Goal: Task Accomplishment & Management: Manage account settings

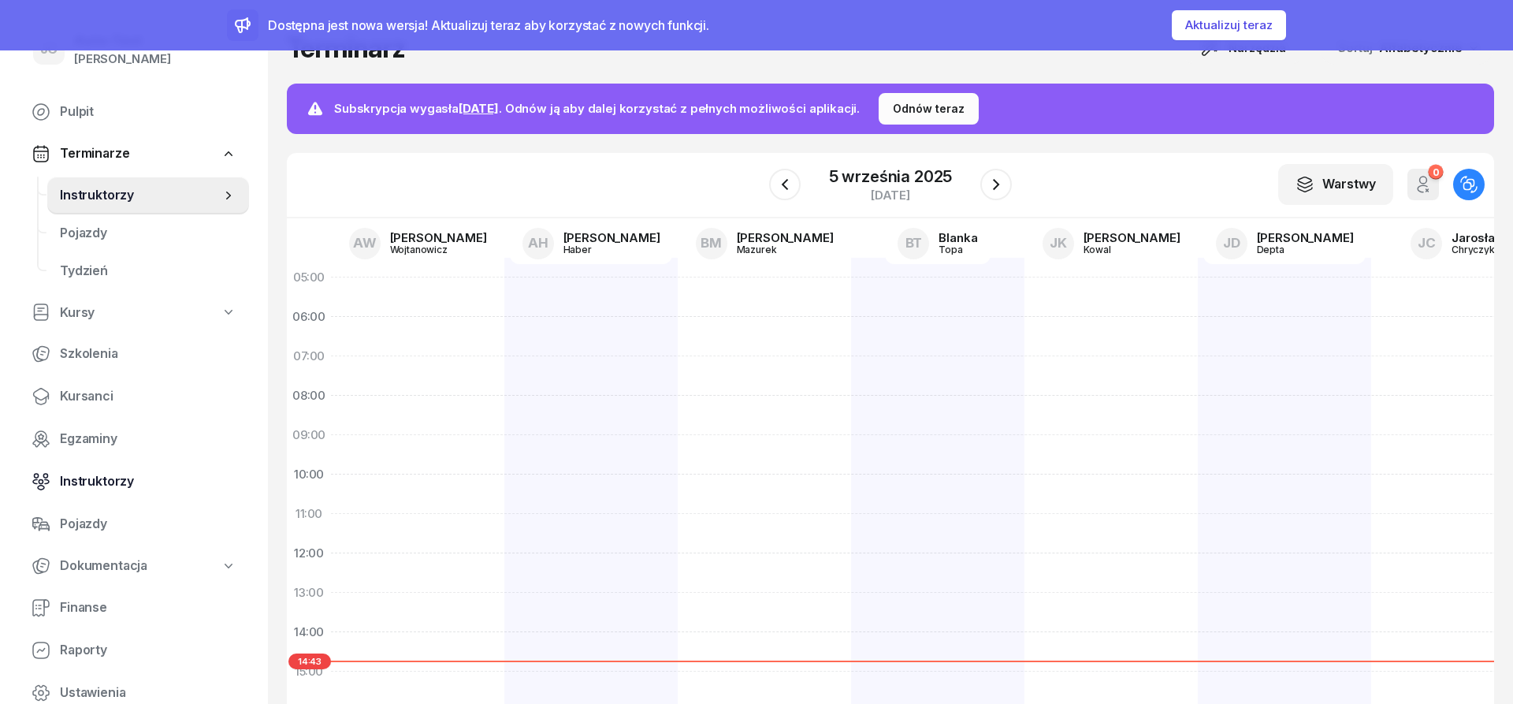
click at [140, 482] on span "Instruktorzy" at bounding box center [148, 481] width 177 height 20
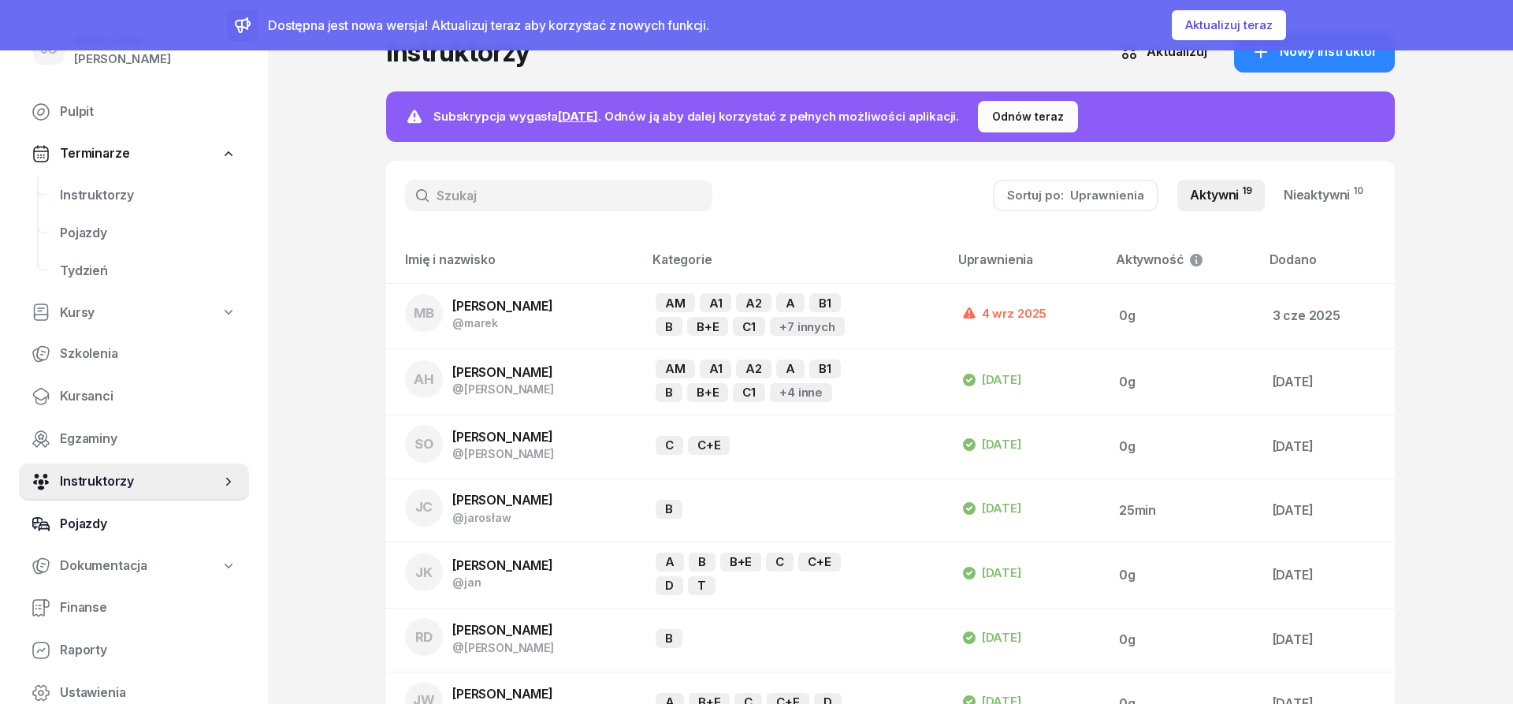
click at [140, 533] on span "Pojazdy" at bounding box center [148, 524] width 177 height 20
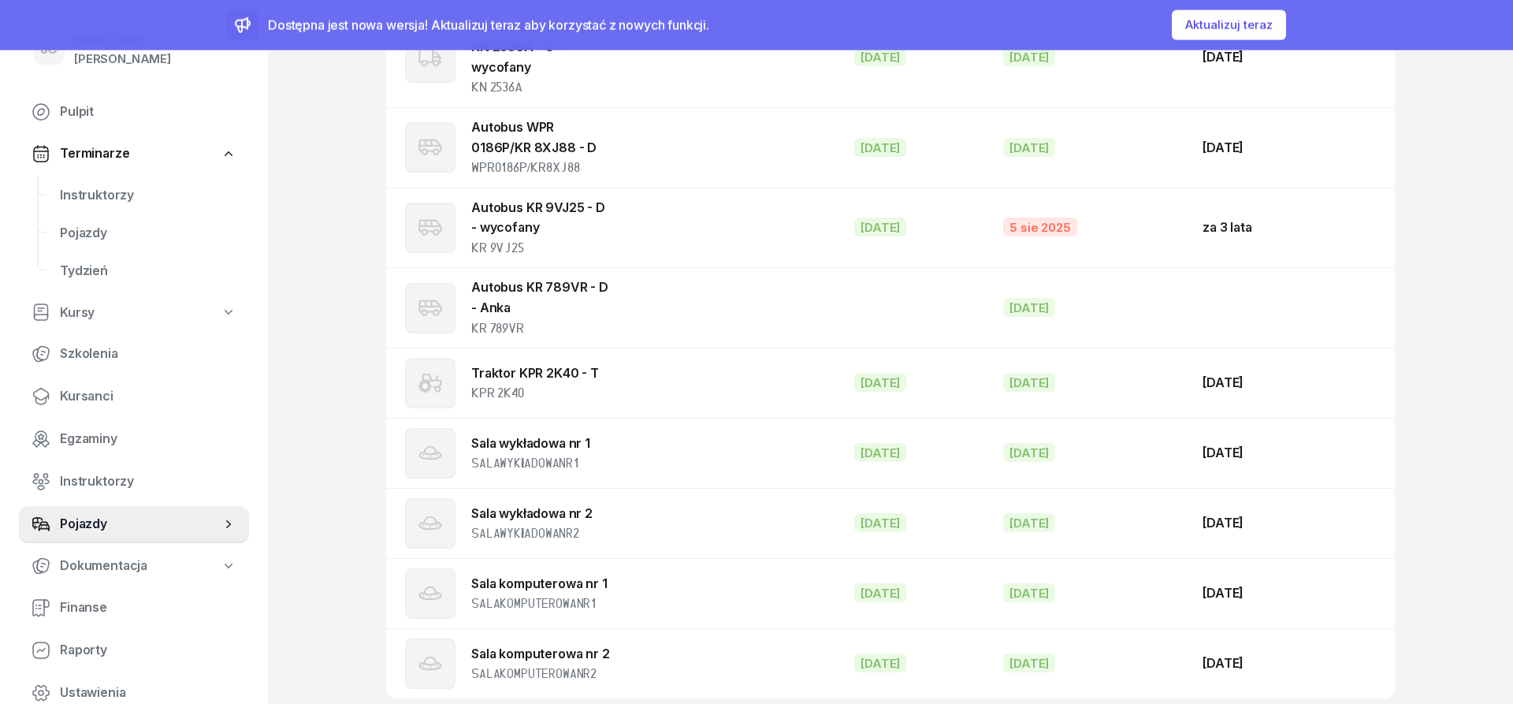
scroll to position [2479, 0]
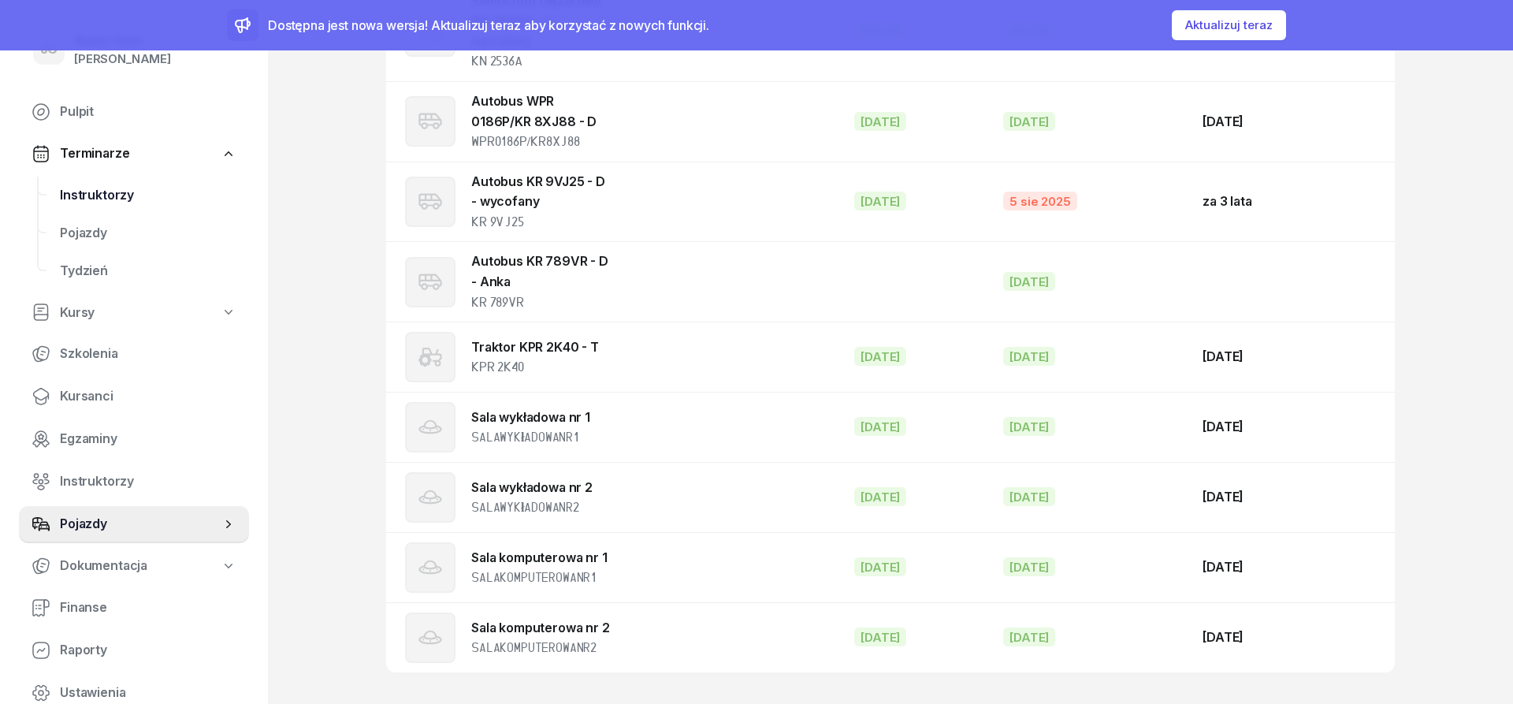
click at [117, 195] on span "Instruktorzy" at bounding box center [148, 195] width 177 height 20
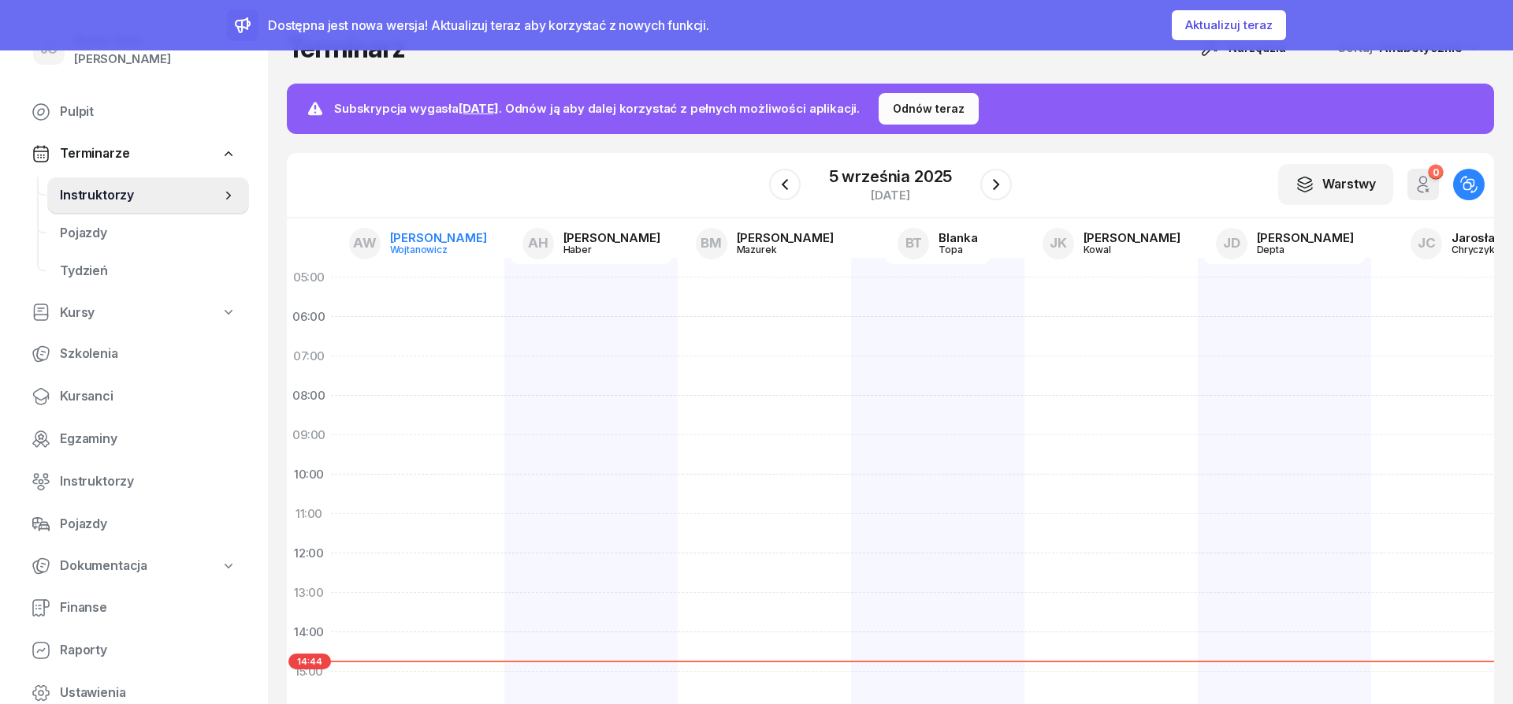
click at [435, 236] on div "Anna" at bounding box center [438, 238] width 97 height 12
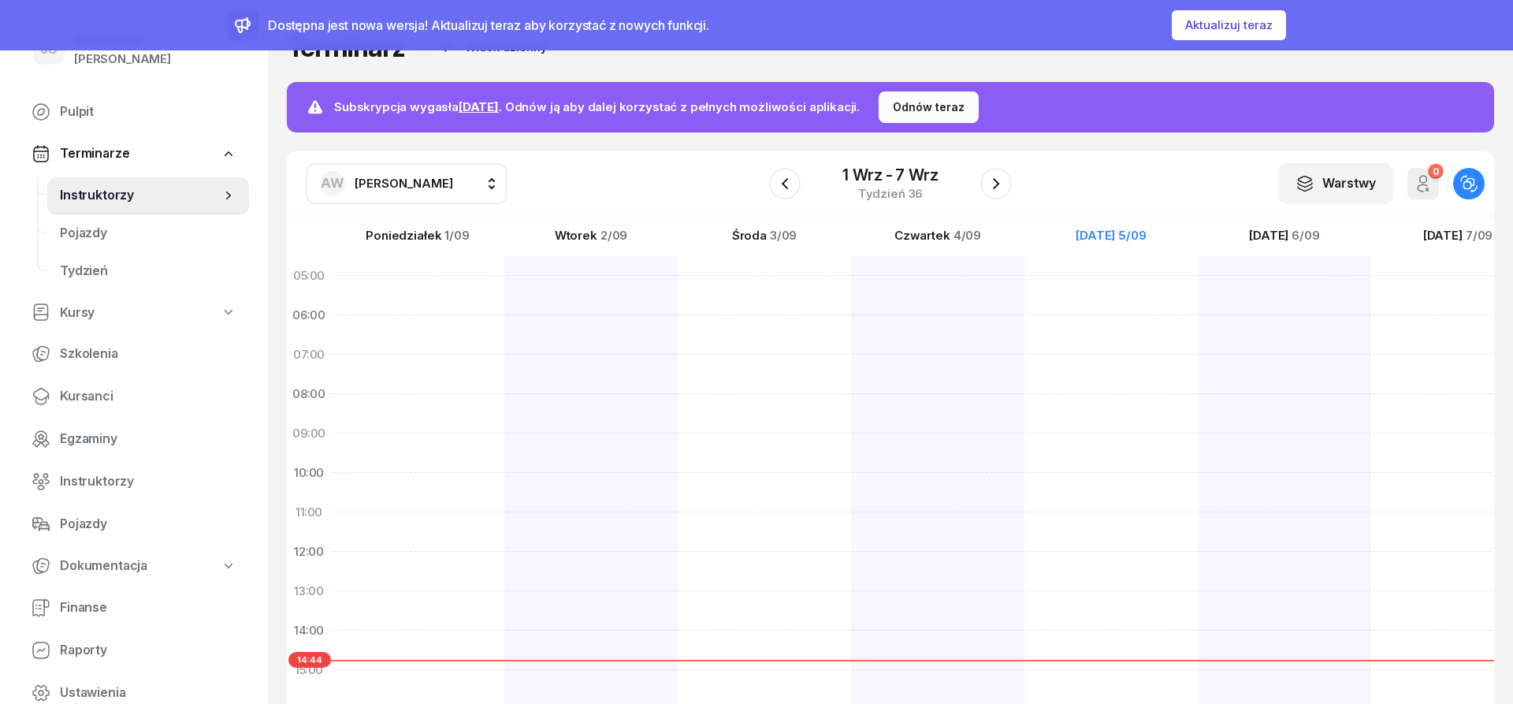
click at [410, 194] on div "AW Anna Wojtanowicz" at bounding box center [386, 183] width 133 height 25
type input "dut"
click at [440, 292] on span "Sławomir Dutkiewicz" at bounding box center [411, 287] width 97 height 20
click at [791, 184] on icon "button" at bounding box center [785, 183] width 19 height 19
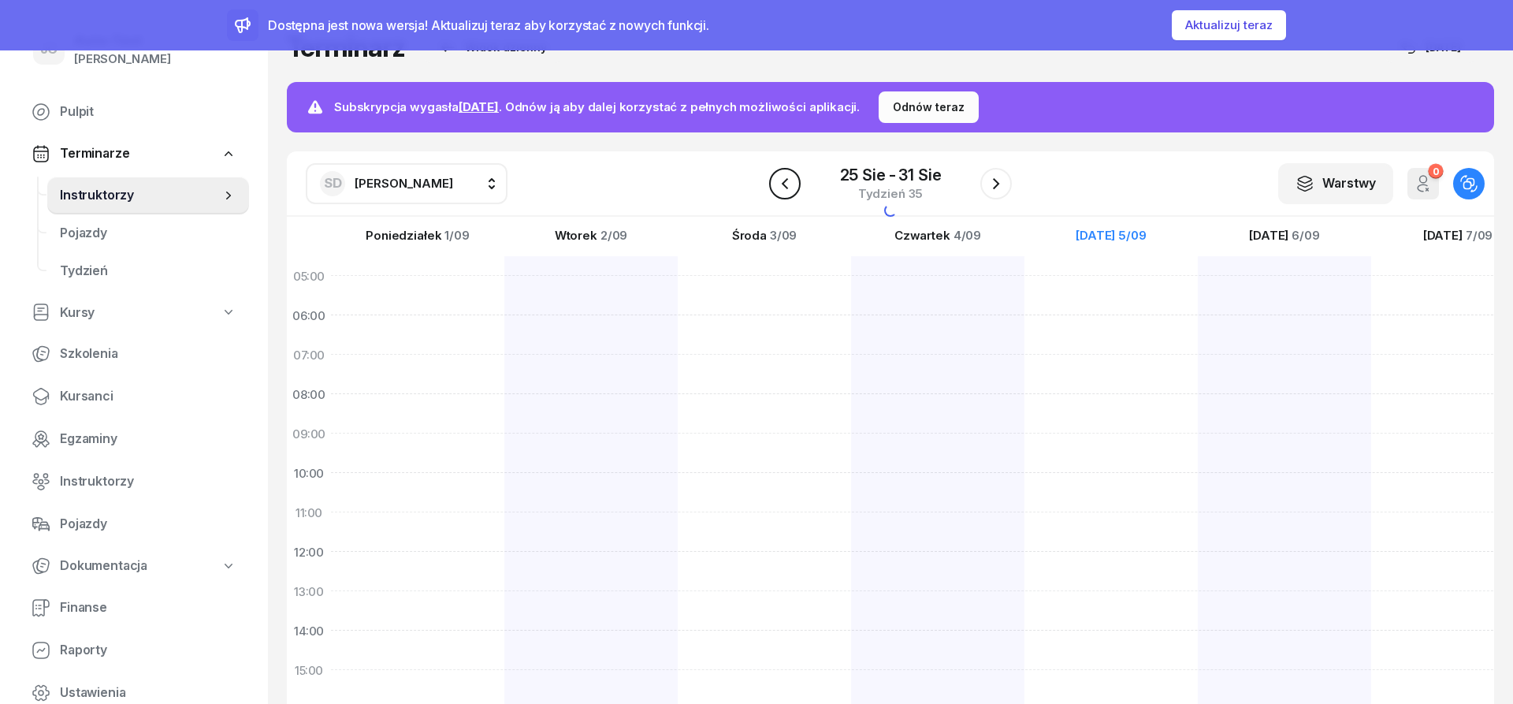
click at [786, 191] on icon "button" at bounding box center [785, 183] width 19 height 19
click at [785, 192] on icon "button" at bounding box center [785, 183] width 19 height 19
click at [784, 192] on icon "button" at bounding box center [785, 183] width 19 height 19
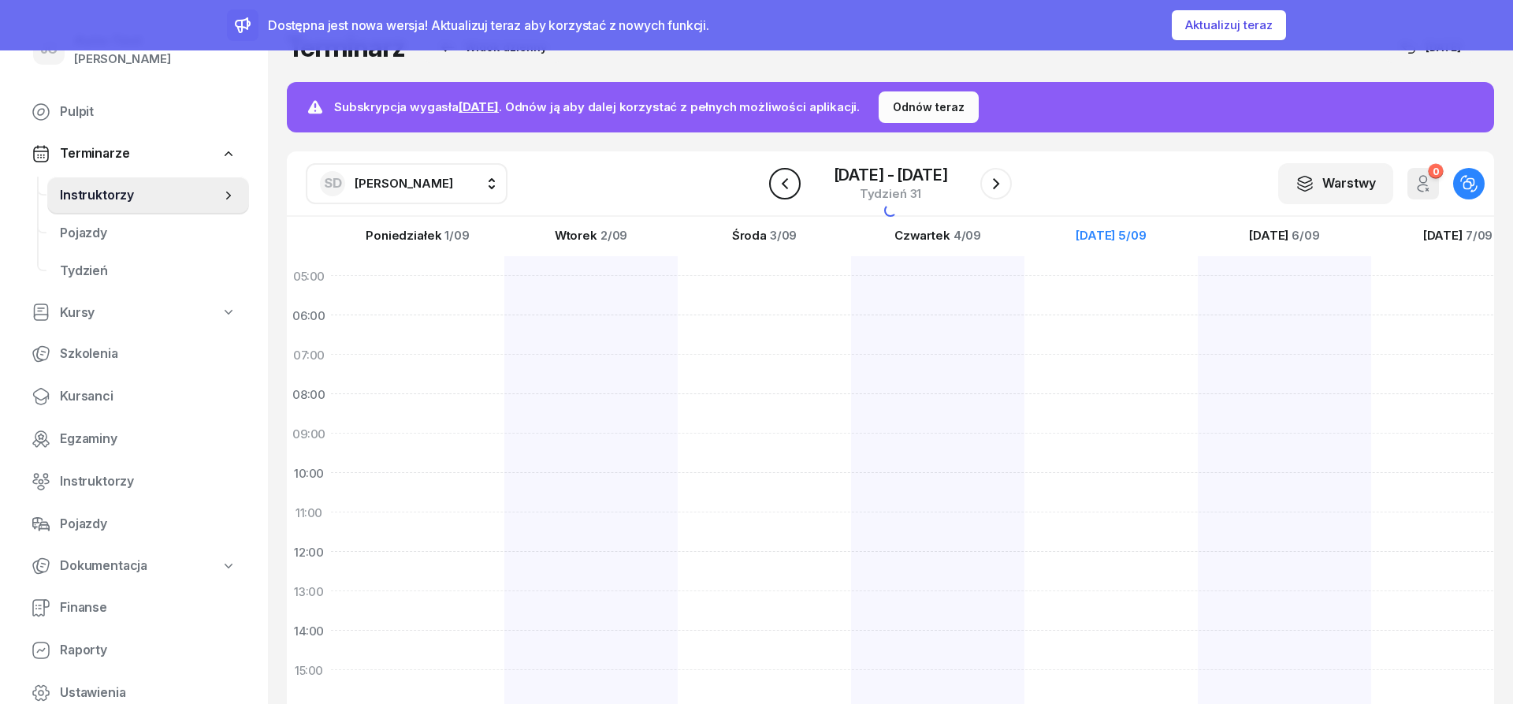
click at [784, 192] on icon "button" at bounding box center [785, 183] width 19 height 19
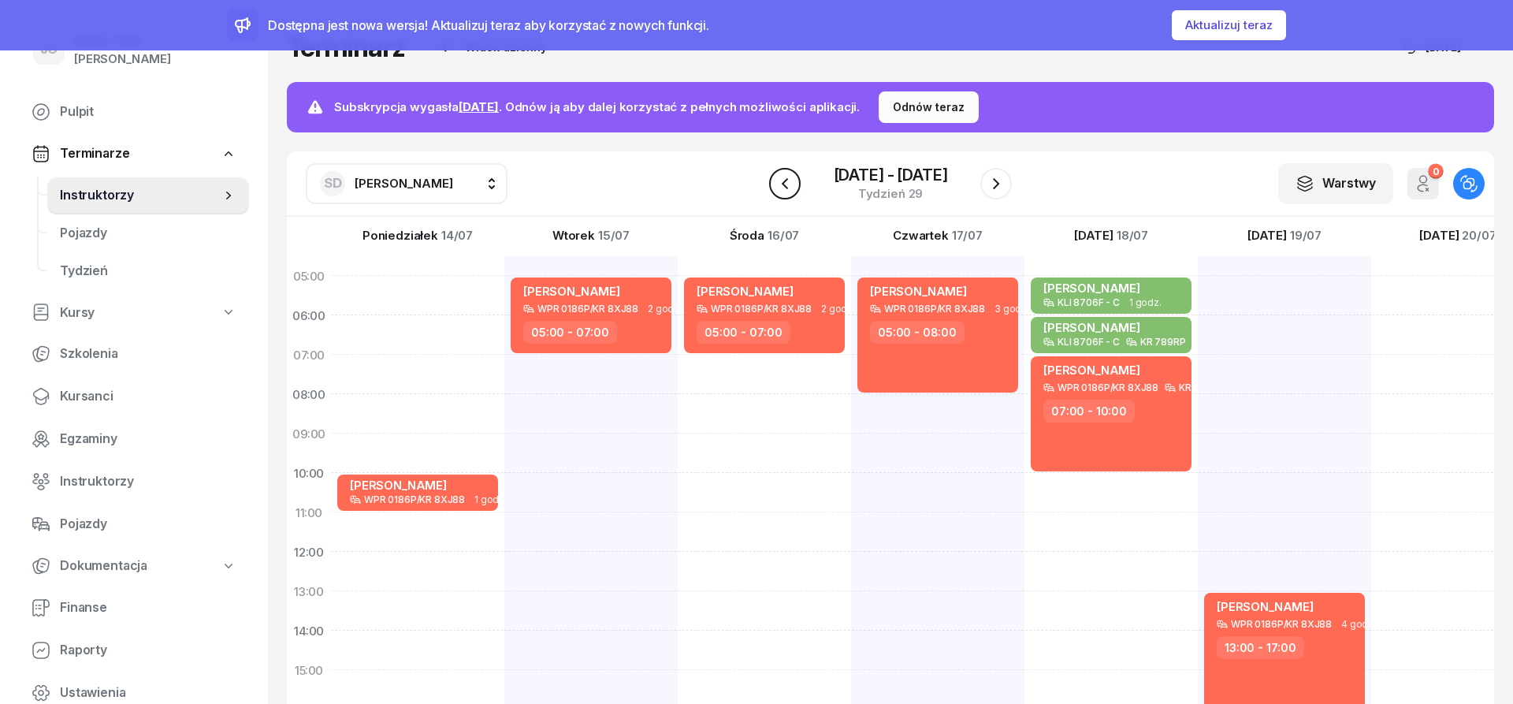
click at [784, 192] on icon "button" at bounding box center [785, 183] width 19 height 19
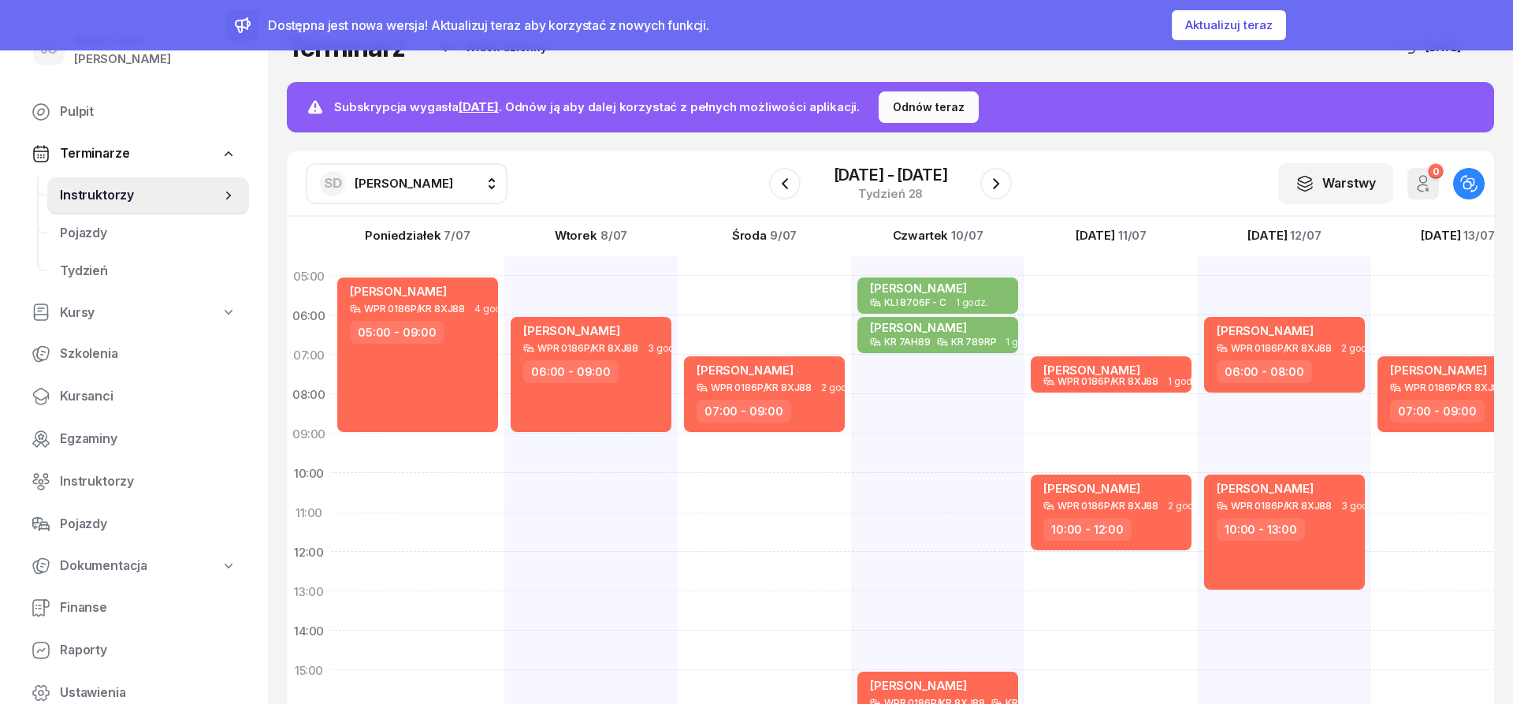
click at [1096, 281] on div "Tomasz Serweta WPR 0186P/KR 8XJ88 1 godz. 07:00 - 08:00 Krzysztof Zimny WPR 018…" at bounding box center [1111, 650] width 173 height 788
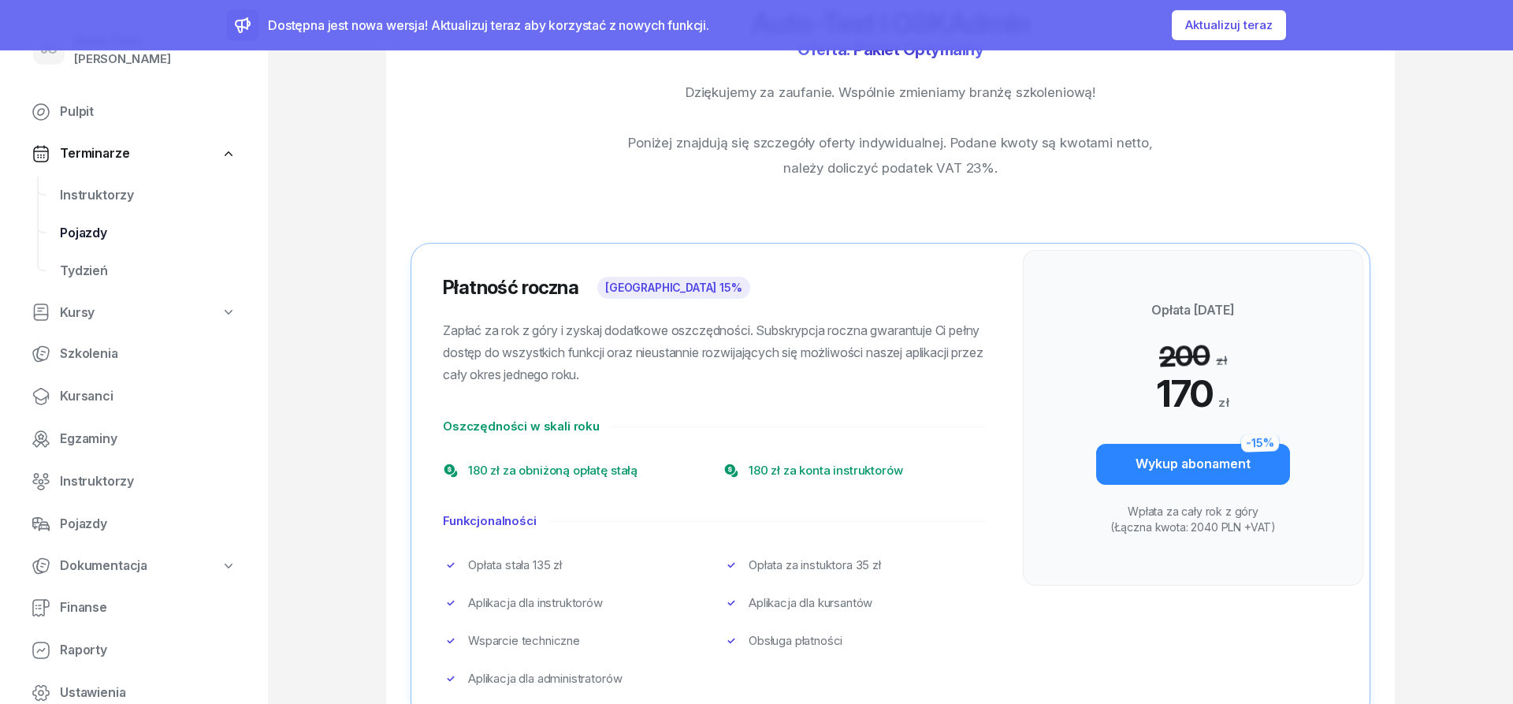
scroll to position [24, 0]
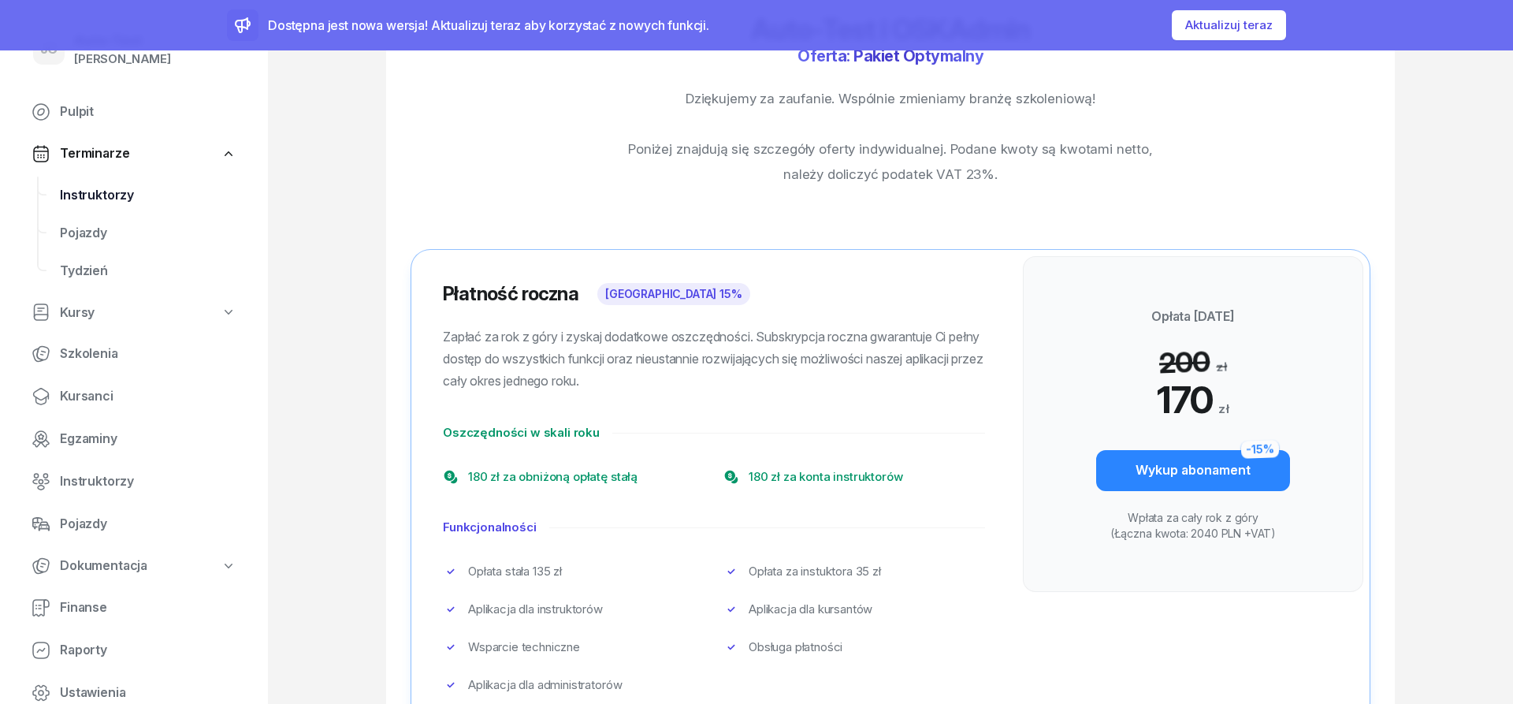
click at [108, 195] on span "Instruktorzy" at bounding box center [148, 195] width 177 height 20
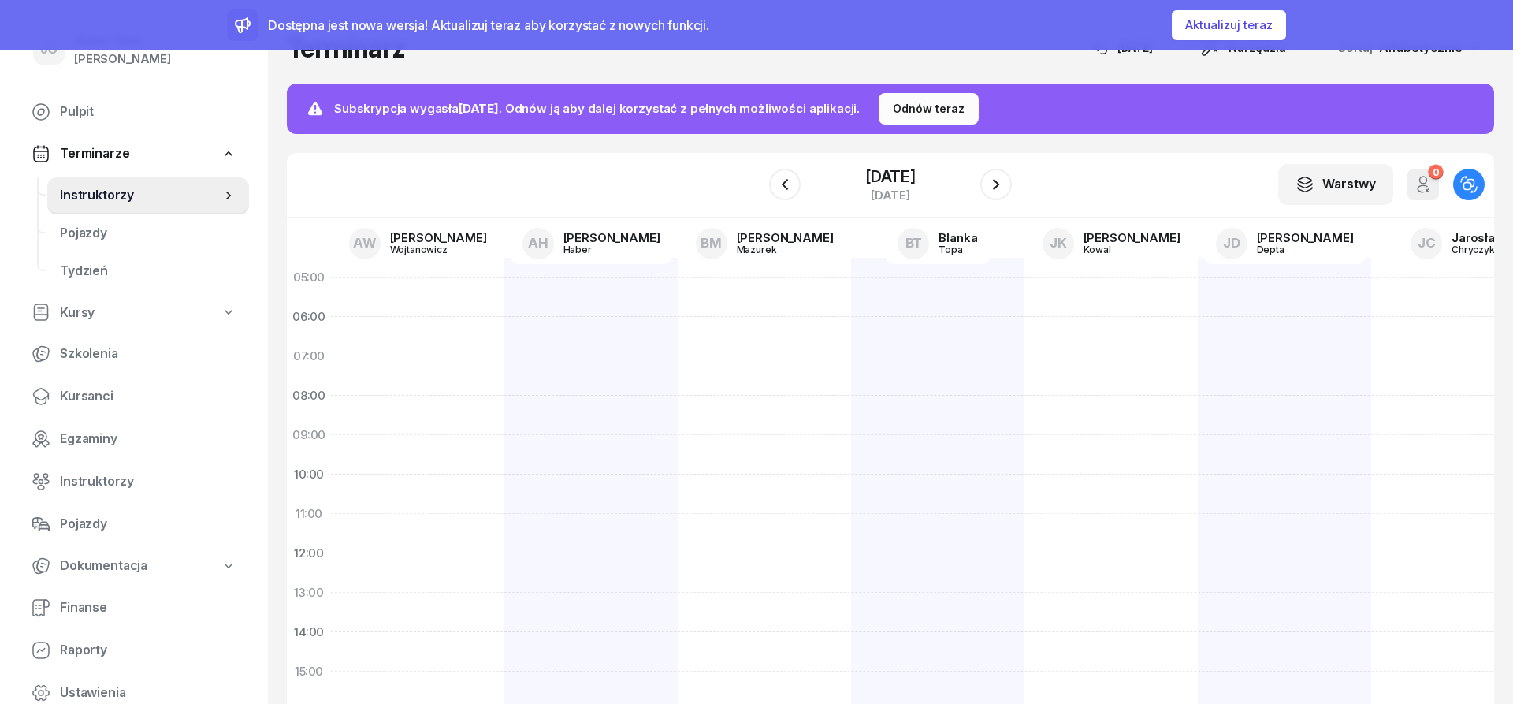
click at [803, 352] on div at bounding box center [764, 652] width 173 height 788
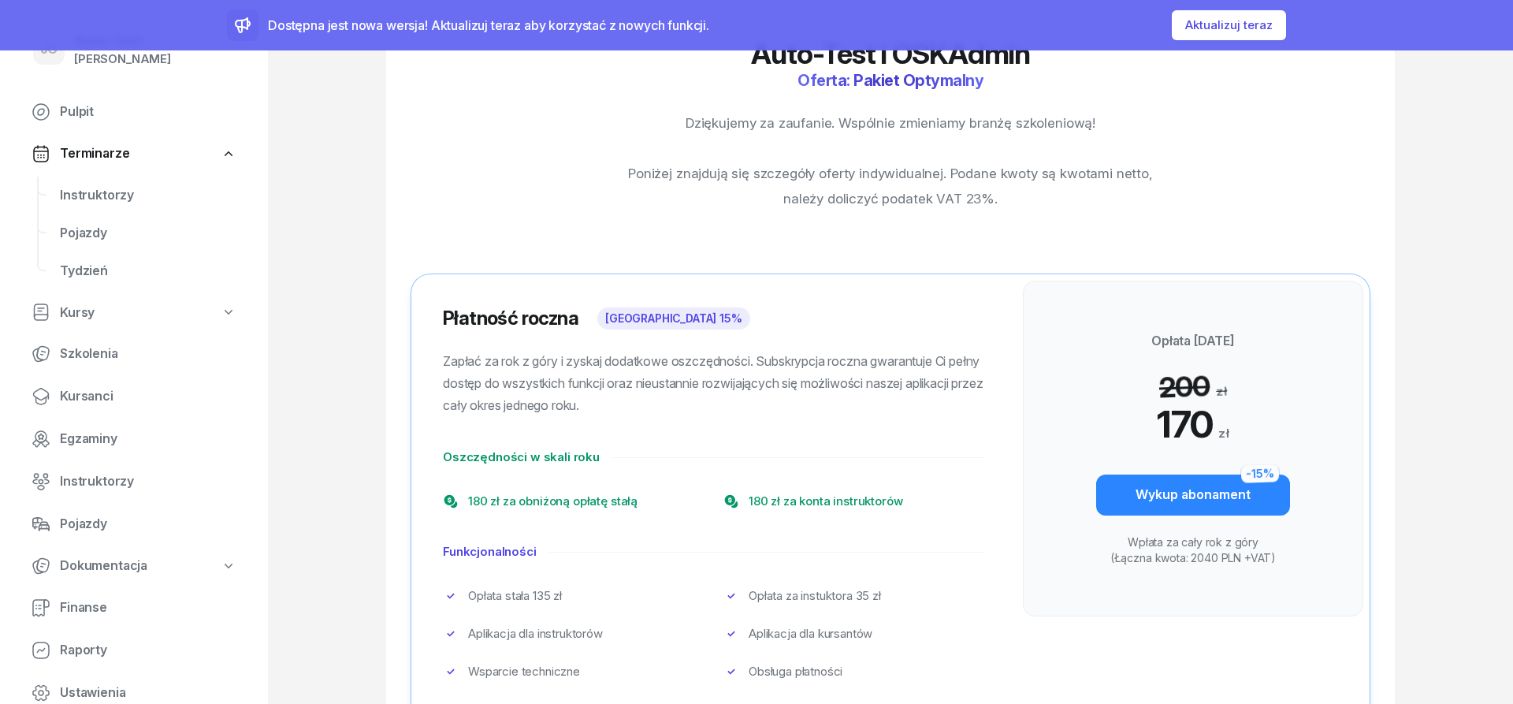
drag, startPoint x: 1004, startPoint y: 199, endPoint x: 648, endPoint y: 122, distance: 364.6
click at [648, 122] on p "Dziękujemy za zaufanie. Wspólnie zmieniamy branżę szkoleniową! Poniżej znajdują…" at bounding box center [891, 160] width 530 height 101
click at [606, 144] on div "Auto-Test i OSKAdmin Oferta: Pakiet Optymalny Dziękujemy za zaufanie. Wspólnie …" at bounding box center [890, 605] width 1009 height 1135
click at [131, 199] on span "Instruktorzy" at bounding box center [148, 195] width 177 height 20
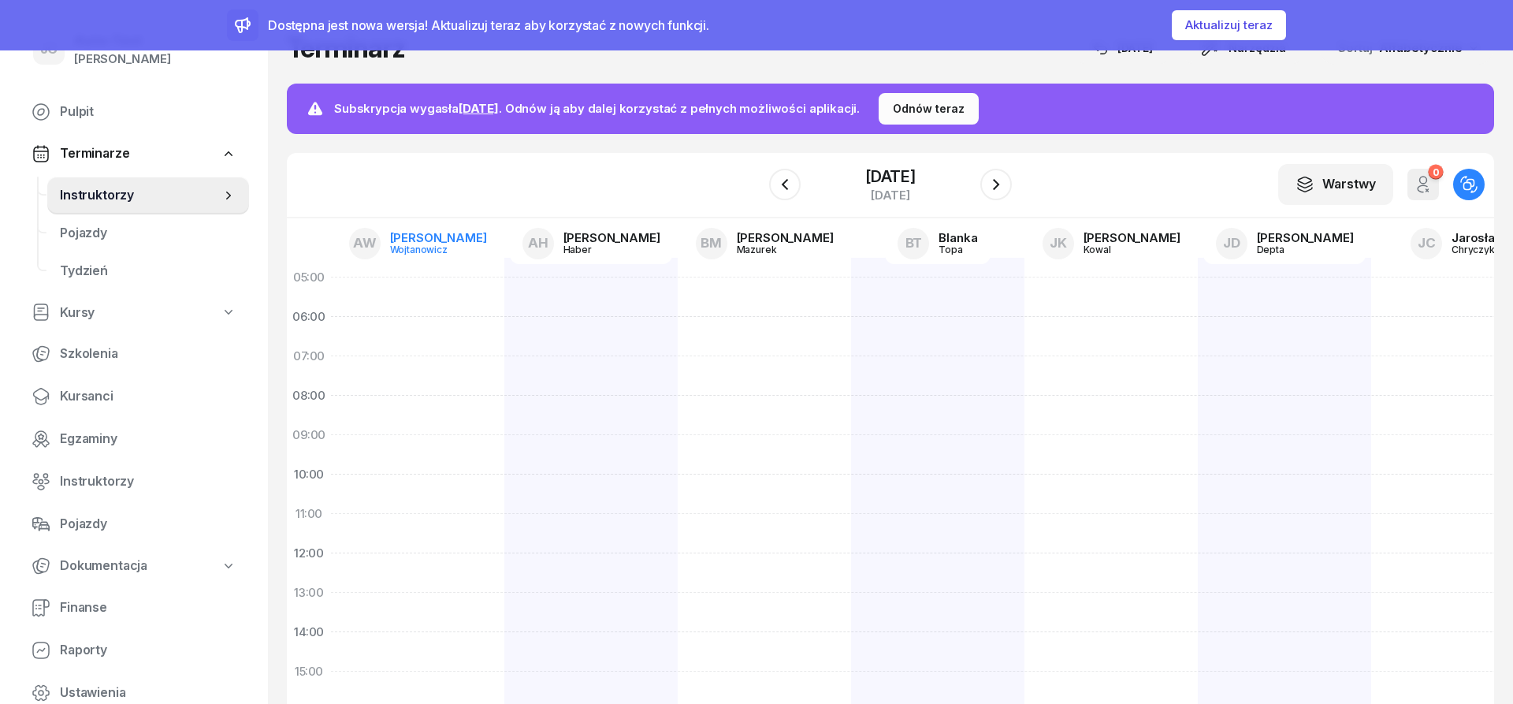
click at [404, 243] on link "AW Anna Wojtanowicz" at bounding box center [418, 243] width 163 height 41
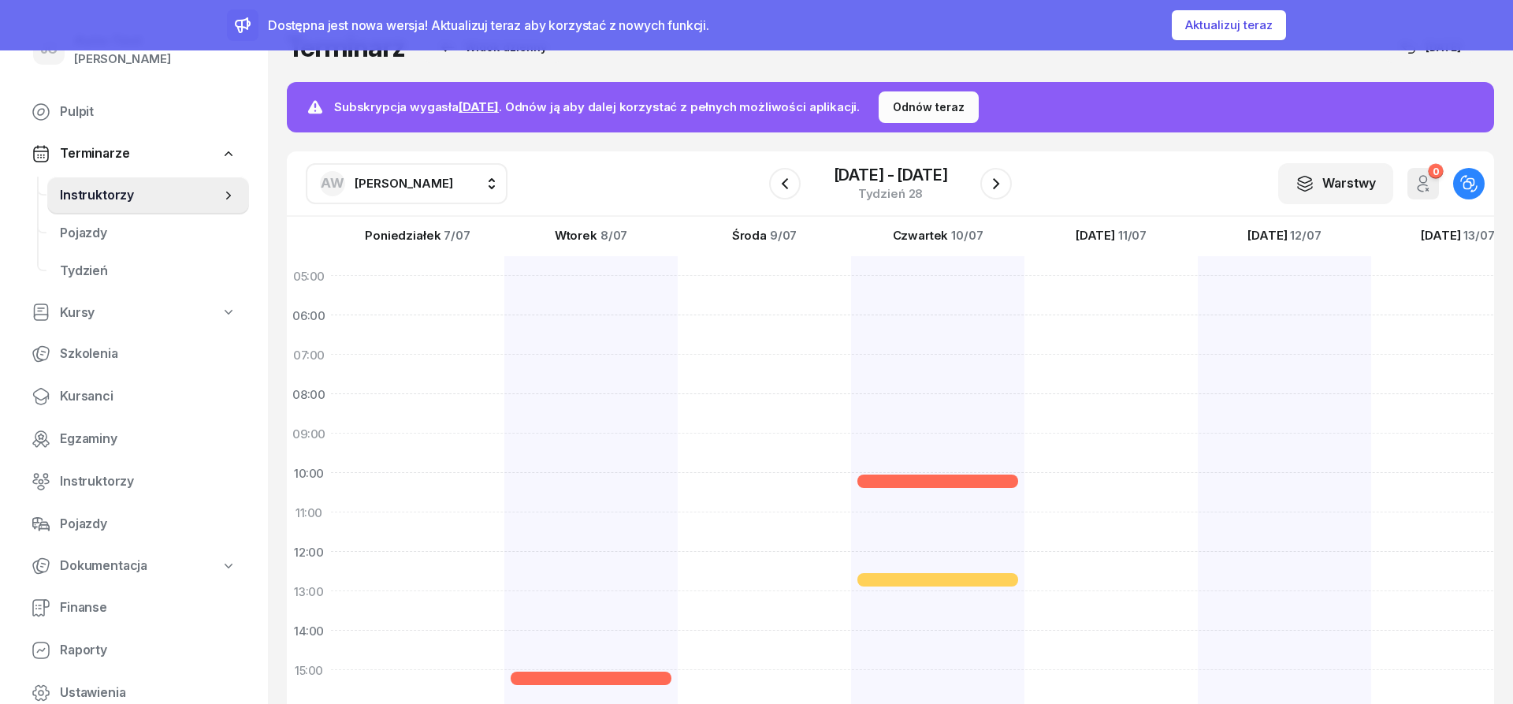
click at [443, 192] on span "Anna Wojtanowicz" at bounding box center [404, 183] width 99 height 20
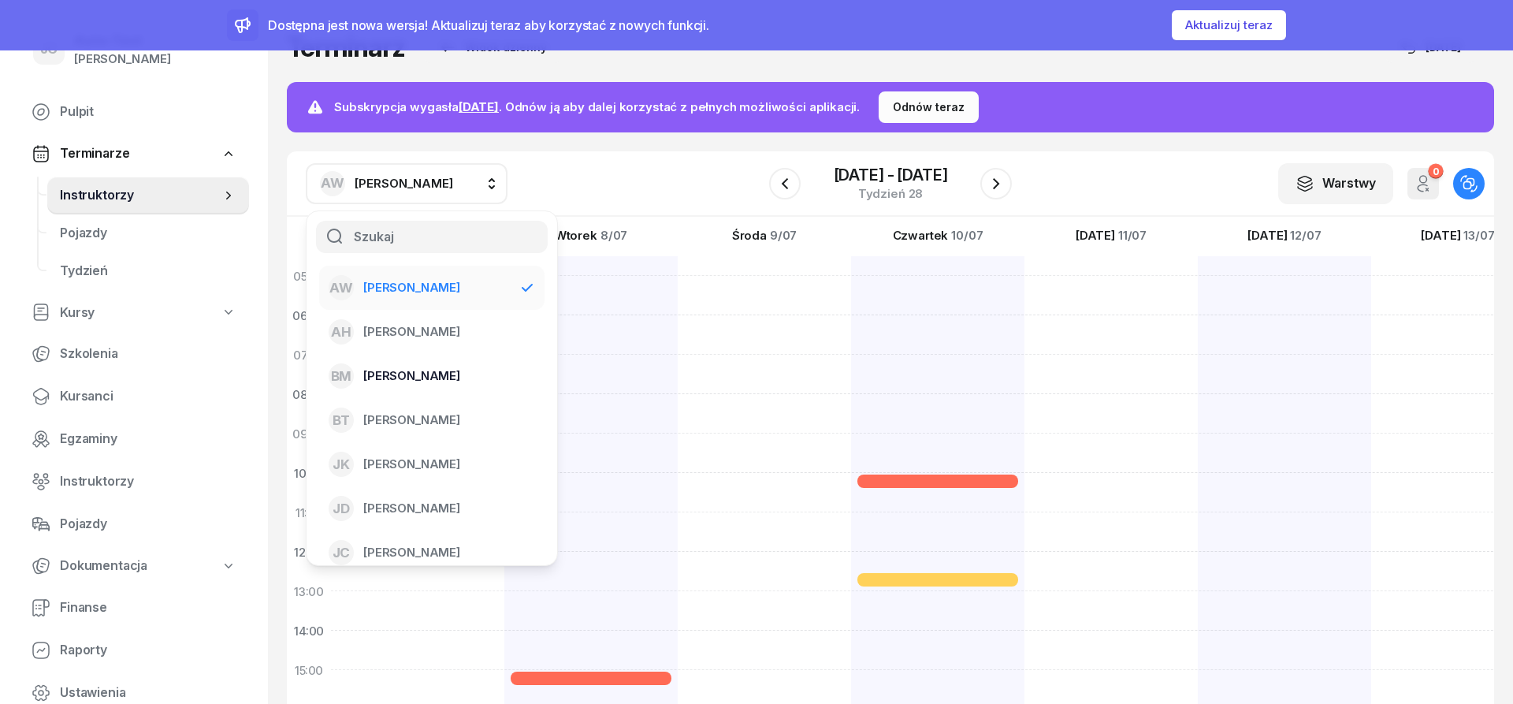
click at [423, 378] on span "Bartosz Mazurek" at bounding box center [411, 376] width 97 height 20
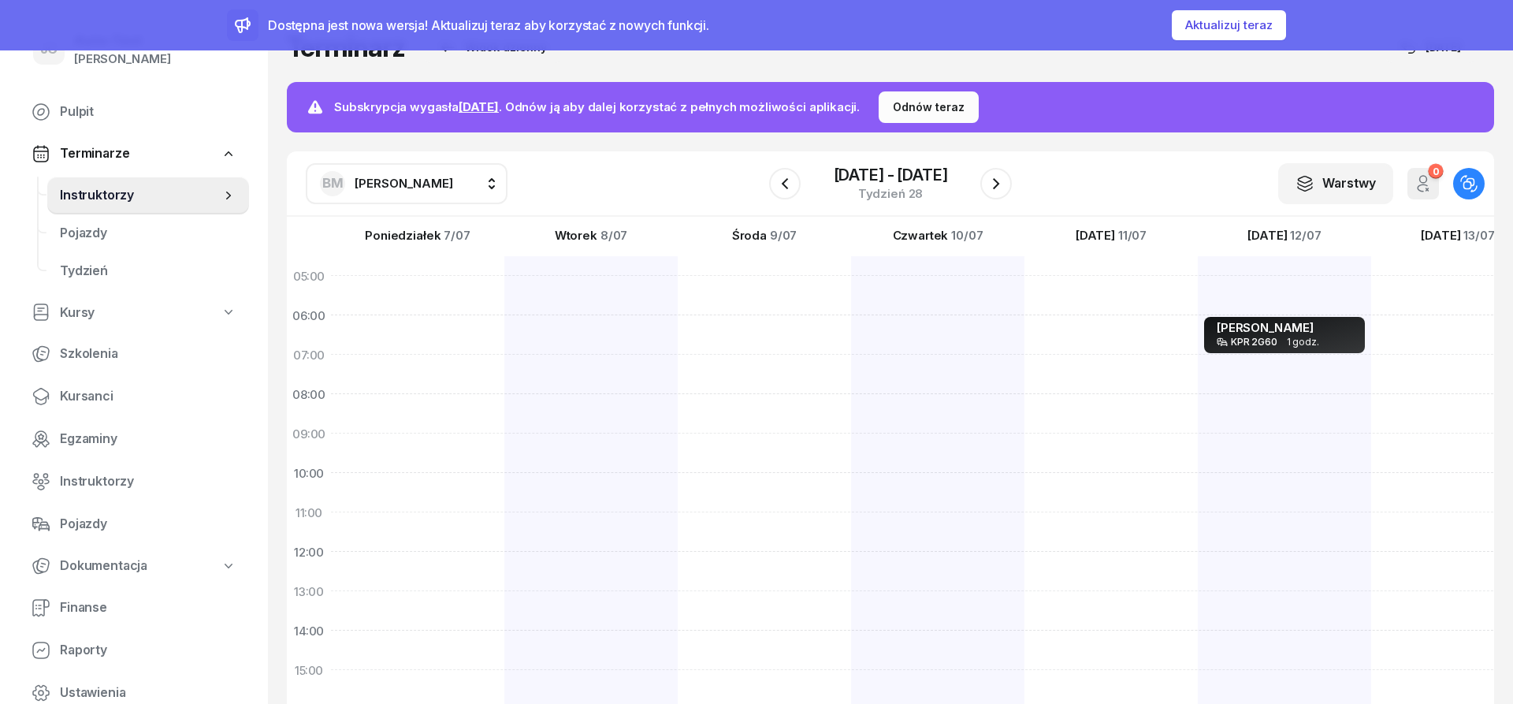
click at [586, 366] on div at bounding box center [590, 650] width 173 height 788
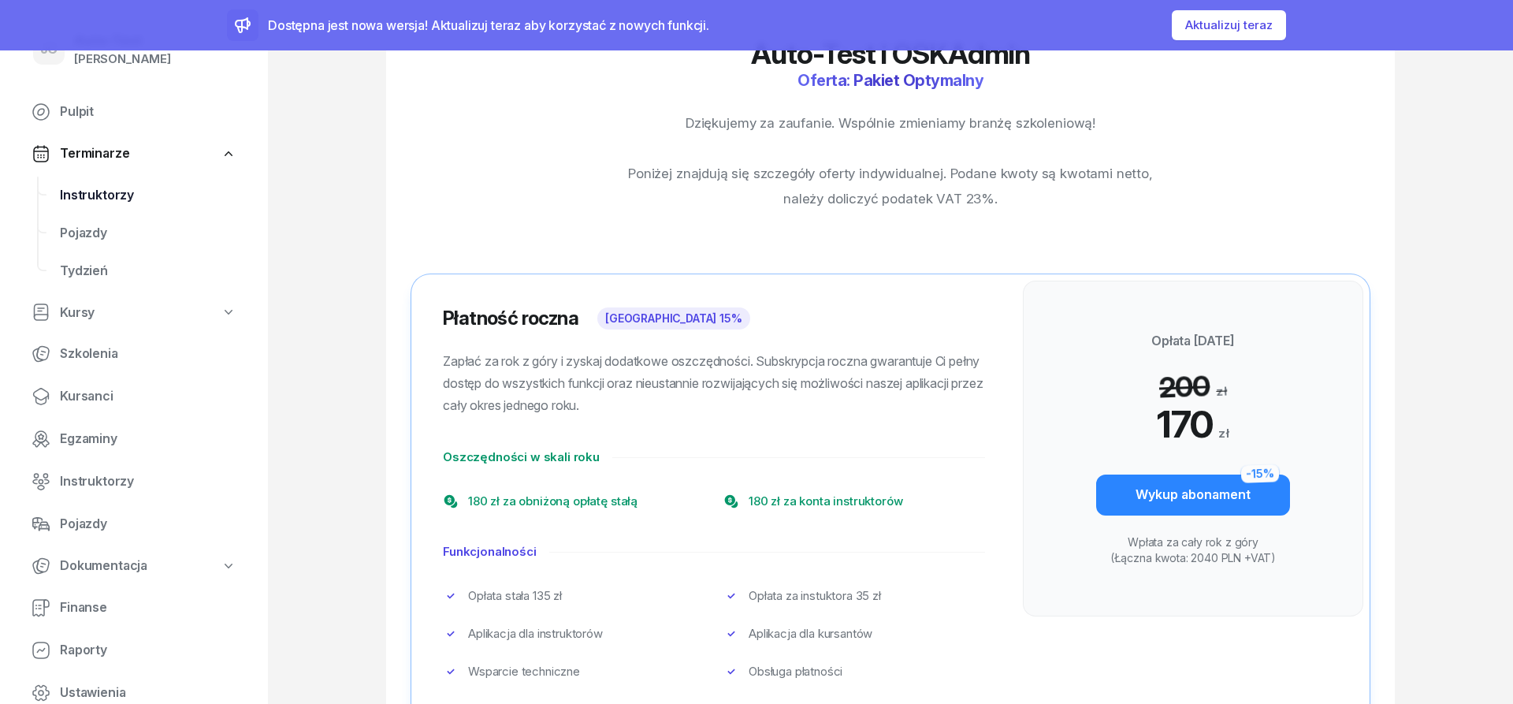
click at [159, 194] on span "Instruktorzy" at bounding box center [148, 195] width 177 height 20
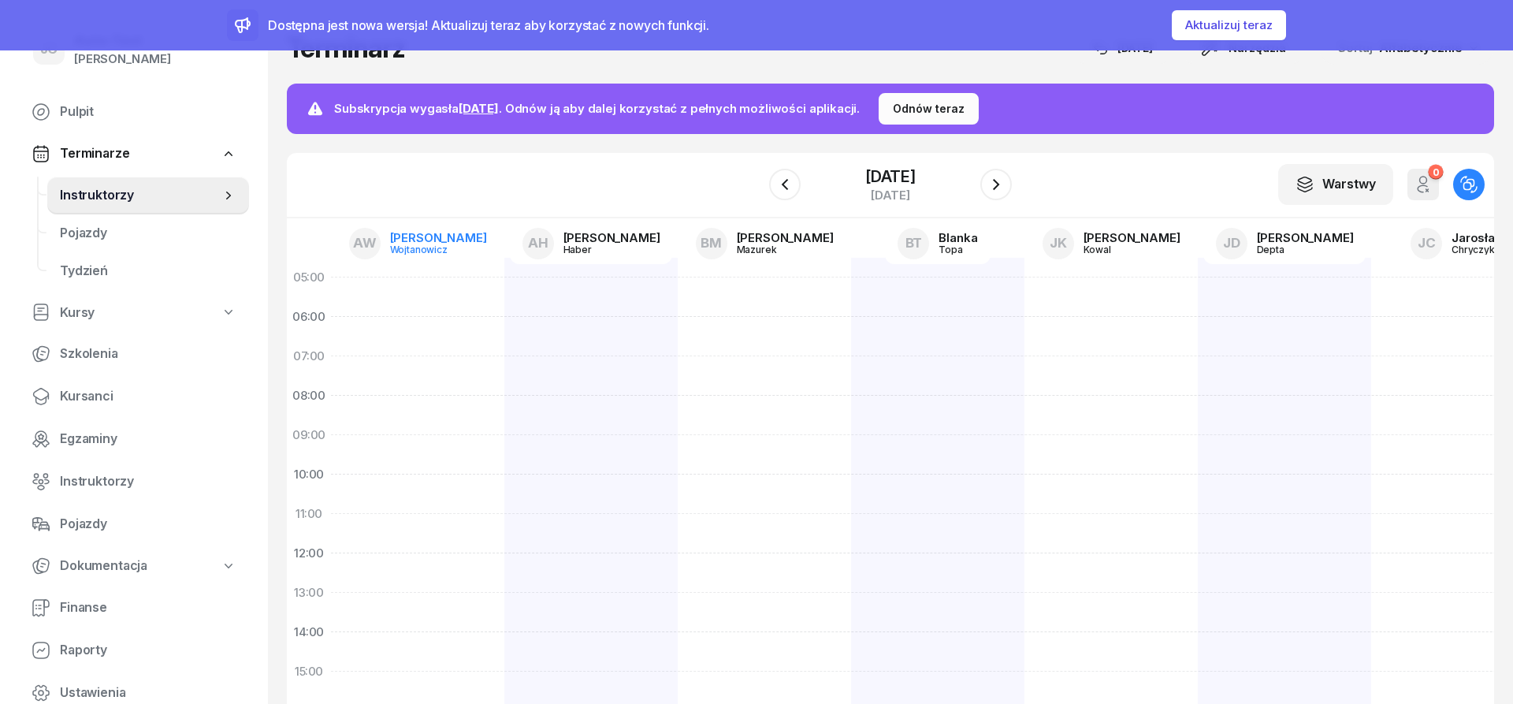
click at [381, 251] on div "AW" at bounding box center [365, 244] width 32 height 32
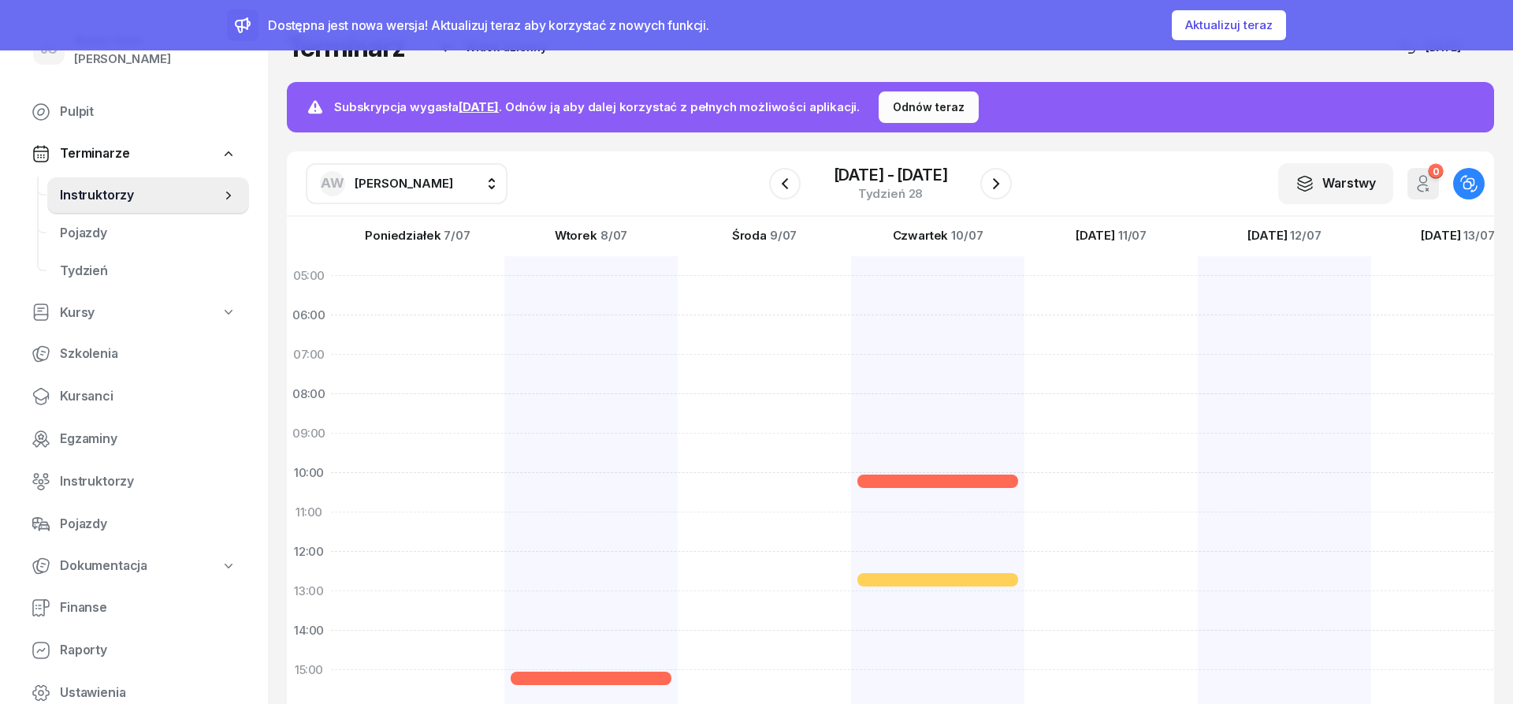
click at [404, 179] on span "Anna Wojtanowicz" at bounding box center [404, 183] width 99 height 15
type input "chr"
click at [424, 279] on span "[PERSON_NAME]" at bounding box center [411, 287] width 97 height 20
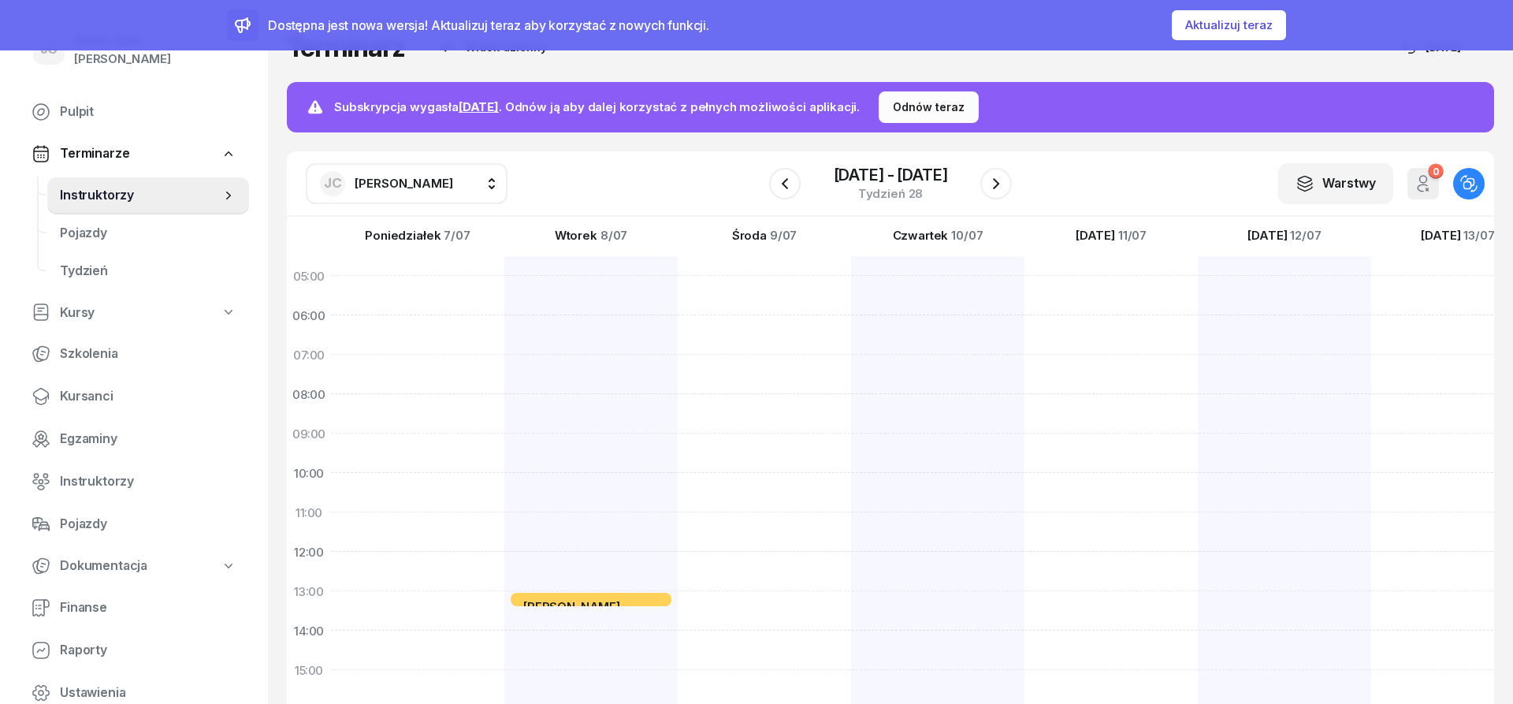
click at [658, 340] on div "Patryk Kądziela Sala komputerowa nr 1 25min 13:00 - 13:25" at bounding box center [590, 650] width 173 height 788
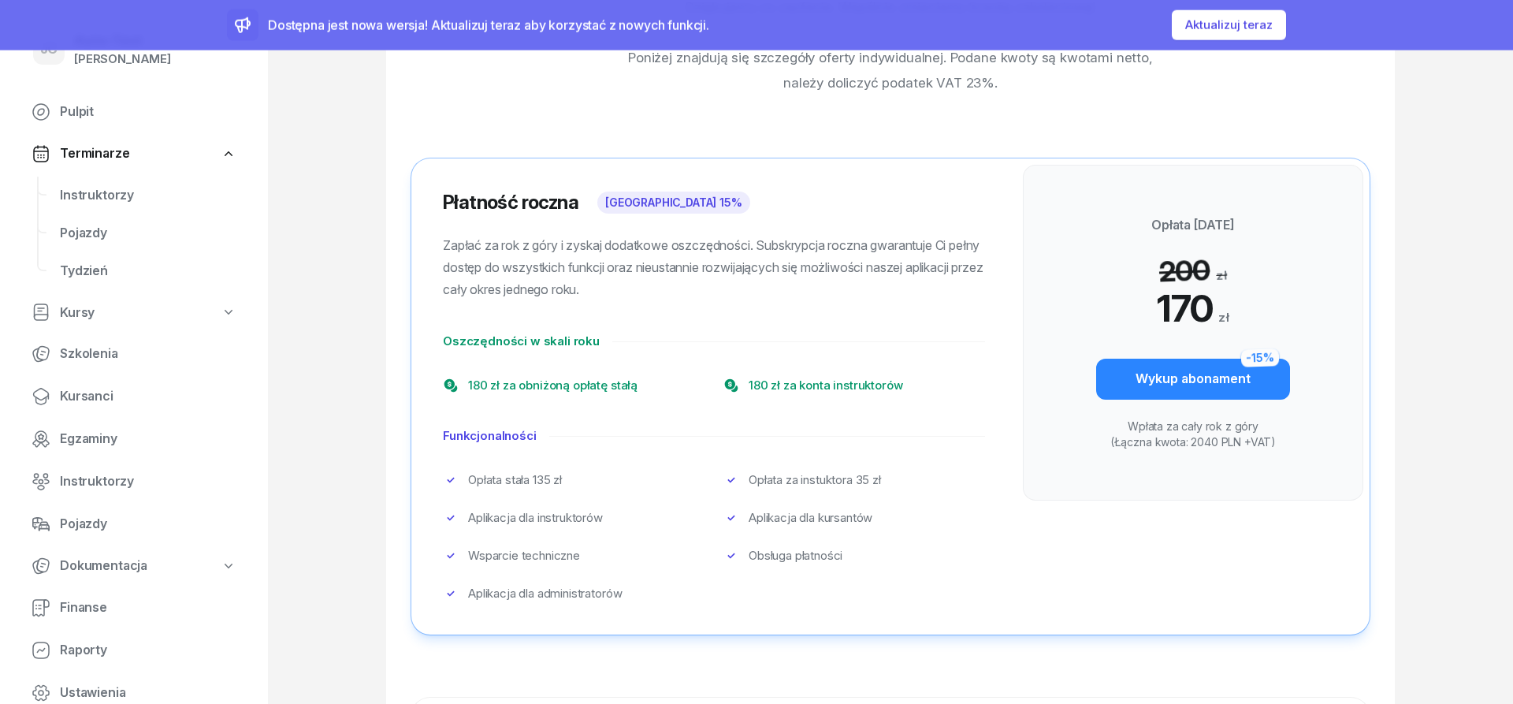
scroll to position [105, 0]
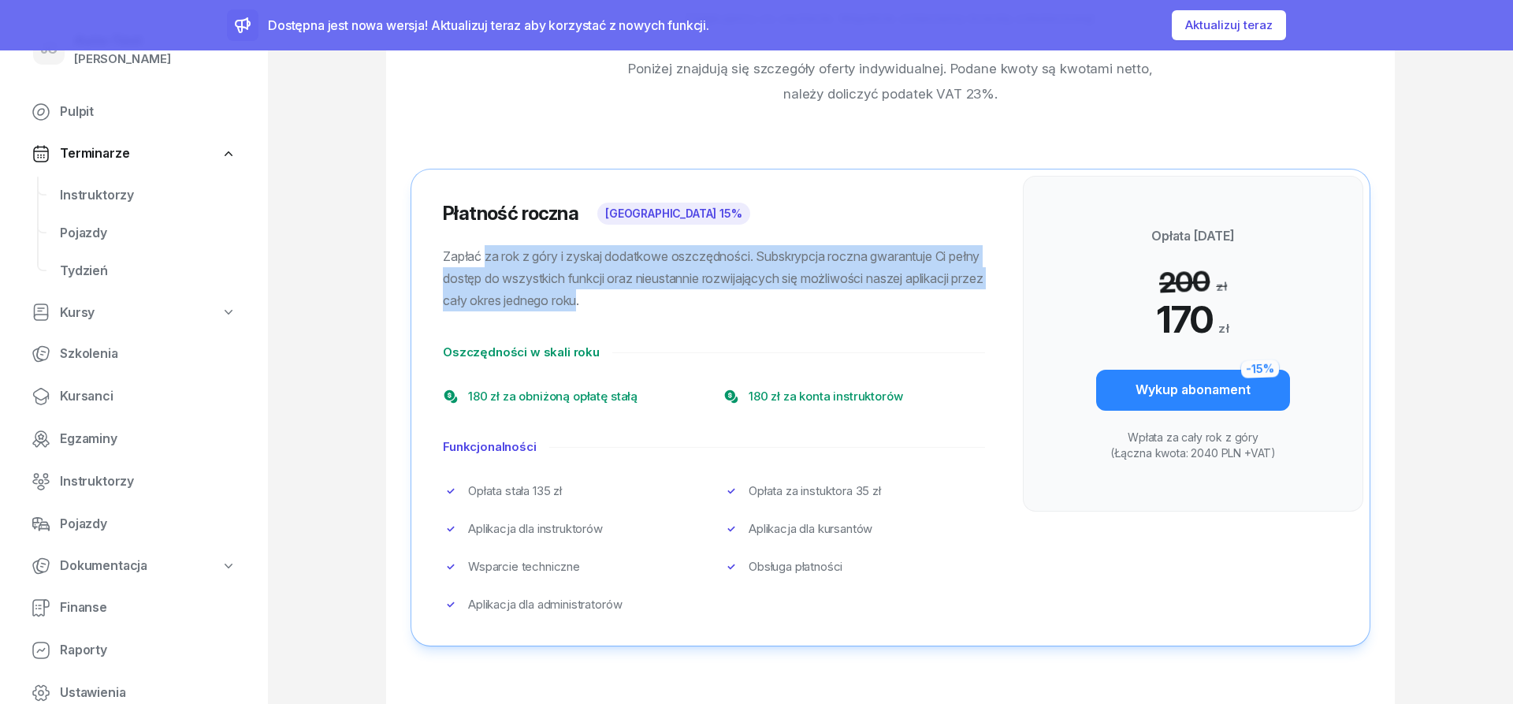
drag, startPoint x: 483, startPoint y: 260, endPoint x: 661, endPoint y: 303, distance: 182.6
click at [661, 303] on span "Zapłać za rok z góry i zyskaj dodatkowe oszczędności. Subskrypcja roczna gwaran…" at bounding box center [713, 278] width 540 height 60
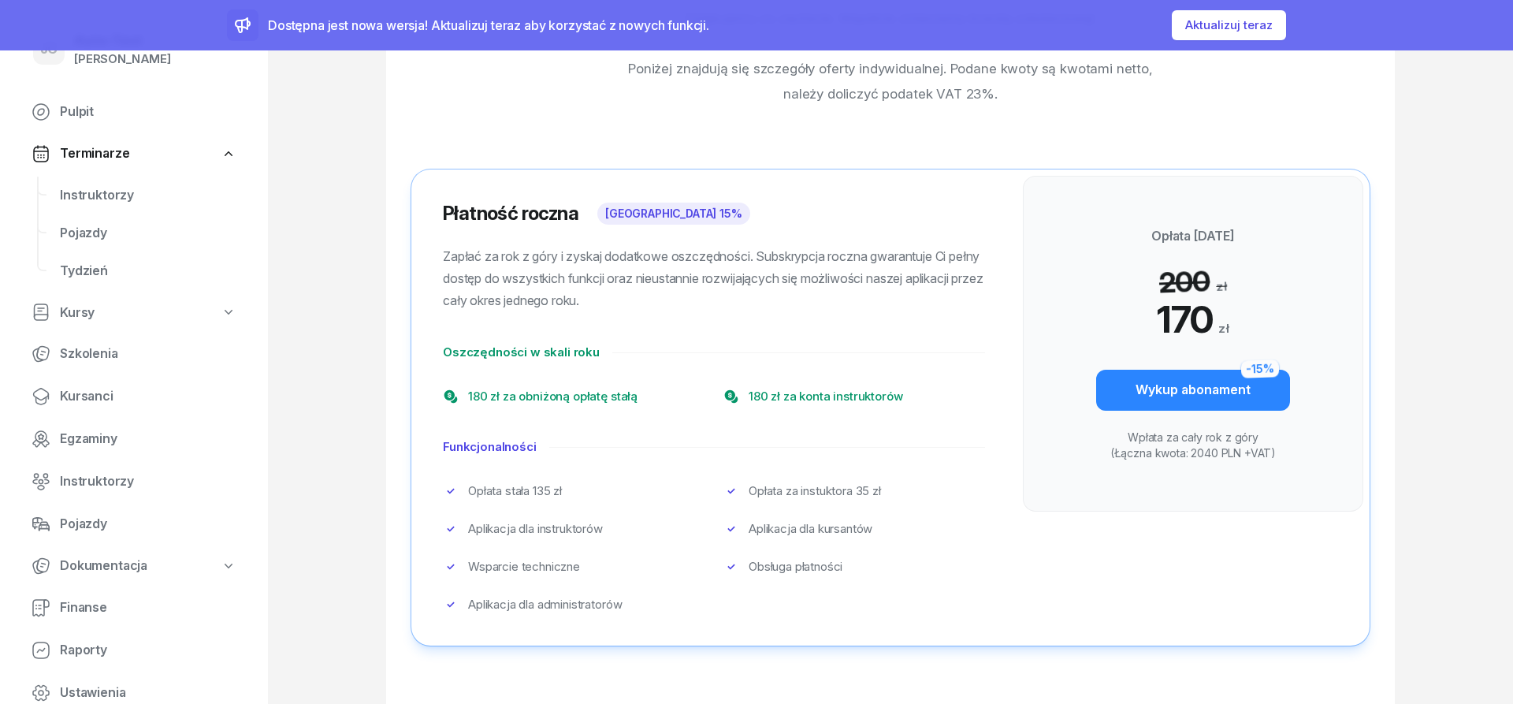
click at [680, 307] on p "Zapłać za rok z góry i zyskaj dodatkowe oszczędności. Subskrypcja roczna gwaran…" at bounding box center [714, 278] width 542 height 66
drag, startPoint x: 681, startPoint y: 305, endPoint x: 441, endPoint y: 258, distance: 244.3
click at [441, 258] on div "Płatność roczna Rabat 15% Zapłać za rok z góry i zyskaj dodatkowe oszczędności.…" at bounding box center [713, 407] width 605 height 476
click at [441, 265] on div "Płatność roczna Rabat 15% Zapłać za rok z góry i zyskaj dodatkowe oszczędności.…" at bounding box center [713, 407] width 605 height 476
drag, startPoint x: 439, startPoint y: 354, endPoint x: 922, endPoint y: 403, distance: 485.7
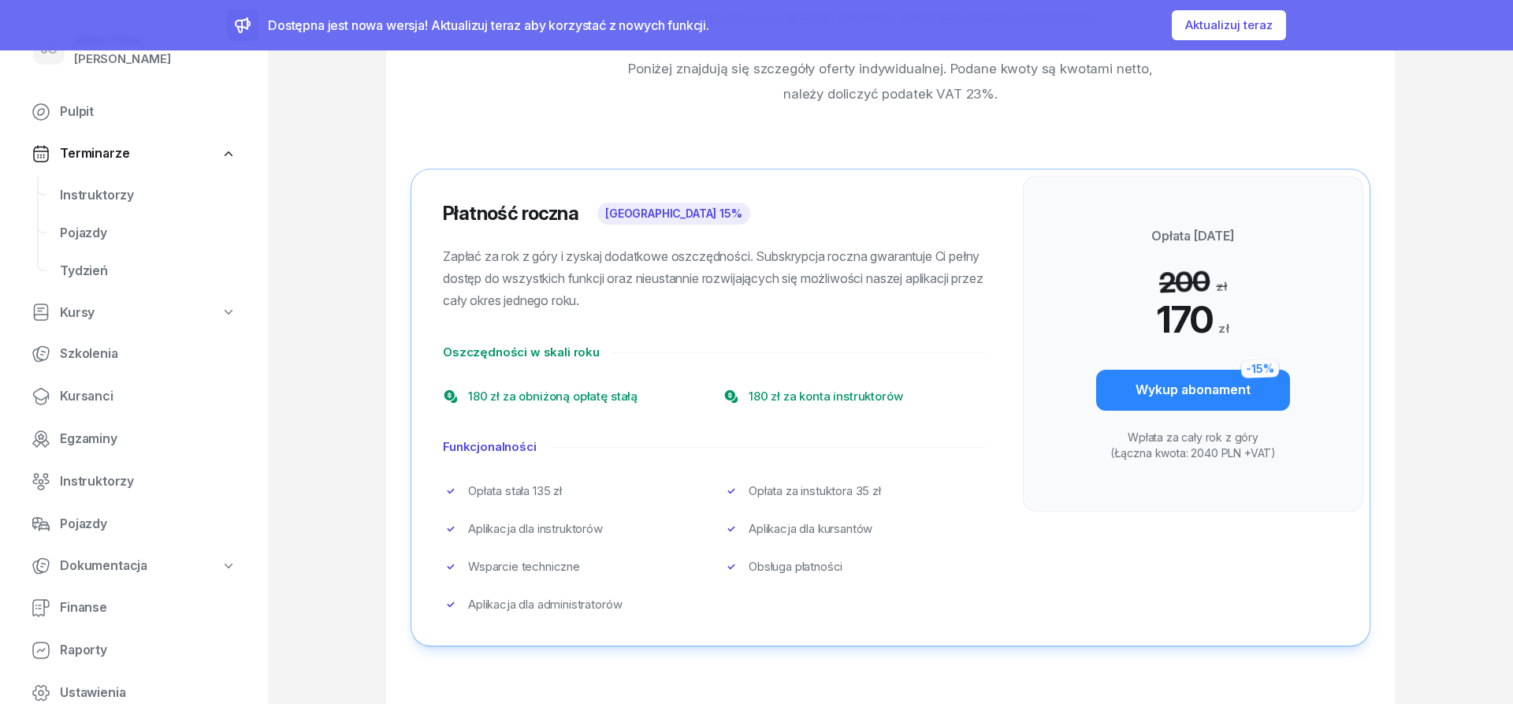
click at [922, 403] on div "Płatność roczna Rabat 15% Zapłać za rok z góry i zyskaj dodatkowe oszczędności.…" at bounding box center [713, 407] width 605 height 476
click at [935, 402] on li "180 zł za konta instruktorów" at bounding box center [855, 396] width 262 height 19
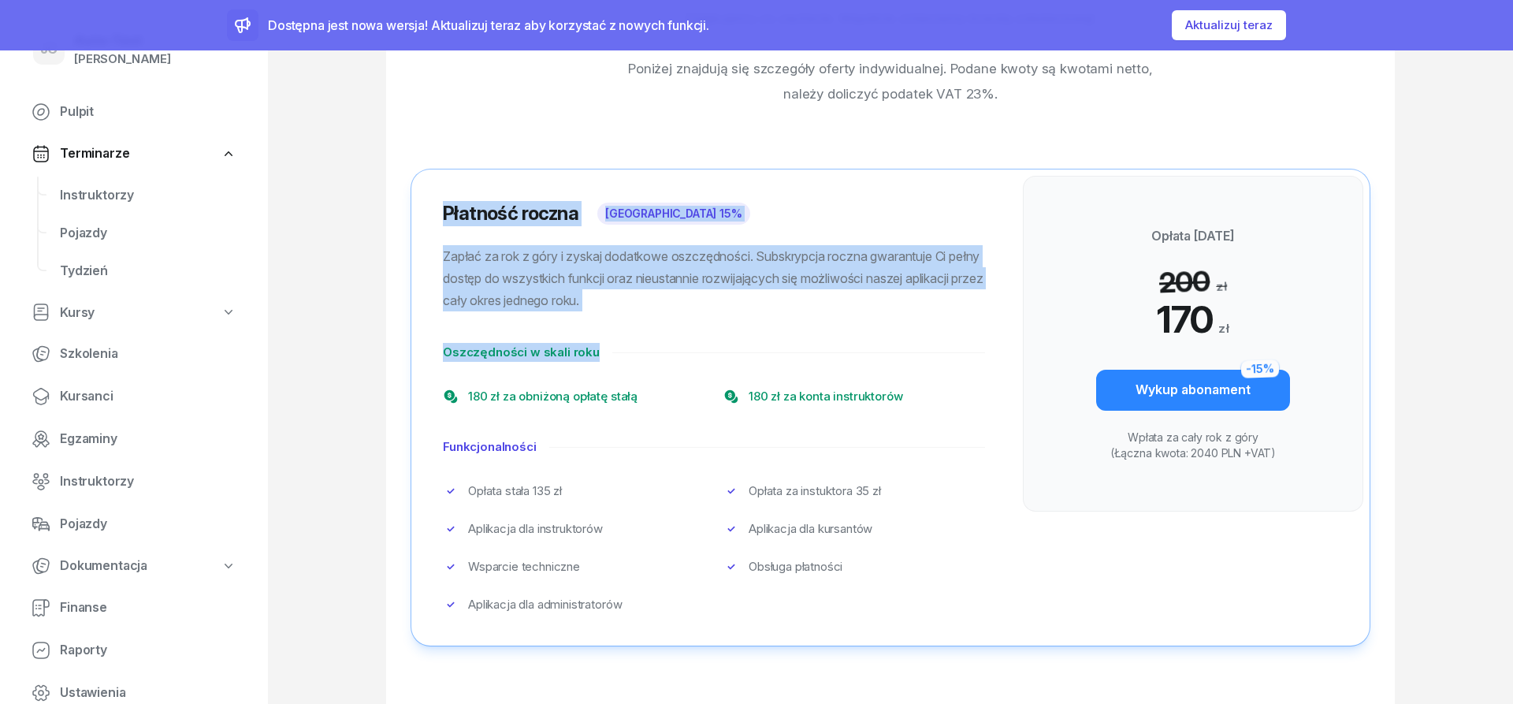
drag, startPoint x: 934, startPoint y: 403, endPoint x: 432, endPoint y: 209, distance: 538.3
click at [432, 209] on div "Płatność roczna Rabat 15% Zapłać za rok z góry i zyskaj dodatkowe oszczędności.…" at bounding box center [713, 407] width 605 height 476
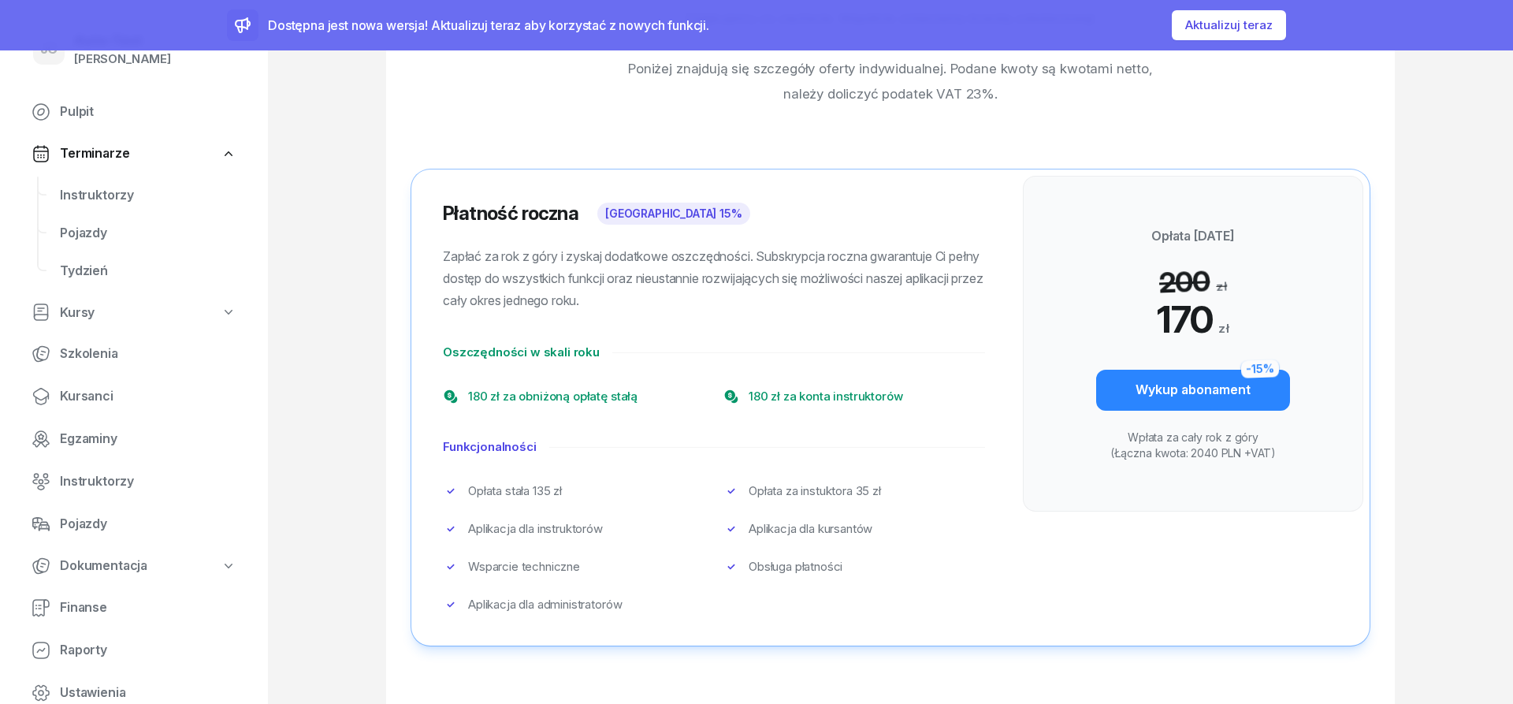
click at [436, 232] on div "Płatność roczna Rabat 15% Zapłać za rok z góry i zyskaj dodatkowe oszczędności.…" at bounding box center [713, 407] width 605 height 476
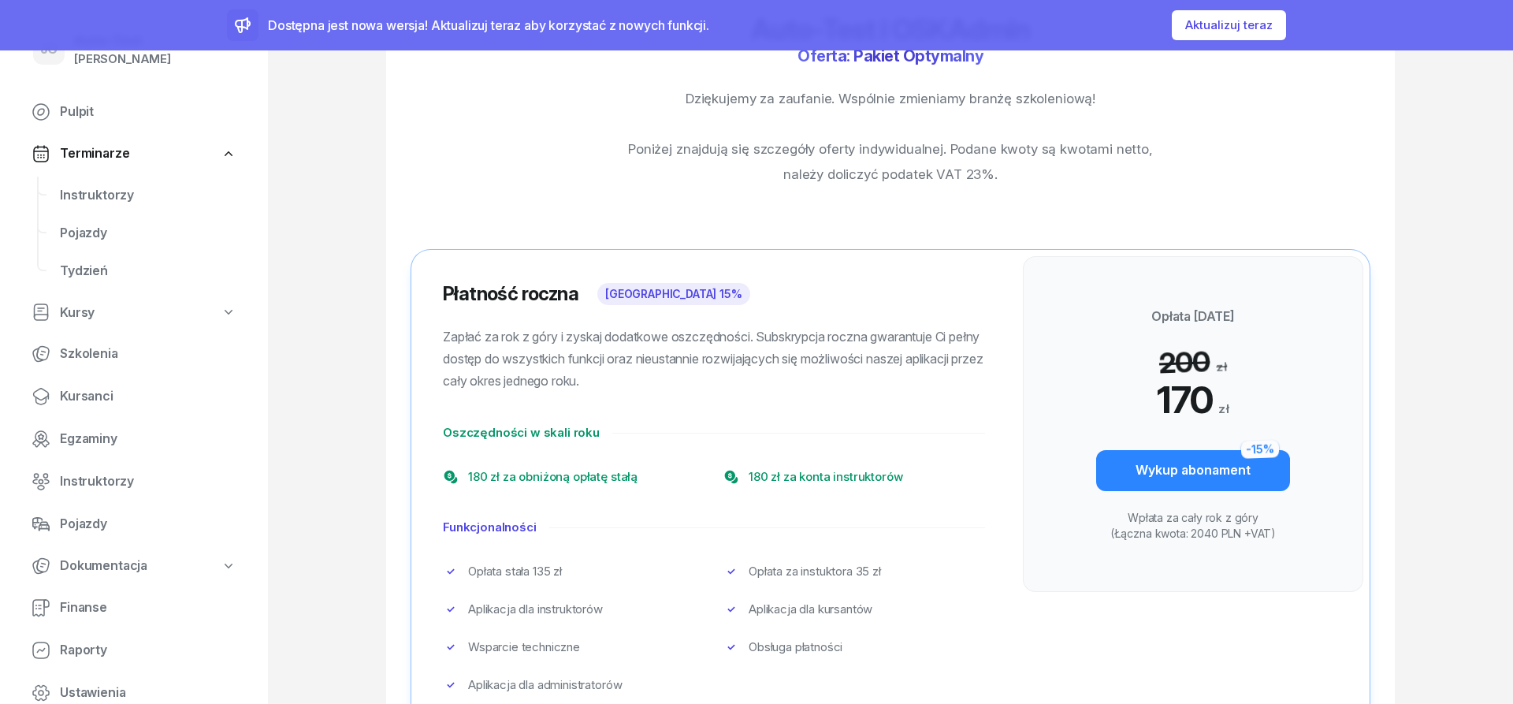
scroll to position [0, 0]
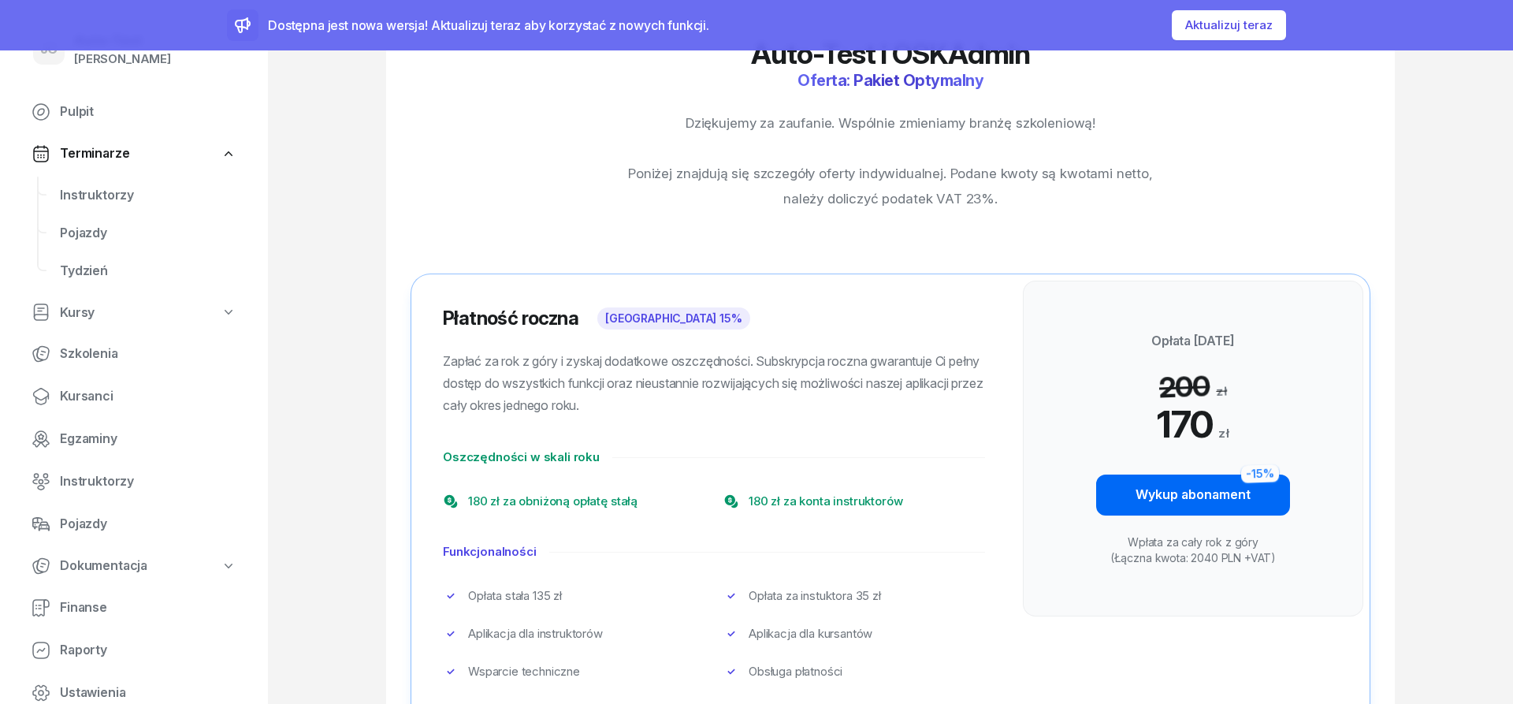
click at [1202, 501] on div "Wykup abonament -15%" at bounding box center [1193, 495] width 115 height 20
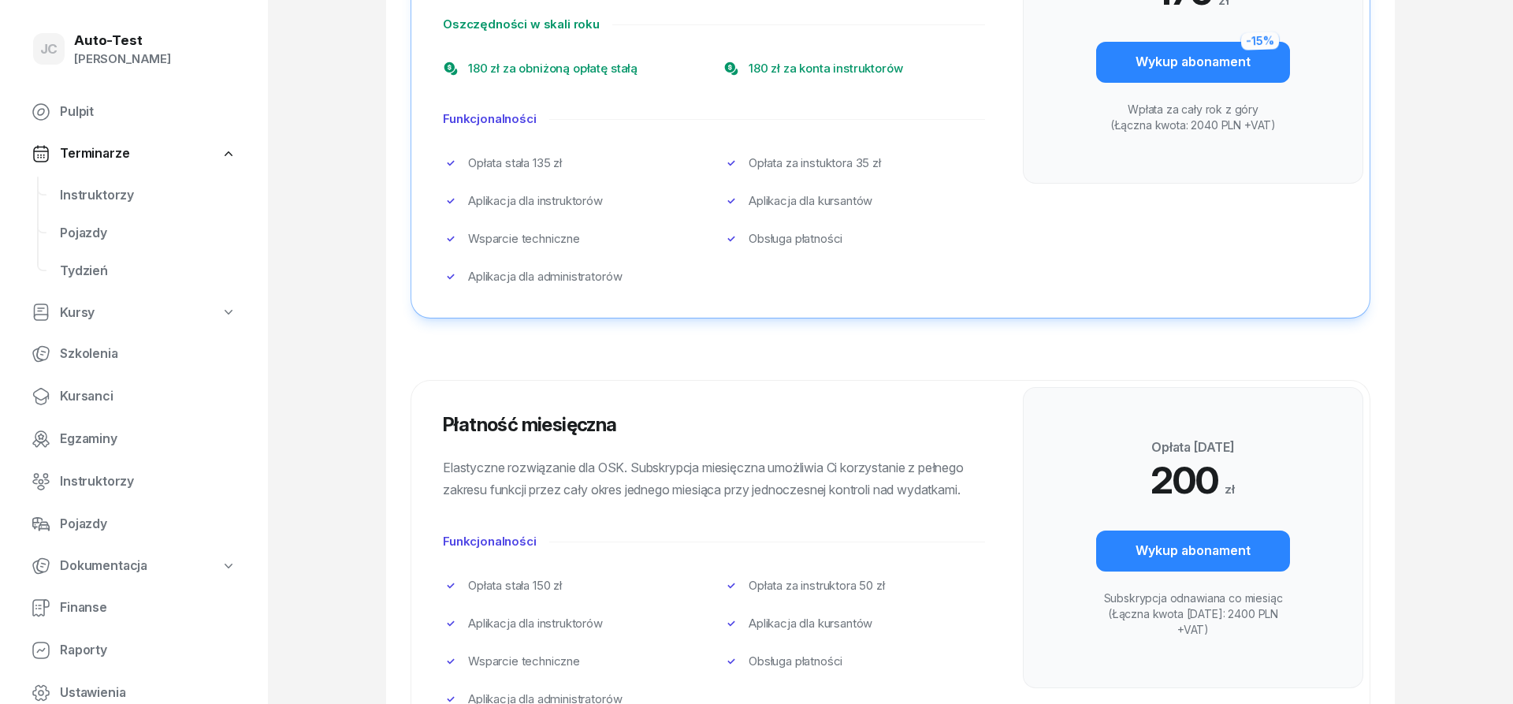
scroll to position [507, 0]
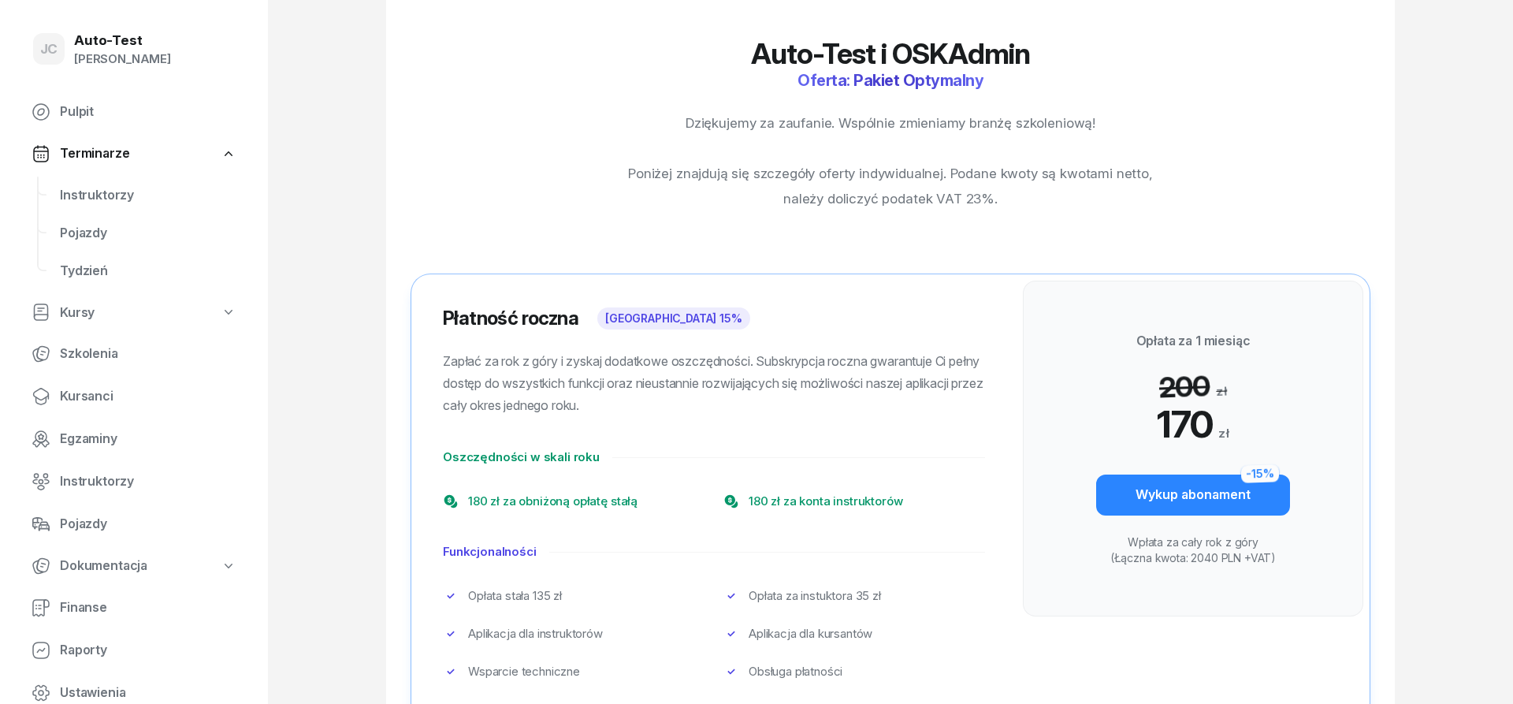
click at [146, 46] on div "Auto-Test" at bounding box center [122, 40] width 97 height 13
click at [49, 39] on div "JC" at bounding box center [49, 49] width 32 height 32
click at [375, 96] on div "JC Auto-Test [PERSON_NAME] Pulpit Terminarze Instruktorzy Pojazdy Tydzień Kursy…" at bounding box center [756, 605] width 1513 height 1211
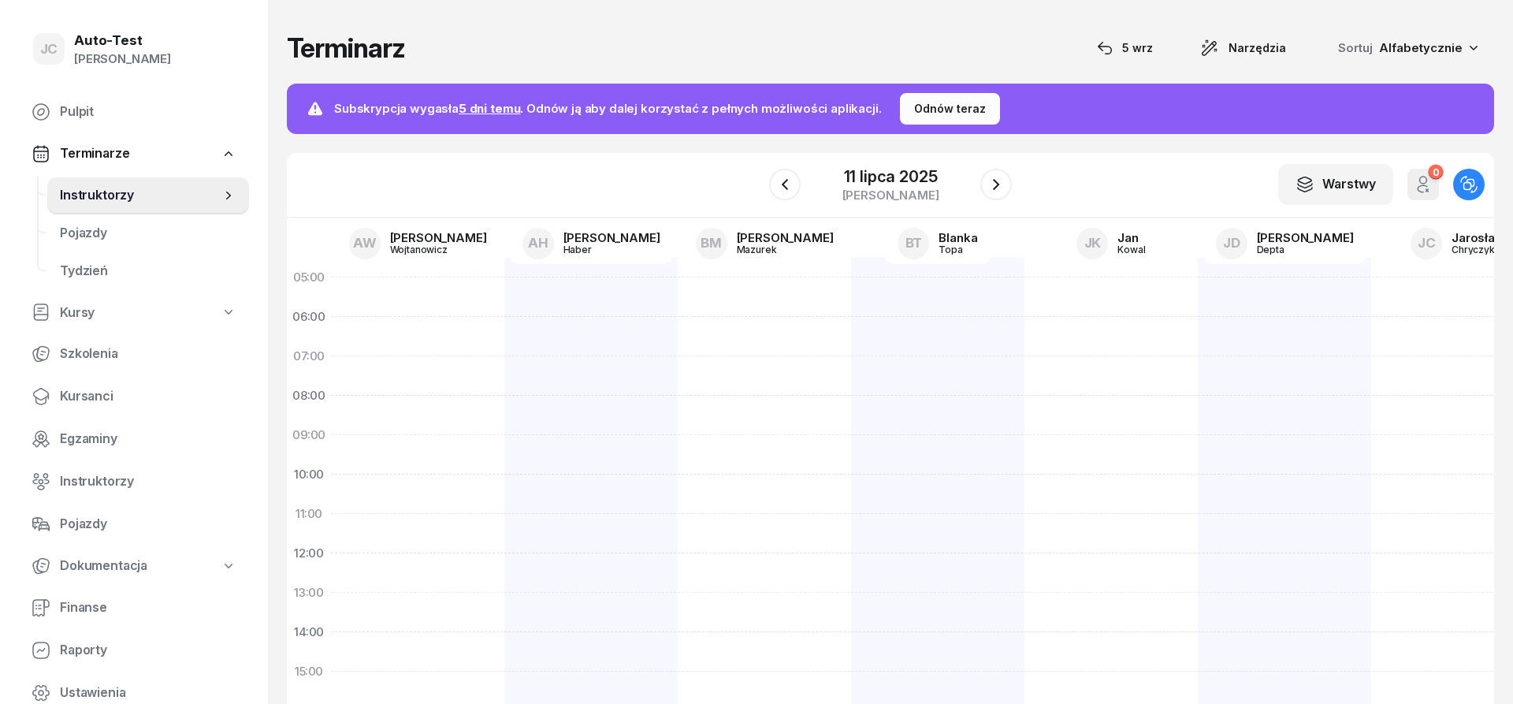
click at [571, 341] on div at bounding box center [590, 652] width 173 height 788
click at [914, 113] on div "Odnów teraz" at bounding box center [950, 108] width 72 height 19
click at [144, 47] on div "Auto-Test" at bounding box center [122, 40] width 97 height 13
click at [137, 238] on span "Pojazdy" at bounding box center [148, 233] width 177 height 20
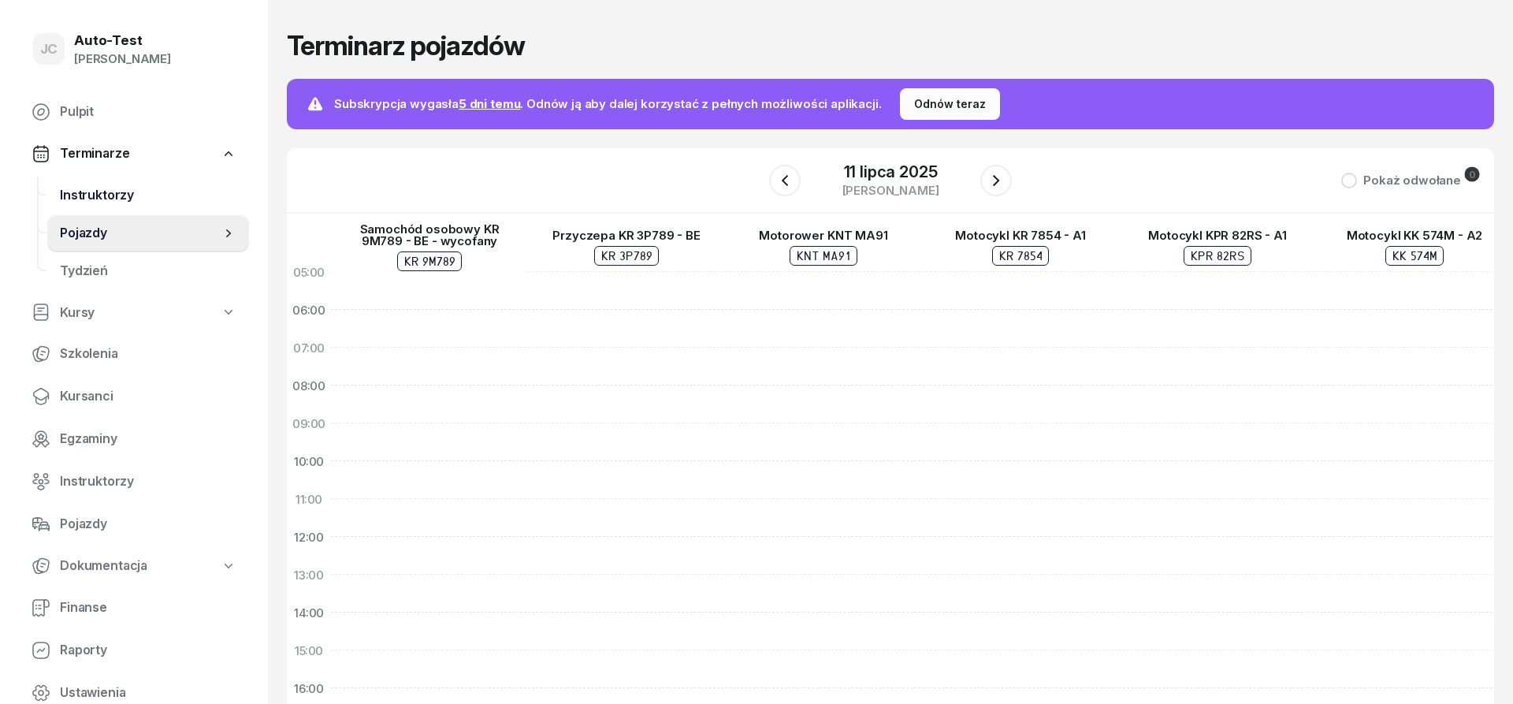
click at [136, 201] on span "Instruktorzy" at bounding box center [148, 195] width 177 height 20
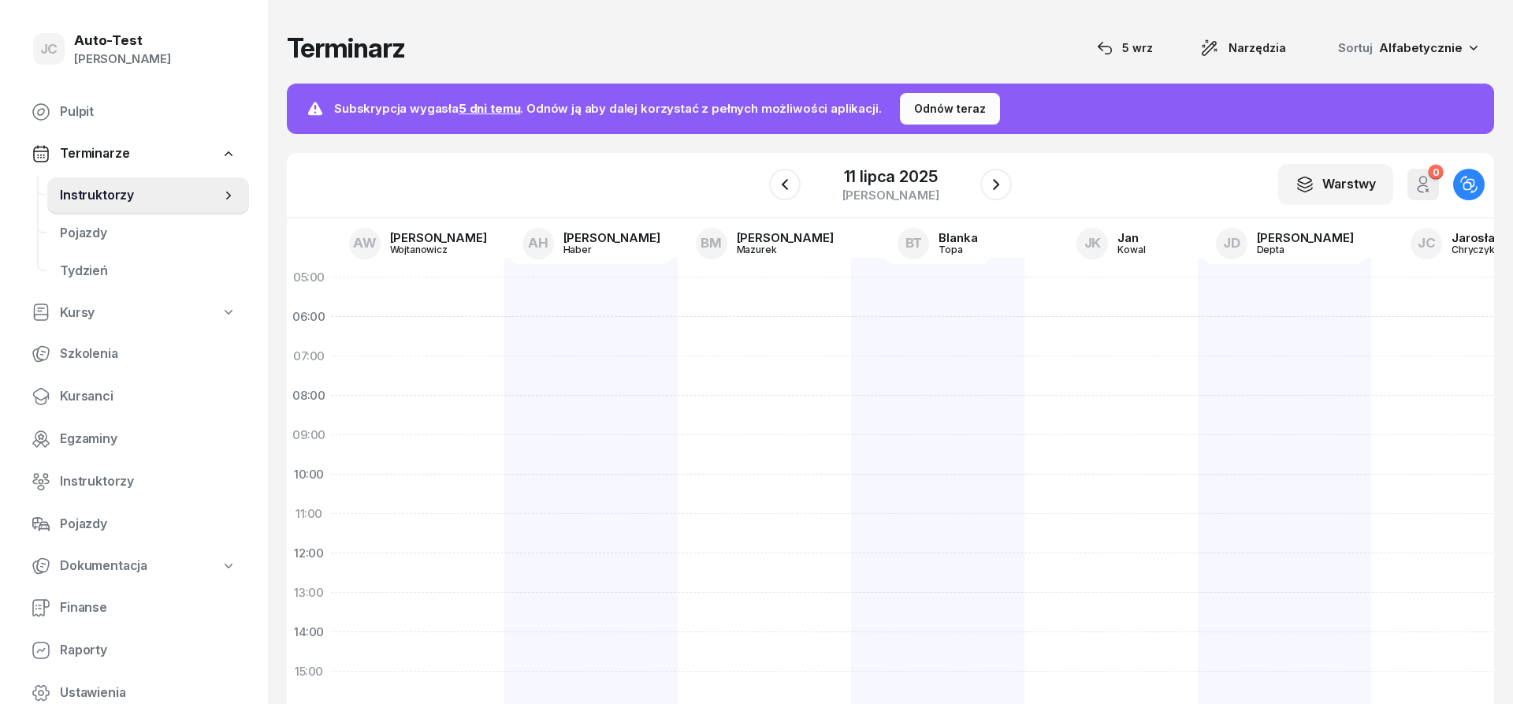
click at [395, 322] on div at bounding box center [417, 652] width 173 height 788
click at [159, 241] on span "Pojazdy" at bounding box center [148, 233] width 177 height 20
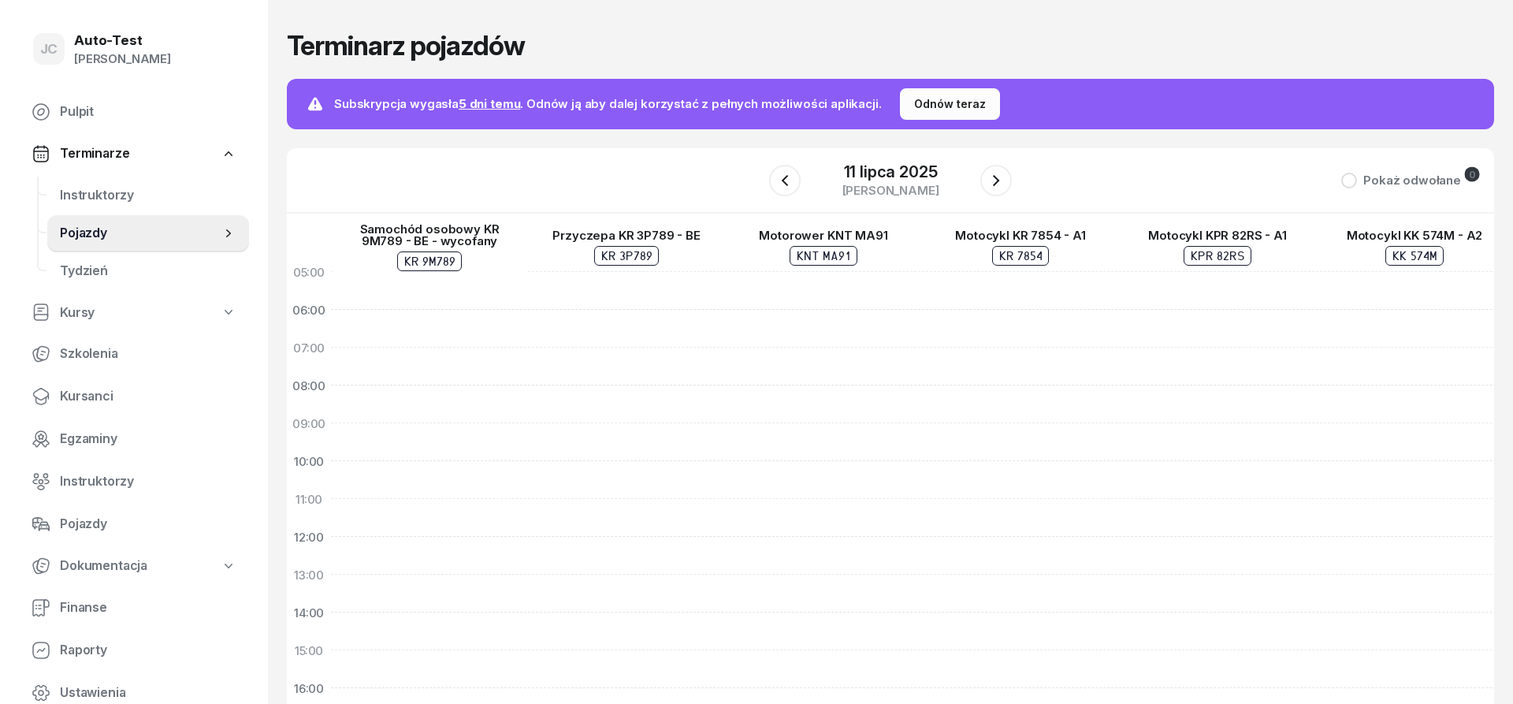
click at [484, 352] on div at bounding box center [429, 631] width 197 height 757
select select "07"
select select "09"
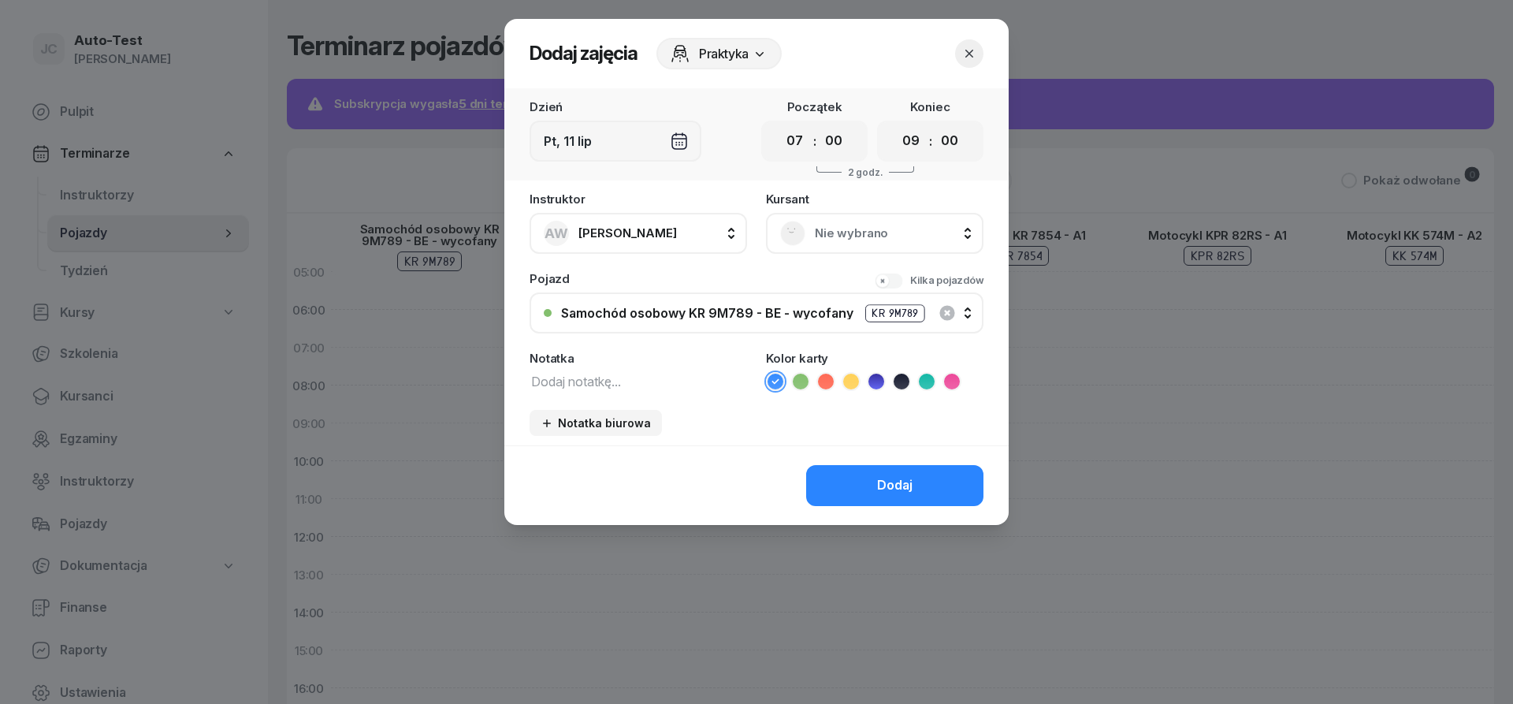
click at [970, 55] on icon "button" at bounding box center [970, 54] width 8 height 8
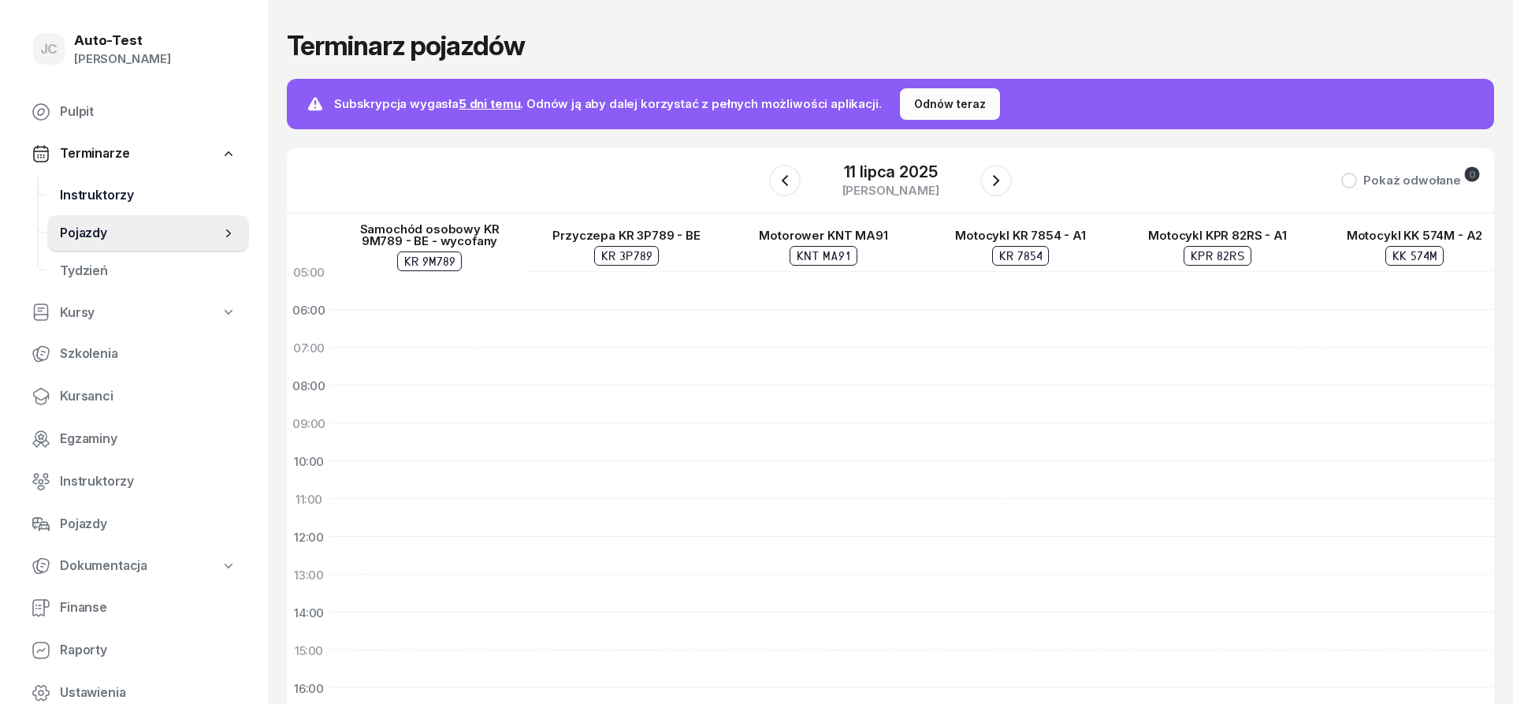
click at [125, 195] on span "Instruktorzy" at bounding box center [148, 195] width 177 height 20
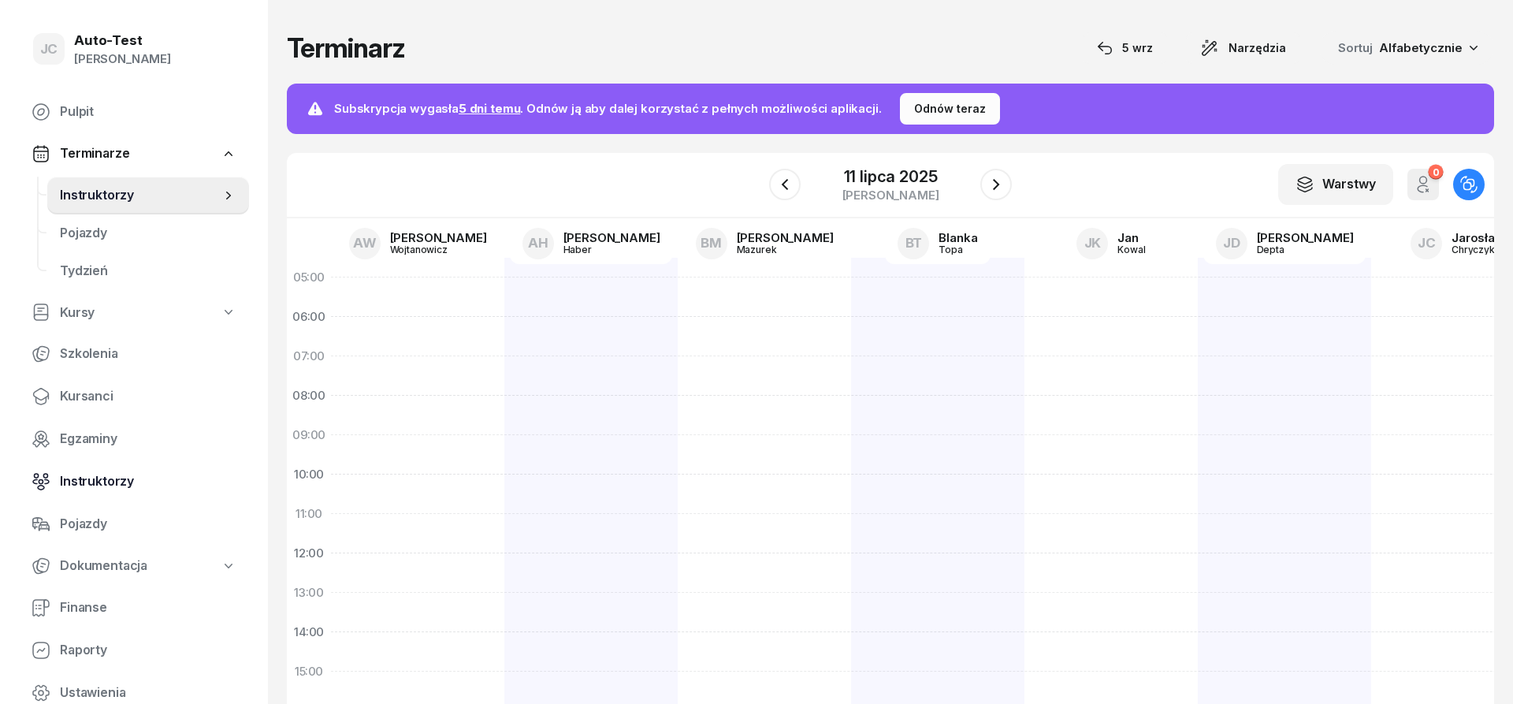
click at [137, 482] on span "Instruktorzy" at bounding box center [148, 481] width 177 height 20
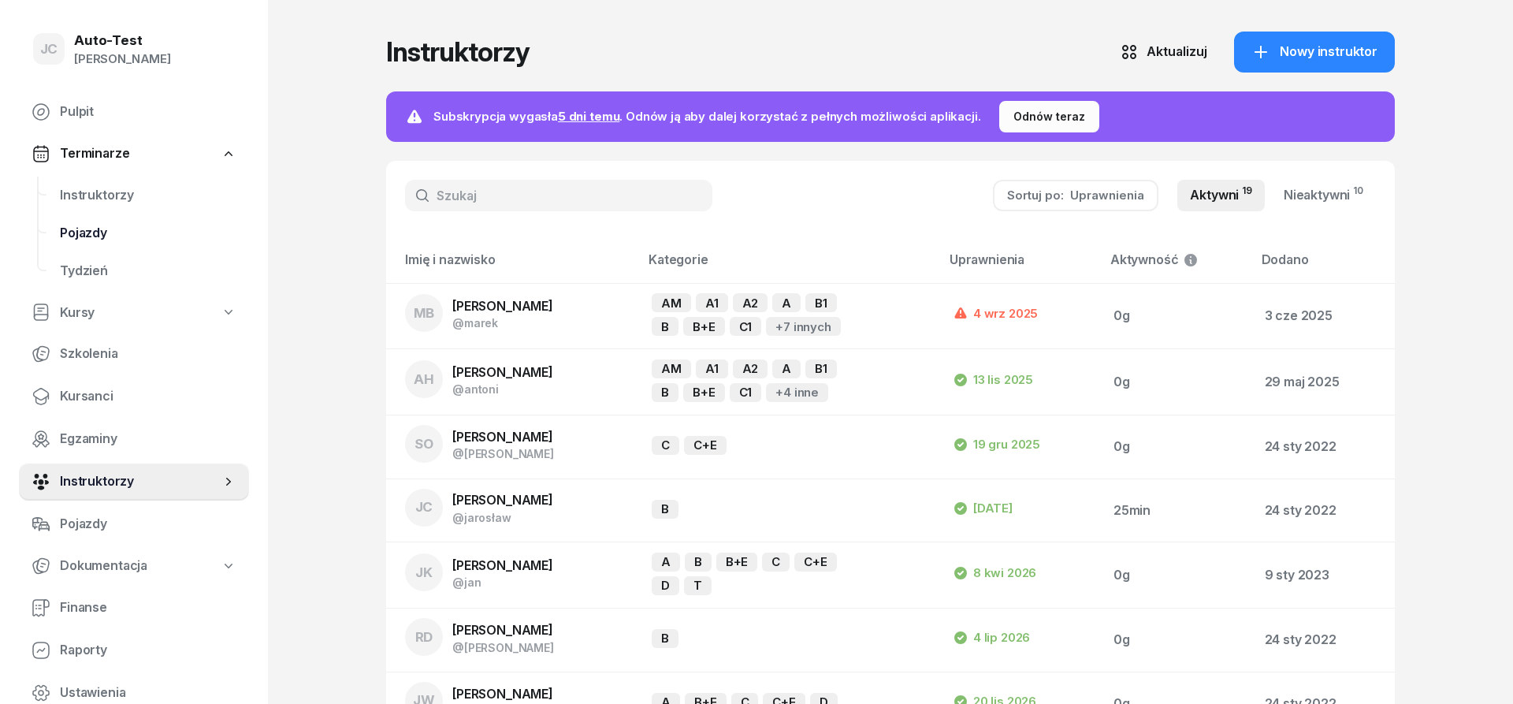
click at [122, 225] on span "Pojazdy" at bounding box center [148, 233] width 177 height 20
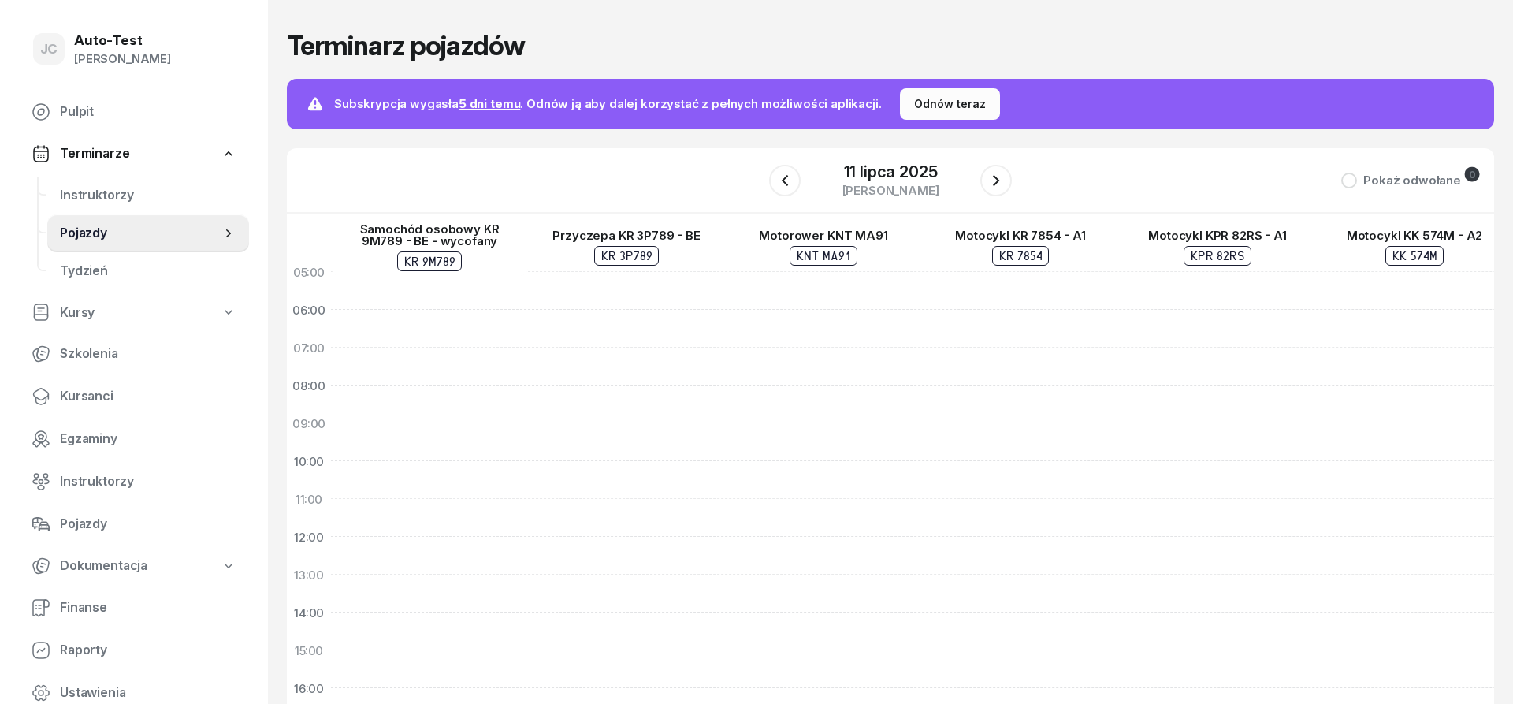
click at [797, 348] on div at bounding box center [823, 631] width 197 height 757
select select "07"
select select "09"
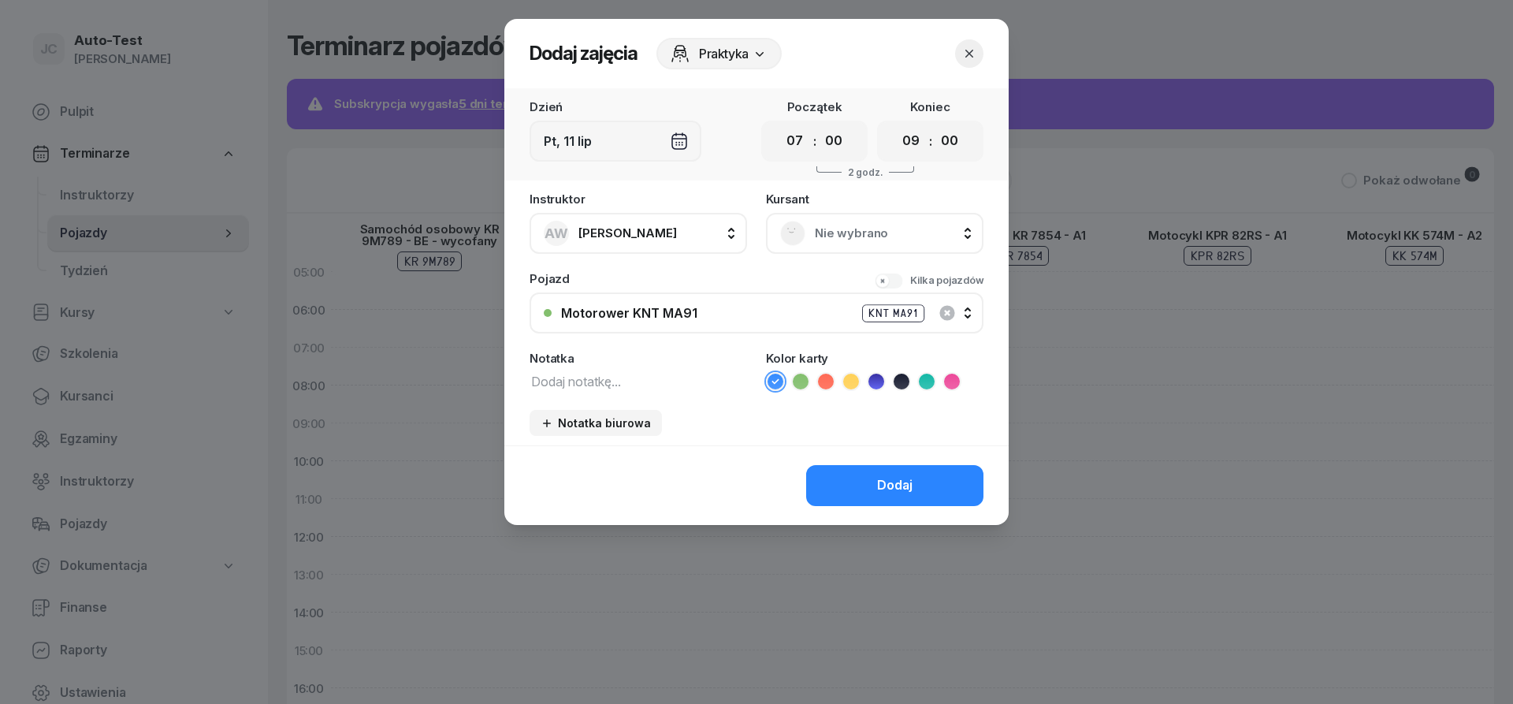
click at [855, 242] on span "Nie wybrano" at bounding box center [892, 233] width 155 height 20
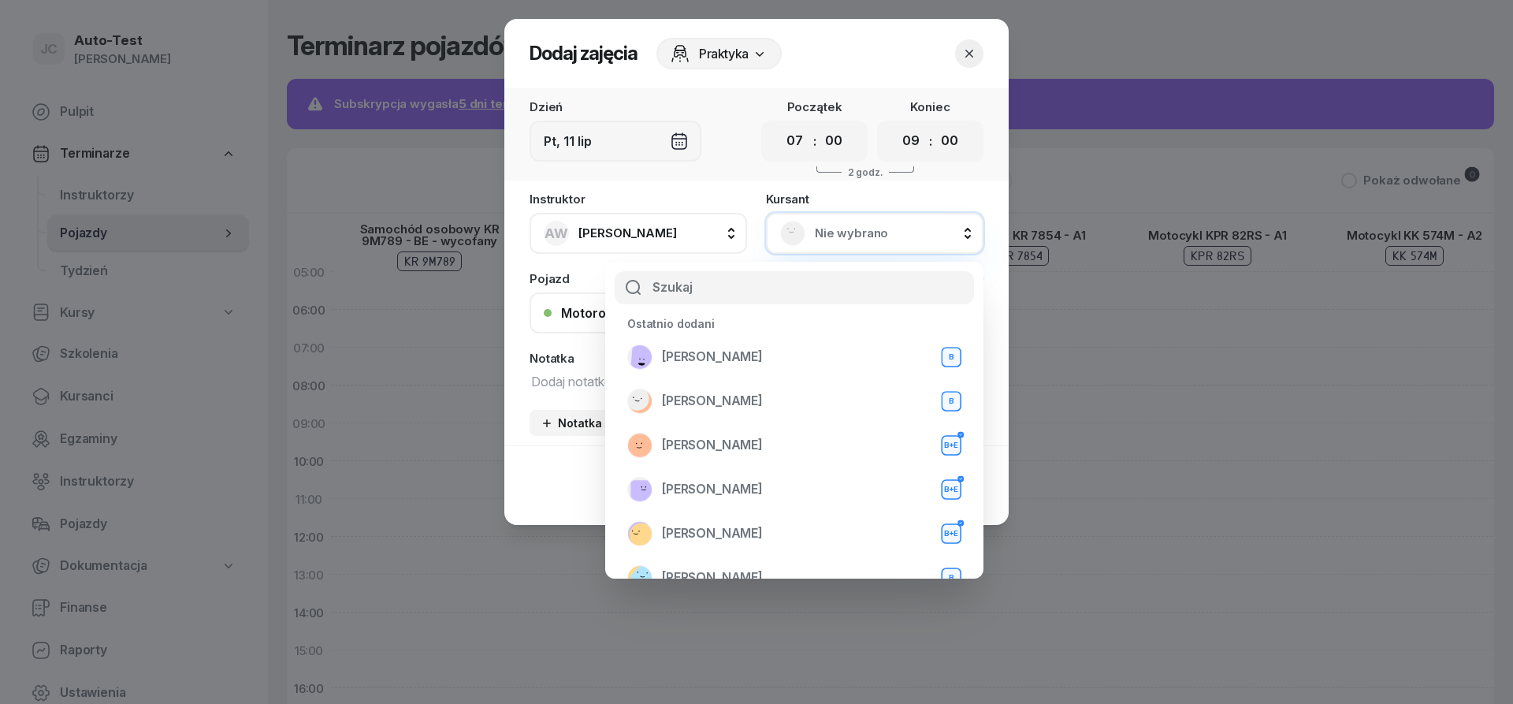
click at [855, 240] on span "Nie wybrano" at bounding box center [892, 233] width 155 height 20
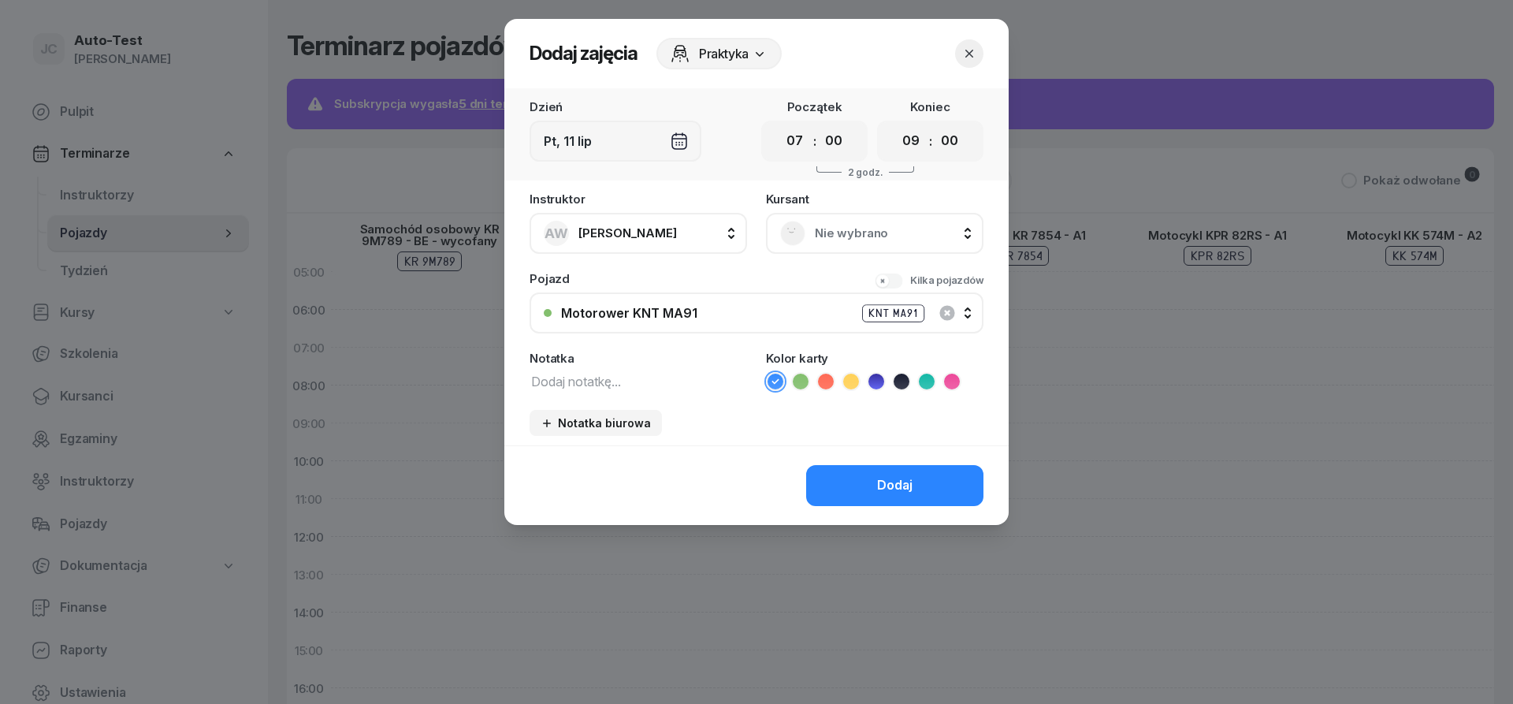
click at [761, 54] on icon at bounding box center [760, 54] width 16 height 16
click at [718, 227] on button "AW Anna Wojtanowicz" at bounding box center [639, 233] width 218 height 41
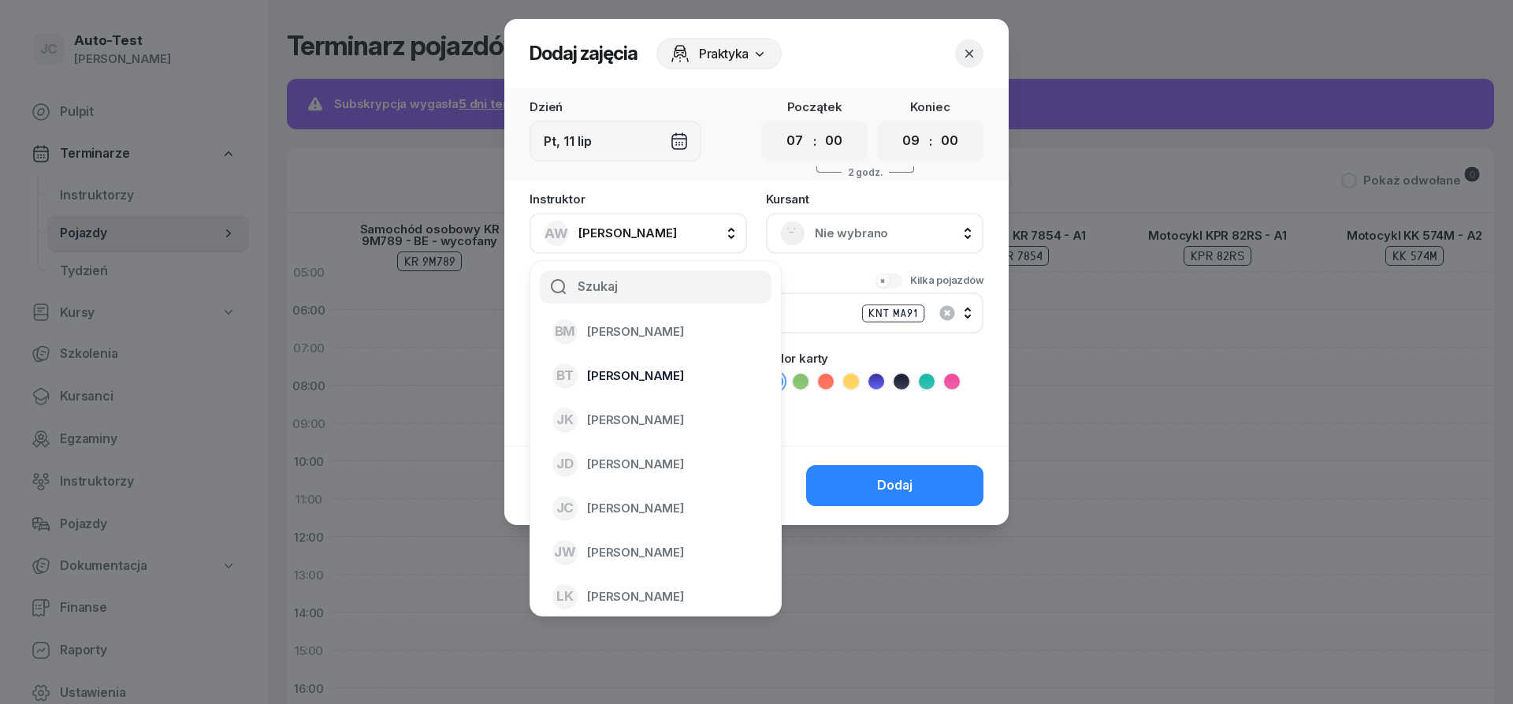
scroll to position [189, 0]
click at [966, 54] on icon "button" at bounding box center [970, 54] width 16 height 16
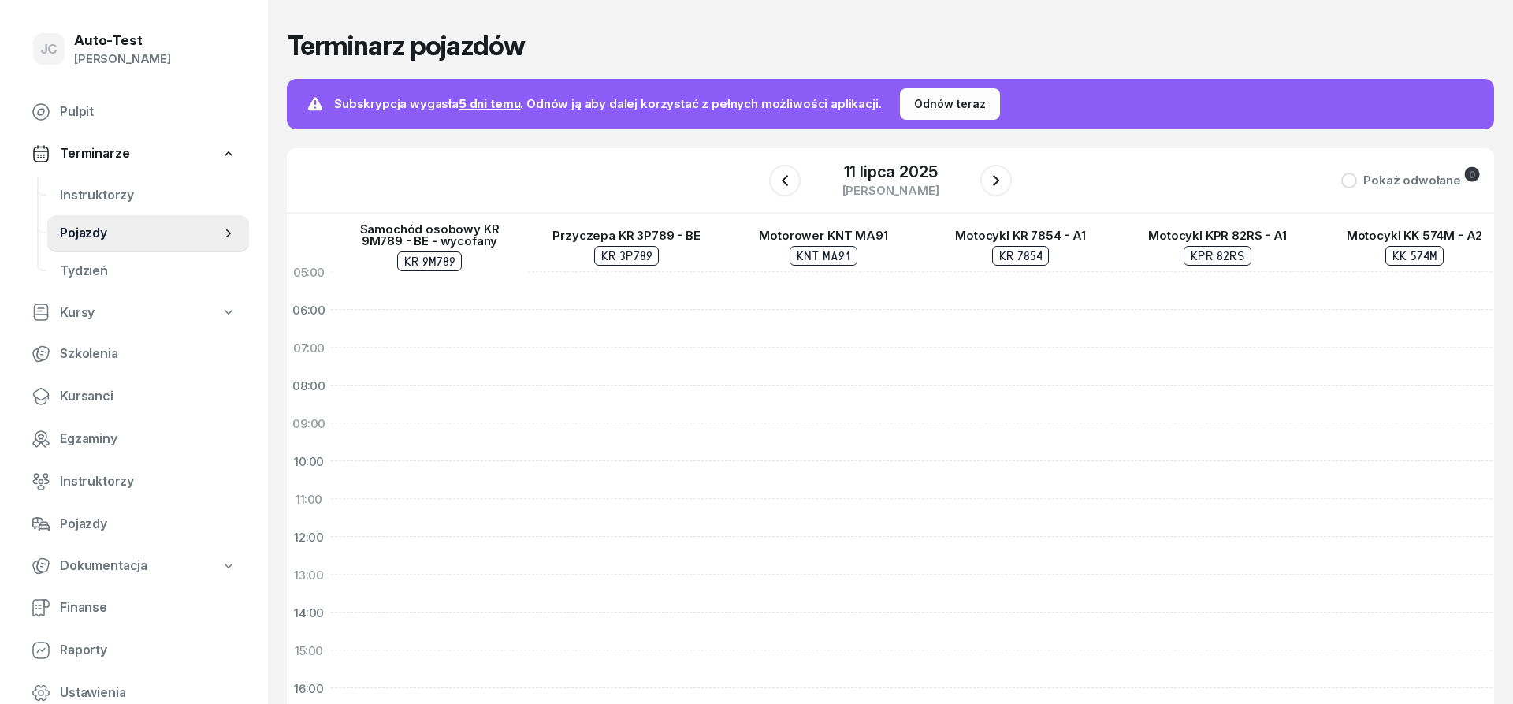
click at [117, 237] on span "Pojazdy" at bounding box center [140, 233] width 161 height 20
click at [899, 178] on div "11 lipca 2025" at bounding box center [891, 172] width 97 height 16
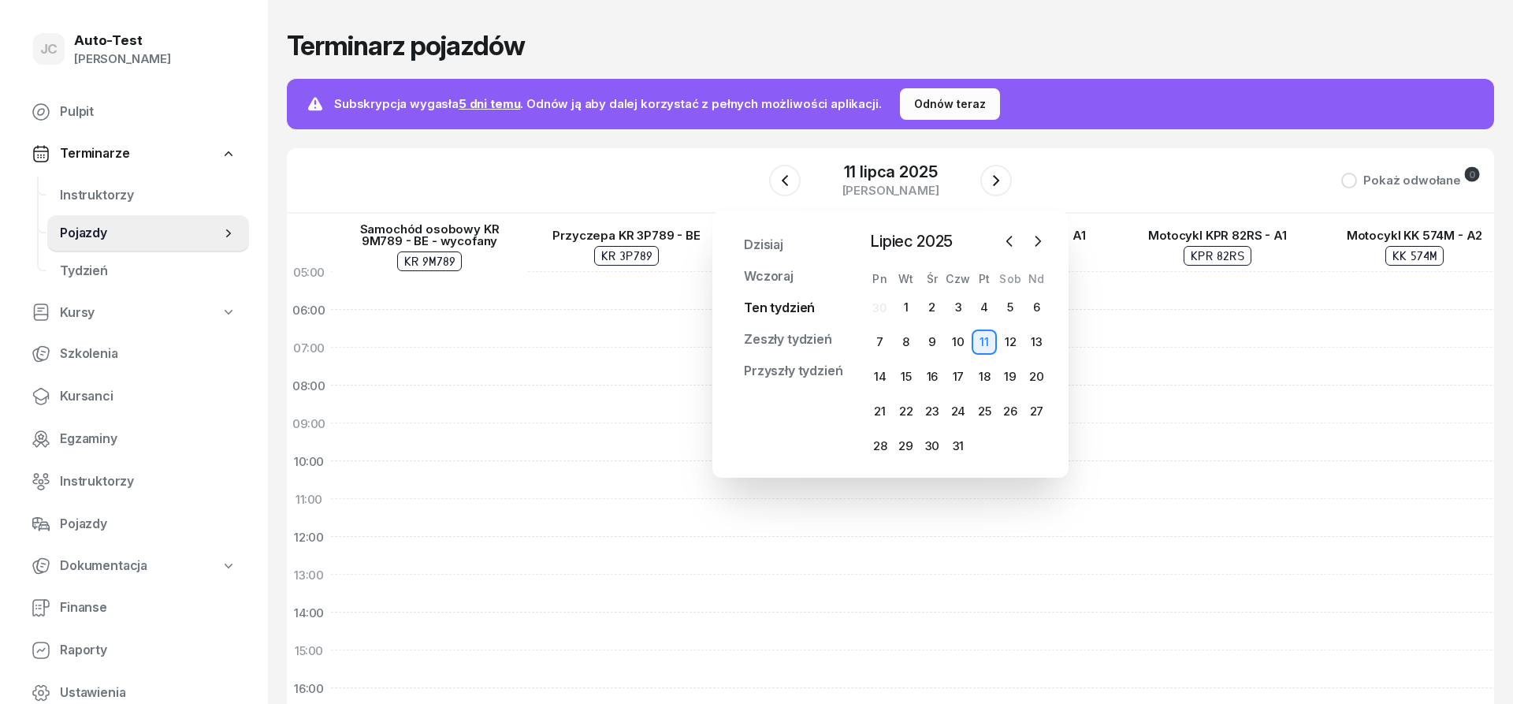
click at [781, 313] on link "Ten tydzień" at bounding box center [780, 308] width 96 height 32
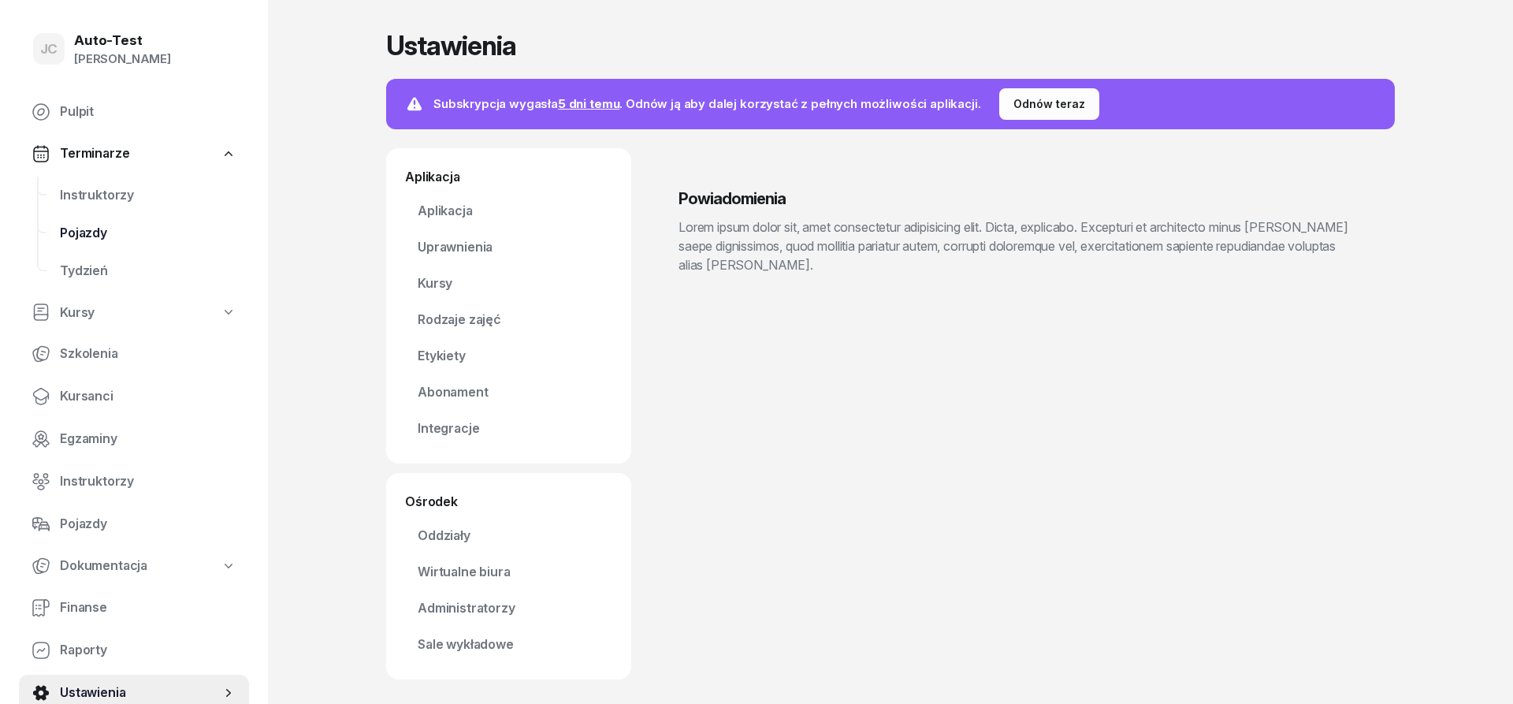
click at [140, 232] on span "Pojazdy" at bounding box center [148, 233] width 177 height 20
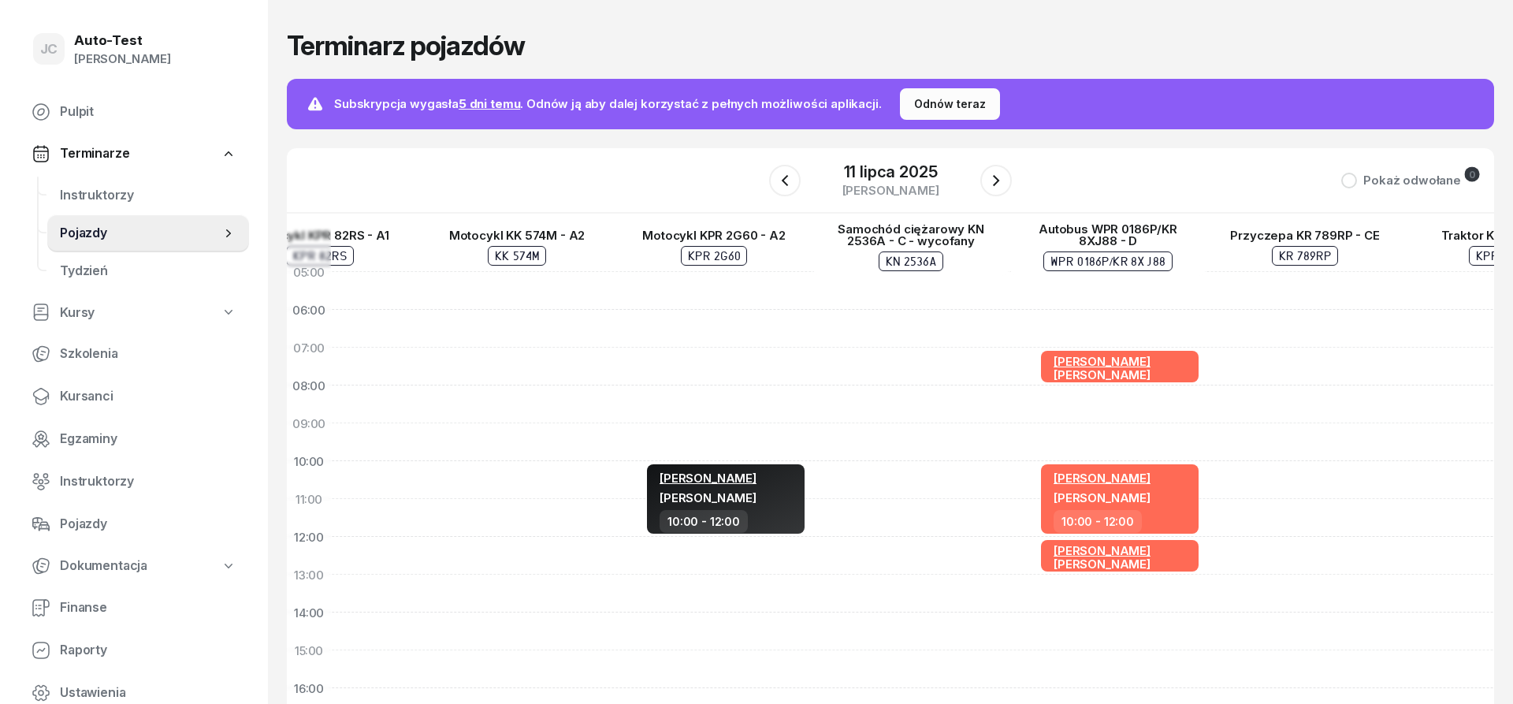
scroll to position [0, 896]
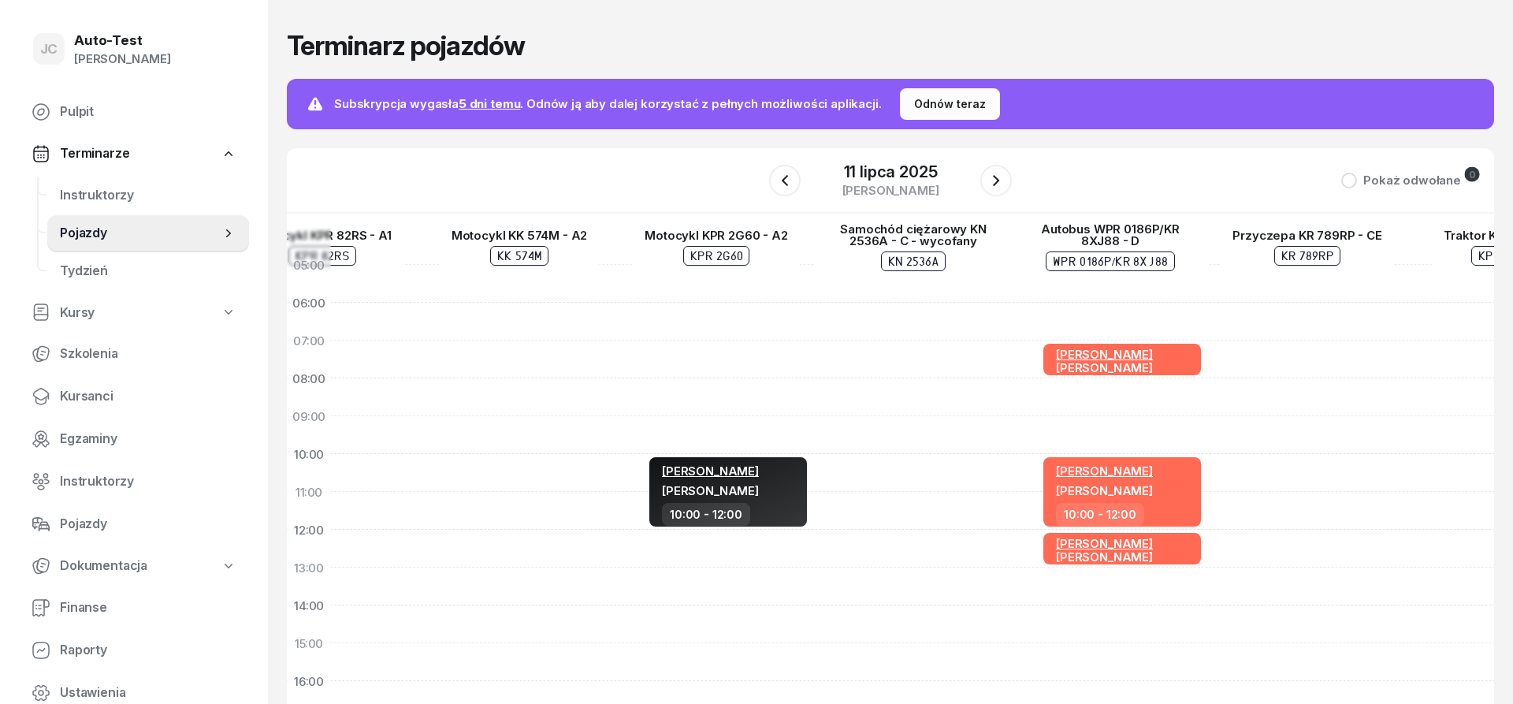
click at [436, 393] on div at bounding box center [519, 624] width 197 height 757
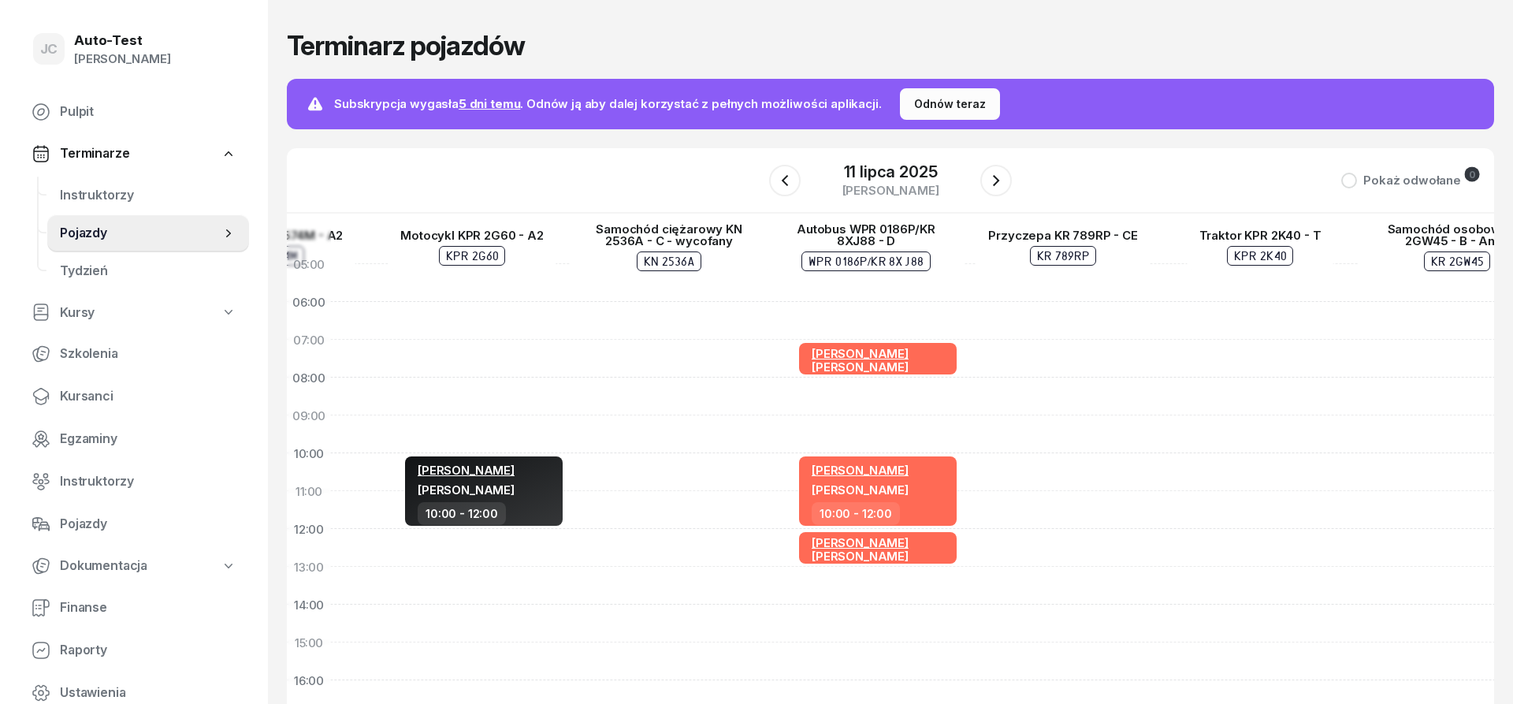
scroll to position [8, 1146]
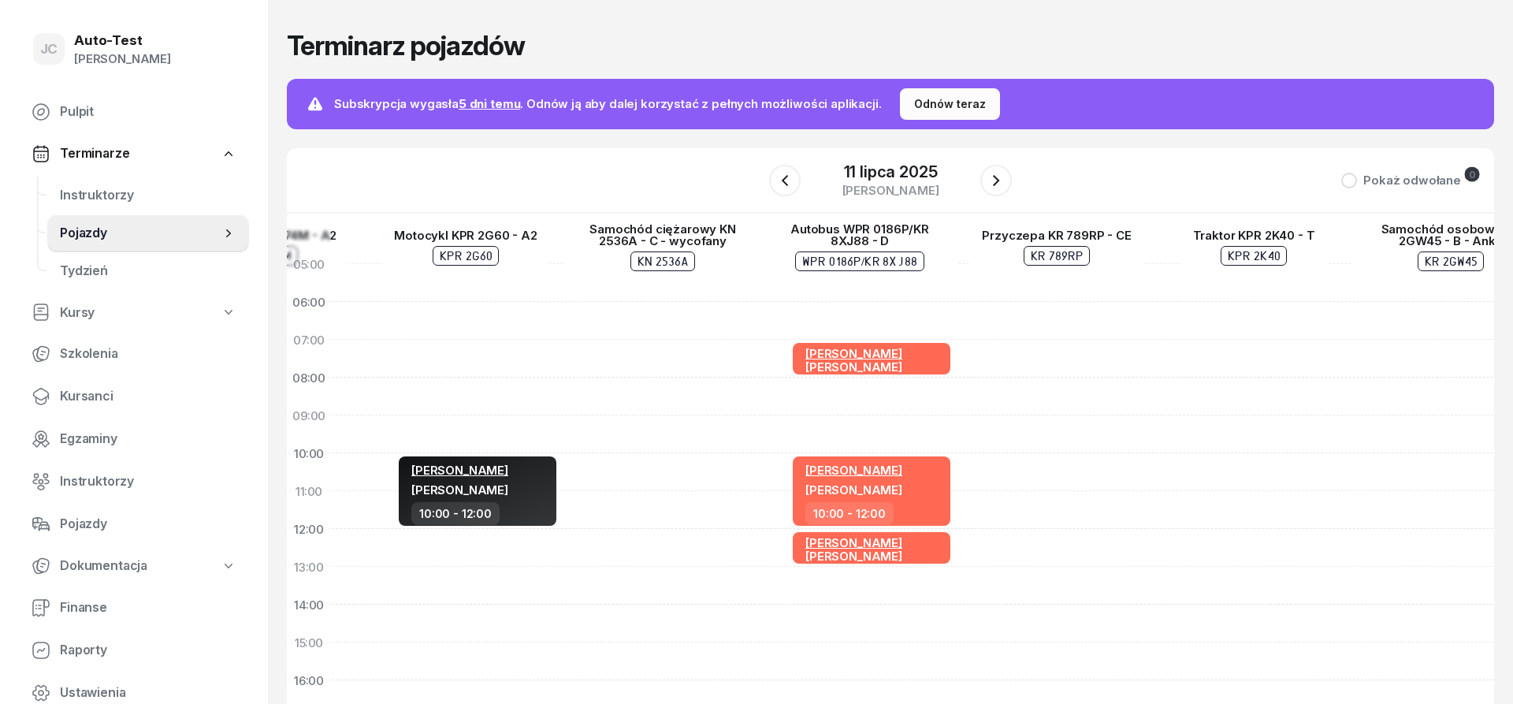
drag, startPoint x: 955, startPoint y: 341, endPoint x: 707, endPoint y: 341, distance: 247.5
click at [707, 341] on div at bounding box center [662, 623] width 197 height 757
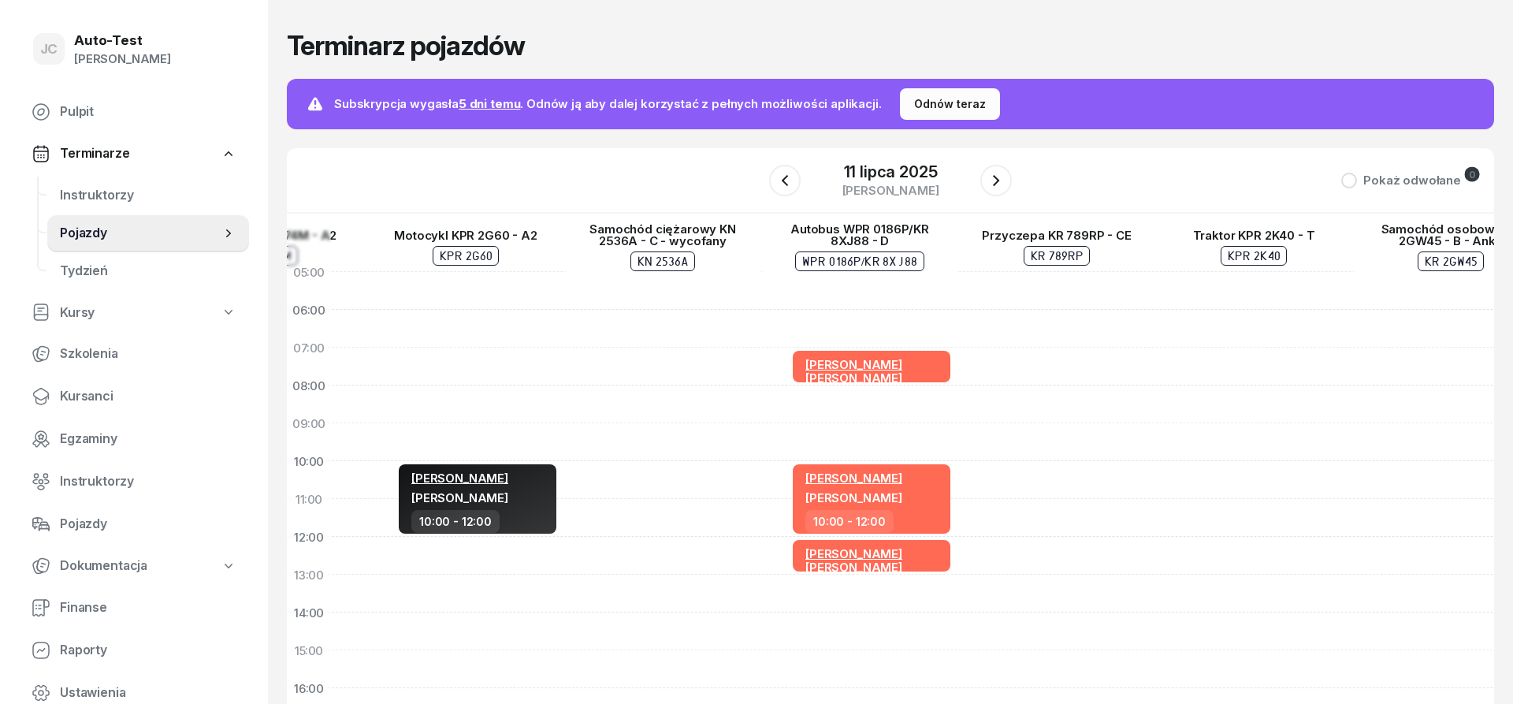
click at [882, 293] on div "Sławomir Dutkiewicz Tomasz Serweta 07:00 - 08:00 Sławomir Dutkiewicz Krzysztof …" at bounding box center [859, 631] width 197 height 757
select select "05"
select select "07"
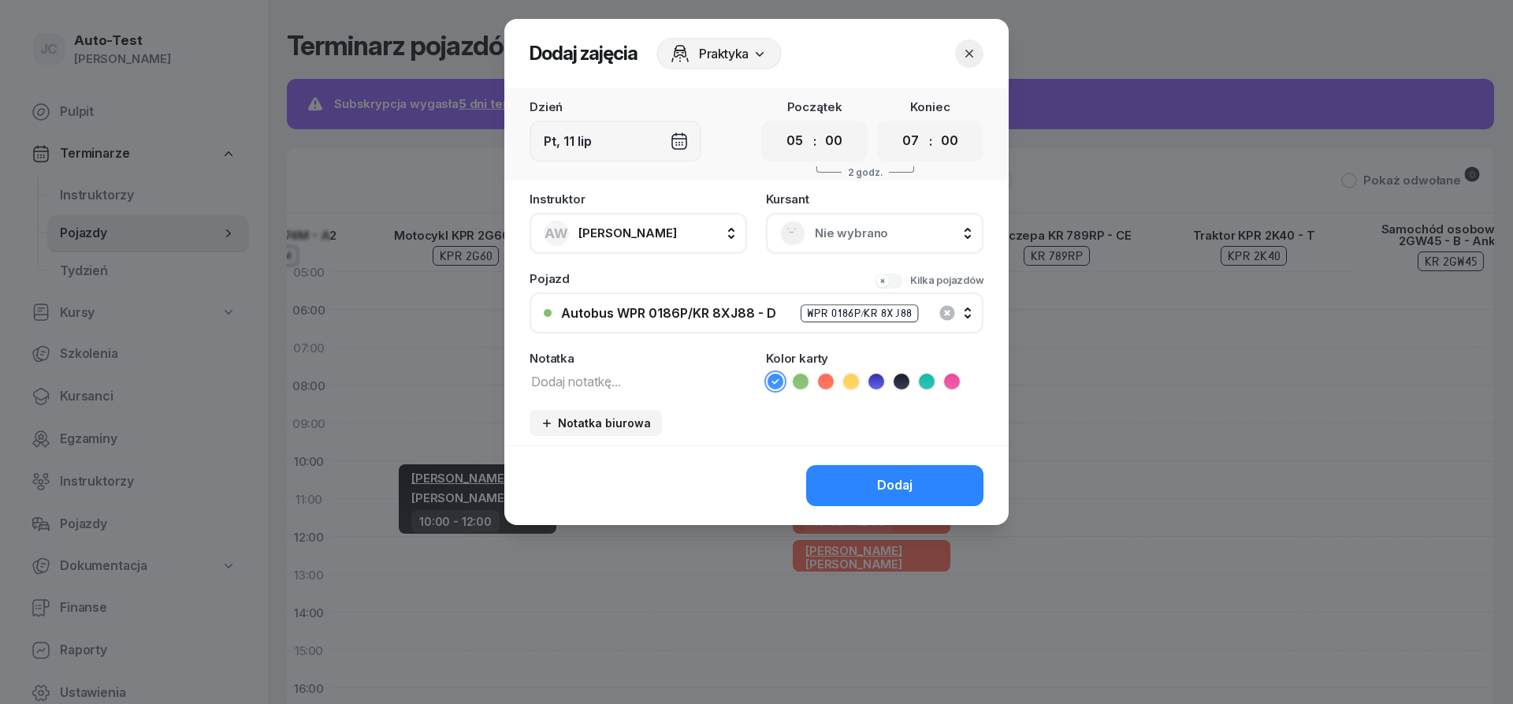
click at [833, 231] on span "Nie wybrano" at bounding box center [892, 233] width 155 height 20
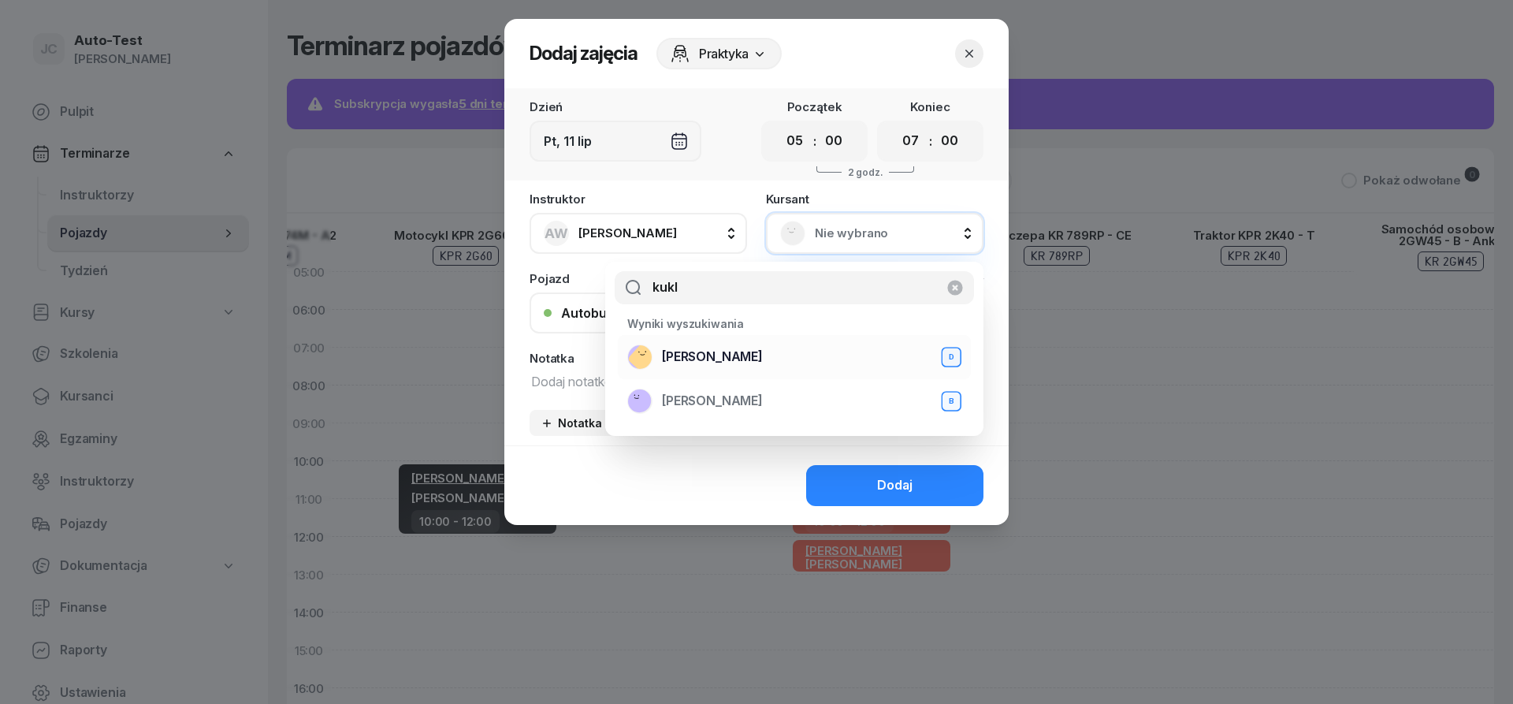
type input "kukl"
click at [729, 363] on span "Mirosław Kukla" at bounding box center [712, 357] width 101 height 20
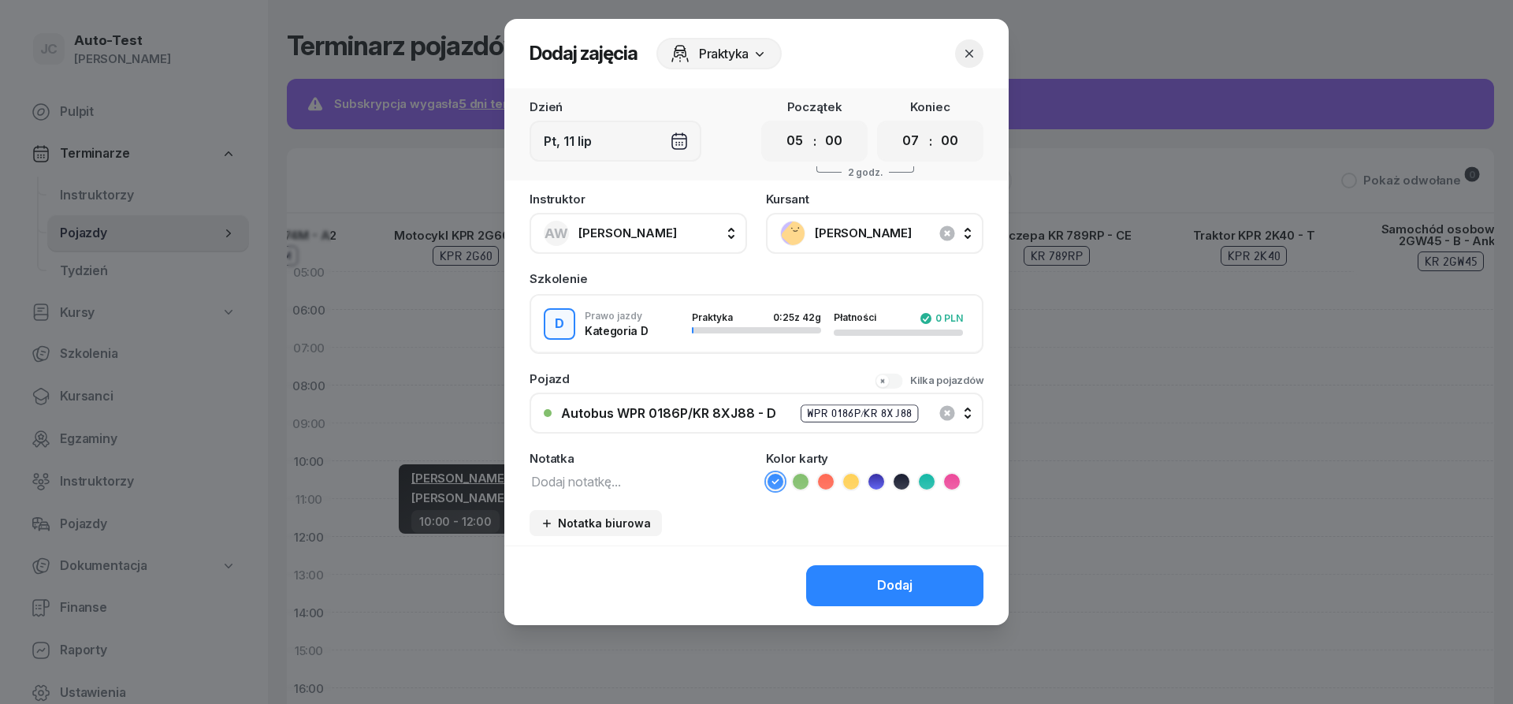
click at [828, 486] on icon at bounding box center [826, 482] width 16 height 16
click at [881, 587] on div "Dodaj" at bounding box center [894, 585] width 35 height 20
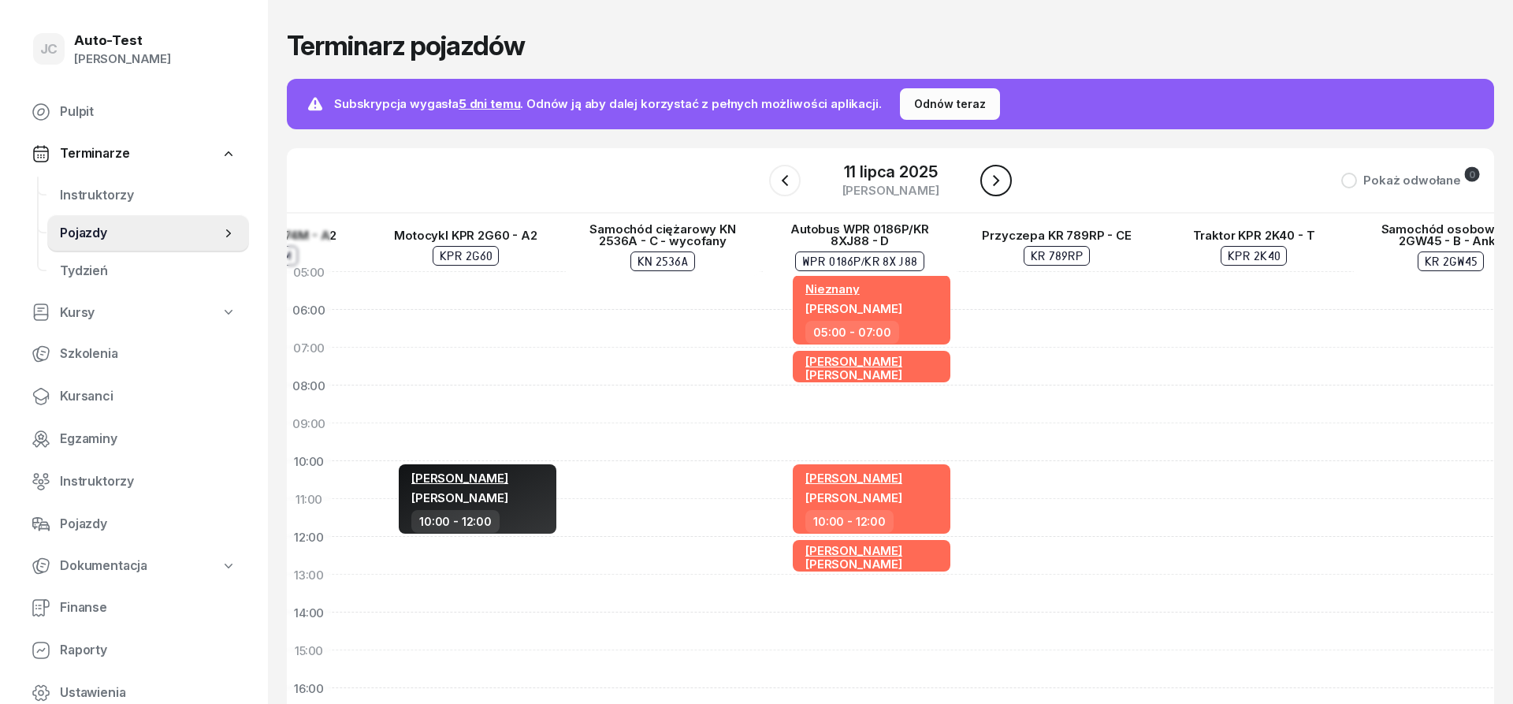
click at [993, 179] on icon "button" at bounding box center [996, 180] width 19 height 19
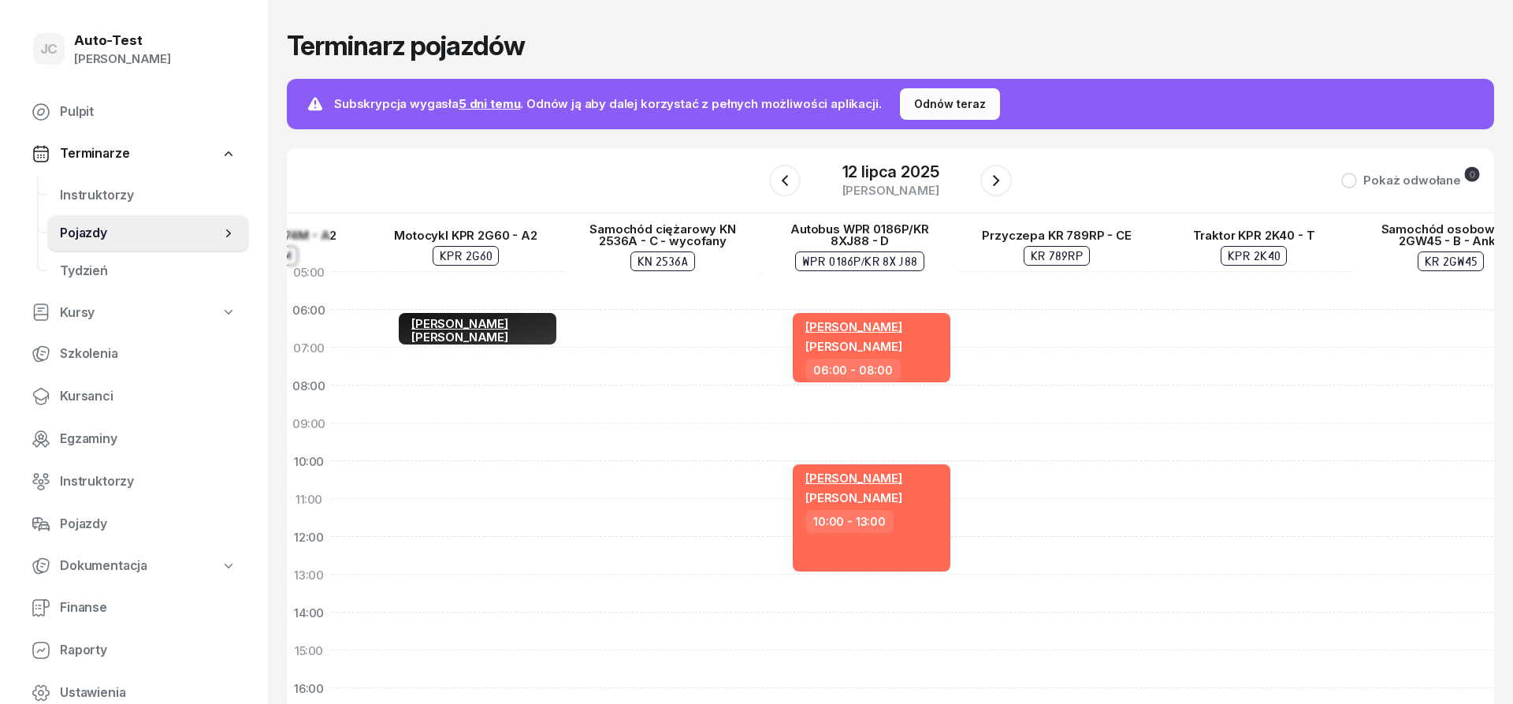
click at [916, 291] on div "Sławomir Dutkiewicz Tomasz Serweta 06:00 - 08:00 Sławomir Dutkiewicz Krzysztof …" at bounding box center [859, 631] width 197 height 757
select select "05"
select select "06"
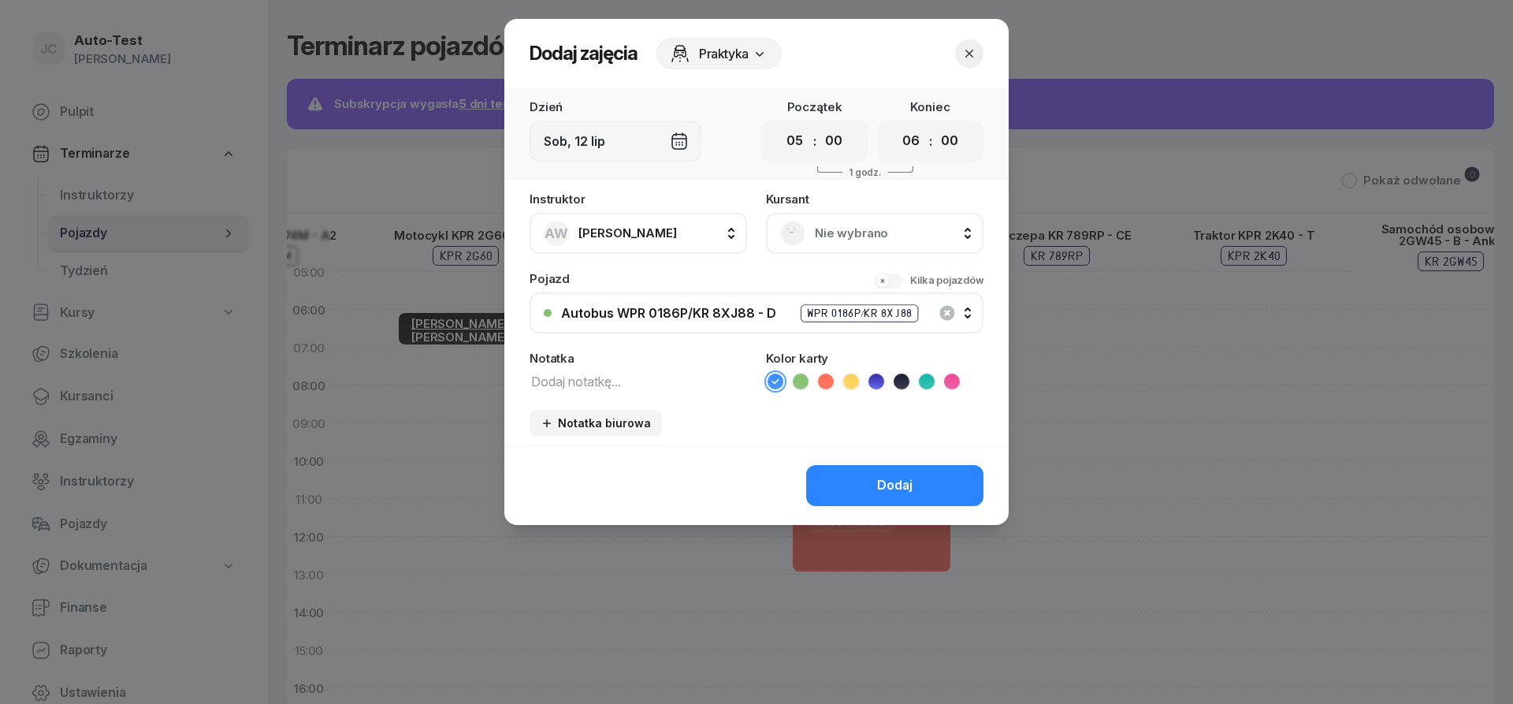
click at [862, 233] on span "Nie wybrano" at bounding box center [892, 233] width 155 height 20
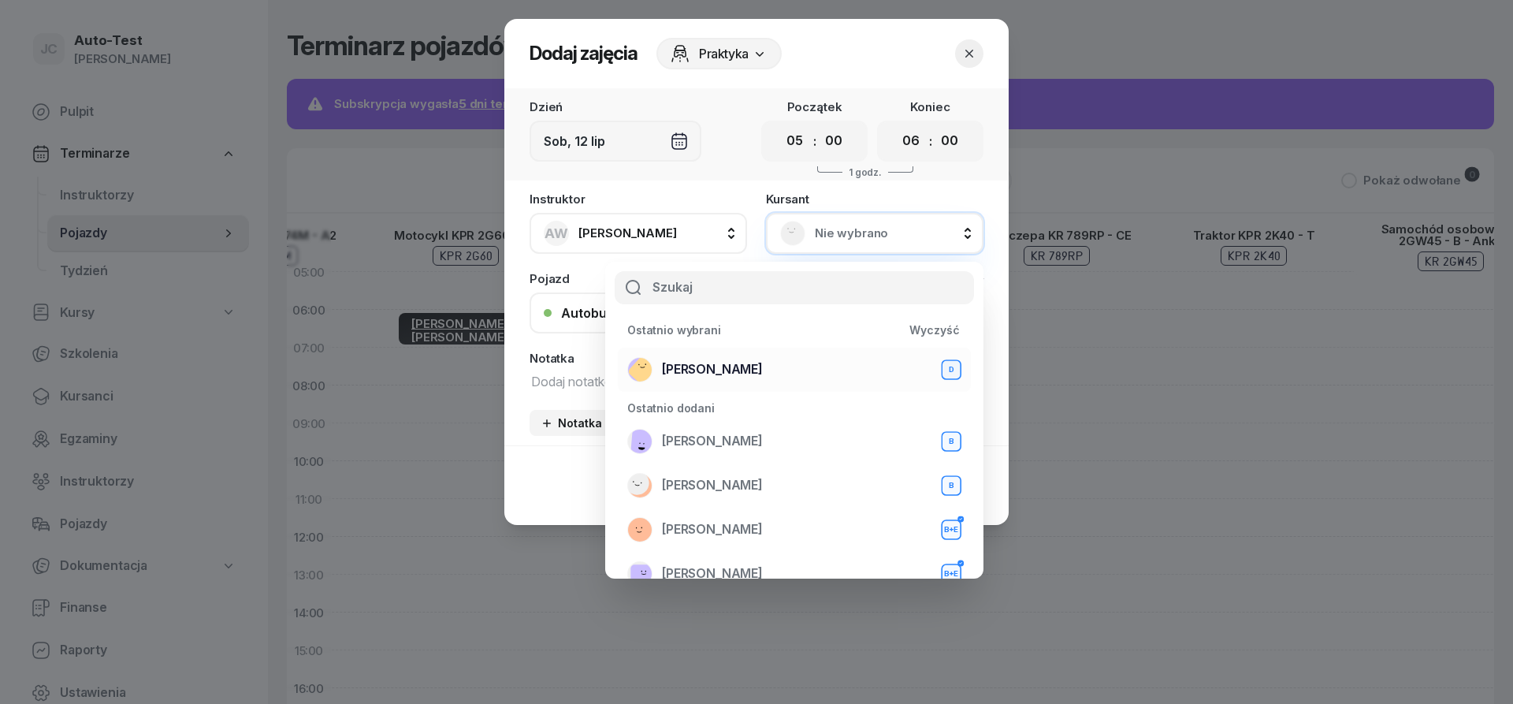
click at [740, 372] on span "Mirosław Kukla" at bounding box center [712, 369] width 101 height 20
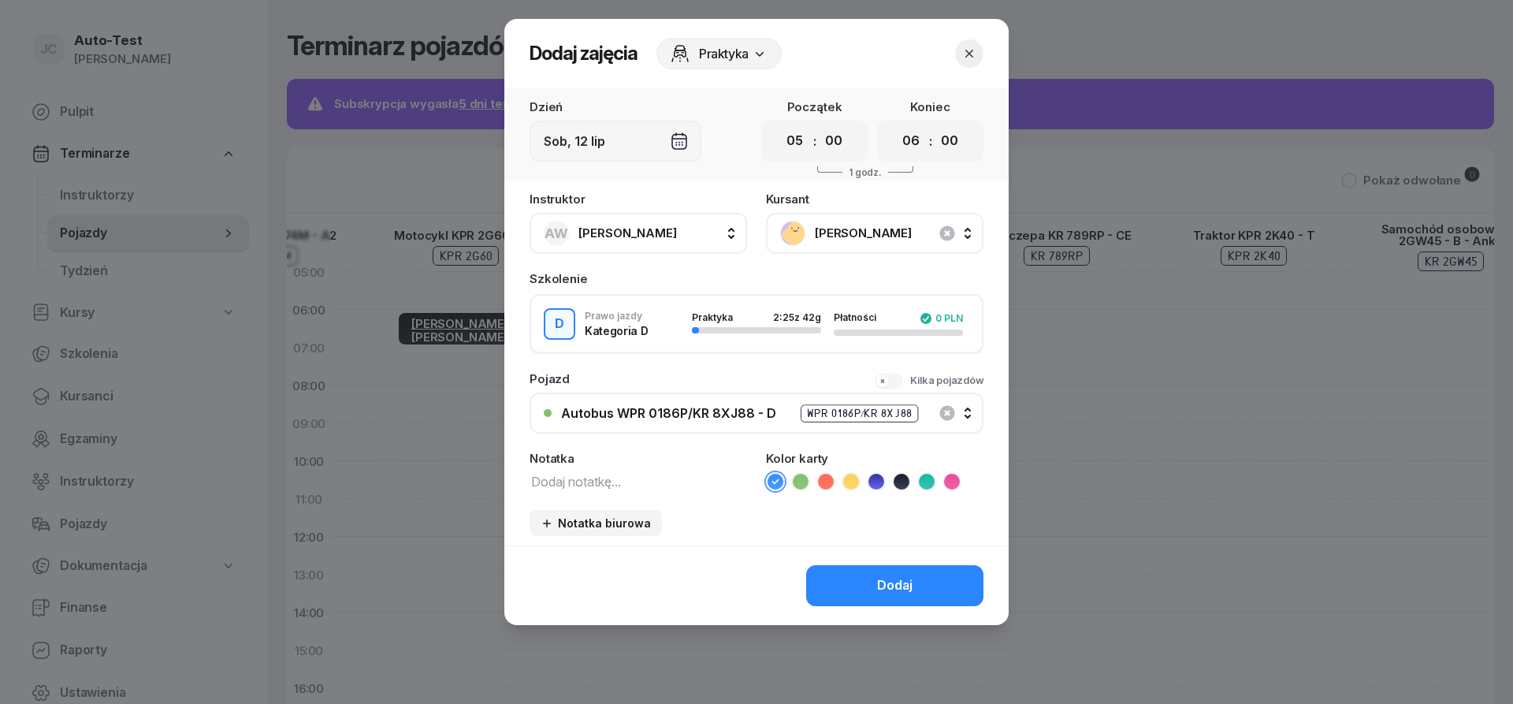
click at [825, 486] on icon at bounding box center [826, 482] width 16 height 16
click at [851, 575] on button "Dodaj" at bounding box center [894, 585] width 177 height 41
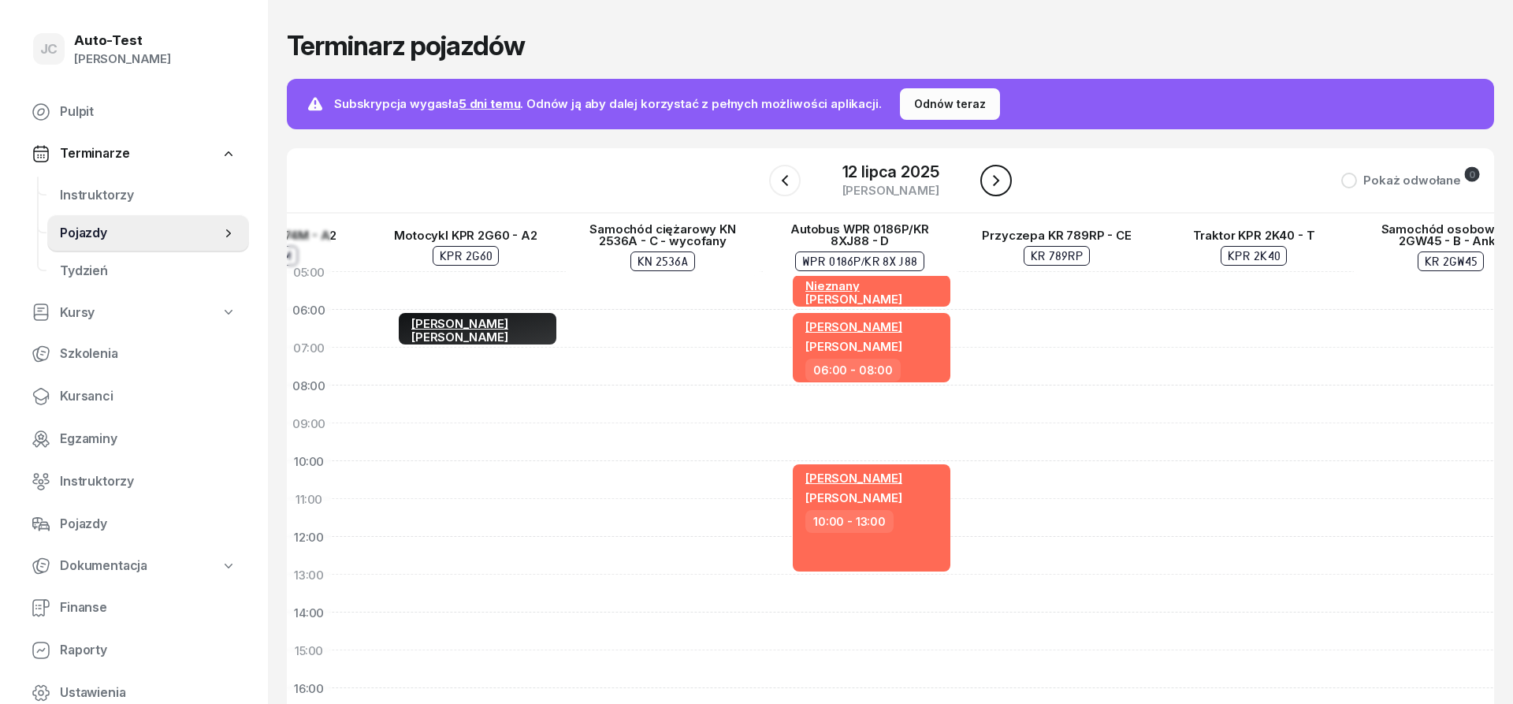
click at [996, 181] on icon "button" at bounding box center [996, 180] width 19 height 19
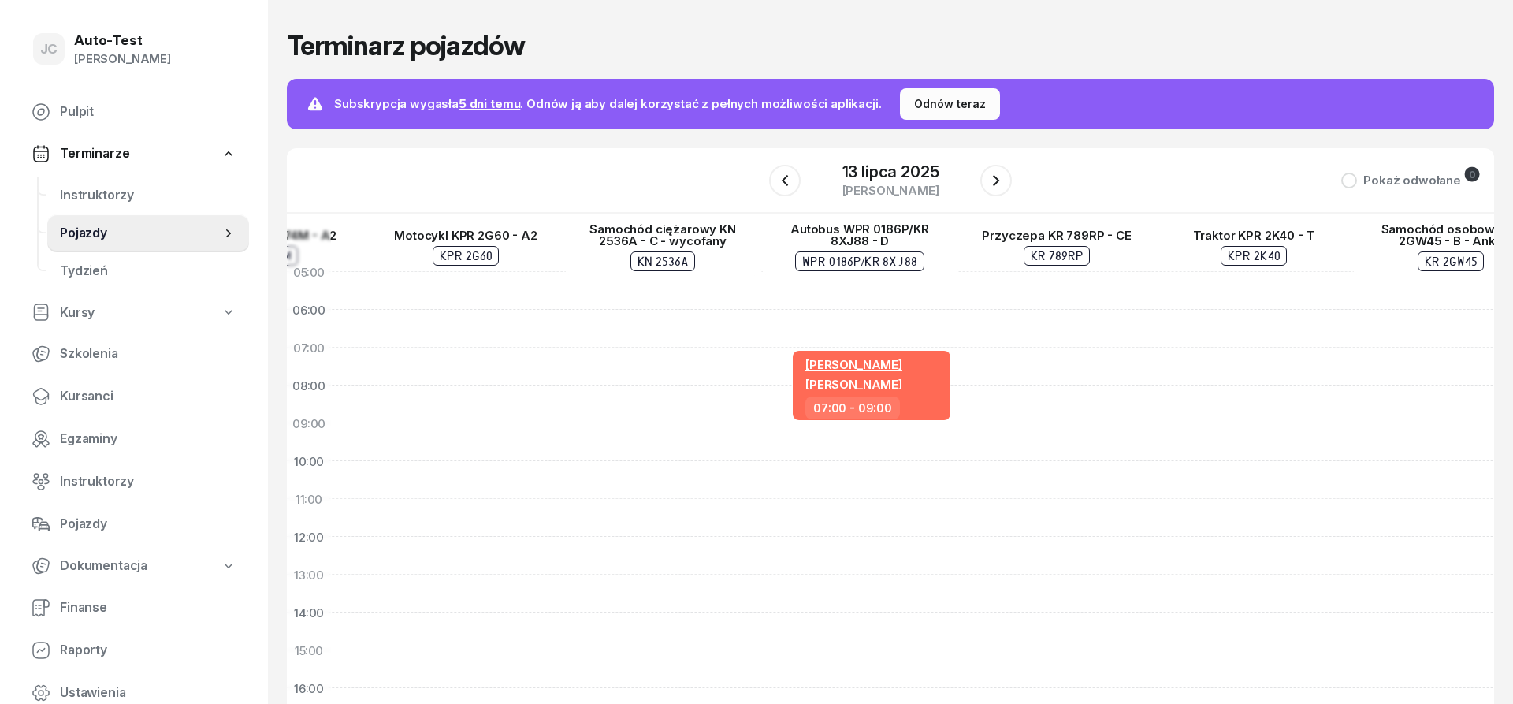
click at [898, 289] on div "Sławomir Dutkiewicz Tomasz Serweta 07:00 - 09:00" at bounding box center [859, 631] width 197 height 757
select select "05"
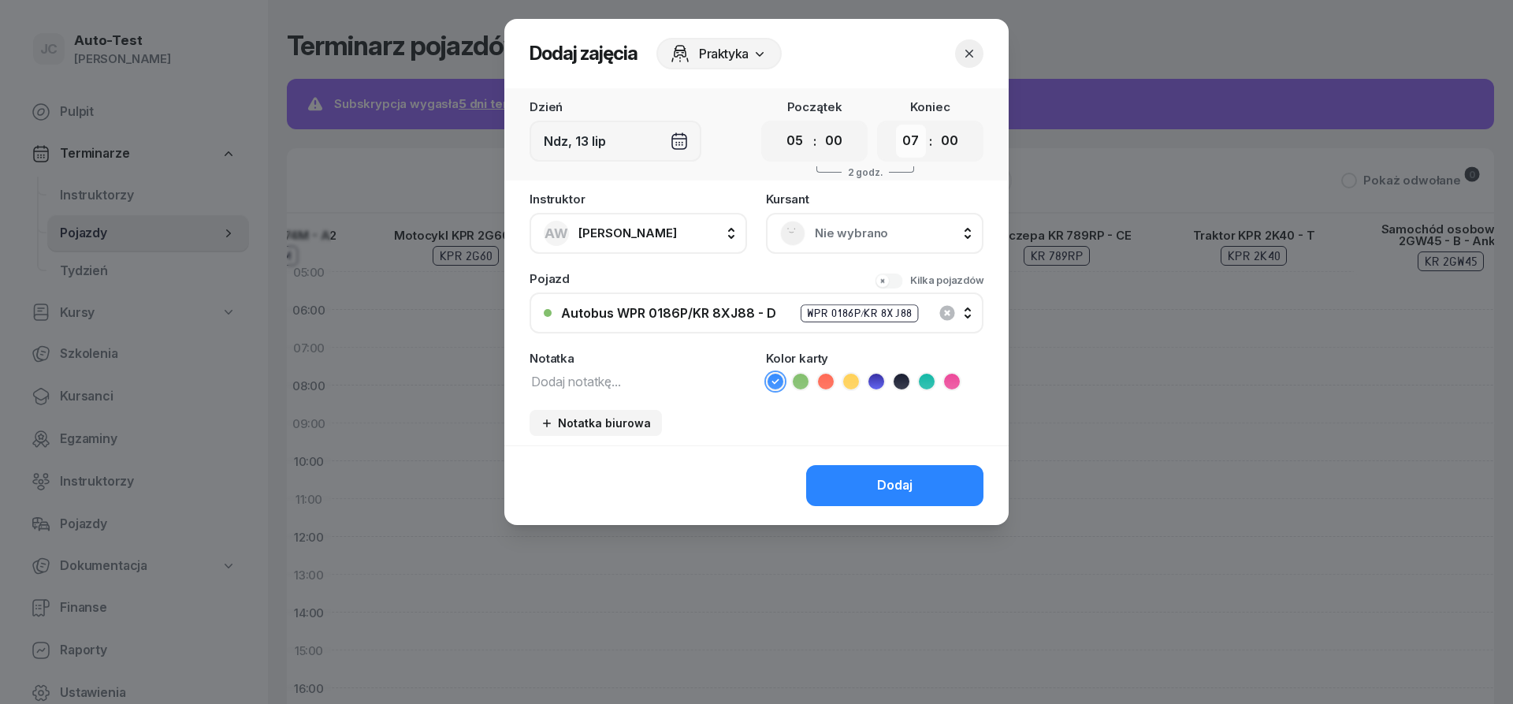
click at [896, 125] on select "00 01 02 03 04 05 06 07 08 09 10 11 12 13 14 15 16 17 18 19 20 21 22 23" at bounding box center [911, 141] width 30 height 33
select select "06"
click option "06" at bounding box center [0, 0] width 0 height 0
drag, startPoint x: 844, startPoint y: 209, endPoint x: 844, endPoint y: 235, distance: 26.0
click at [846, 213] on div "Kursant Nie wybrano" at bounding box center [875, 223] width 218 height 61
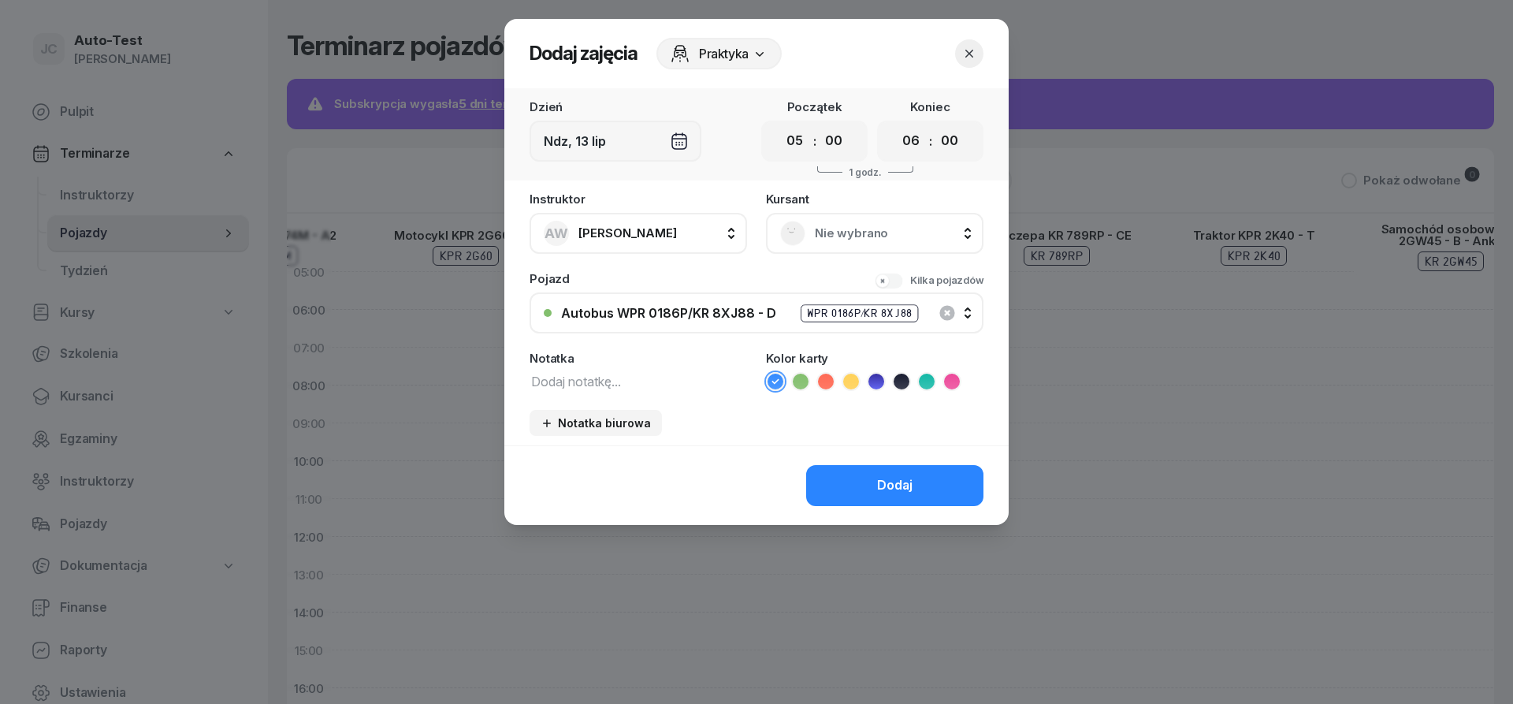
click at [844, 235] on span "Nie wybrano" at bounding box center [892, 233] width 155 height 20
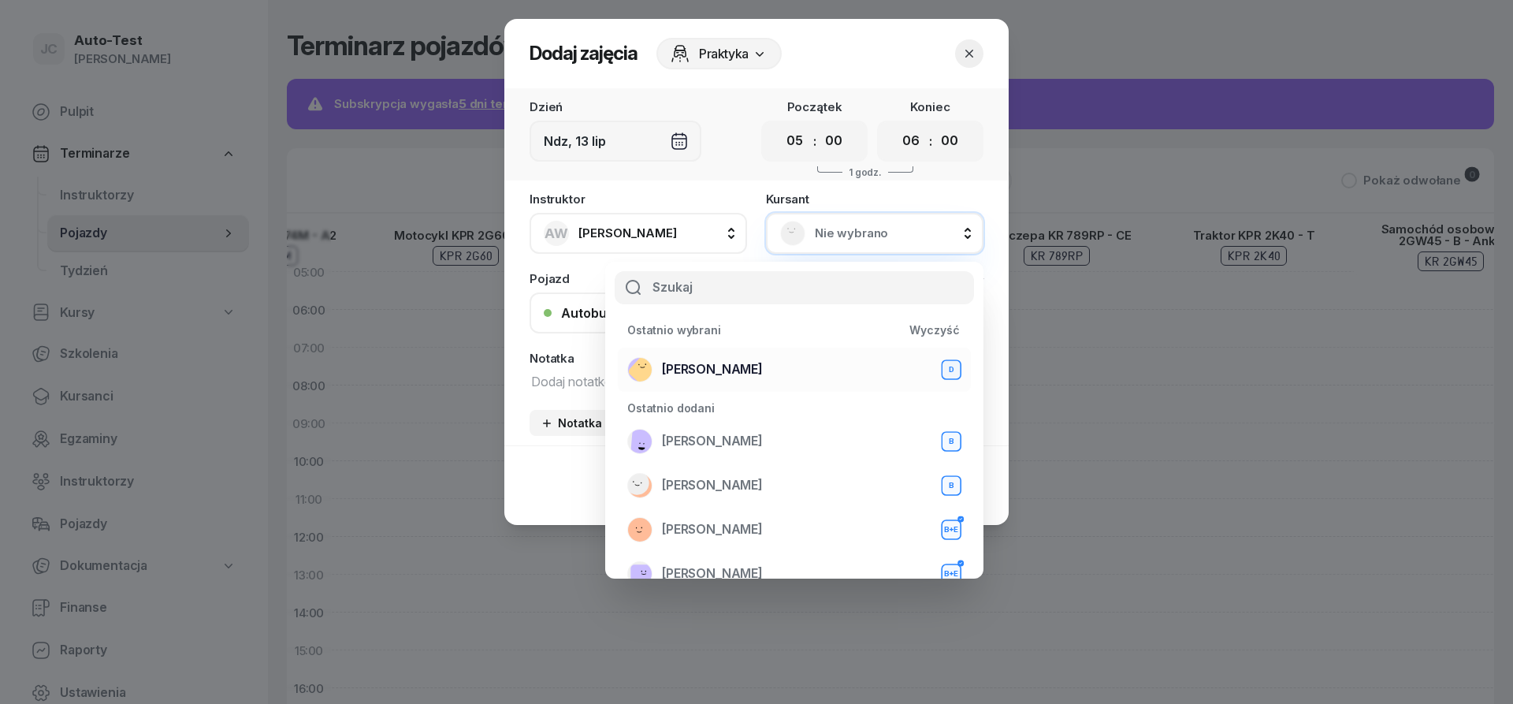
click at [763, 369] on div "Mirosław Kukla D" at bounding box center [794, 369] width 334 height 25
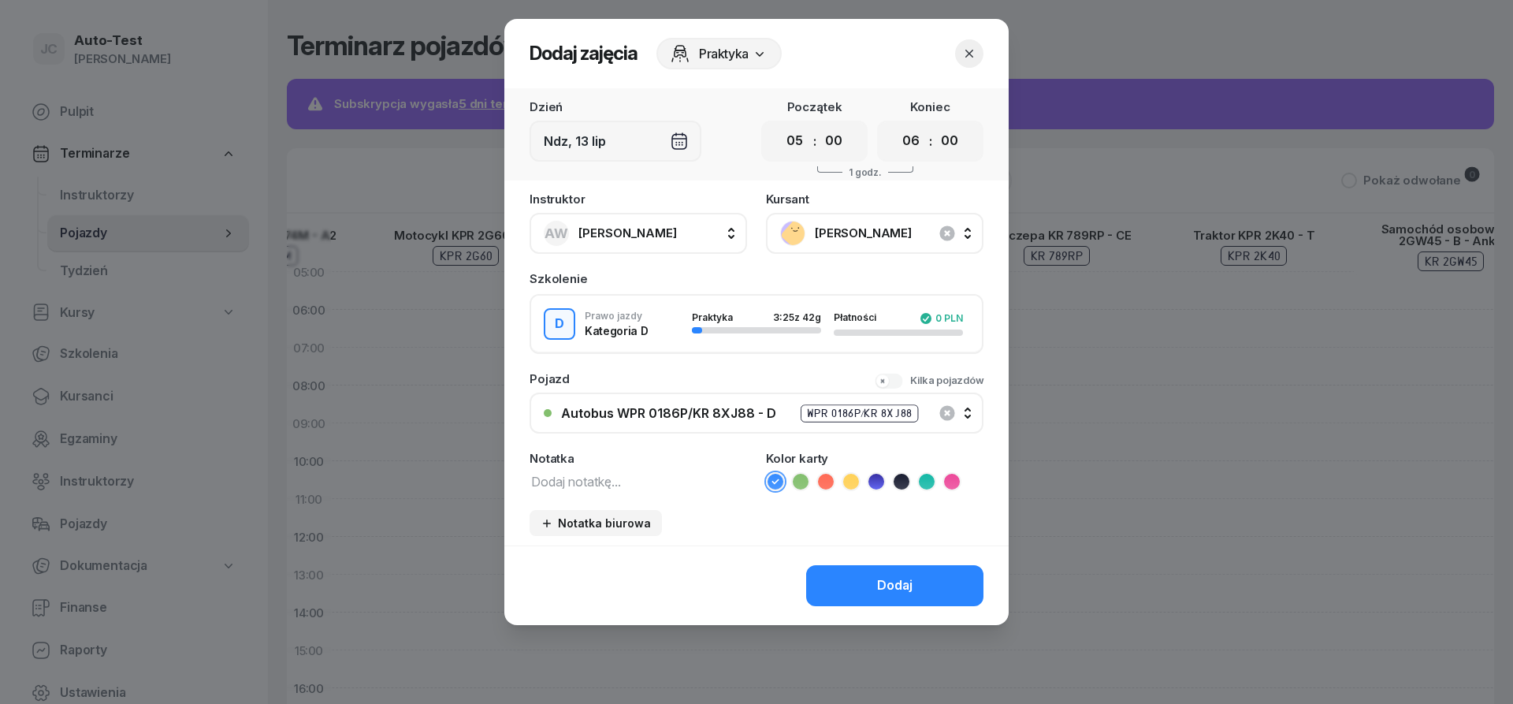
click at [823, 487] on icon at bounding box center [826, 482] width 16 height 16
click at [845, 584] on button "Dodaj" at bounding box center [894, 585] width 177 height 41
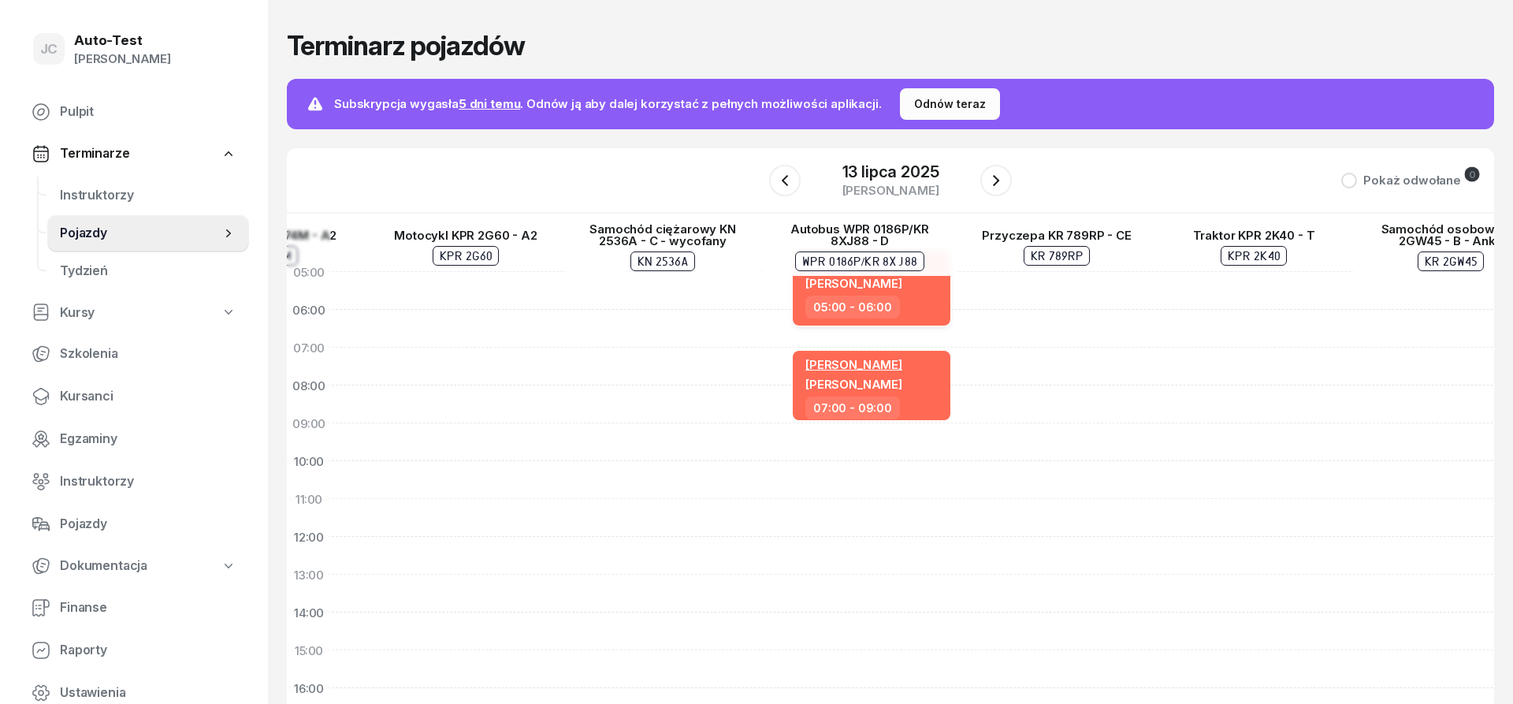
click at [902, 303] on div "05:00 - 06:00" at bounding box center [874, 307] width 136 height 23
select select "05"
select select "06"
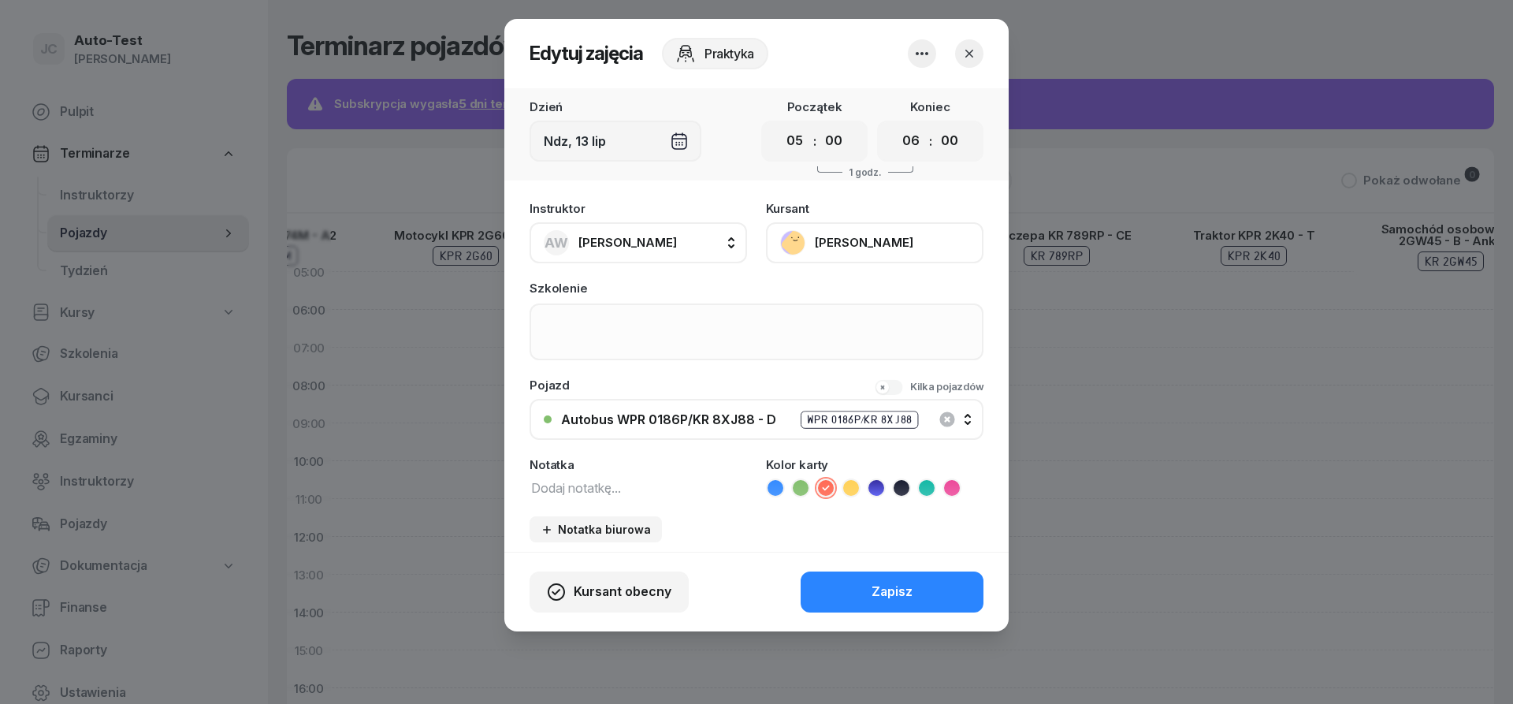
click at [975, 51] on icon "button" at bounding box center [970, 54] width 16 height 16
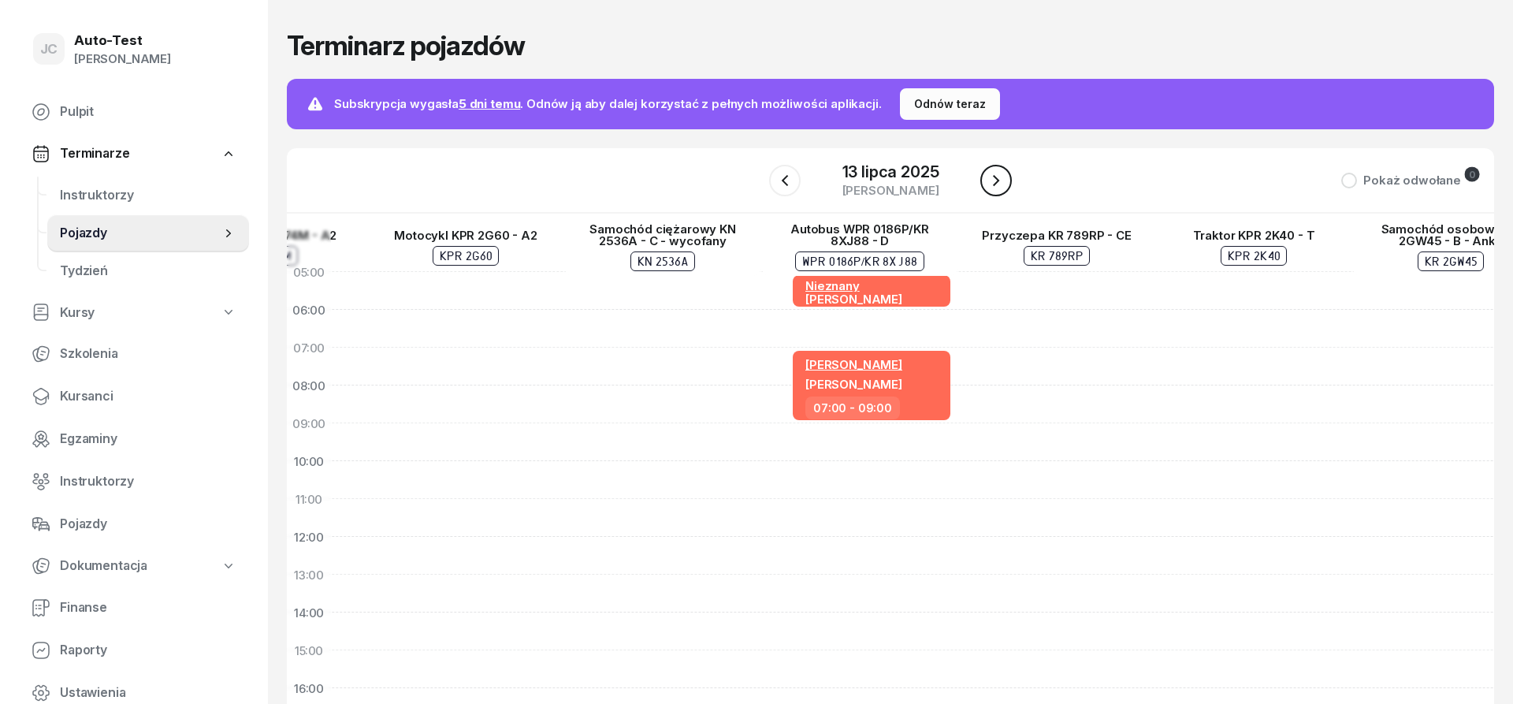
click at [1003, 187] on icon "button" at bounding box center [996, 180] width 19 height 19
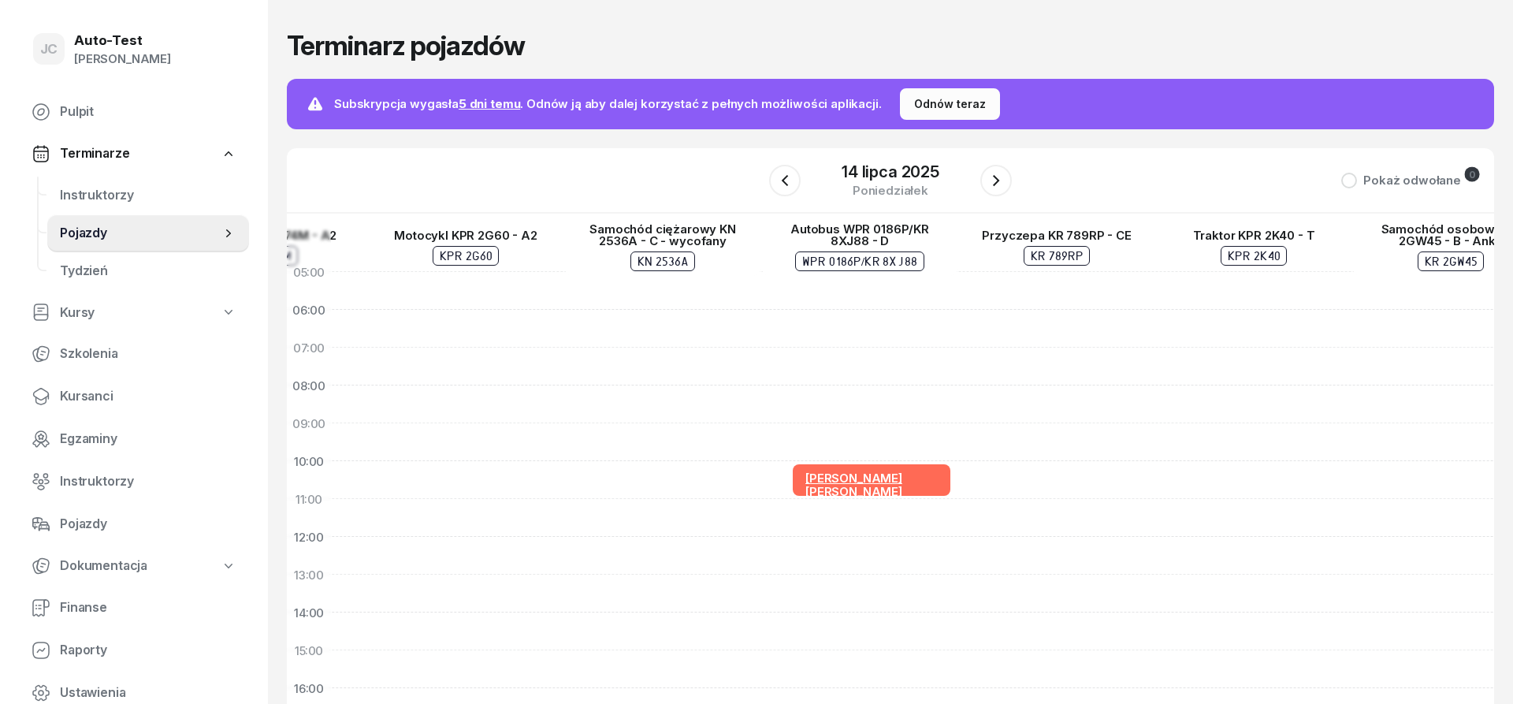
click at [865, 396] on div "Sławomir Dutkiewicz Tomasz Serweta 10:00 - 11:00" at bounding box center [859, 631] width 197 height 757
select select "08"
select select "10"
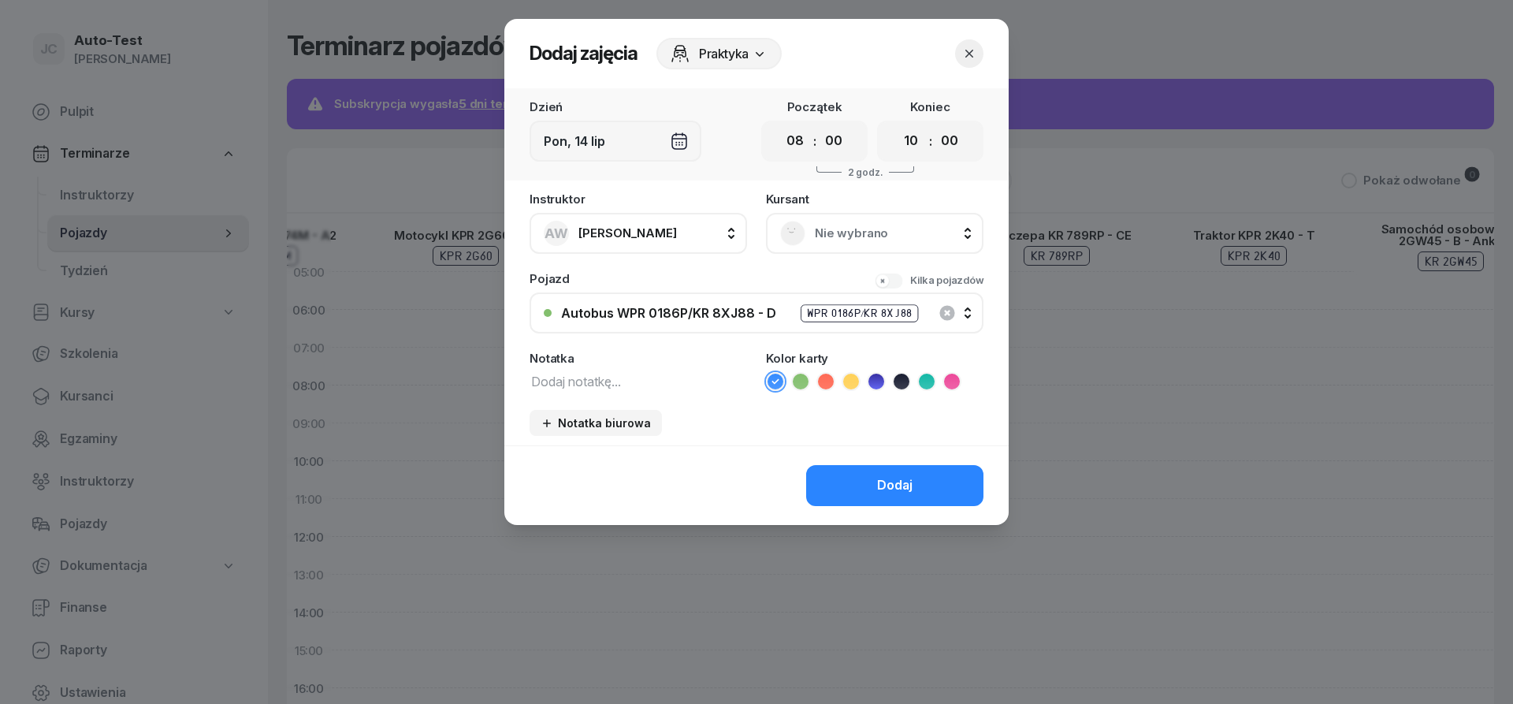
scroll to position [0, 1146]
click at [882, 243] on span "Nie wybrano" at bounding box center [892, 233] width 155 height 20
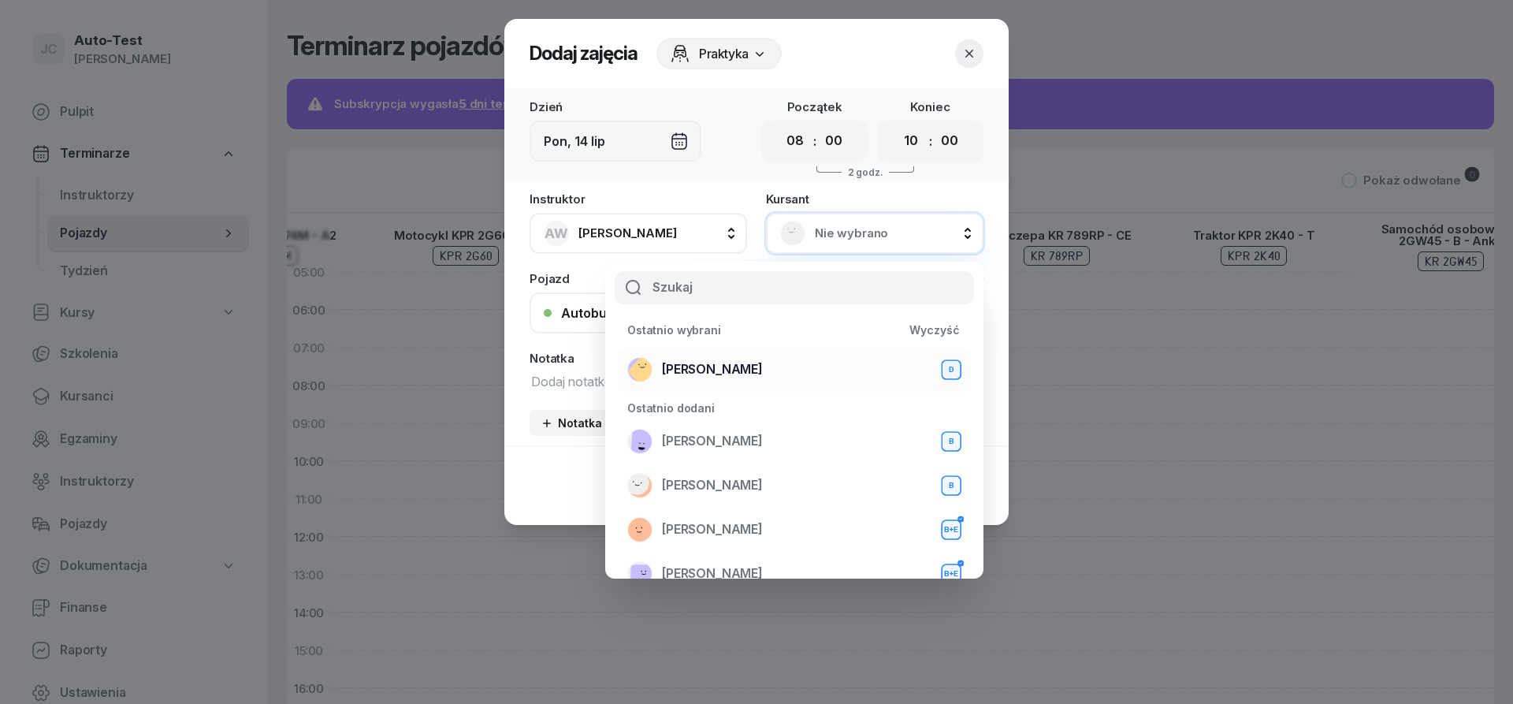
click at [771, 372] on div "Mirosław Kukla D" at bounding box center [794, 369] width 334 height 25
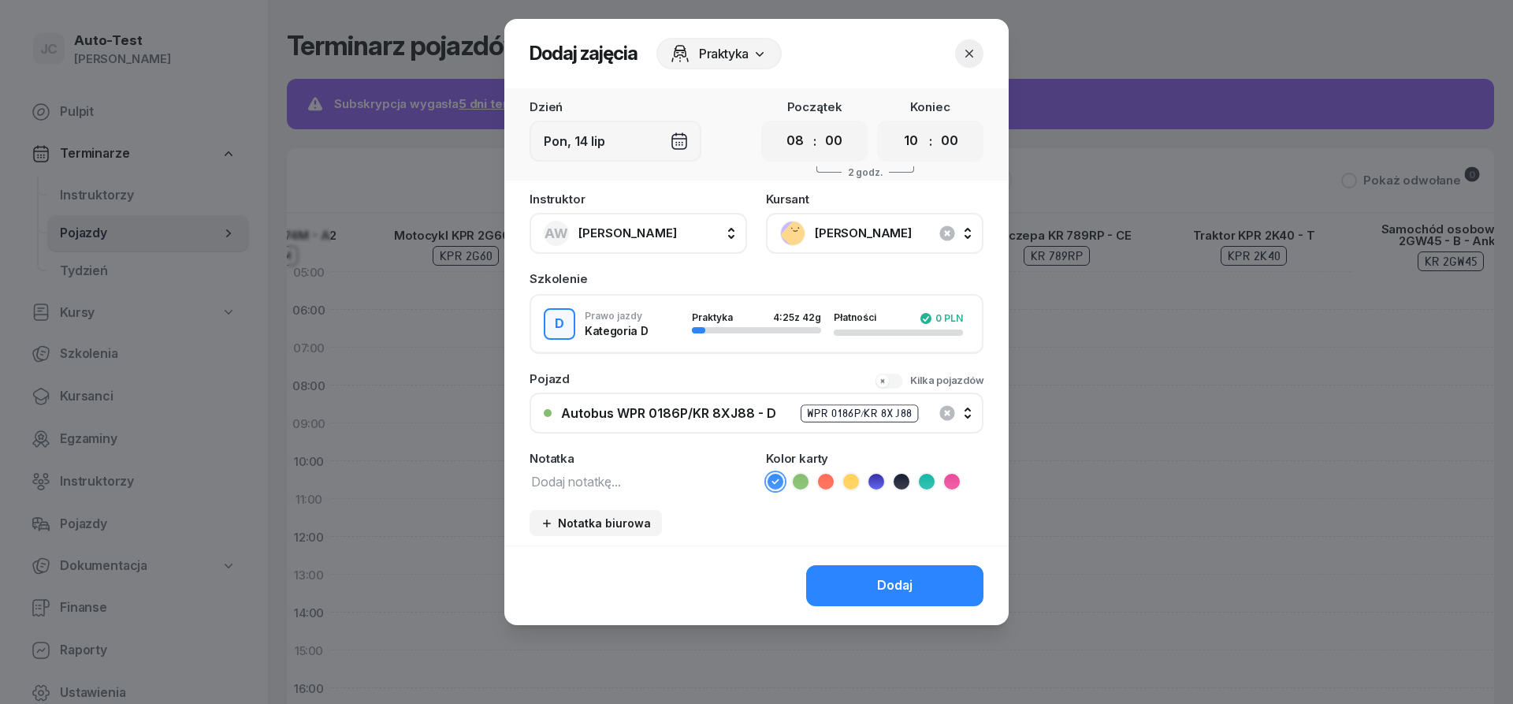
click at [676, 236] on span "Anna Wojtanowicz" at bounding box center [628, 232] width 99 height 15
type input "dut"
click at [644, 344] on span "Sławomir Dutkiewicz" at bounding box center [635, 338] width 97 height 20
click at [825, 479] on icon at bounding box center [826, 482] width 16 height 16
click at [870, 600] on button "Dodaj" at bounding box center [894, 585] width 177 height 41
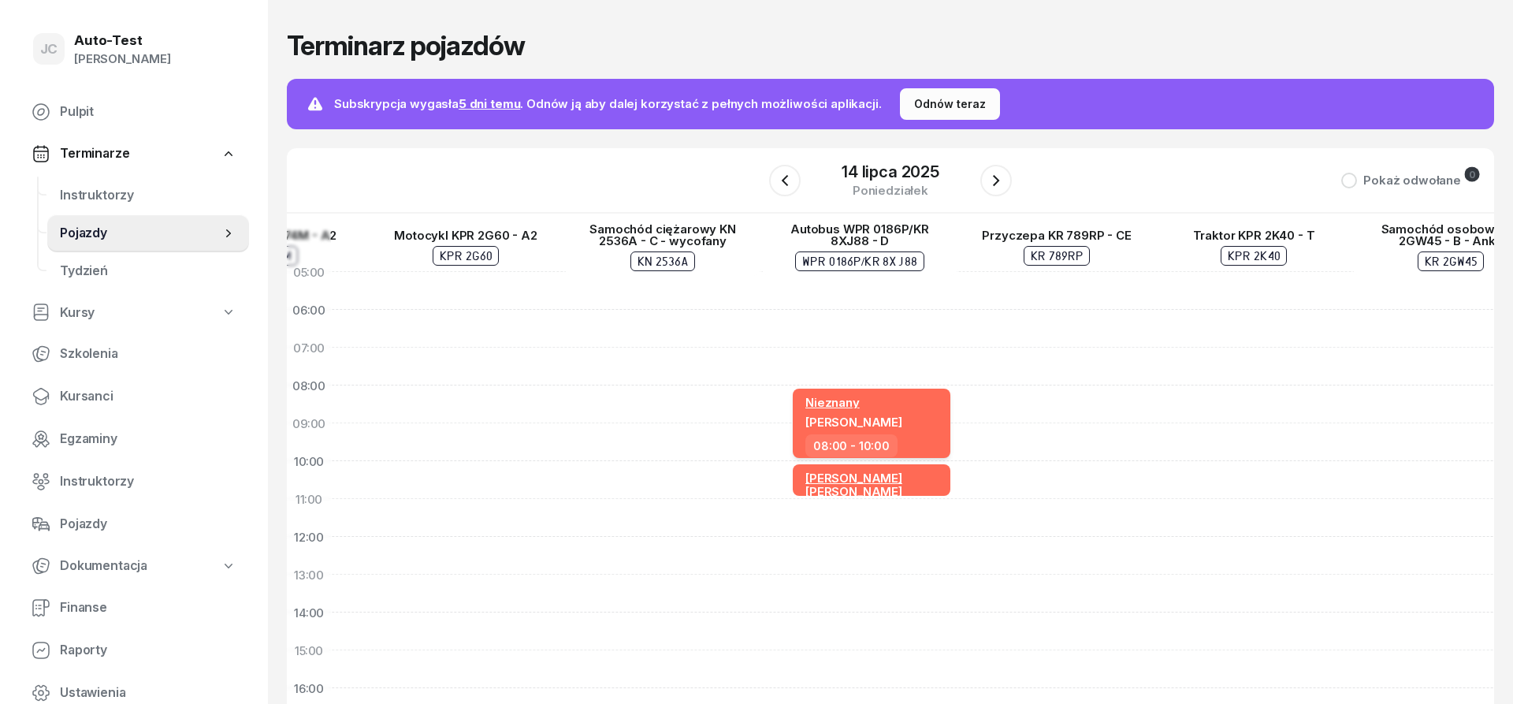
click at [912, 417] on div "Nieznany Mirosław Kukla" at bounding box center [874, 414] width 136 height 39
select select "08"
select select "10"
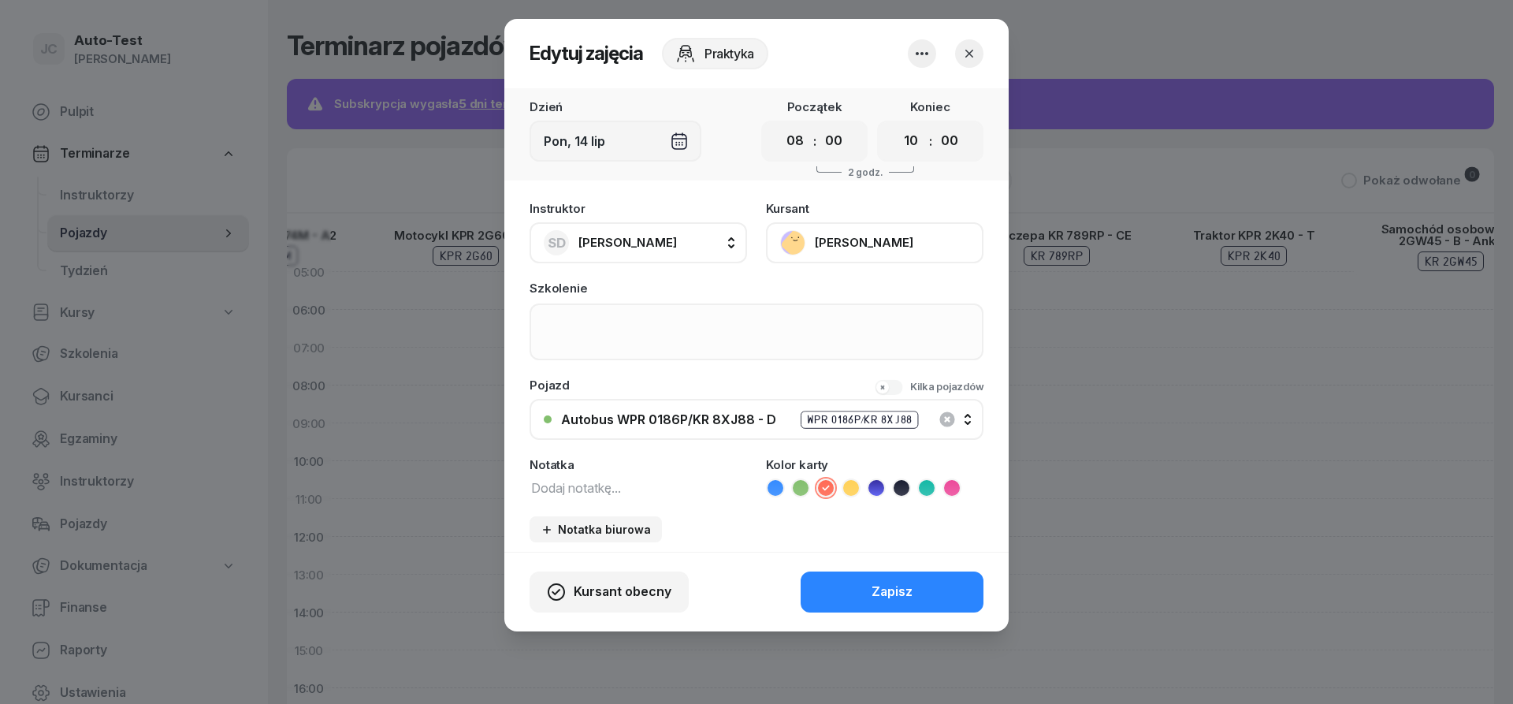
click at [968, 56] on icon "button" at bounding box center [970, 54] width 8 height 8
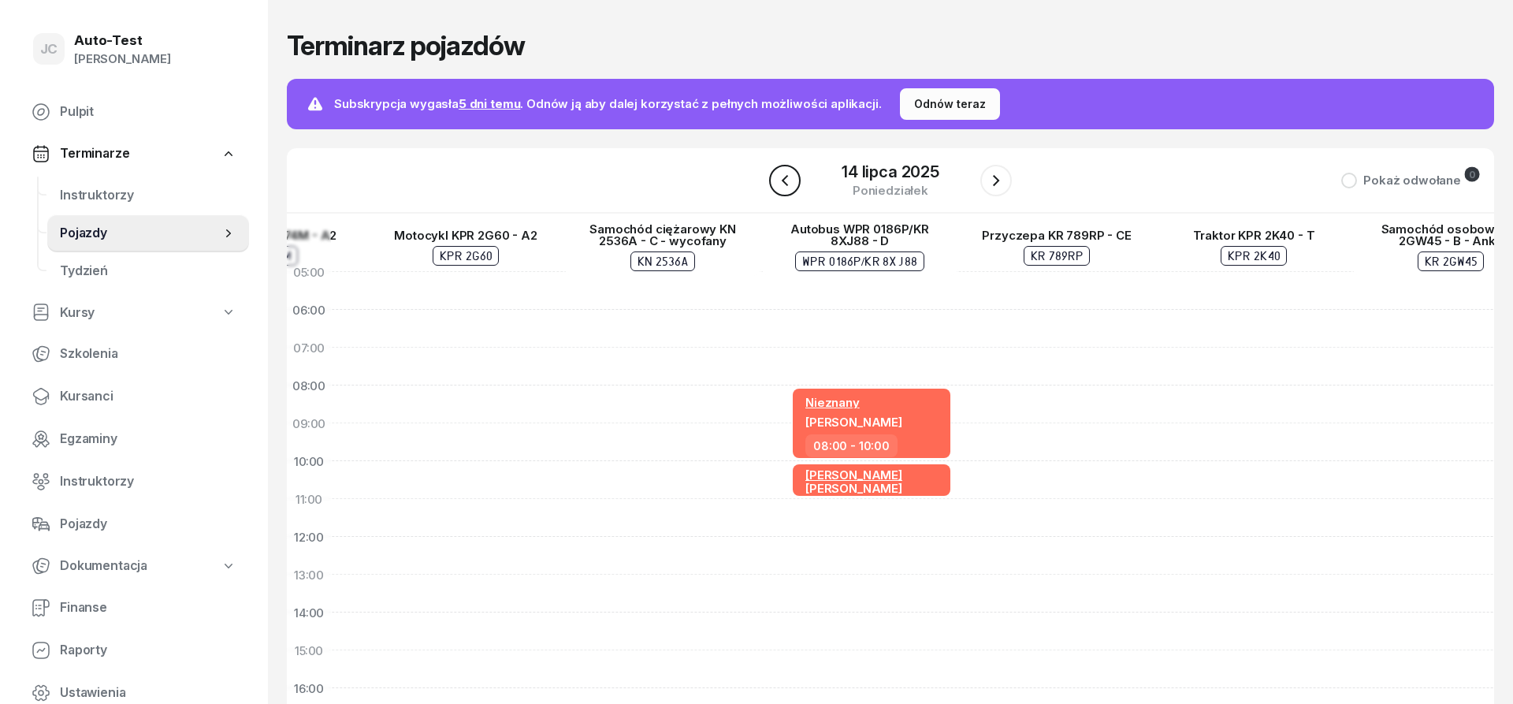
click at [793, 177] on icon "button" at bounding box center [785, 180] width 19 height 19
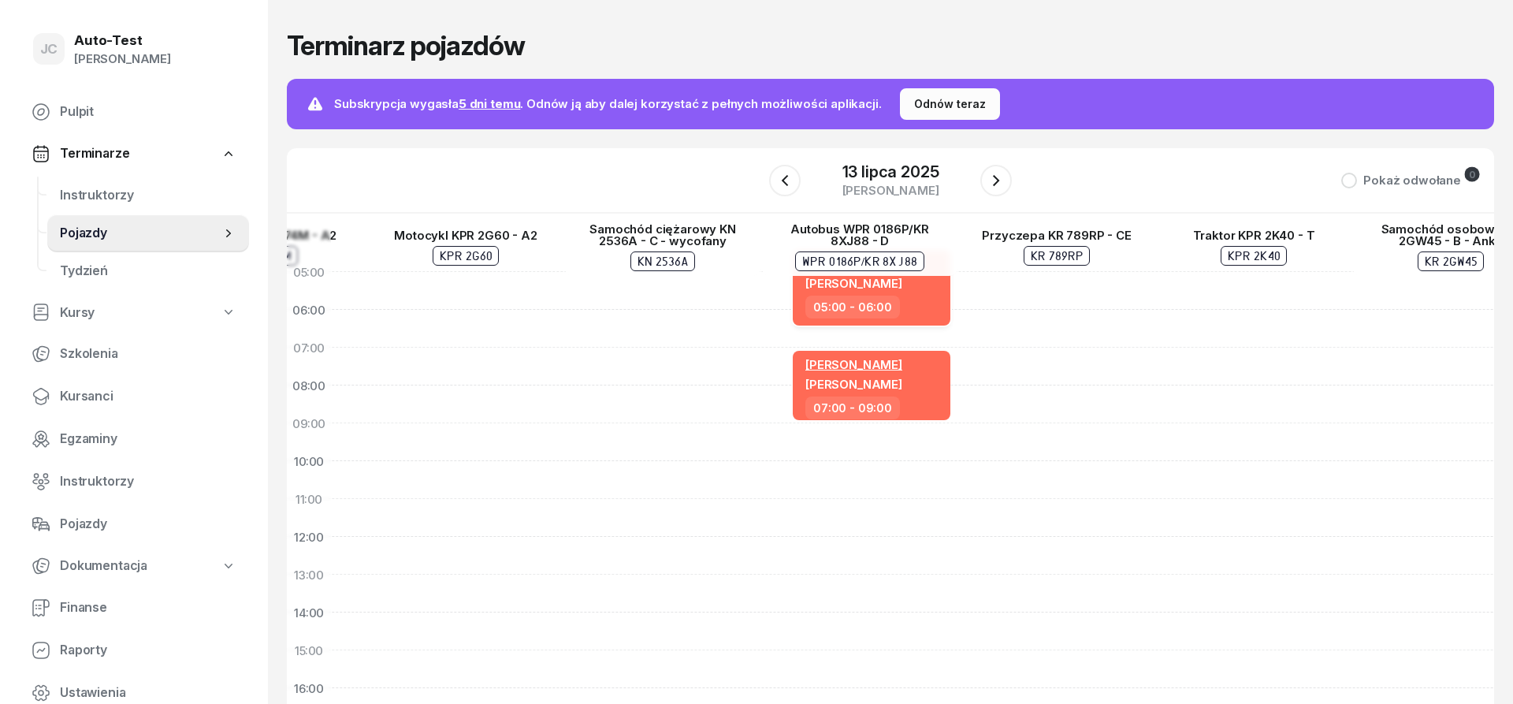
click at [917, 301] on div "05:00 - 06:00" at bounding box center [874, 307] width 136 height 23
select select "05"
select select "06"
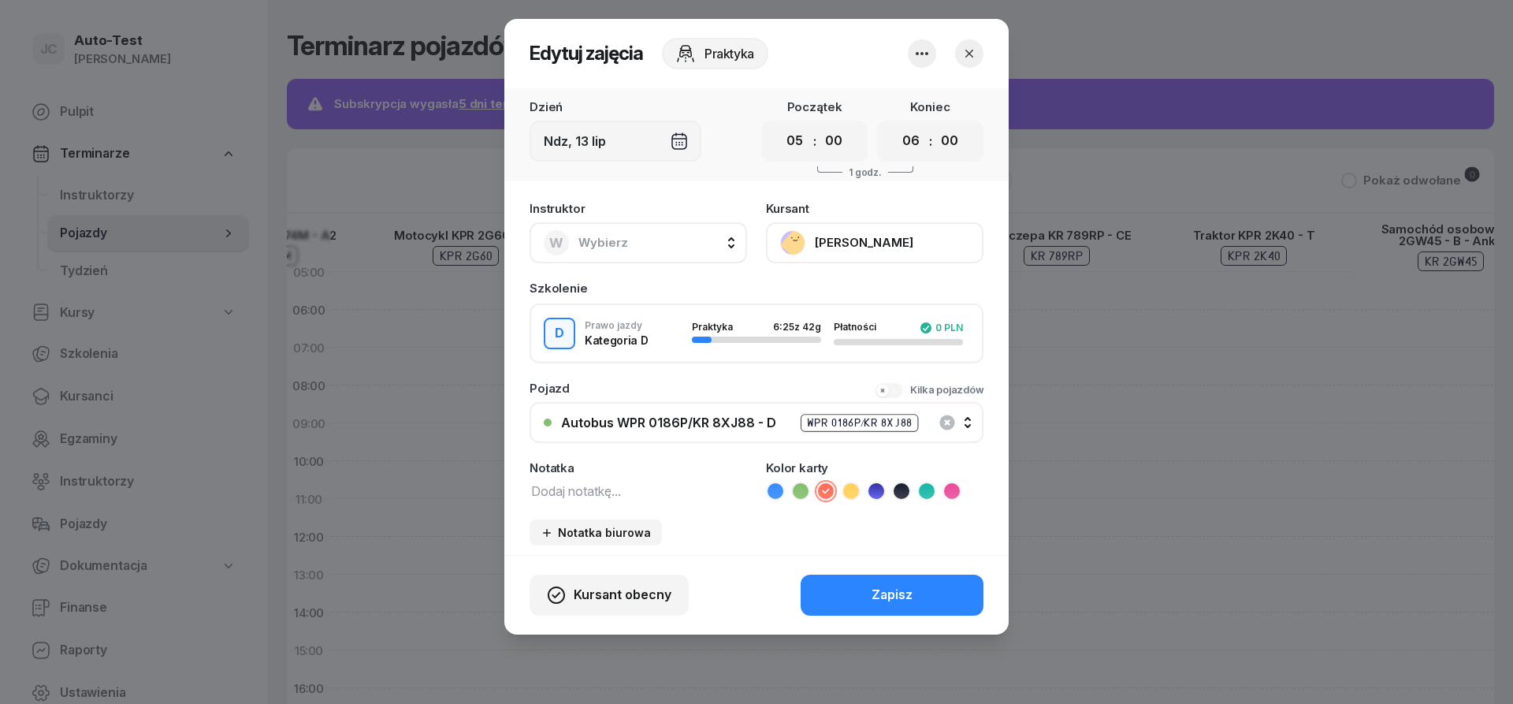
click at [672, 241] on button "W Wybierz" at bounding box center [639, 242] width 218 height 41
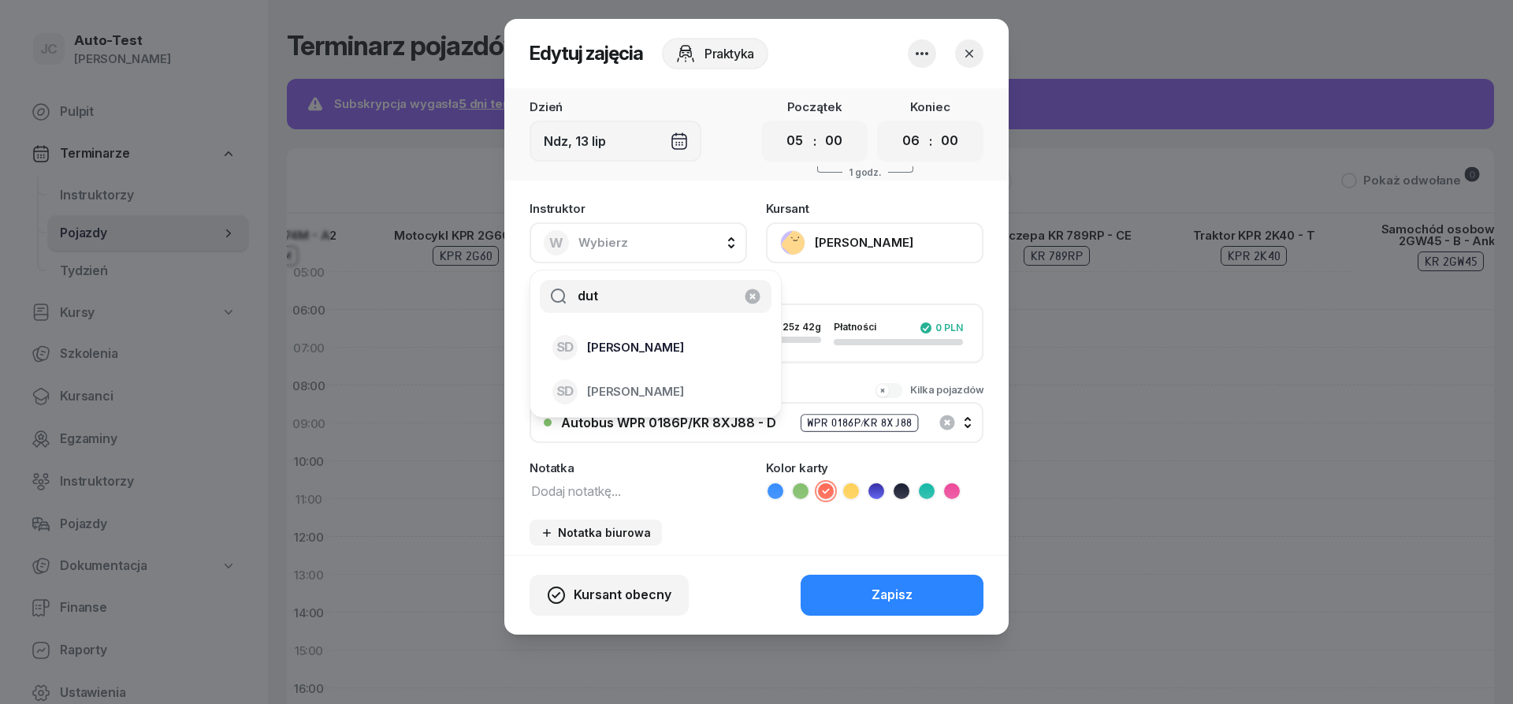
type input "dut"
click at [668, 353] on span "Sławomir Dutkiewicz" at bounding box center [635, 347] width 97 height 20
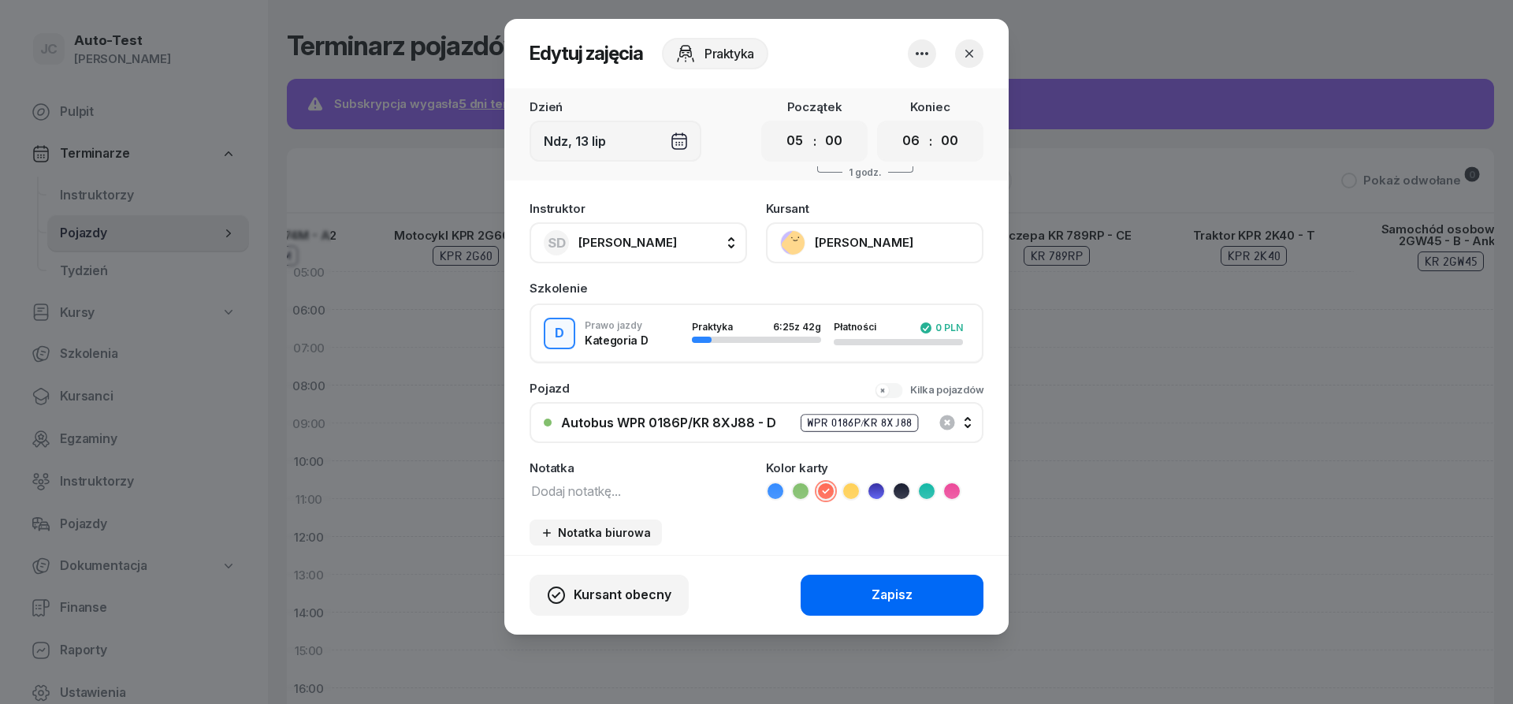
click at [864, 595] on button "Zapisz" at bounding box center [892, 595] width 183 height 41
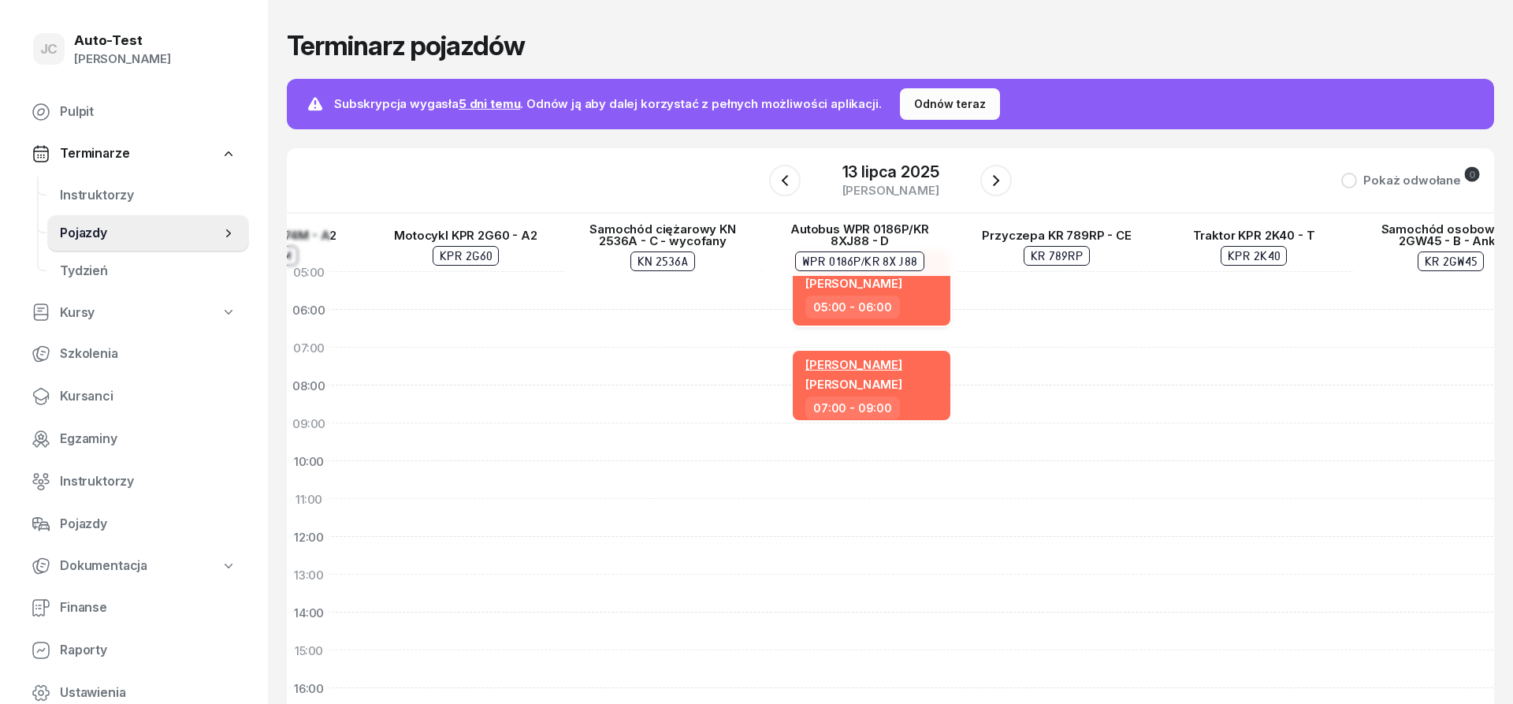
click at [895, 296] on div "Nieznany Mirosław Kukla 05:00 - 06:00" at bounding box center [872, 288] width 158 height 76
select select "05"
select select "06"
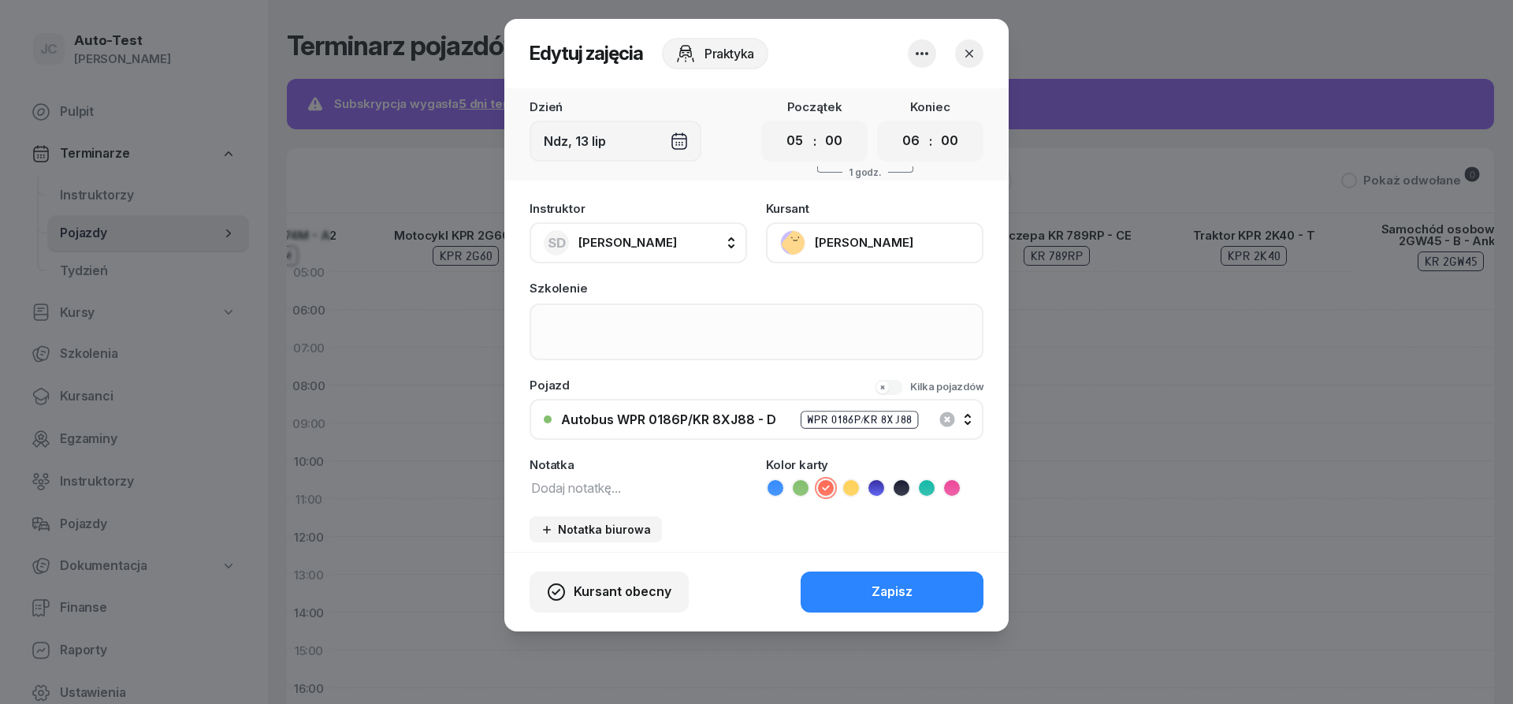
click at [704, 322] on div "D Prawo jazdy Kategoria D Praktyka 6:25 z 42g Płatności 0 PLN" at bounding box center [757, 331] width 454 height 57
click at [972, 47] on icon "button" at bounding box center [970, 54] width 16 height 16
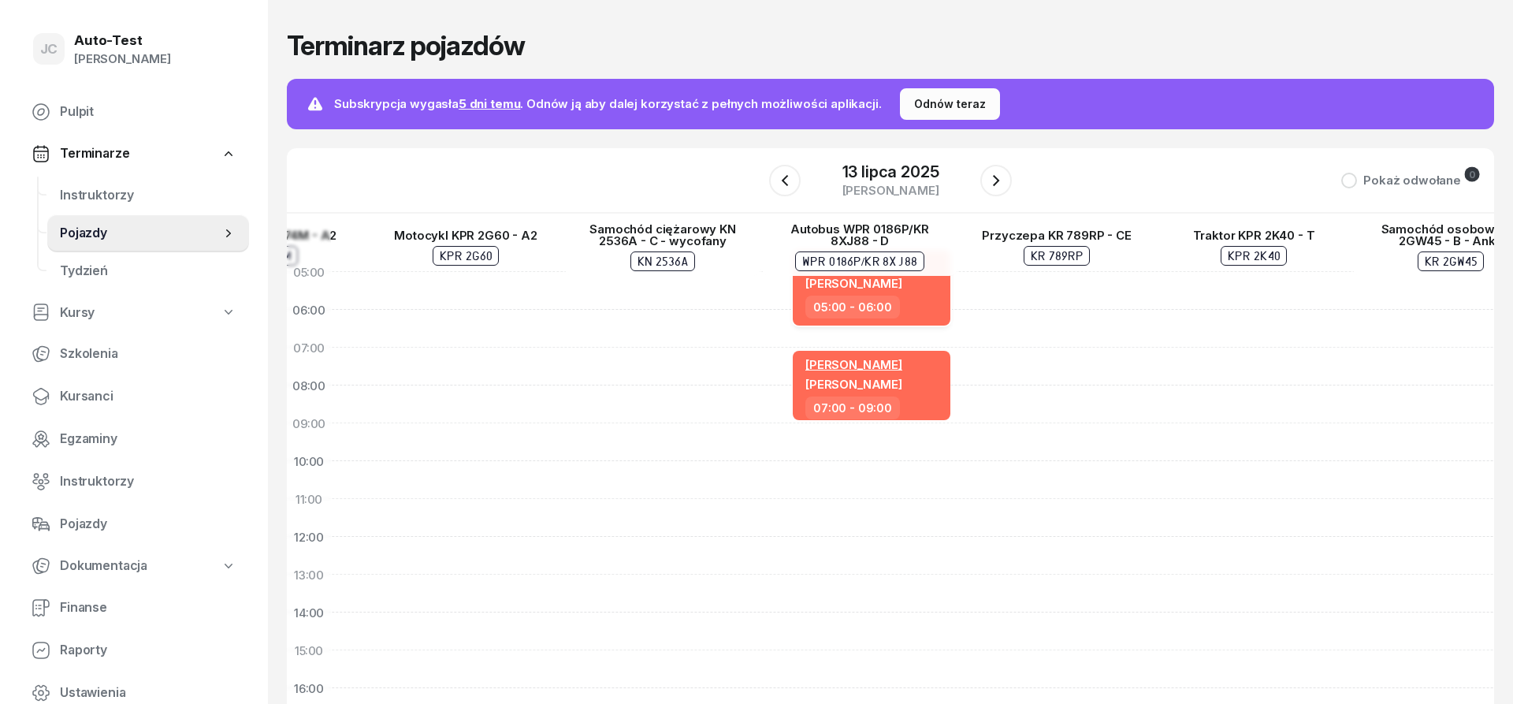
click at [918, 291] on div "Nieznany Mirosław Kukla" at bounding box center [874, 275] width 136 height 39
select select "05"
select select "06"
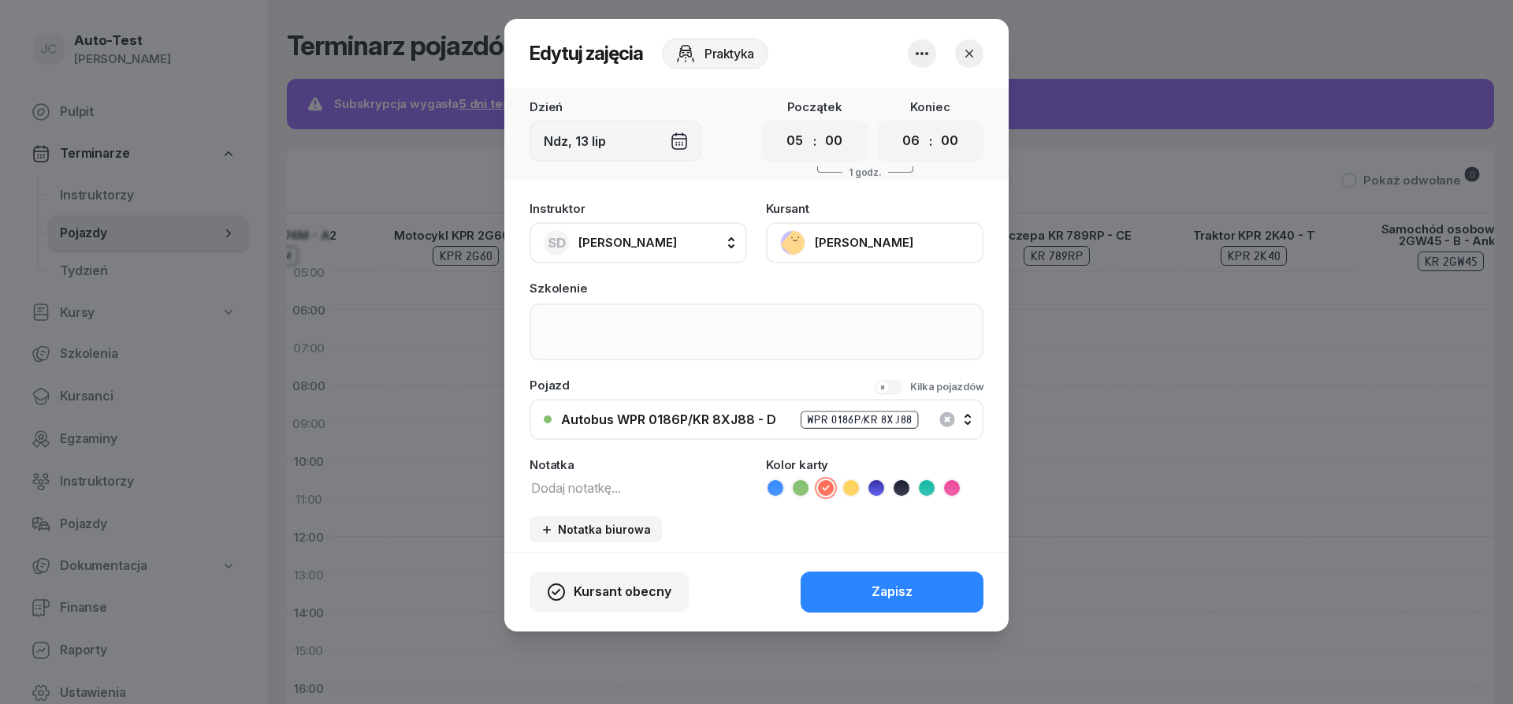
click at [932, 50] on button "button" at bounding box center [922, 53] width 28 height 28
click at [905, 99] on link "Usuń" at bounding box center [914, 101] width 208 height 39
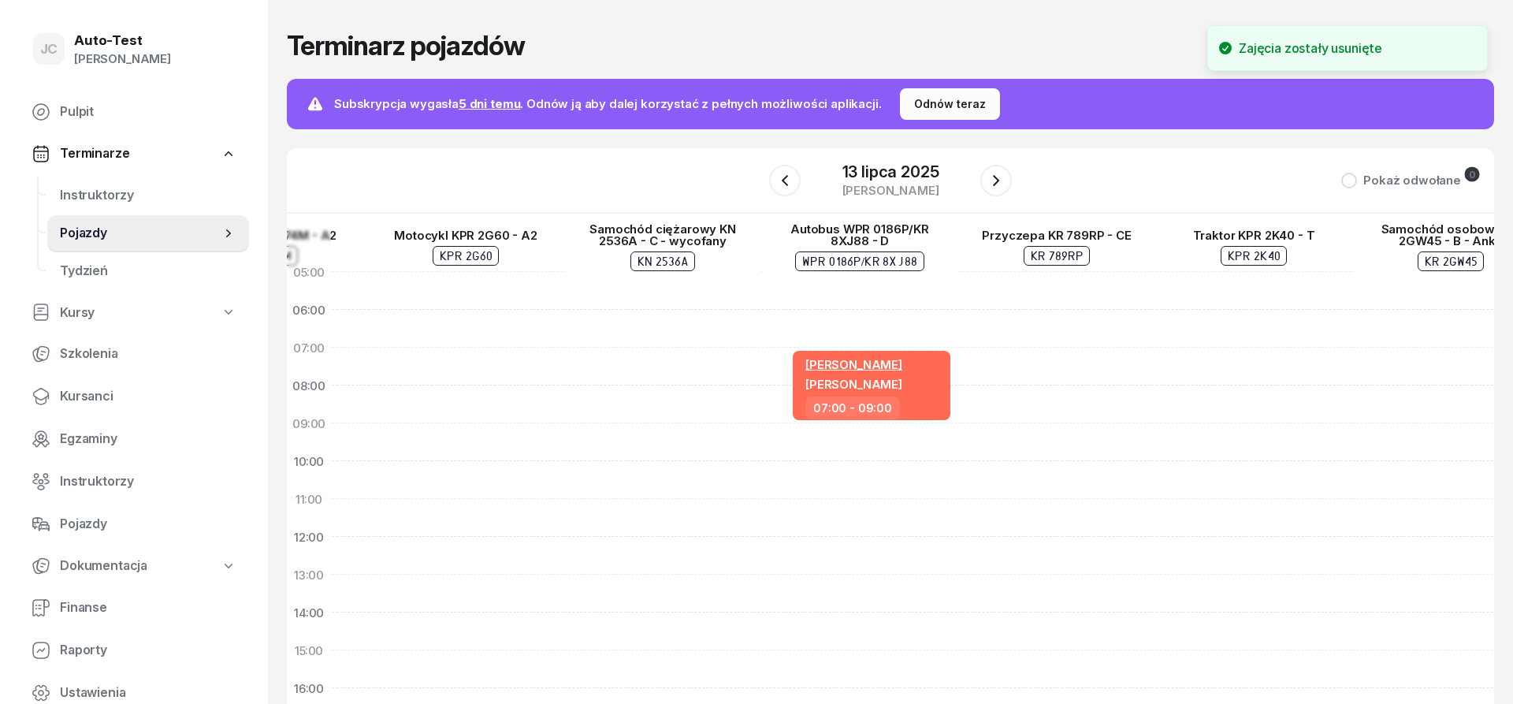
click at [881, 288] on div "Sławomir Dutkiewicz Tomasz Serweta 07:00 - 09:00" at bounding box center [859, 631] width 197 height 757
select select "05"
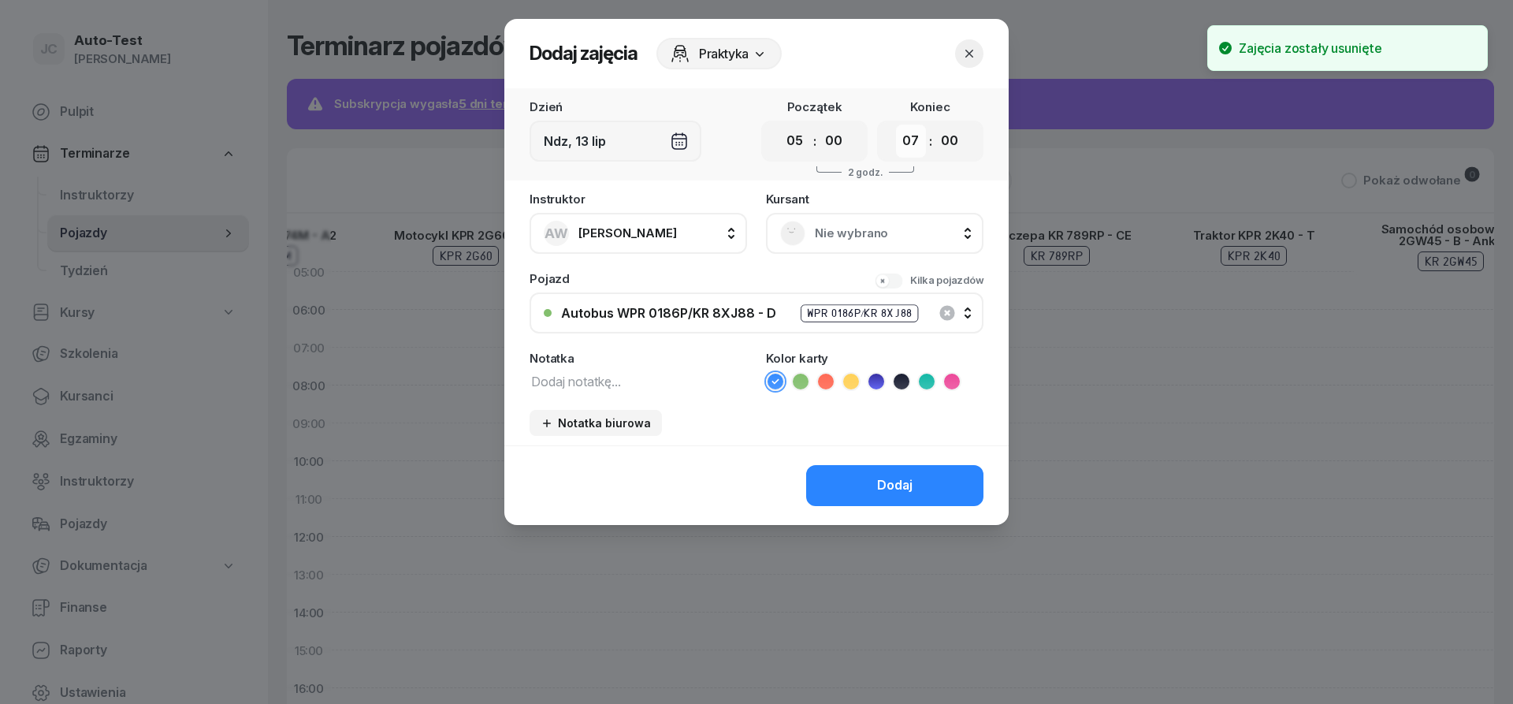
click at [896, 125] on select "00 01 02 03 04 05 06 07 08 09 10 11 12 13 14 15 16 17 18 19 20 21 22 23" at bounding box center [911, 141] width 30 height 33
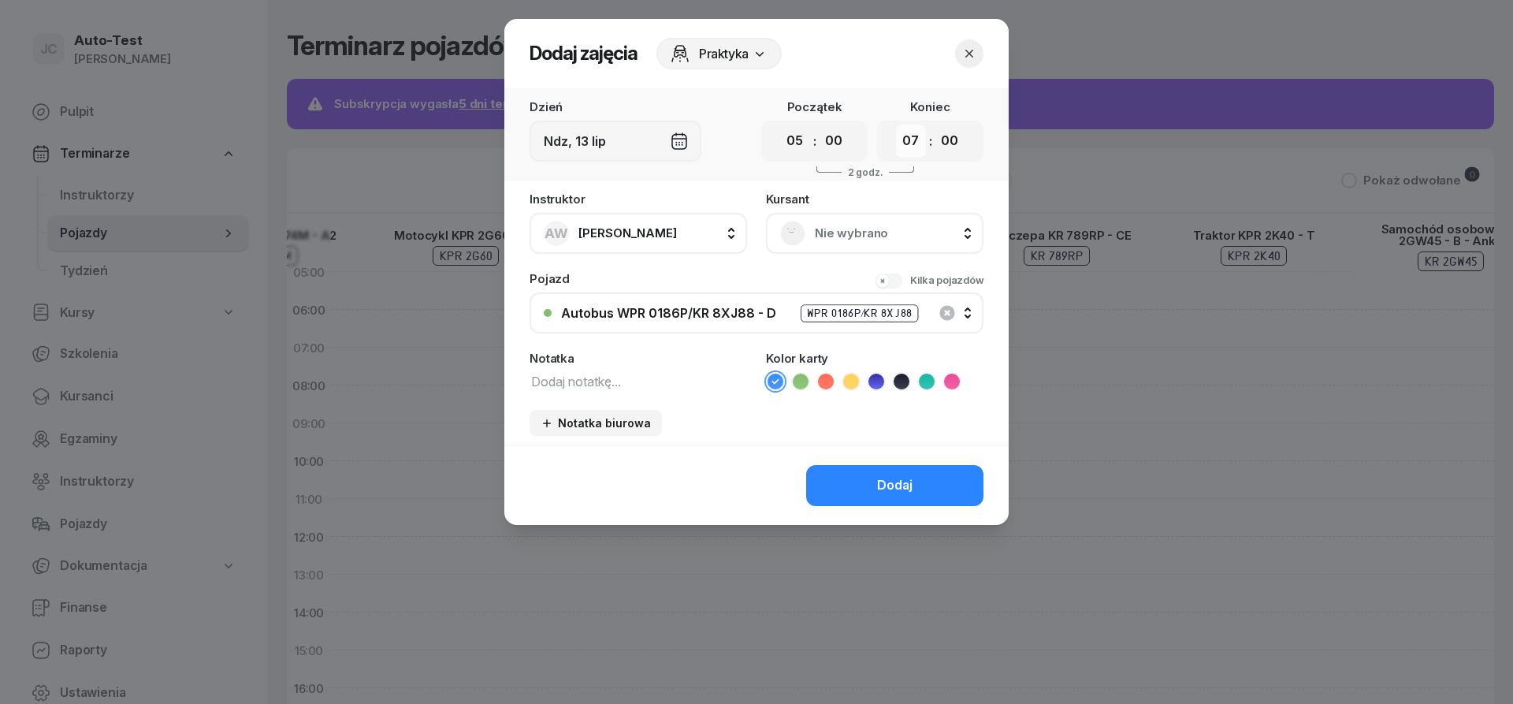
select select "06"
click option "06" at bounding box center [0, 0] width 0 height 0
click at [878, 218] on div "Nie wybrano" at bounding box center [875, 233] width 218 height 41
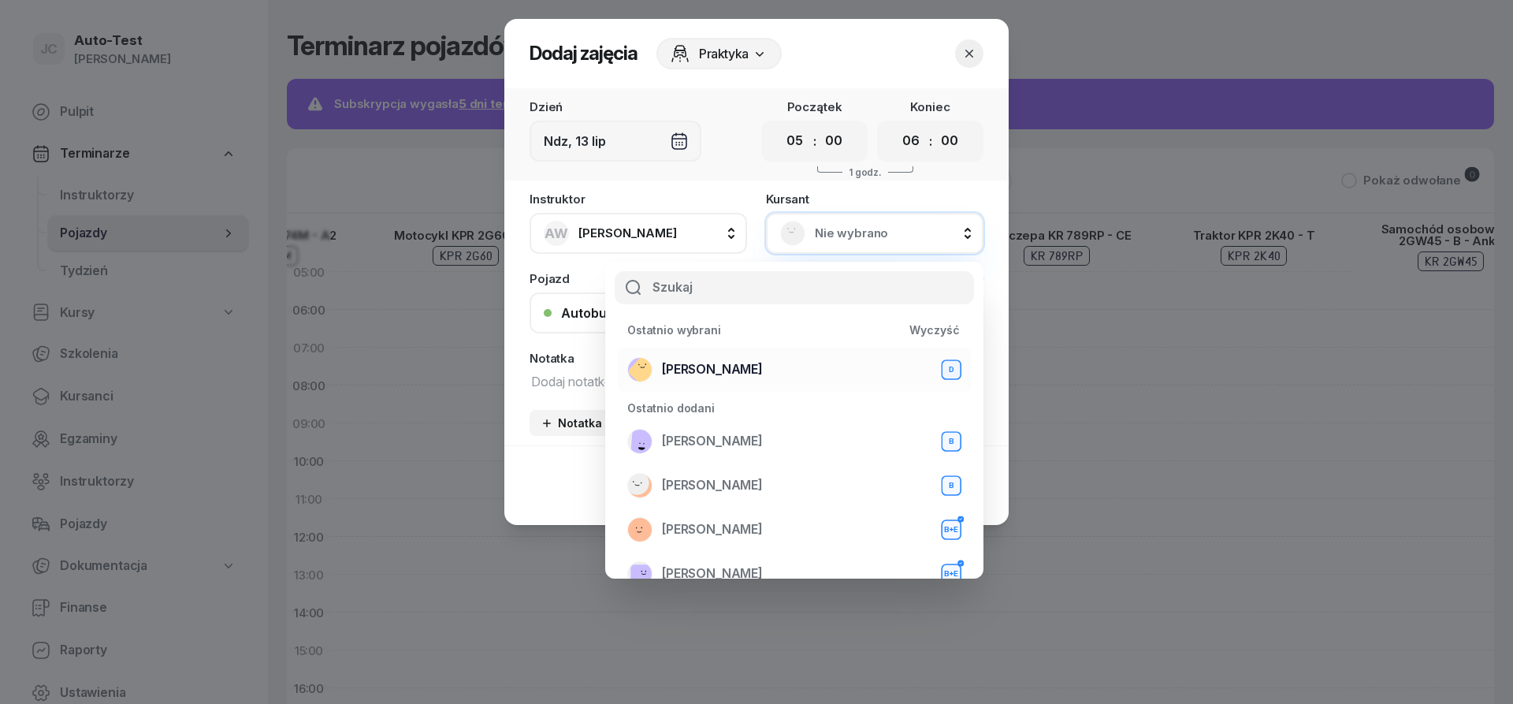
click at [784, 365] on div "Mirosław Kukla D" at bounding box center [794, 369] width 334 height 25
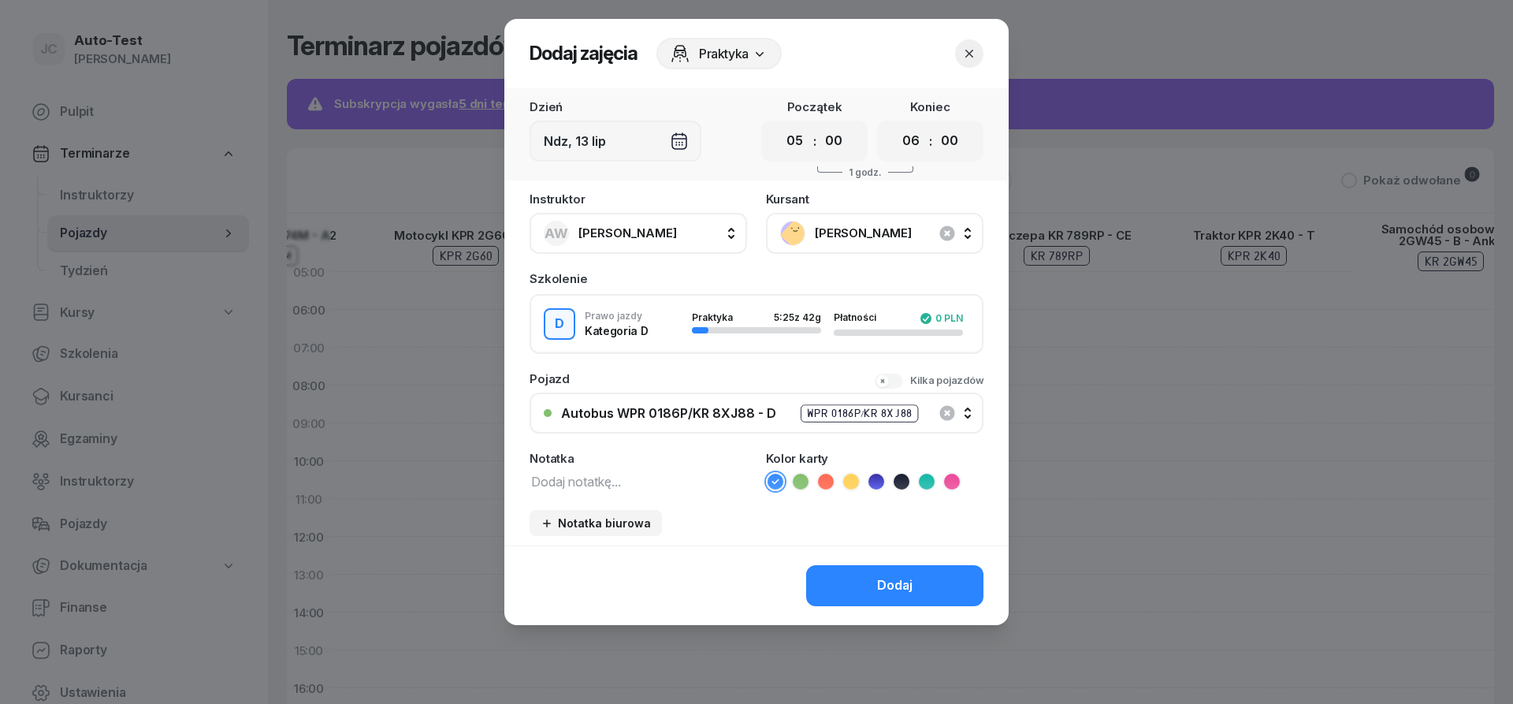
click at [652, 231] on span "Anna Wojtanowicz" at bounding box center [628, 232] width 99 height 15
type input "dut"
click at [682, 345] on span "Sławomir Dutkiewicz" at bounding box center [635, 338] width 97 height 20
click at [823, 483] on icon at bounding box center [826, 482] width 16 height 16
click at [866, 578] on button "Dodaj" at bounding box center [894, 585] width 177 height 41
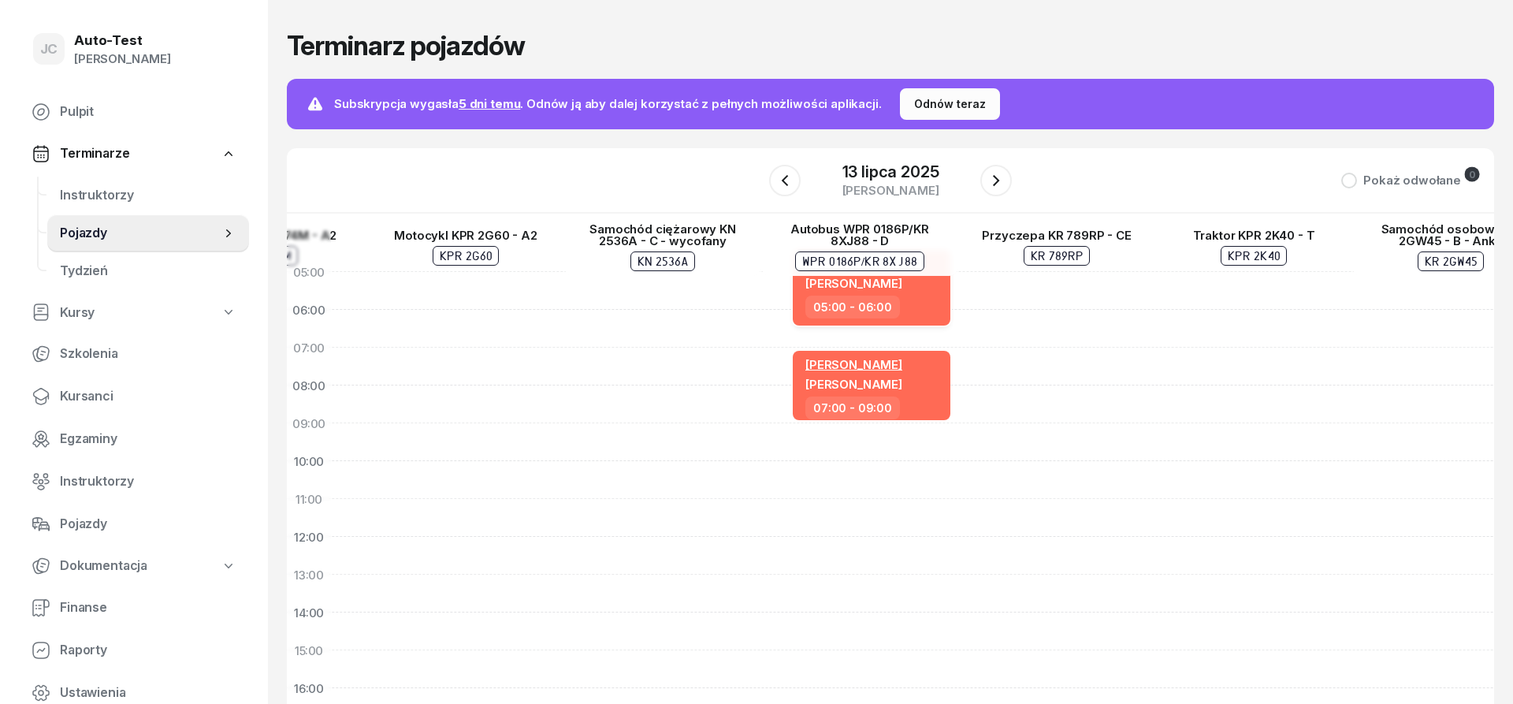
click at [899, 297] on div "05:00 - 06:00" at bounding box center [874, 307] width 136 height 23
select select "05"
select select "06"
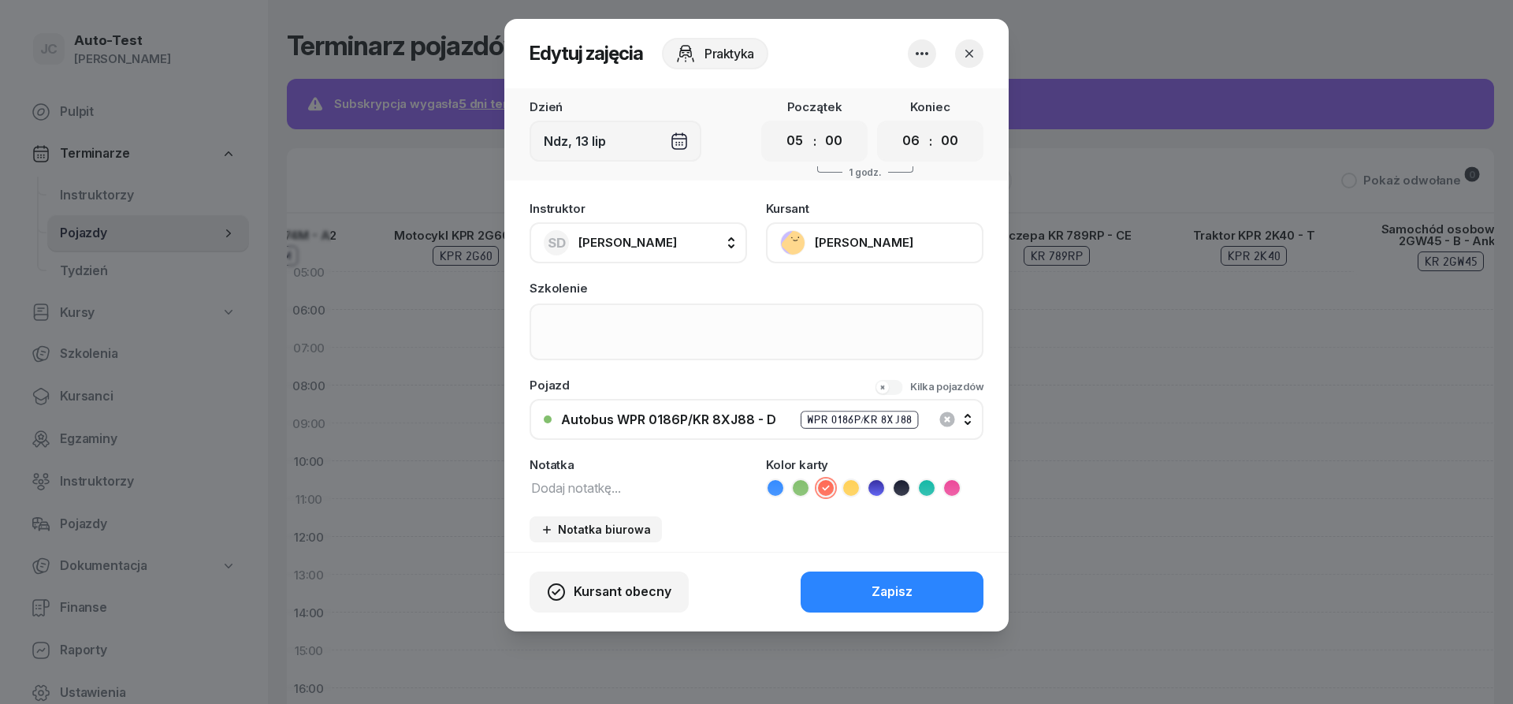
click at [963, 54] on icon "button" at bounding box center [970, 54] width 16 height 16
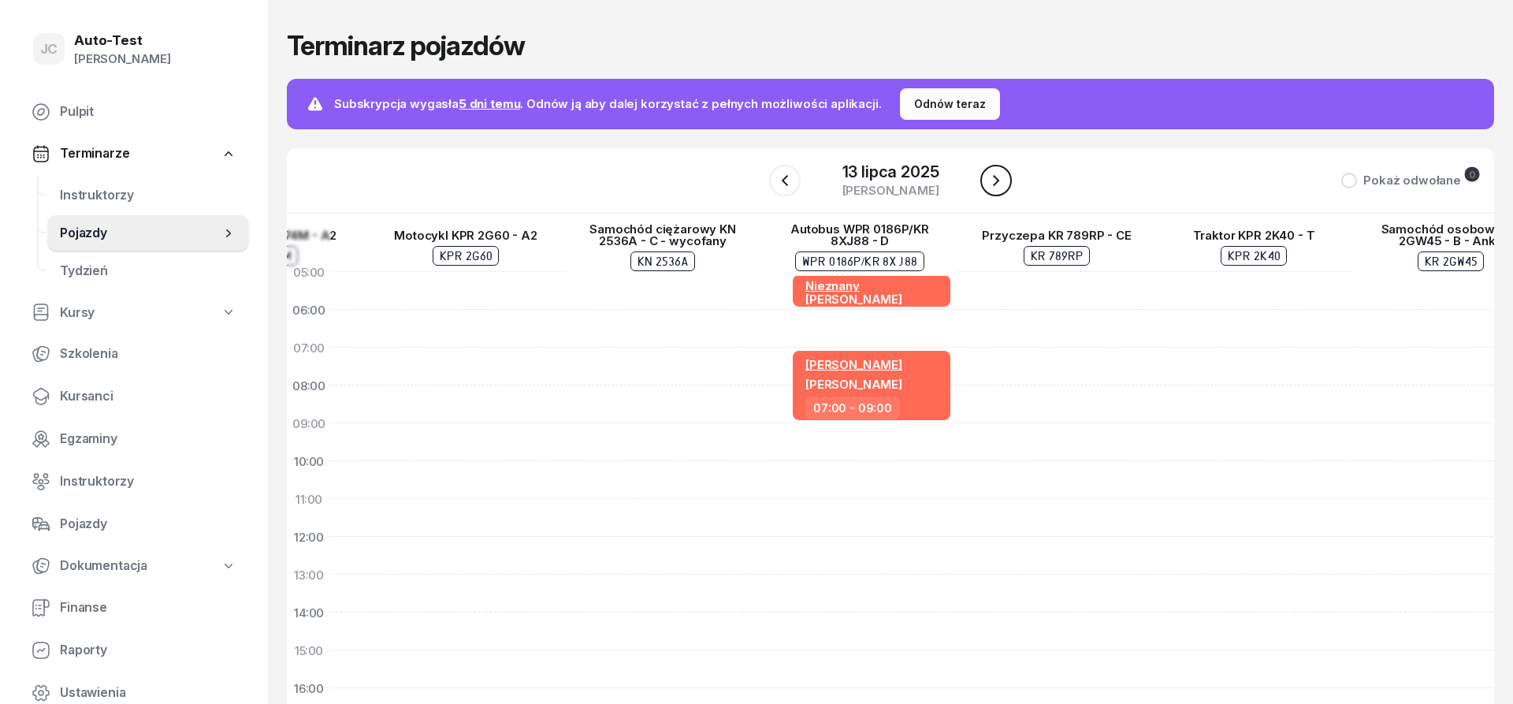
click at [988, 173] on icon "button" at bounding box center [996, 180] width 19 height 19
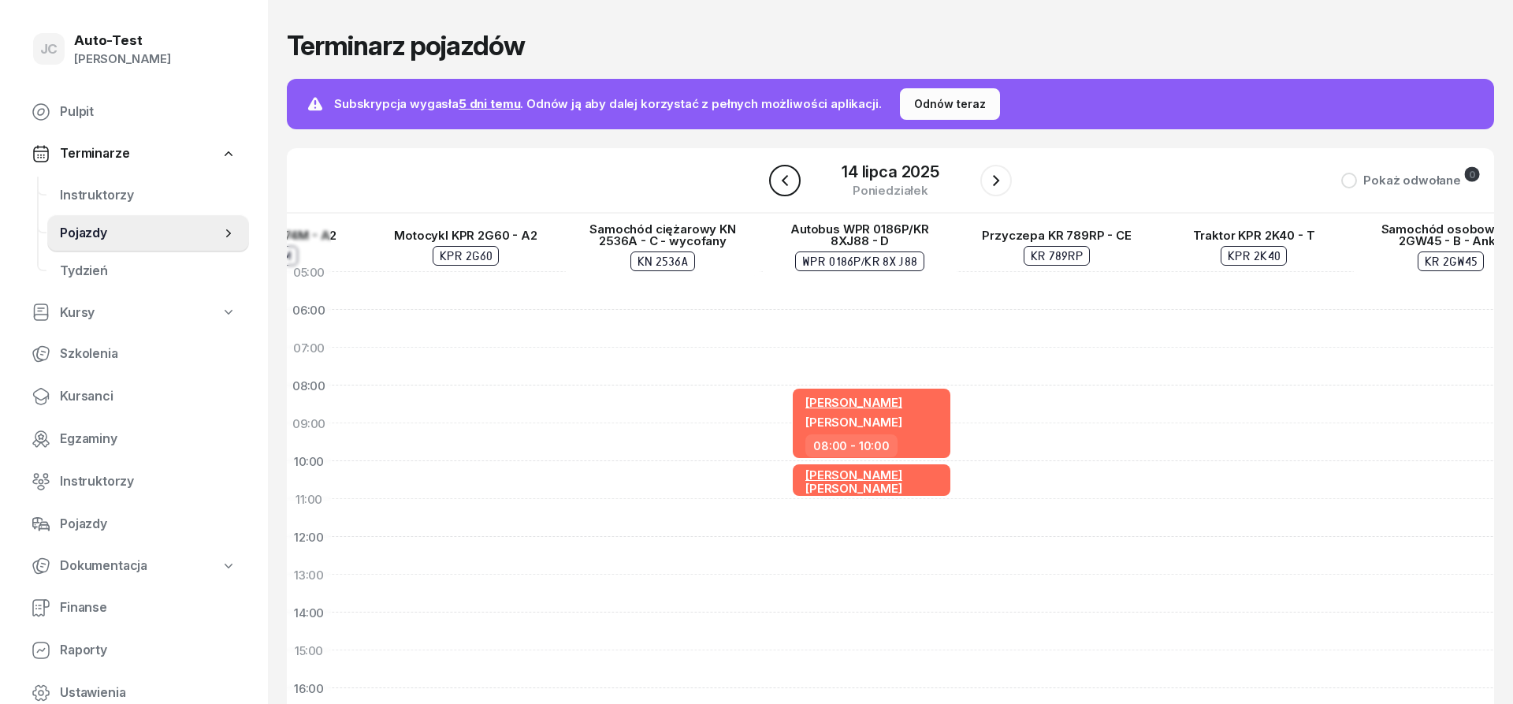
click at [793, 182] on icon "button" at bounding box center [785, 180] width 19 height 19
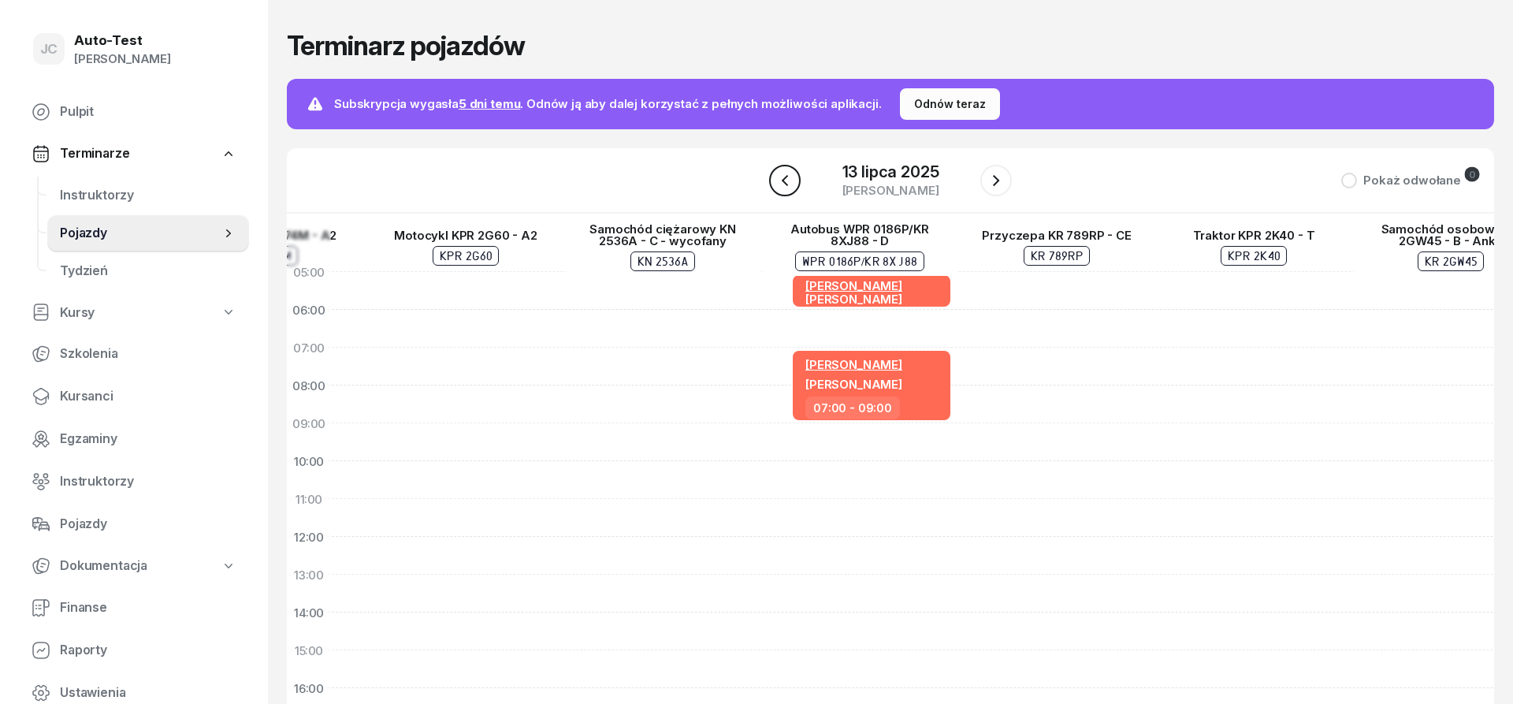
click at [791, 183] on icon "button" at bounding box center [785, 180] width 19 height 19
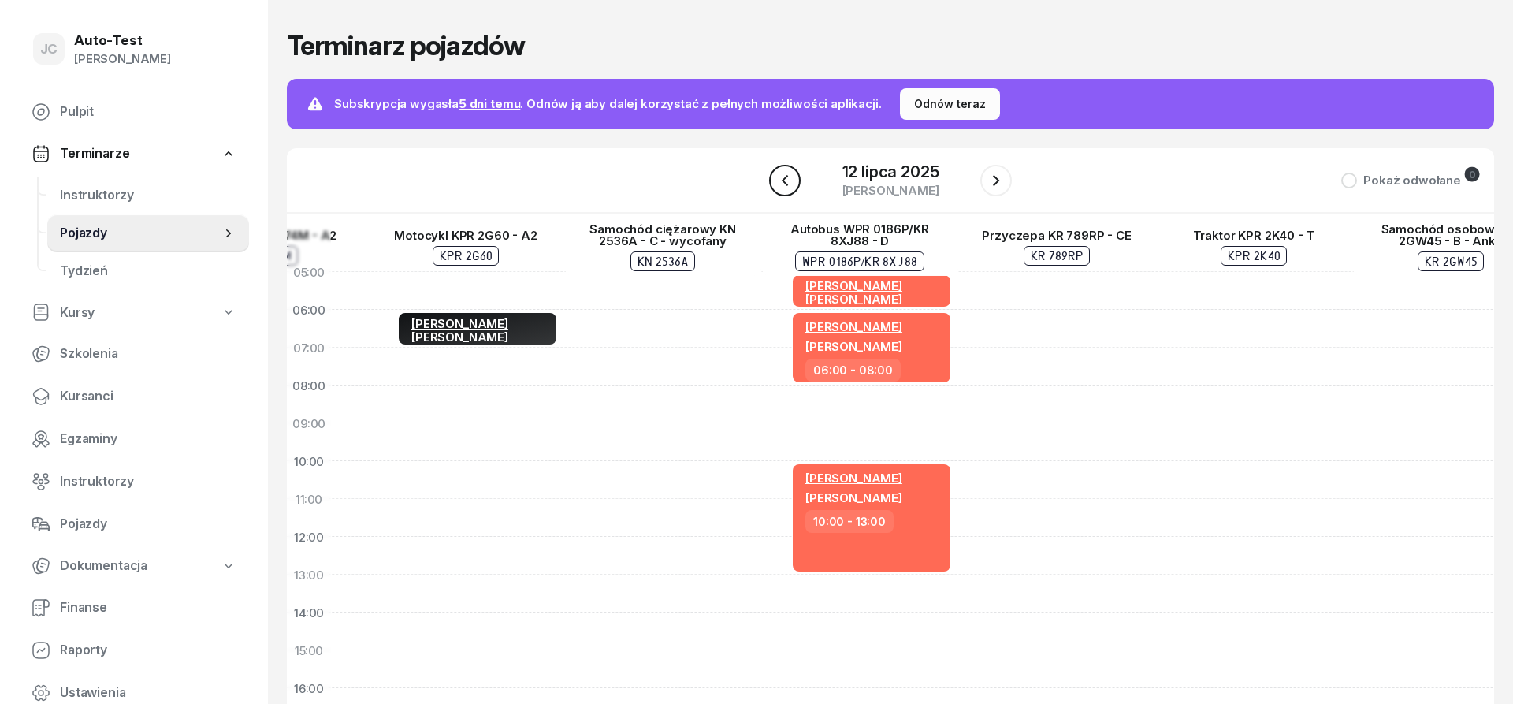
click at [787, 183] on icon "button" at bounding box center [785, 180] width 19 height 19
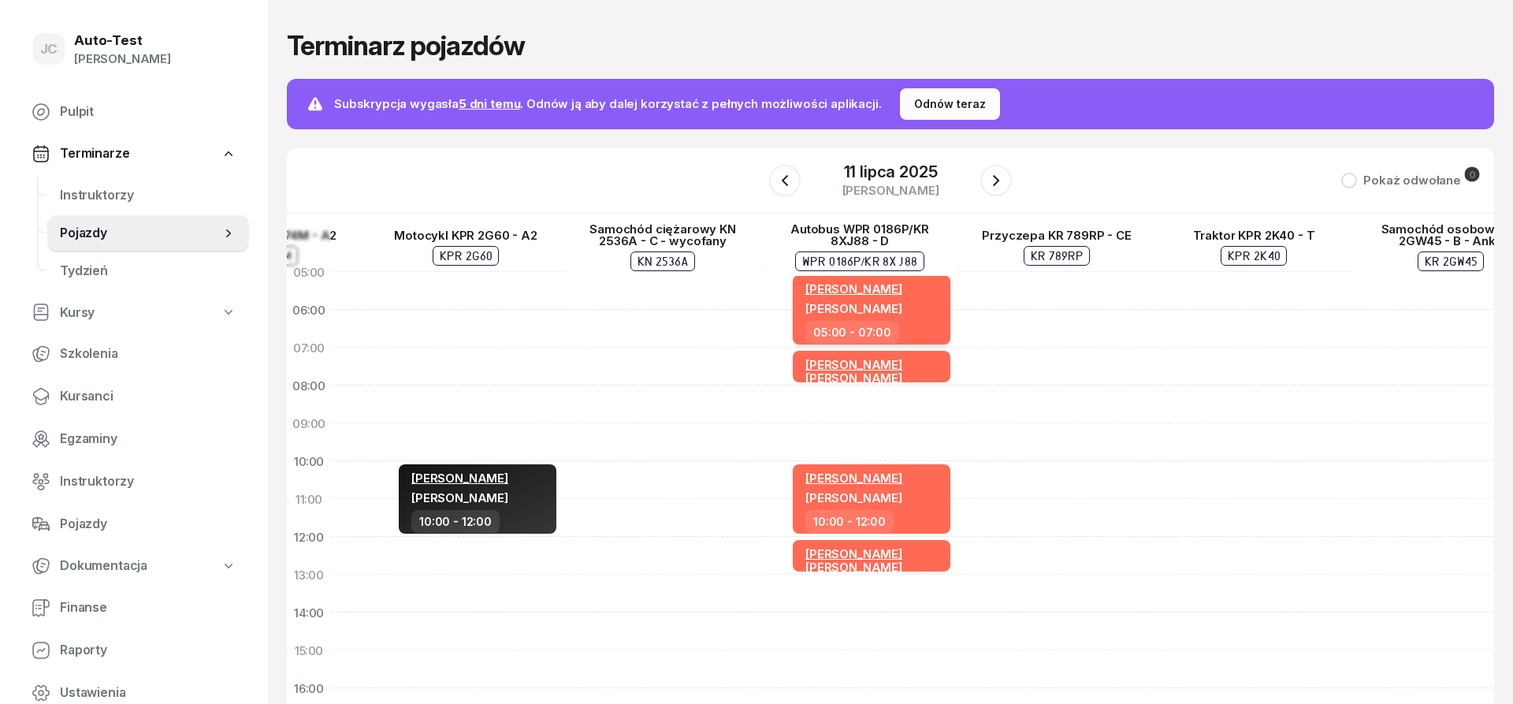
click at [910, 314] on div "Anna Wojtanowicz Mirosław Kukla" at bounding box center [874, 300] width 136 height 39
select select "05"
select select "07"
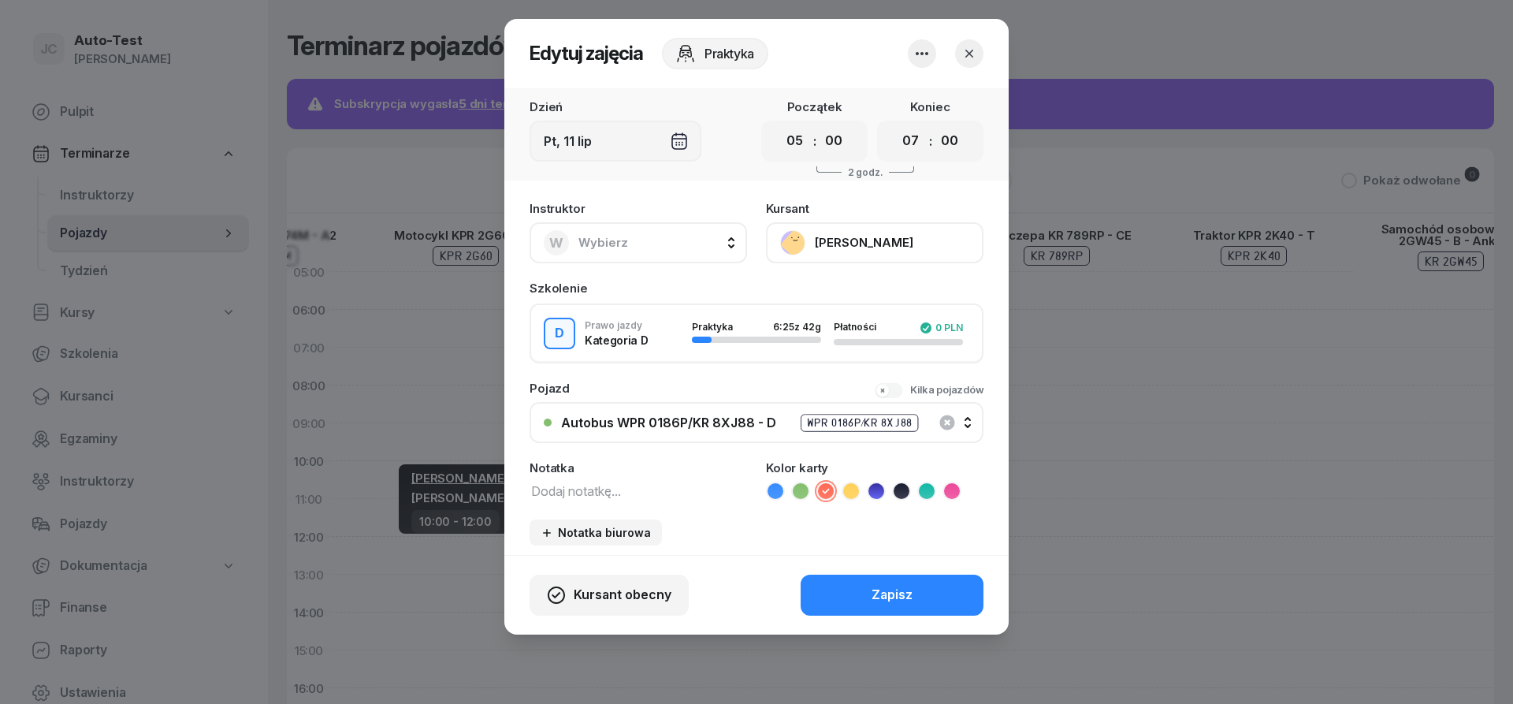
click at [923, 56] on icon "button" at bounding box center [922, 53] width 19 height 19
click at [907, 107] on link "Usuń" at bounding box center [914, 101] width 208 height 39
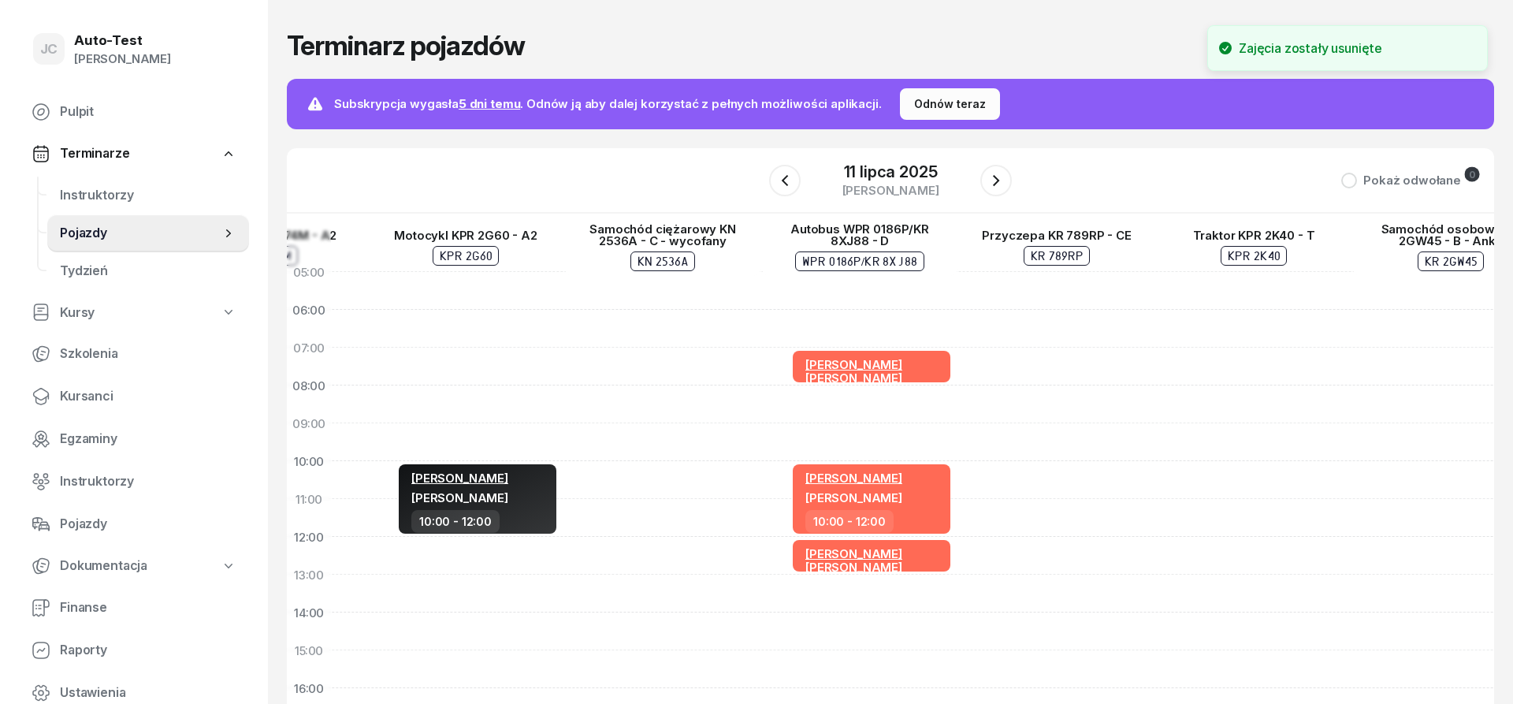
click at [877, 286] on div "Sławomir Dutkiewicz Tomasz Serweta 07:00 - 08:00 Sławomir Dutkiewicz Krzysztof …" at bounding box center [859, 631] width 197 height 757
select select "05"
select select "07"
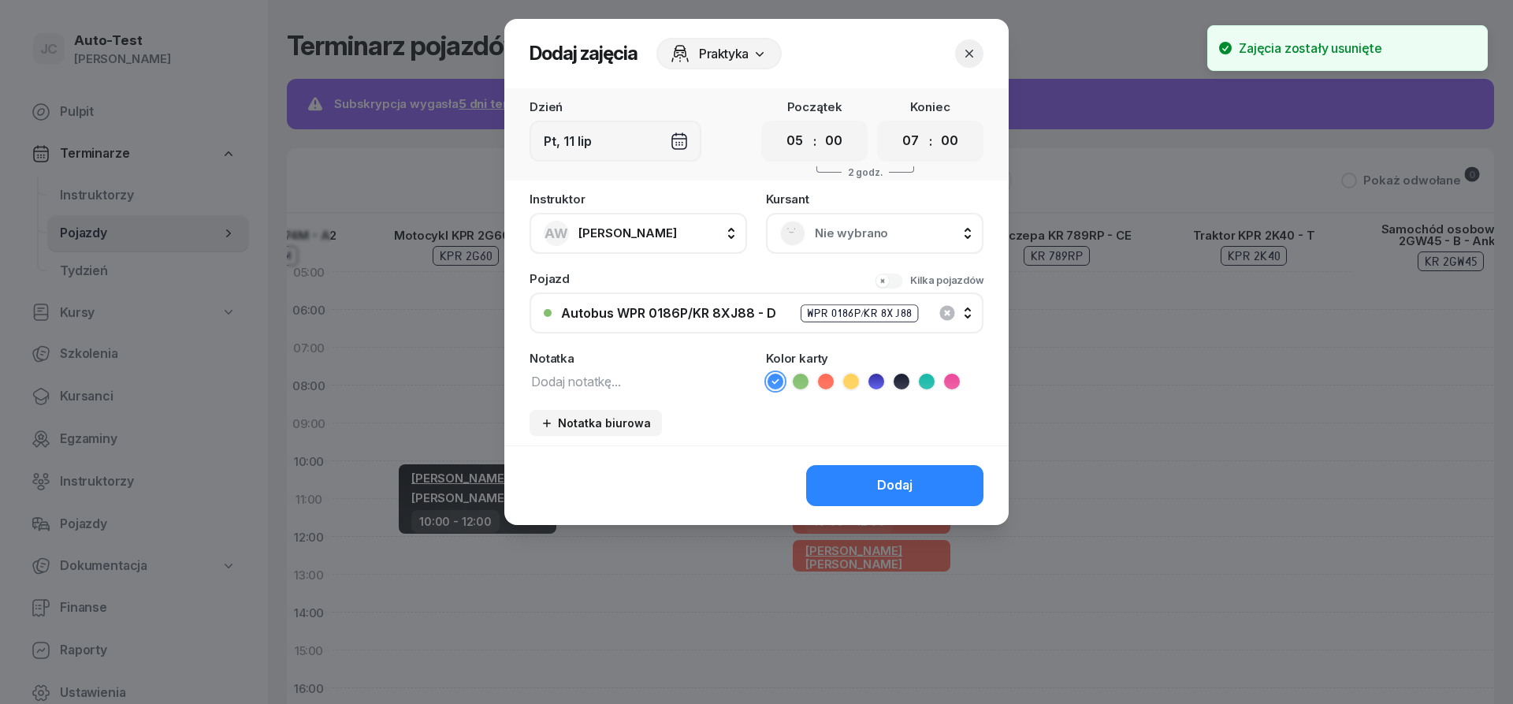
click at [867, 240] on span "Nie wybrano" at bounding box center [892, 233] width 155 height 20
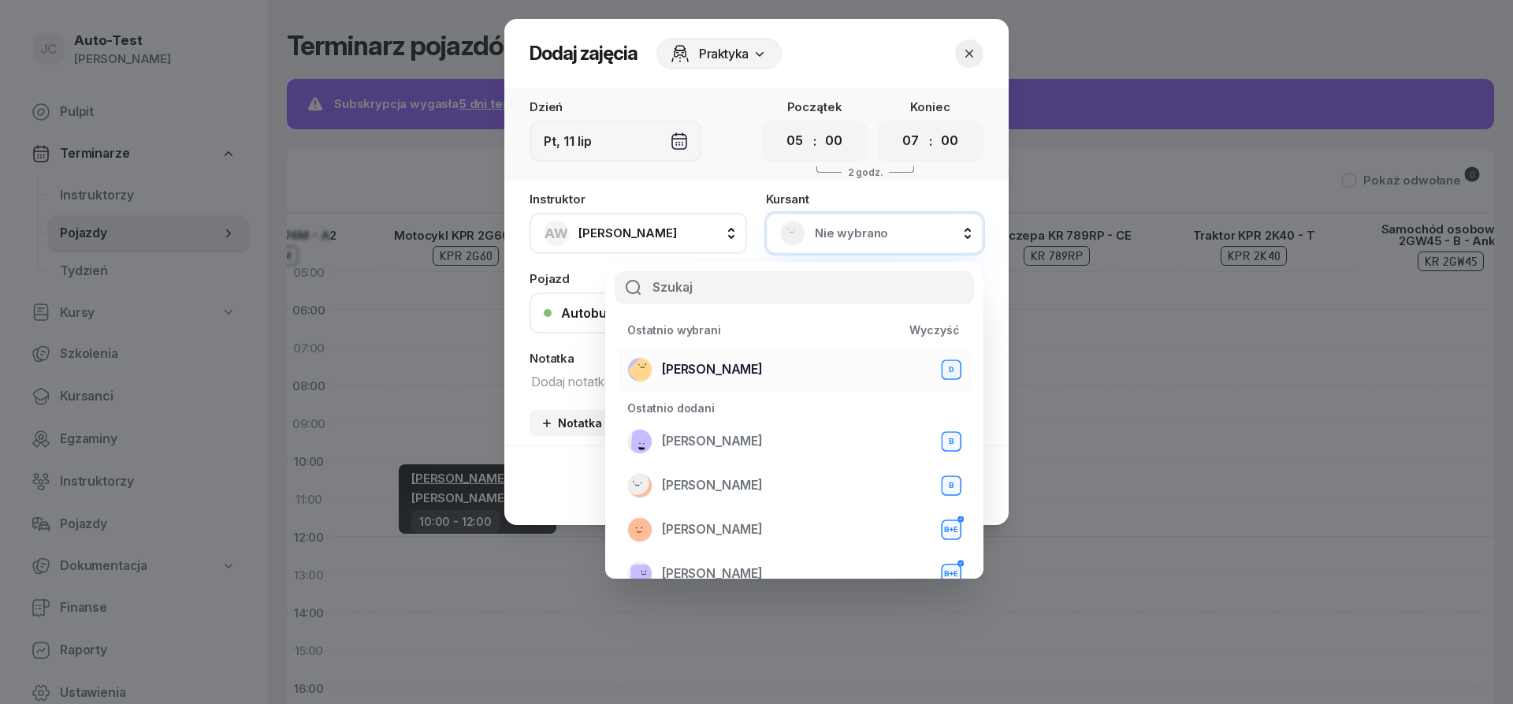
click at [750, 367] on span "Mirosław Kukla" at bounding box center [712, 369] width 101 height 20
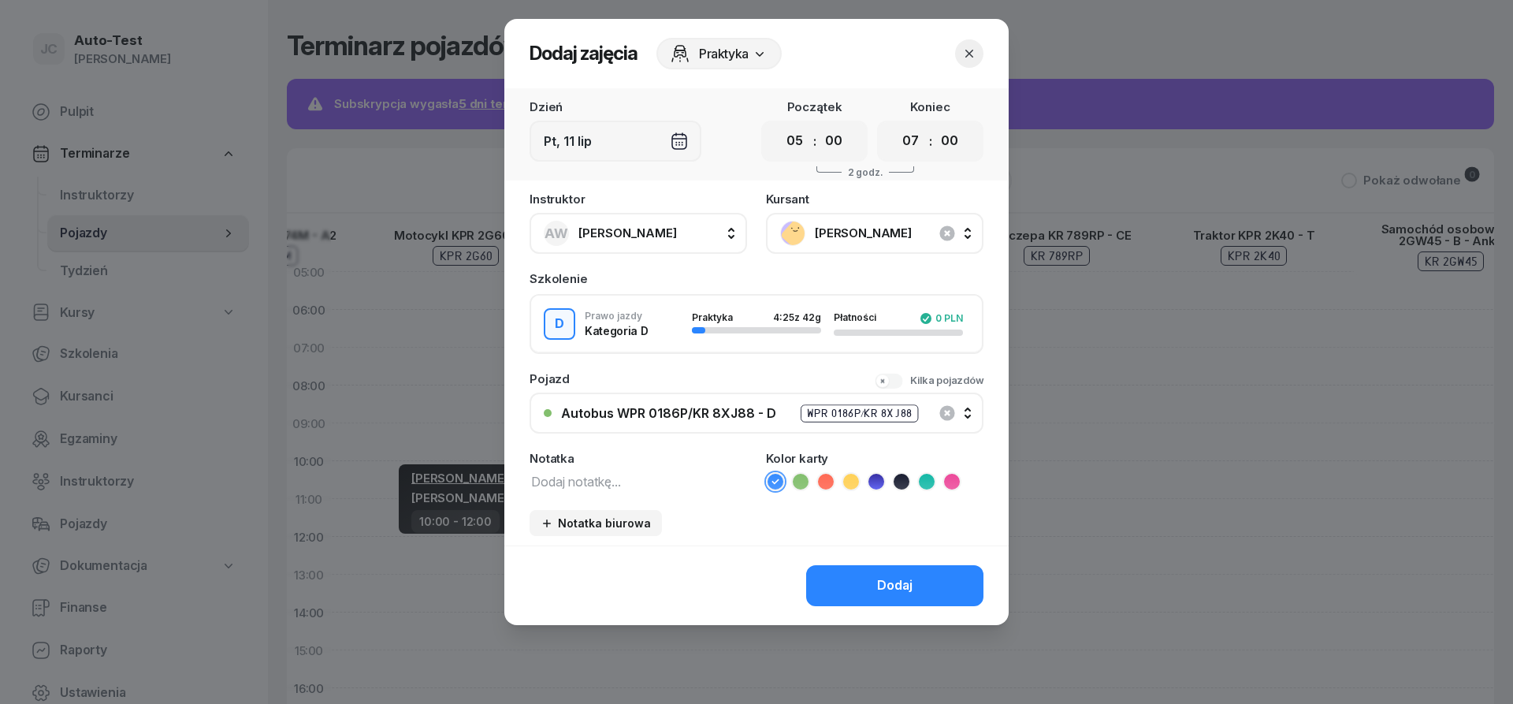
click at [677, 239] on span "Anna Wojtanowicz" at bounding box center [628, 232] width 99 height 15
type input "du"
click at [655, 335] on span "Sławomir Dutkiewicz" at bounding box center [635, 338] width 97 height 20
click at [832, 485] on icon at bounding box center [826, 482] width 16 height 16
click at [861, 590] on button "Dodaj" at bounding box center [894, 585] width 177 height 41
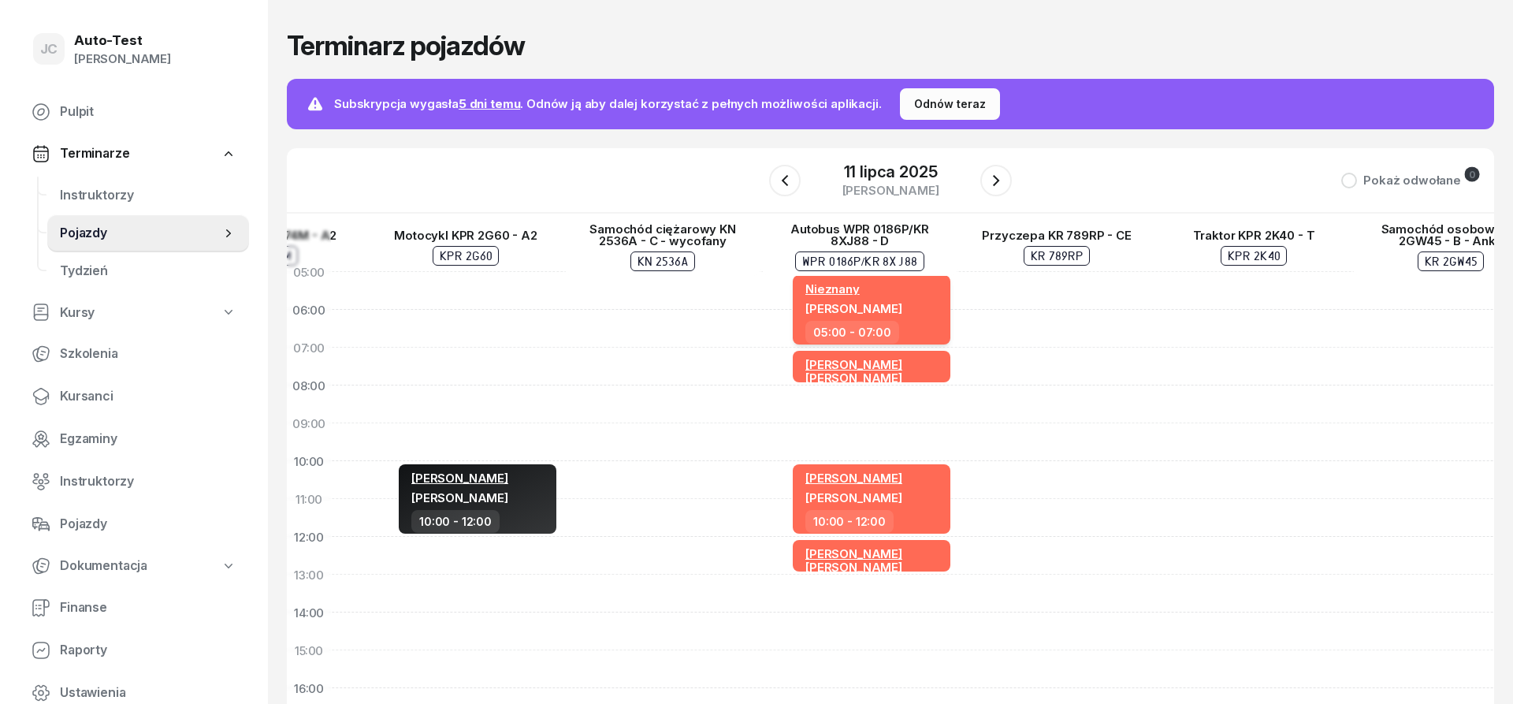
click at [908, 314] on div "Nieznany Mirosław Kukla" at bounding box center [874, 300] width 136 height 39
select select "05"
select select "07"
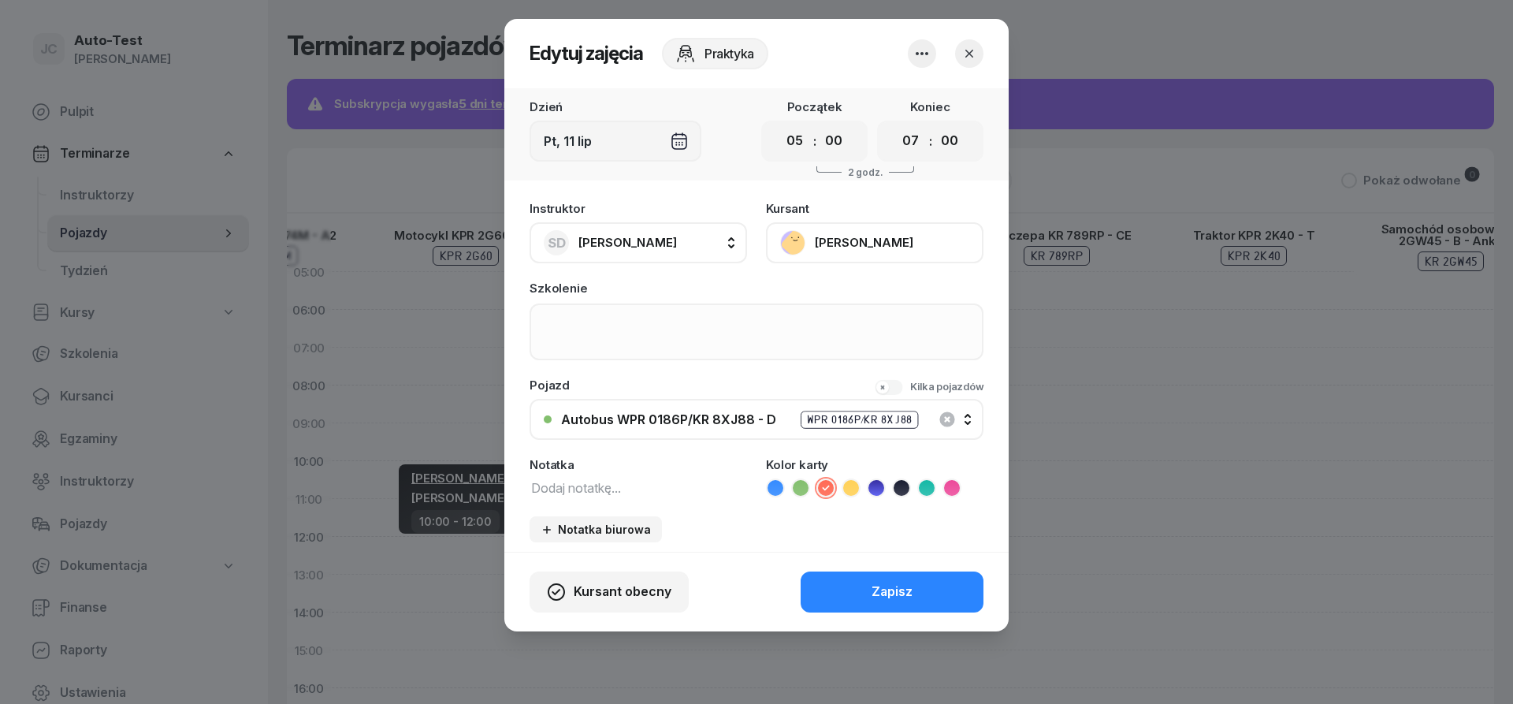
click at [917, 60] on icon "button" at bounding box center [922, 53] width 19 height 19
click at [910, 104] on link "Usuń" at bounding box center [914, 101] width 208 height 39
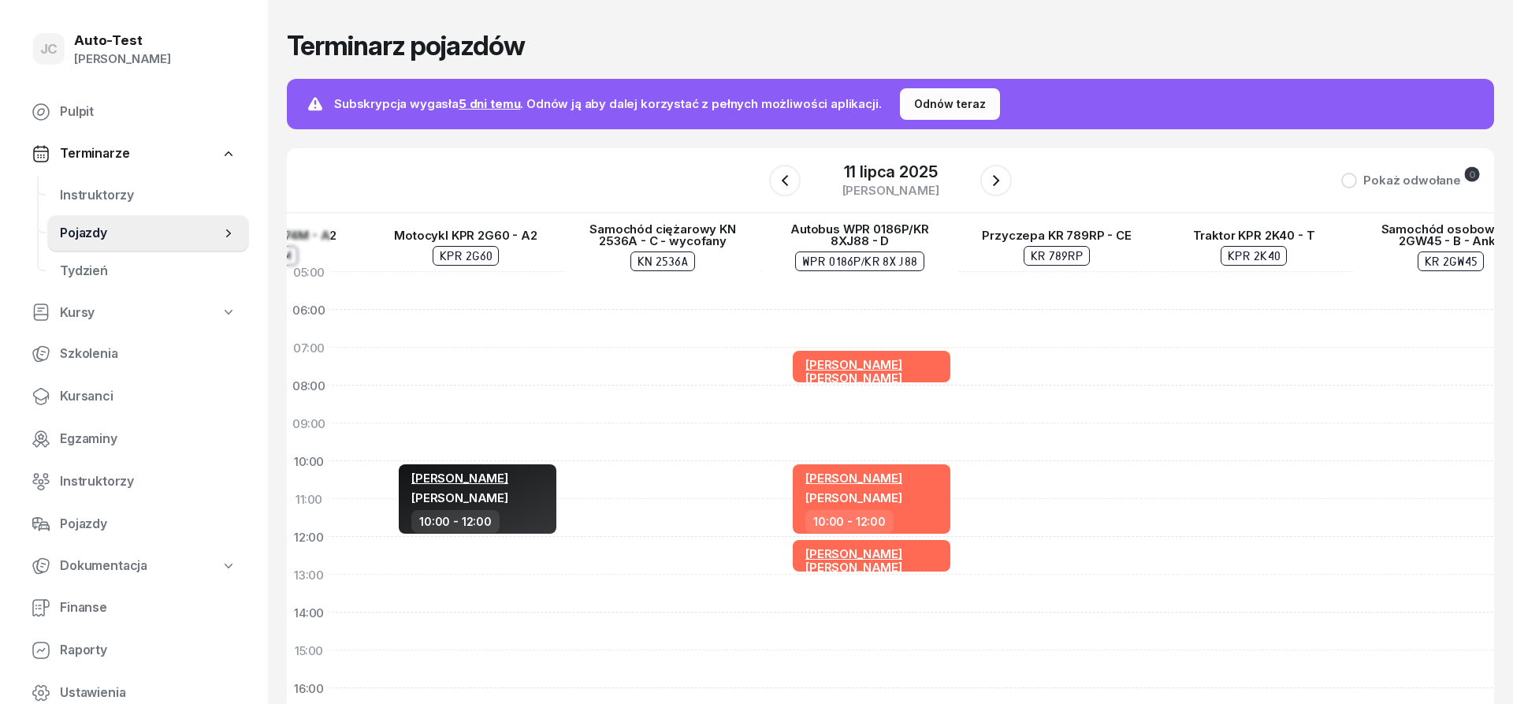
click at [884, 289] on div "Sławomir Dutkiewicz Tomasz Serweta 07:00 - 08:00 Sławomir Dutkiewicz Krzysztof …" at bounding box center [859, 631] width 197 height 757
select select "05"
select select "07"
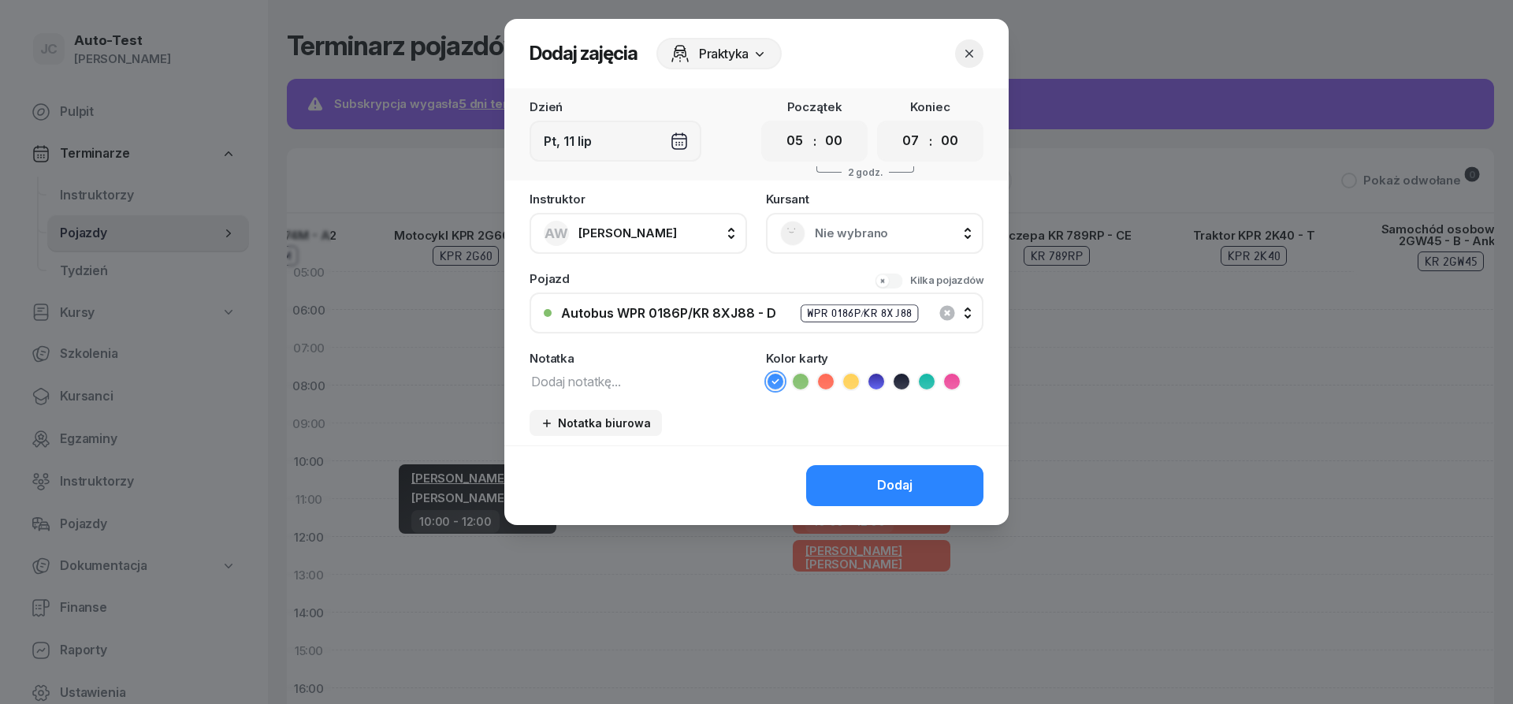
click at [700, 234] on button "AW Anna Wojtanowicz" at bounding box center [639, 233] width 218 height 41
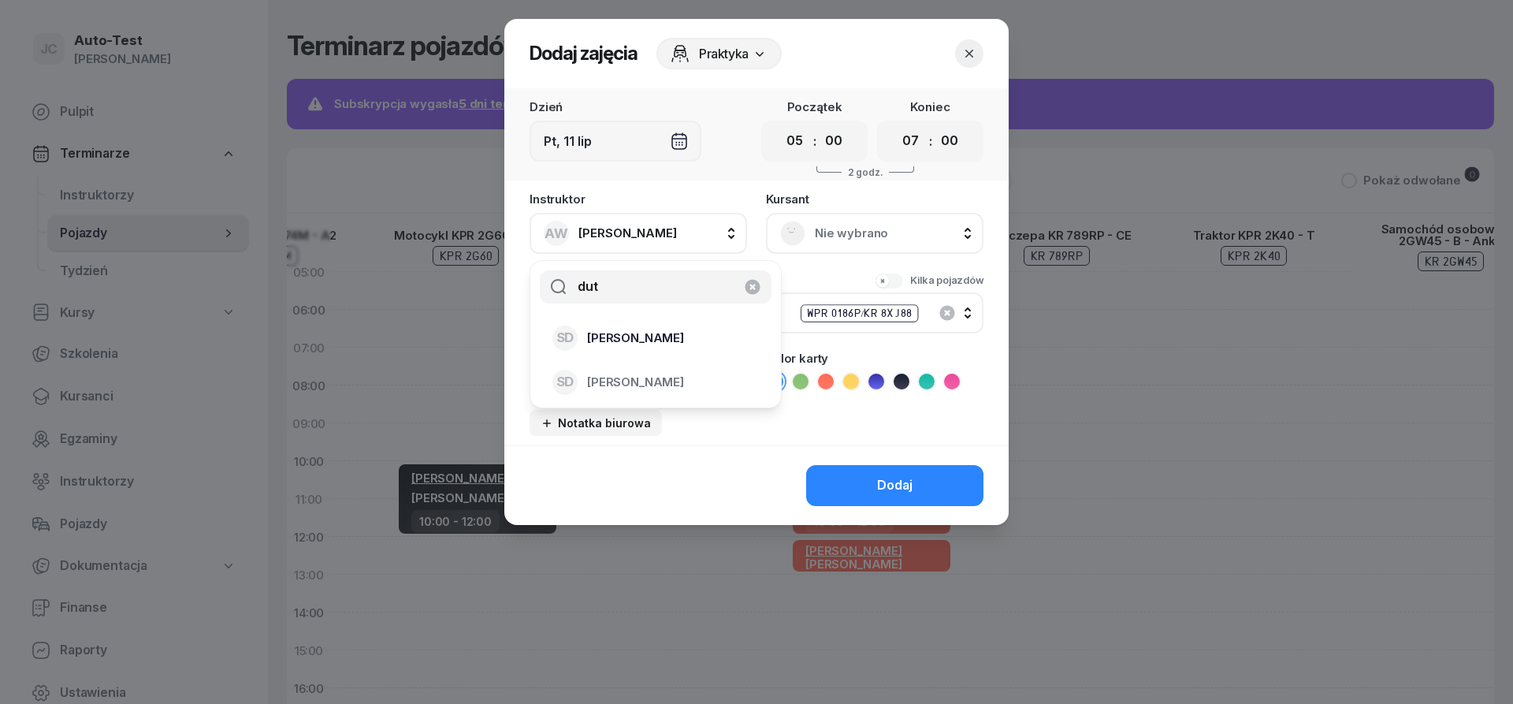
type input "dut"
click at [668, 344] on span "Sławomir Dutkiewicz" at bounding box center [635, 338] width 97 height 20
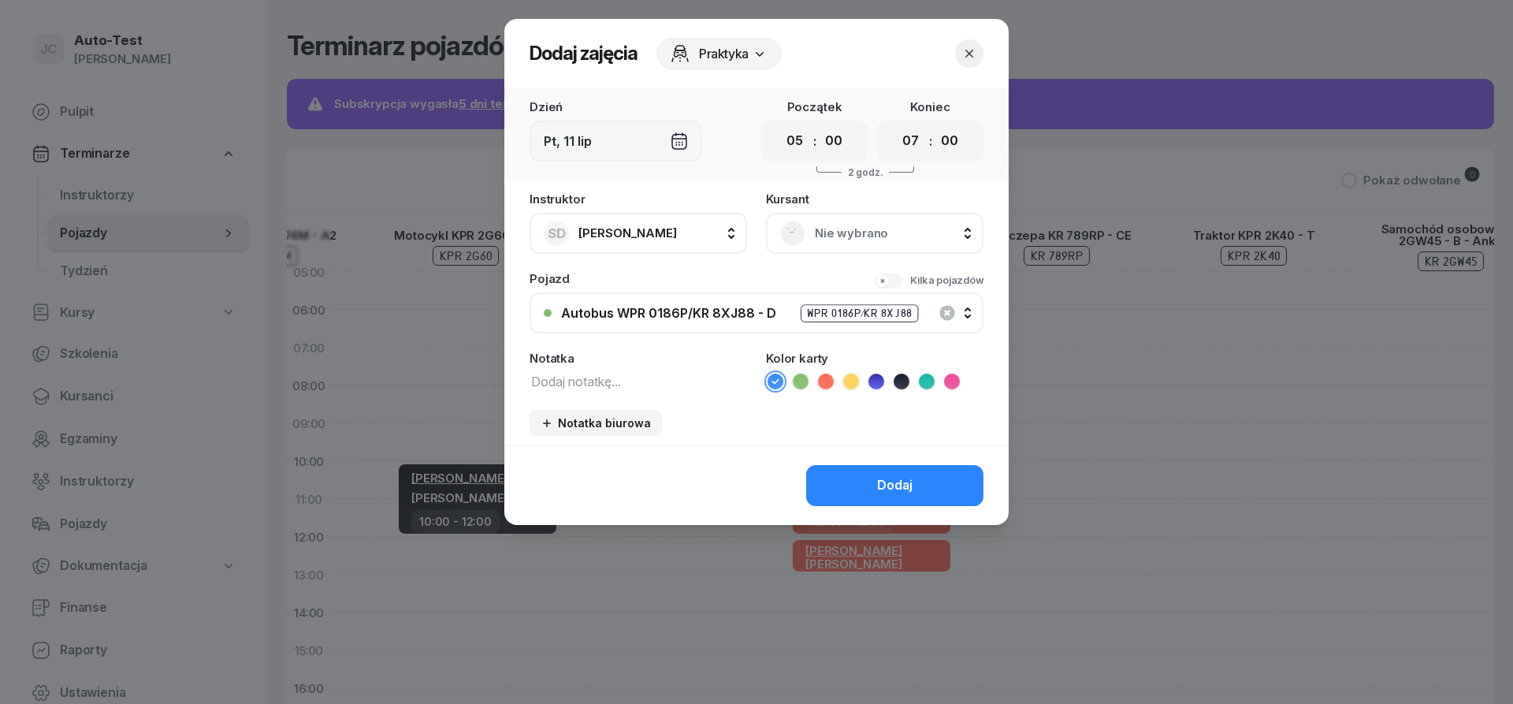
click at [810, 234] on div "Nie wybrano" at bounding box center [874, 233] width 189 height 25
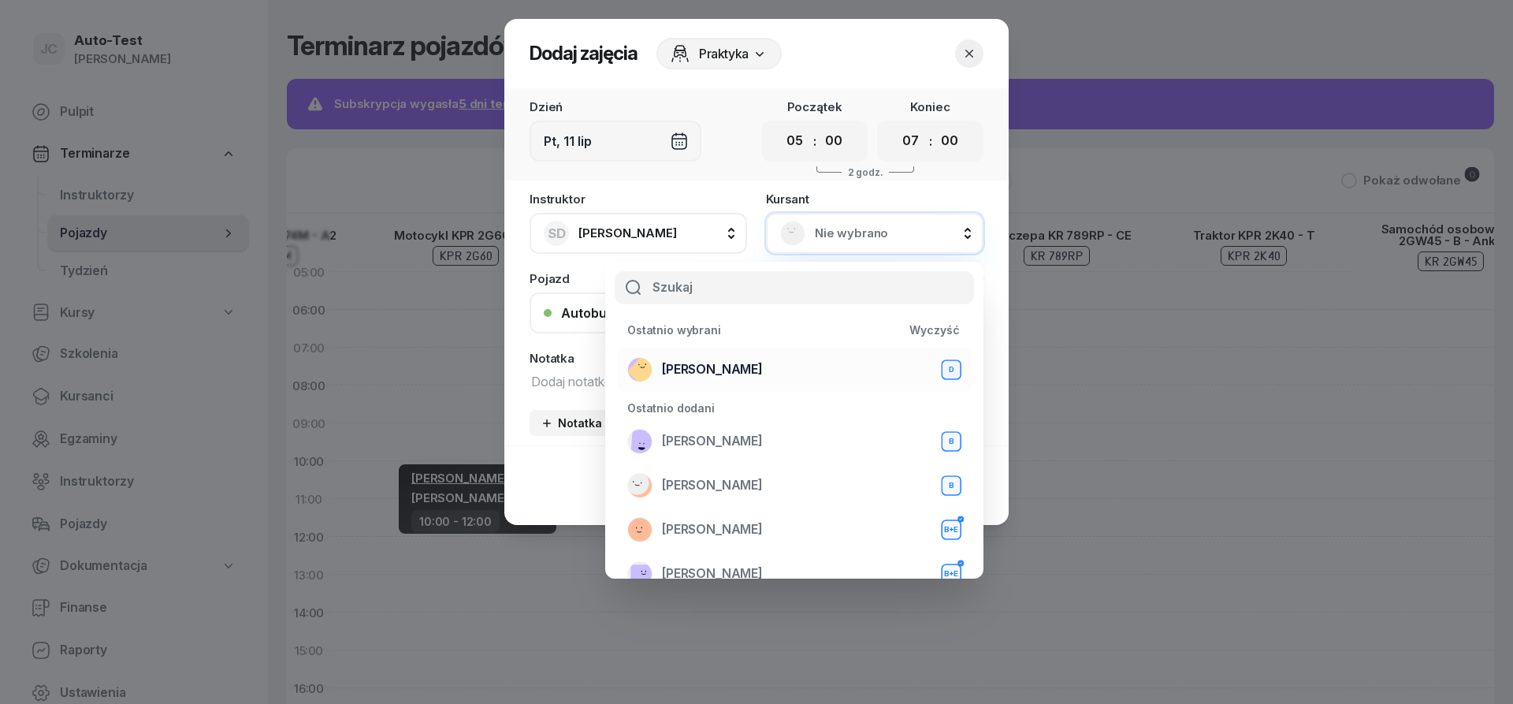
click at [780, 370] on div "Mirosław Kukla D" at bounding box center [794, 369] width 334 height 25
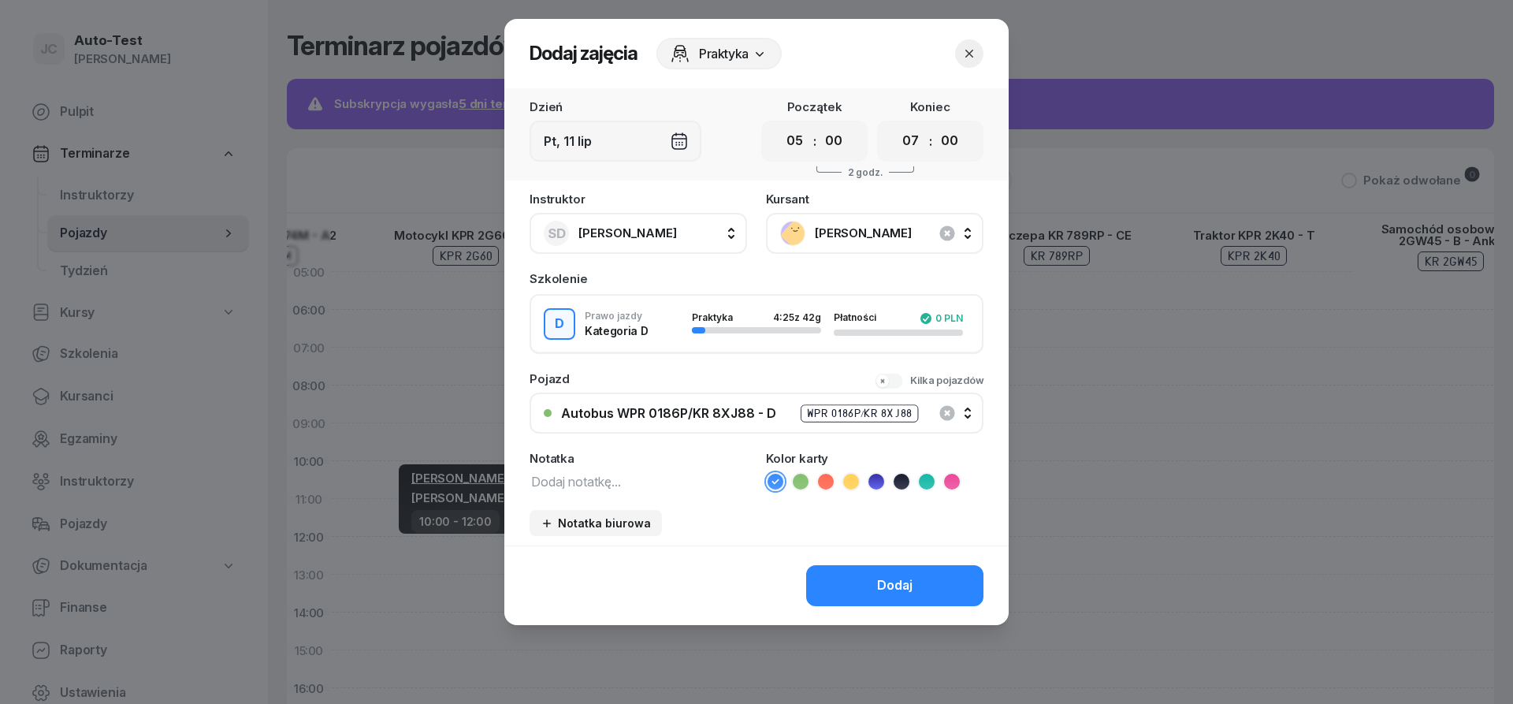
click at [826, 484] on icon at bounding box center [826, 482] width 16 height 16
click at [864, 587] on button "Dodaj" at bounding box center [894, 585] width 177 height 41
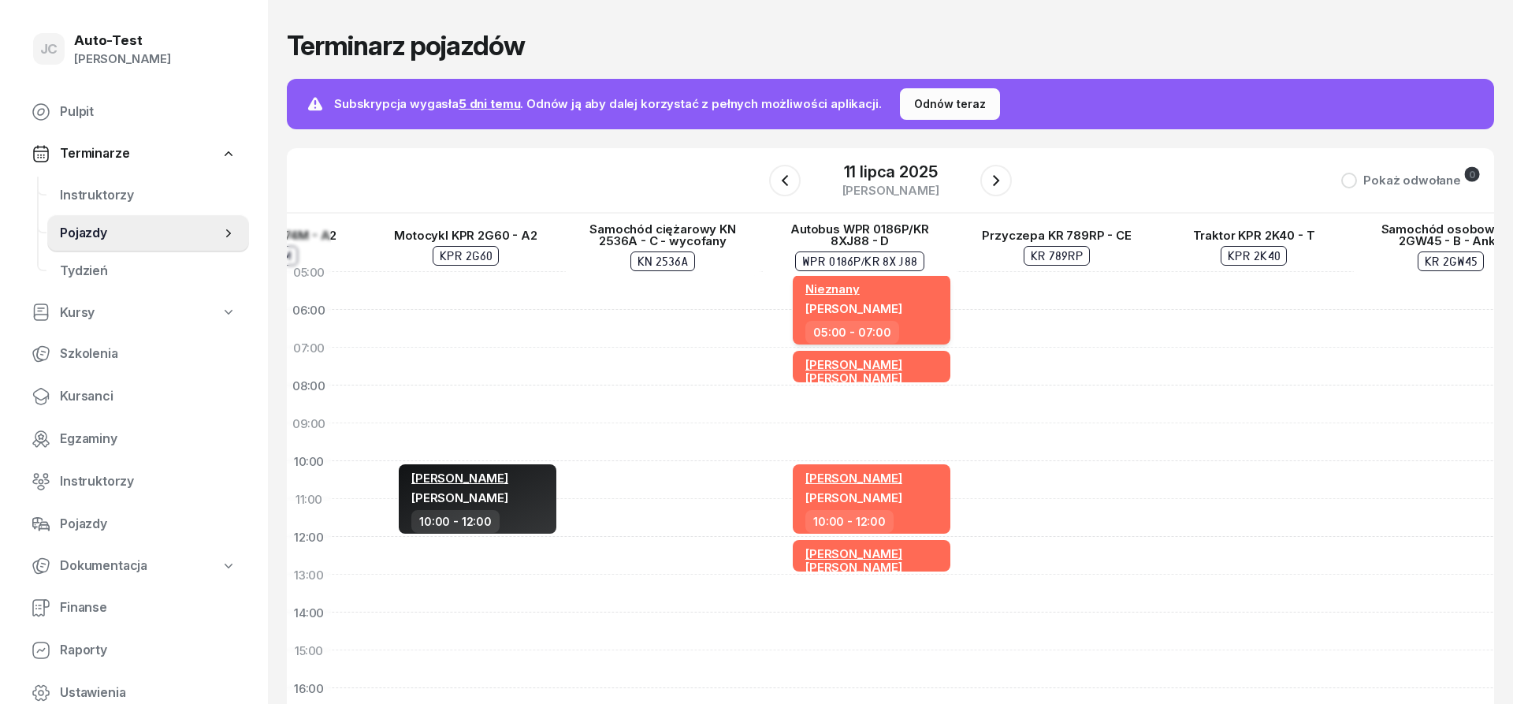
click at [838, 291] on span "Nieznany" at bounding box center [833, 288] width 54 height 15
select select "05"
select select "07"
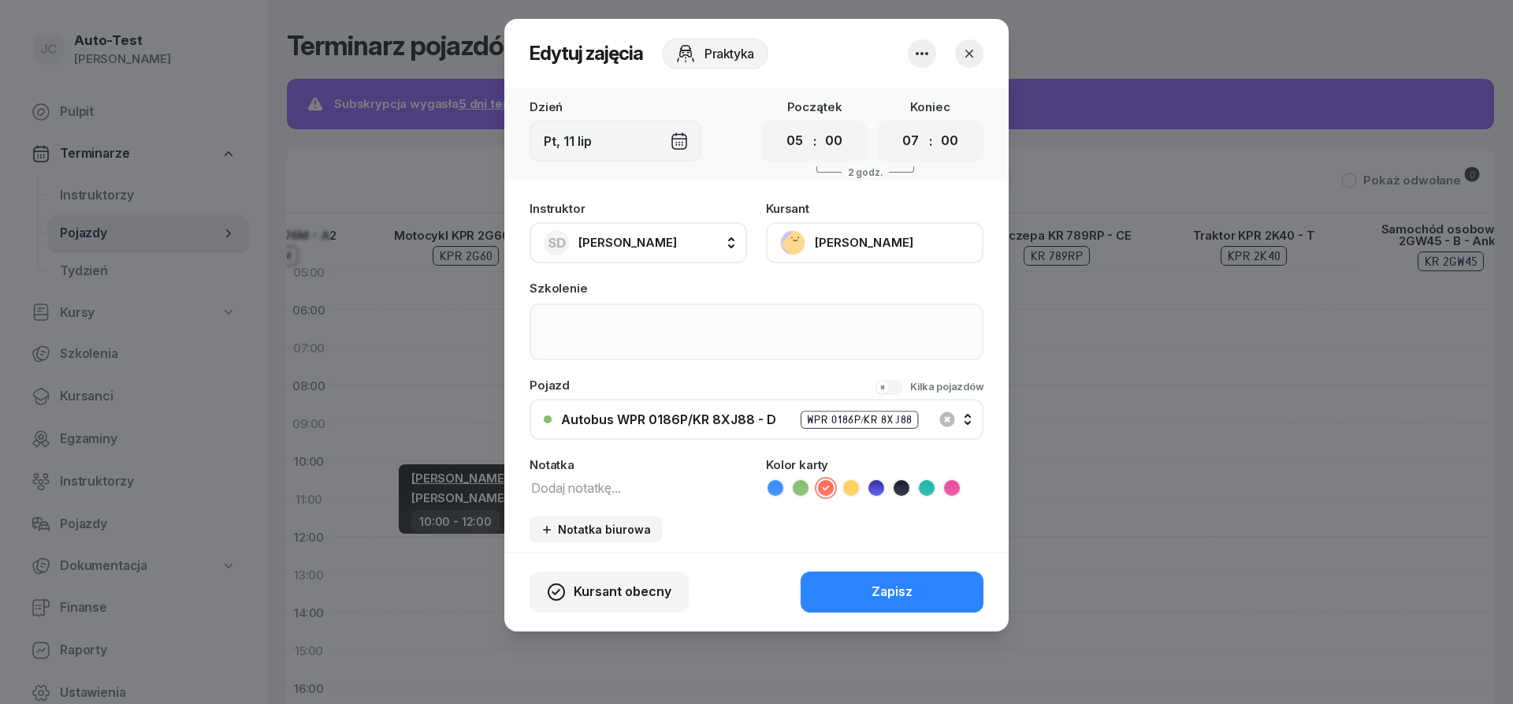
click at [972, 49] on icon "button" at bounding box center [970, 54] width 16 height 16
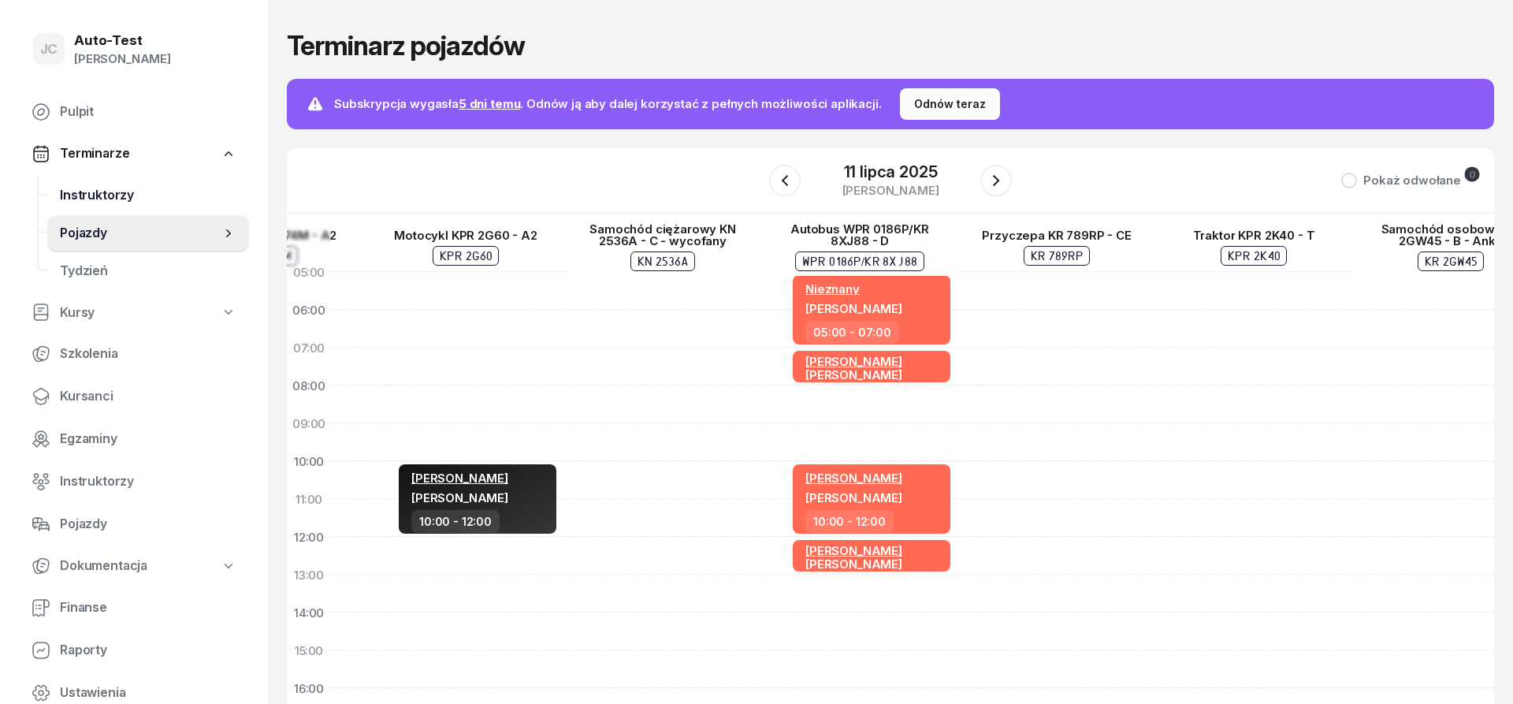
click at [134, 189] on span "Instruktorzy" at bounding box center [148, 195] width 177 height 20
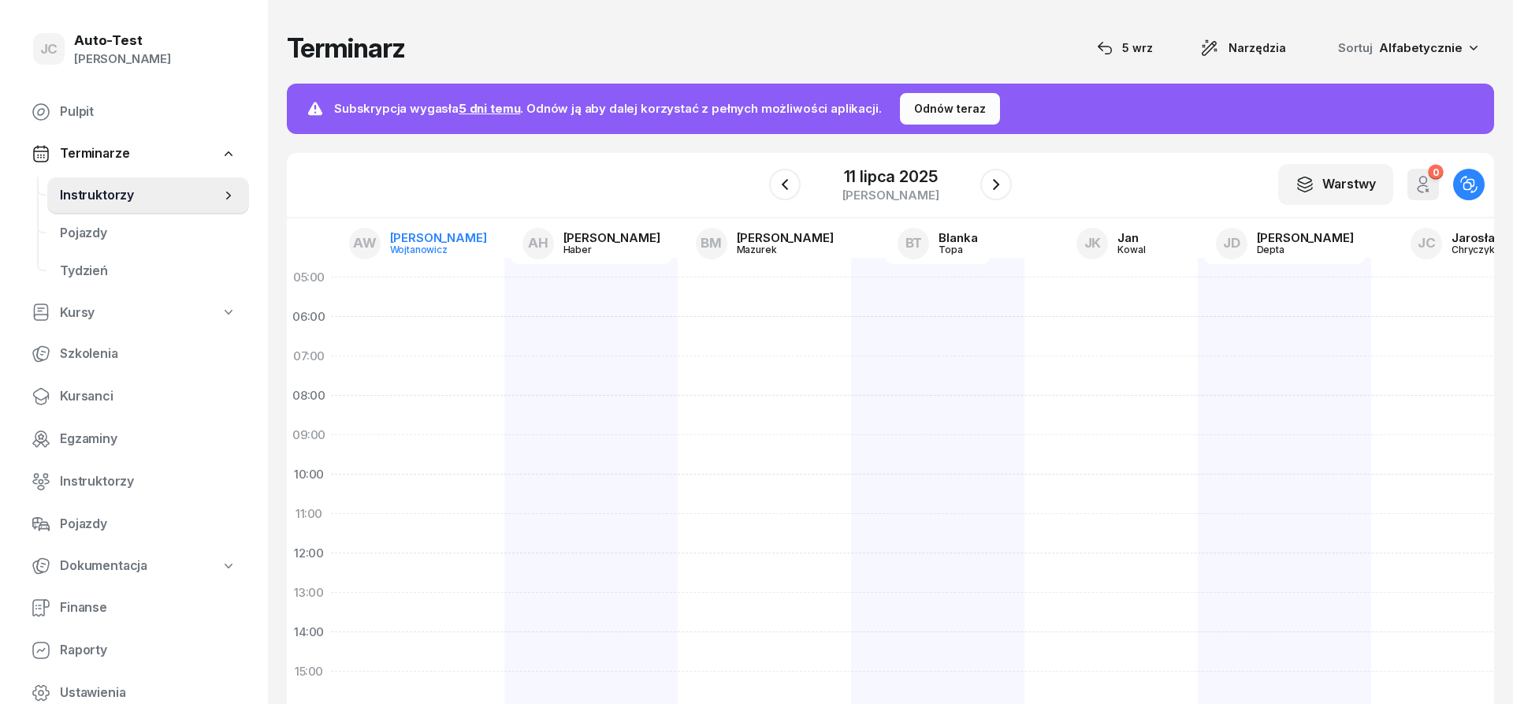
click at [417, 240] on div "Anna" at bounding box center [438, 238] width 97 height 12
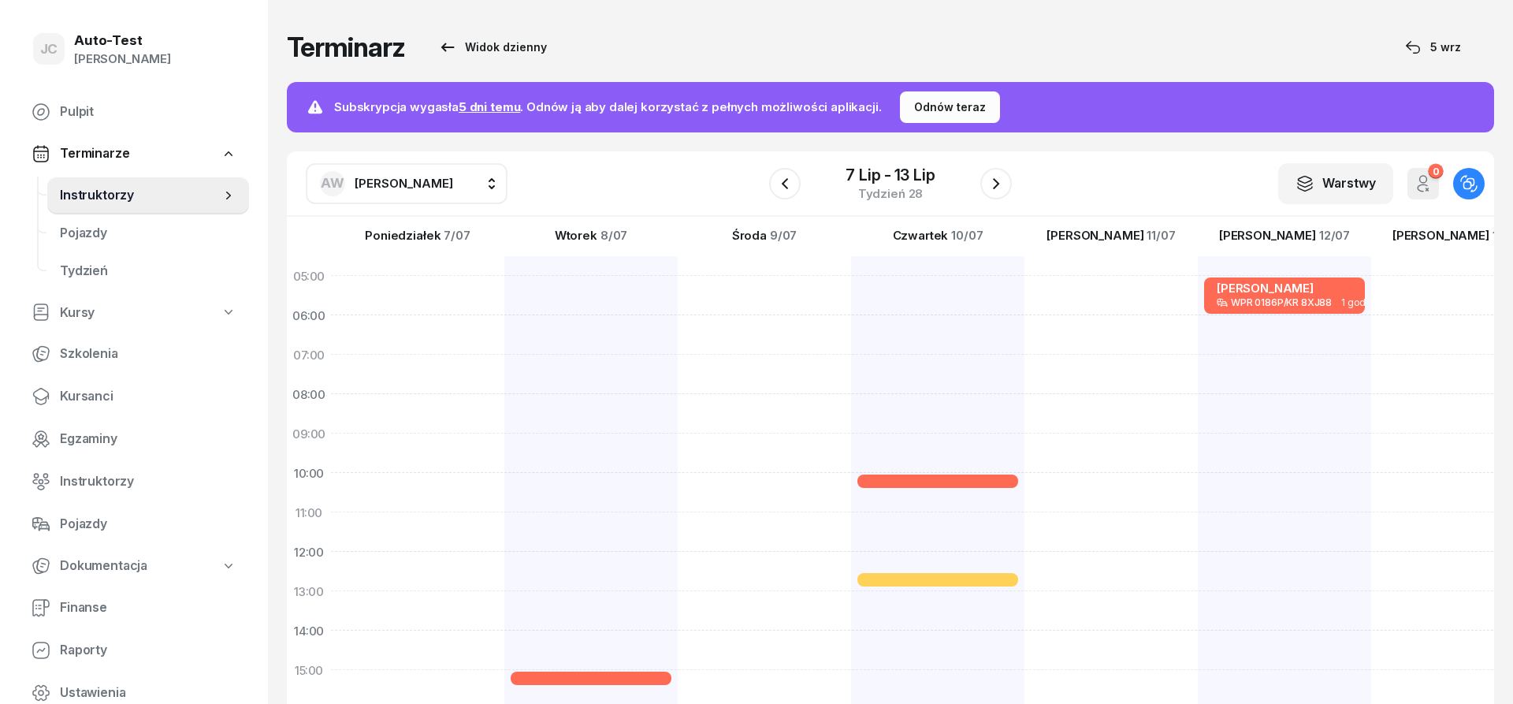
click at [374, 186] on span "Anna Wojtanowicz" at bounding box center [404, 183] width 99 height 15
type input "dut"
click at [436, 295] on span "Sławomir Dutkiewicz" at bounding box center [411, 287] width 97 height 20
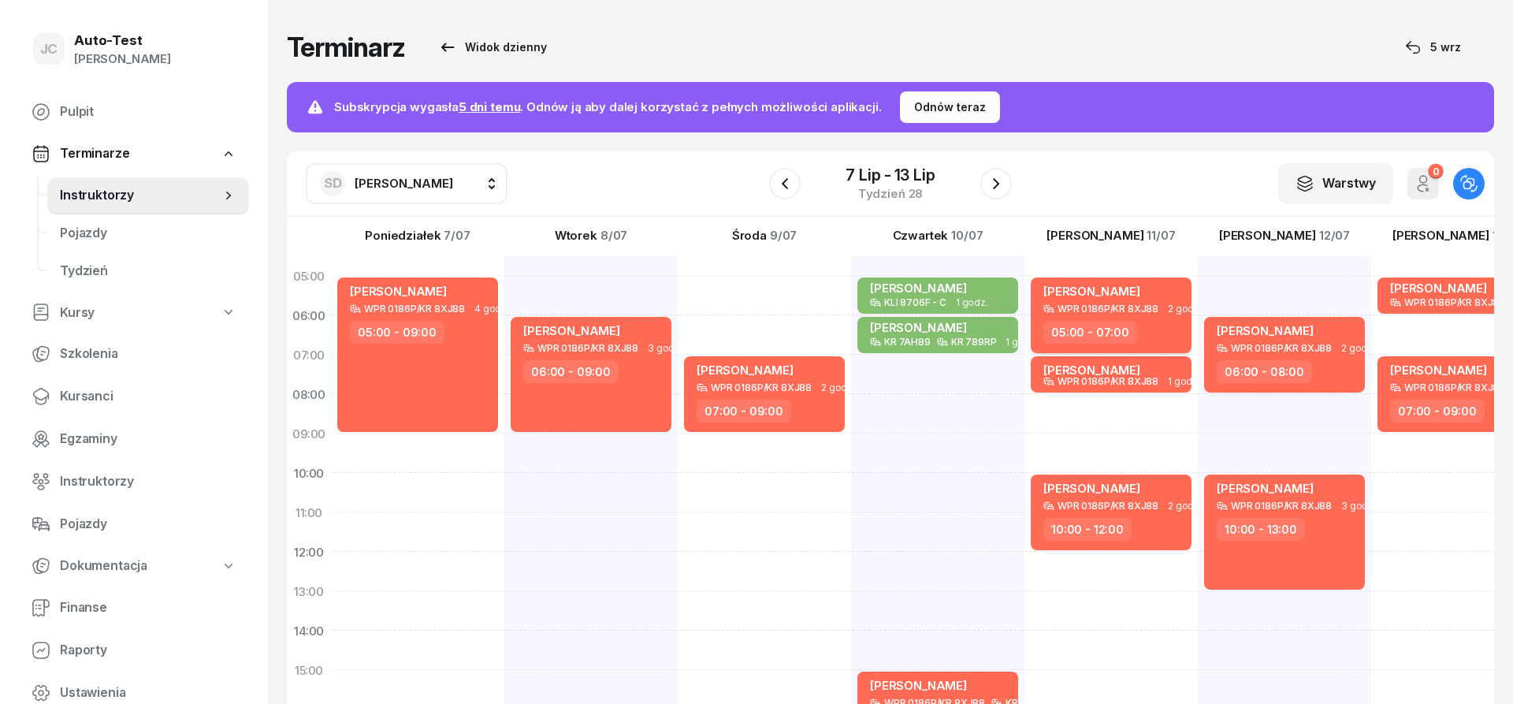
click at [1141, 335] on div "05:00 - 07:00" at bounding box center [1113, 332] width 139 height 23
select select "05"
select select "07"
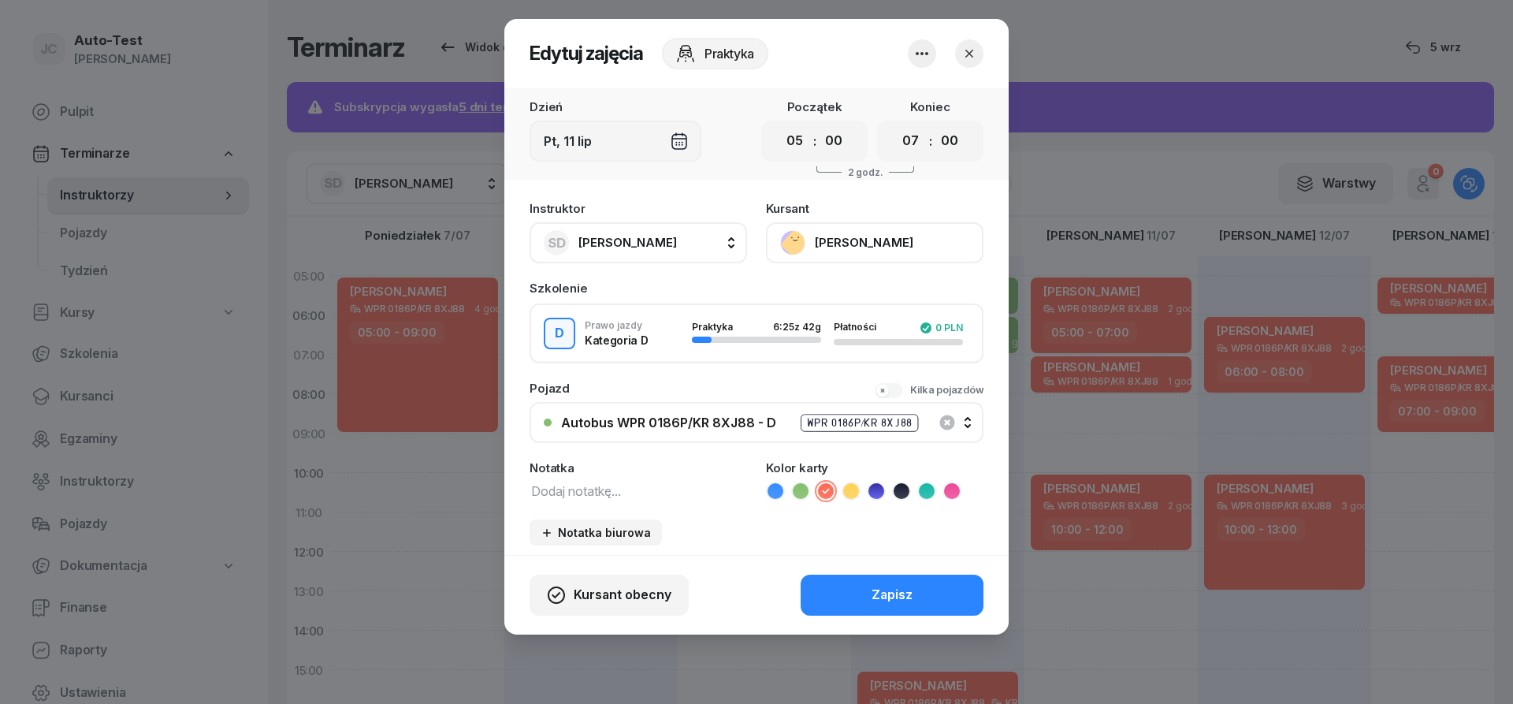
click at [967, 49] on icon "button" at bounding box center [970, 54] width 16 height 16
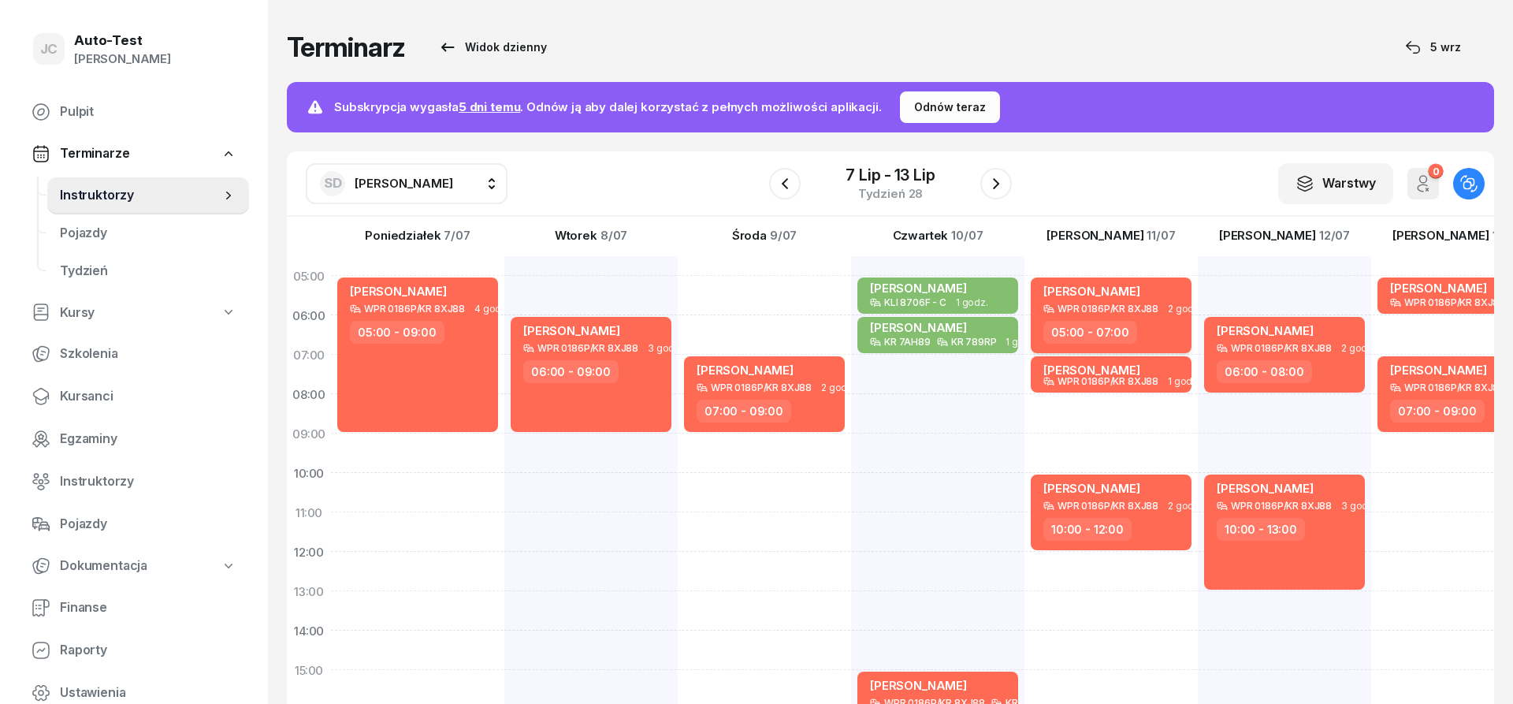
click at [1065, 296] on span "Mirosław Kukla" at bounding box center [1092, 291] width 97 height 15
select select "05"
select select "07"
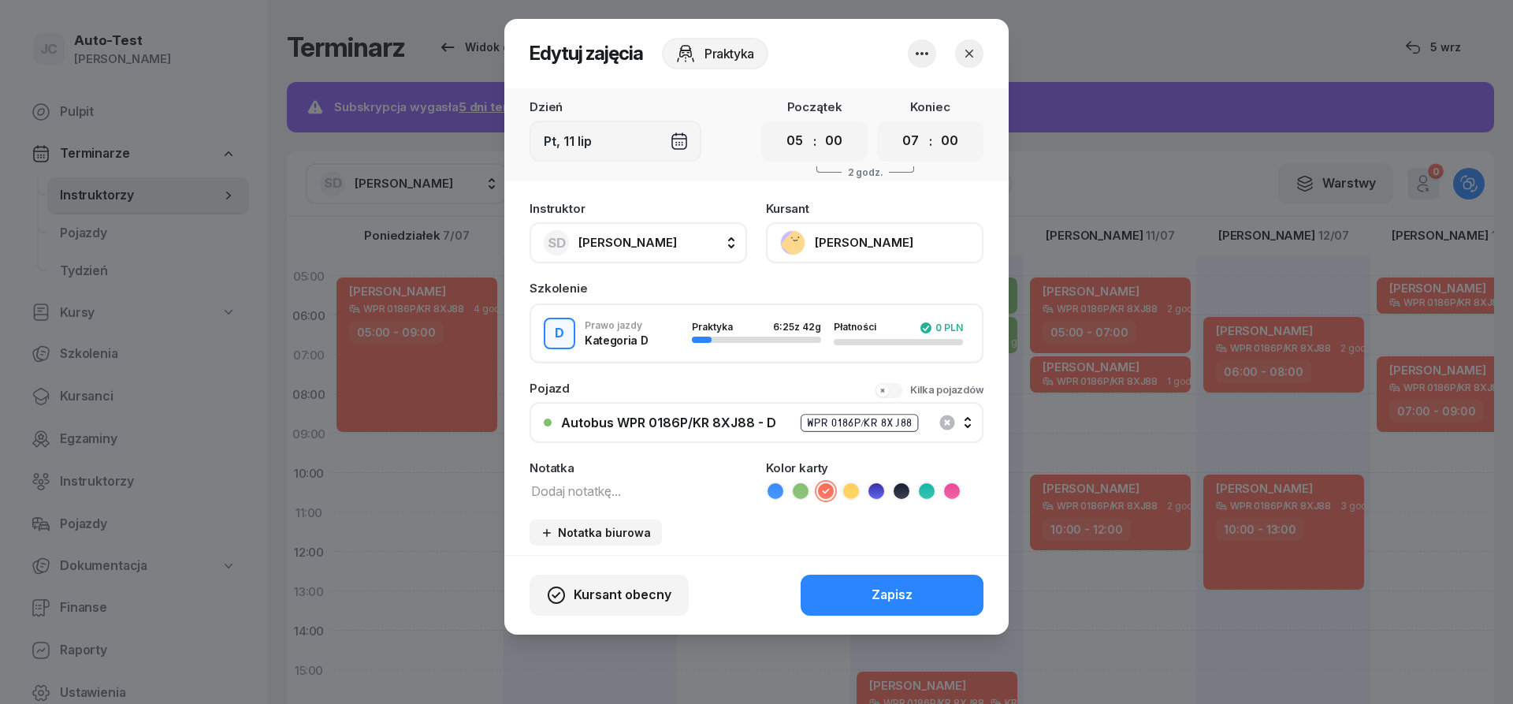
click at [979, 60] on button "button" at bounding box center [969, 53] width 28 height 28
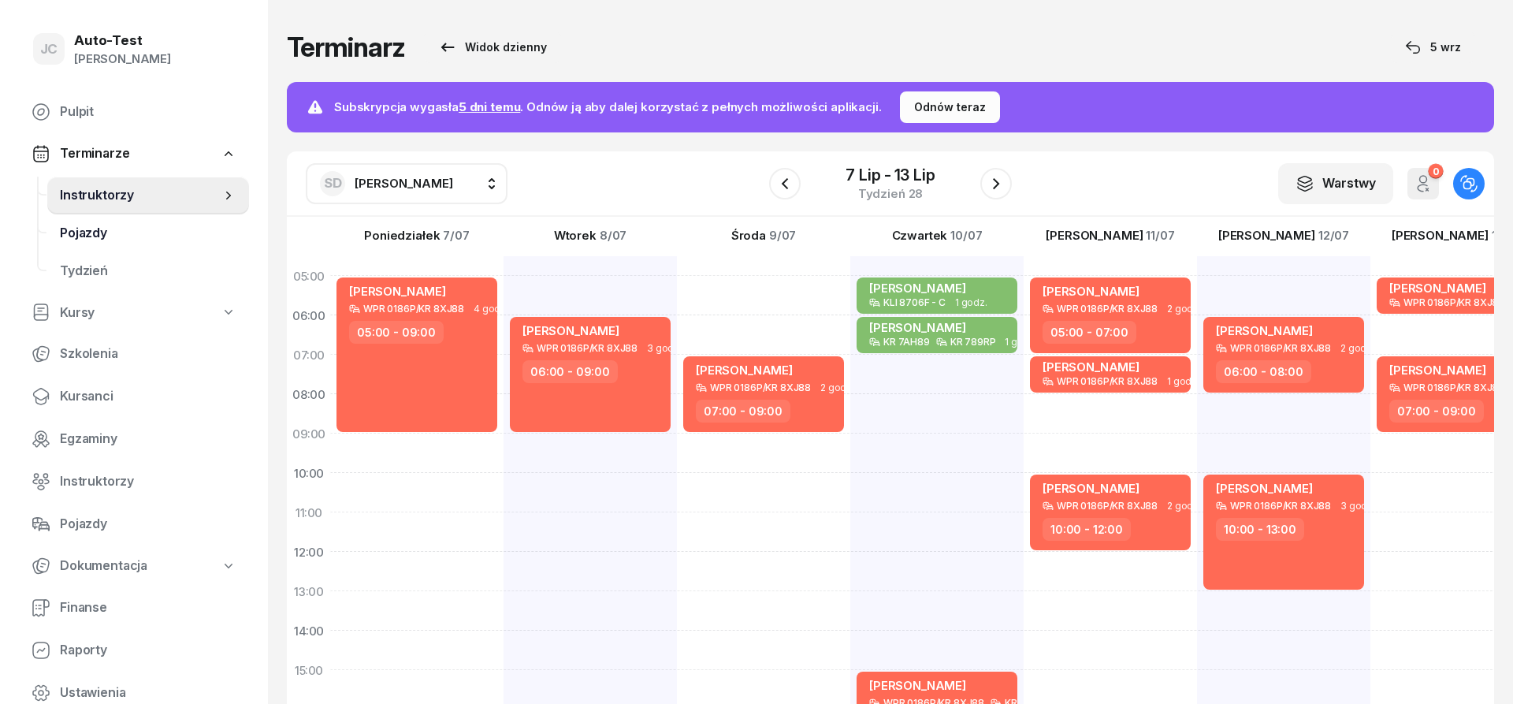
click at [130, 240] on span "Pojazdy" at bounding box center [148, 233] width 177 height 20
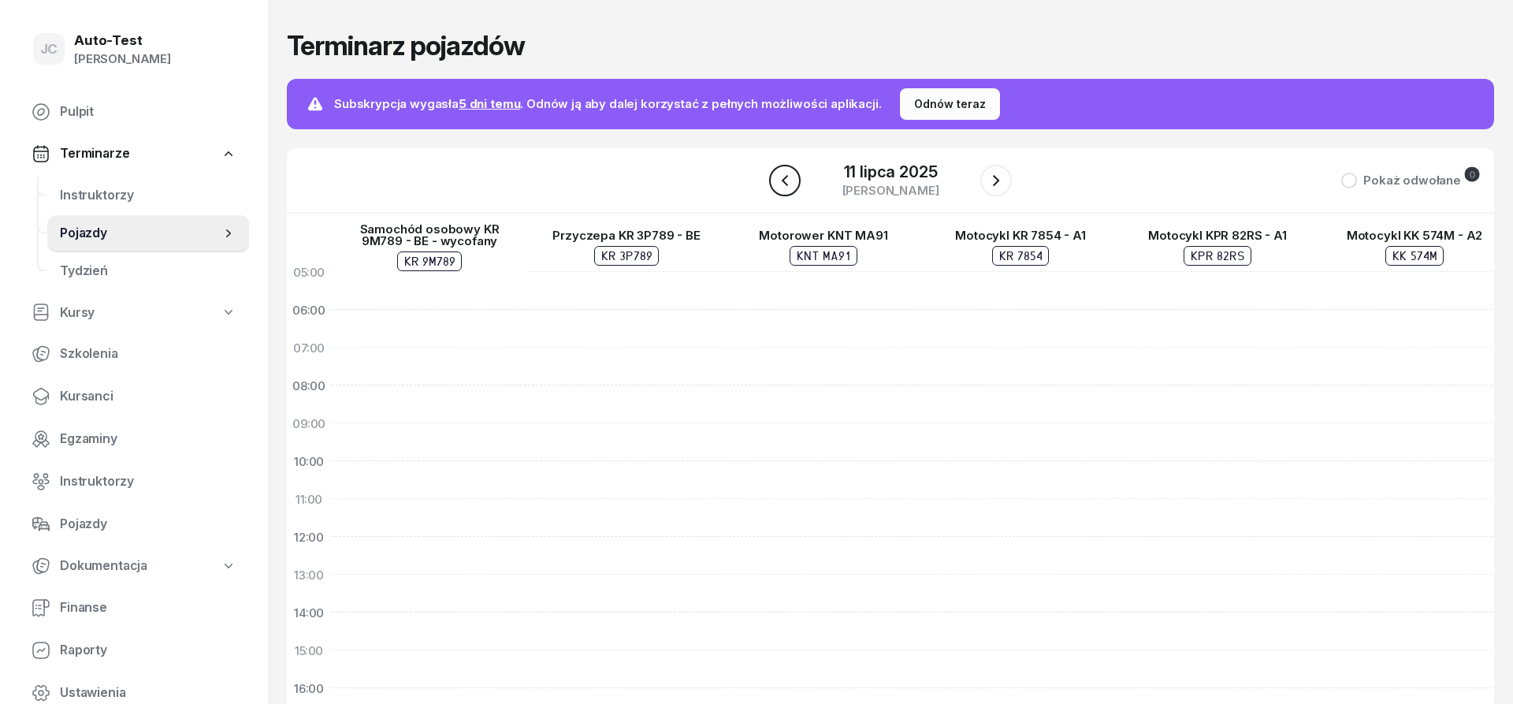
click at [784, 187] on icon "button" at bounding box center [785, 180] width 19 height 19
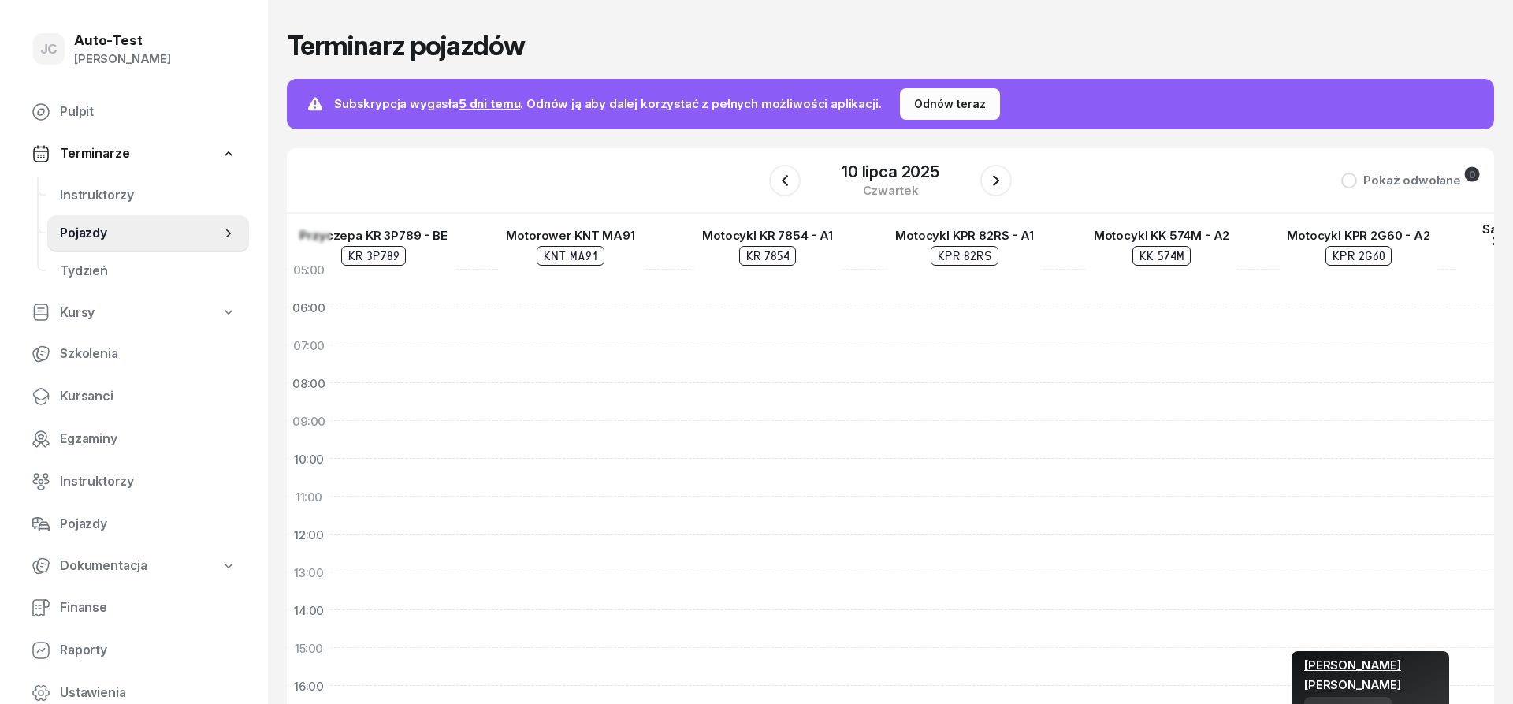
scroll to position [2, 352]
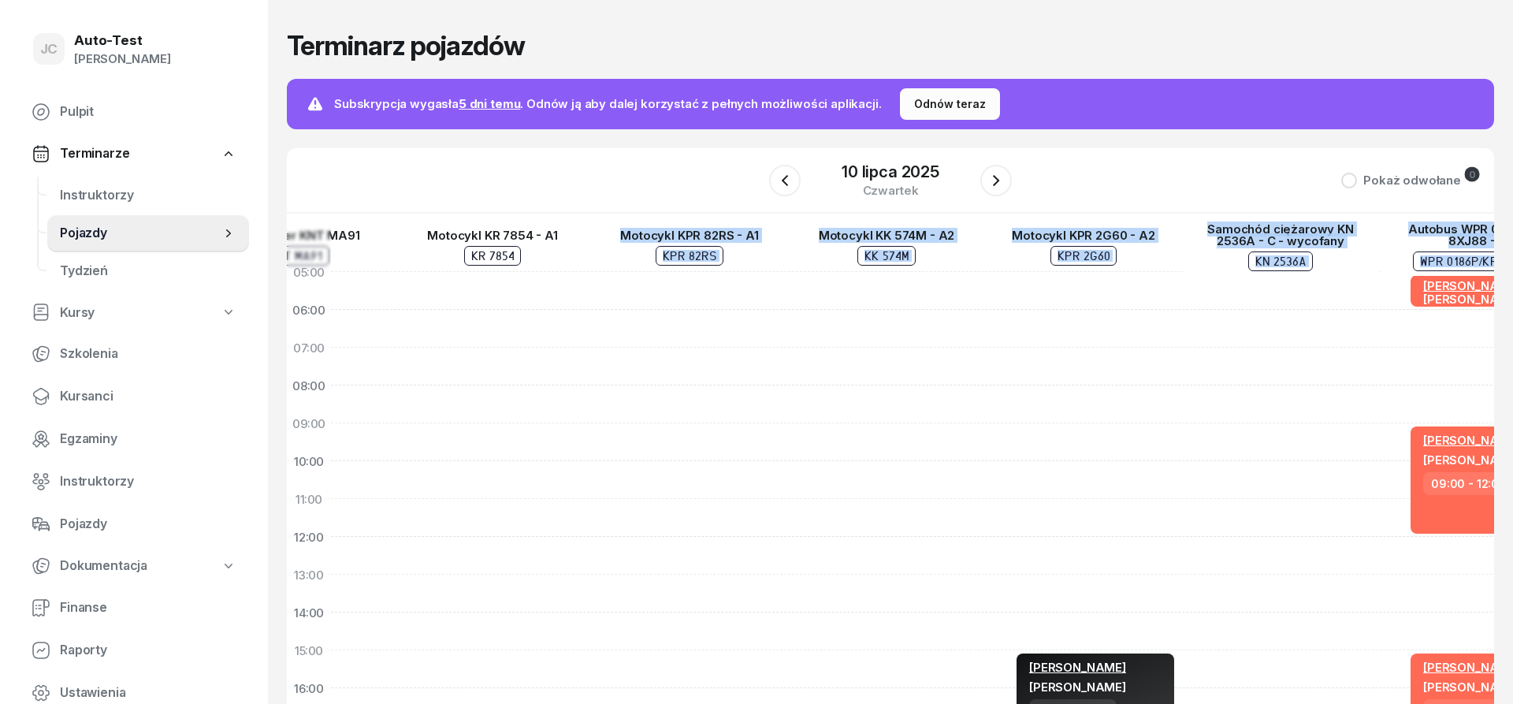
drag, startPoint x: 1059, startPoint y: 275, endPoint x: 531, endPoint y: 281, distance: 528.2
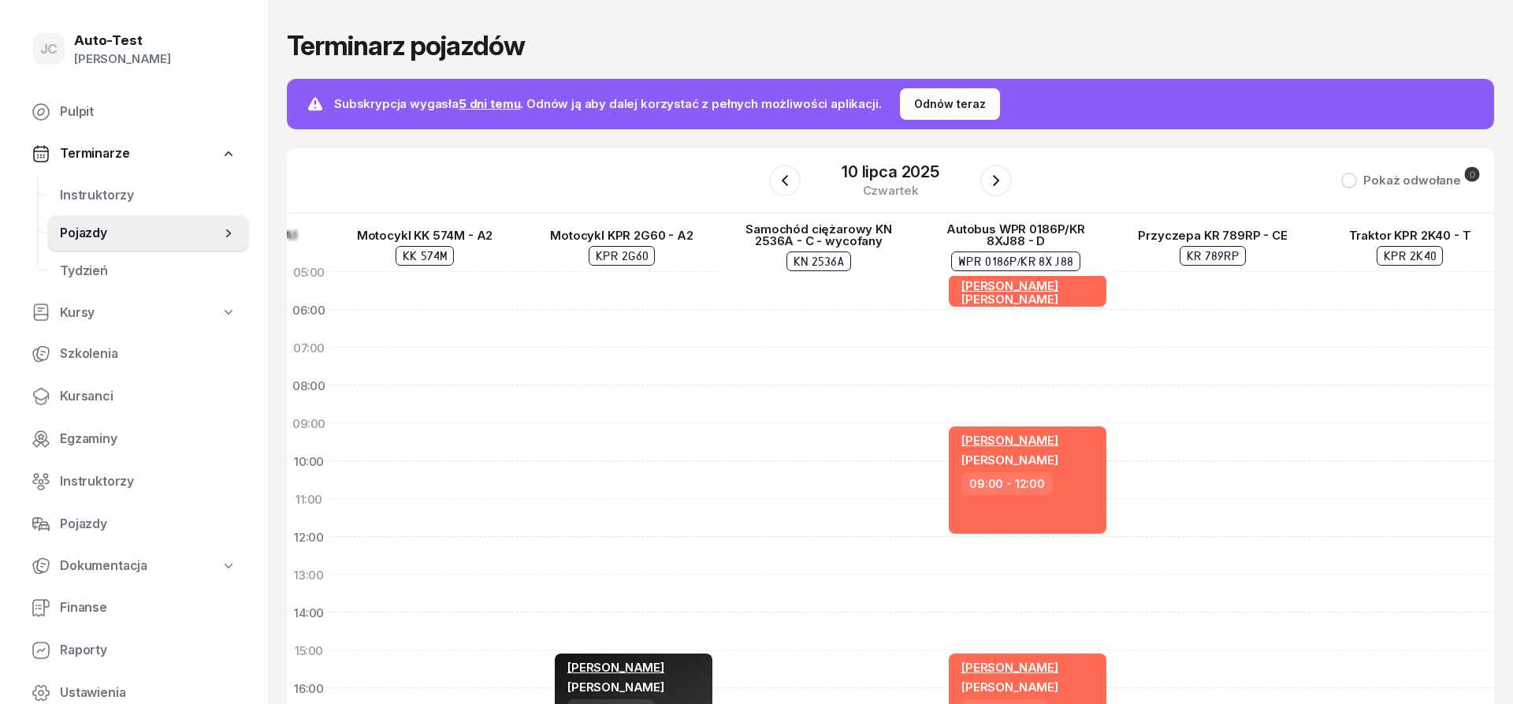
drag, startPoint x: 1011, startPoint y: 283, endPoint x: 713, endPoint y: 285, distance: 298.8
click at [713, 285] on div "Urszula Kudlańska Kuba Habczyk 15:00 - 17:00" at bounding box center [621, 631] width 197 height 757
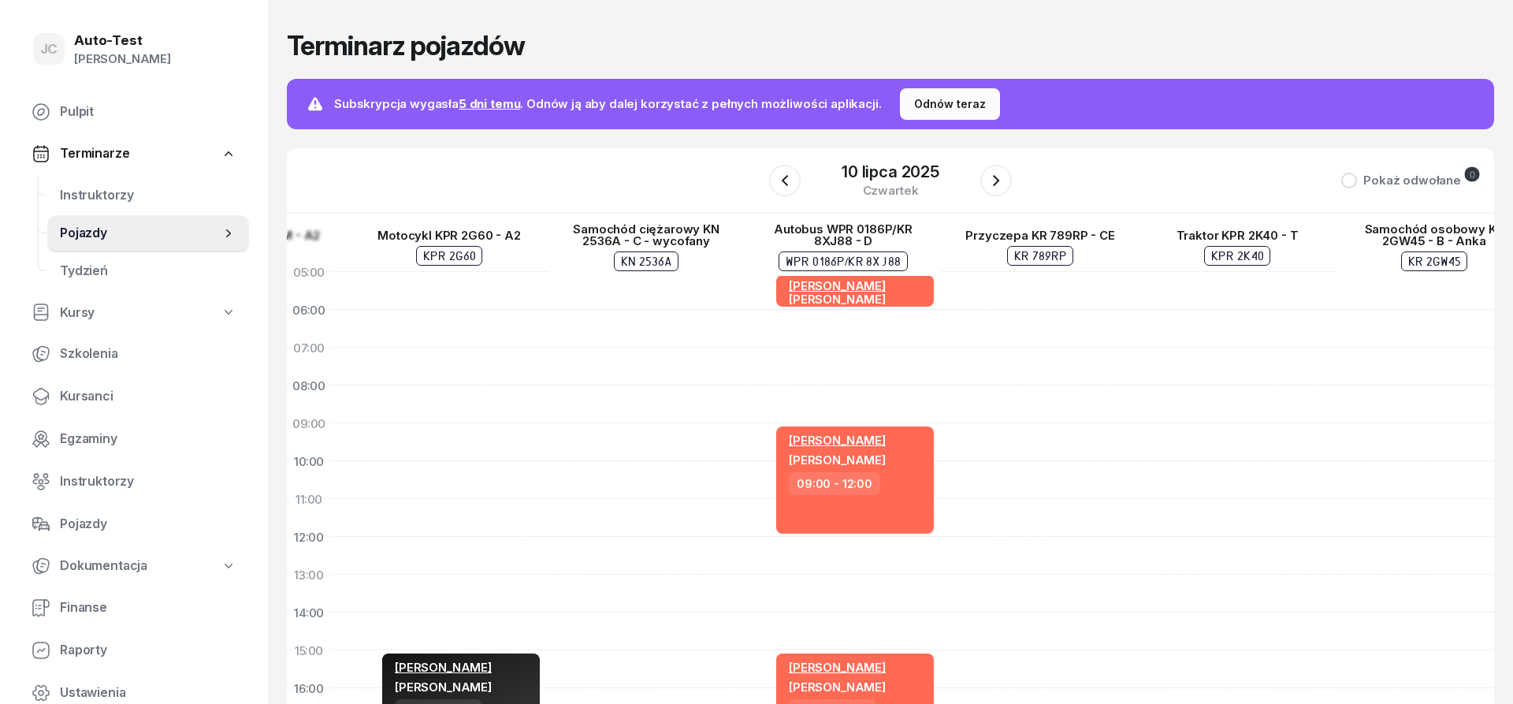
scroll to position [0, 1272]
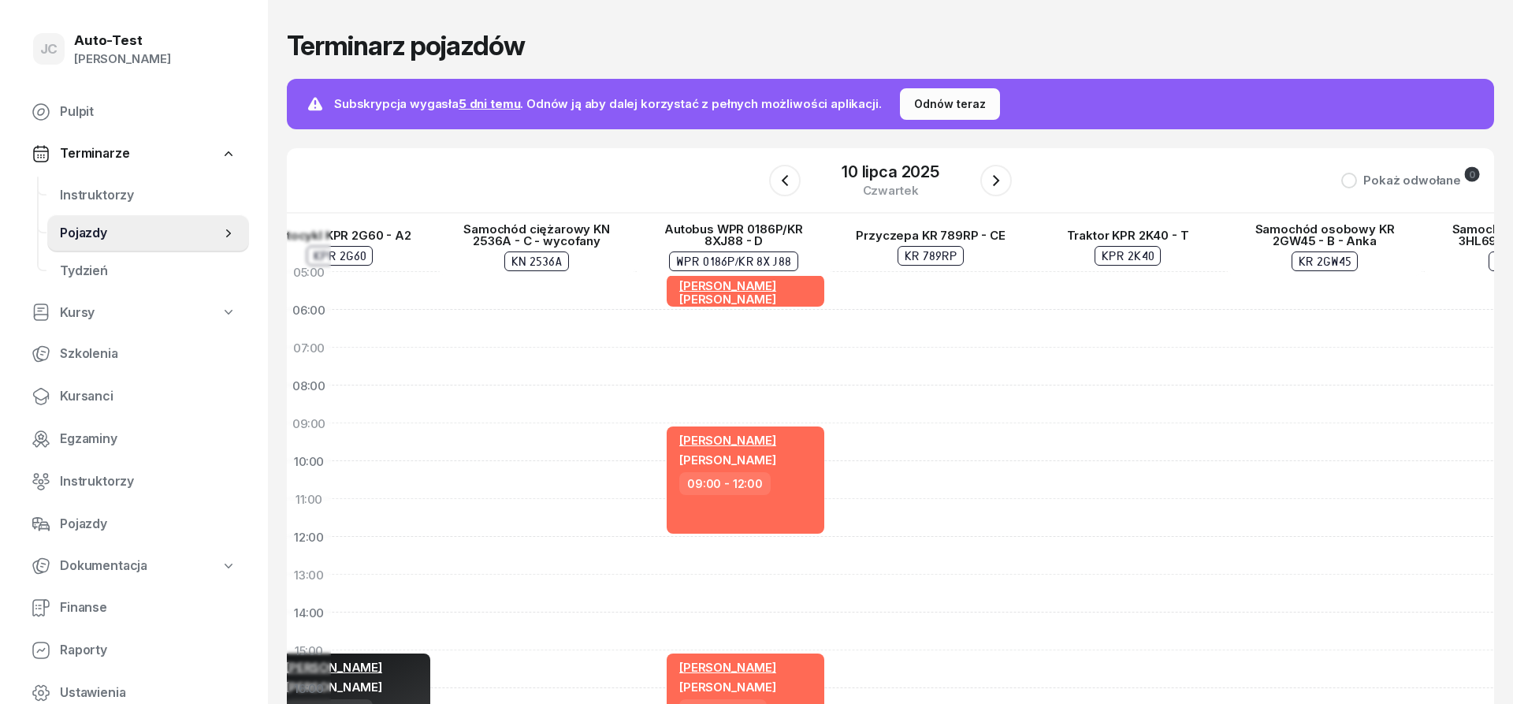
drag, startPoint x: 977, startPoint y: 307, endPoint x: 910, endPoint y: 306, distance: 66.2
click at [910, 306] on div at bounding box center [930, 631] width 197 height 757
click at [788, 318] on div "Marek Janda Edyta Kraszewska 05:00 - 06:00 Jerzy Wojtanowicz Krzysztof Zimny 09…" at bounding box center [733, 631] width 197 height 757
select select "06"
select select "08"
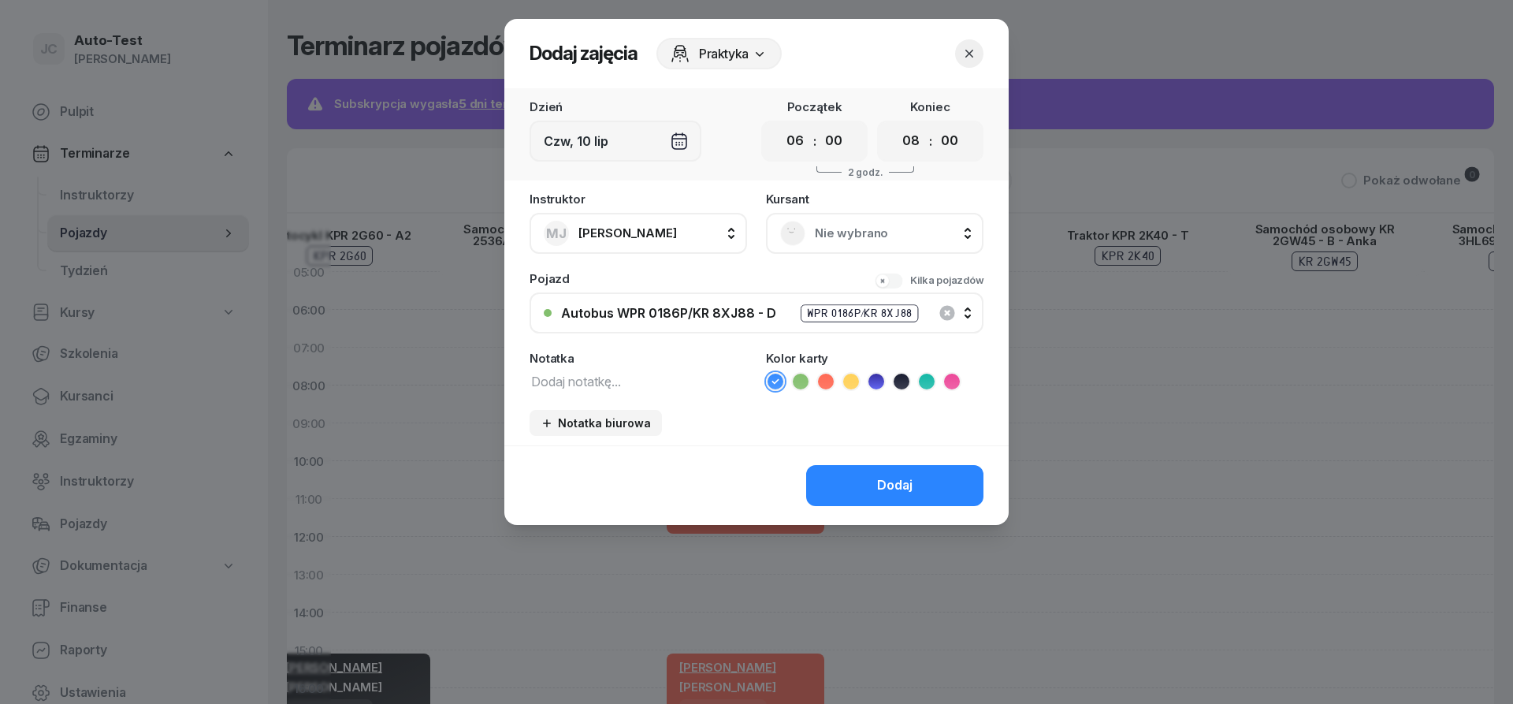
click at [687, 218] on button "MJ Marek Janda" at bounding box center [639, 233] width 218 height 41
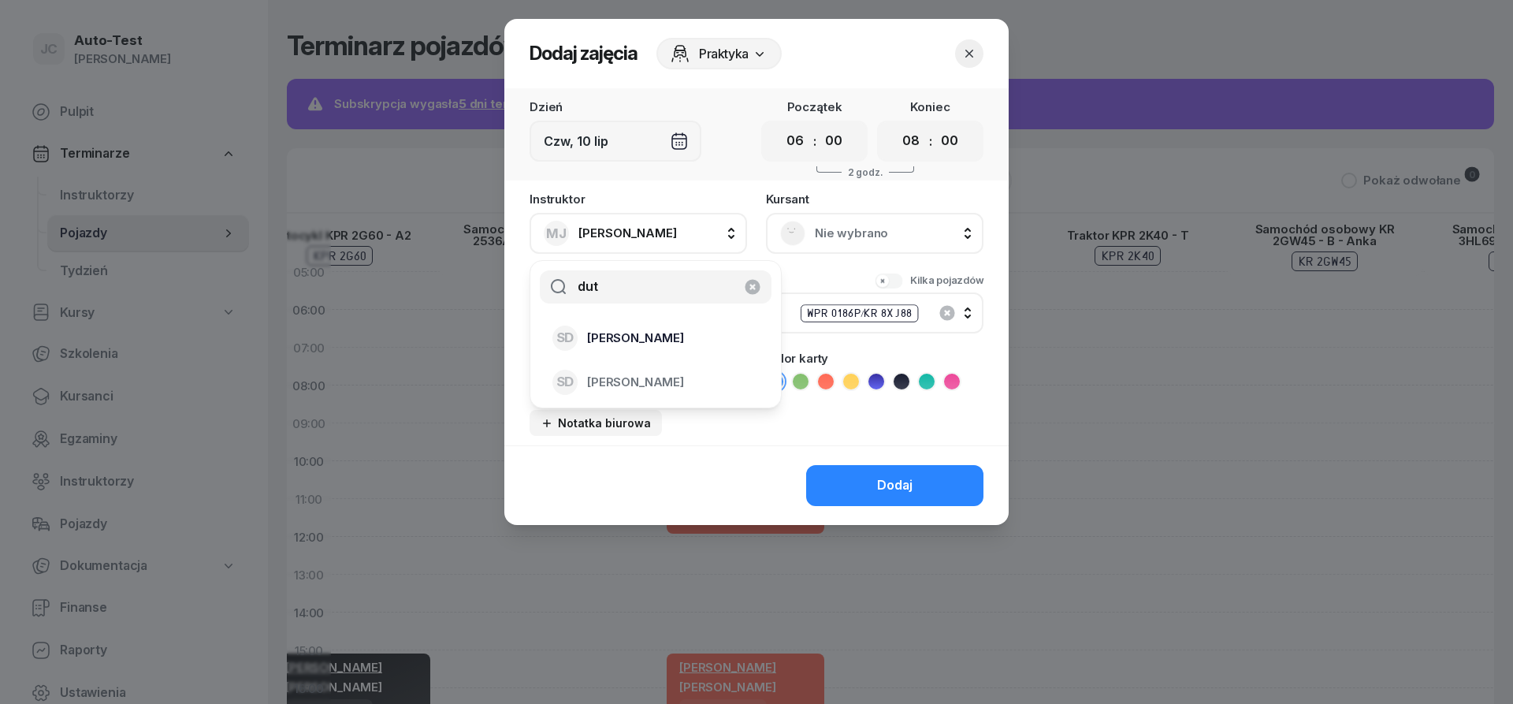
type input "dut"
click at [652, 340] on span "Sławomir Dutkiewicz" at bounding box center [635, 338] width 97 height 20
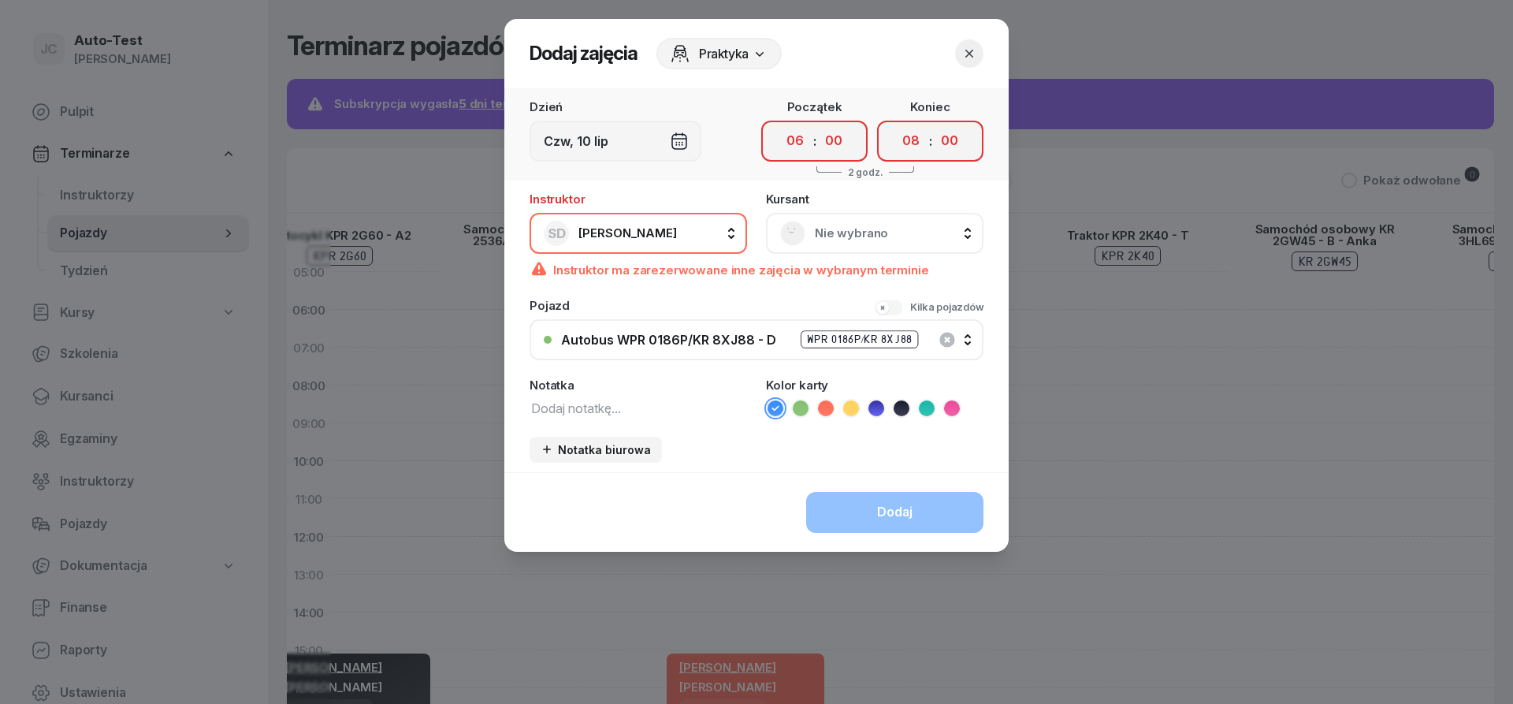
click at [966, 56] on icon "button" at bounding box center [970, 54] width 16 height 16
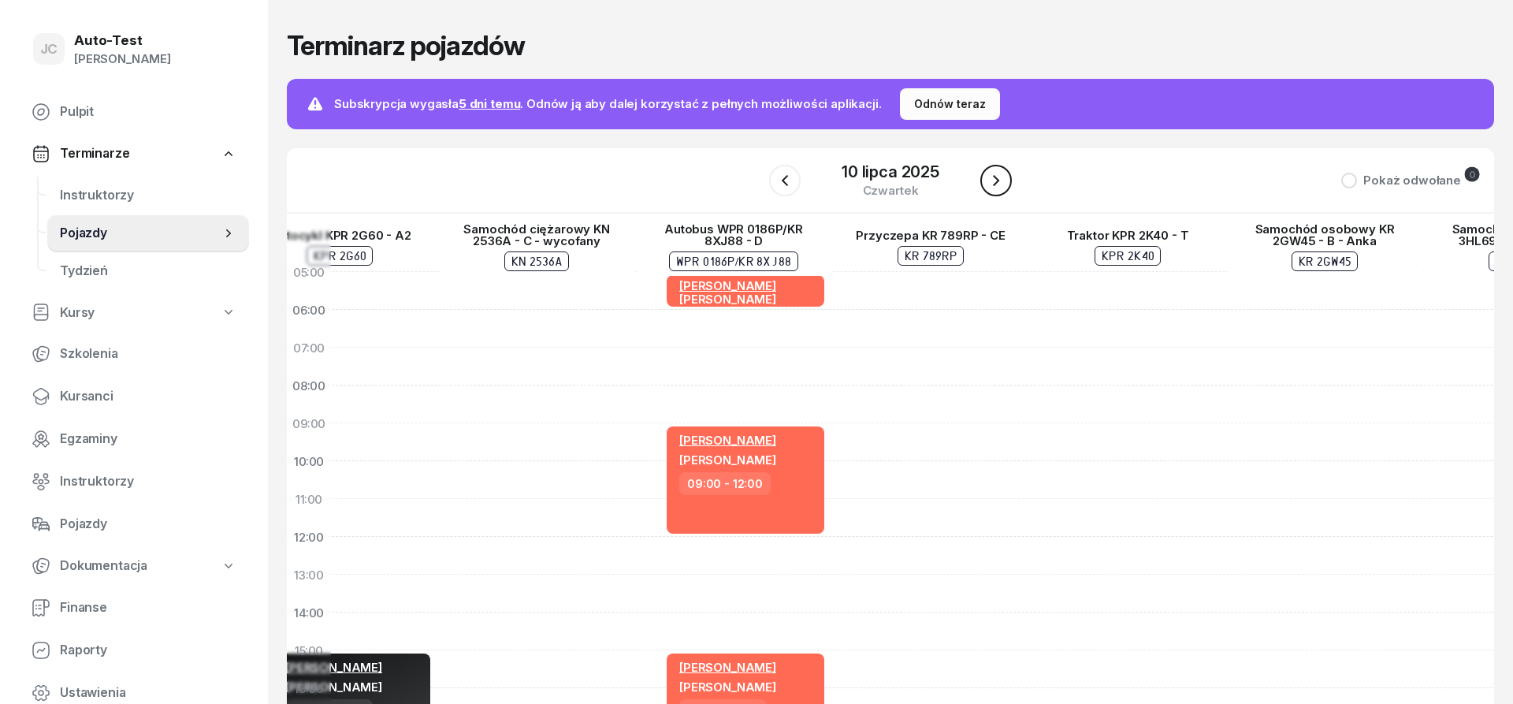
click at [992, 186] on icon "button" at bounding box center [996, 180] width 19 height 19
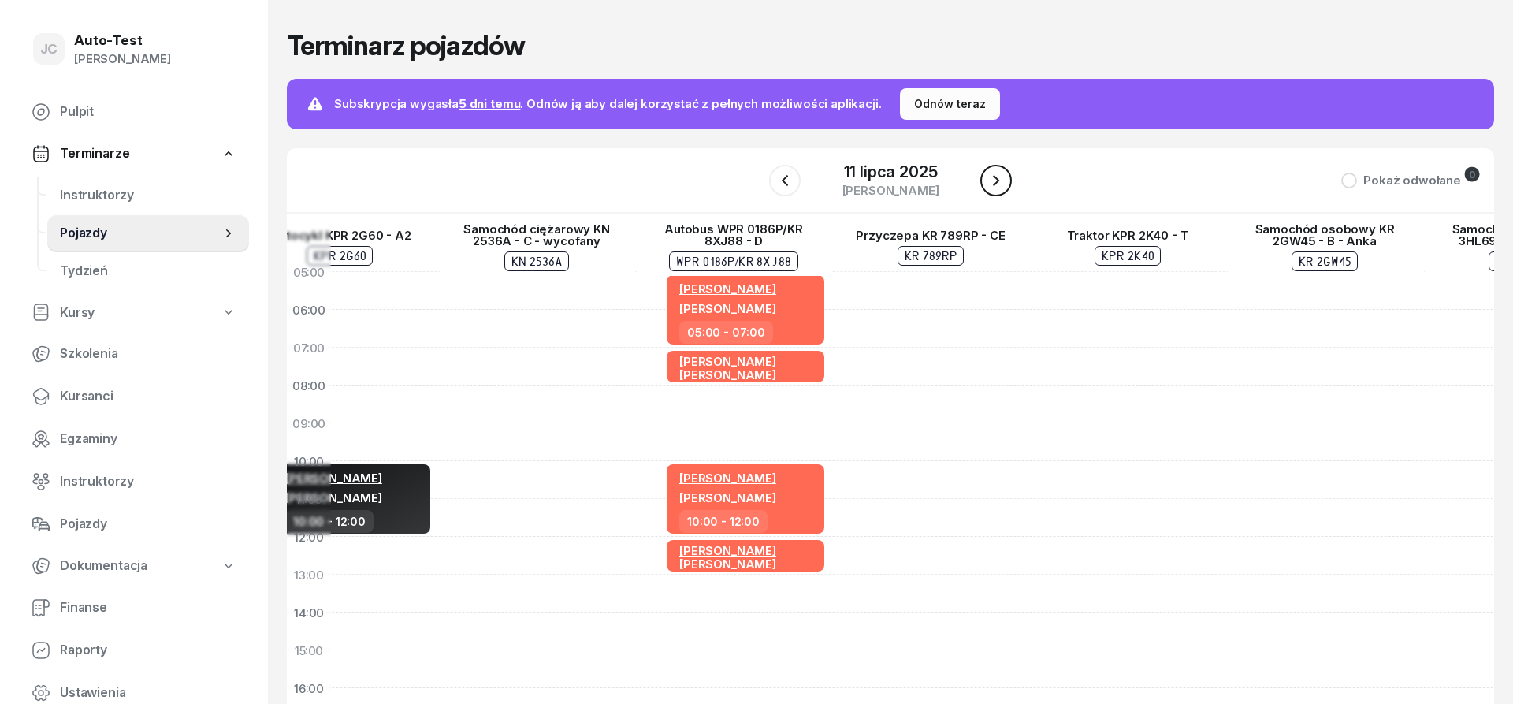
click at [990, 182] on icon "button" at bounding box center [996, 180] width 19 height 19
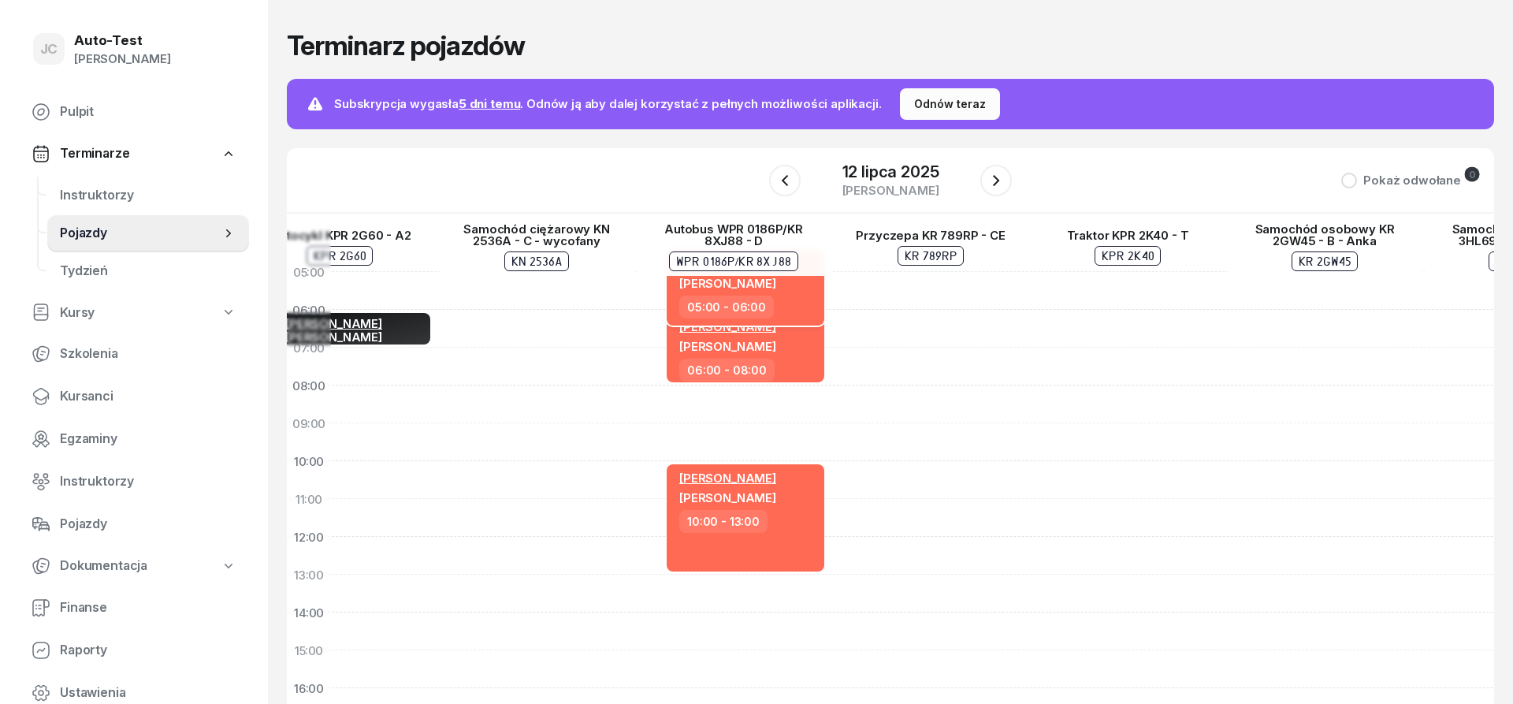
click at [791, 293] on div "Anna Wojtanowicz Mirosław Kukla" at bounding box center [747, 275] width 136 height 39
select select "05"
select select "06"
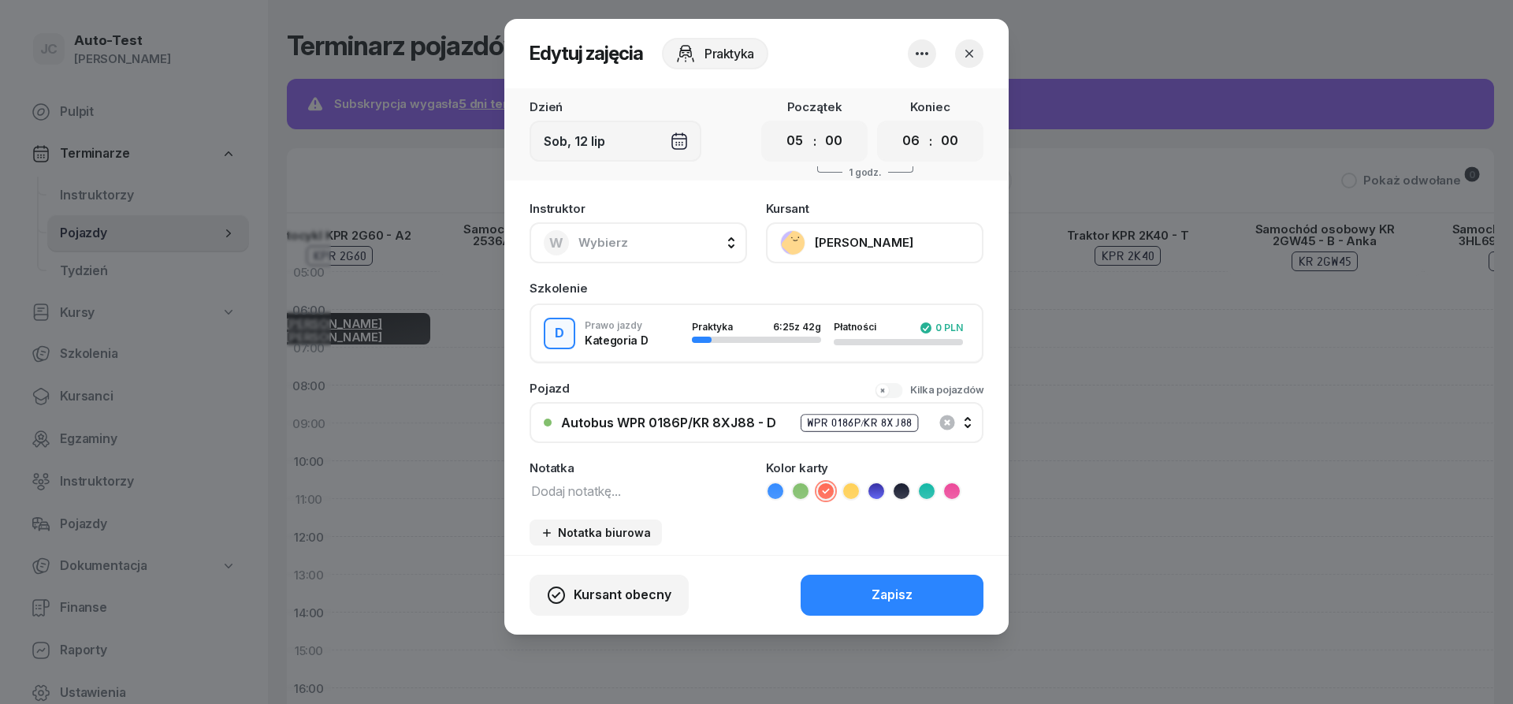
click at [915, 55] on icon "button" at bounding box center [922, 53] width 19 height 19
click at [914, 108] on link "Usuń" at bounding box center [914, 101] width 208 height 39
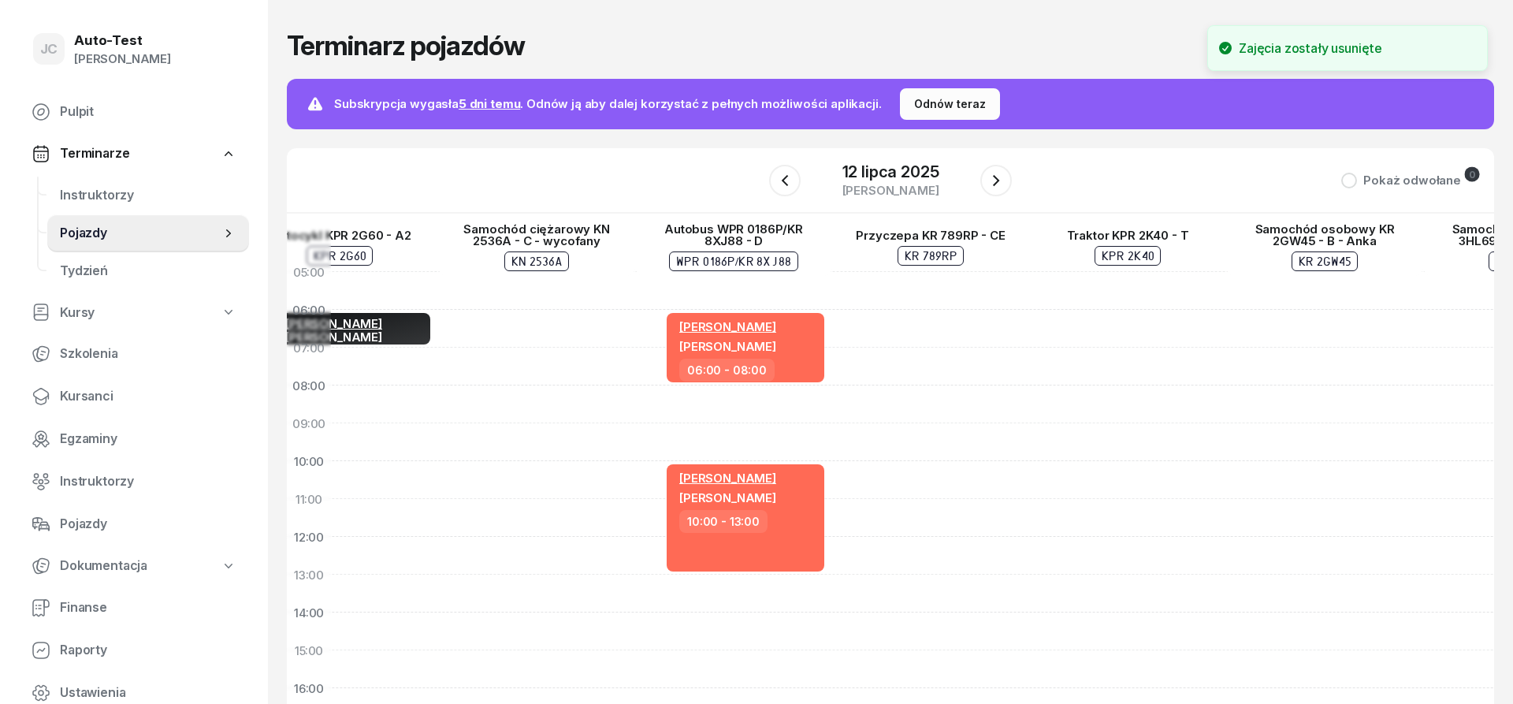
click at [790, 291] on div "Sławomir Dutkiewicz Tomasz Serweta 06:00 - 08:00 Sławomir Dutkiewicz Krzysztof …" at bounding box center [733, 631] width 197 height 757
select select "05"
select select "06"
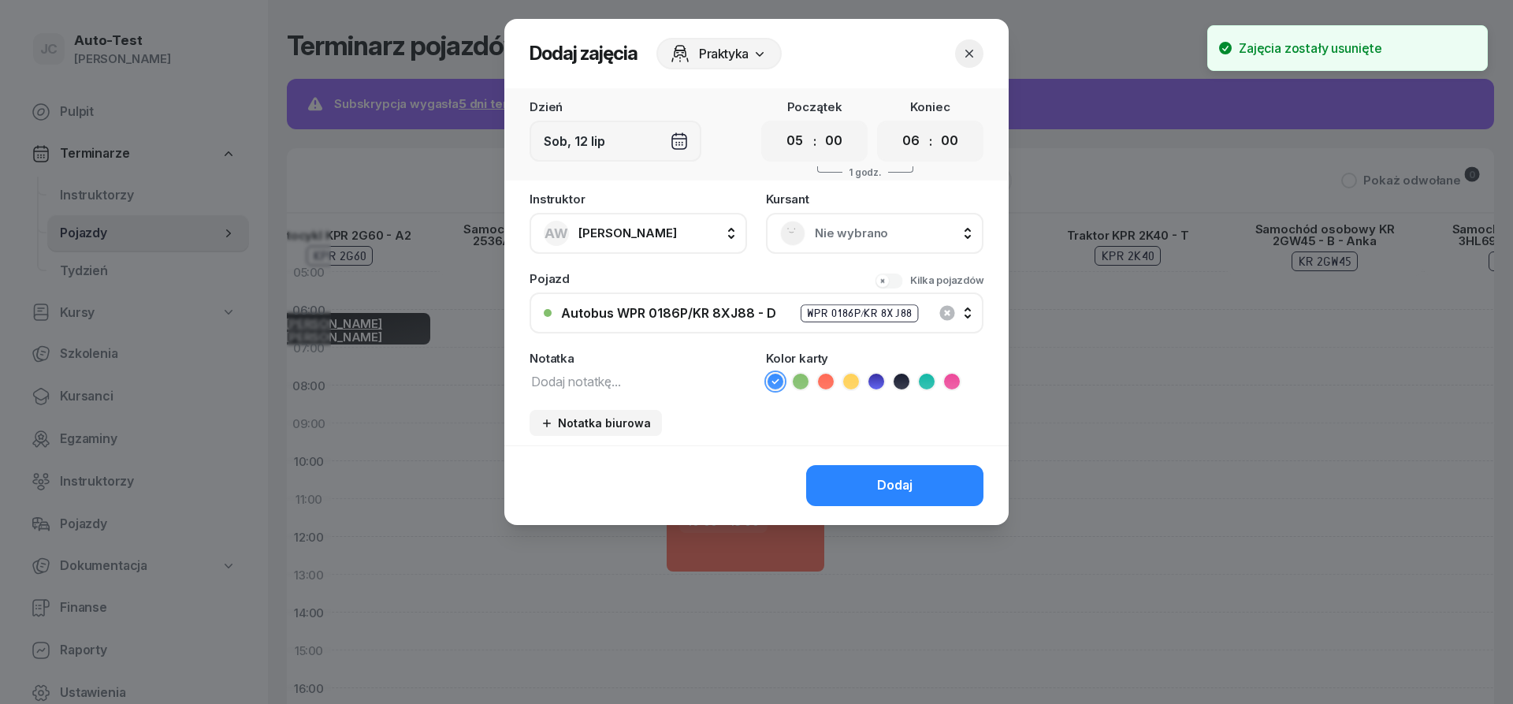
click at [677, 235] on span "Anna Wojtanowicz" at bounding box center [628, 232] width 99 height 15
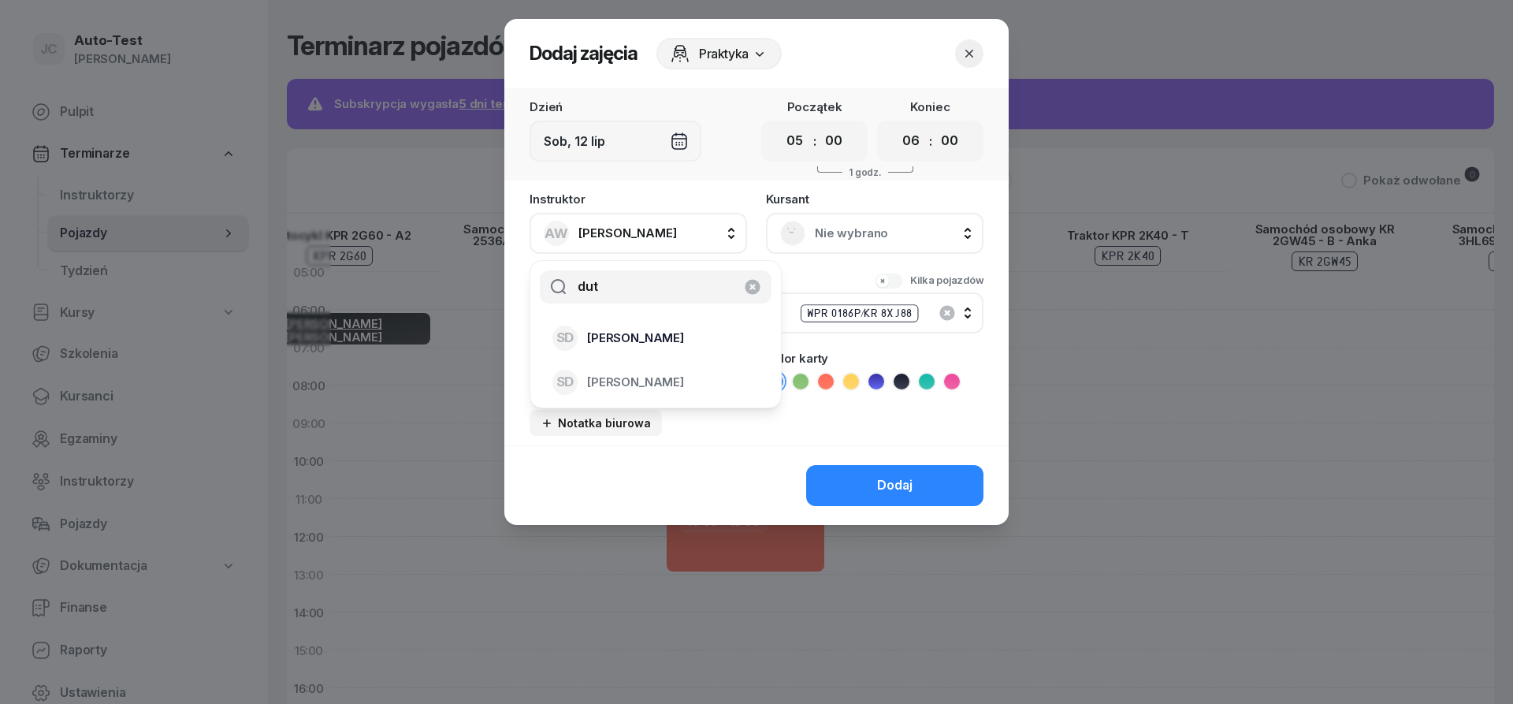
type input "dut"
click at [688, 326] on div "SD Sławomir Dutkiewicz" at bounding box center [647, 338] width 188 height 25
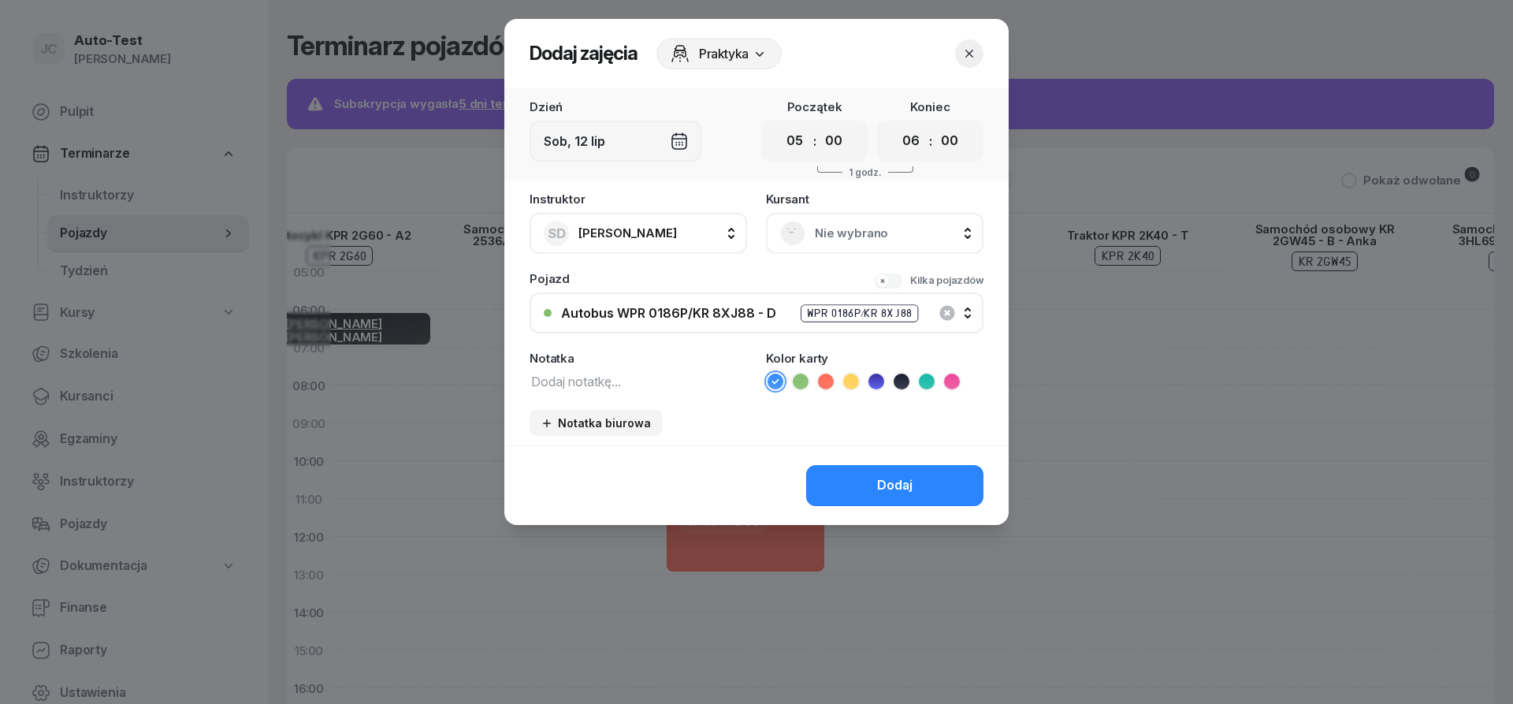
click at [856, 224] on span "Nie wybrano" at bounding box center [892, 233] width 155 height 20
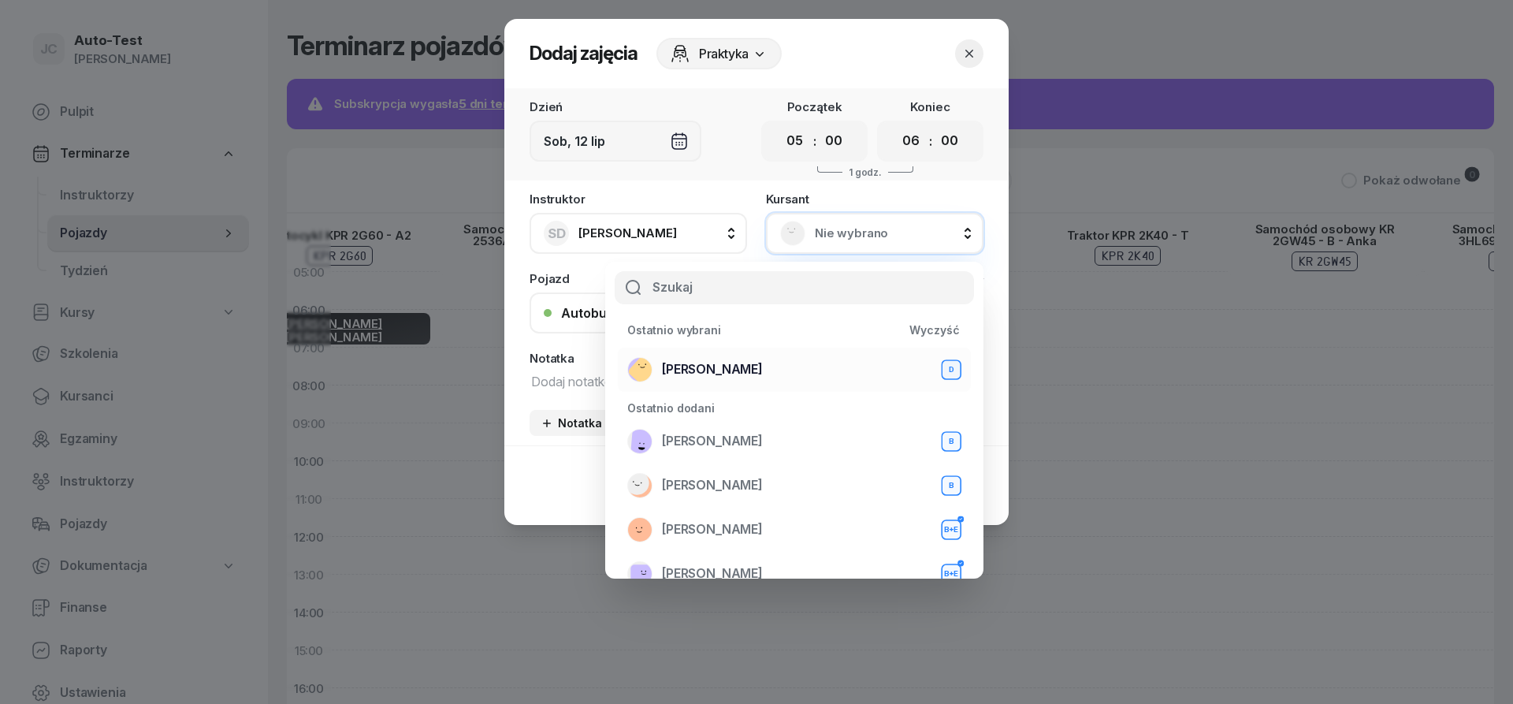
click at [777, 372] on div "Mirosław Kukla D" at bounding box center [794, 369] width 334 height 25
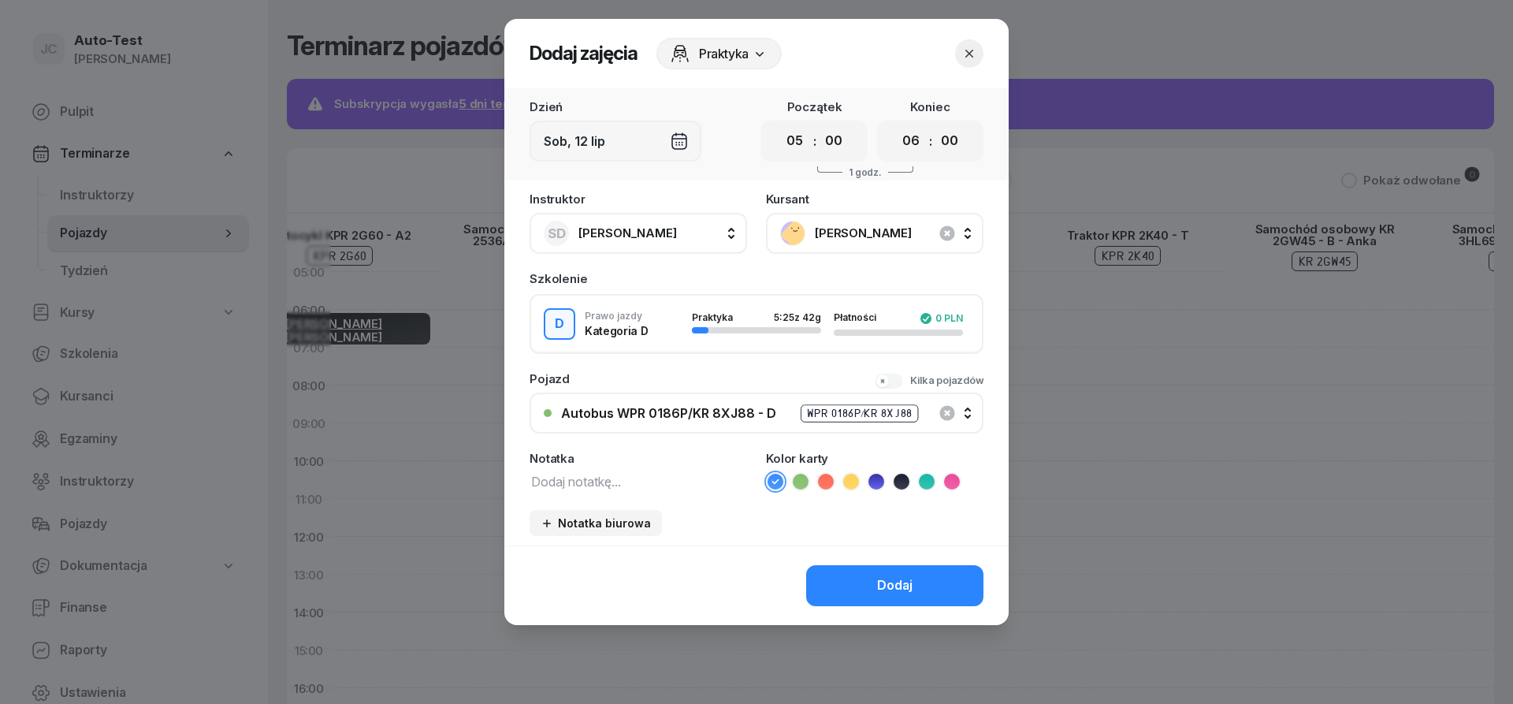
click at [826, 482] on icon at bounding box center [826, 482] width 16 height 16
click at [861, 588] on button "Dodaj" at bounding box center [894, 585] width 177 height 41
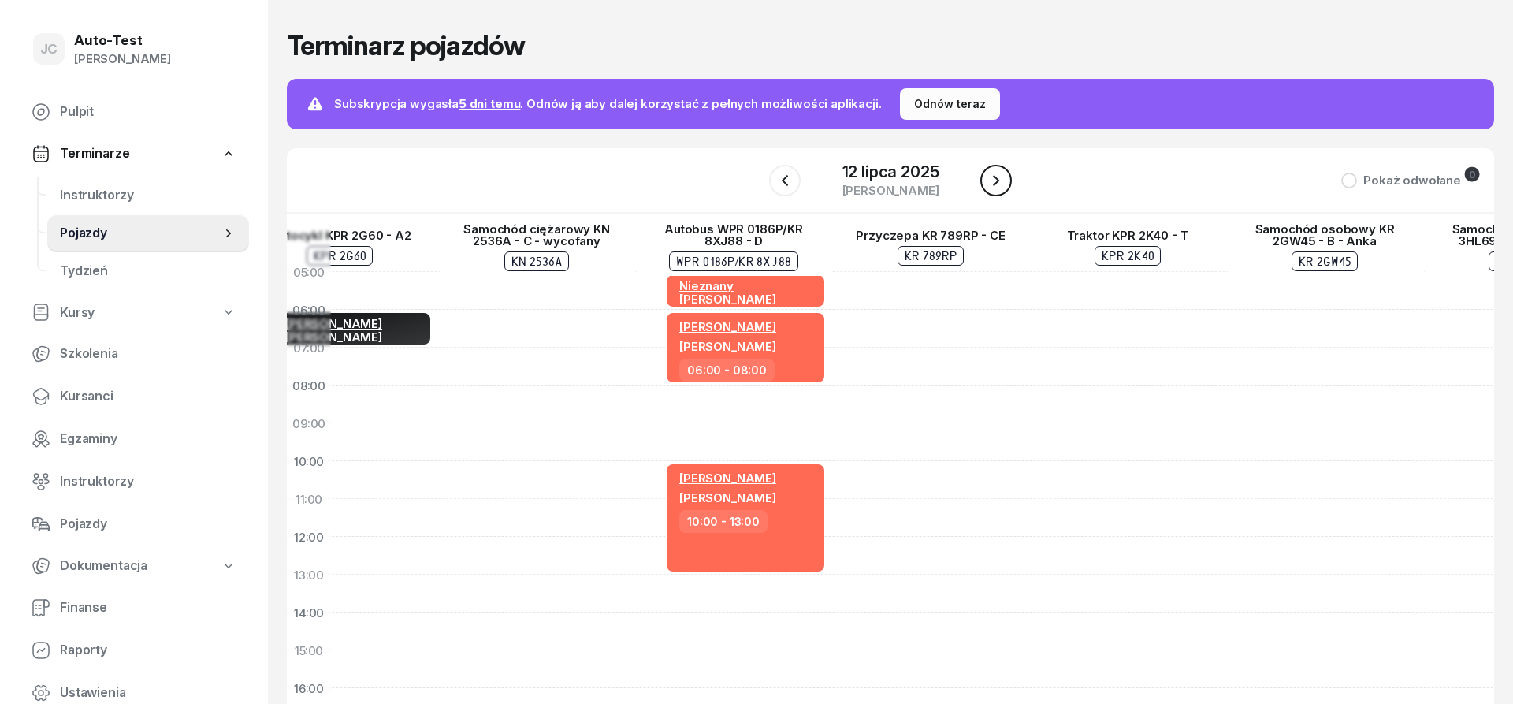
click at [996, 178] on icon "button" at bounding box center [996, 180] width 6 height 11
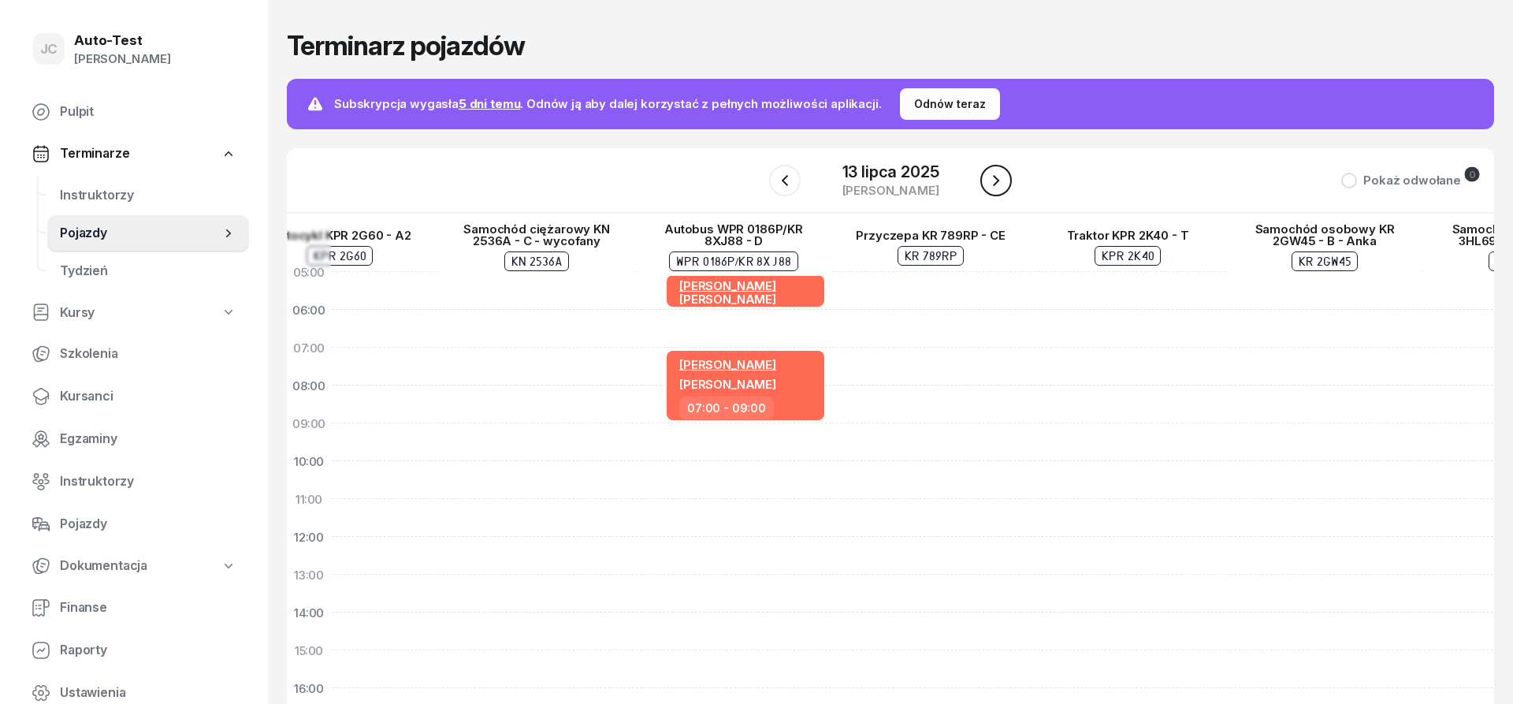
click at [1000, 181] on icon "button" at bounding box center [996, 180] width 6 height 11
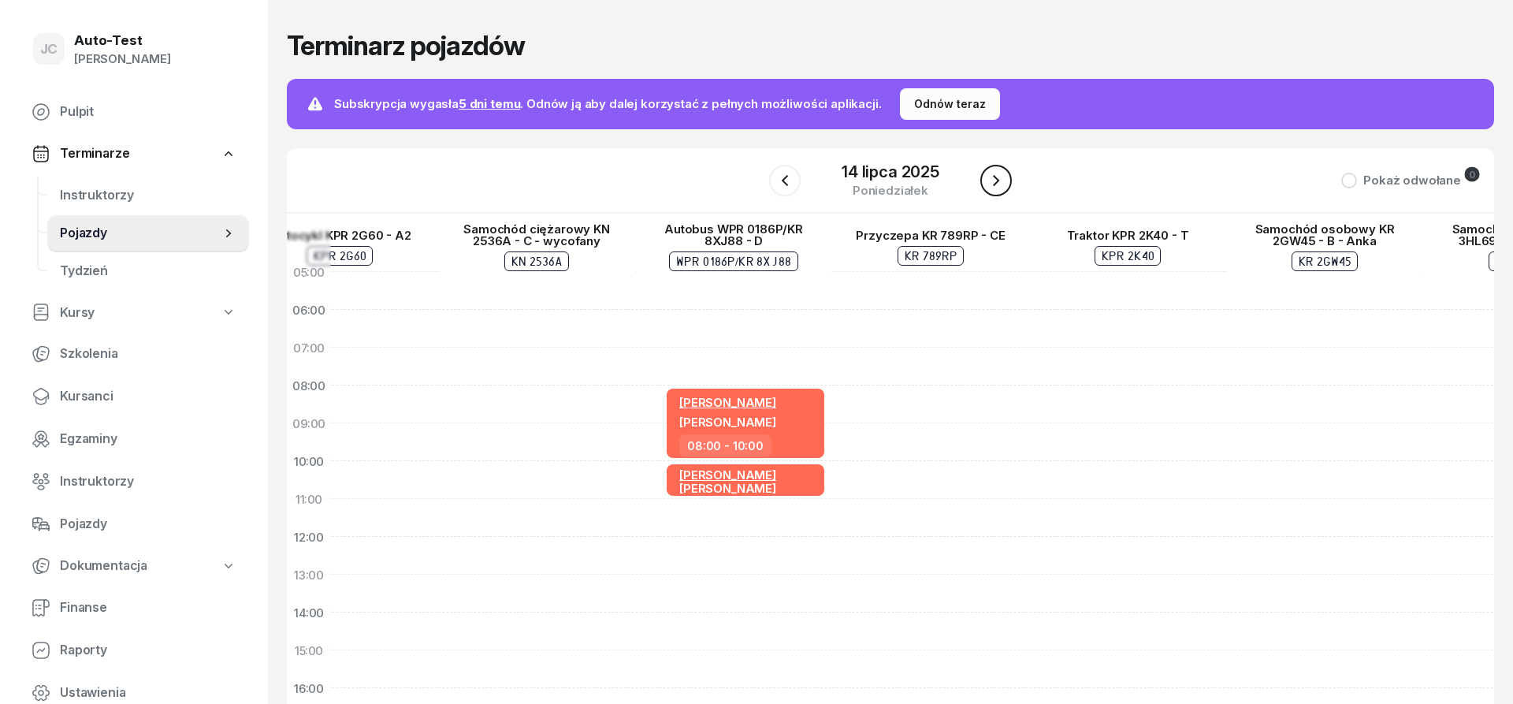
click at [996, 183] on icon "button" at bounding box center [996, 180] width 6 height 11
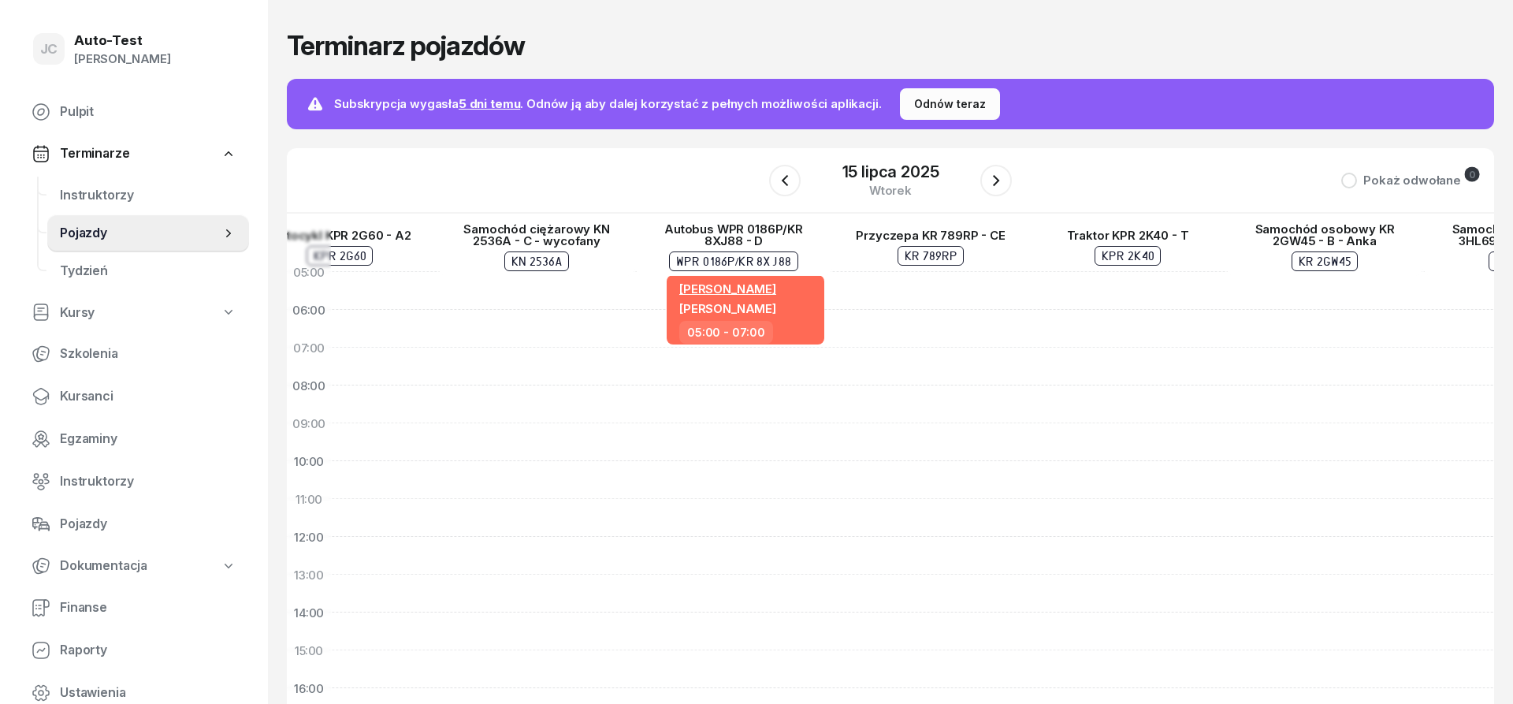
click at [784, 366] on div "Sławomir Dutkiewicz Tomasz Serweta 05:00 - 07:00" at bounding box center [733, 631] width 197 height 757
select select "07"
select select "09"
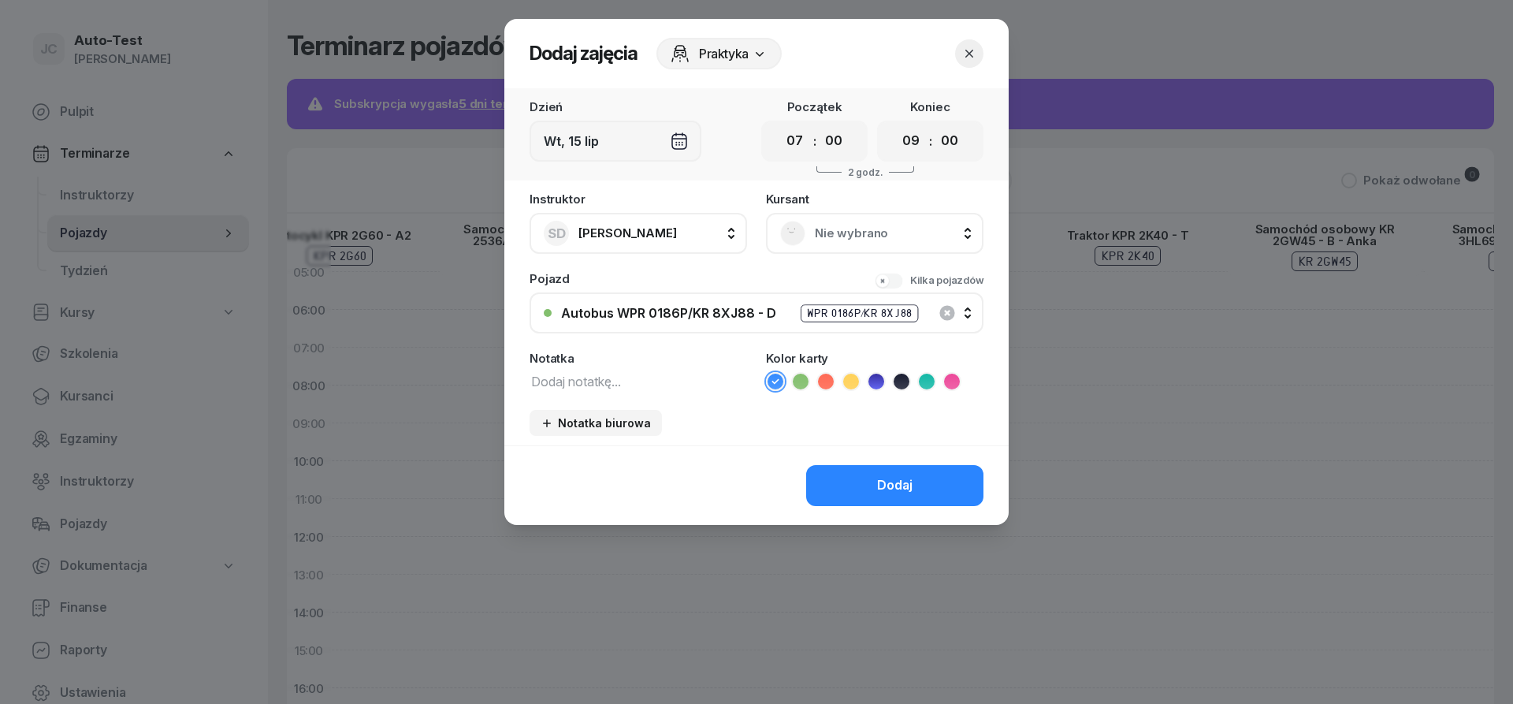
scroll to position [0, 1272]
click at [674, 238] on span "Sławomir Dutkiewicz" at bounding box center [628, 232] width 99 height 15
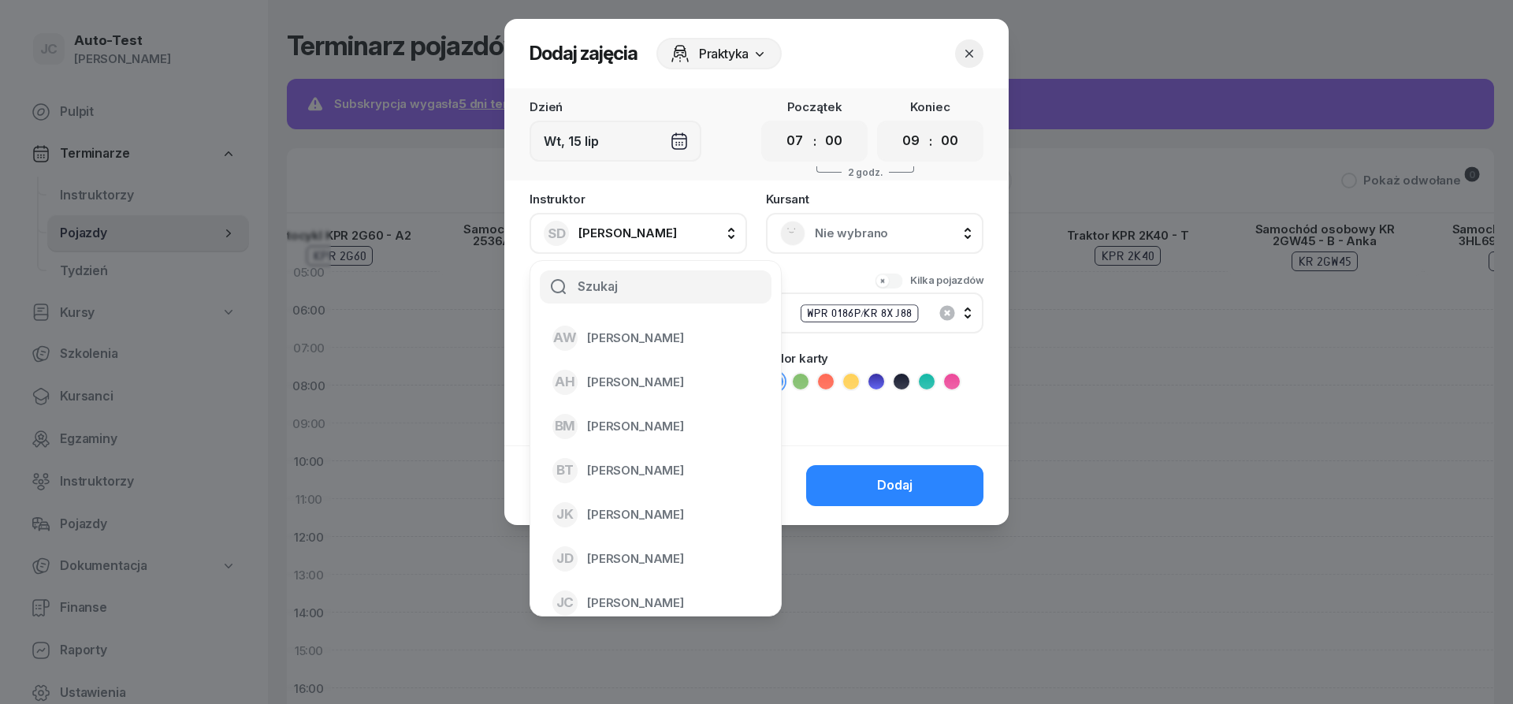
click at [876, 235] on span "Nie wybrano" at bounding box center [892, 233] width 155 height 20
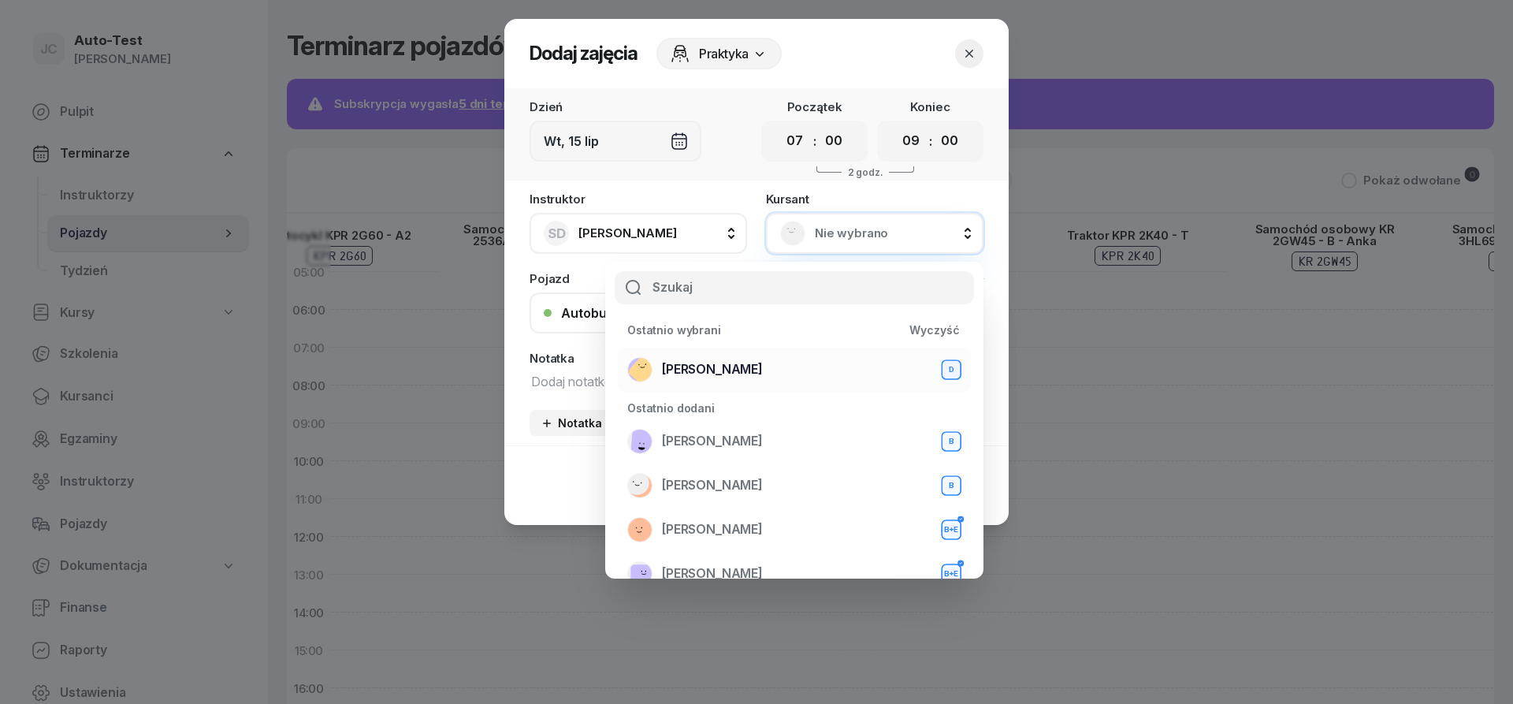
click at [753, 367] on div "Mirosław Kukla D" at bounding box center [794, 369] width 334 height 25
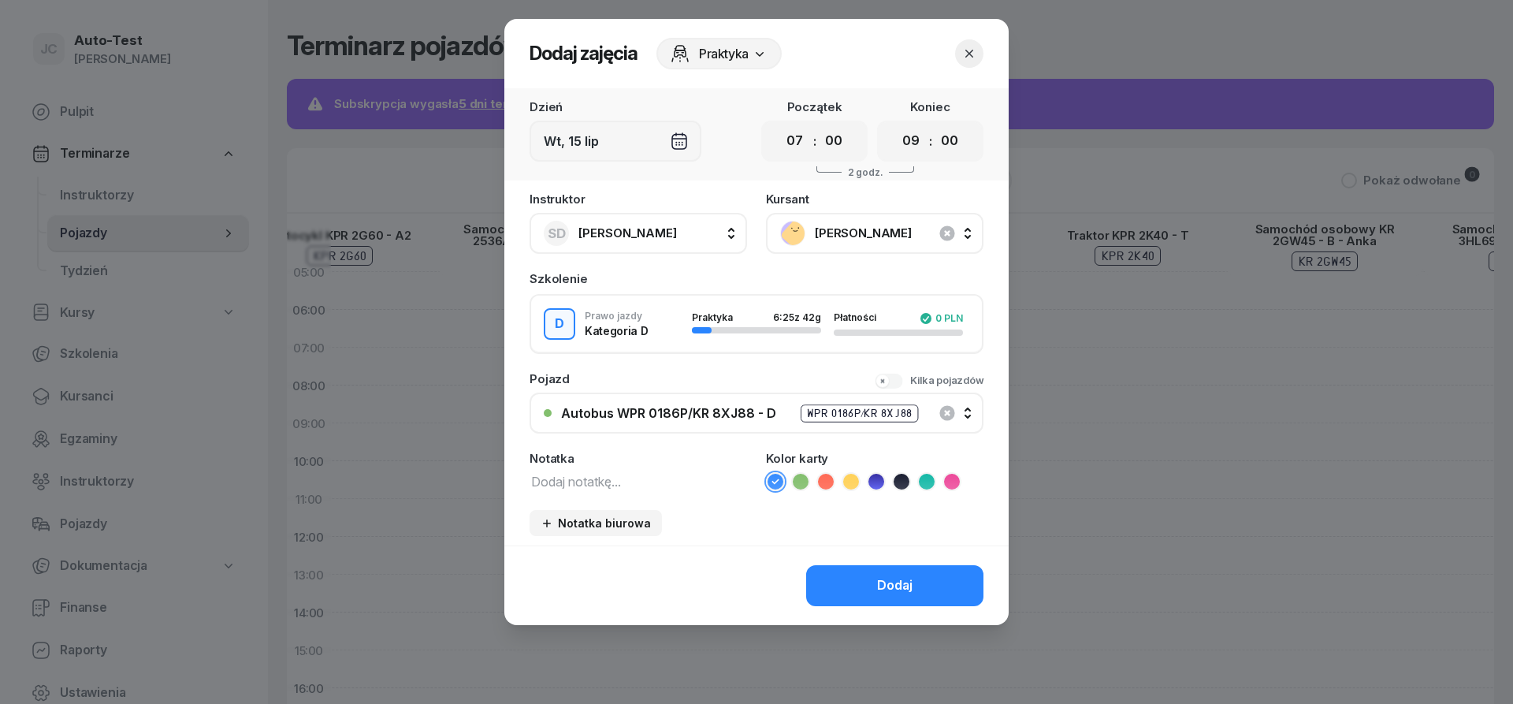
click at [830, 483] on icon at bounding box center [826, 482] width 16 height 16
click at [857, 582] on button "Dodaj" at bounding box center [894, 585] width 177 height 41
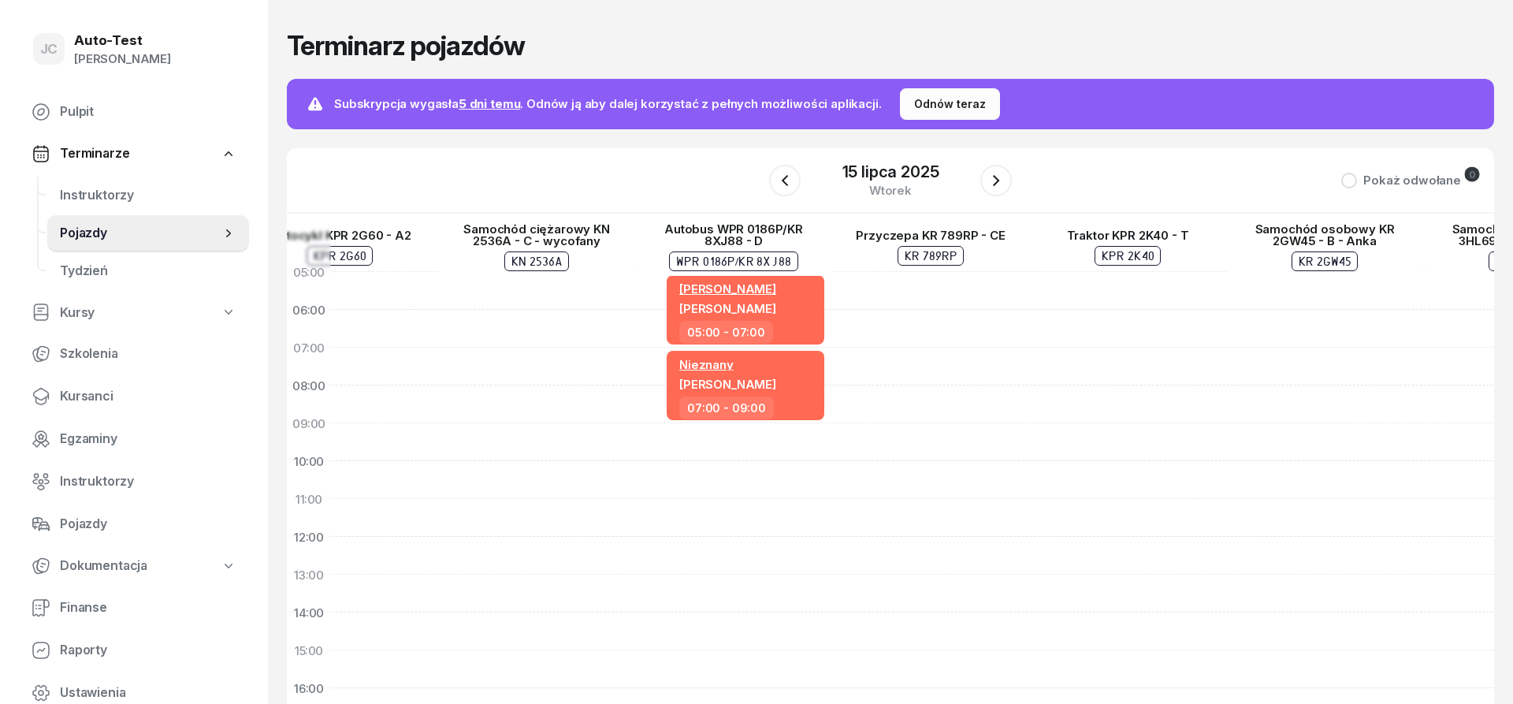
click at [991, 163] on div "15 lipca 2025 wtorek" at bounding box center [890, 180] width 243 height 45
click at [996, 184] on icon "button" at bounding box center [996, 180] width 19 height 19
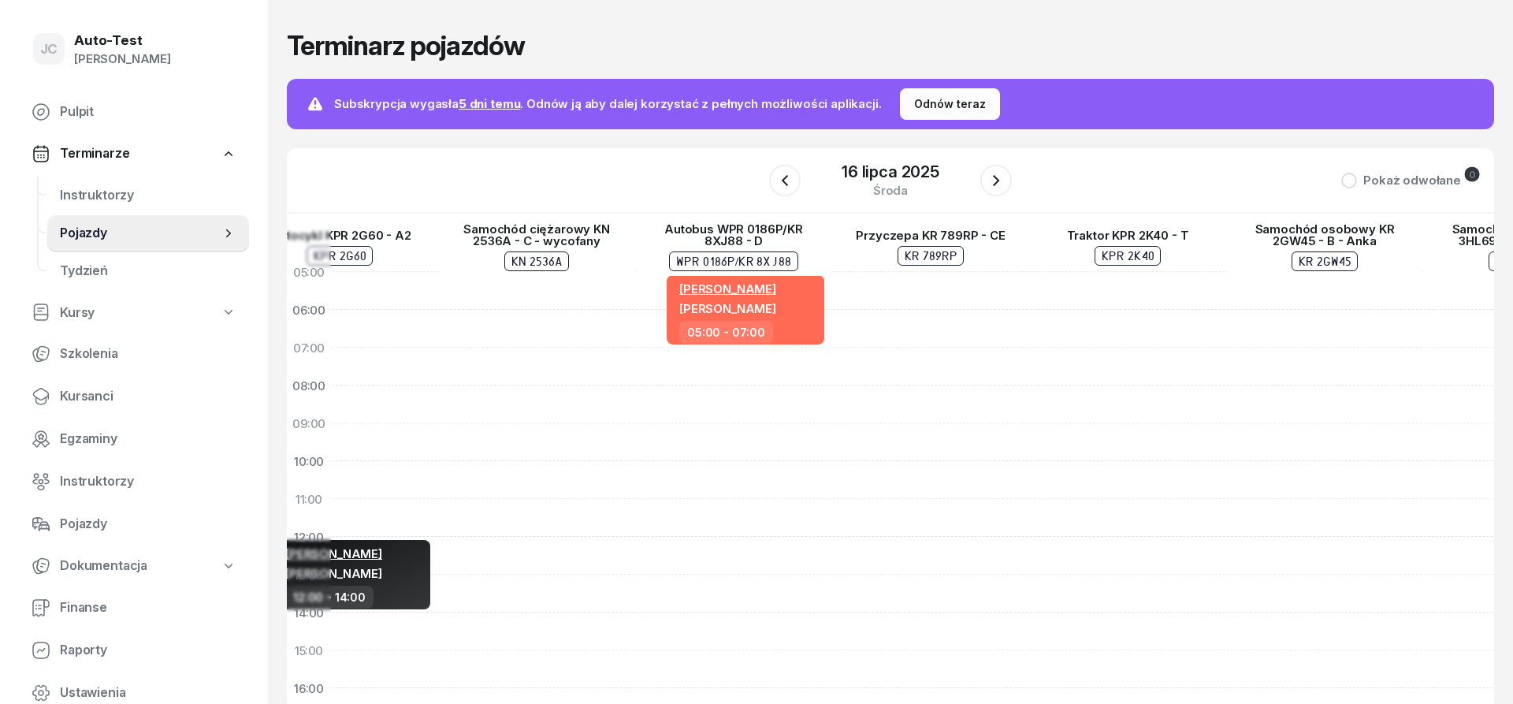
click at [752, 363] on div "Sławomir Dutkiewicz Tomasz Serweta 05:00 - 07:00" at bounding box center [733, 631] width 197 height 757
select select "07"
select select "09"
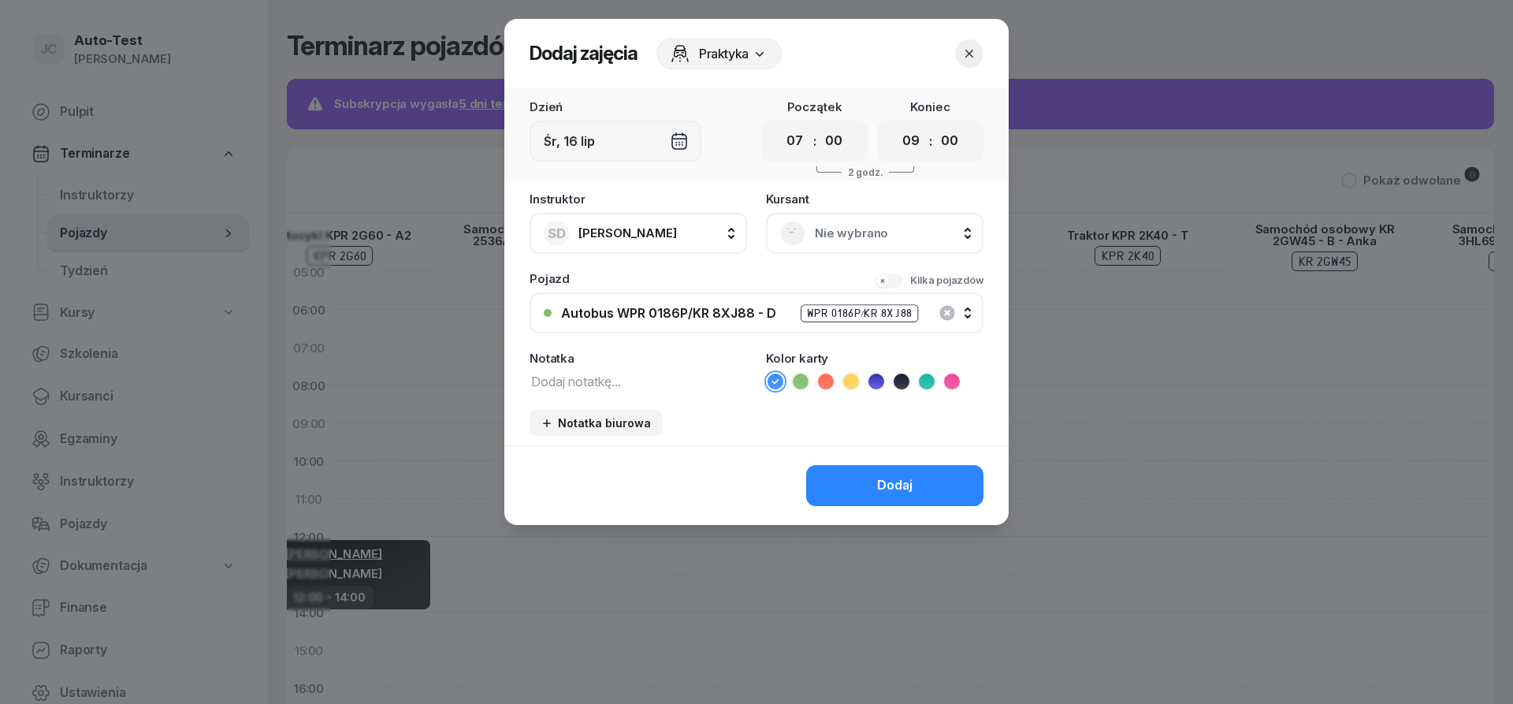
click at [844, 237] on span "Nie wybrano" at bounding box center [892, 233] width 155 height 20
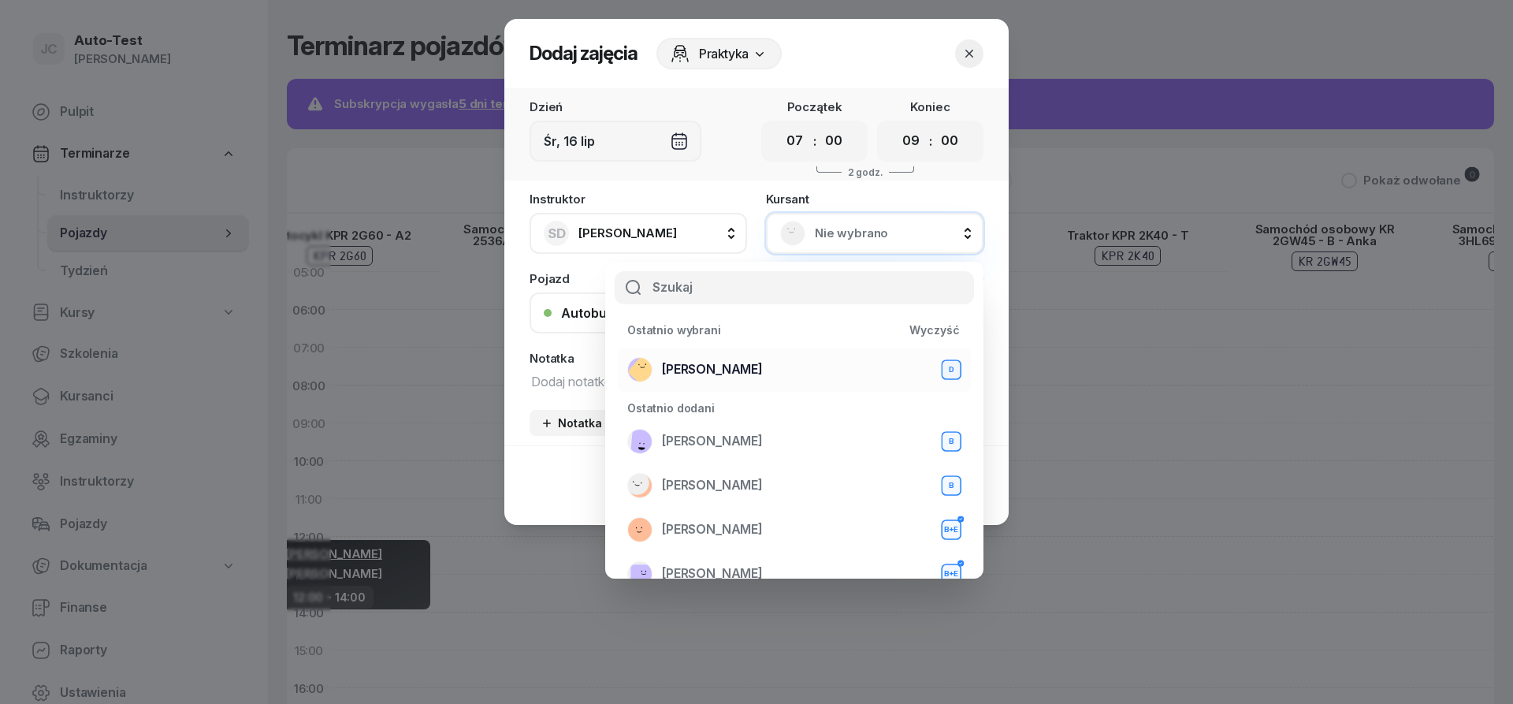
click at [790, 374] on div "Mirosław Kukla D" at bounding box center [794, 369] width 334 height 25
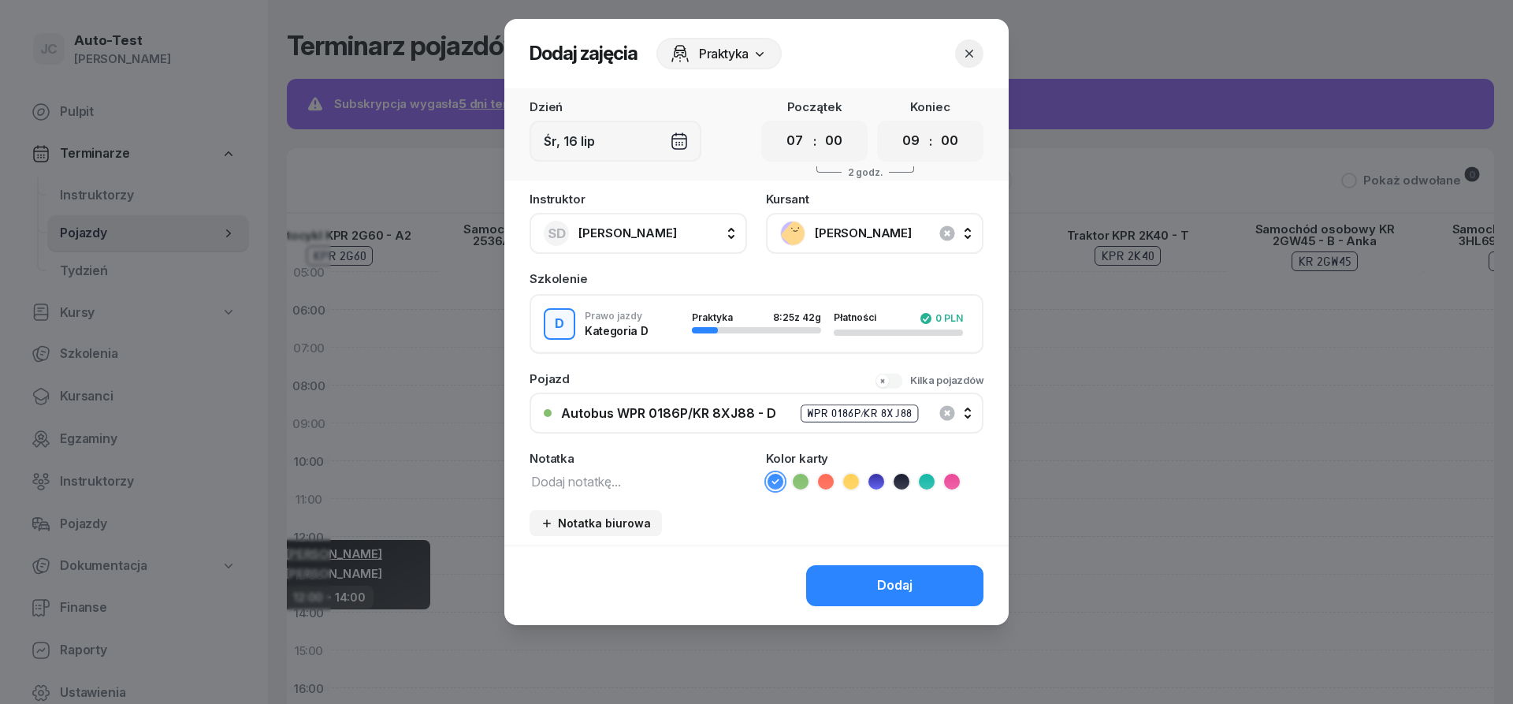
click at [835, 486] on ul at bounding box center [875, 481] width 218 height 19
click at [829, 486] on icon at bounding box center [826, 482] width 16 height 16
click at [851, 579] on button "Dodaj" at bounding box center [894, 585] width 177 height 41
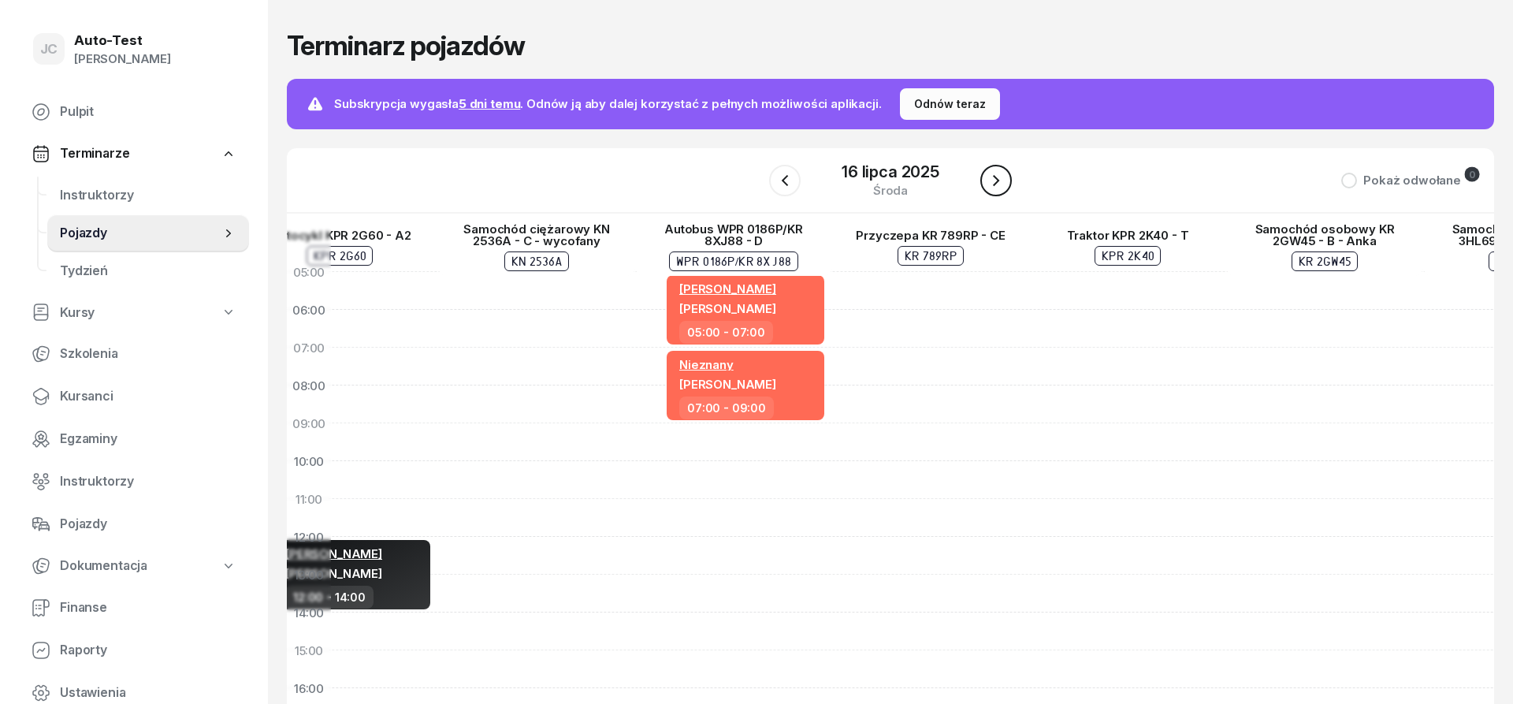
click at [1007, 179] on button "button" at bounding box center [997, 181] width 32 height 32
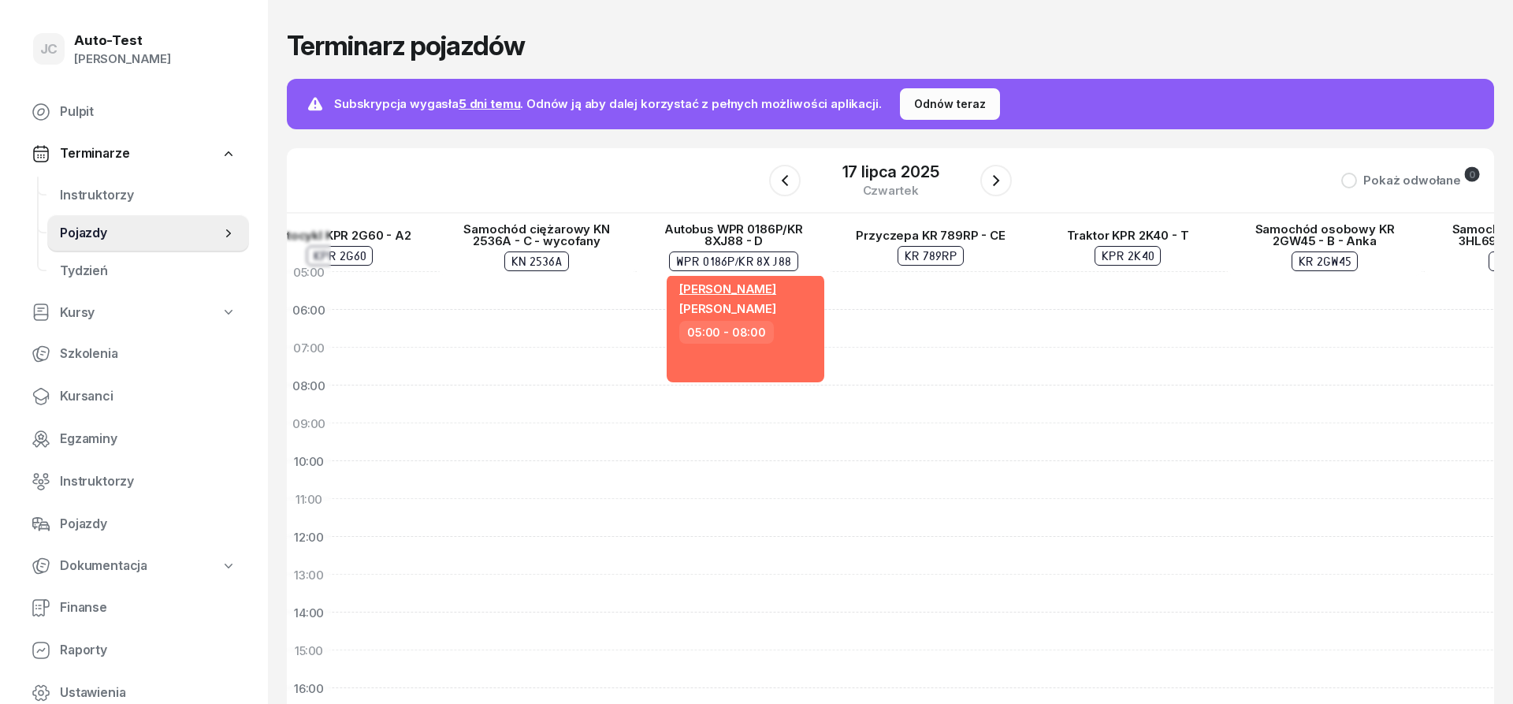
click at [764, 397] on div "Sławomir Dutkiewicz Tomasz Serweta 05:00 - 08:00" at bounding box center [733, 631] width 197 height 757
select select "08"
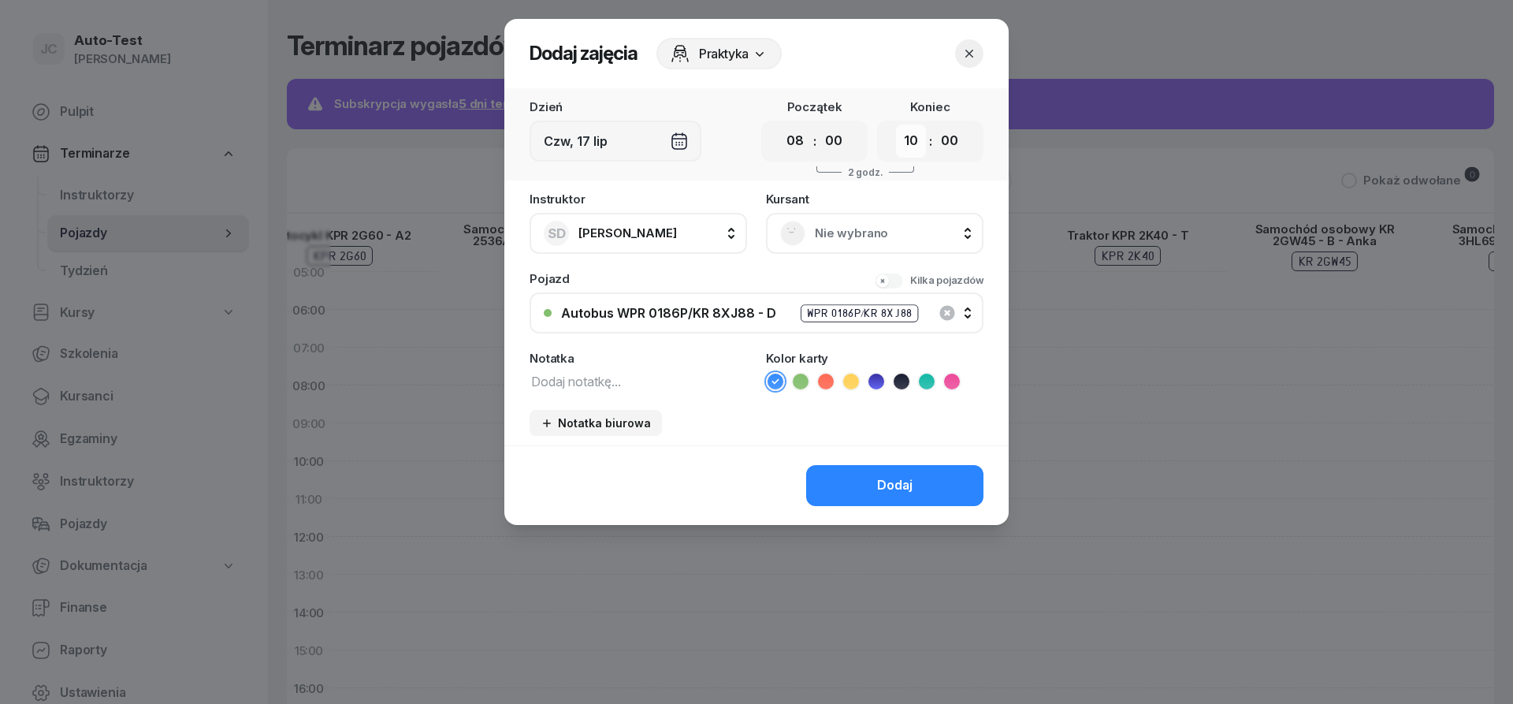
click at [896, 125] on select "00 01 02 03 04 05 06 07 08 09 10 11 12 13 14 15 16 17 18 19 20 21 22 23" at bounding box center [911, 141] width 30 height 33
select select "11"
click option "11" at bounding box center [0, 0] width 0 height 0
click at [835, 251] on div "Nie wybrano" at bounding box center [875, 233] width 218 height 41
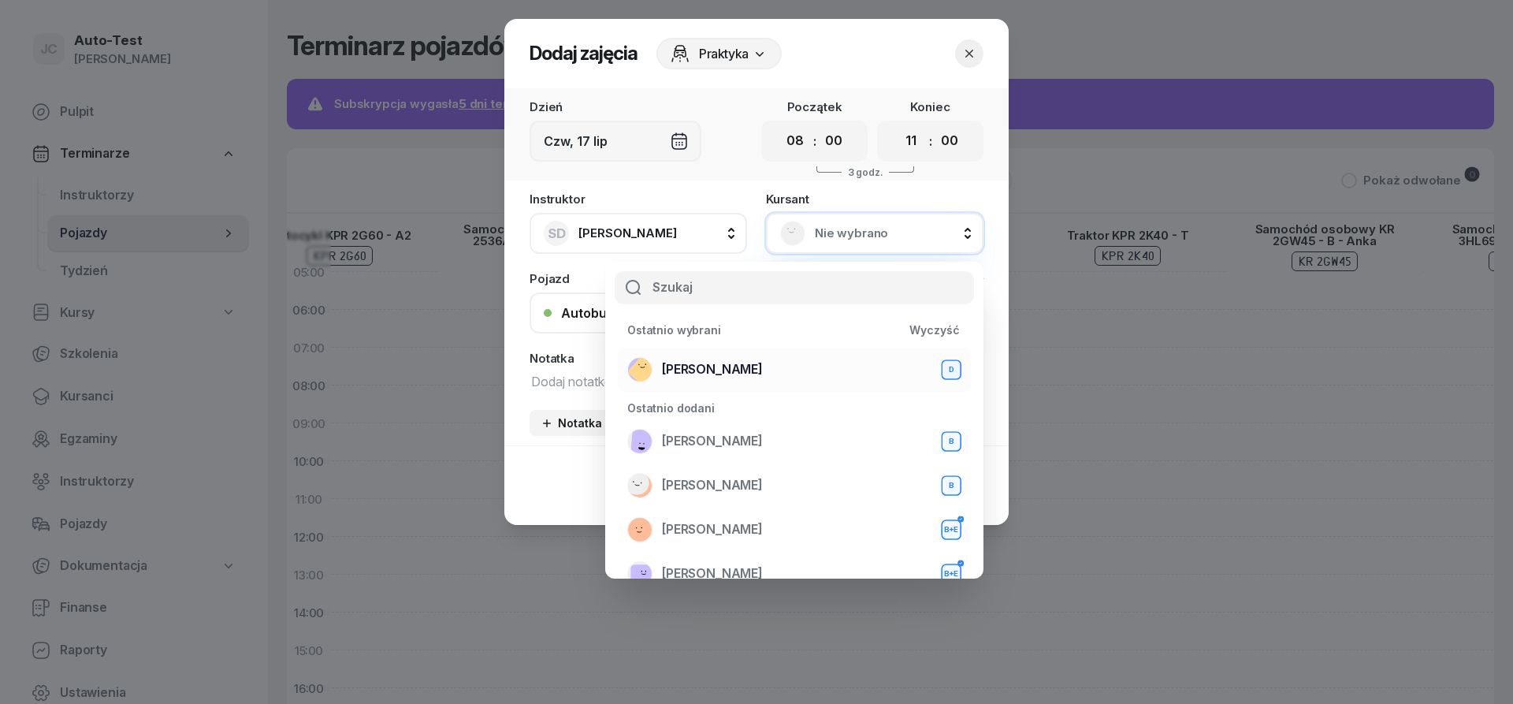
click at [758, 363] on div "Mirosław Kukla D" at bounding box center [794, 369] width 334 height 25
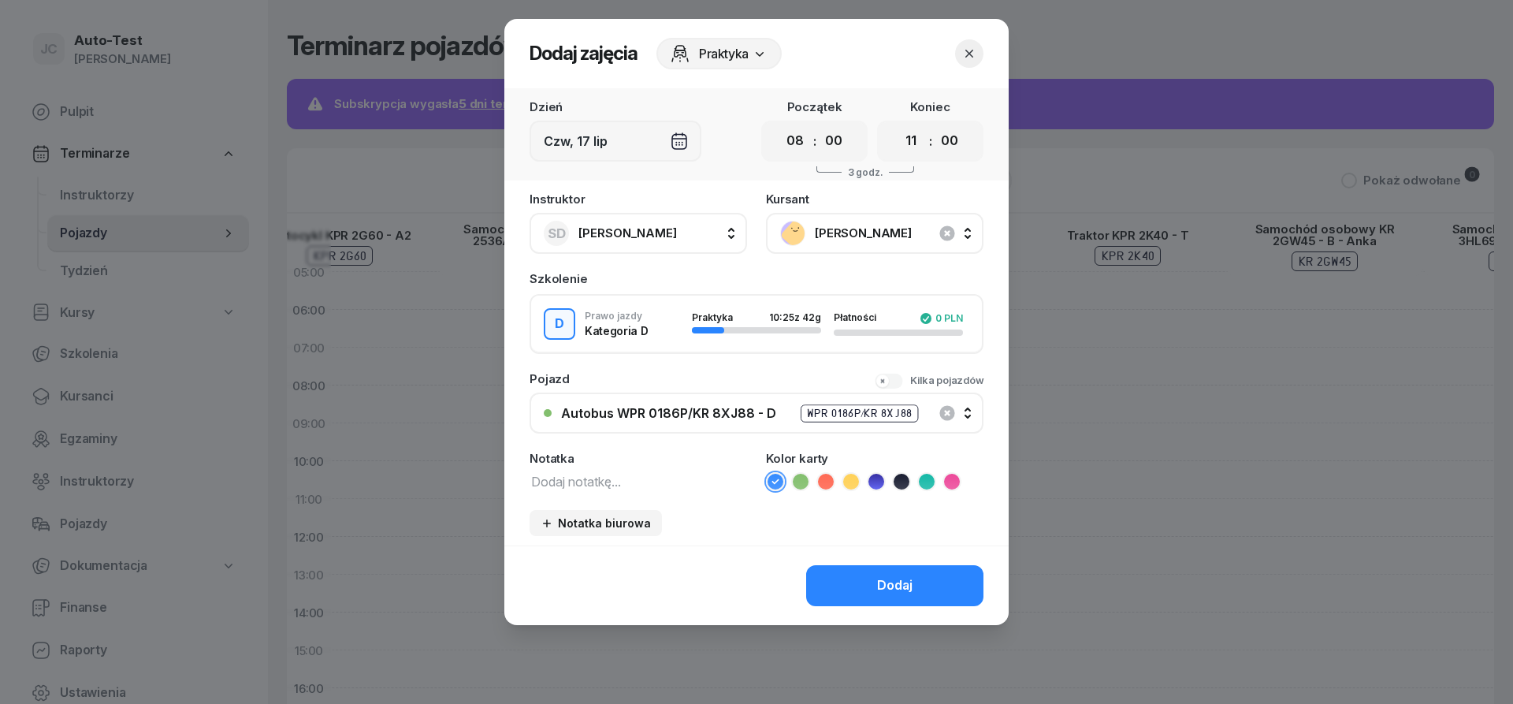
click at [818, 479] on icon at bounding box center [826, 482] width 16 height 16
click at [842, 584] on button "Dodaj" at bounding box center [894, 585] width 177 height 41
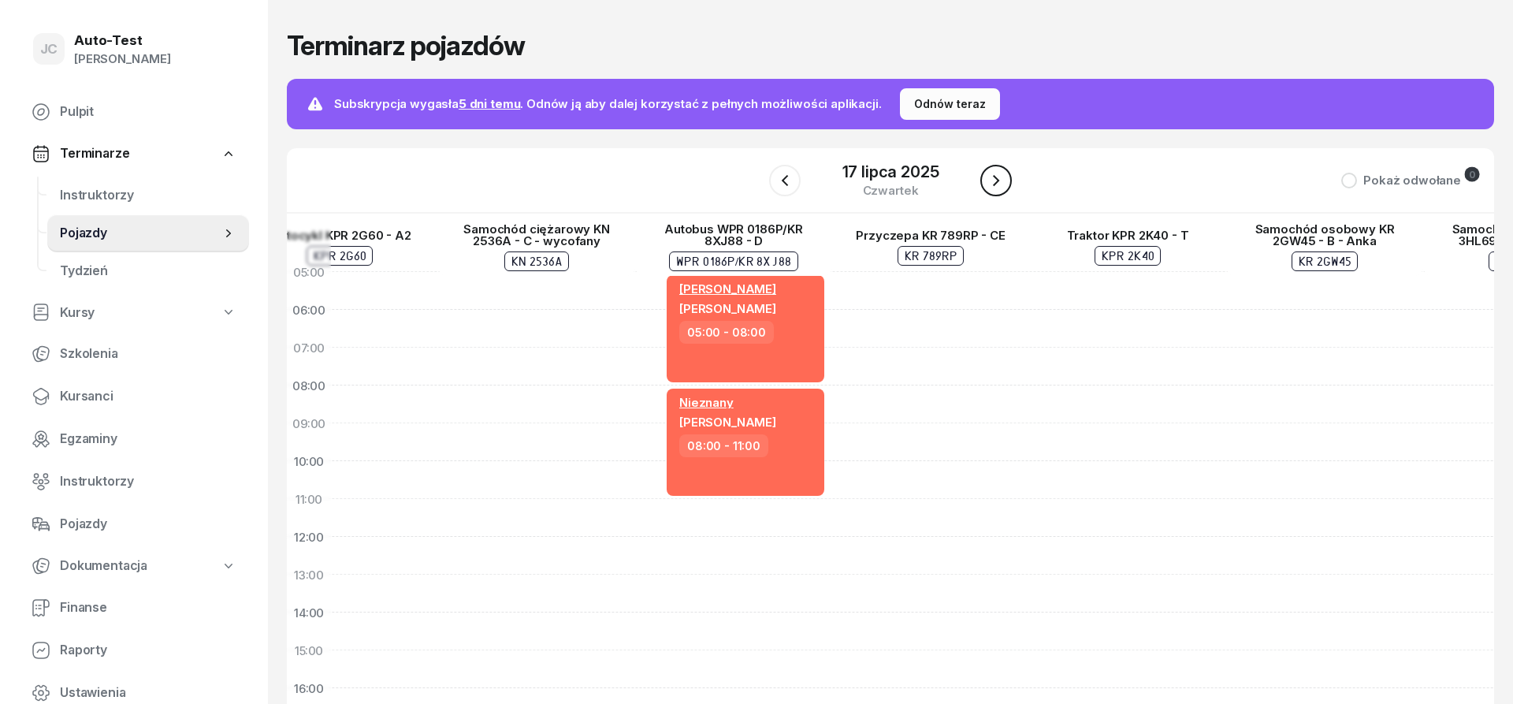
click at [996, 181] on icon "button" at bounding box center [996, 180] width 19 height 19
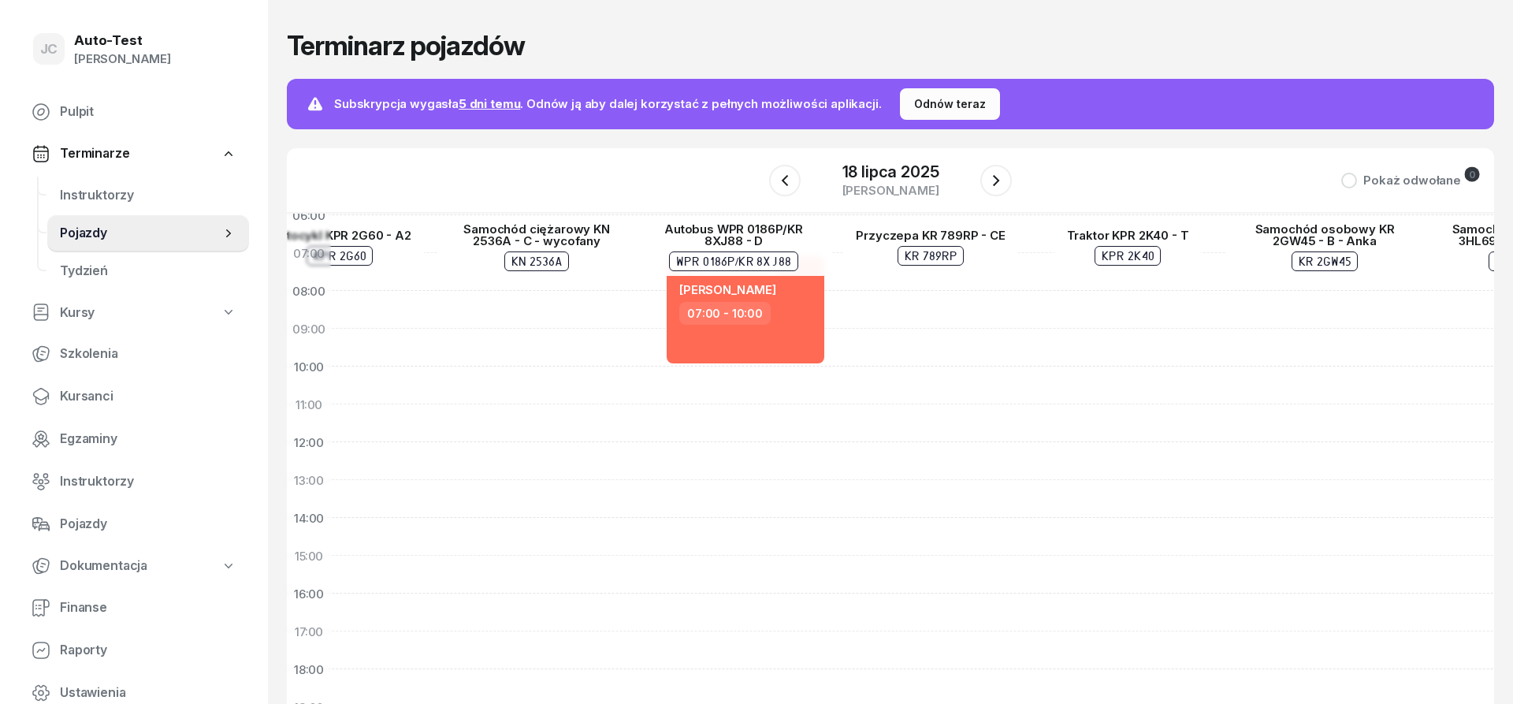
click at [768, 452] on div "Sławomir Dutkiewicz Tomasz Serweta 07:00 - 10:00" at bounding box center [733, 536] width 197 height 757
select select "12"
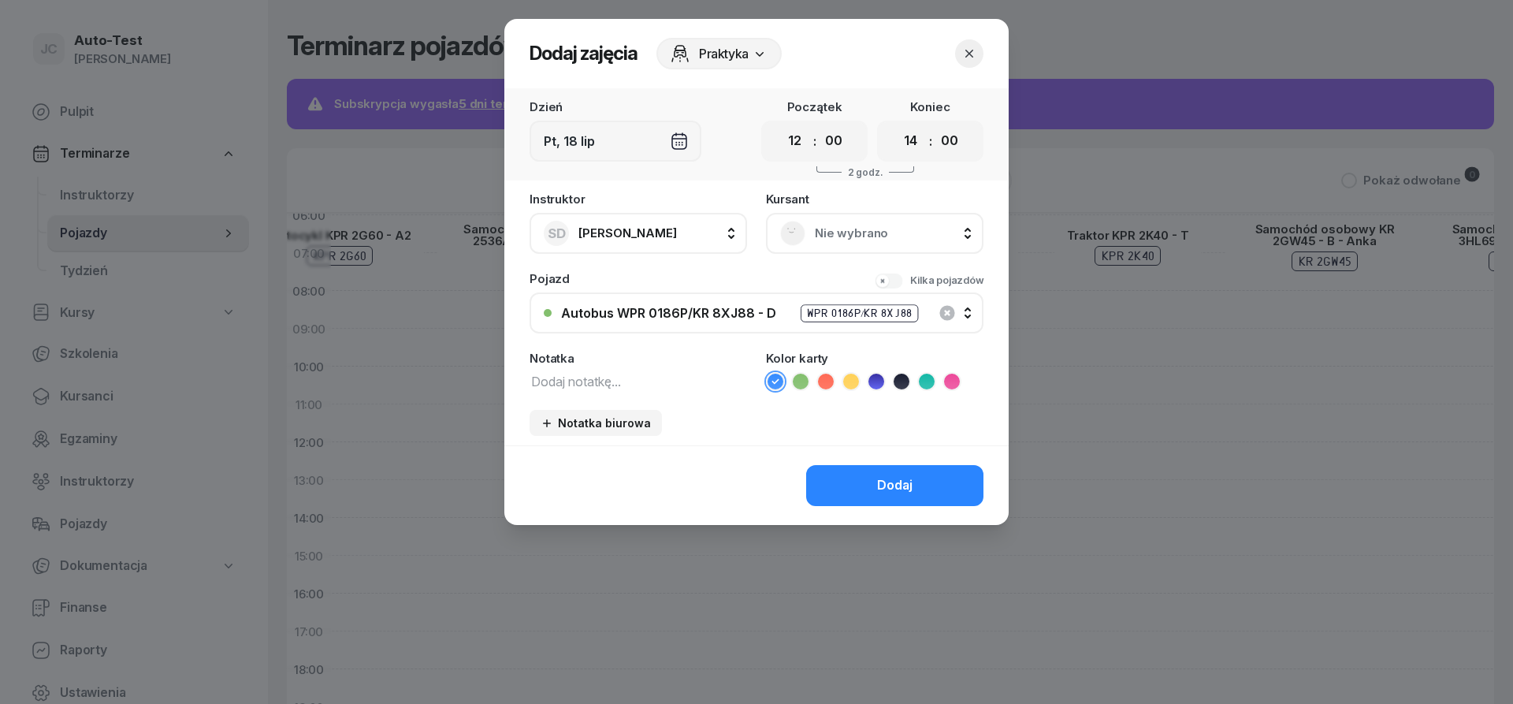
scroll to position [95, 1272]
click at [896, 125] on select "00 01 02 03 04 05 06 07 08 09 10 11 12 13 14 15 16 17 18 19 20 21 22 23" at bounding box center [911, 141] width 30 height 33
select select "15"
click option "15" at bounding box center [0, 0] width 0 height 0
click at [842, 236] on span "Nie wybrano" at bounding box center [892, 233] width 155 height 20
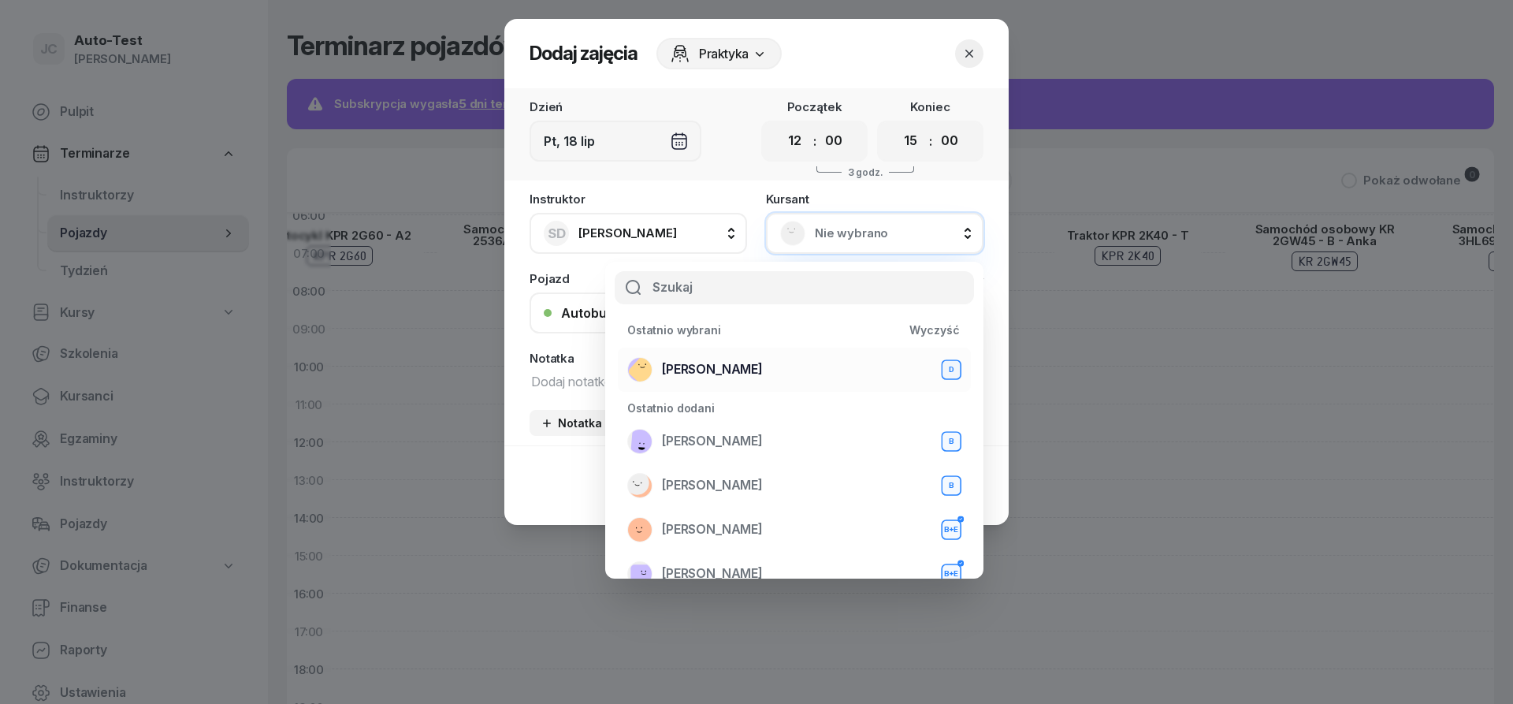
click at [754, 376] on div "Mirosław Kukla D" at bounding box center [794, 369] width 334 height 25
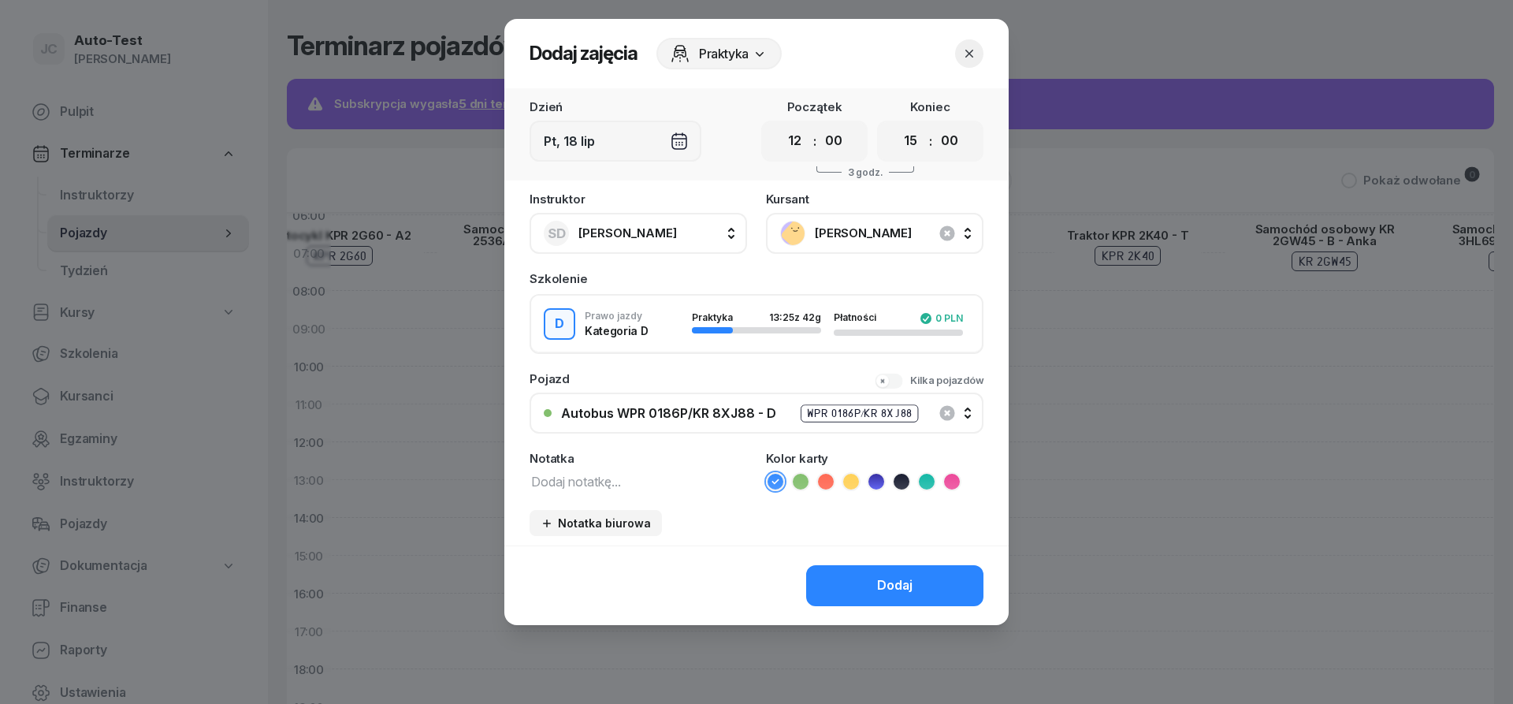
click at [829, 480] on icon at bounding box center [825, 481] width 7 height 6
click at [835, 576] on button "Dodaj" at bounding box center [894, 585] width 177 height 41
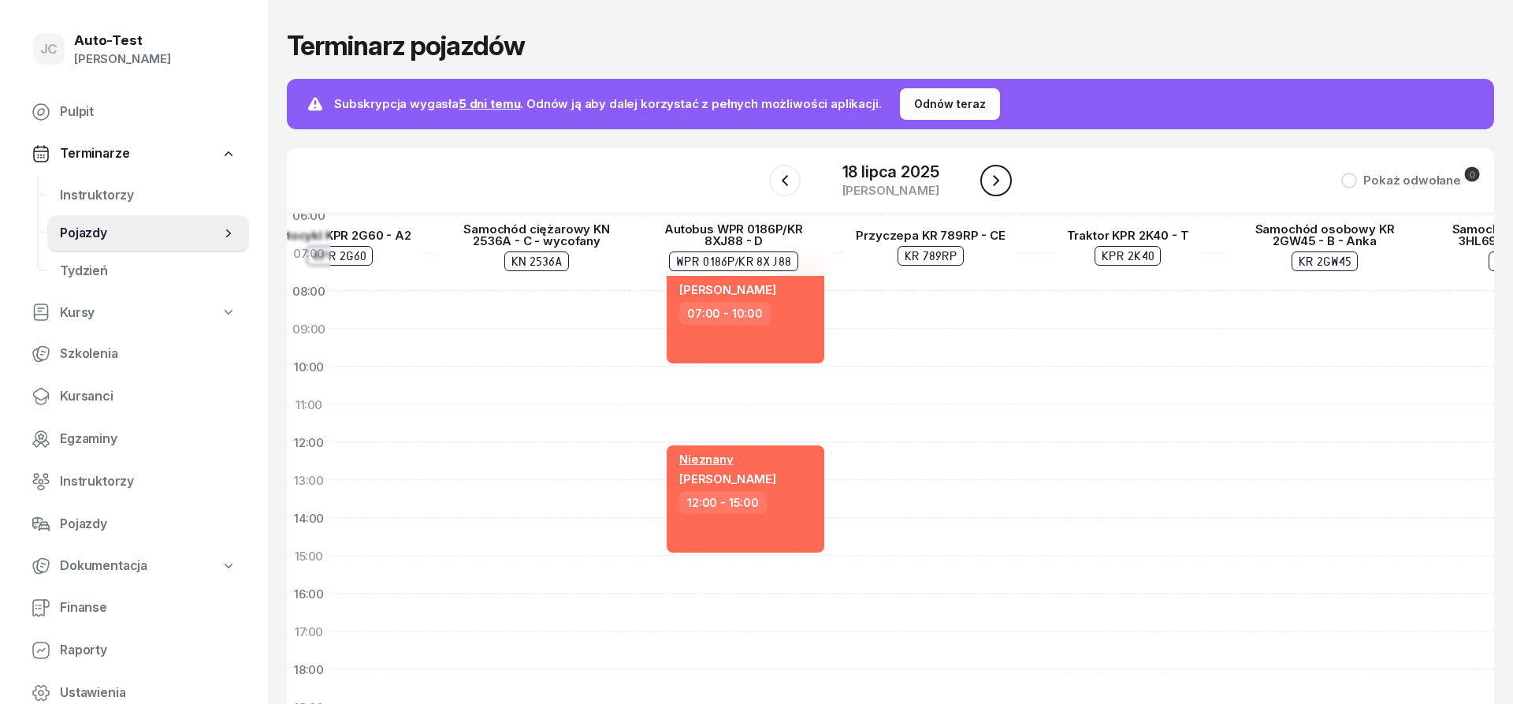
click at [994, 187] on icon "button" at bounding box center [996, 180] width 19 height 19
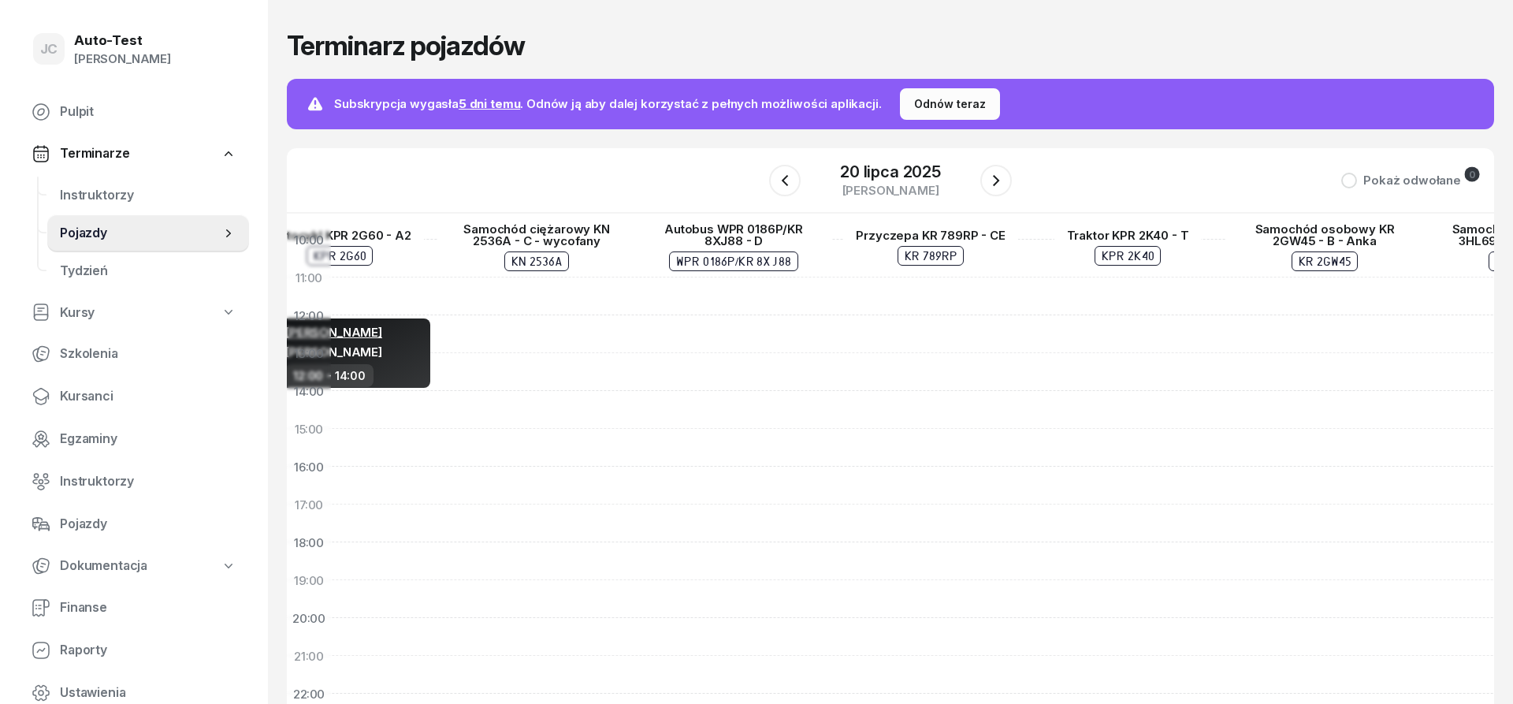
scroll to position [276, 1272]
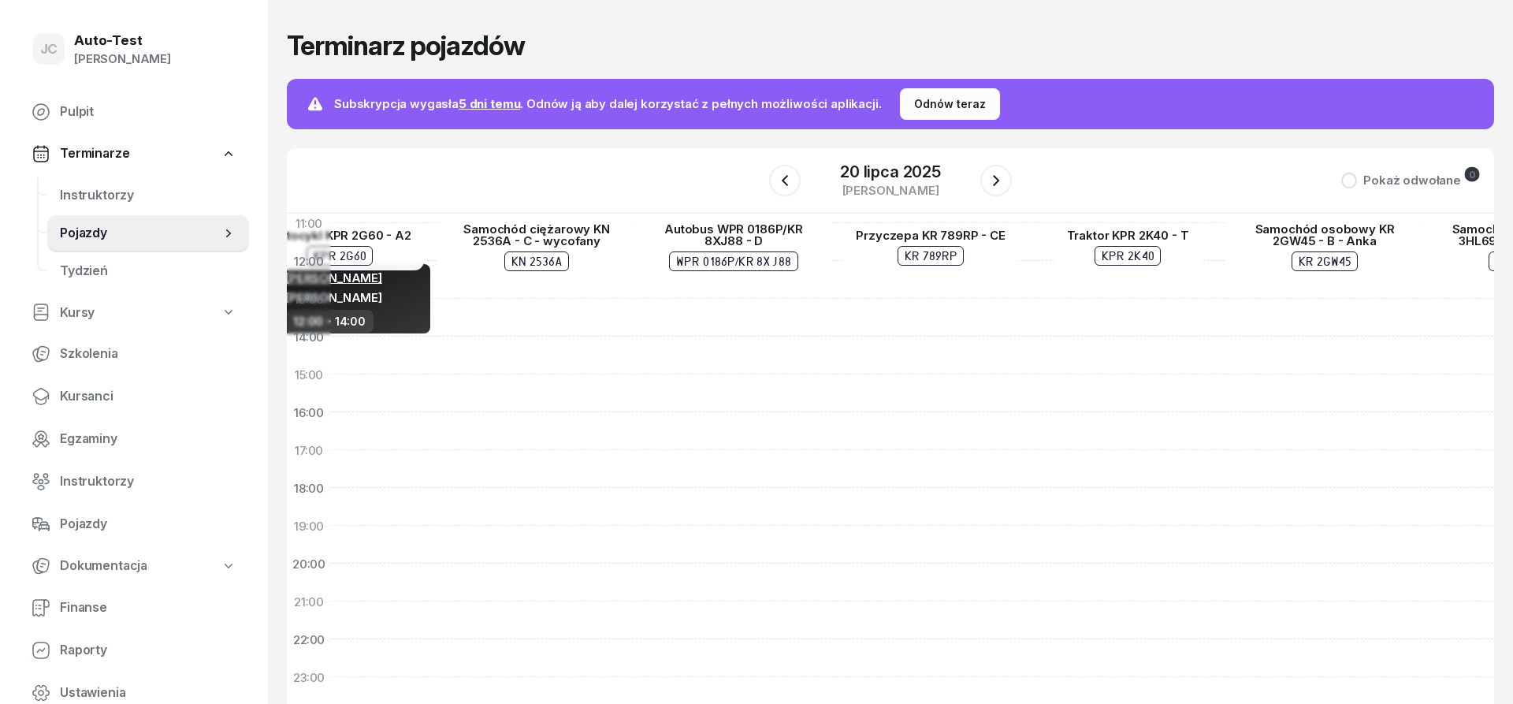
click at [754, 534] on div at bounding box center [733, 355] width 197 height 757
select select "19"
select select "21"
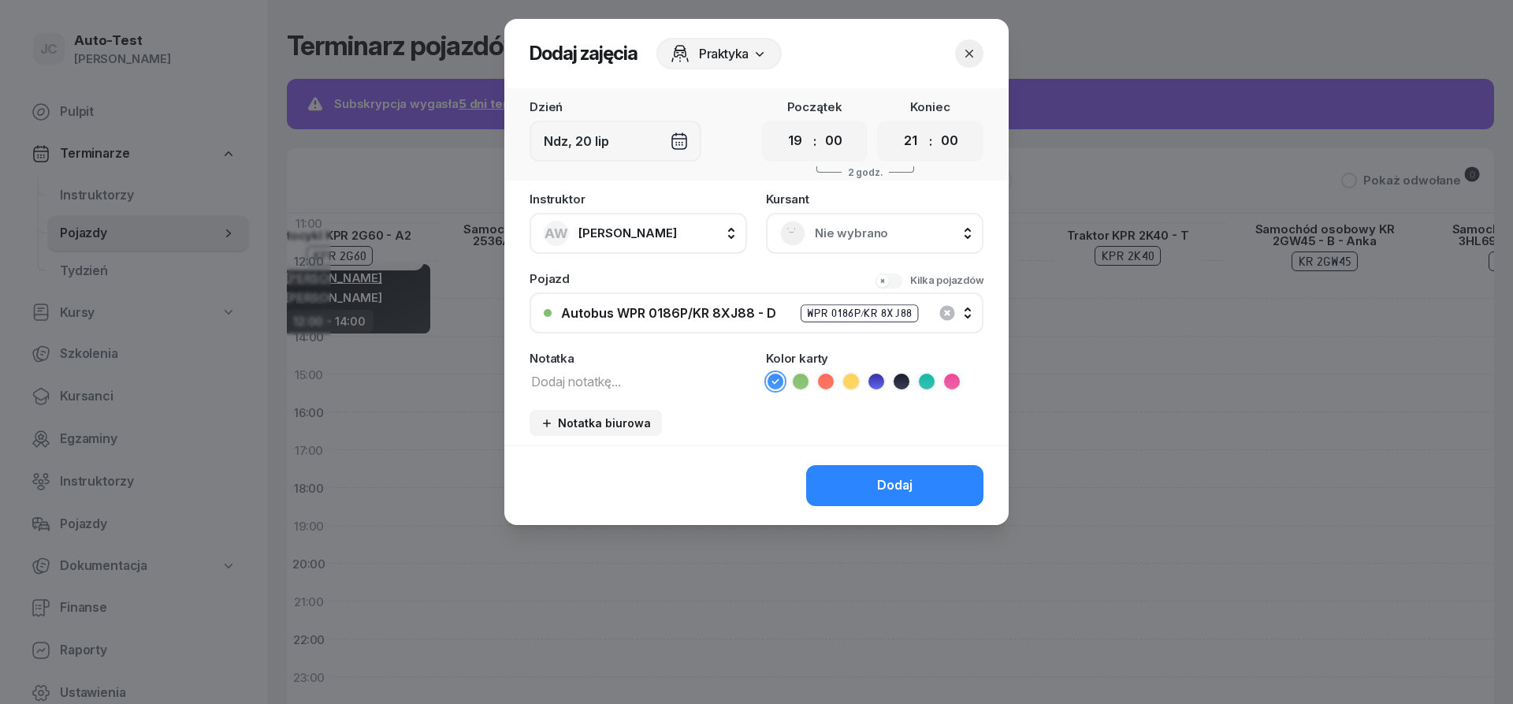
click at [868, 219] on div "Nie wybrano" at bounding box center [875, 233] width 218 height 41
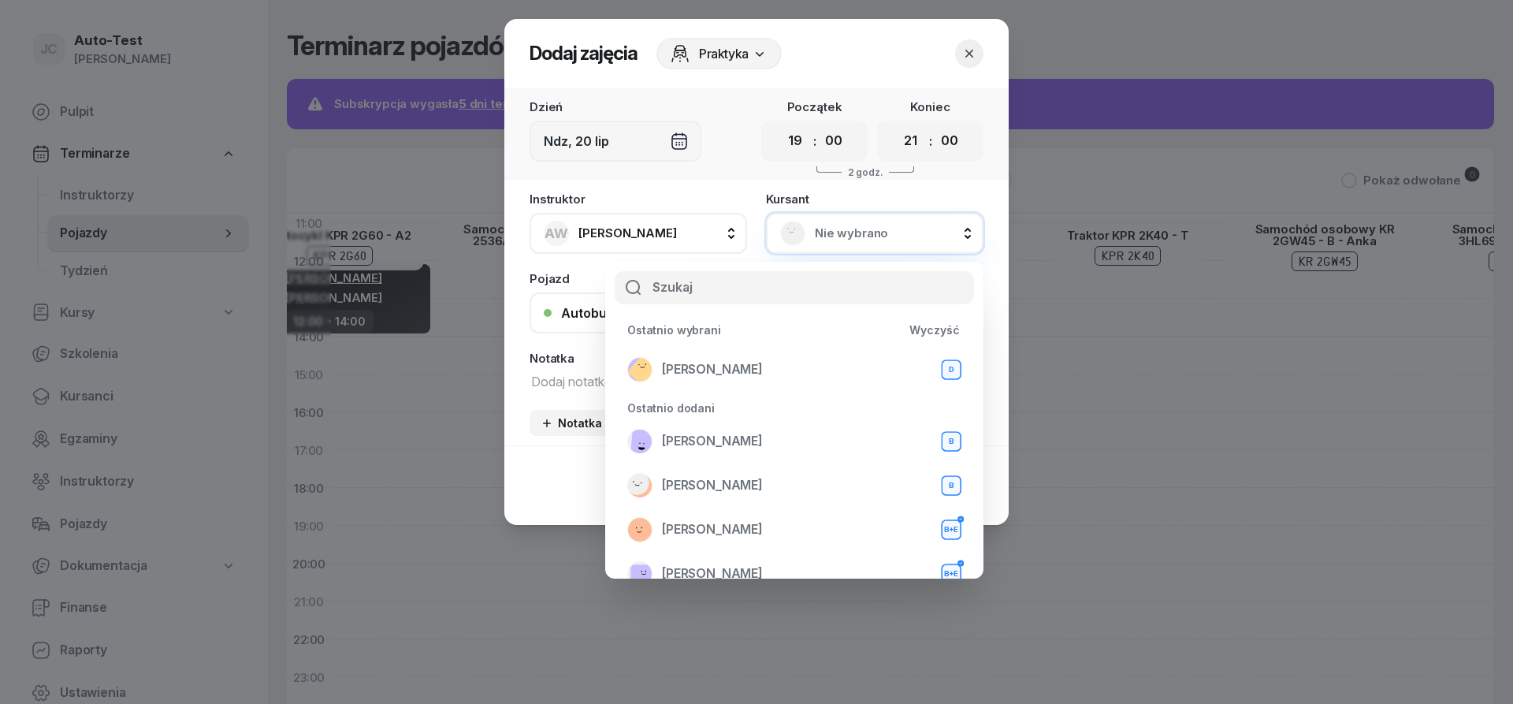
click at [616, 229] on span "Anna Wojtanowicz" at bounding box center [628, 232] width 99 height 15
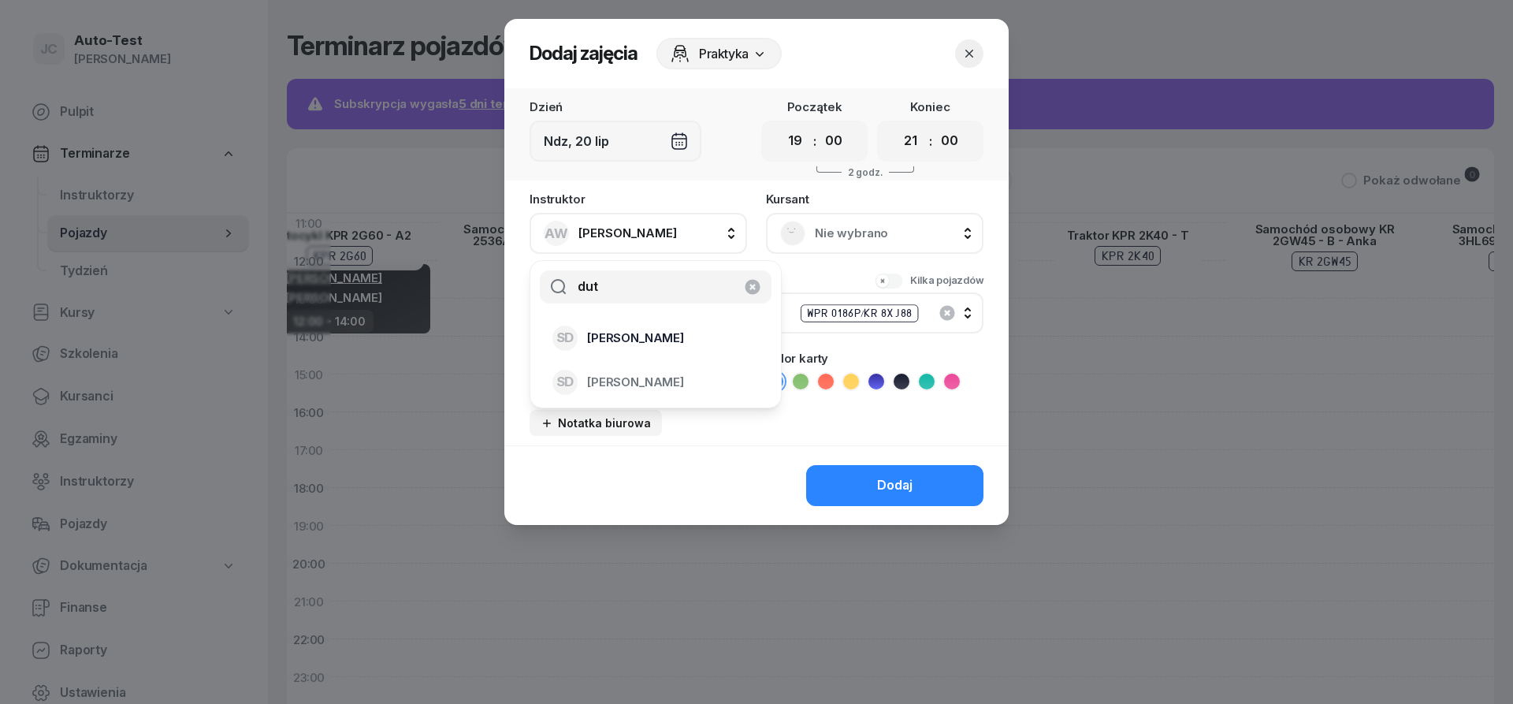
type input "dut"
click at [654, 343] on span "Sławomir Dutkiewicz" at bounding box center [635, 338] width 97 height 20
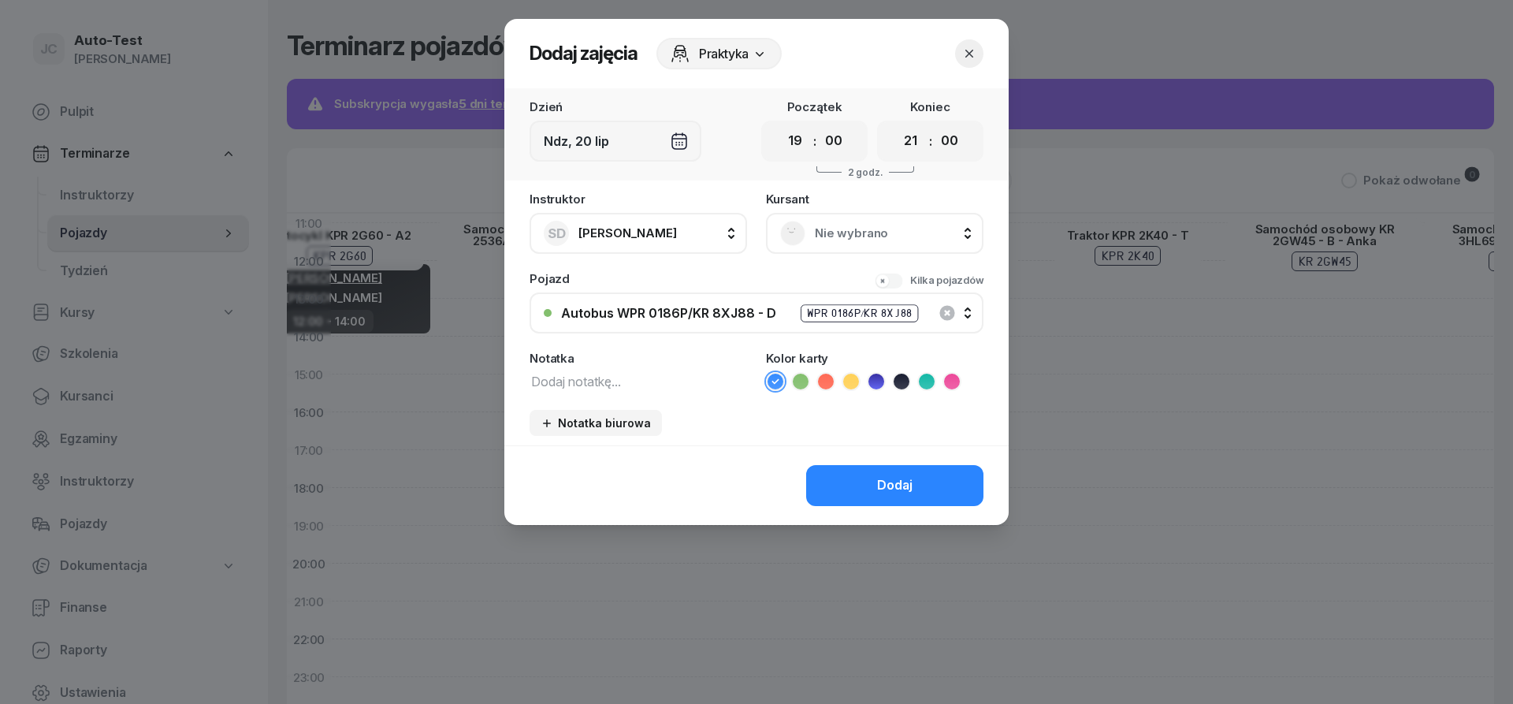
click at [835, 240] on span "Nie wybrano" at bounding box center [892, 233] width 155 height 20
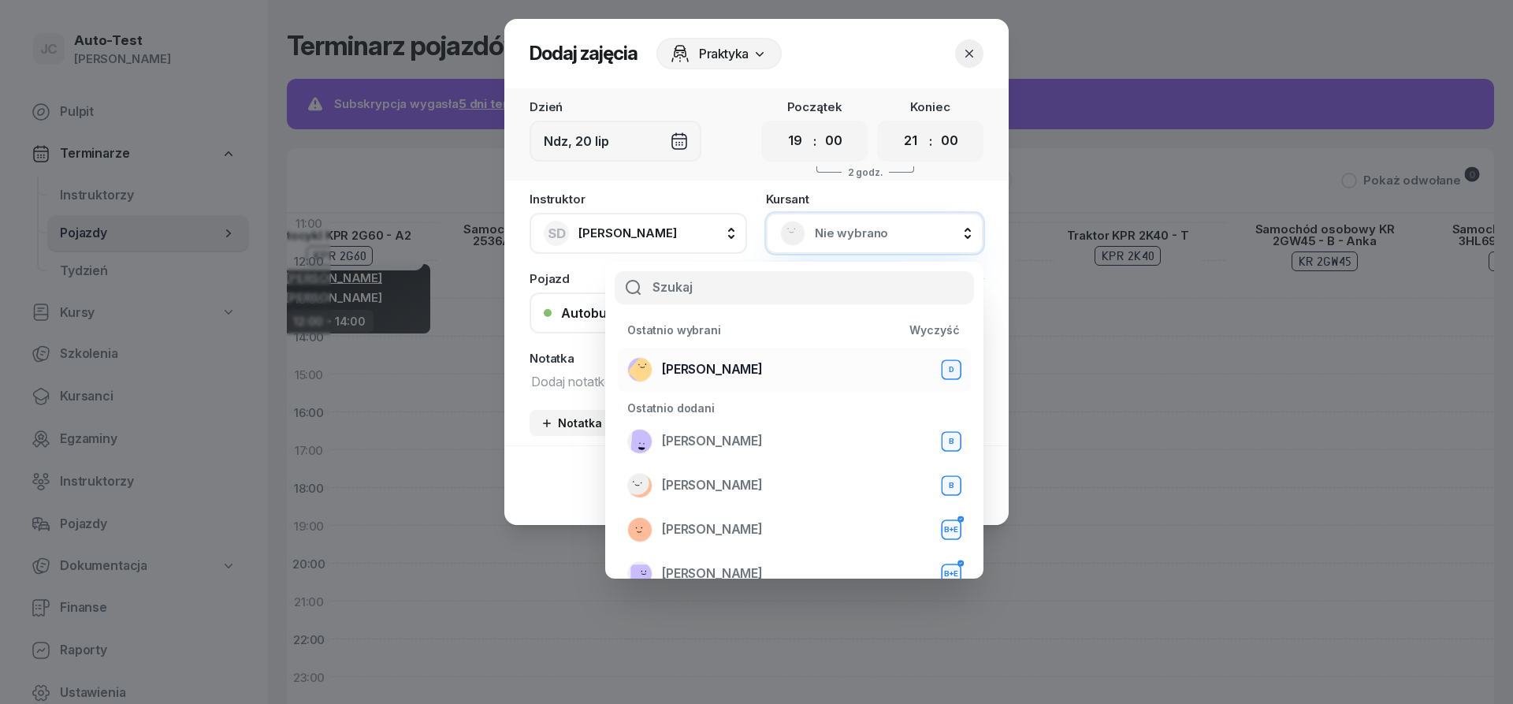
click at [776, 367] on div "Mirosław Kukla D" at bounding box center [794, 369] width 334 height 25
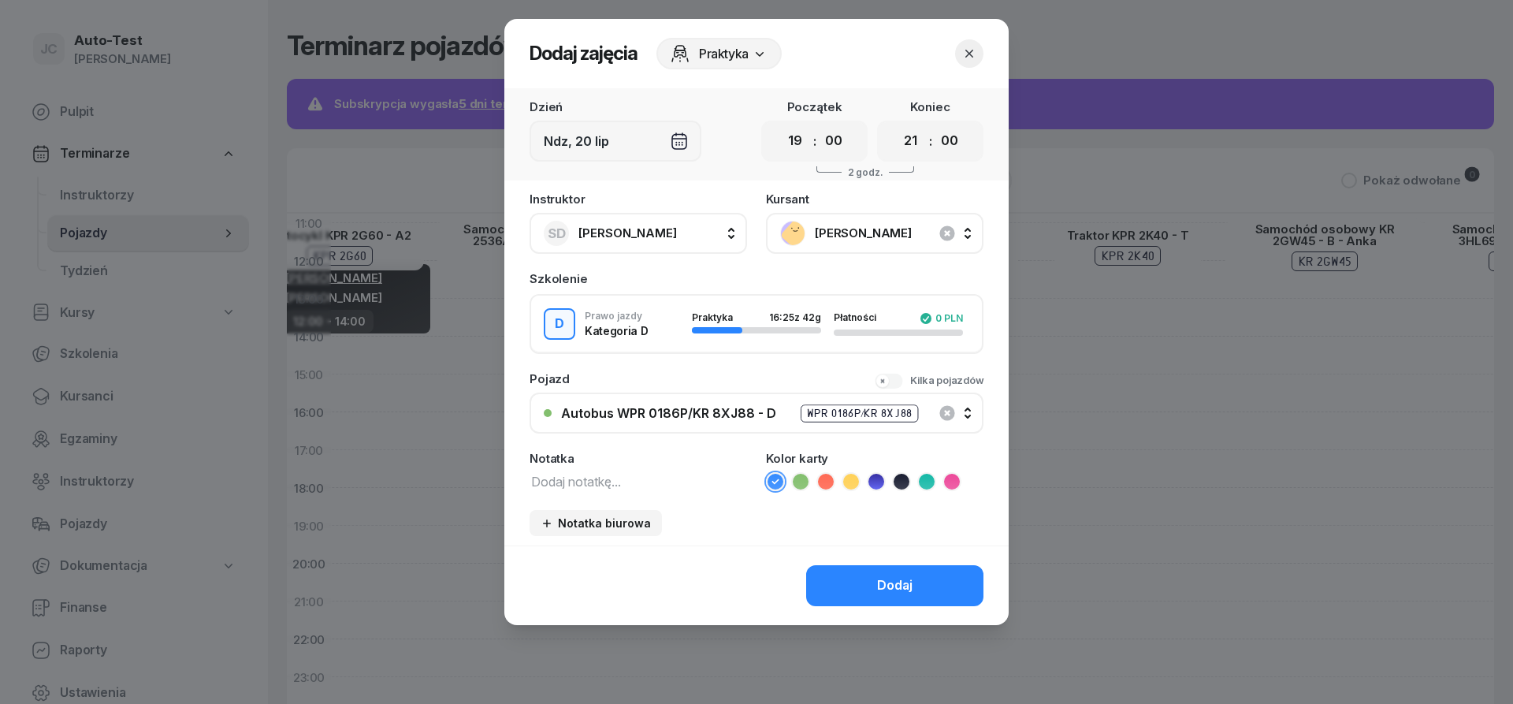
click at [826, 483] on icon at bounding box center [825, 481] width 7 height 6
click at [847, 587] on button "Dodaj" at bounding box center [894, 585] width 177 height 41
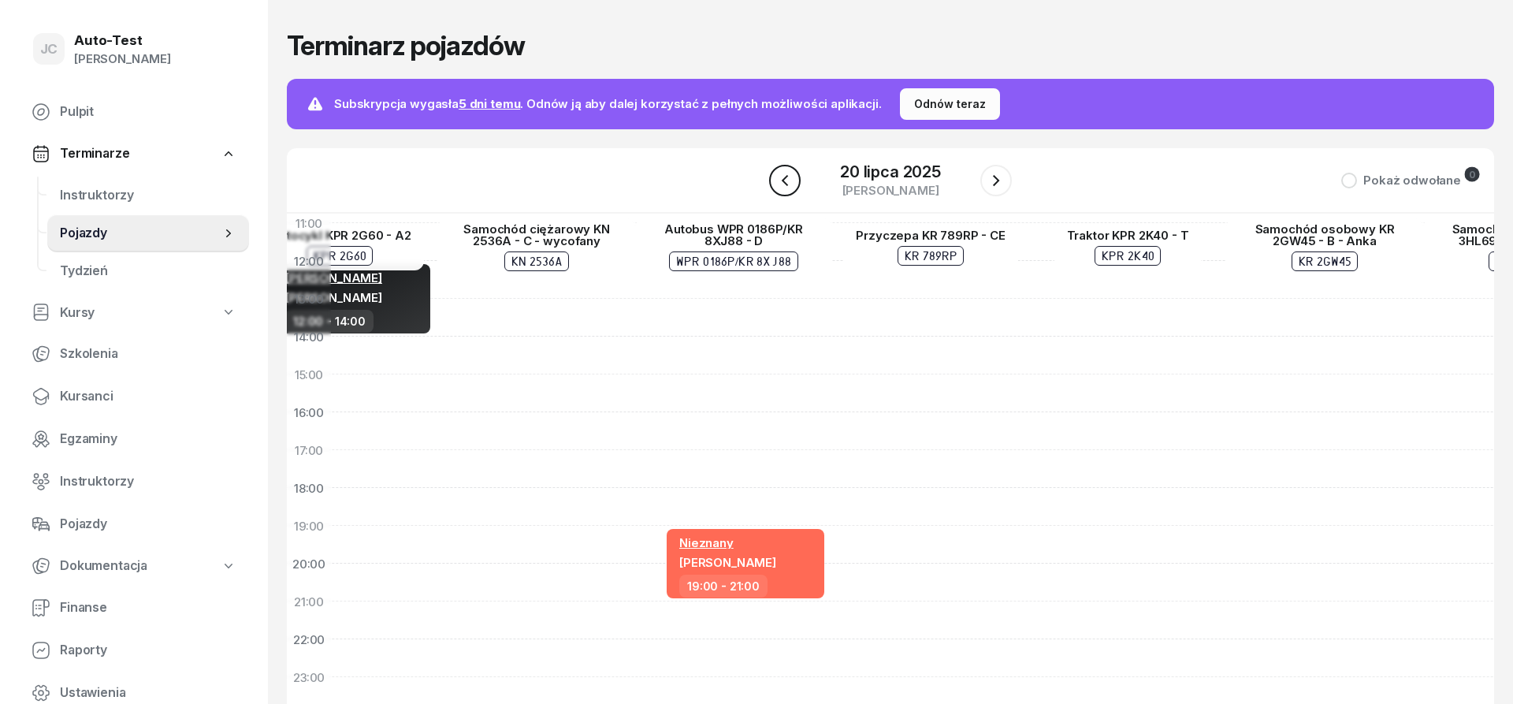
click at [784, 170] on button "button" at bounding box center [785, 181] width 32 height 32
click at [784, 180] on icon "button" at bounding box center [785, 179] width 6 height 11
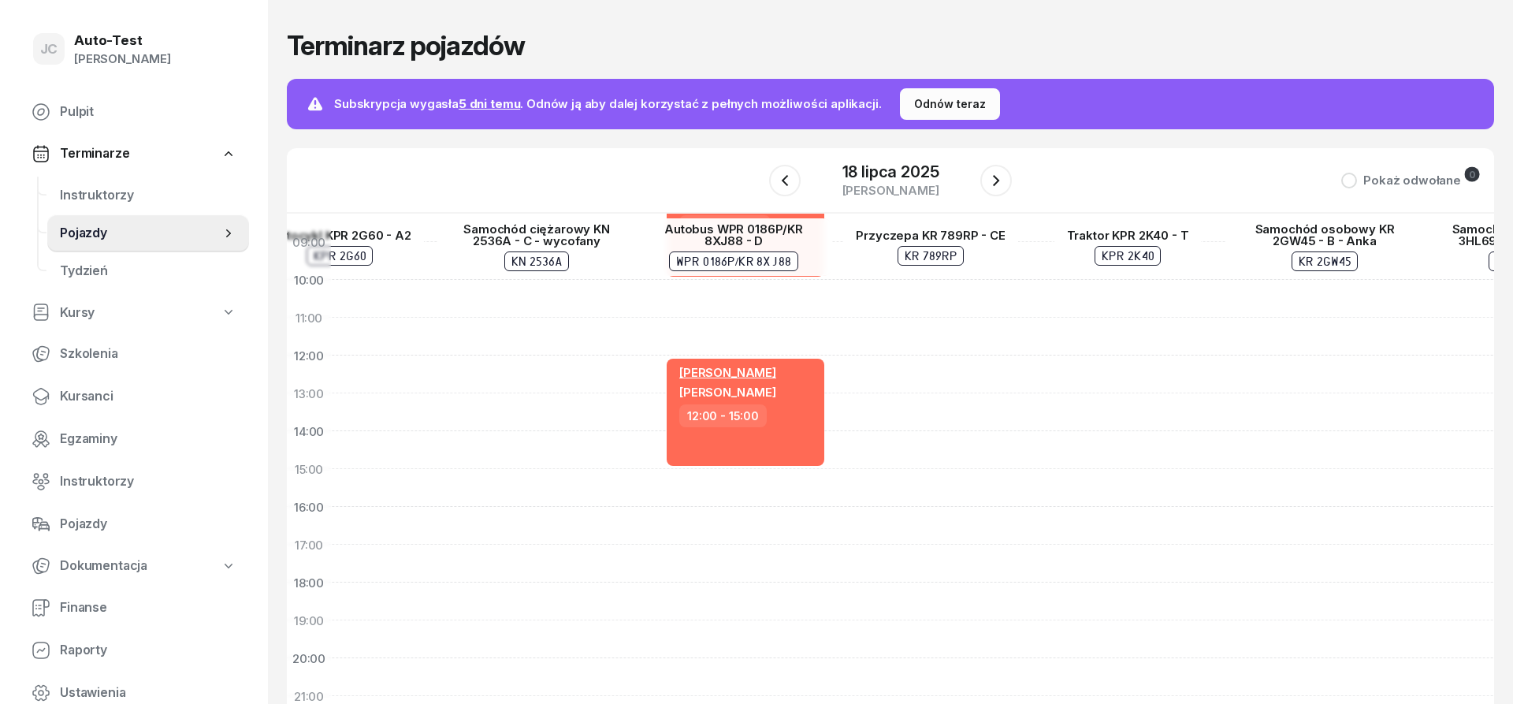
scroll to position [87, 1272]
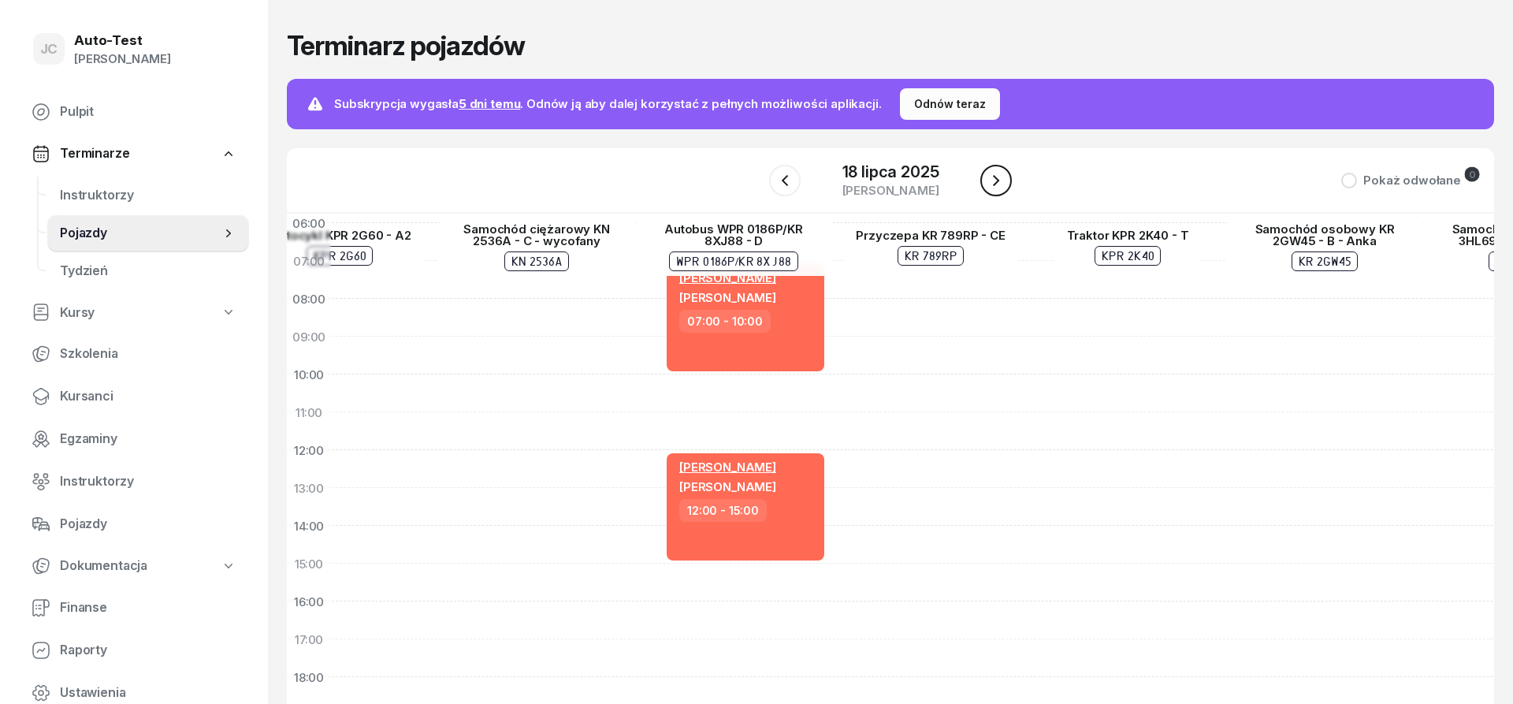
click at [994, 187] on icon "button" at bounding box center [996, 180] width 19 height 19
click at [994, 186] on icon "button" at bounding box center [996, 180] width 19 height 19
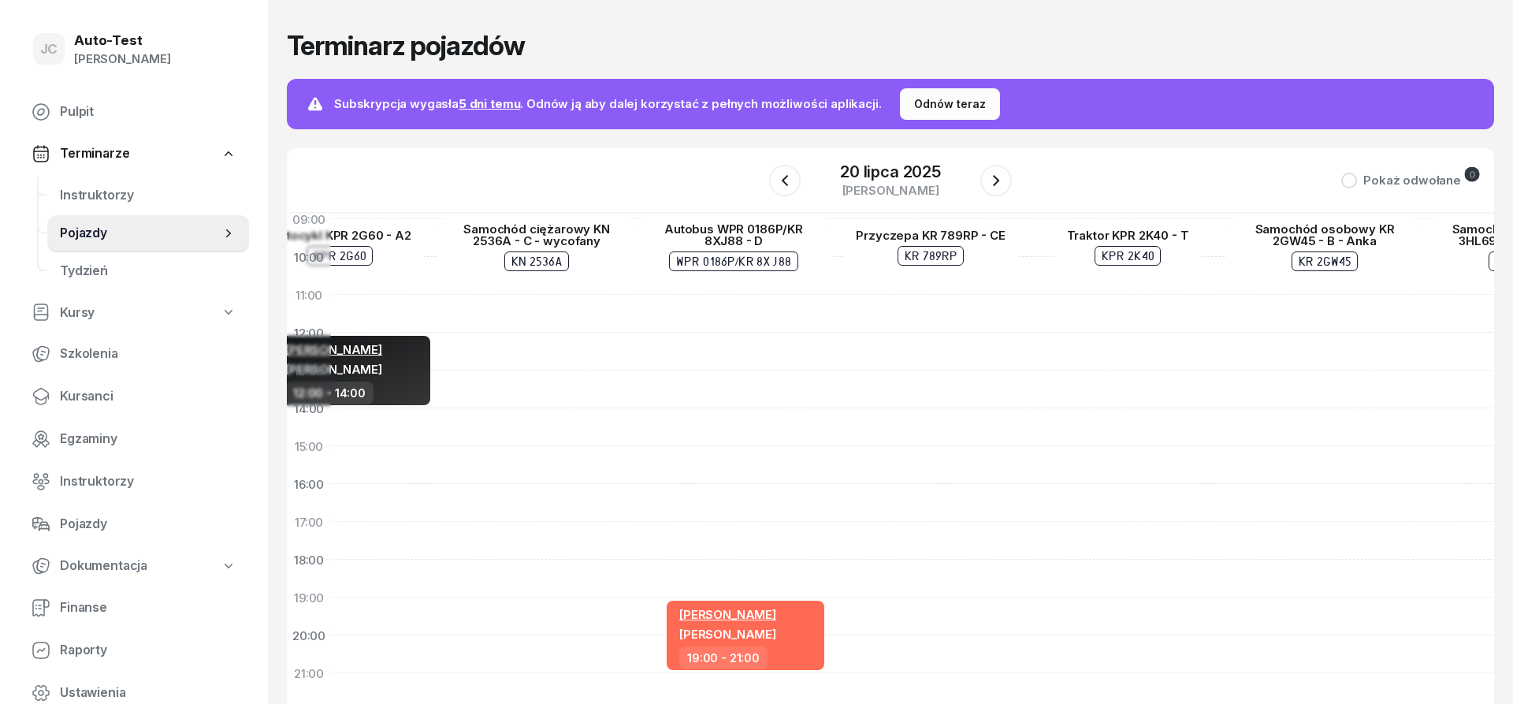
scroll to position [276, 1272]
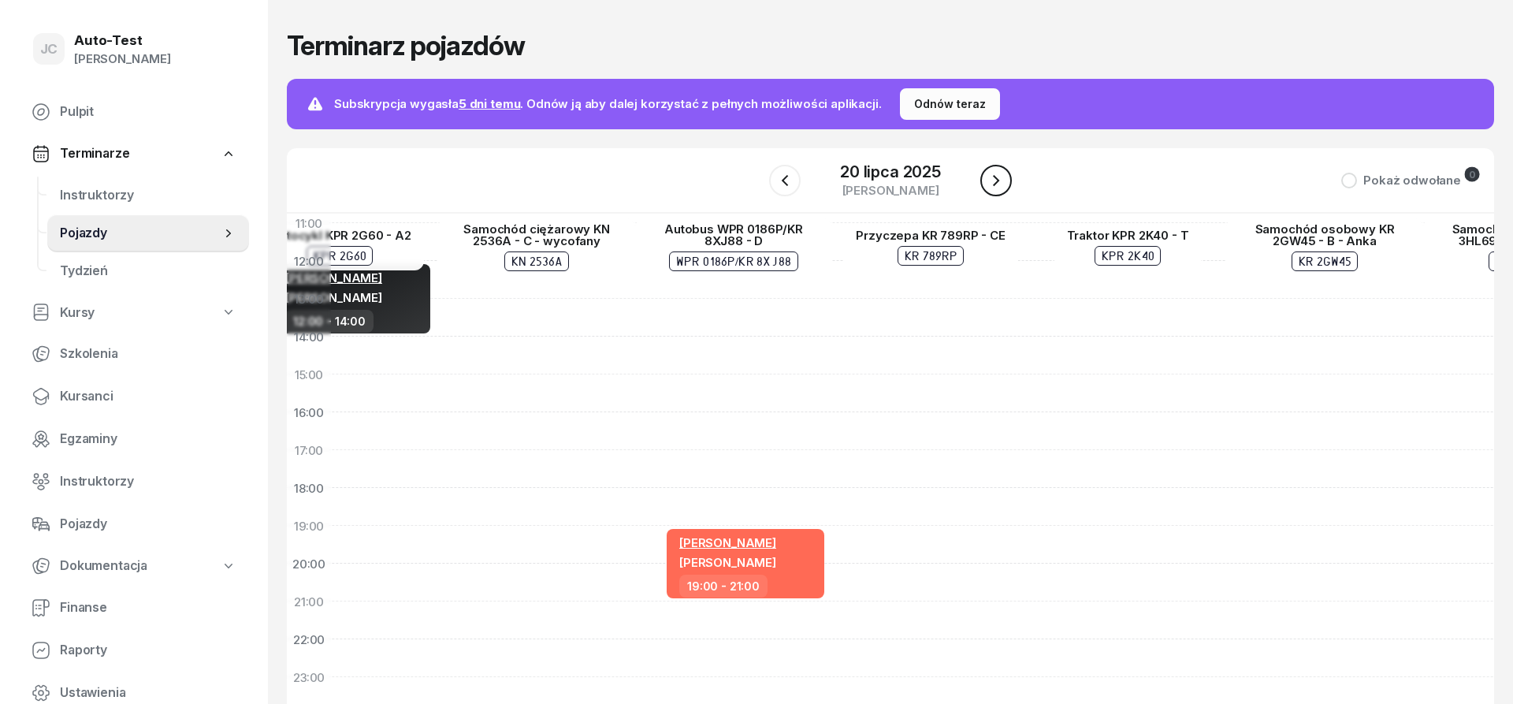
click at [1003, 181] on icon "button" at bounding box center [996, 180] width 19 height 19
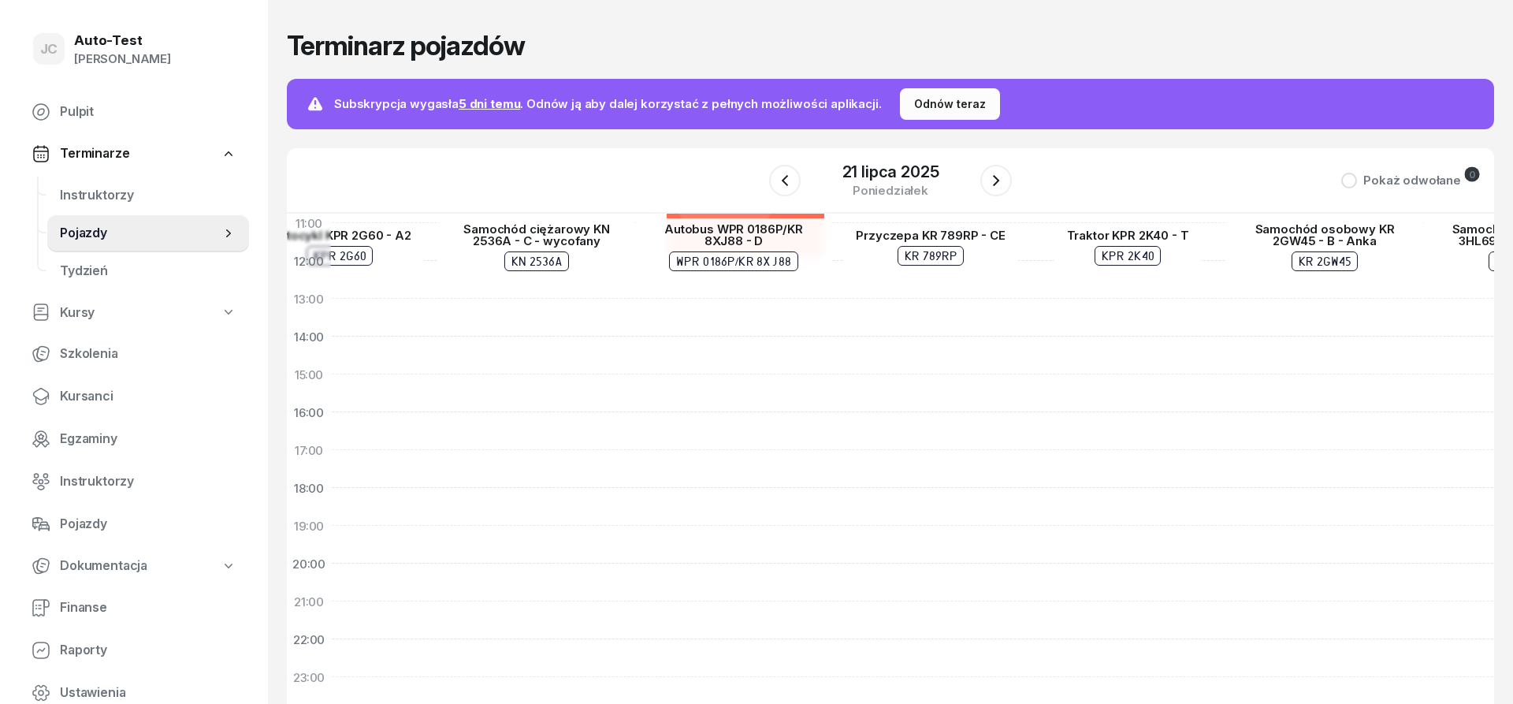
click at [758, 422] on div "Sławomir Dutkiewicz Paweł Niedbał 05:00 - 08:00 Sławomir Dutkiewicz Paweł Niedb…" at bounding box center [733, 355] width 197 height 757
select select "16"
select select "18"
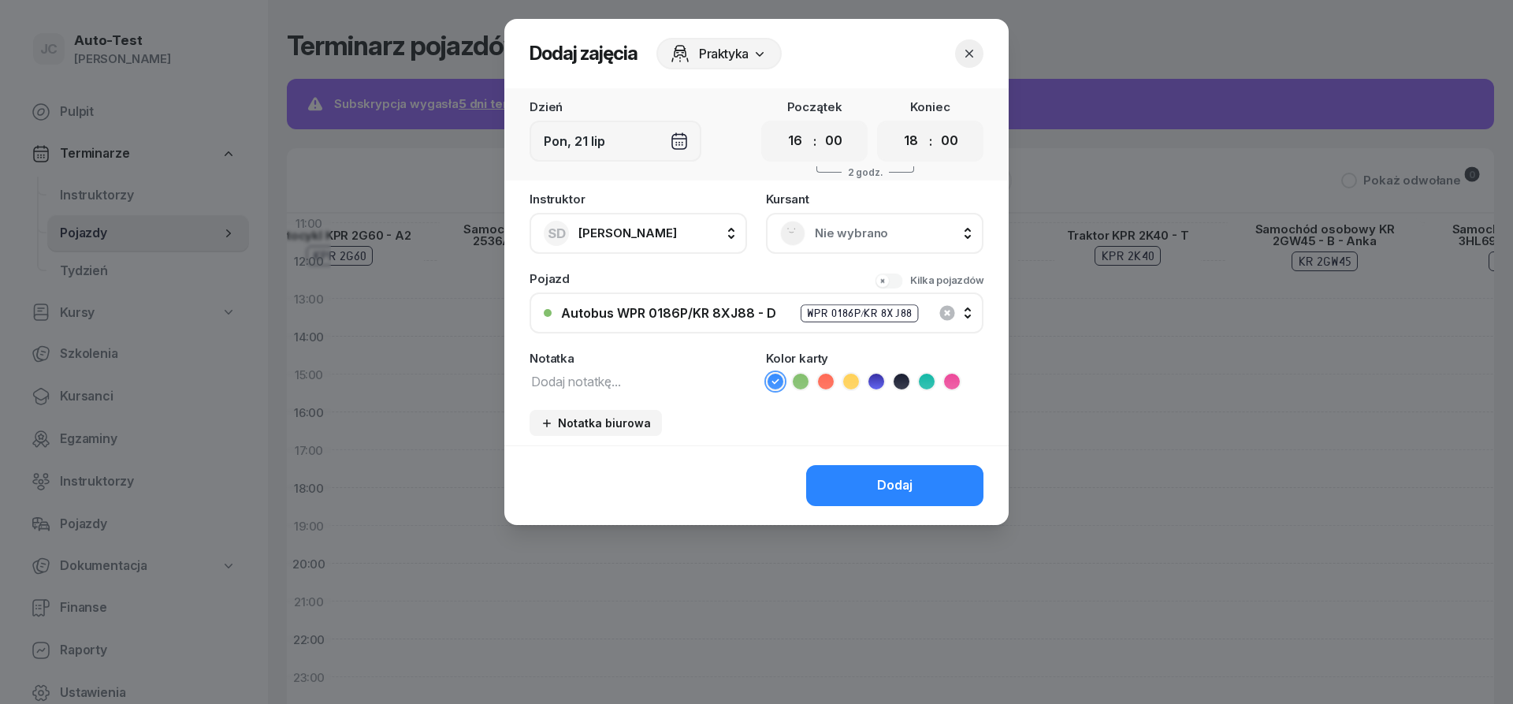
scroll to position [276, 1272]
click at [902, 240] on span "Nie wybrano" at bounding box center [892, 233] width 155 height 20
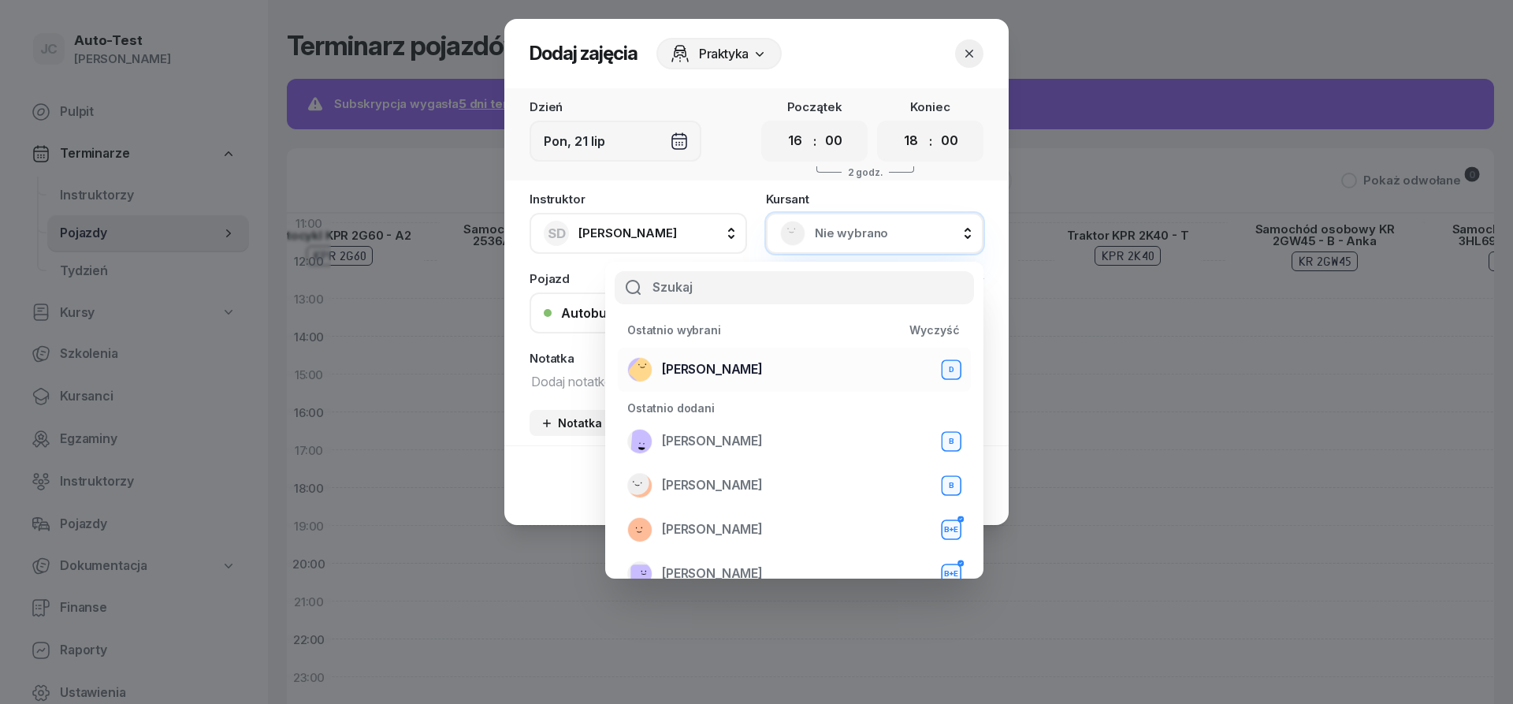
click at [780, 375] on div "Mirosław Kukla D" at bounding box center [794, 369] width 334 height 25
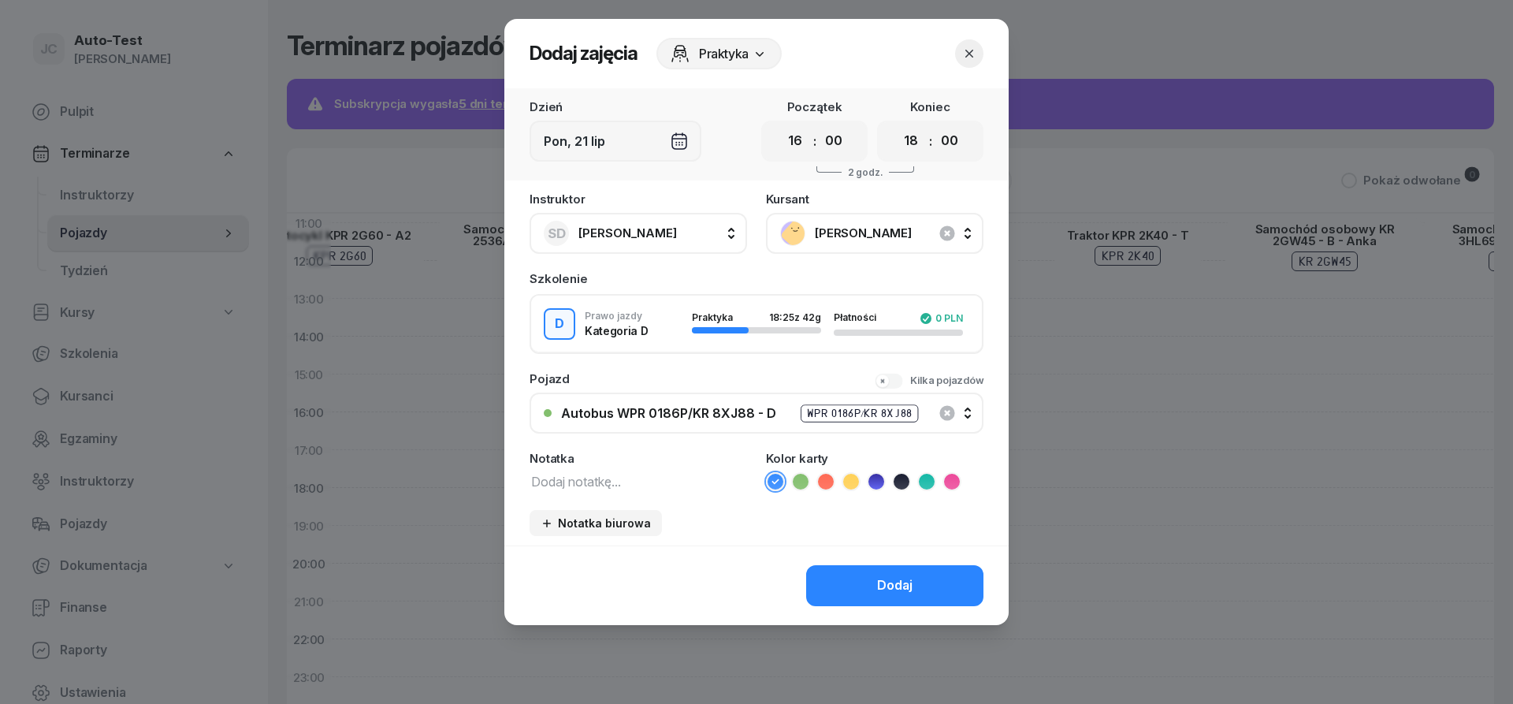
click at [824, 487] on icon at bounding box center [826, 482] width 16 height 16
click at [845, 585] on button "Dodaj" at bounding box center [894, 585] width 177 height 41
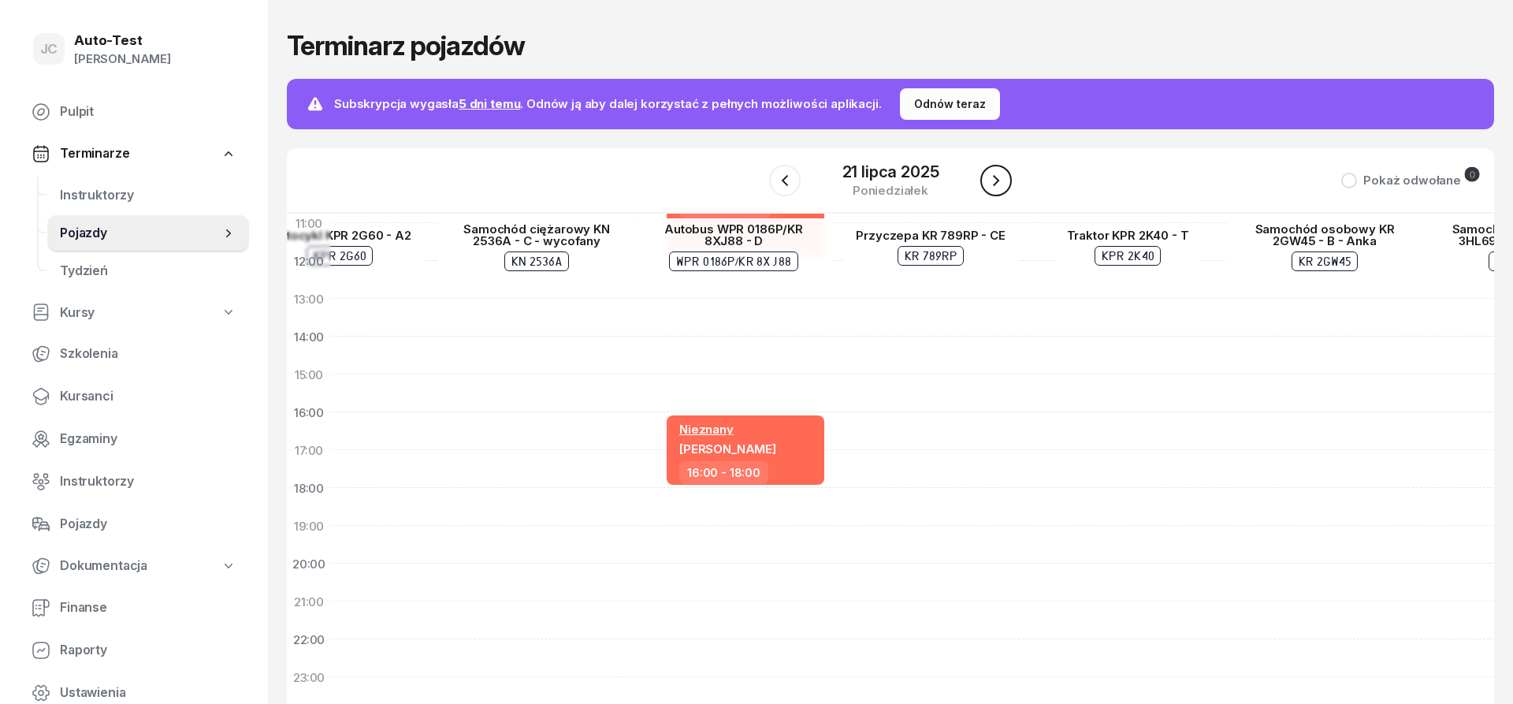
click at [1001, 175] on icon "button" at bounding box center [996, 180] width 19 height 19
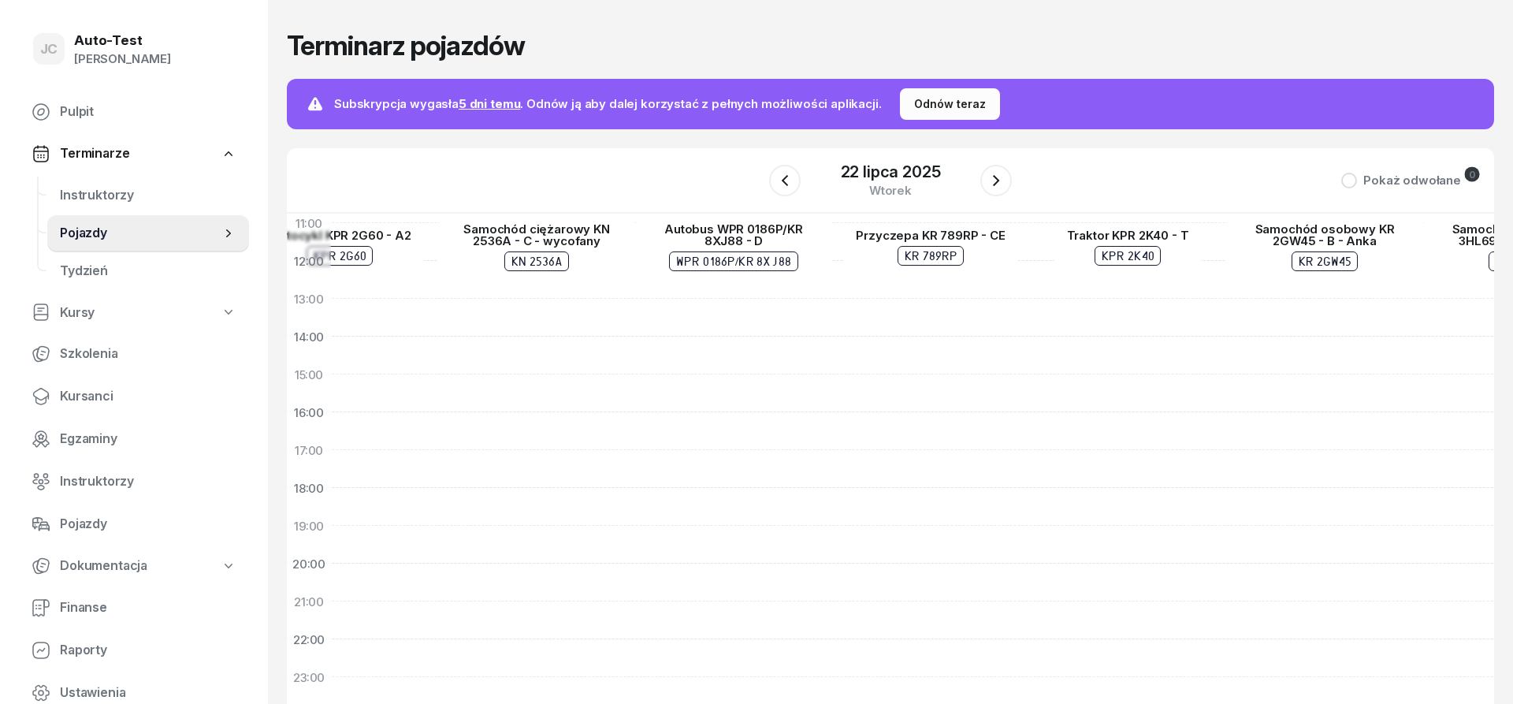
click at [747, 285] on div "Sławomir Dutkiewicz Tomasz Serweta 05:00 - 09:00" at bounding box center [733, 355] width 197 height 757
select select "12"
select select "14"
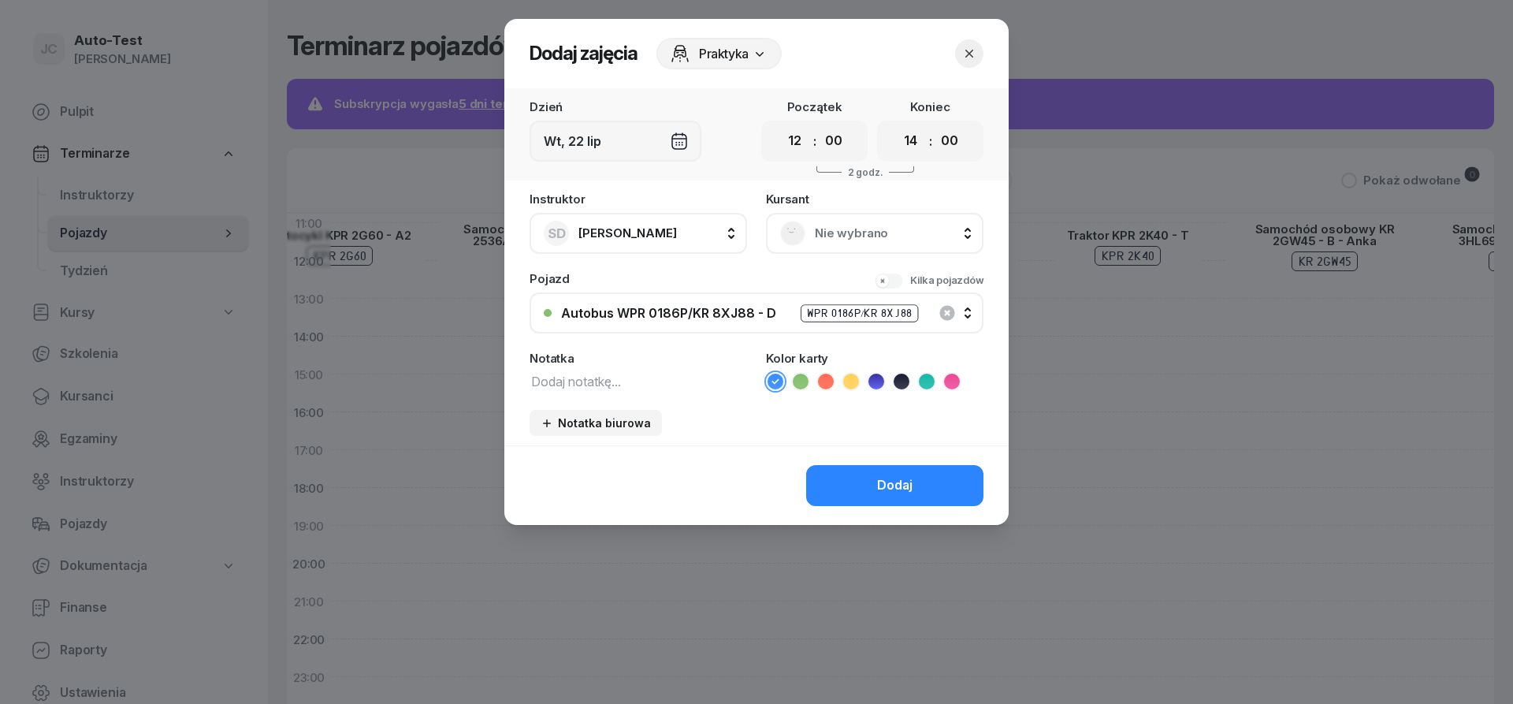
click at [863, 237] on span "Nie wybrano" at bounding box center [892, 233] width 155 height 20
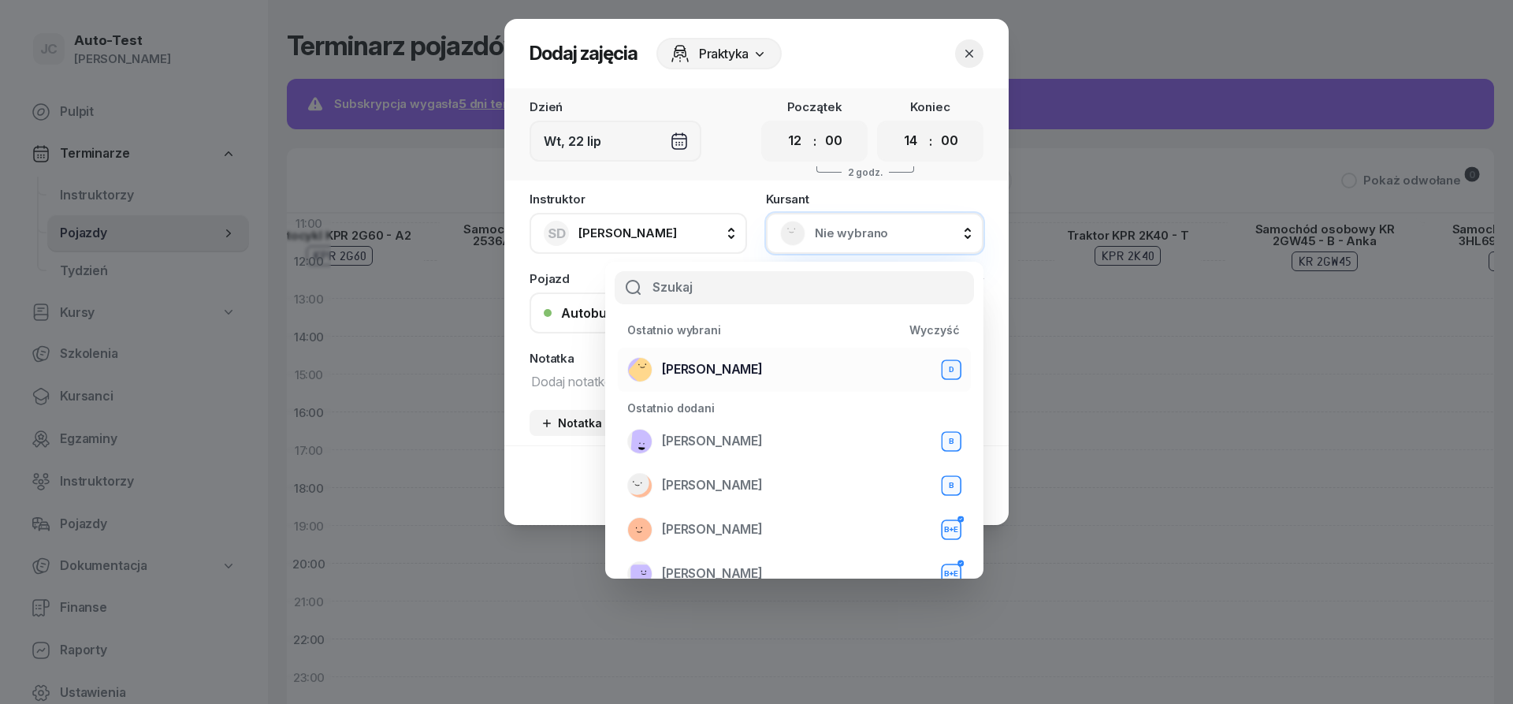
click at [758, 369] on div "Mirosław Kukla D" at bounding box center [794, 369] width 334 height 25
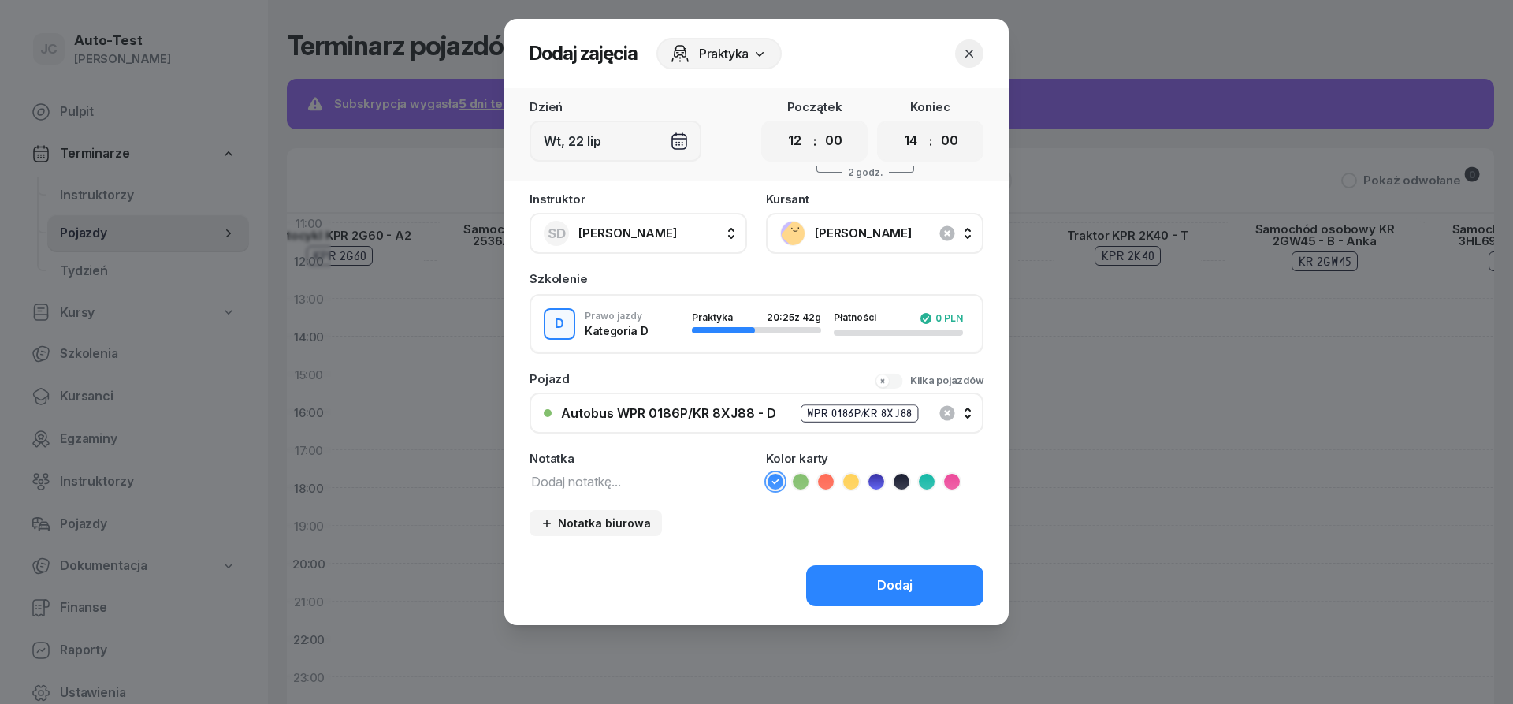
click at [828, 474] on icon at bounding box center [826, 482] width 16 height 16
click at [836, 589] on button "Dodaj" at bounding box center [894, 585] width 177 height 41
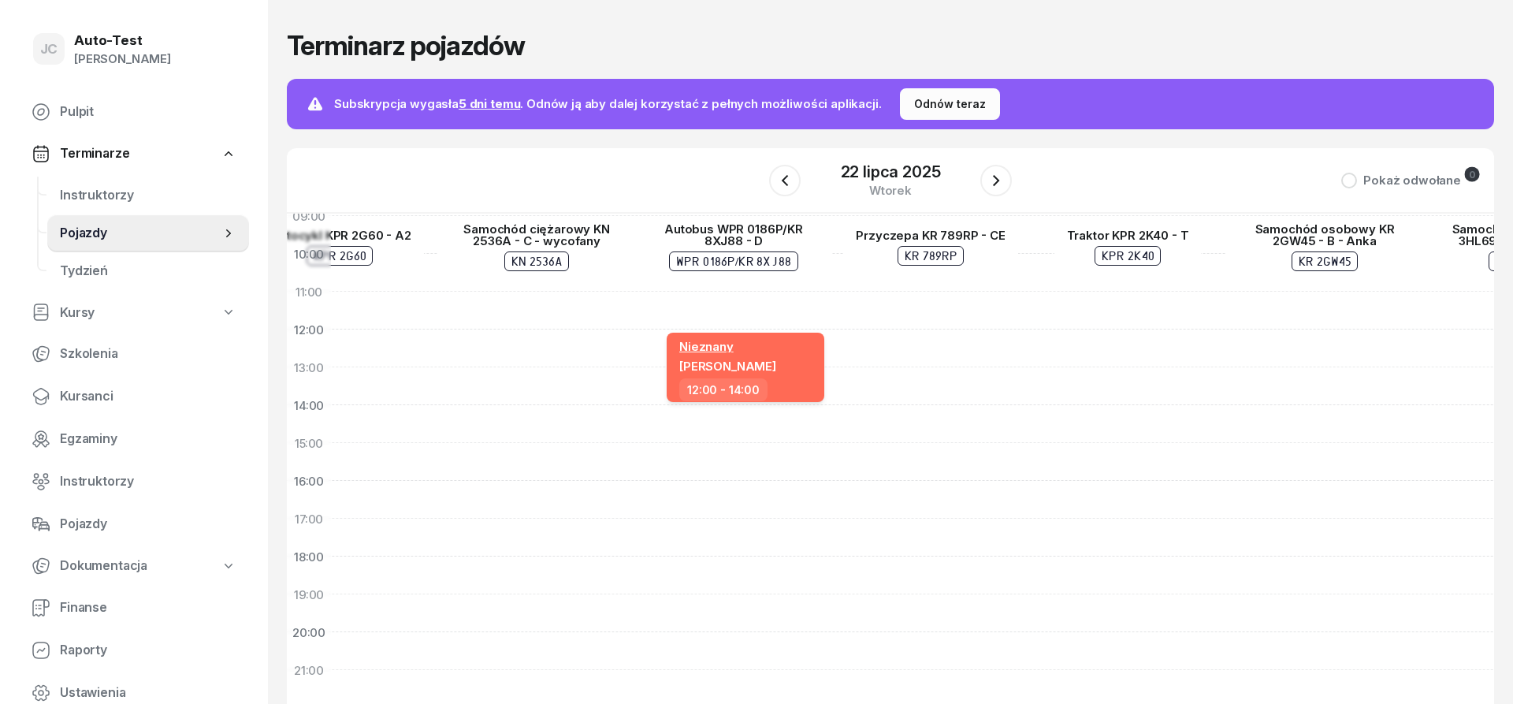
scroll to position [181, 1272]
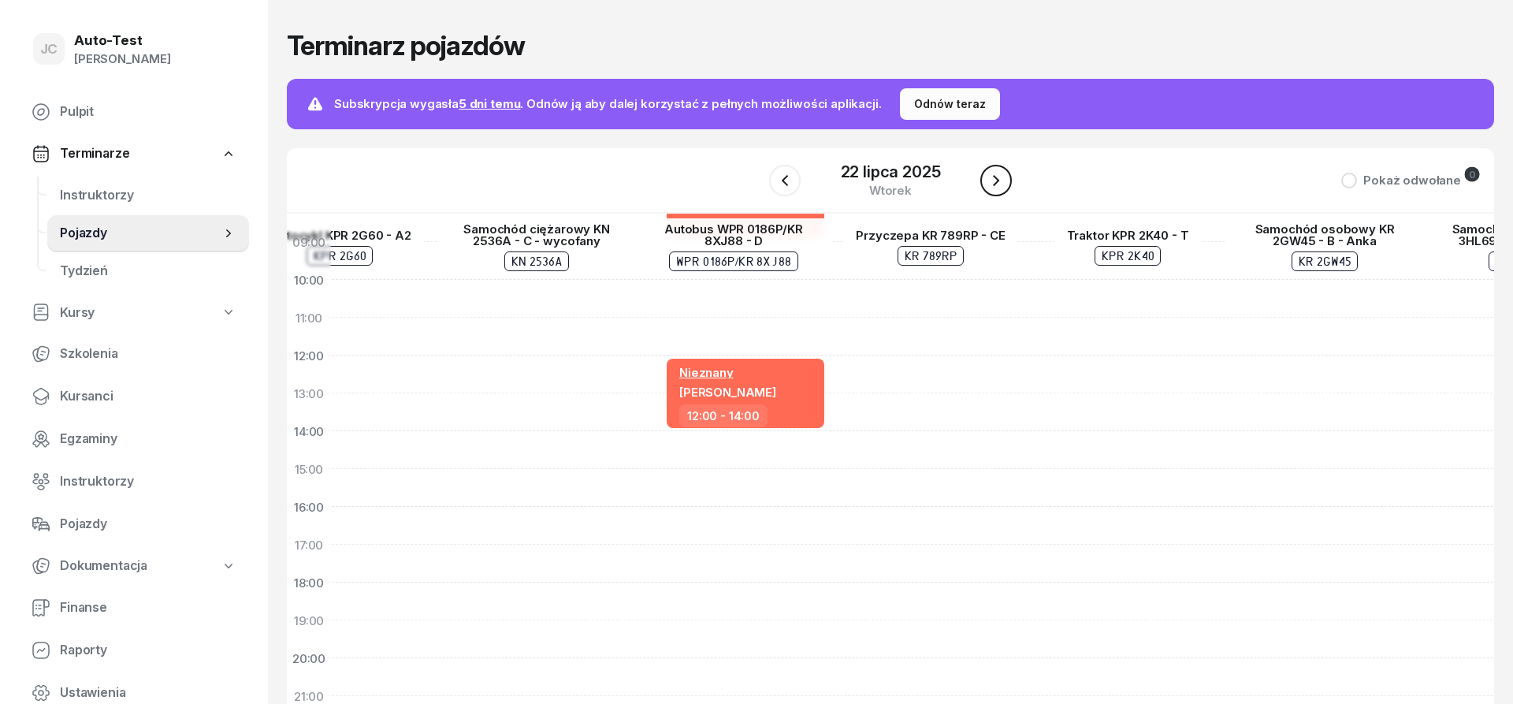
click at [992, 188] on icon "button" at bounding box center [996, 180] width 19 height 19
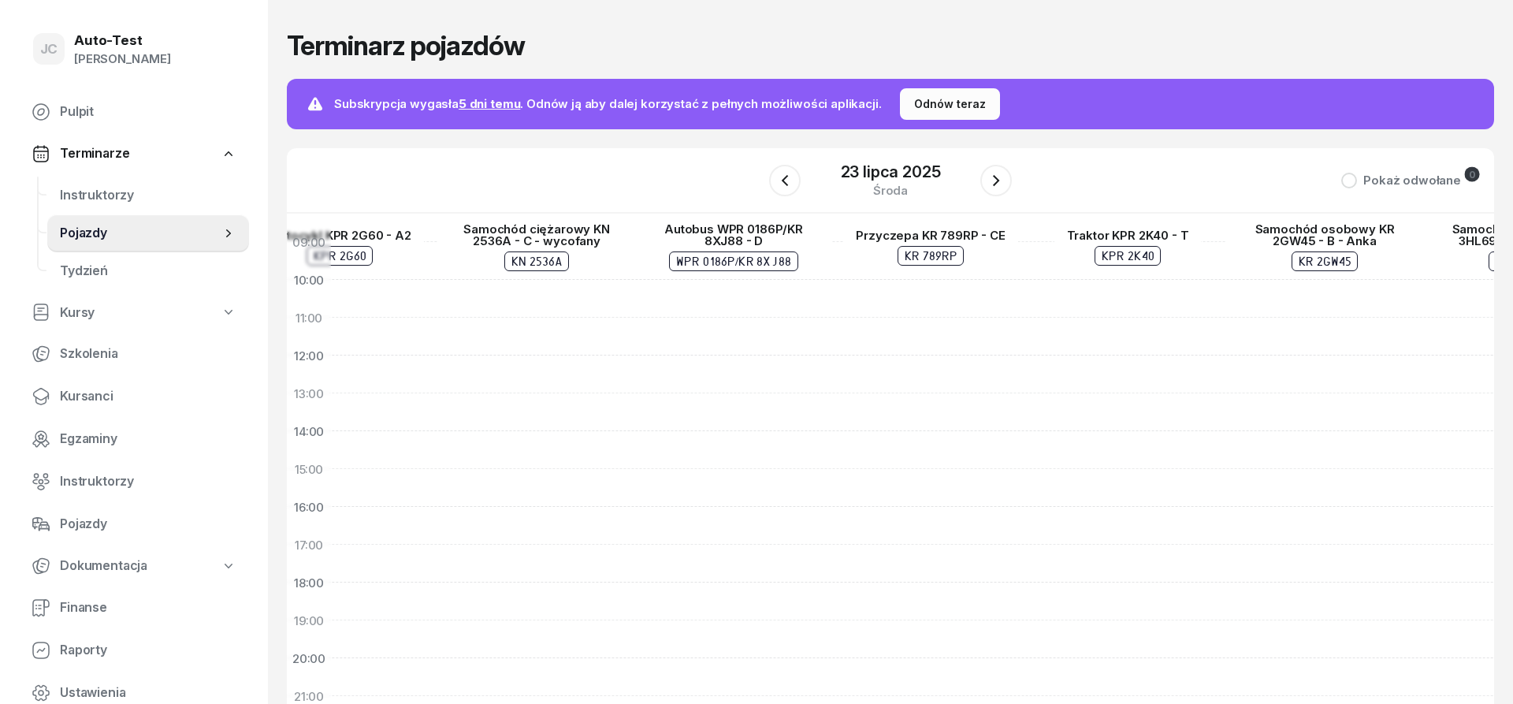
scroll to position [0, 1272]
click at [757, 303] on div at bounding box center [733, 631] width 197 height 757
select select "05"
select select "07"
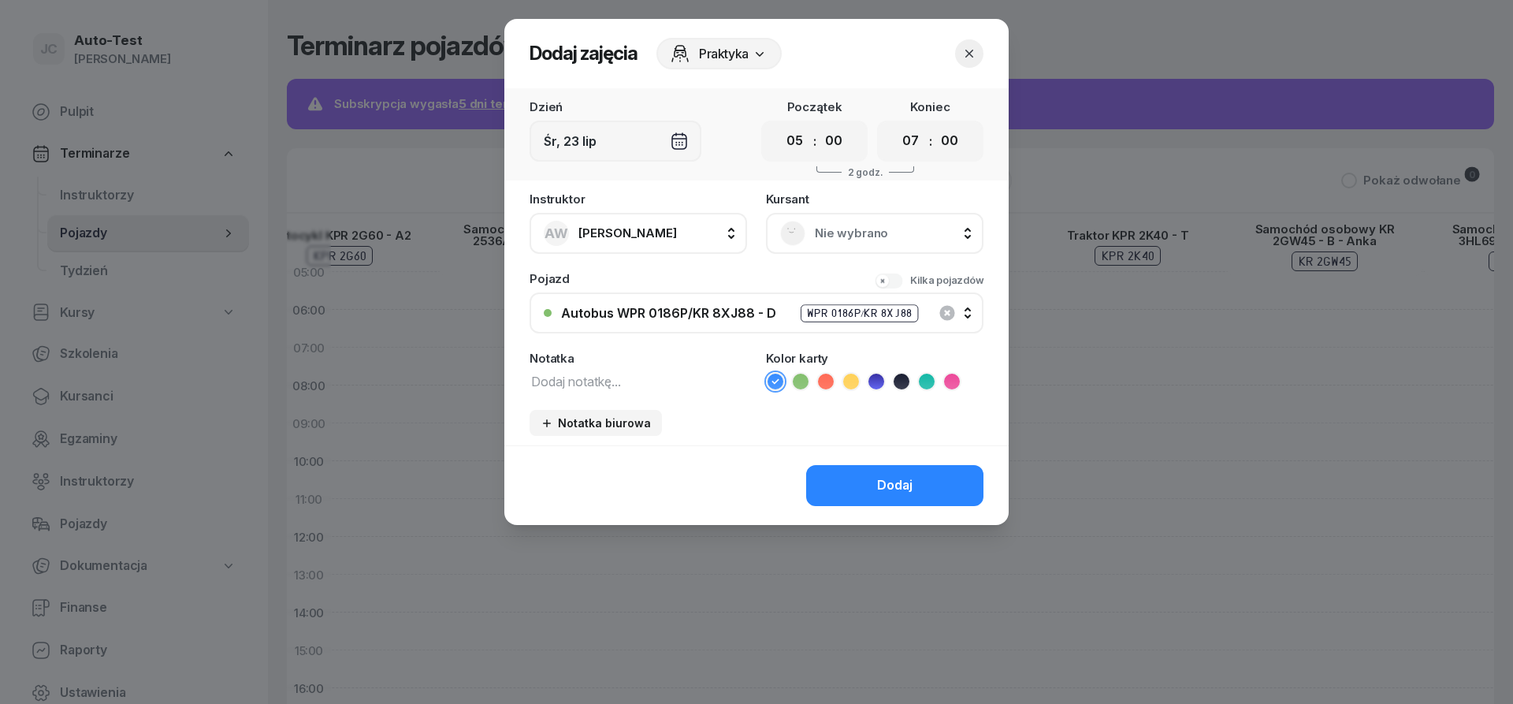
click at [866, 226] on span "Nie wybrano" at bounding box center [892, 233] width 155 height 20
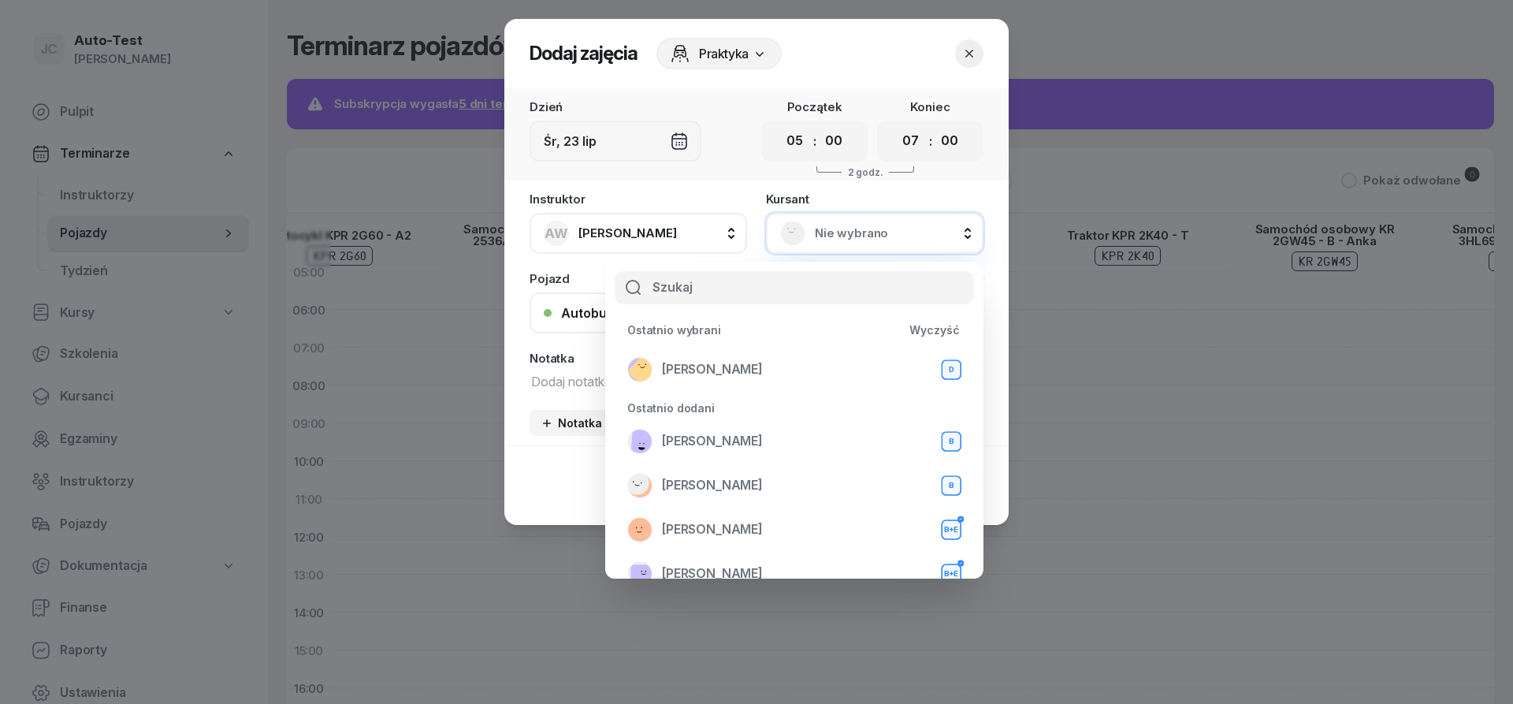
click at [661, 246] on button "AW Anna Wojtanowicz" at bounding box center [639, 233] width 218 height 41
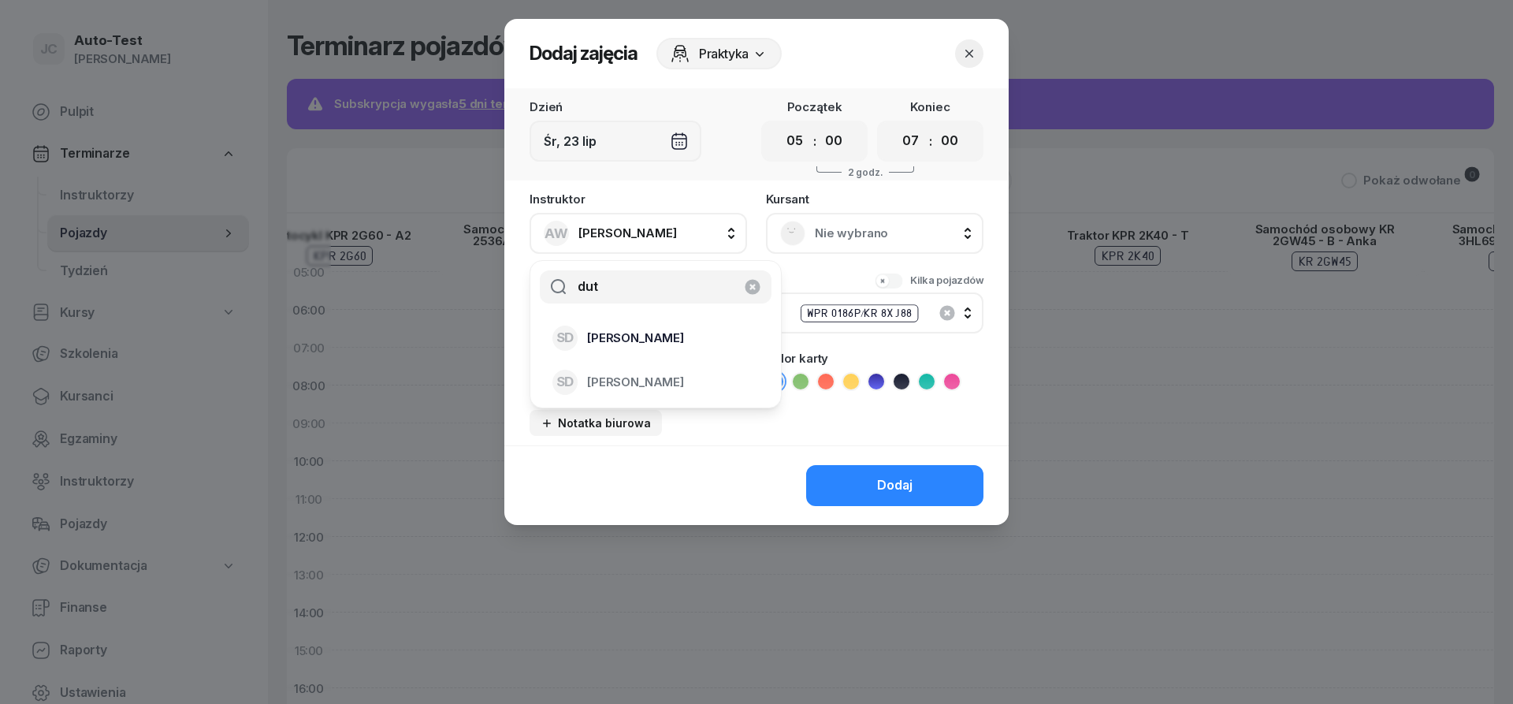
type input "dut"
click at [644, 341] on span "Sławomir Dutkiewicz" at bounding box center [635, 338] width 97 height 20
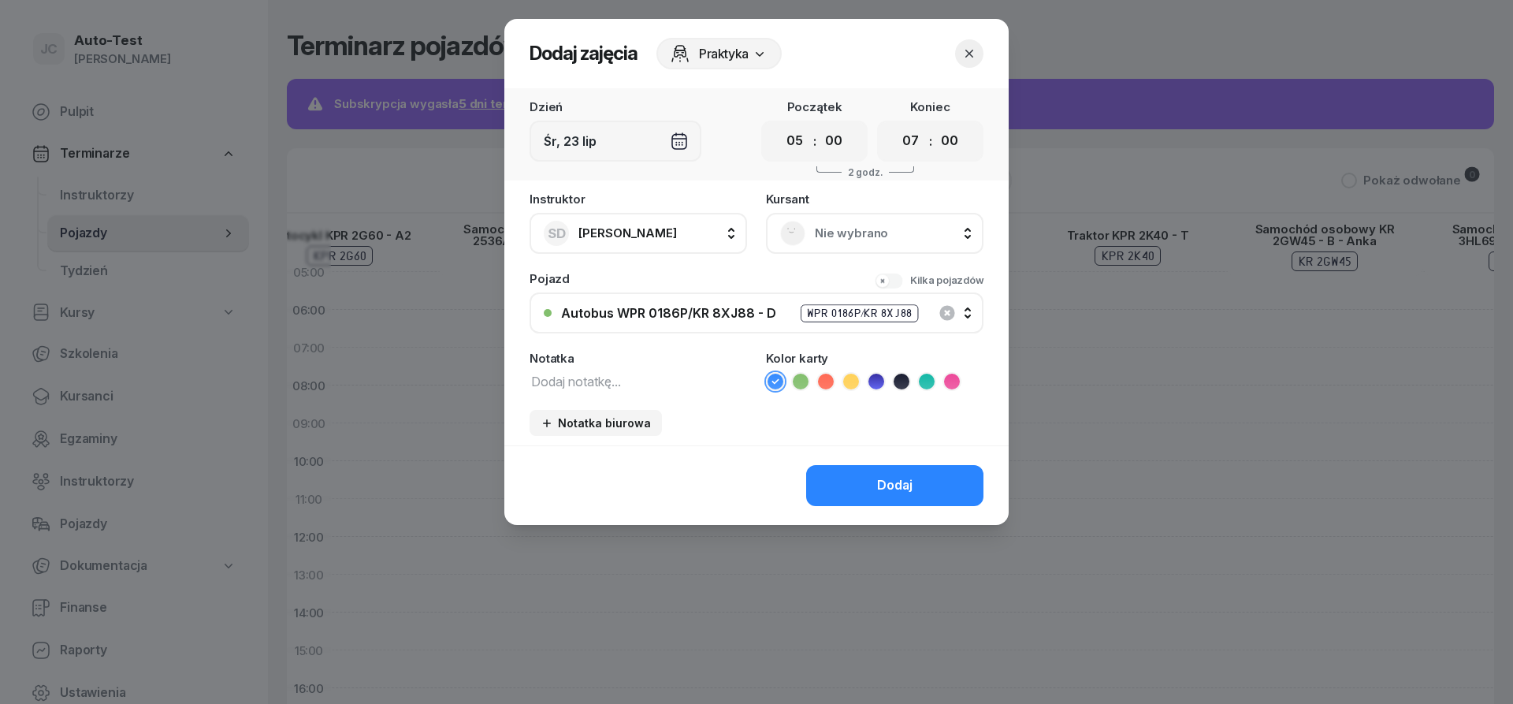
click at [836, 224] on span "Nie wybrano" at bounding box center [892, 233] width 155 height 20
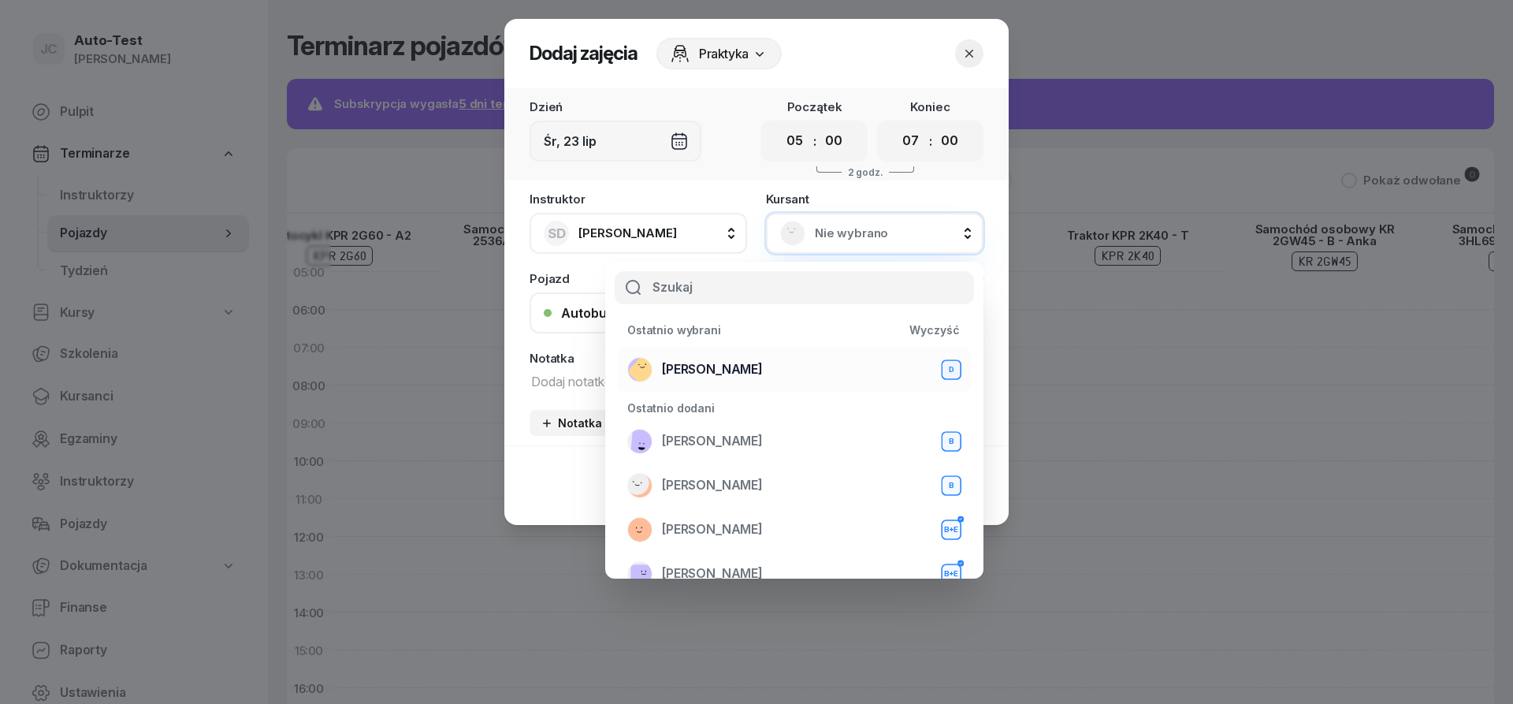
click at [788, 365] on div "Mirosław Kukla D" at bounding box center [794, 369] width 334 height 25
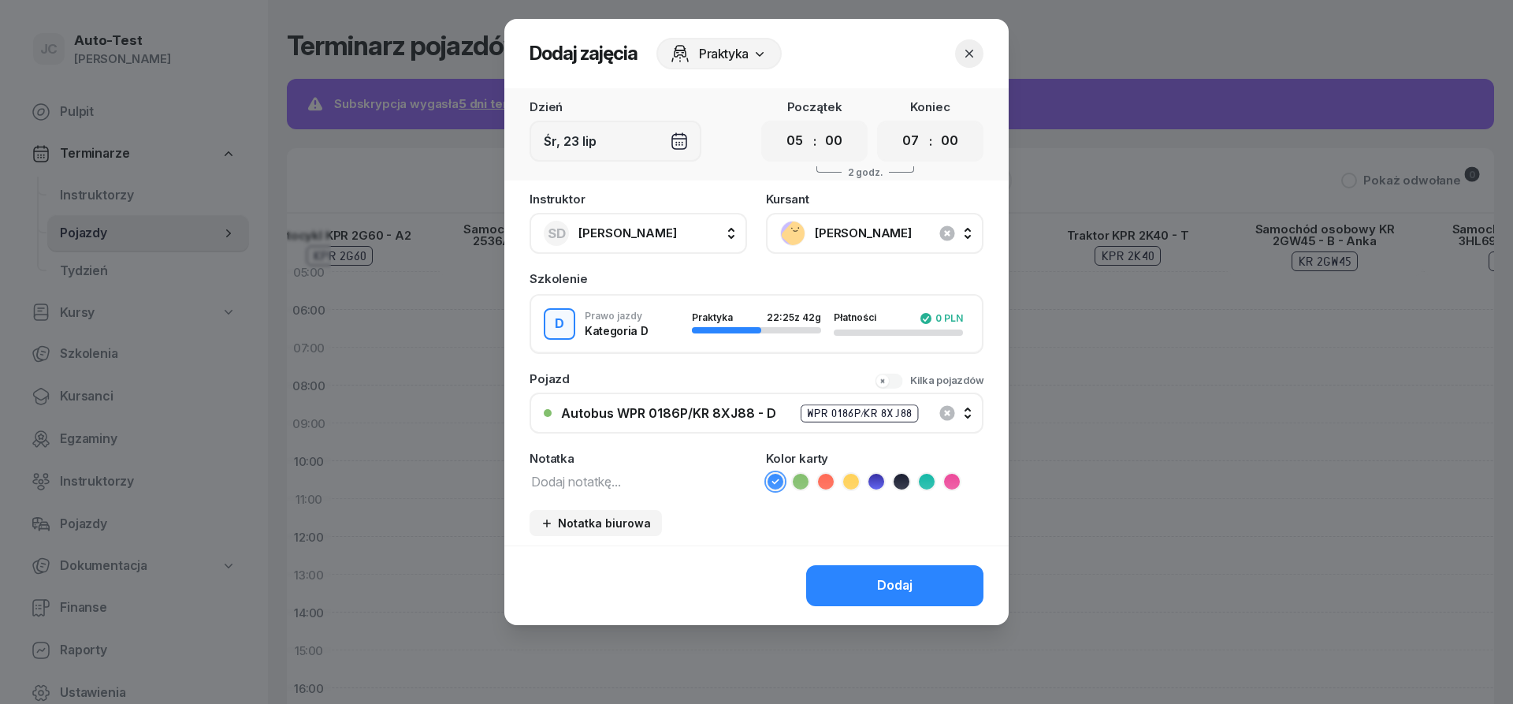
click at [833, 484] on icon at bounding box center [826, 482] width 16 height 16
click at [838, 583] on button "Dodaj" at bounding box center [894, 585] width 177 height 41
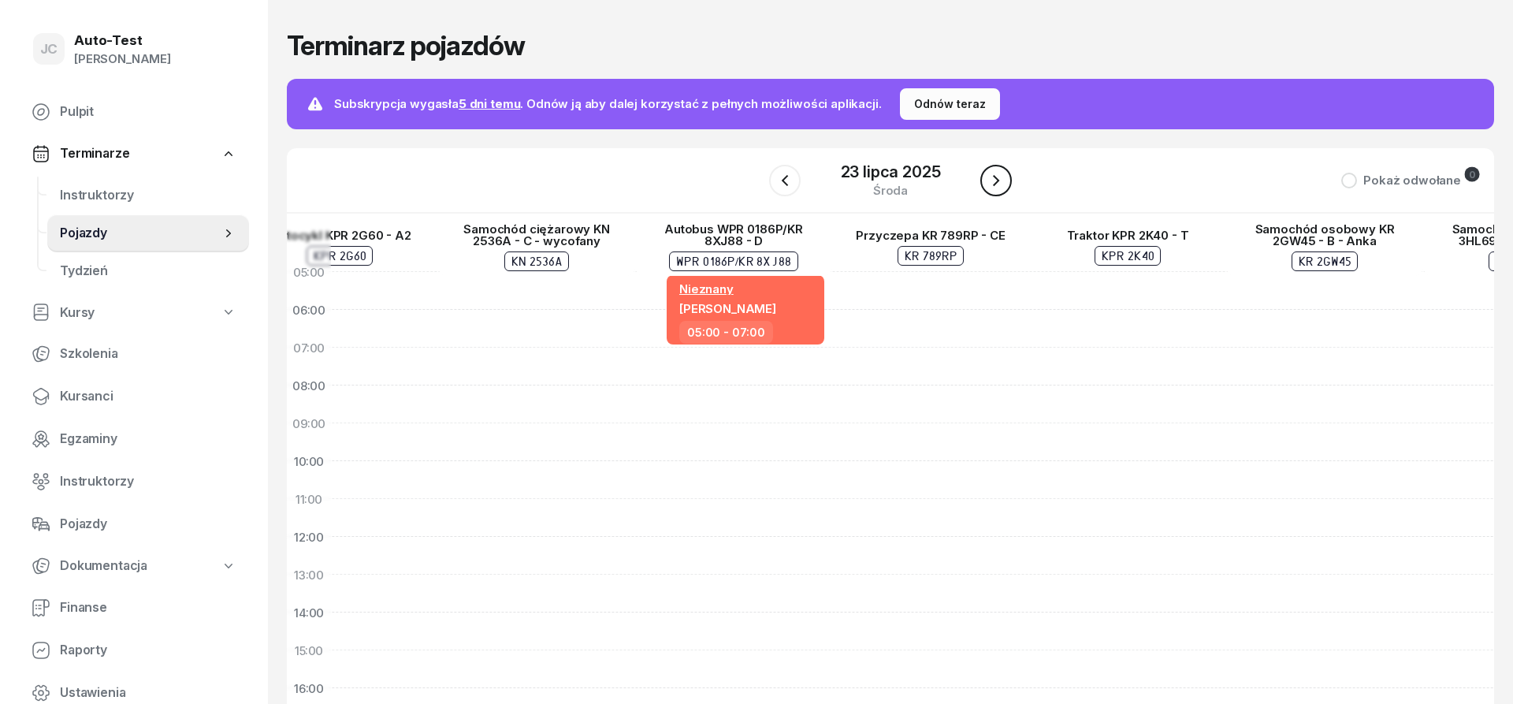
click at [1009, 180] on button "button" at bounding box center [997, 181] width 32 height 32
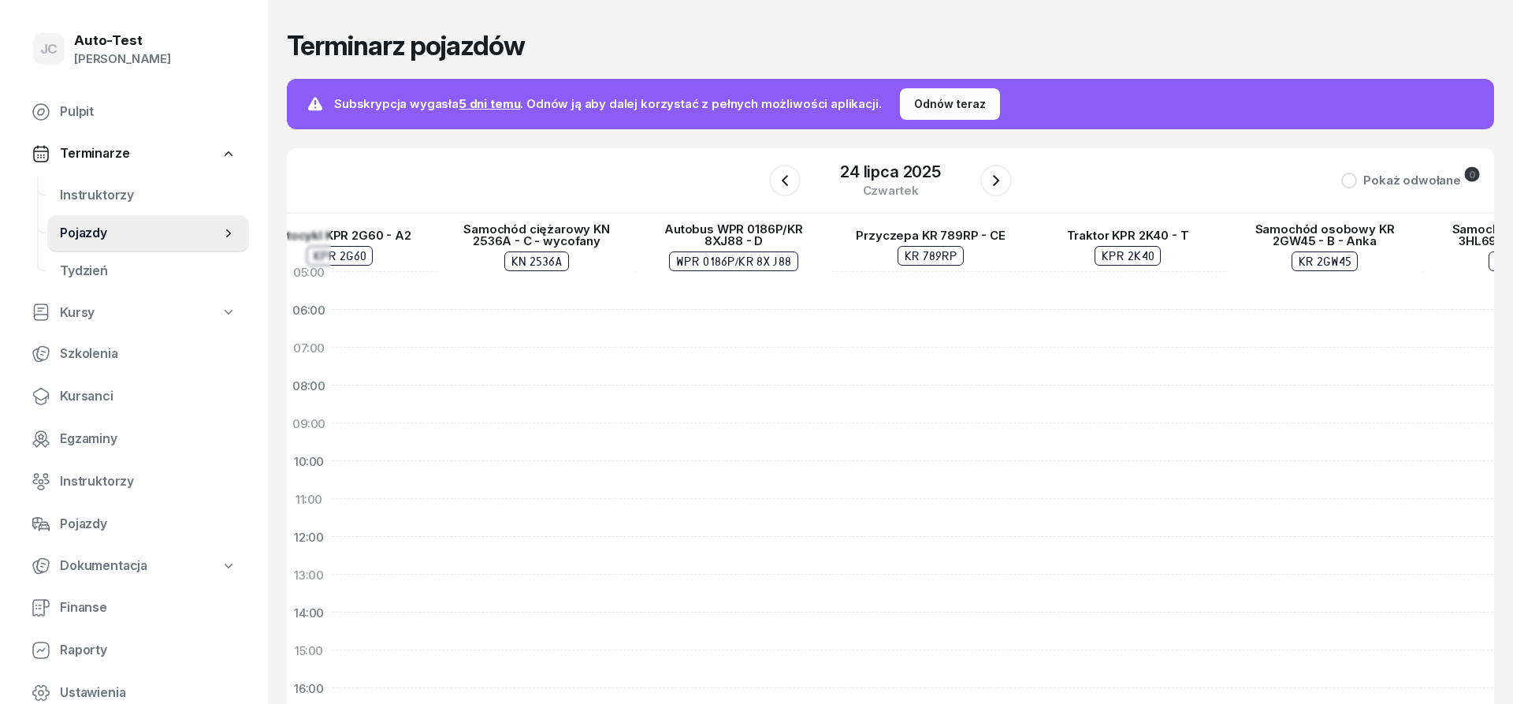
click at [743, 295] on div at bounding box center [733, 631] width 197 height 757
select select "05"
select select "07"
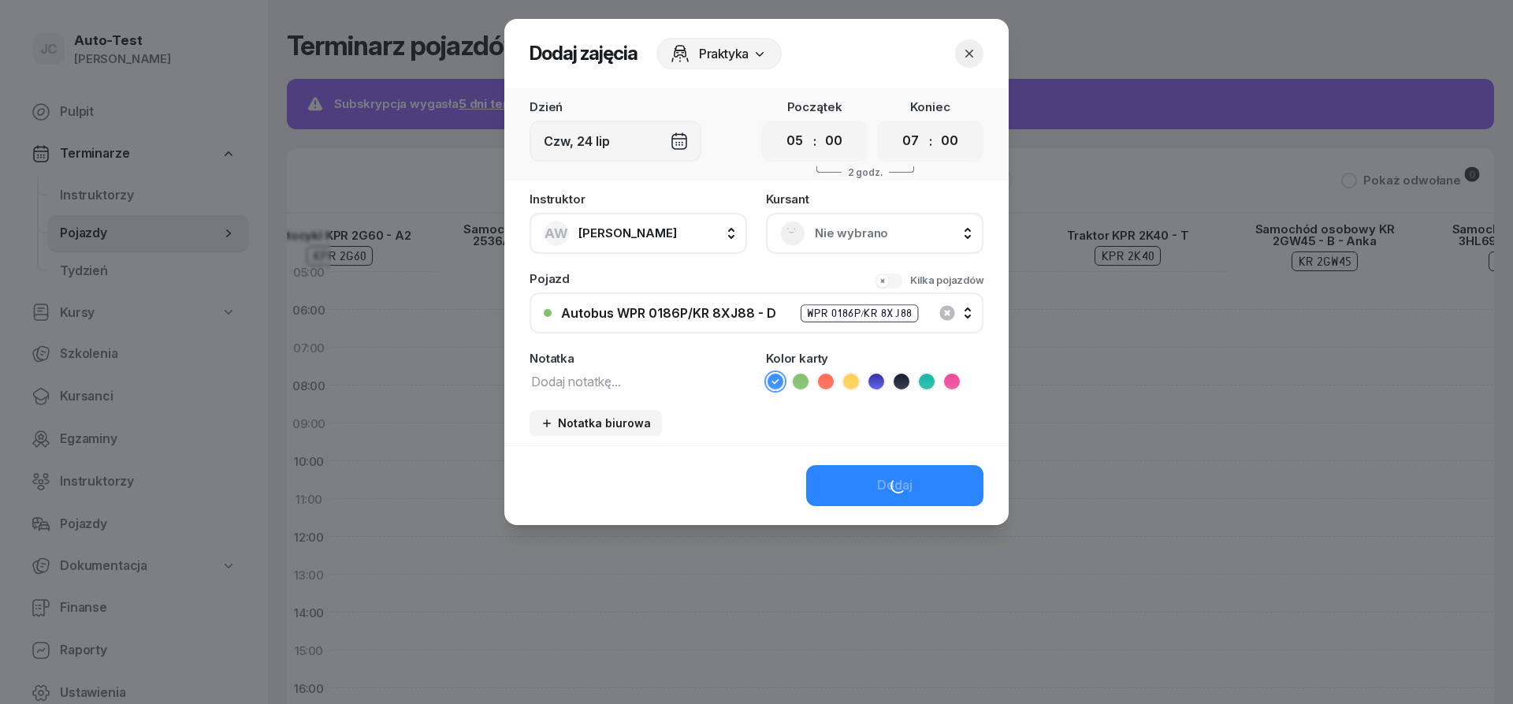
scroll to position [0, 1272]
click at [836, 243] on span "Nie wybrano" at bounding box center [892, 233] width 155 height 20
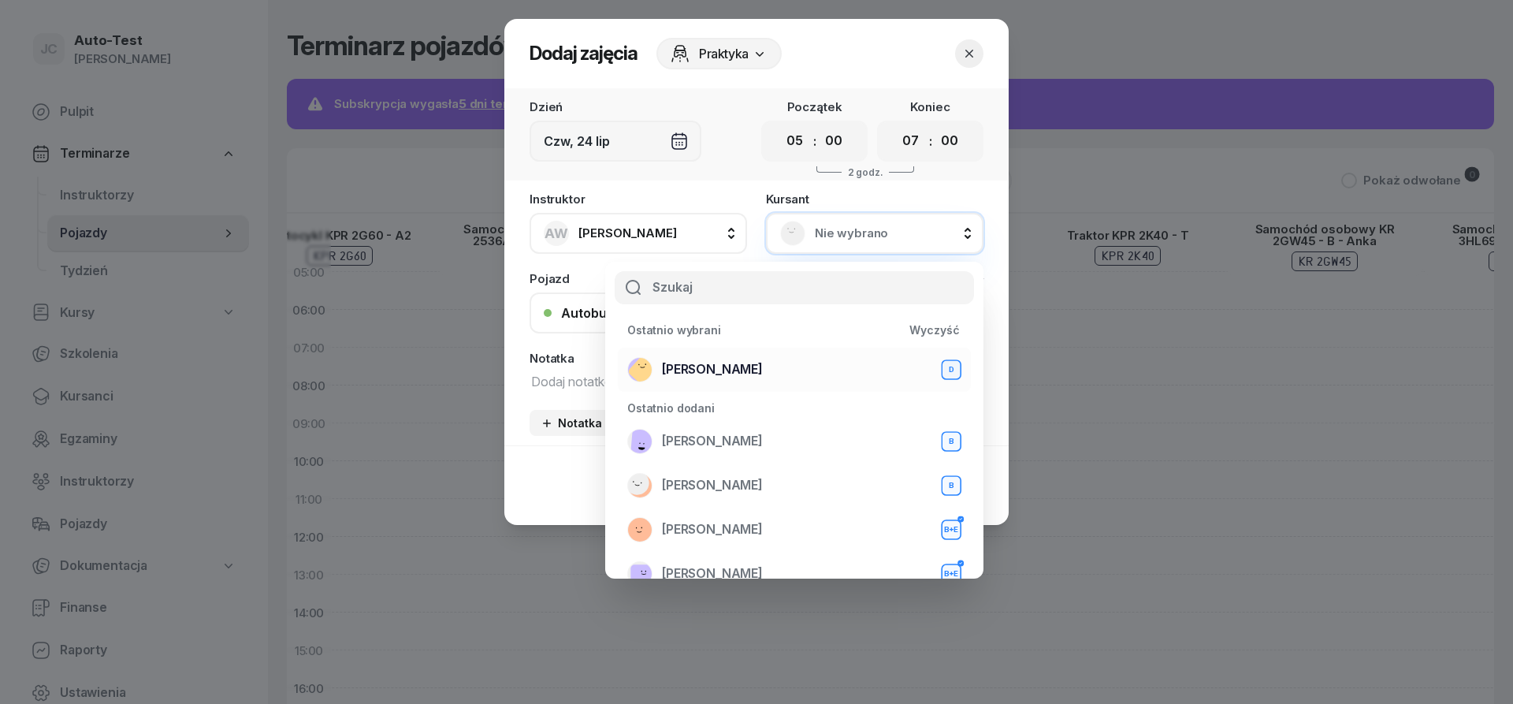
click at [720, 366] on span "Mirosław Kukla" at bounding box center [712, 369] width 101 height 20
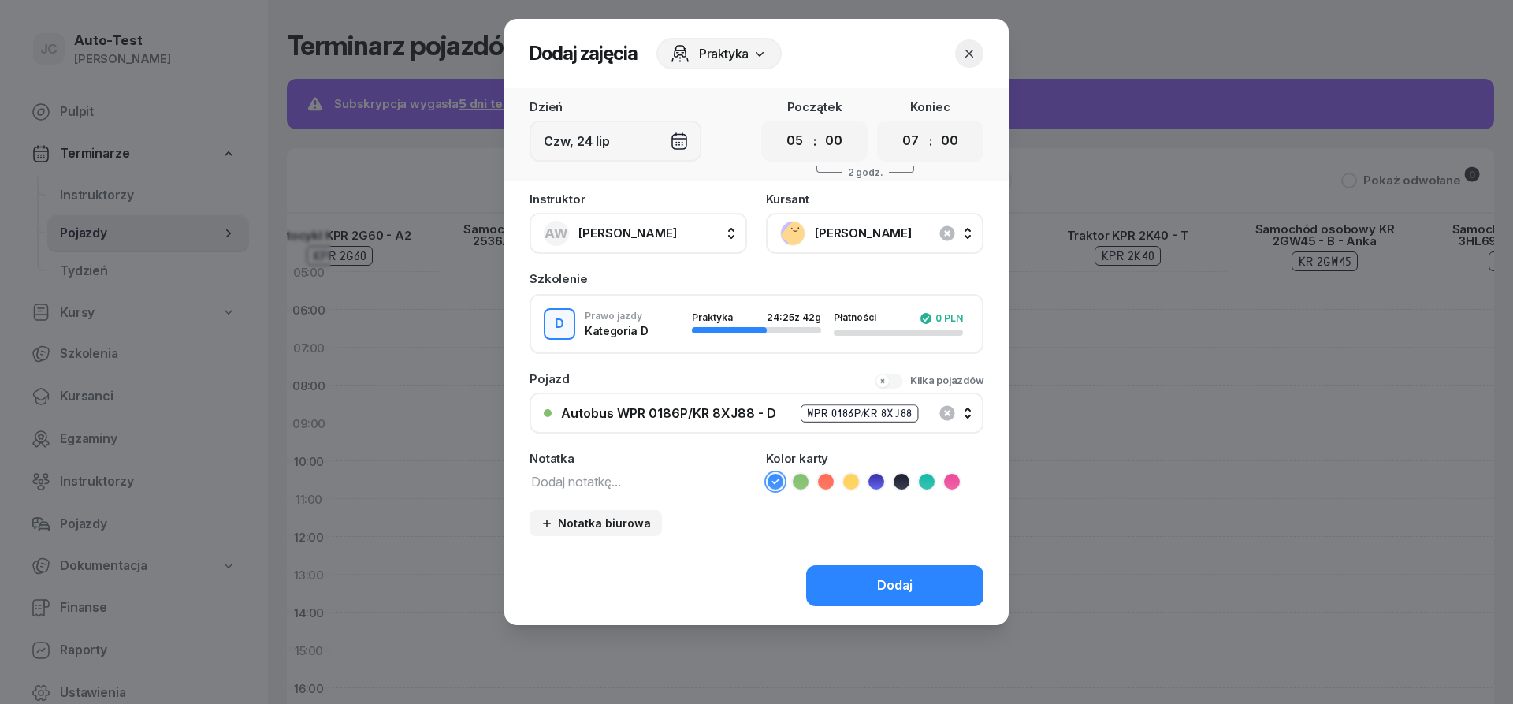
drag, startPoint x: 826, startPoint y: 478, endPoint x: 723, endPoint y: 330, distance: 181.3
click at [826, 479] on icon at bounding box center [826, 482] width 16 height 16
click at [658, 240] on span "Anna Wojtanowicz" at bounding box center [628, 233] width 99 height 20
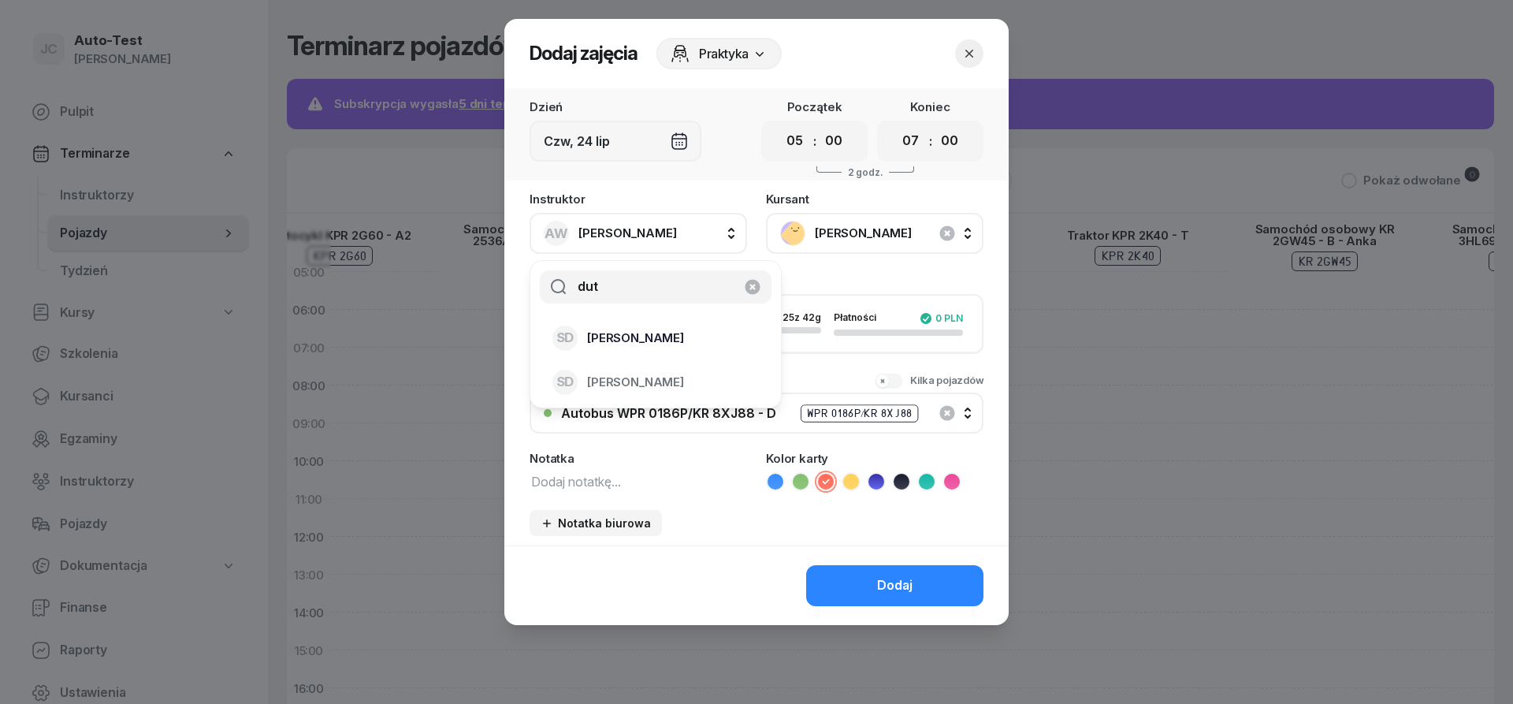
type input "dut"
click at [648, 343] on span "Sławomir Dutkiewicz" at bounding box center [635, 338] width 97 height 20
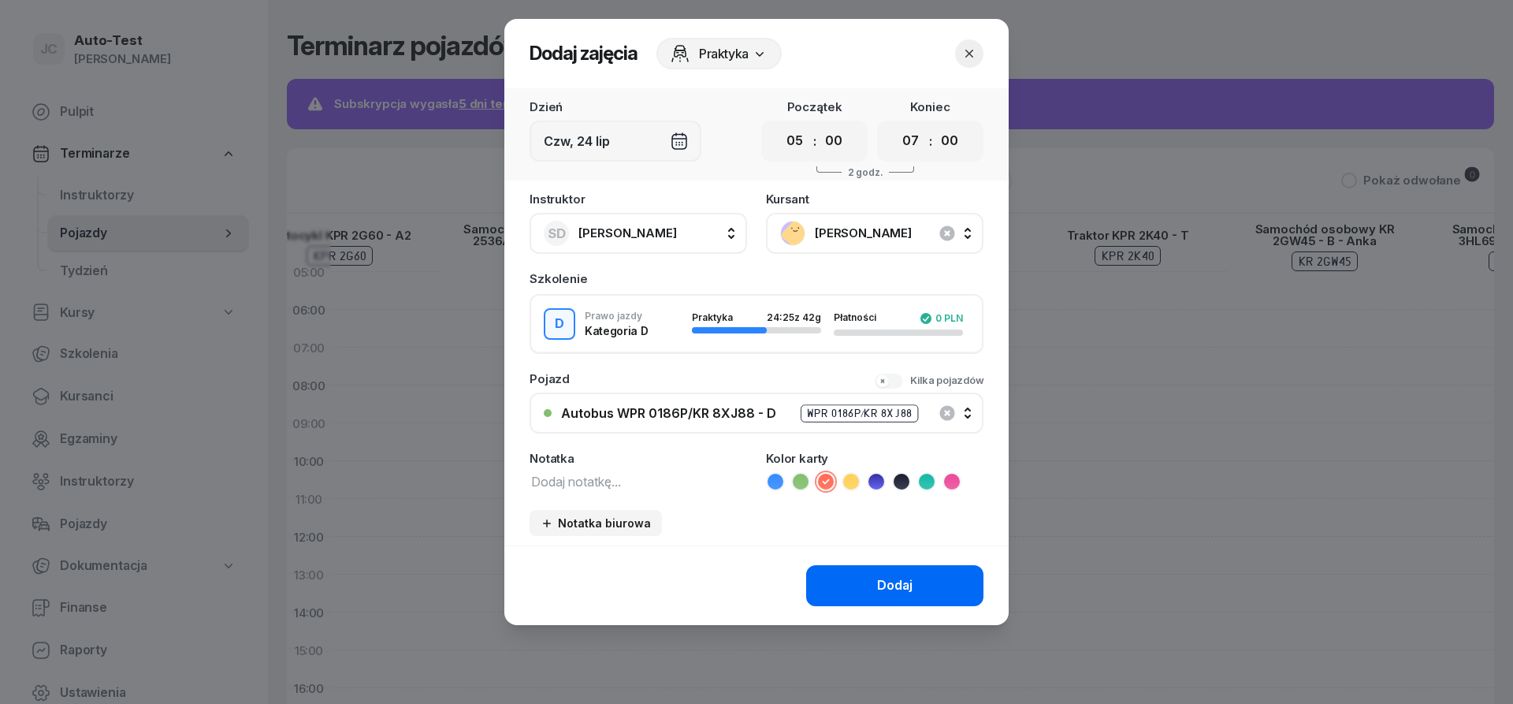
click at [865, 579] on button "Dodaj" at bounding box center [894, 585] width 177 height 41
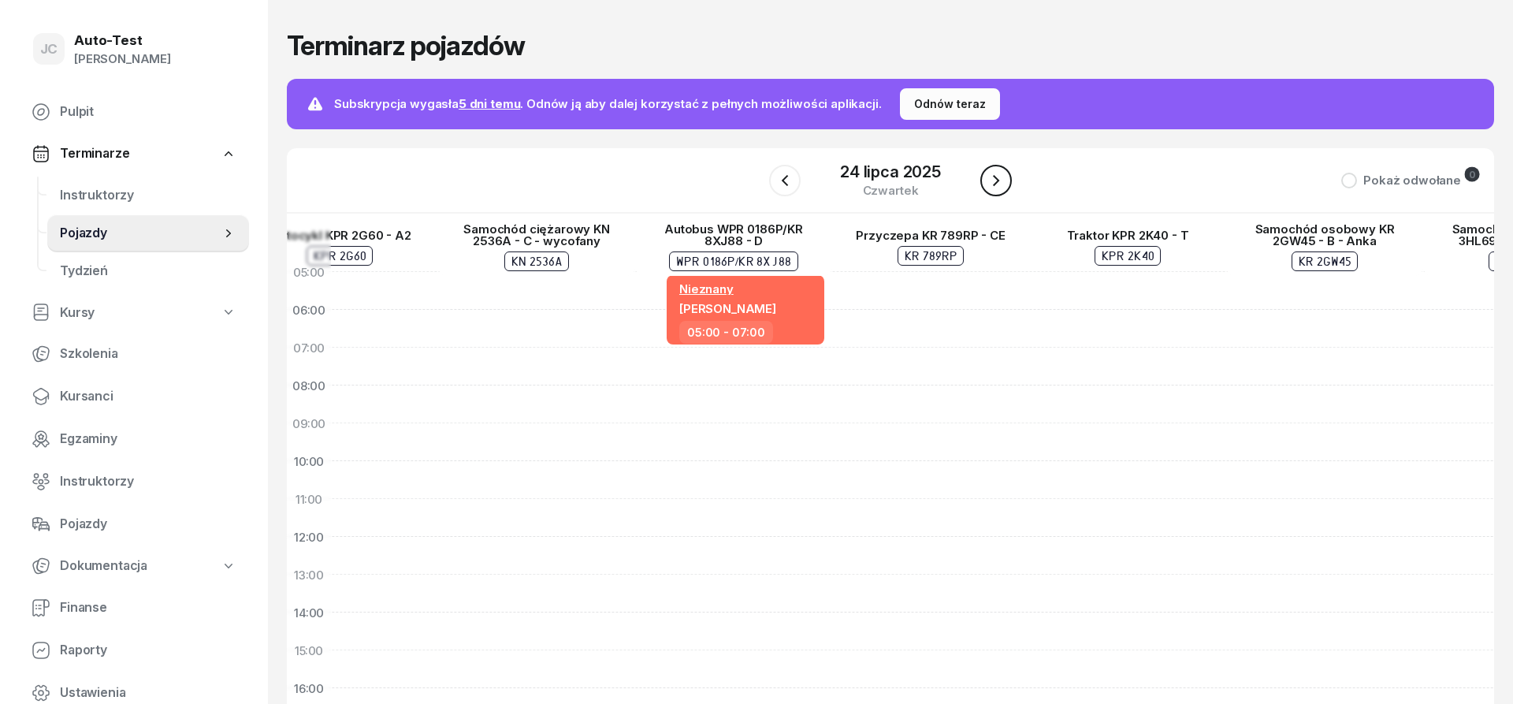
click at [1006, 191] on button "button" at bounding box center [997, 181] width 32 height 32
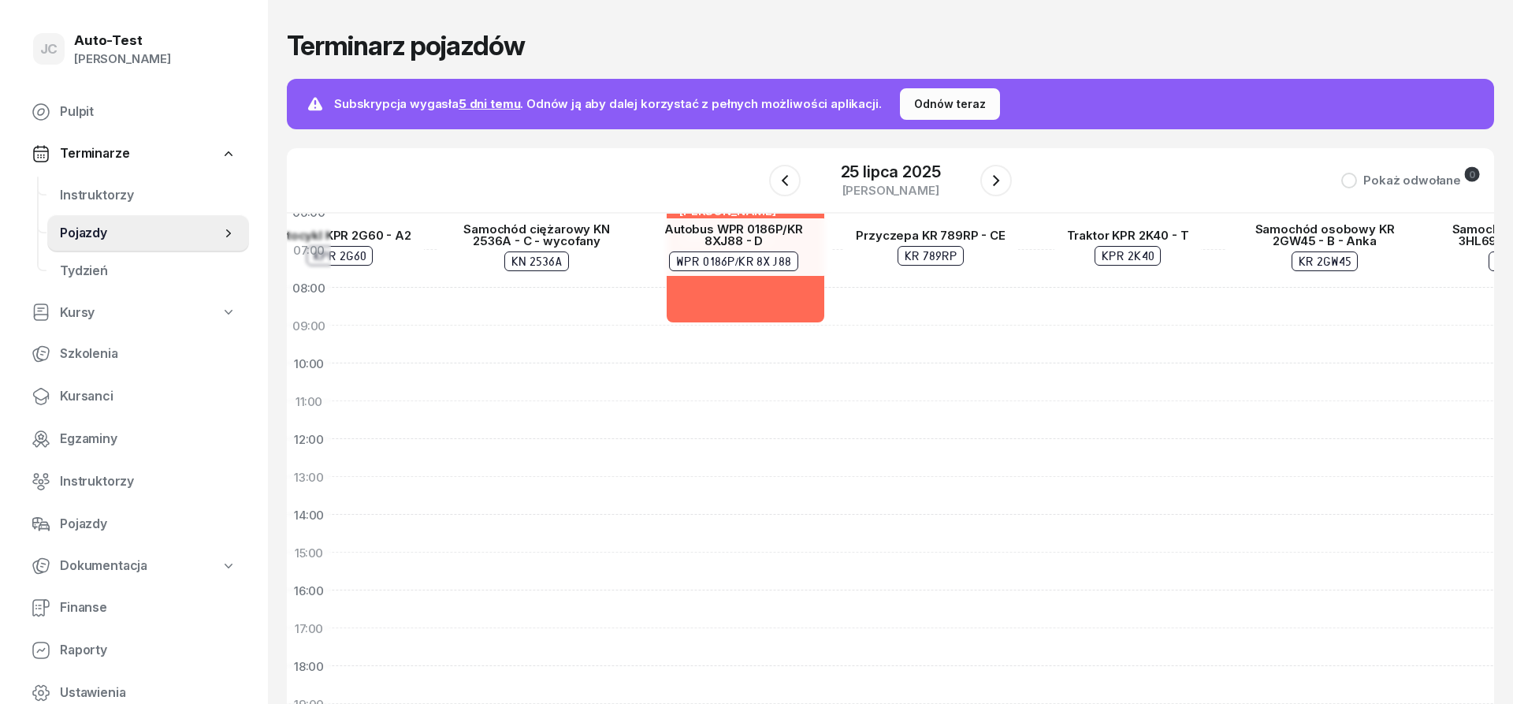
scroll to position [276, 1272]
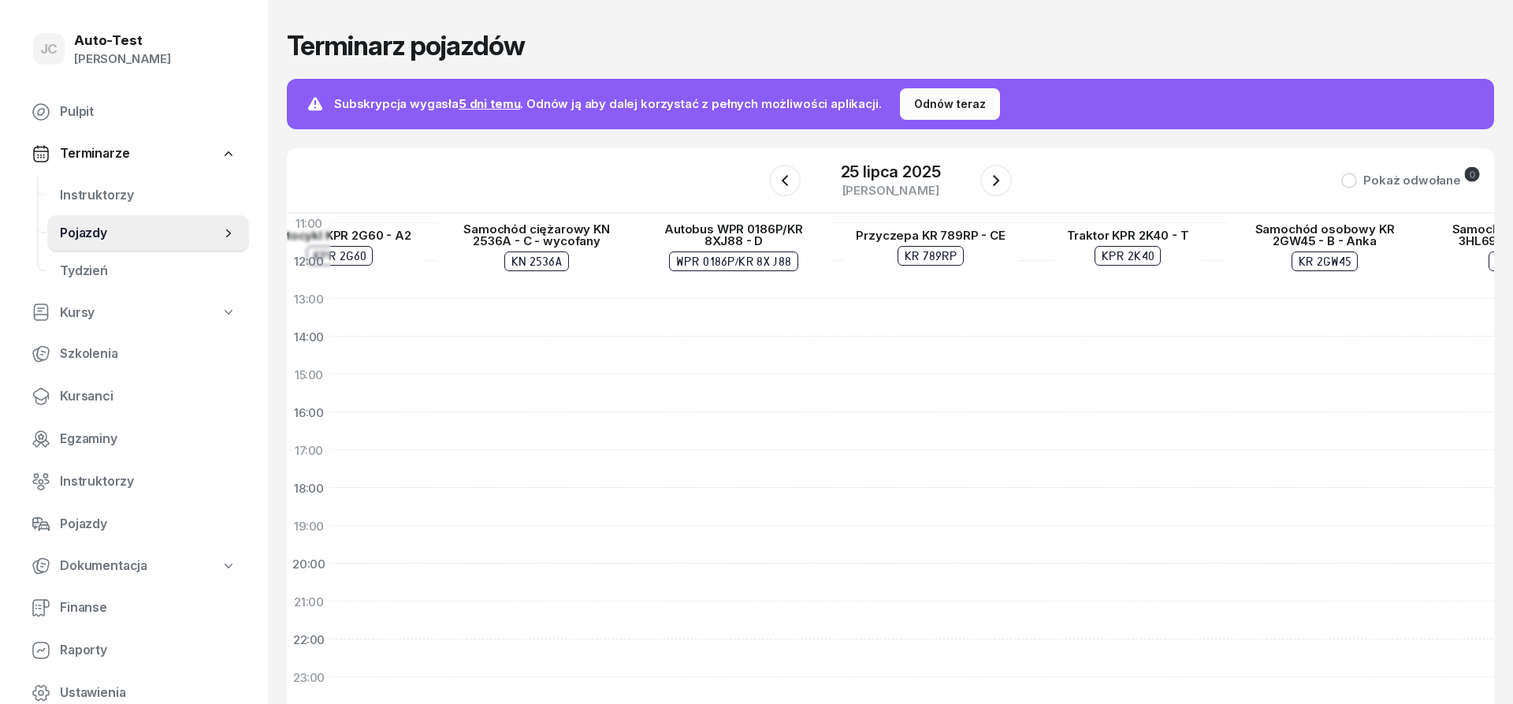
click at [747, 403] on div "Sławomir Dutkiewicz Wojciech Król 05:00 - 09:00" at bounding box center [733, 355] width 197 height 757
select select "15"
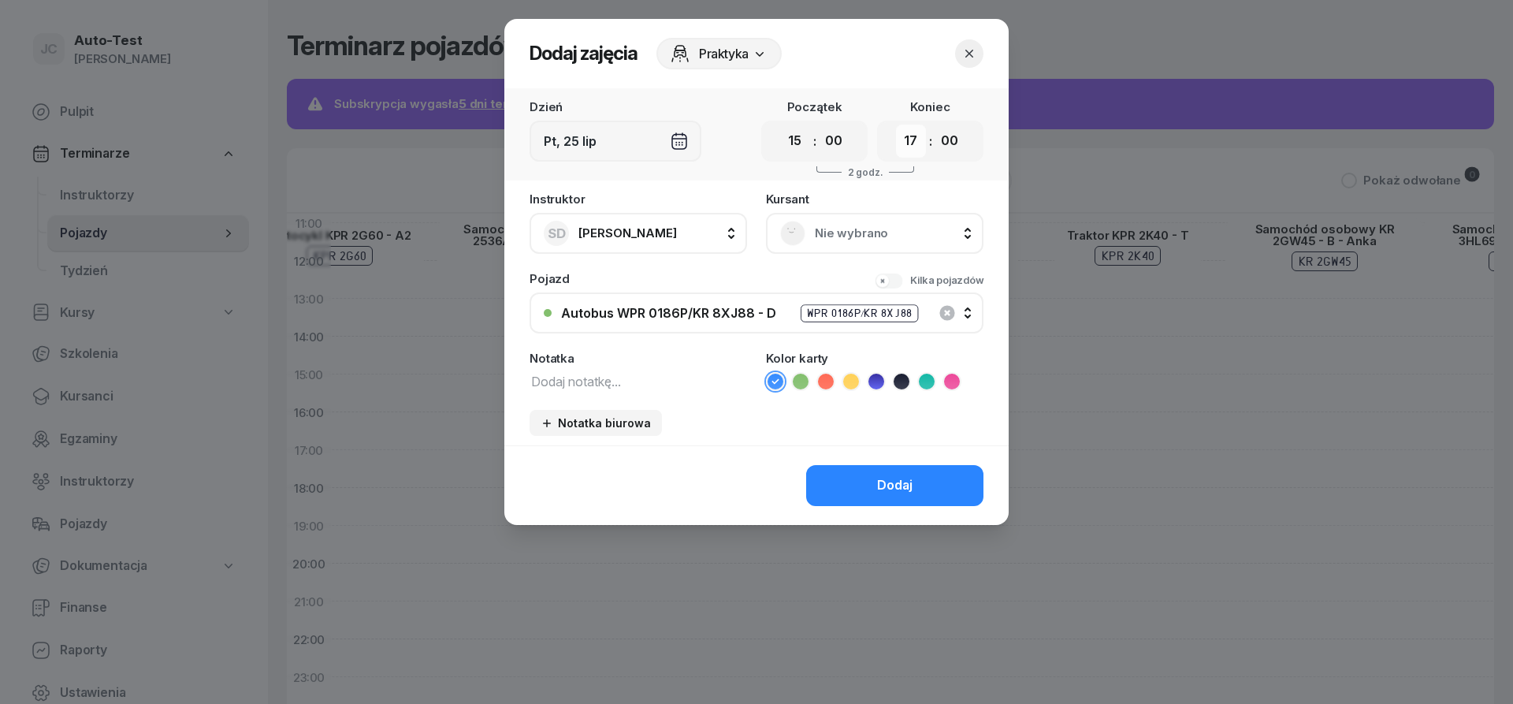
click at [896, 125] on select "00 01 02 03 04 05 06 07 08 09 10 11 12 13 14 15 16 17 18 19 20 21 22 23" at bounding box center [911, 141] width 30 height 33
select select "19"
click option "19" at bounding box center [0, 0] width 0 height 0
click at [821, 245] on div "Nie wybrano" at bounding box center [874, 233] width 189 height 25
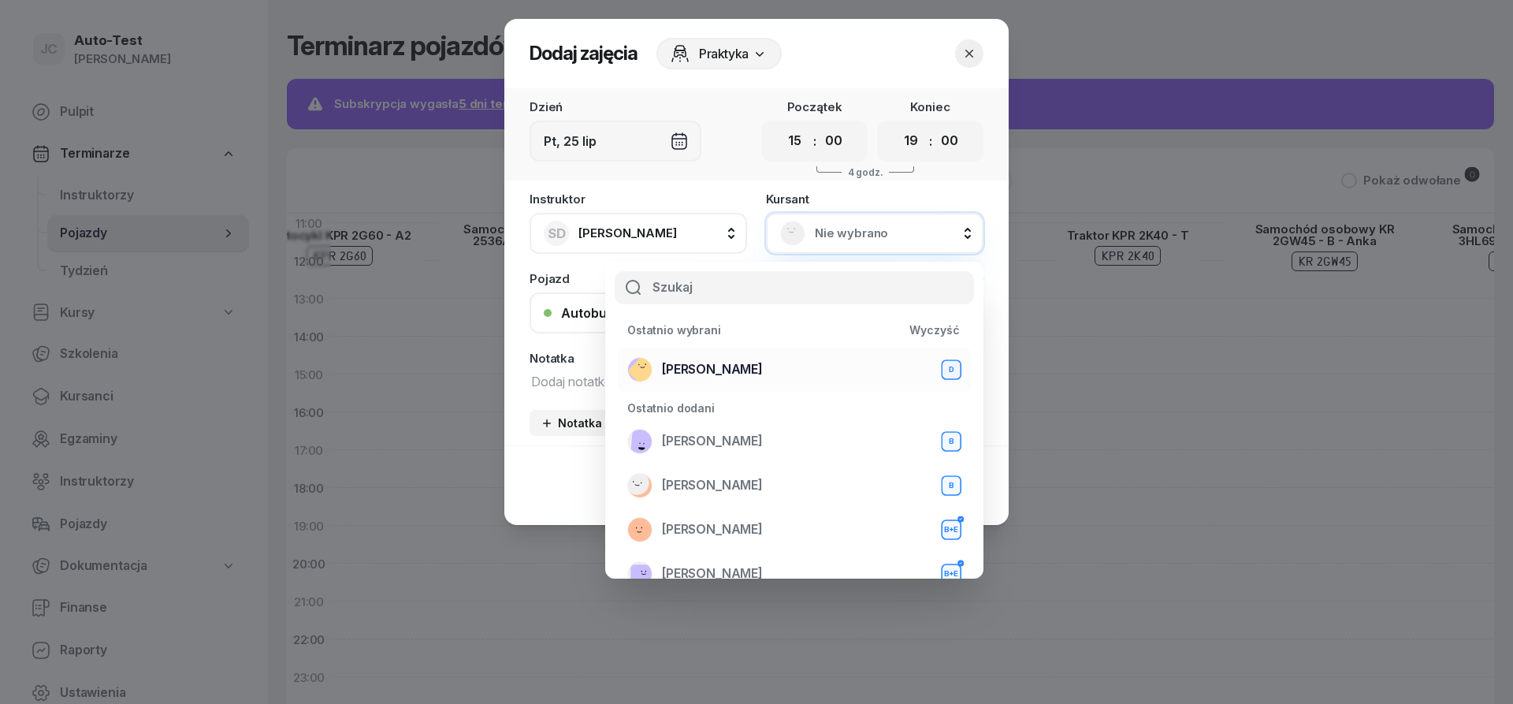
click at [761, 369] on div "Mirosław Kukla D" at bounding box center [794, 369] width 334 height 25
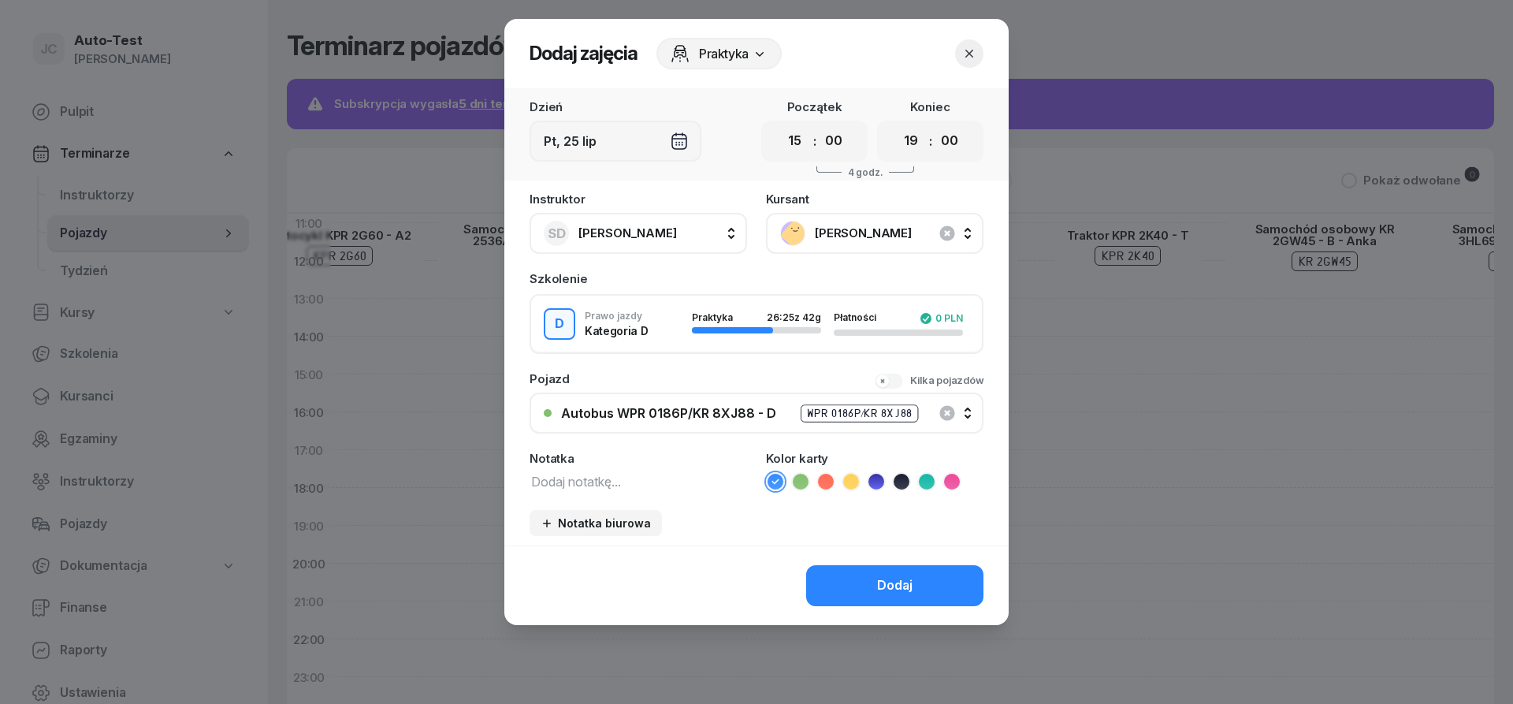
click at [826, 482] on icon at bounding box center [825, 481] width 7 height 6
click at [868, 576] on button "Dodaj" at bounding box center [894, 585] width 177 height 41
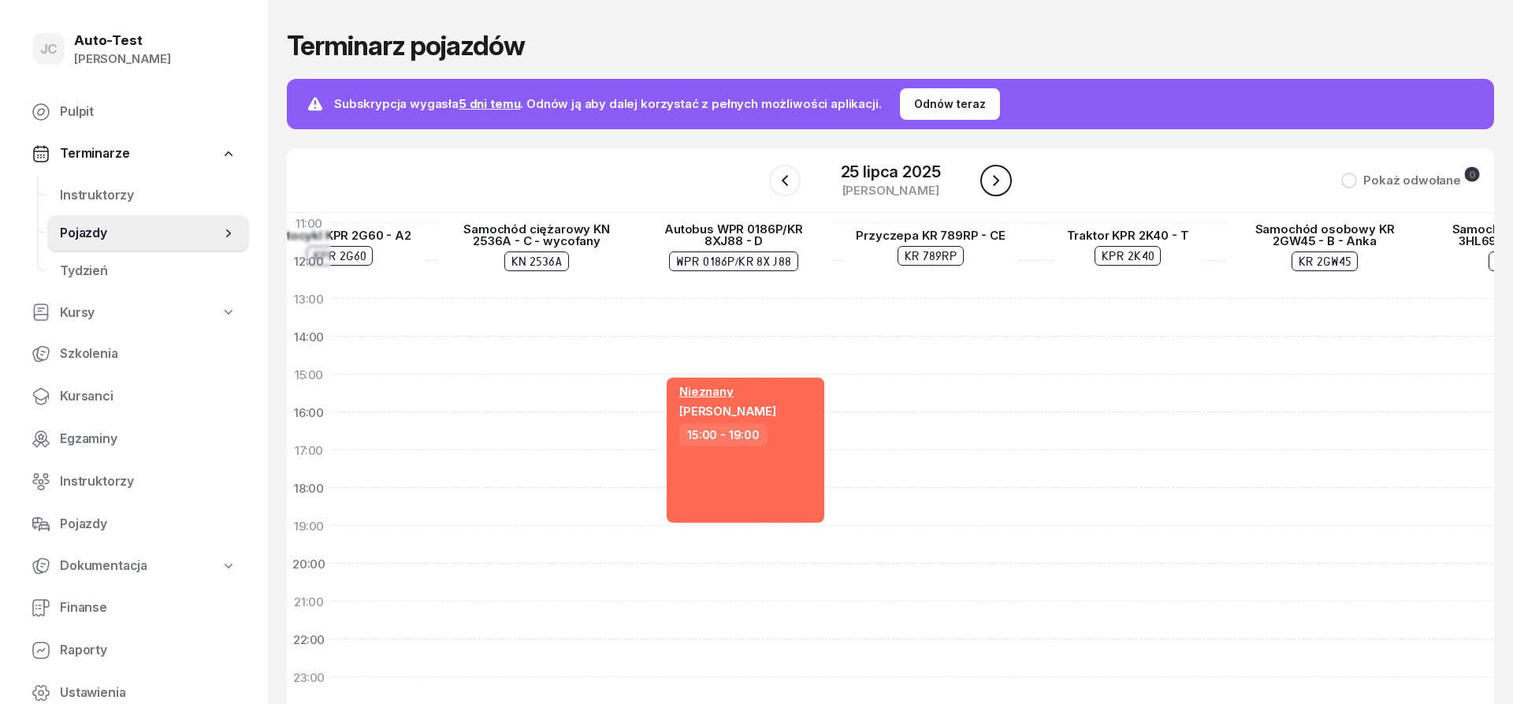
click at [982, 179] on button "button" at bounding box center [997, 181] width 32 height 32
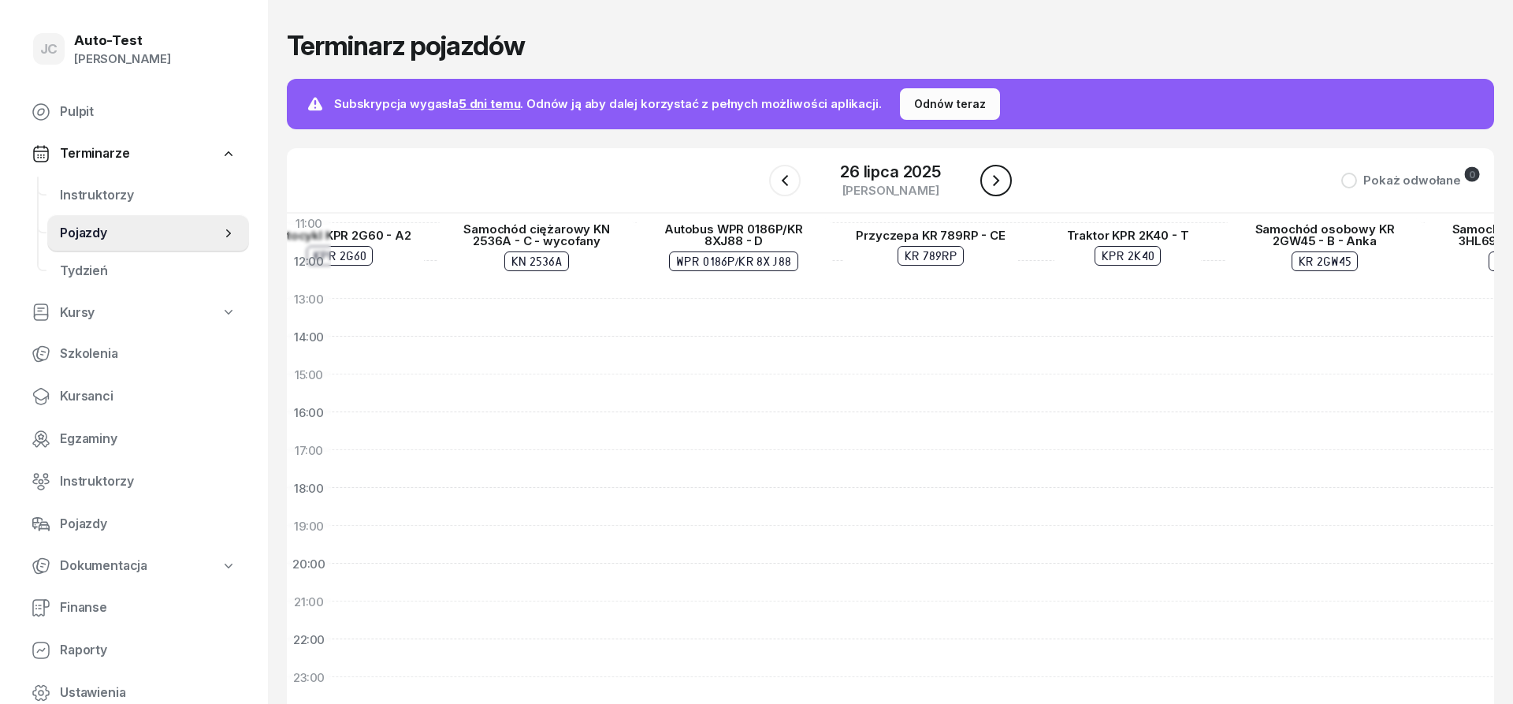
click at [996, 187] on icon "button" at bounding box center [996, 180] width 19 height 19
click at [753, 359] on div at bounding box center [733, 631] width 197 height 757
select select "07"
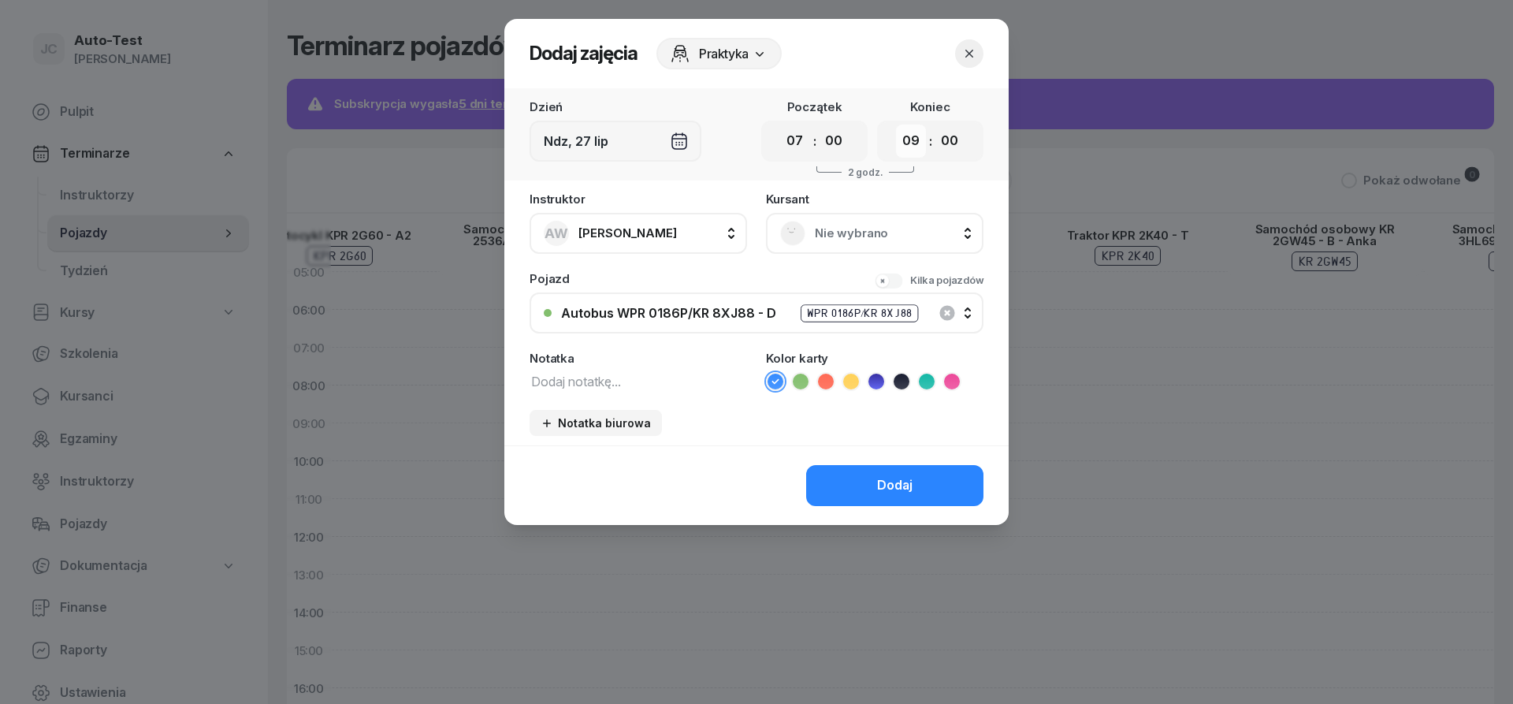
click at [896, 125] on select "00 01 02 03 04 05 06 07 08 09 10 11 12 13 14 15 16 17 18 19 20 21 22 23" at bounding box center [911, 141] width 30 height 33
select select "10"
click option "10" at bounding box center [0, 0] width 0 height 0
click at [840, 234] on span "Nie wybrano" at bounding box center [892, 233] width 155 height 20
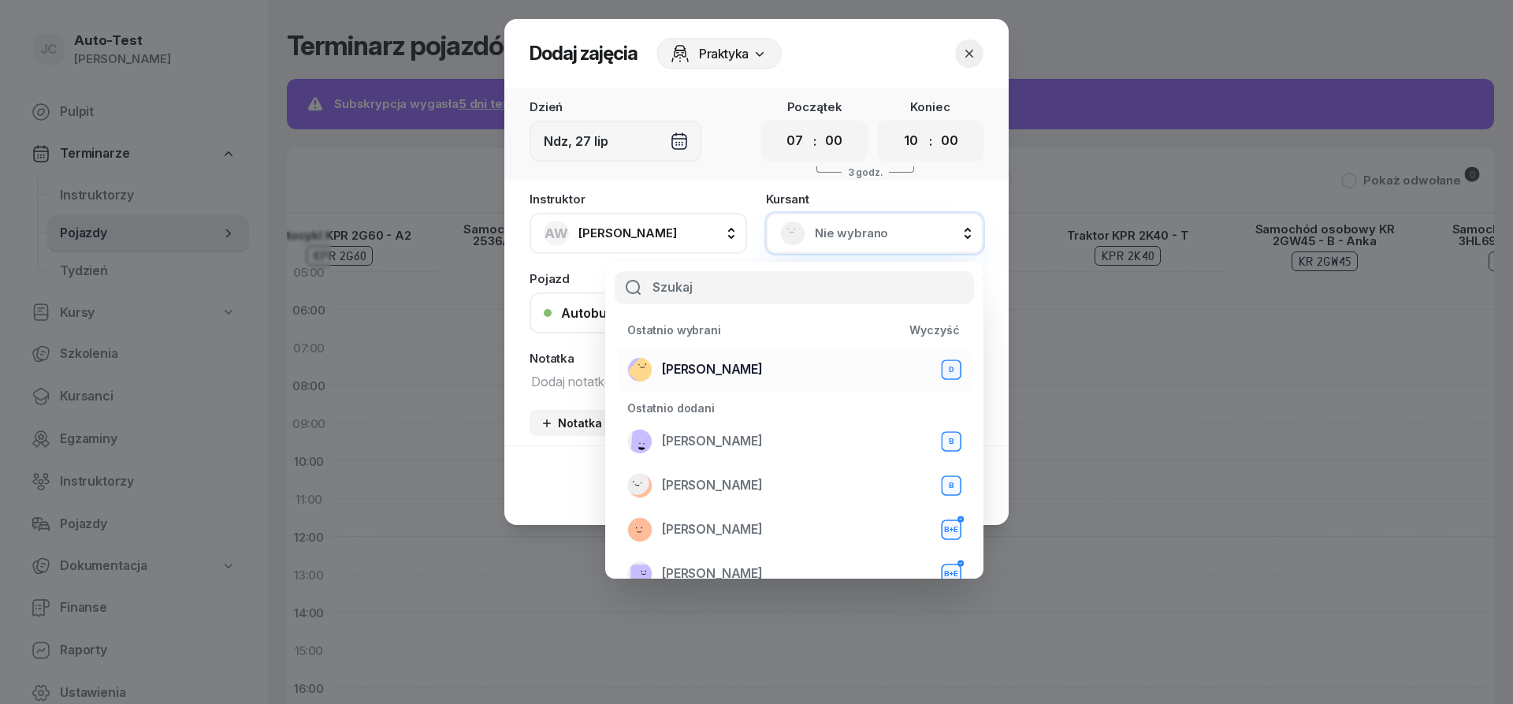
click at [750, 376] on span "Mirosław Kukla" at bounding box center [712, 369] width 101 height 20
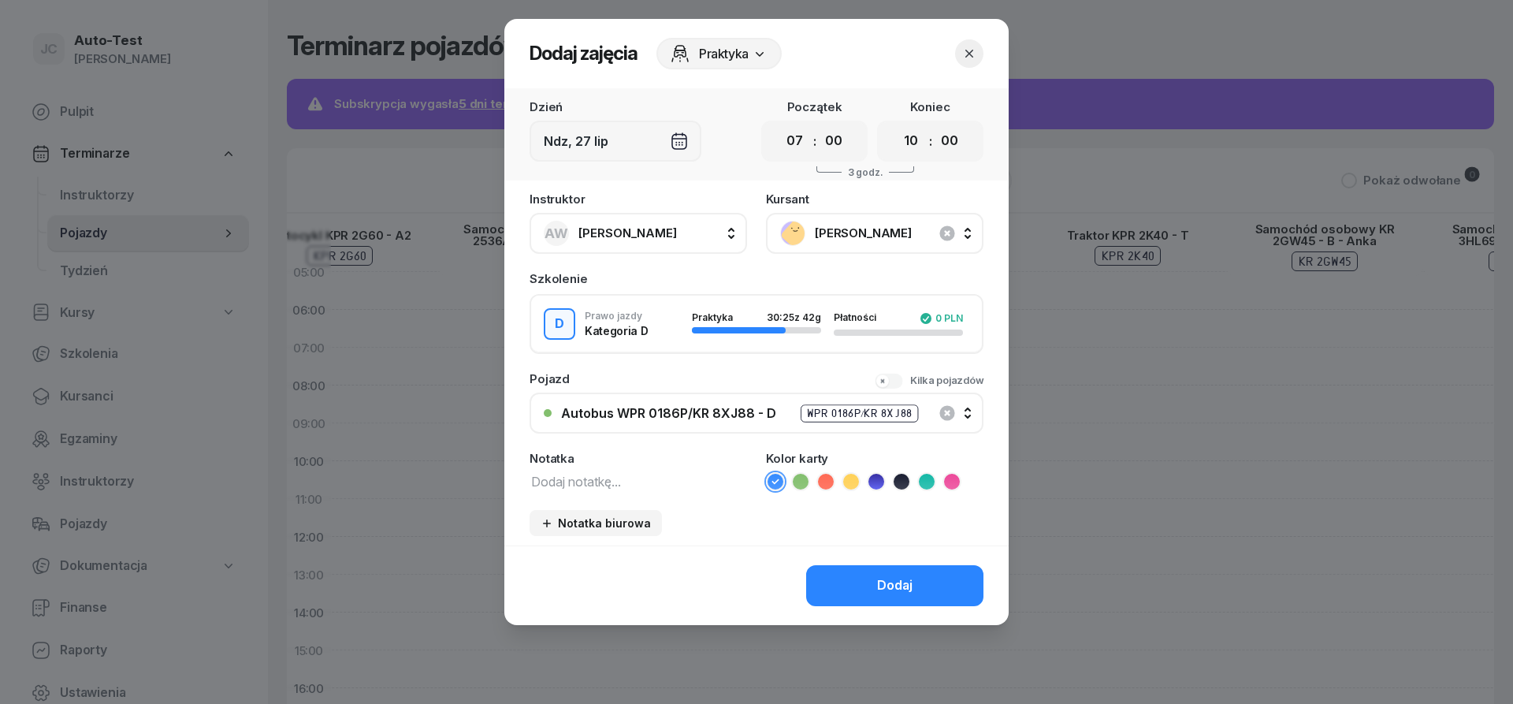
click at [642, 233] on span "Anna Wojtanowicz" at bounding box center [628, 232] width 99 height 15
type input "dut"
click at [650, 343] on span "Sławomir Dutkiewicz" at bounding box center [635, 338] width 97 height 20
click at [822, 479] on icon at bounding box center [826, 482] width 16 height 16
click at [859, 568] on button "Dodaj" at bounding box center [894, 585] width 177 height 41
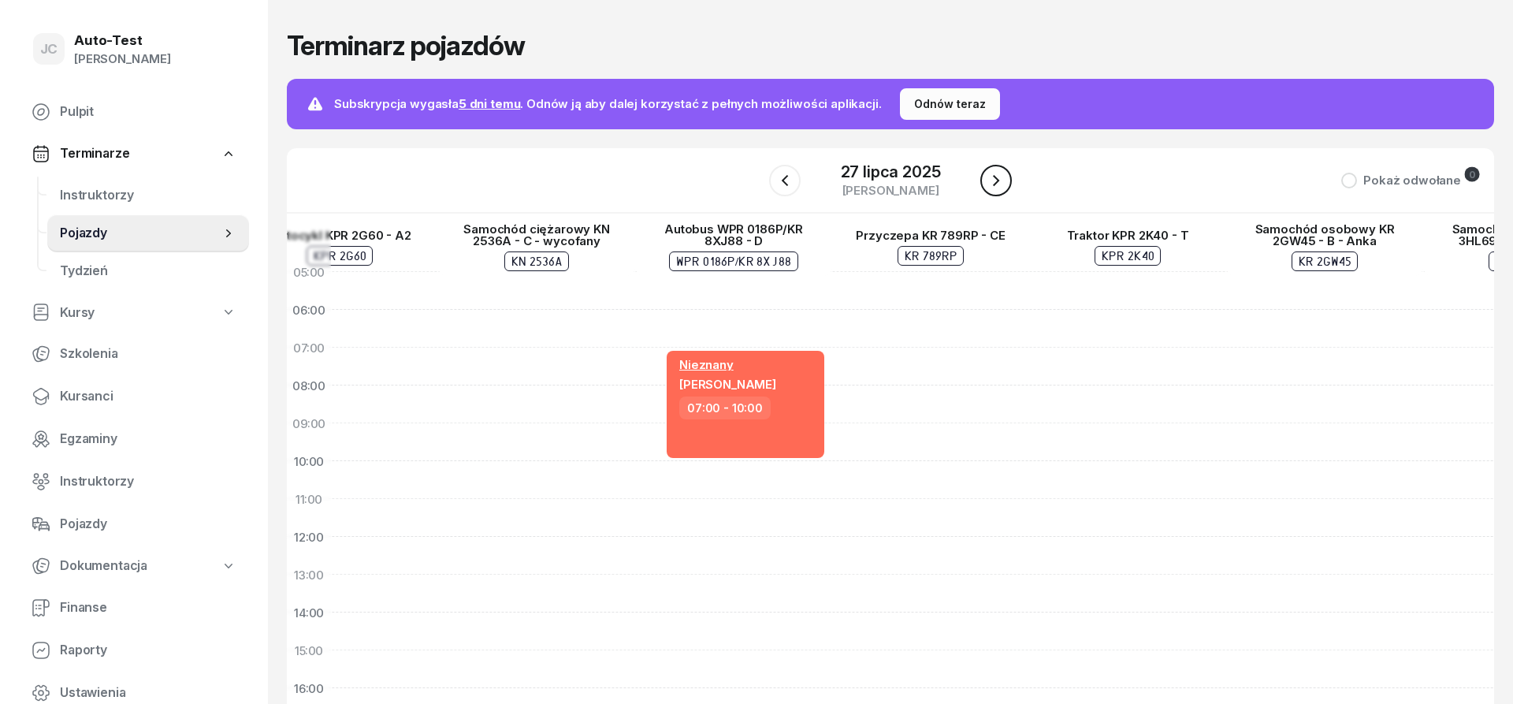
click at [990, 186] on icon "button" at bounding box center [996, 180] width 19 height 19
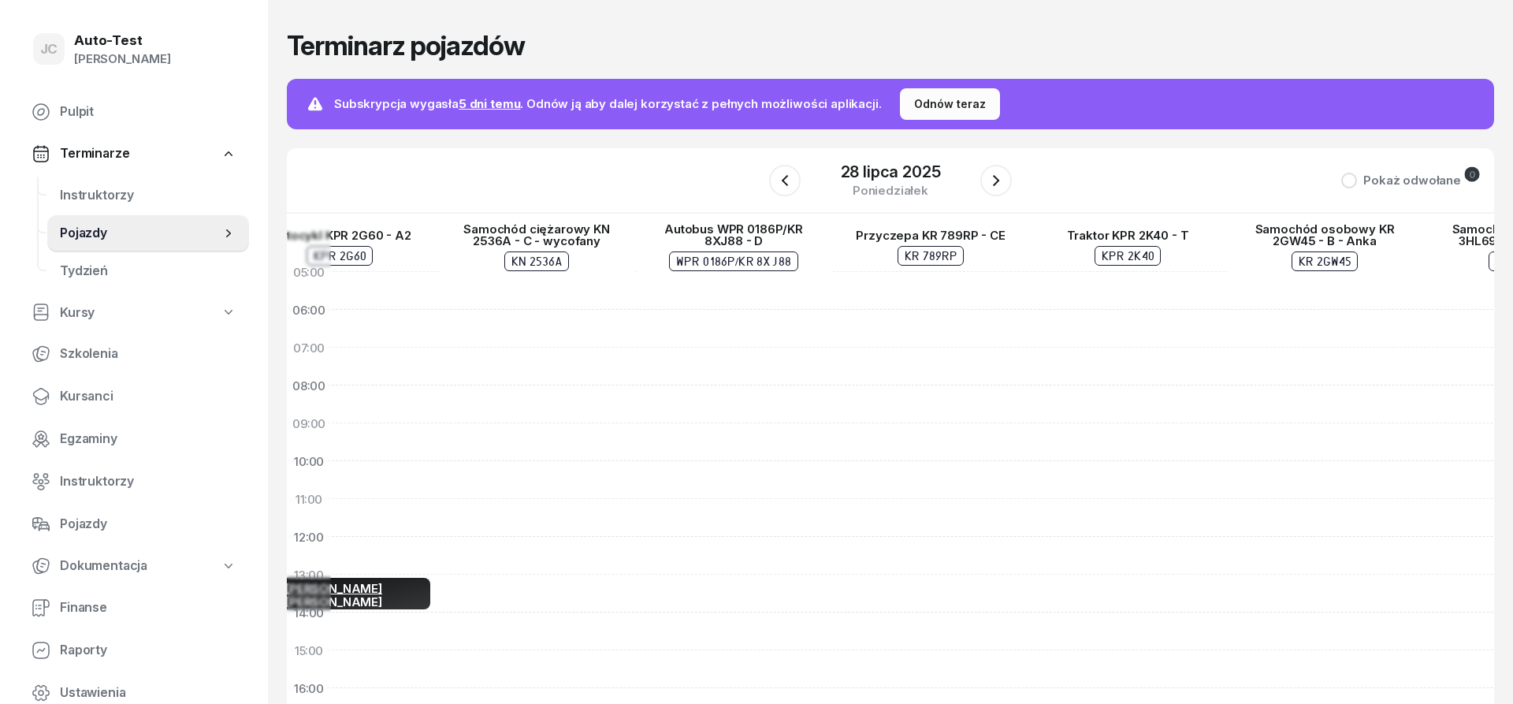
click at [752, 472] on div at bounding box center [733, 631] width 197 height 757
select select "10"
select select "12"
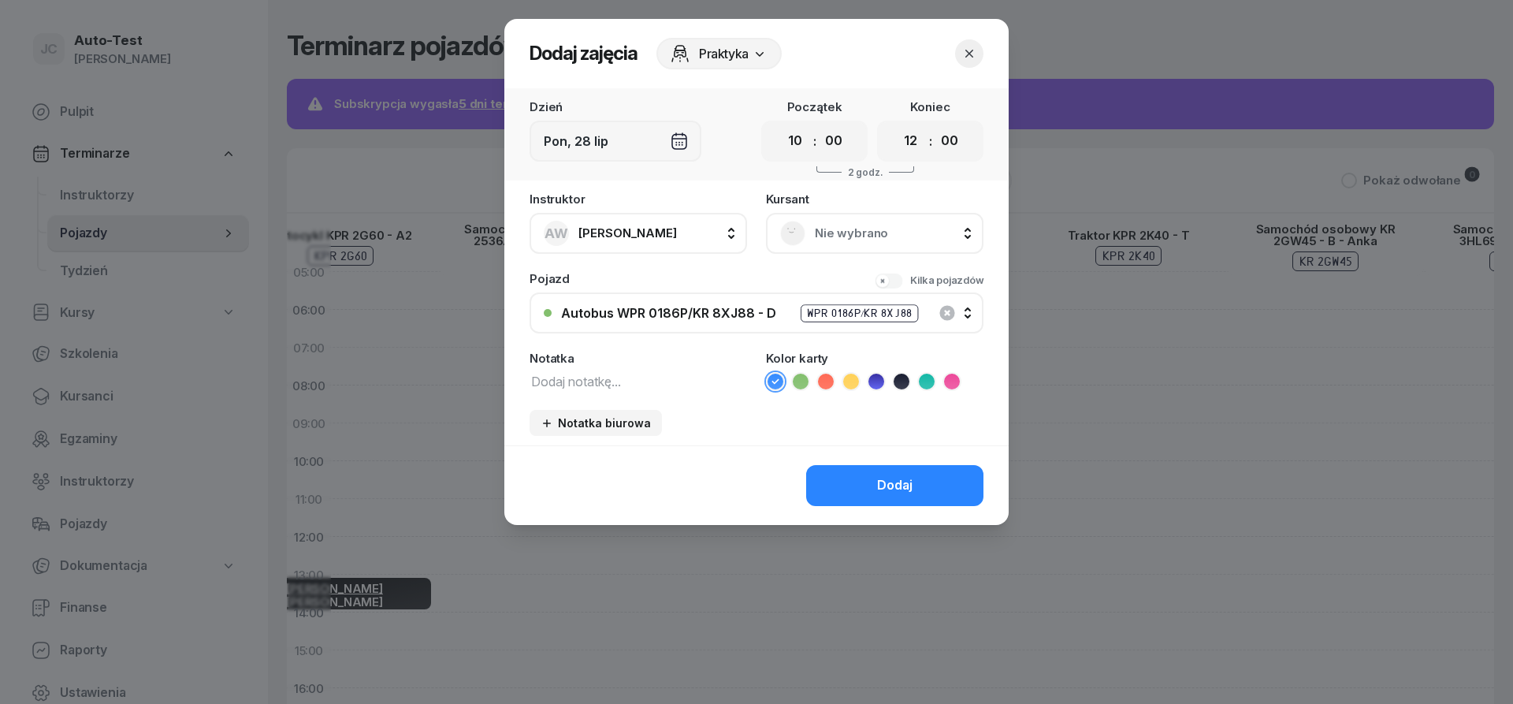
click at [888, 225] on span "Nie wybrano" at bounding box center [892, 233] width 155 height 20
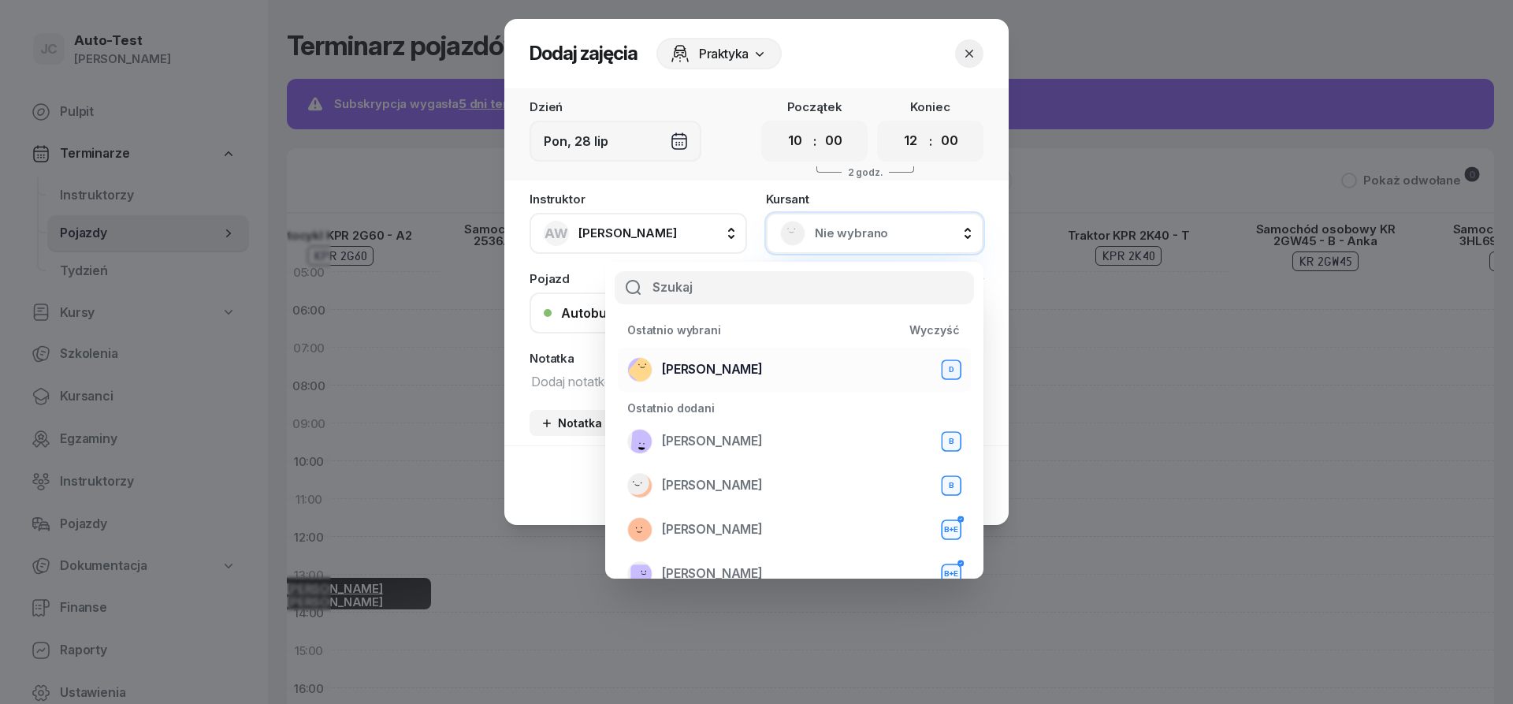
click at [748, 361] on span "Mirosław Kukla" at bounding box center [712, 369] width 101 height 20
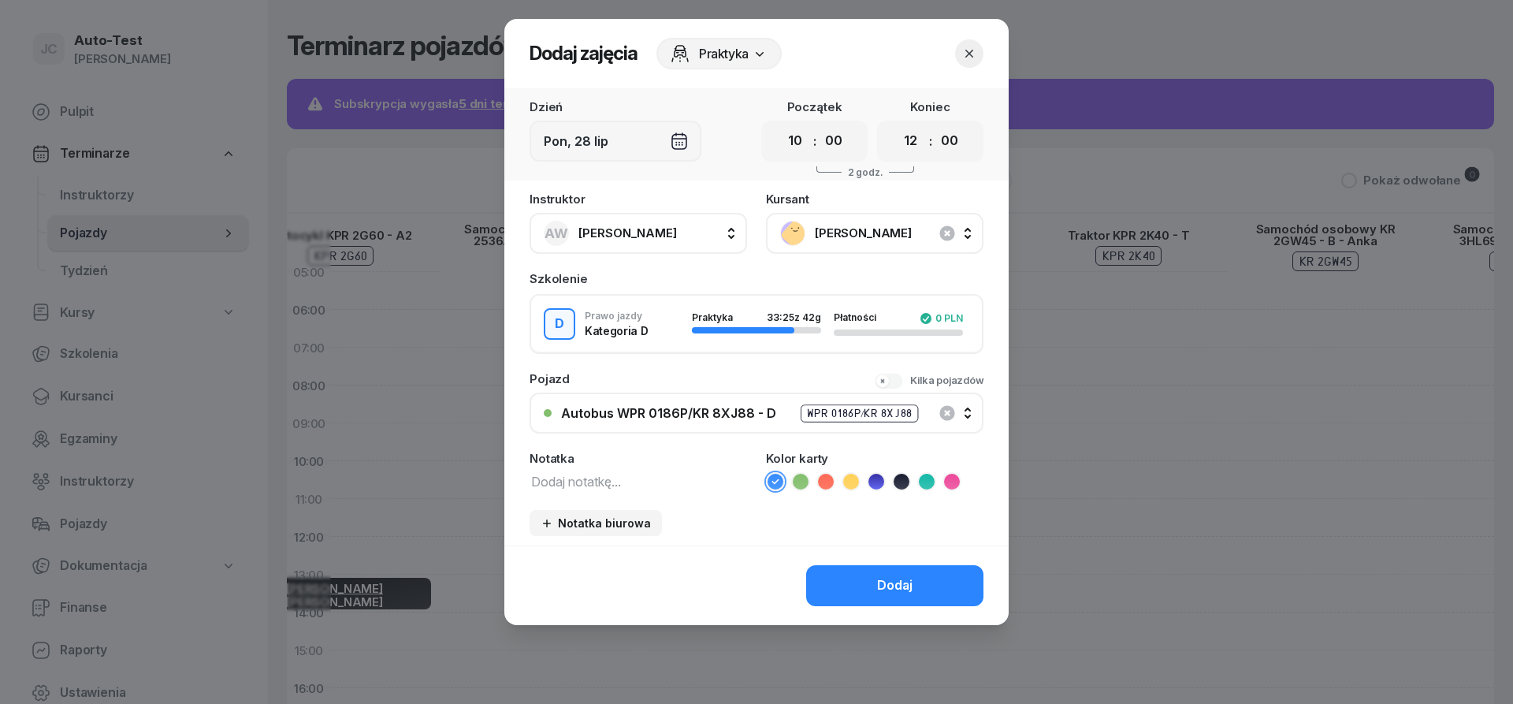
click at [623, 234] on span "Anna Wojtanowicz" at bounding box center [628, 232] width 99 height 15
type input "dut"
click at [642, 330] on span "Sławomir Dutkiewicz" at bounding box center [635, 338] width 97 height 20
click at [825, 482] on icon at bounding box center [826, 482] width 16 height 16
click at [858, 575] on button "Dodaj" at bounding box center [894, 585] width 177 height 41
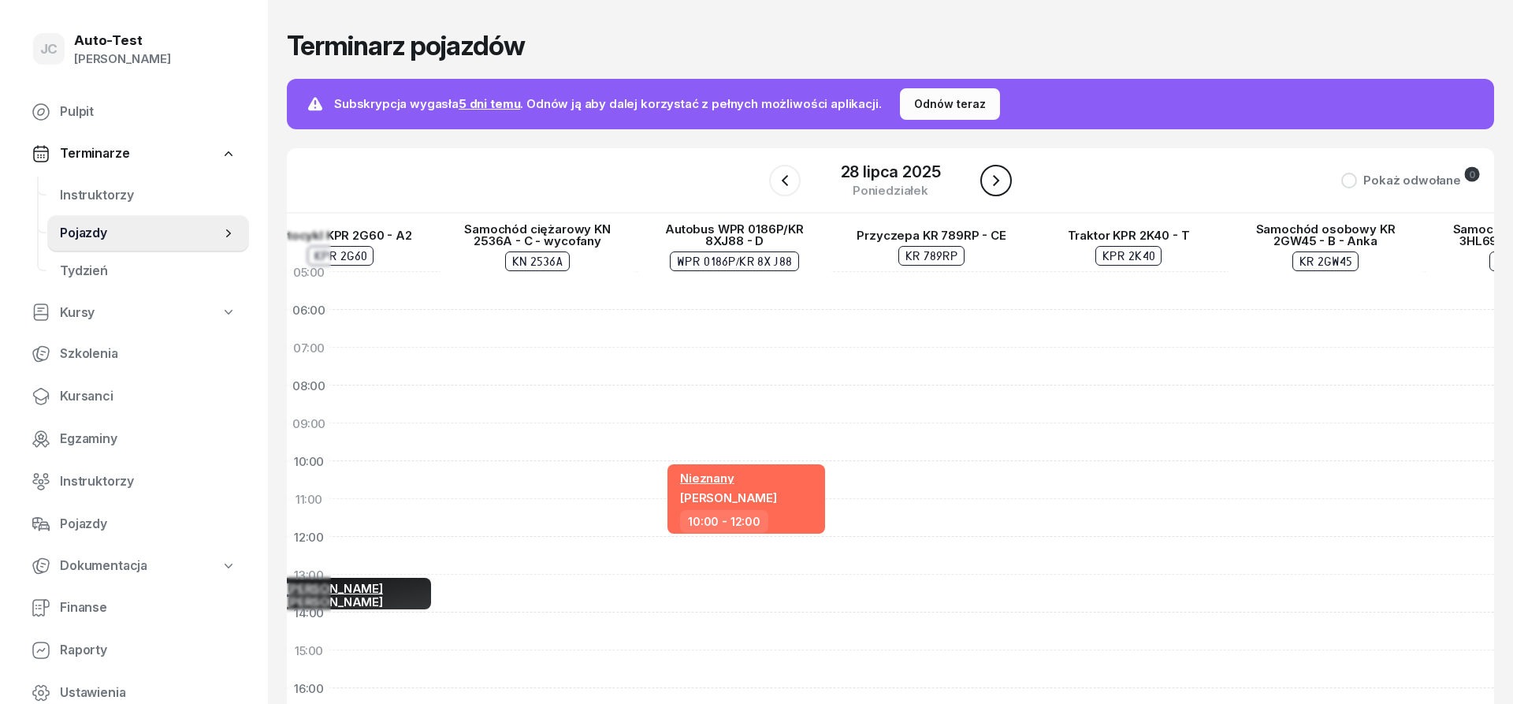
click at [995, 186] on icon "button" at bounding box center [996, 180] width 19 height 19
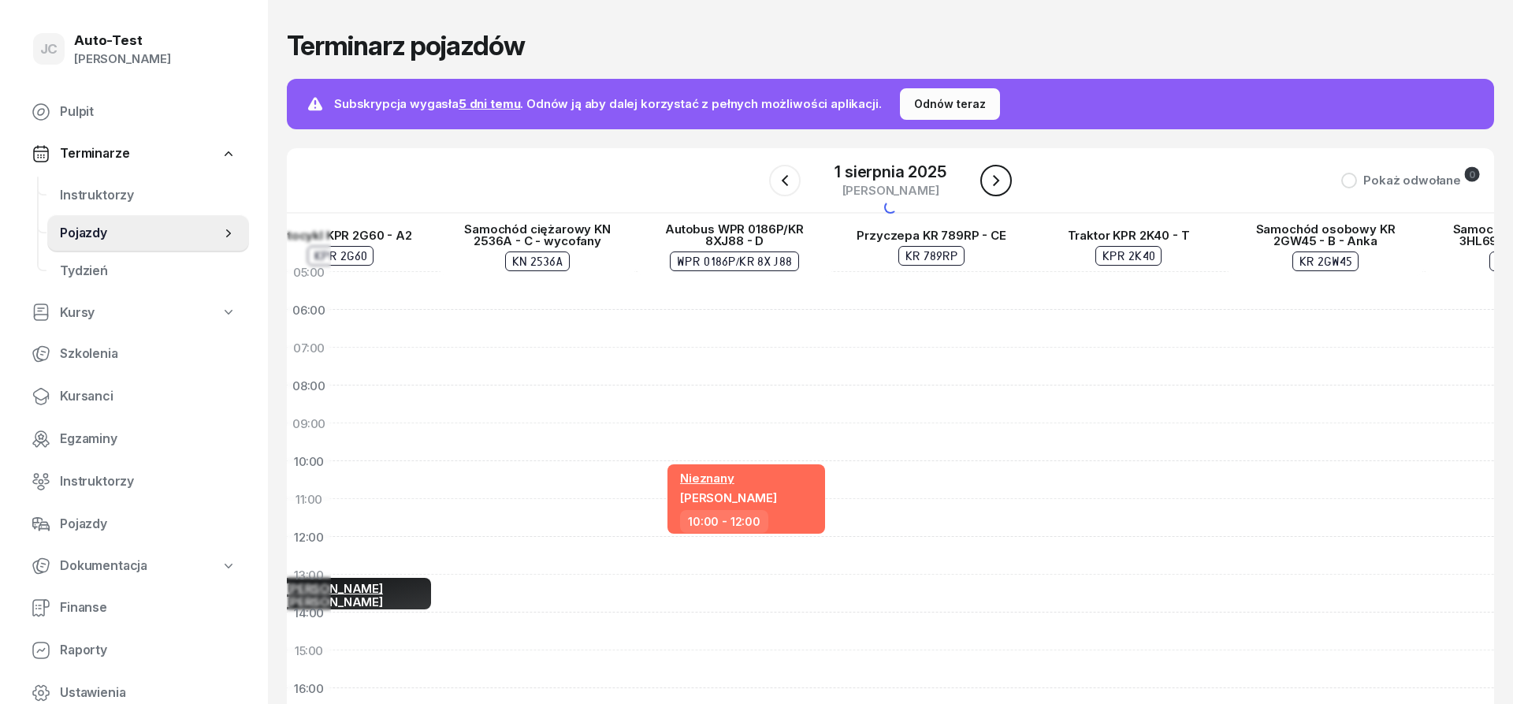
click at [995, 186] on icon "button" at bounding box center [996, 180] width 19 height 19
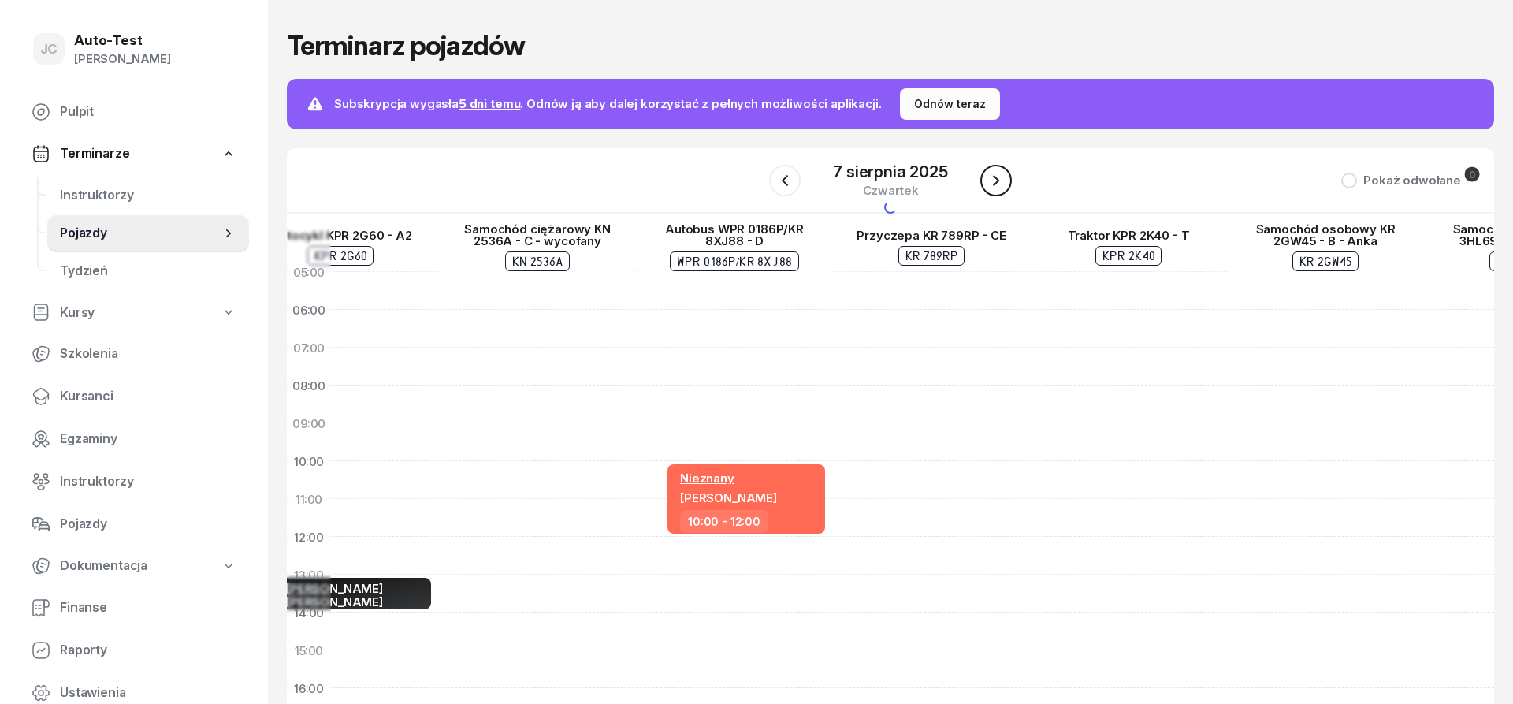
click at [995, 186] on icon "button" at bounding box center [996, 180] width 19 height 19
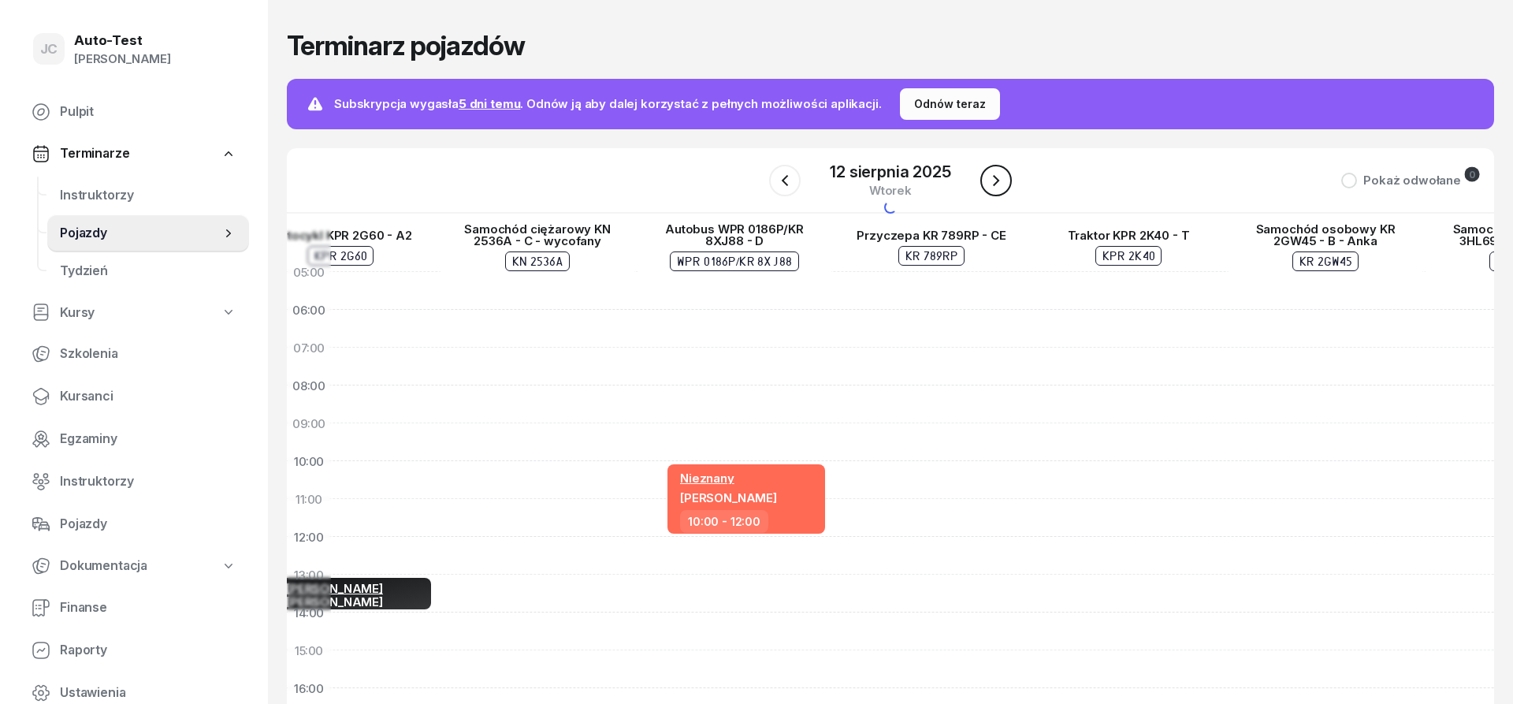
click at [995, 186] on icon "button" at bounding box center [996, 180] width 19 height 19
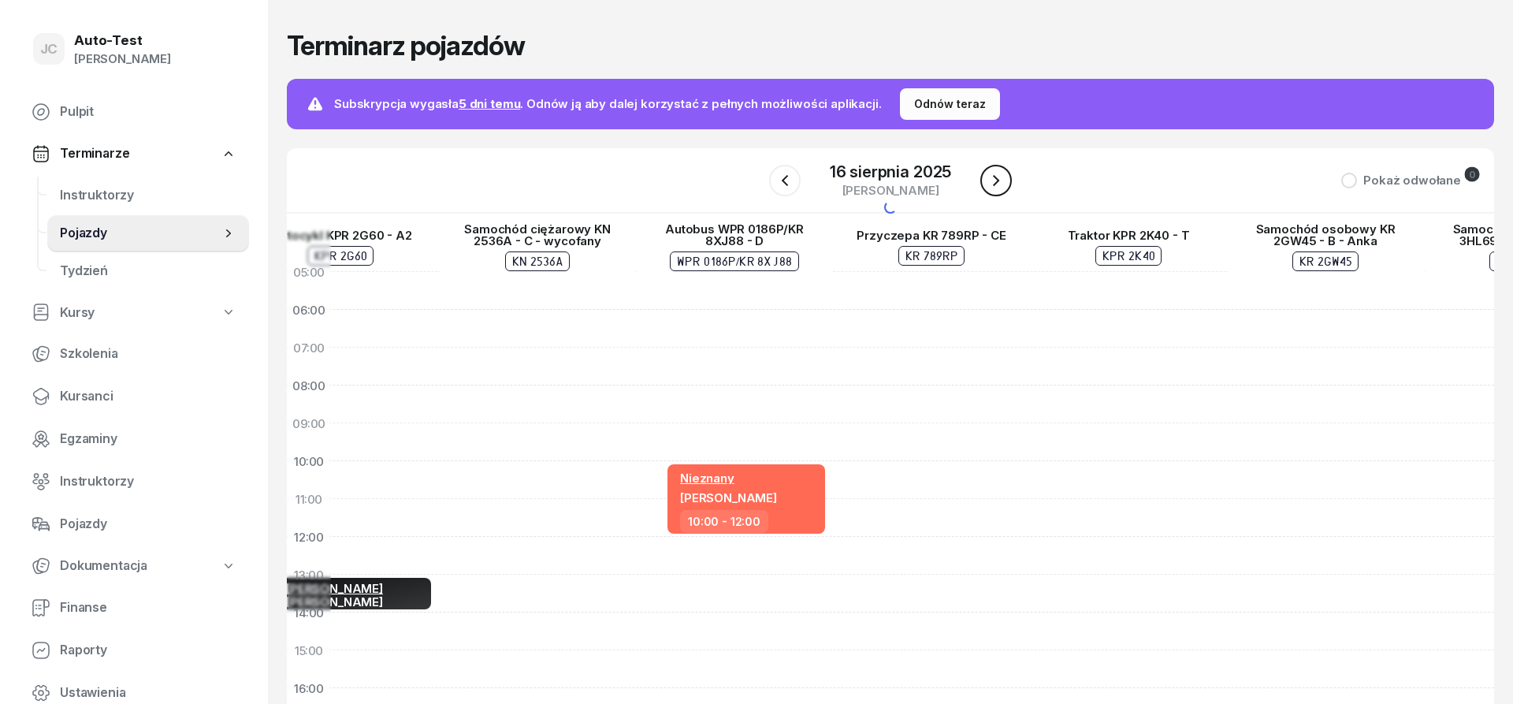
click at [995, 186] on icon "button" at bounding box center [996, 180] width 19 height 19
click at [995, 186] on icon "button" at bounding box center [997, 180] width 19 height 19
click at [995, 186] on icon "button" at bounding box center [996, 180] width 19 height 19
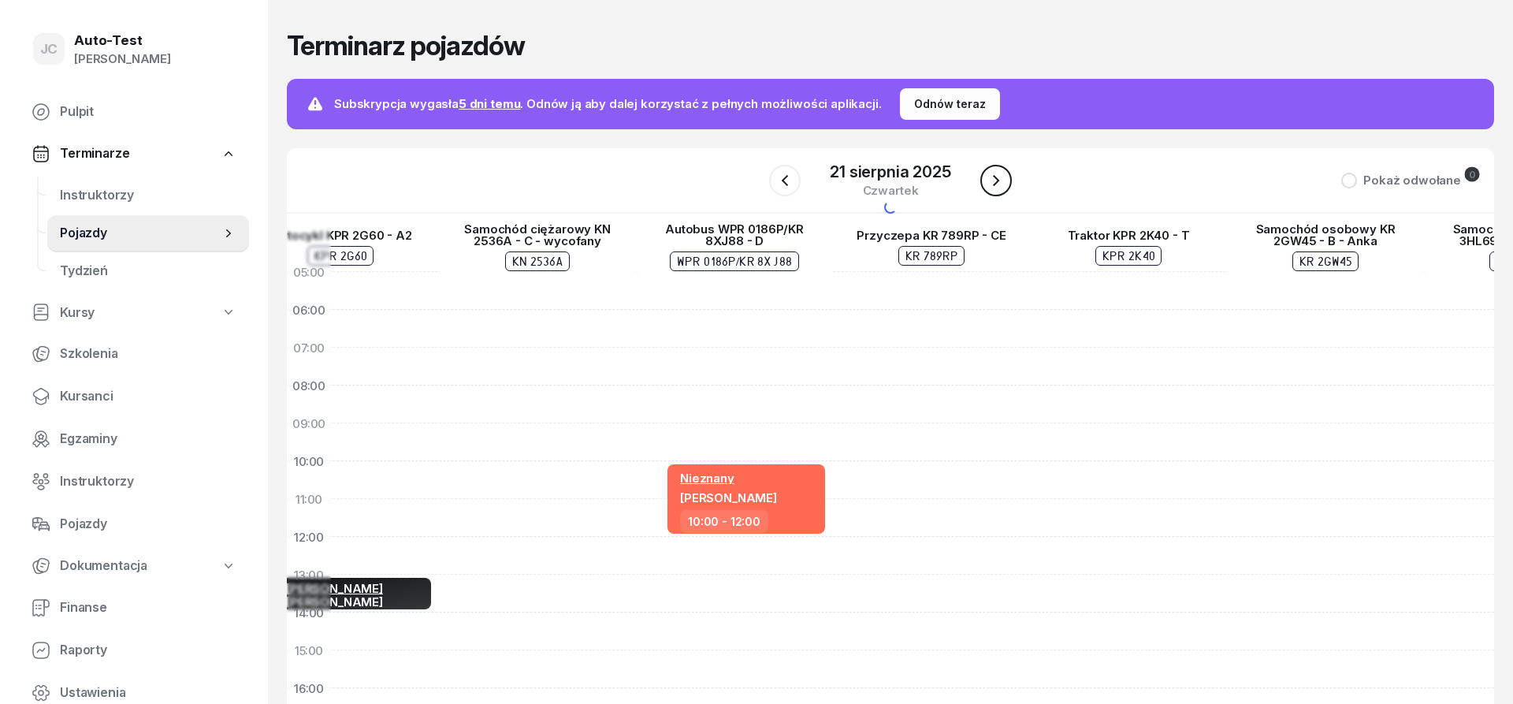
click at [995, 186] on icon "button" at bounding box center [996, 180] width 19 height 19
click at [995, 186] on icon "button" at bounding box center [997, 180] width 19 height 19
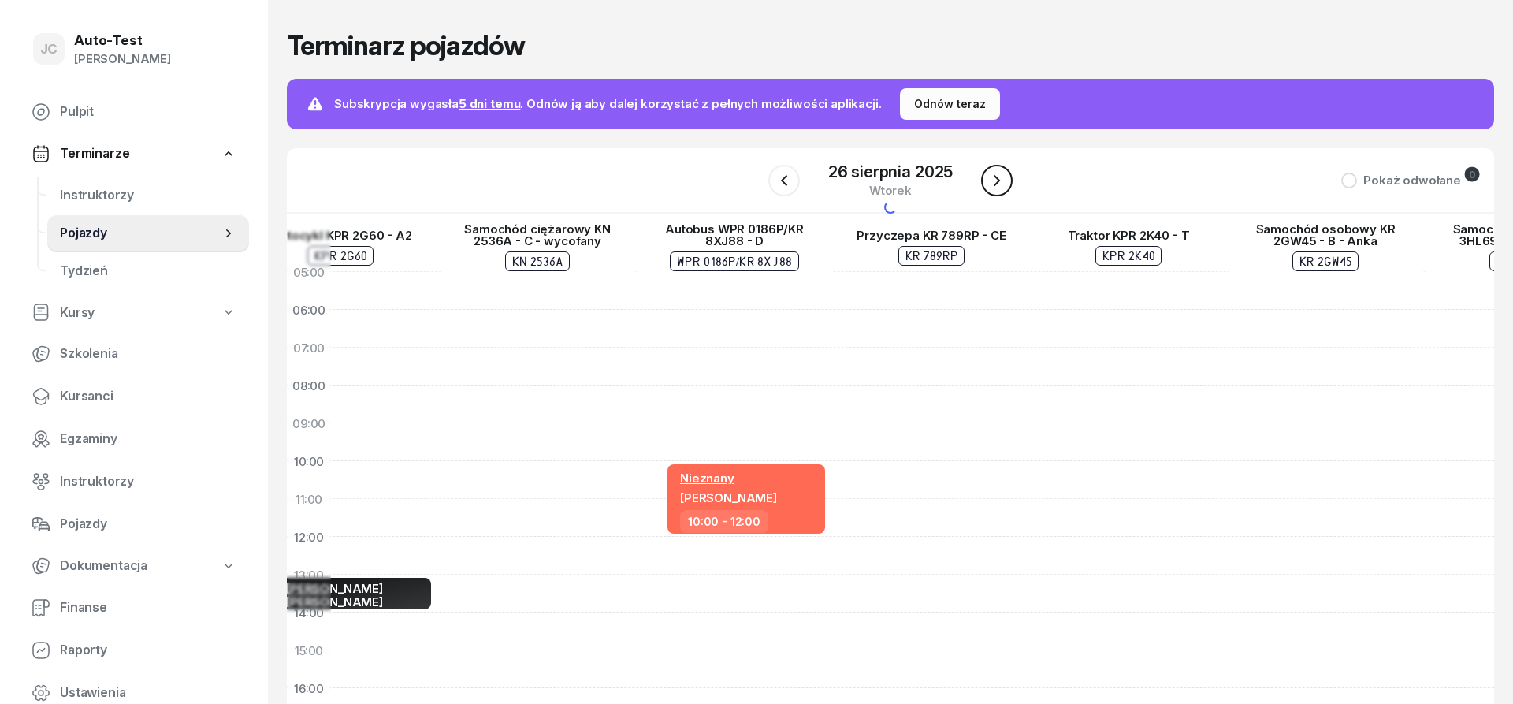
click at [995, 186] on icon "button" at bounding box center [997, 180] width 19 height 19
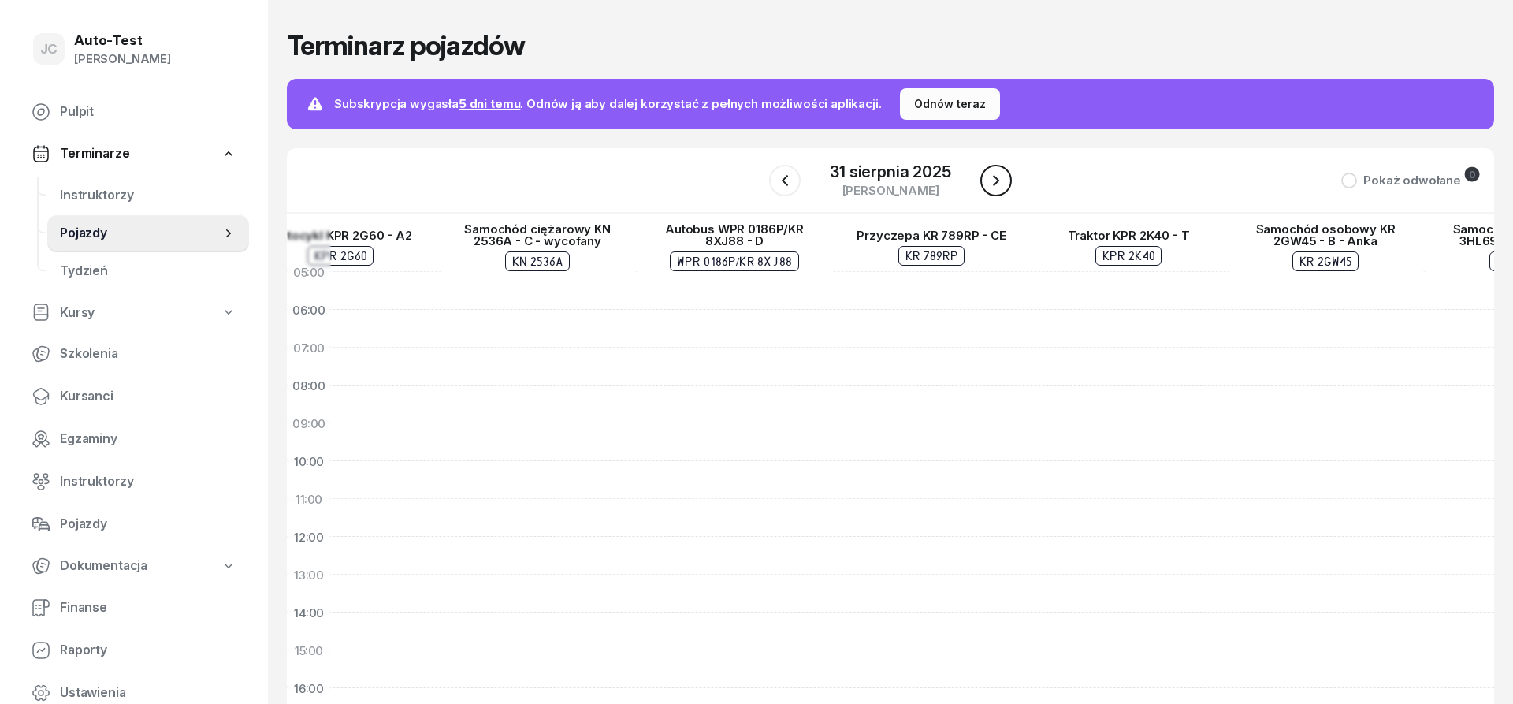
click at [995, 186] on icon "button" at bounding box center [996, 180] width 19 height 19
click at [754, 288] on div at bounding box center [734, 631] width 197 height 757
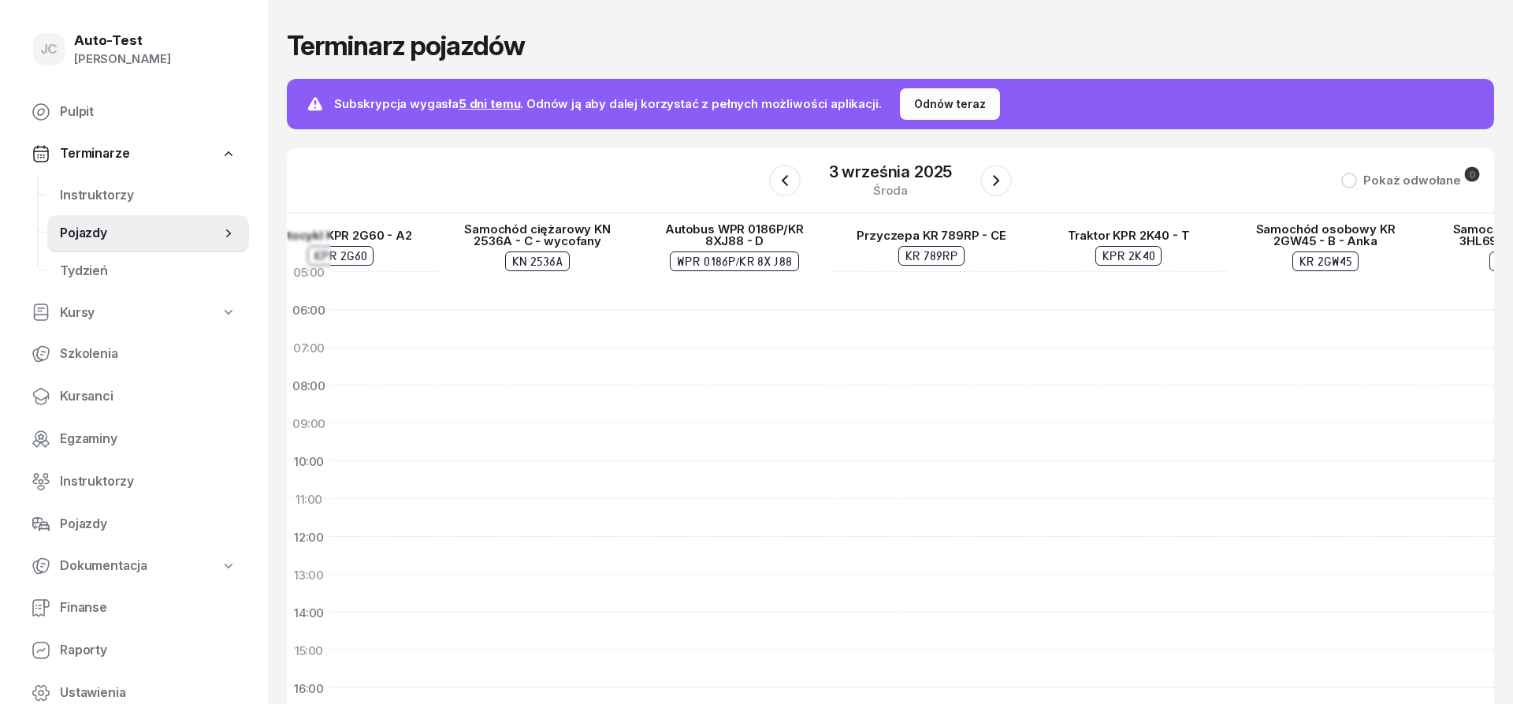
select select "05"
select select "07"
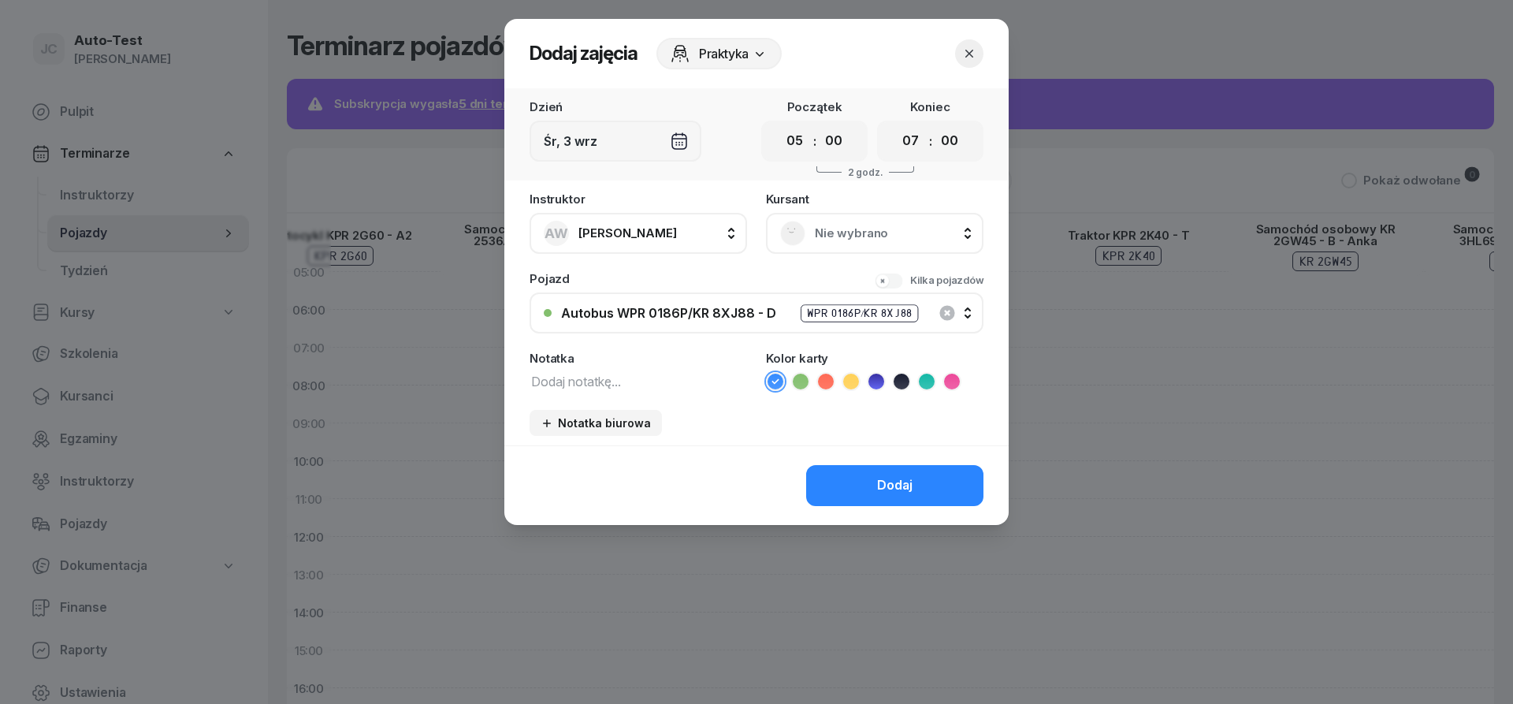
click at [870, 232] on span "Nie wybrano" at bounding box center [892, 233] width 155 height 20
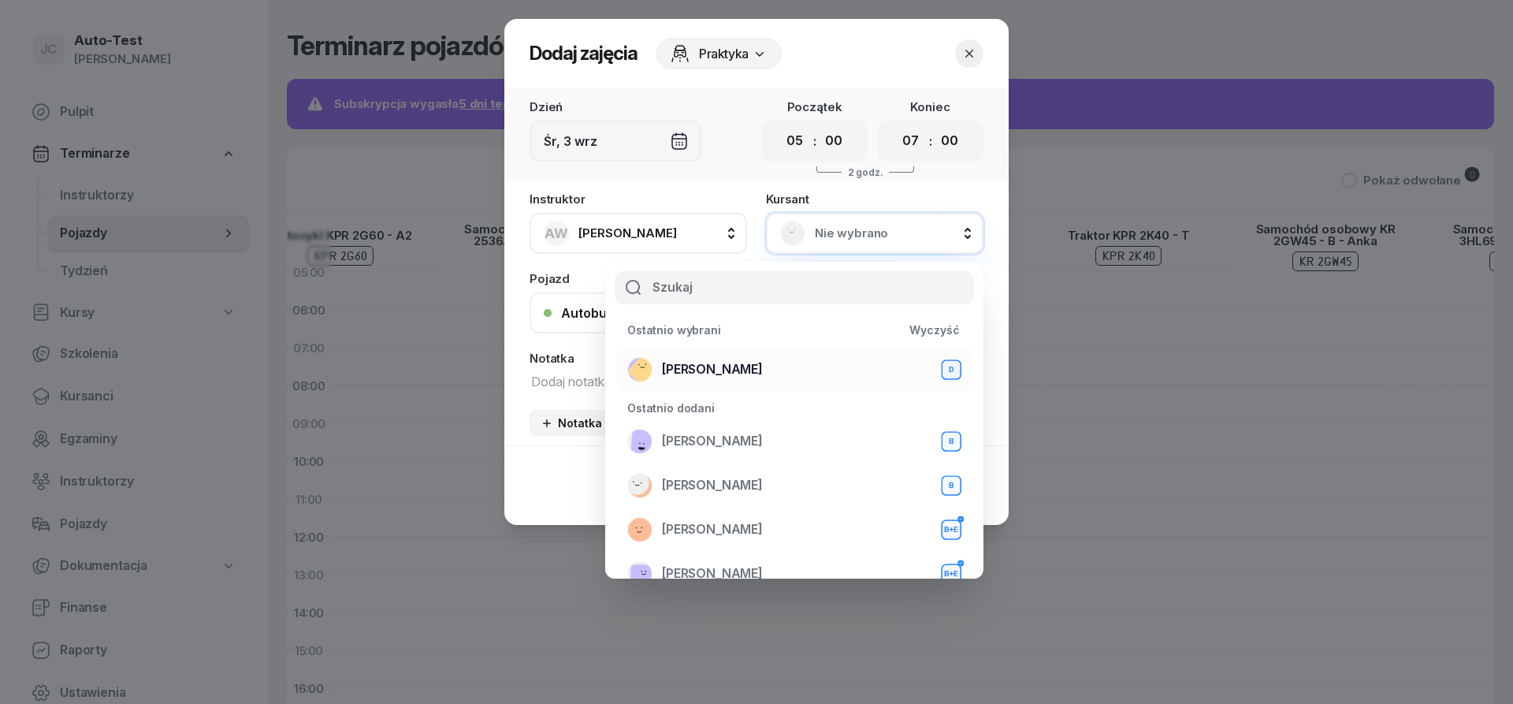
click at [736, 363] on span "Mirosław Kukla" at bounding box center [712, 369] width 101 height 20
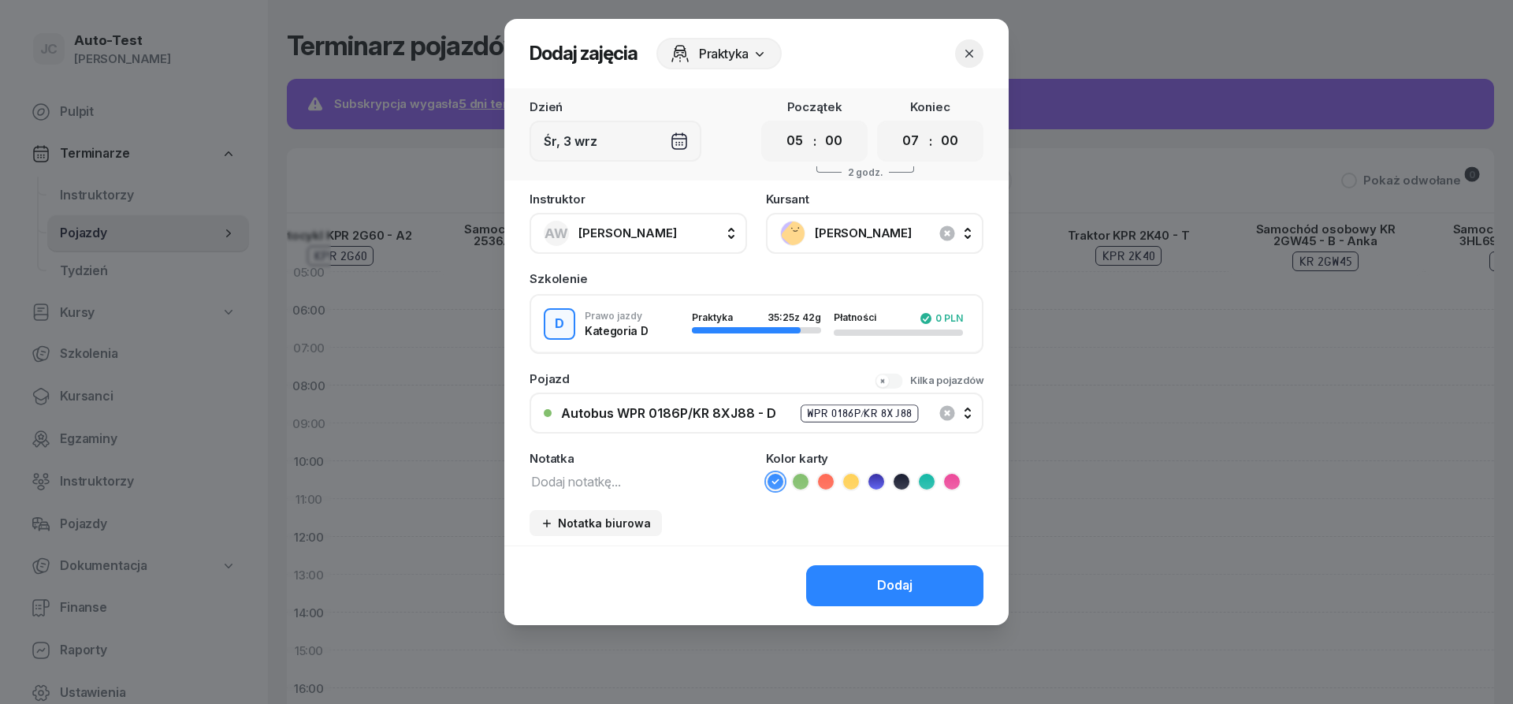
click at [650, 234] on span "Anna Wojtanowicz" at bounding box center [628, 232] width 99 height 15
type input "dut"
click at [657, 334] on span "Sławomir Dutkiewicz" at bounding box center [635, 338] width 97 height 20
click at [830, 486] on icon at bounding box center [826, 482] width 16 height 16
click at [843, 563] on div "Dodaj" at bounding box center [756, 585] width 504 height 80
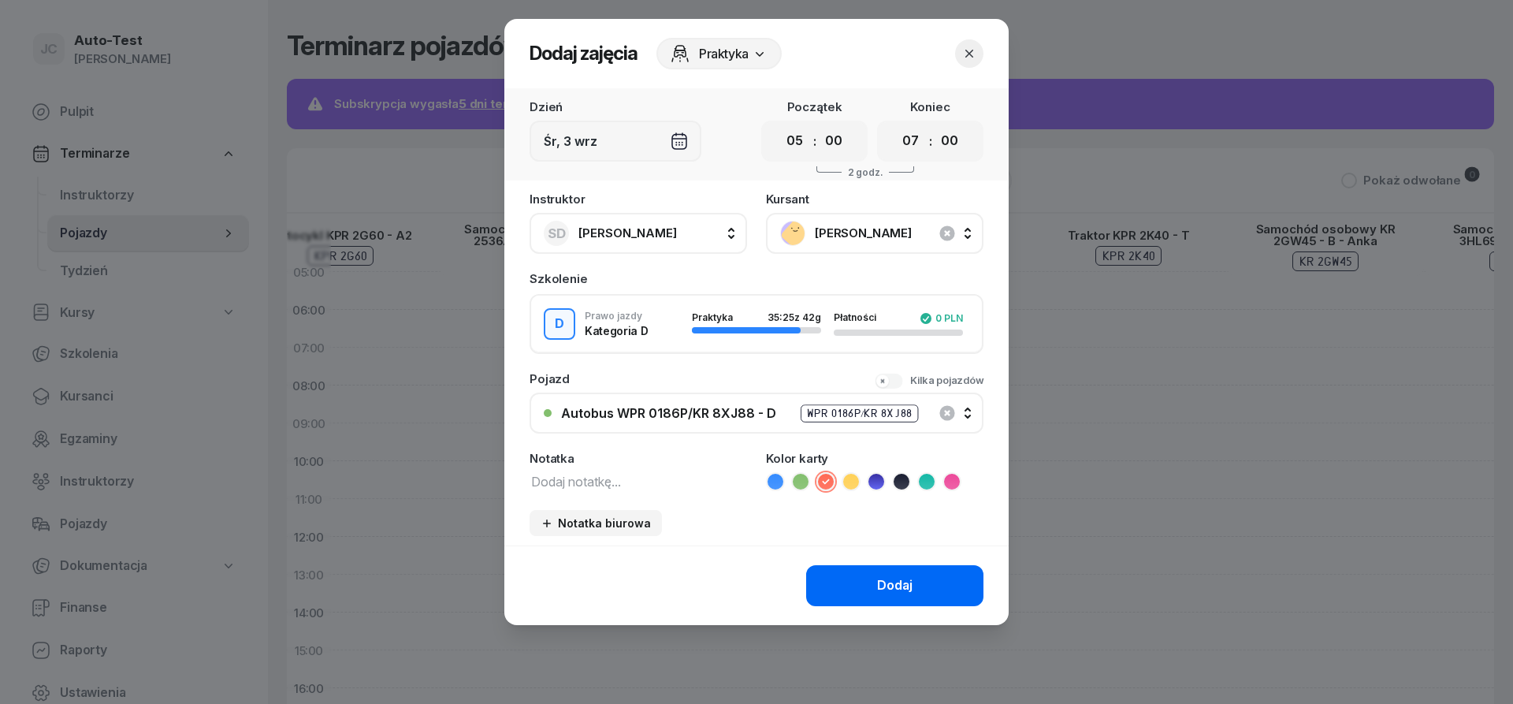
click at [850, 578] on button "Dodaj" at bounding box center [894, 585] width 177 height 41
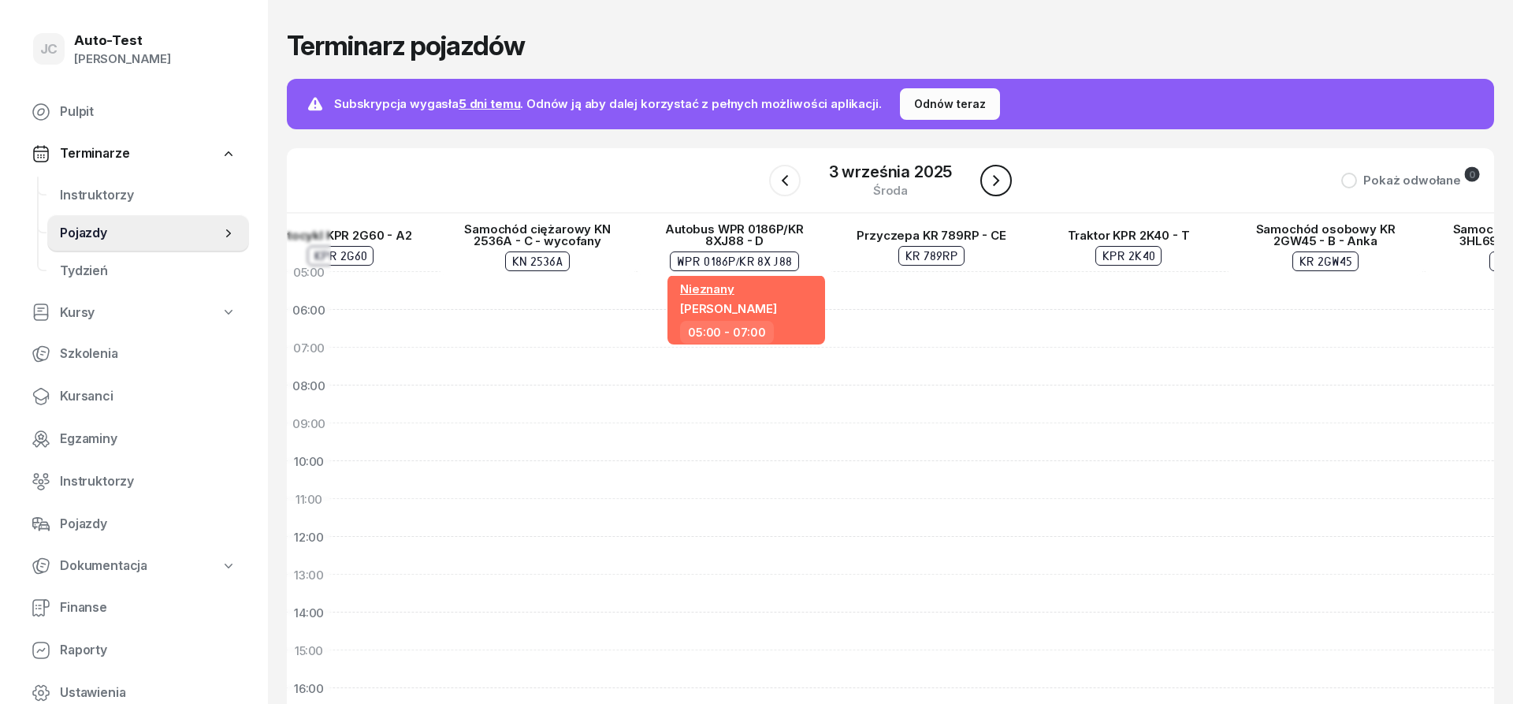
click at [1011, 182] on button "button" at bounding box center [997, 181] width 32 height 32
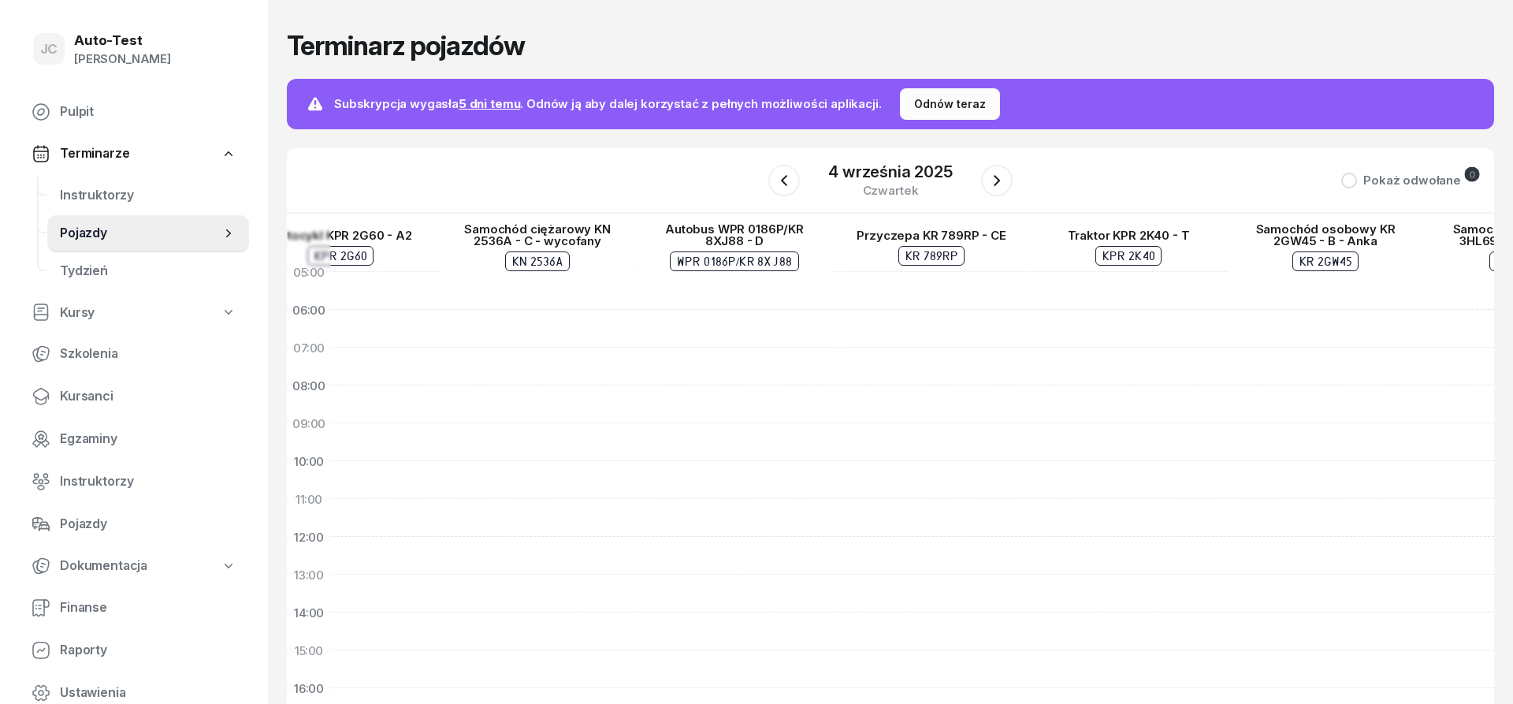
click at [763, 281] on div at bounding box center [734, 631] width 197 height 757
select select "05"
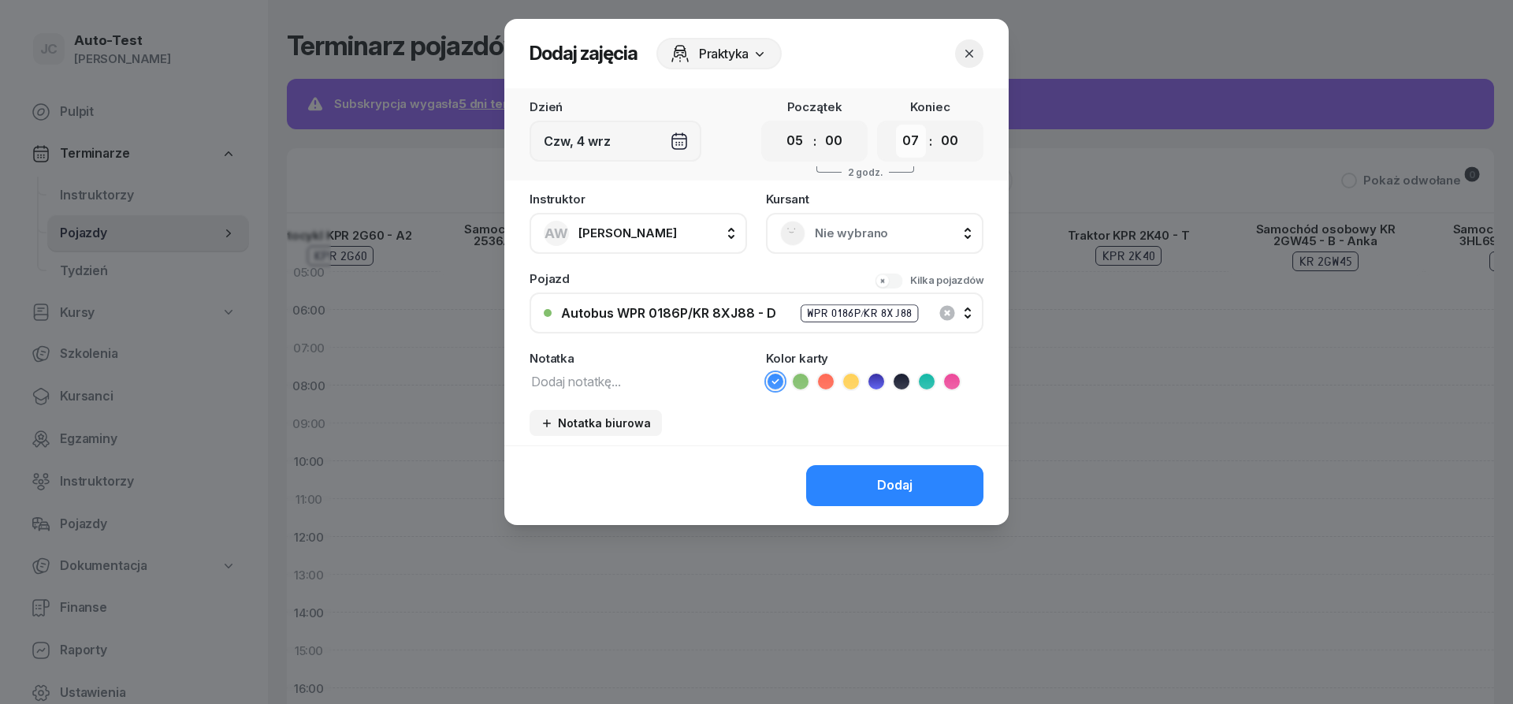
click at [896, 125] on select "00 01 02 03 04 05 06 07 08 09 10 11 12 13 14 15 16 17 18 19 20 21 22 23" at bounding box center [911, 141] width 30 height 33
select select "08"
click option "08" at bounding box center [0, 0] width 0 height 0
click at [815, 228] on span "Nie wybrano" at bounding box center [892, 233] width 155 height 20
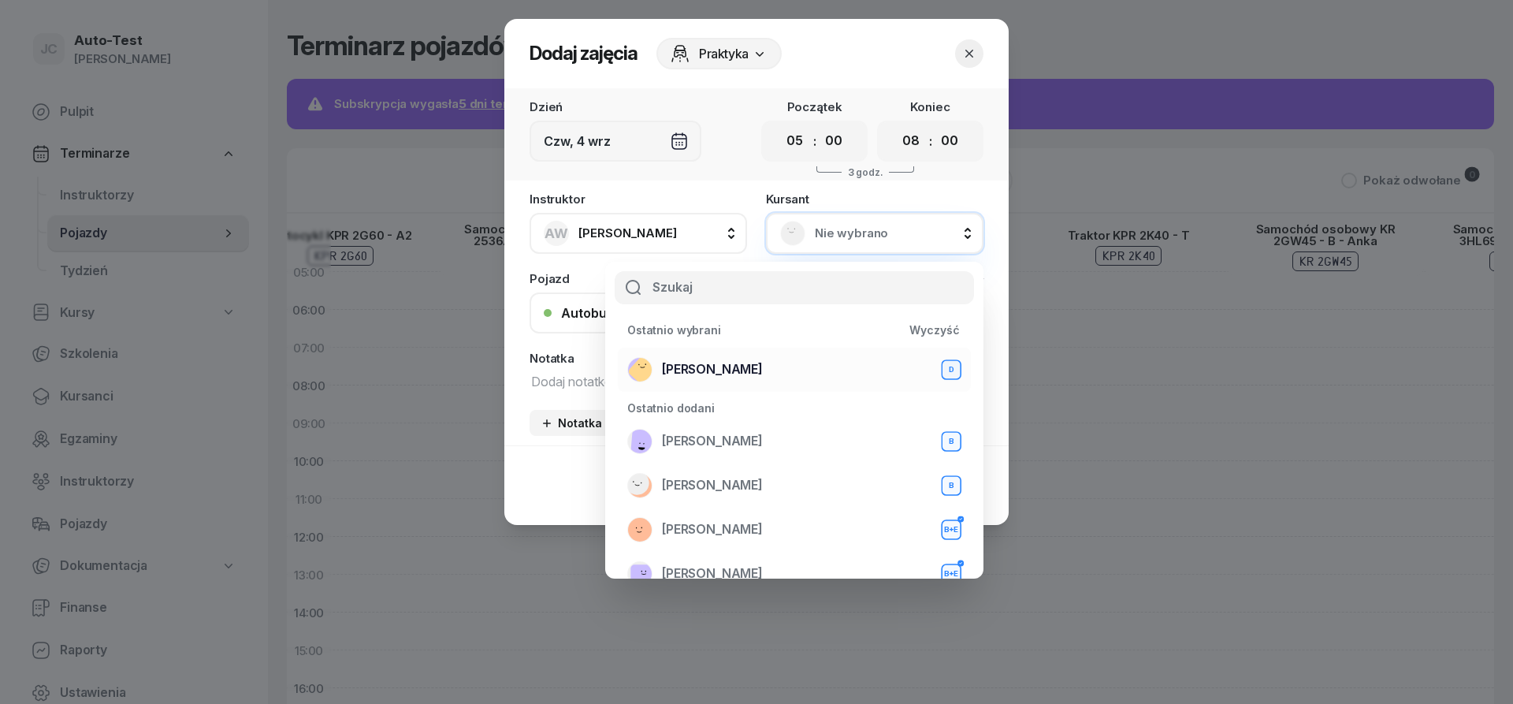
click at [778, 365] on div "Mirosław Kukla D" at bounding box center [794, 369] width 334 height 25
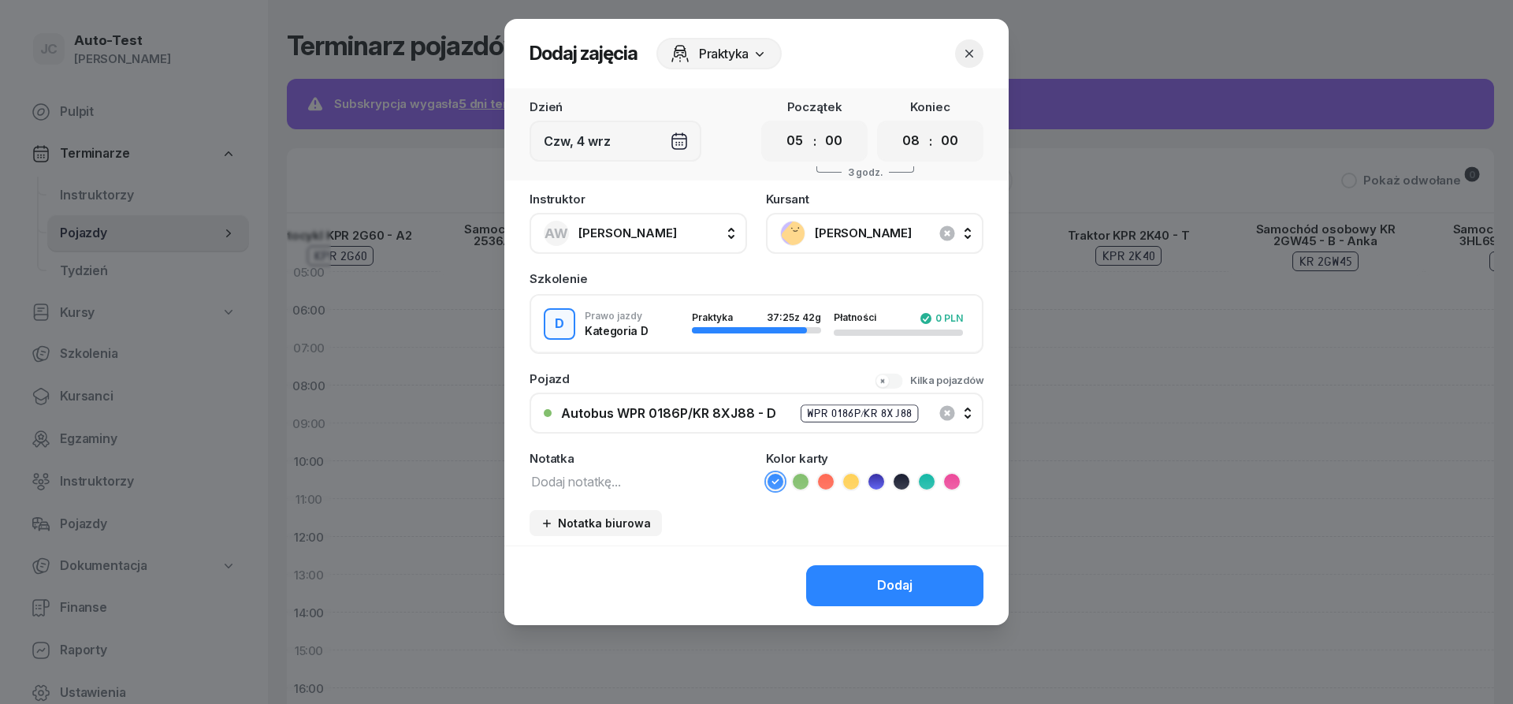
click at [605, 231] on span "Anna Wojtanowicz" at bounding box center [628, 232] width 99 height 15
type input "dut"
click at [662, 332] on span "Sławomir Dutkiewicz" at bounding box center [635, 338] width 97 height 20
click at [828, 487] on icon at bounding box center [826, 482] width 16 height 16
click at [861, 593] on button "Dodaj" at bounding box center [894, 585] width 177 height 41
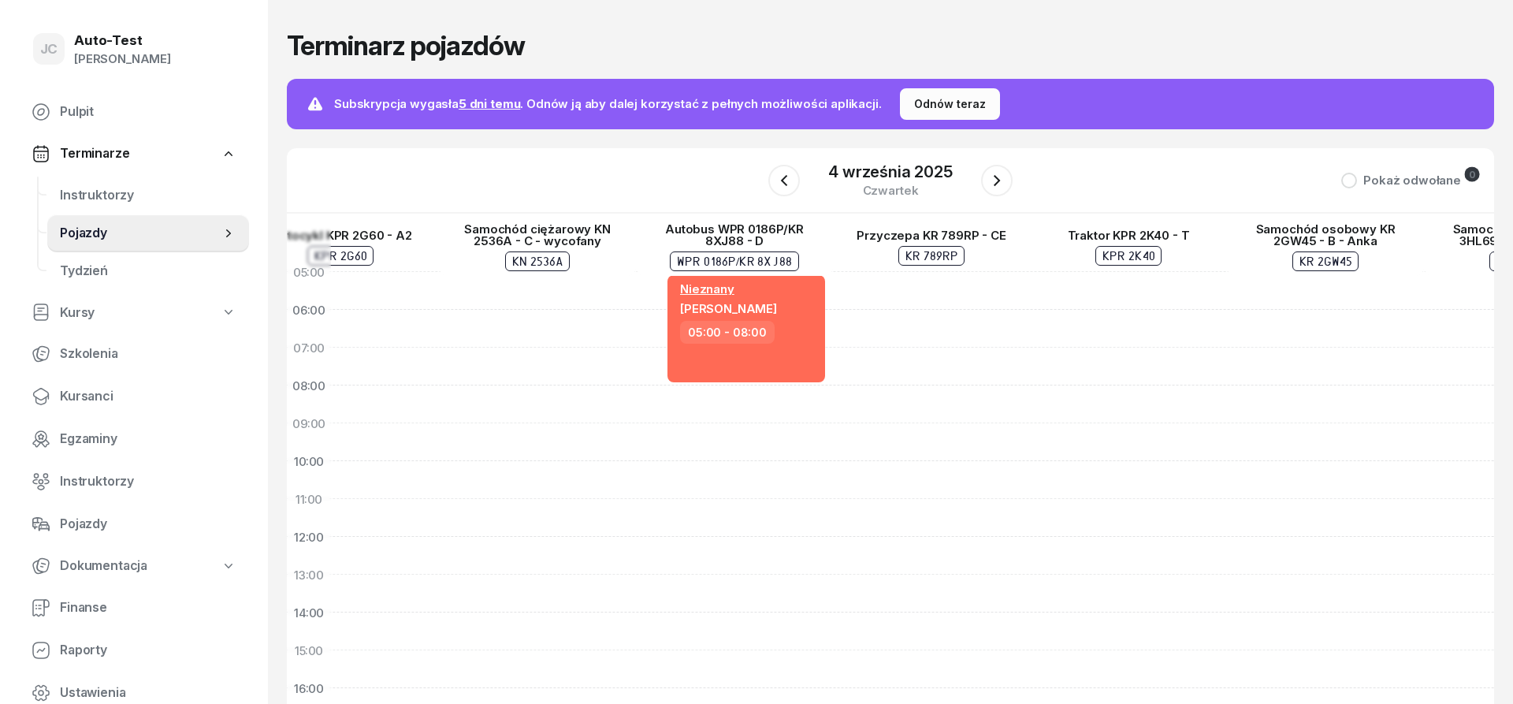
click at [795, 397] on div "Nieznany Mirosław Kukla 05:00 - 08:00" at bounding box center [734, 631] width 197 height 757
select select "08"
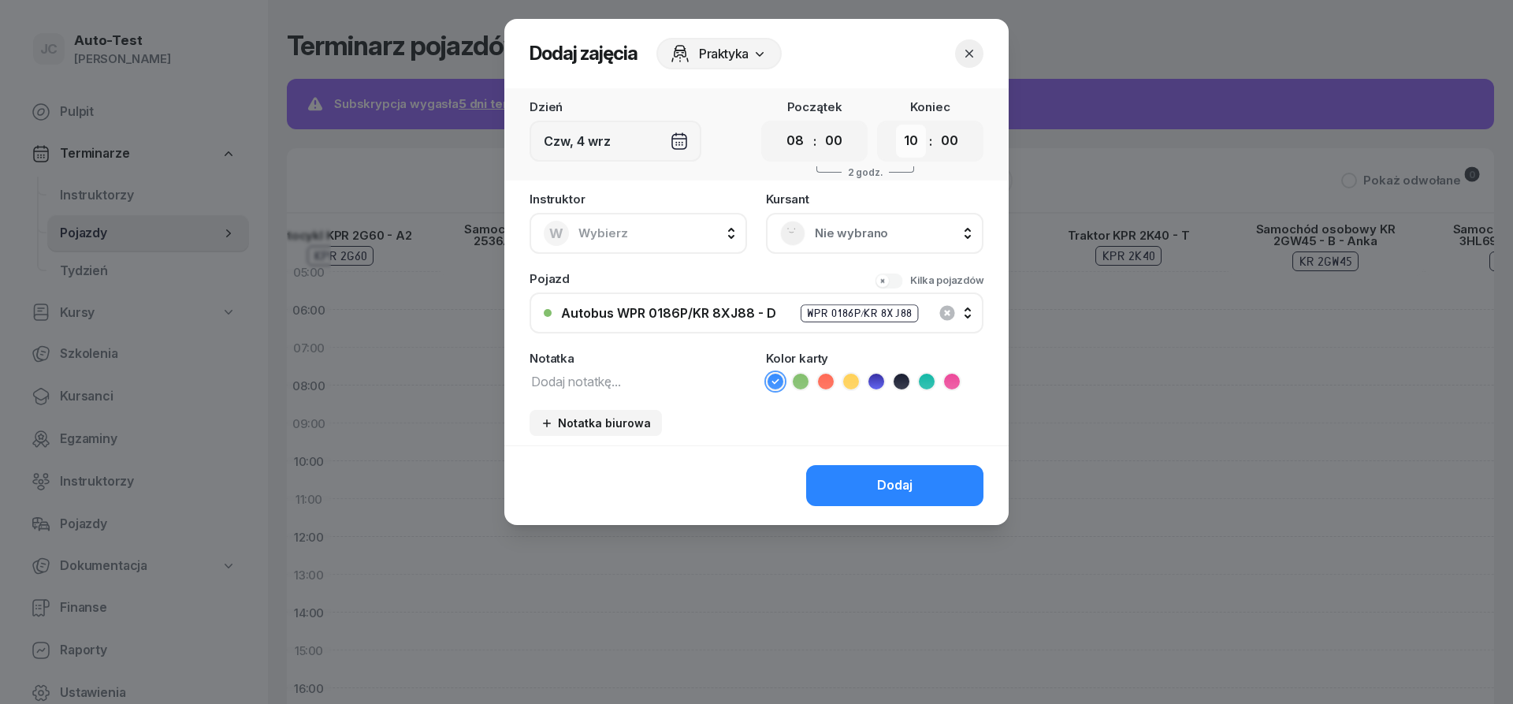
click at [896, 125] on select "00 01 02 03 04 05 06 07 08 09 10 11 12 13 14 15 16 17 18 19 20 21 22 23" at bounding box center [911, 141] width 30 height 33
select select "09"
click option "09" at bounding box center [0, 0] width 0 height 0
click at [670, 225] on button "W Wybierz" at bounding box center [639, 233] width 218 height 41
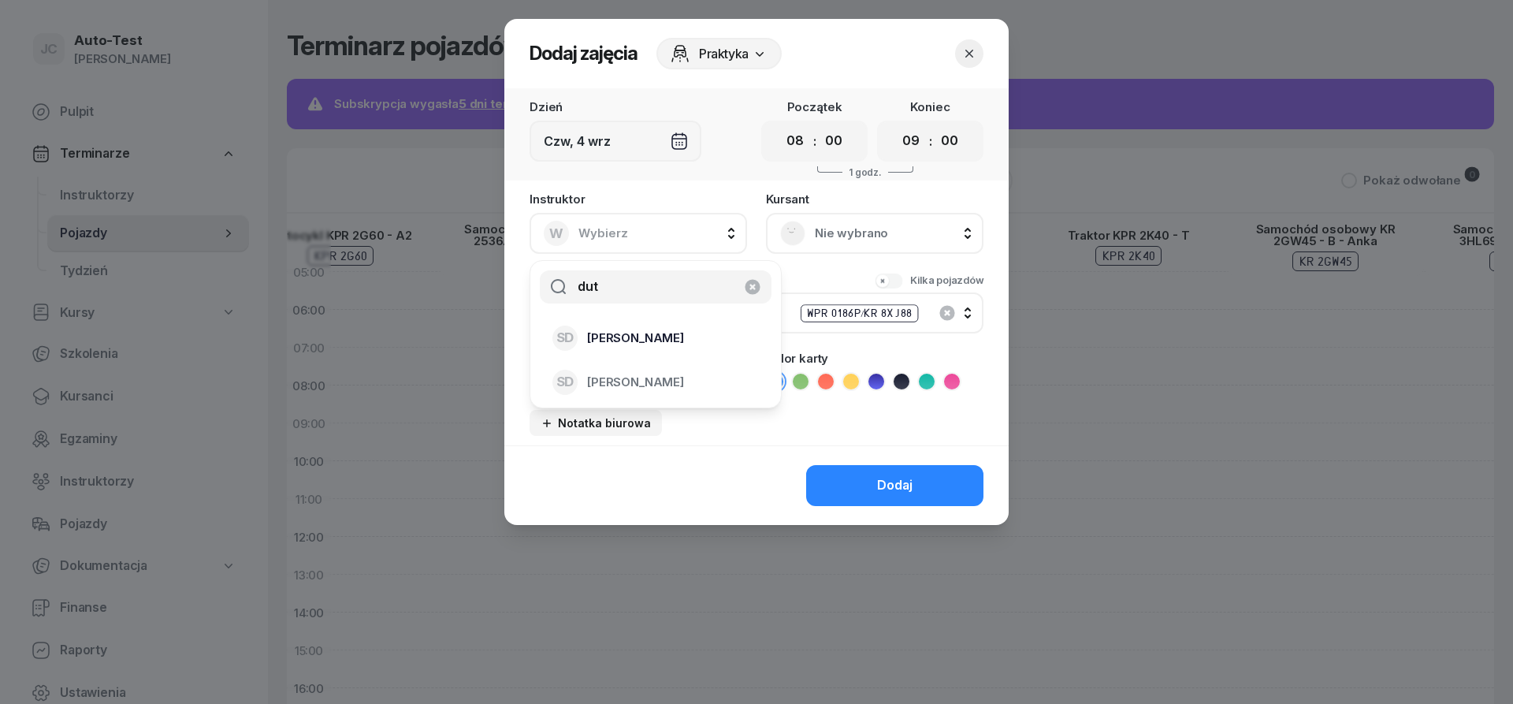
type input "dut"
click at [669, 337] on span "Sławomir Dutkiewicz" at bounding box center [635, 338] width 97 height 20
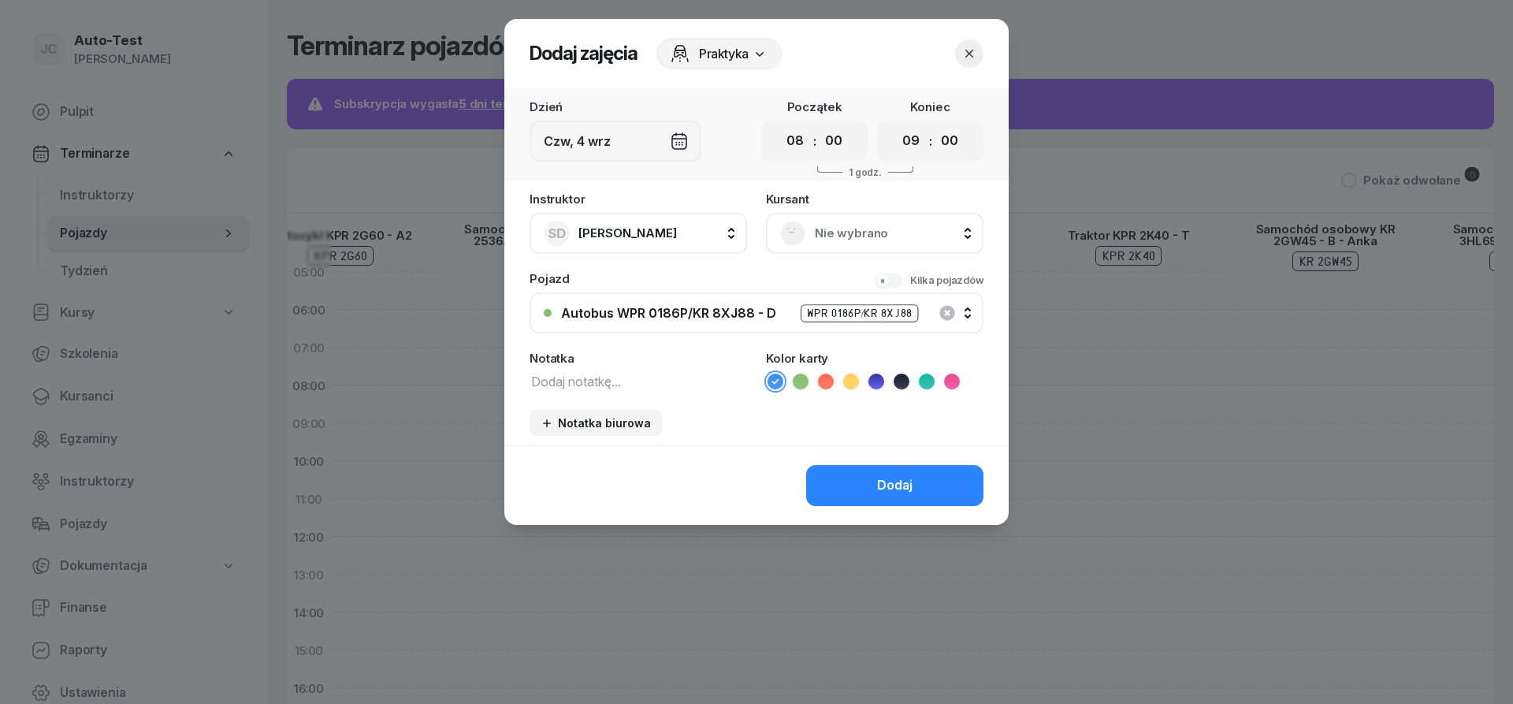
click at [803, 237] on rect at bounding box center [793, 233] width 34 height 34
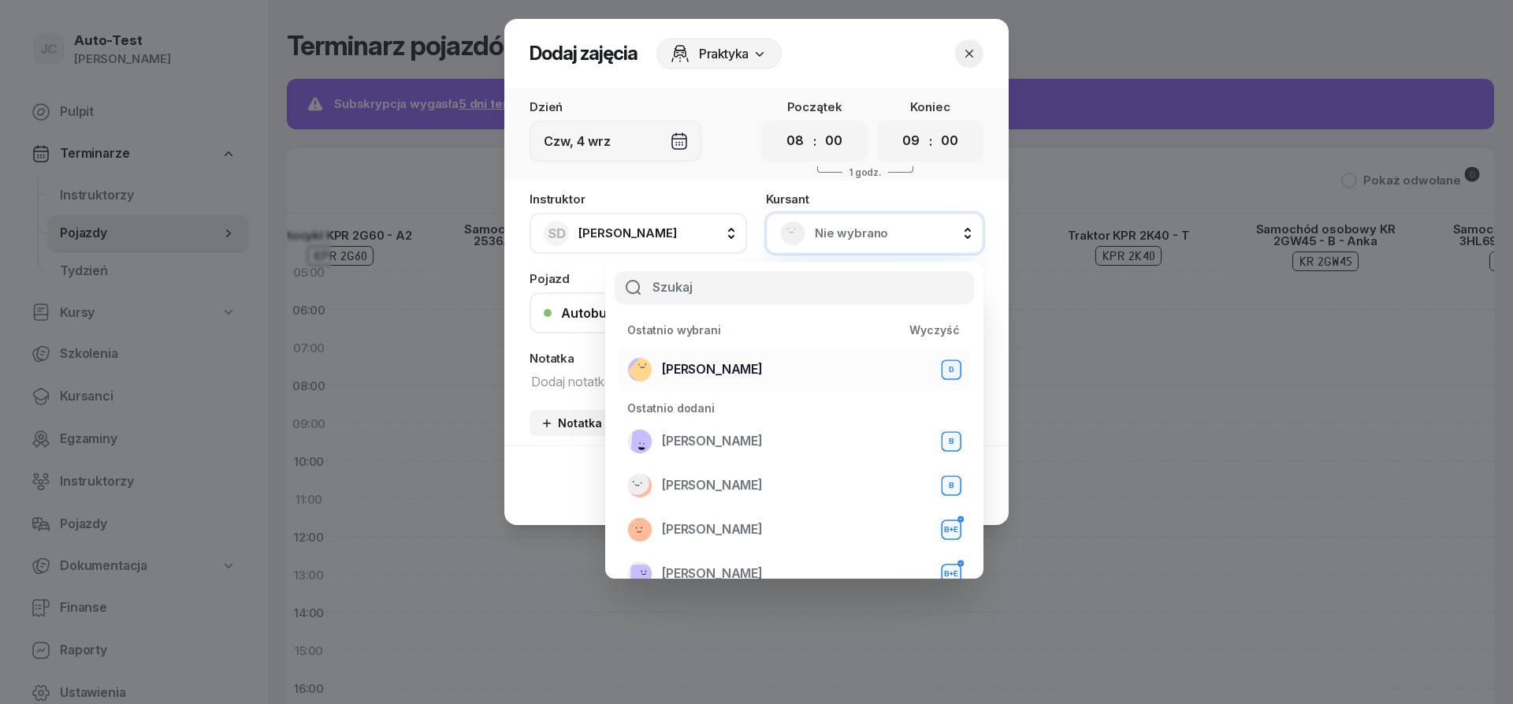
click at [780, 367] on div "Mirosław Kukla D" at bounding box center [794, 369] width 334 height 25
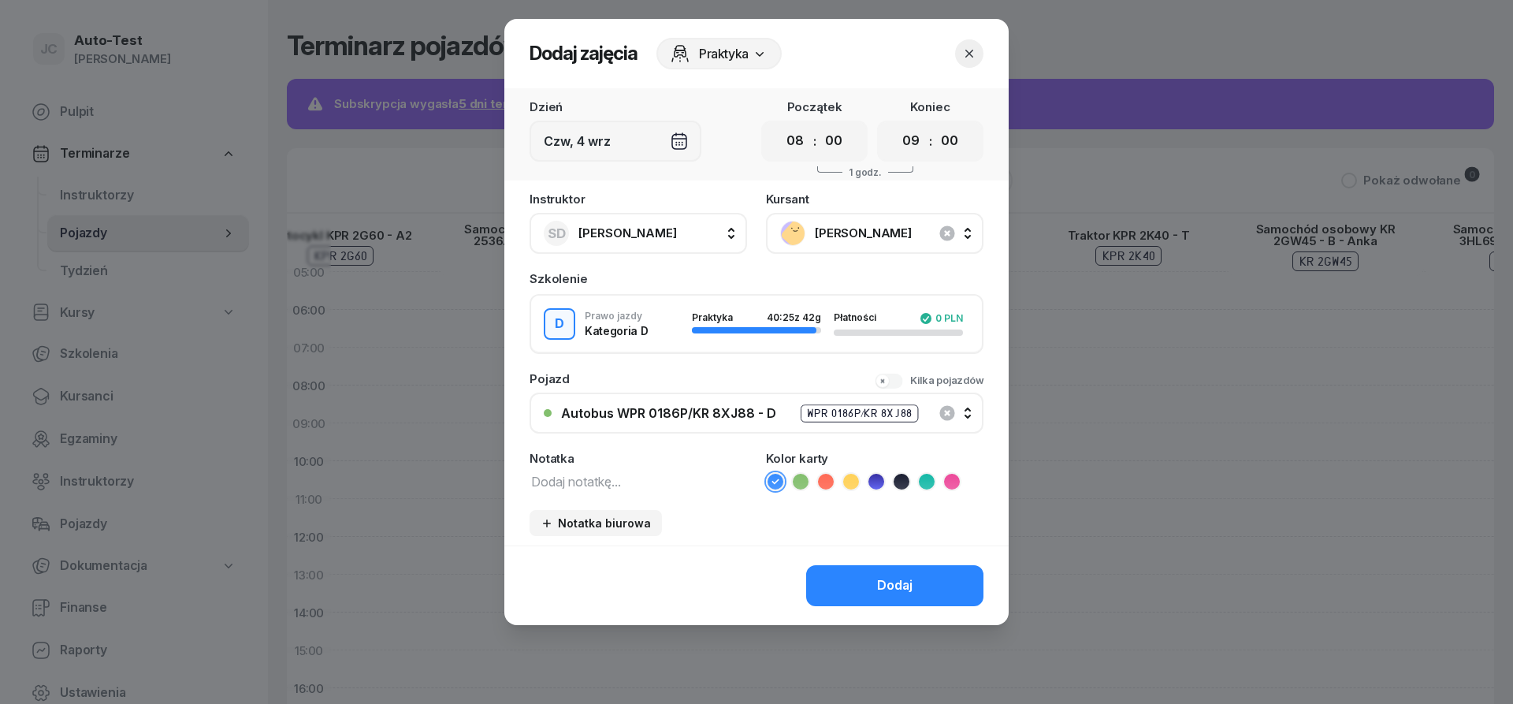
click at [825, 488] on icon at bounding box center [826, 482] width 16 height 16
click at [848, 586] on button "Dodaj" at bounding box center [894, 585] width 177 height 41
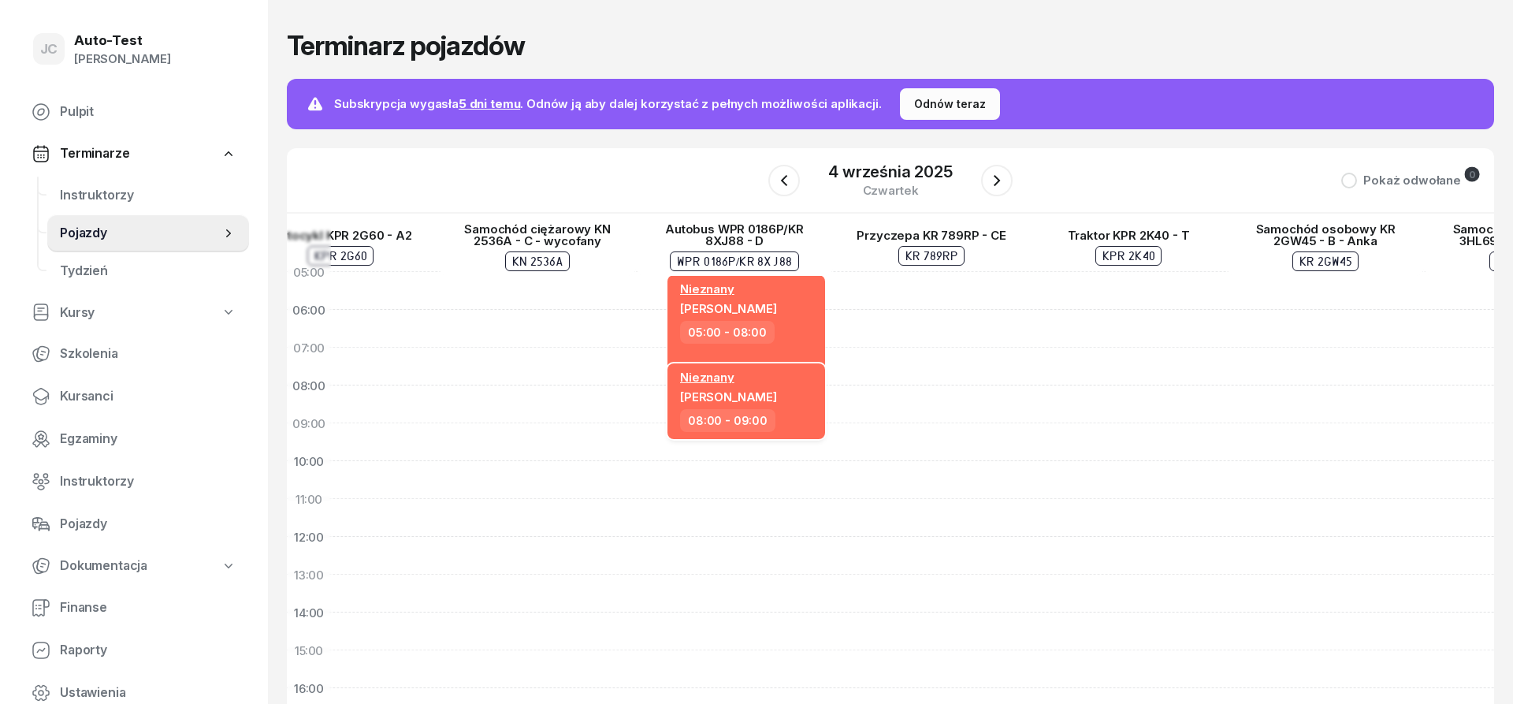
click at [773, 416] on div "08:00 - 09:00" at bounding box center [748, 420] width 136 height 23
select select "08"
select select "09"
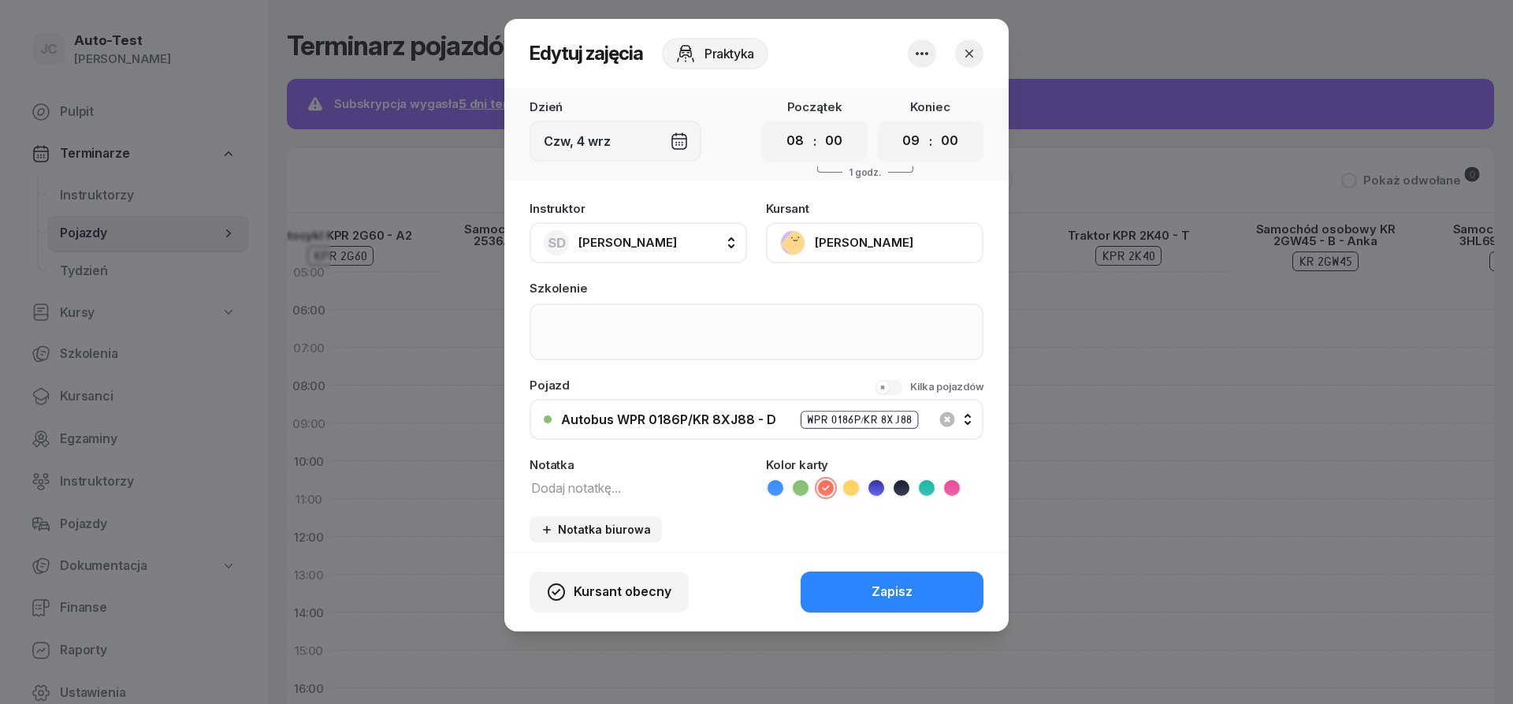
click at [964, 58] on icon "button" at bounding box center [970, 54] width 16 height 16
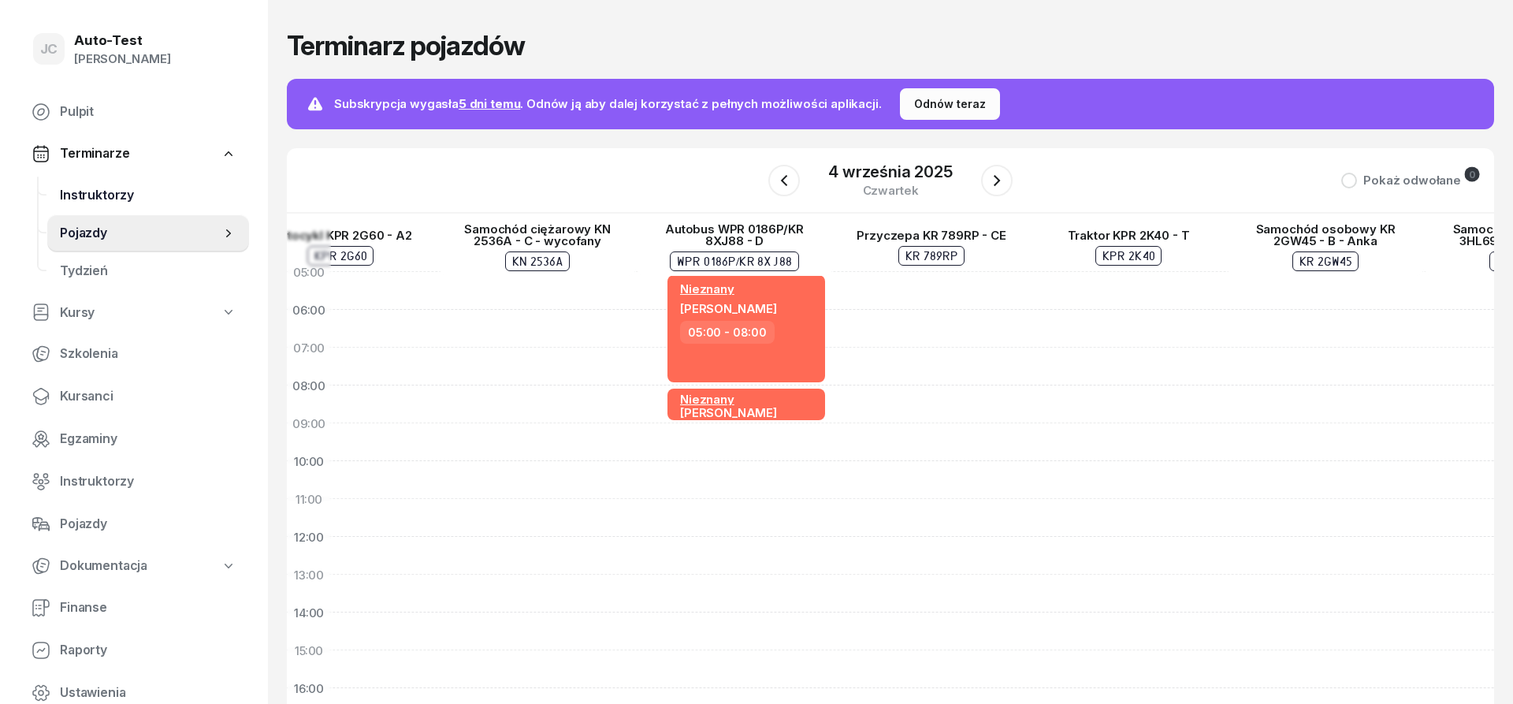
click at [151, 195] on span "Instruktorzy" at bounding box center [148, 195] width 177 height 20
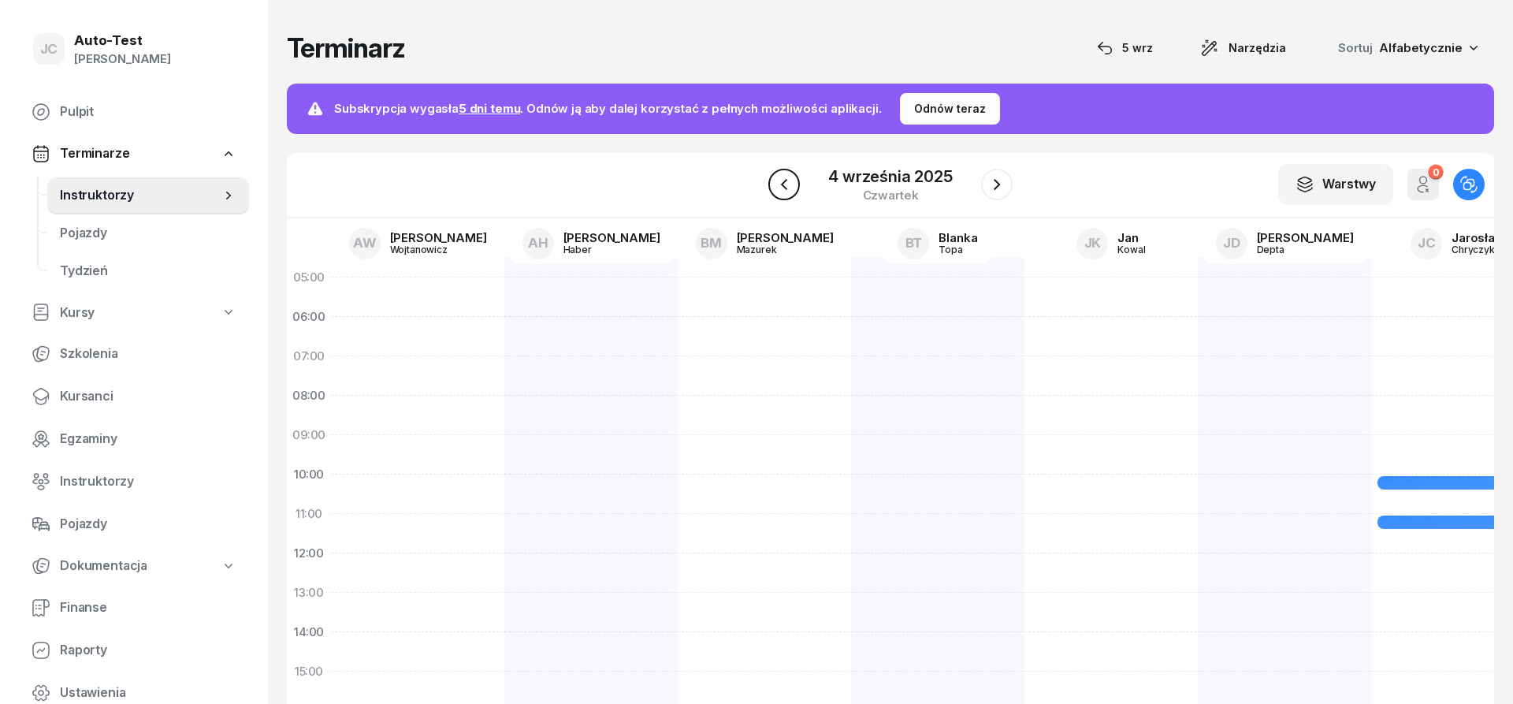
click at [791, 187] on icon "button" at bounding box center [784, 184] width 19 height 19
click at [139, 229] on span "Pojazdy" at bounding box center [148, 233] width 177 height 20
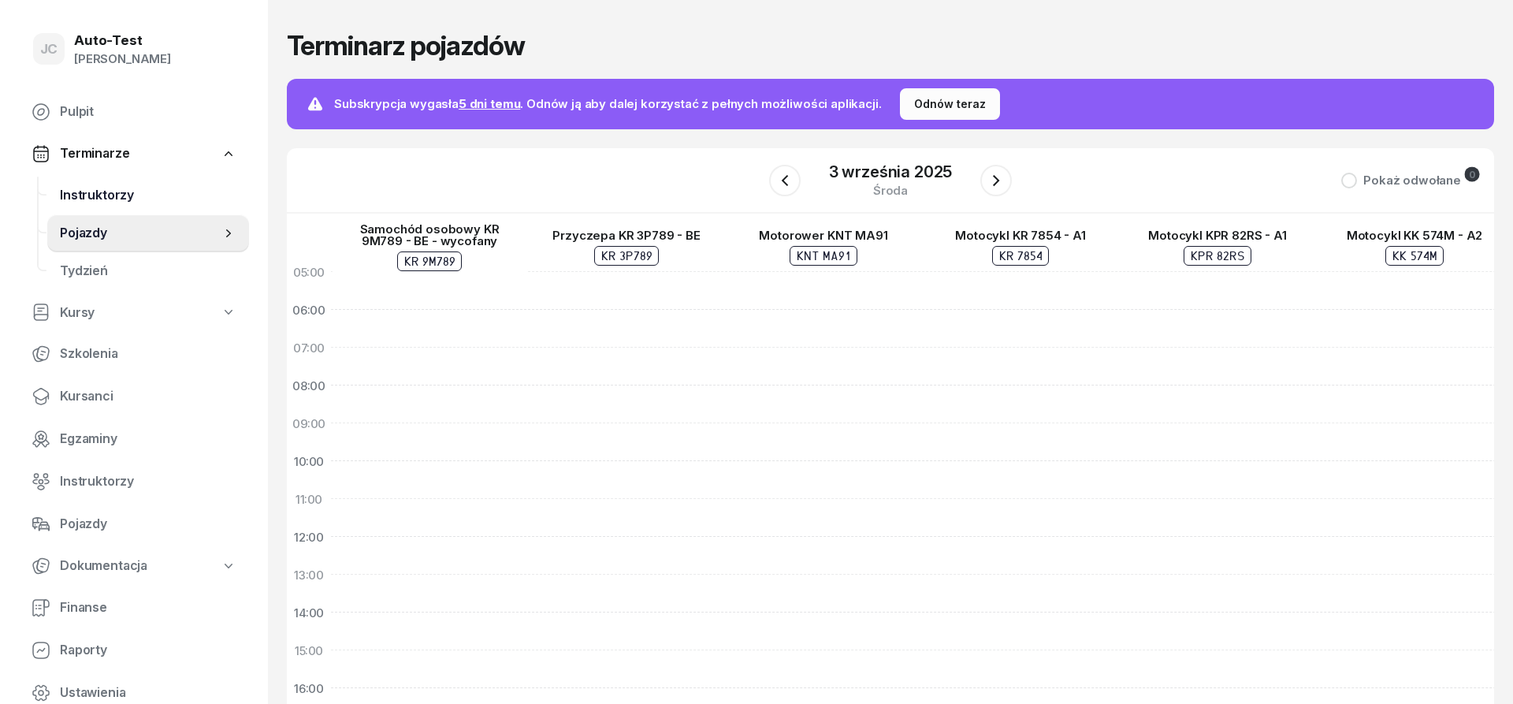
click at [143, 195] on span "Instruktorzy" at bounding box center [148, 195] width 177 height 20
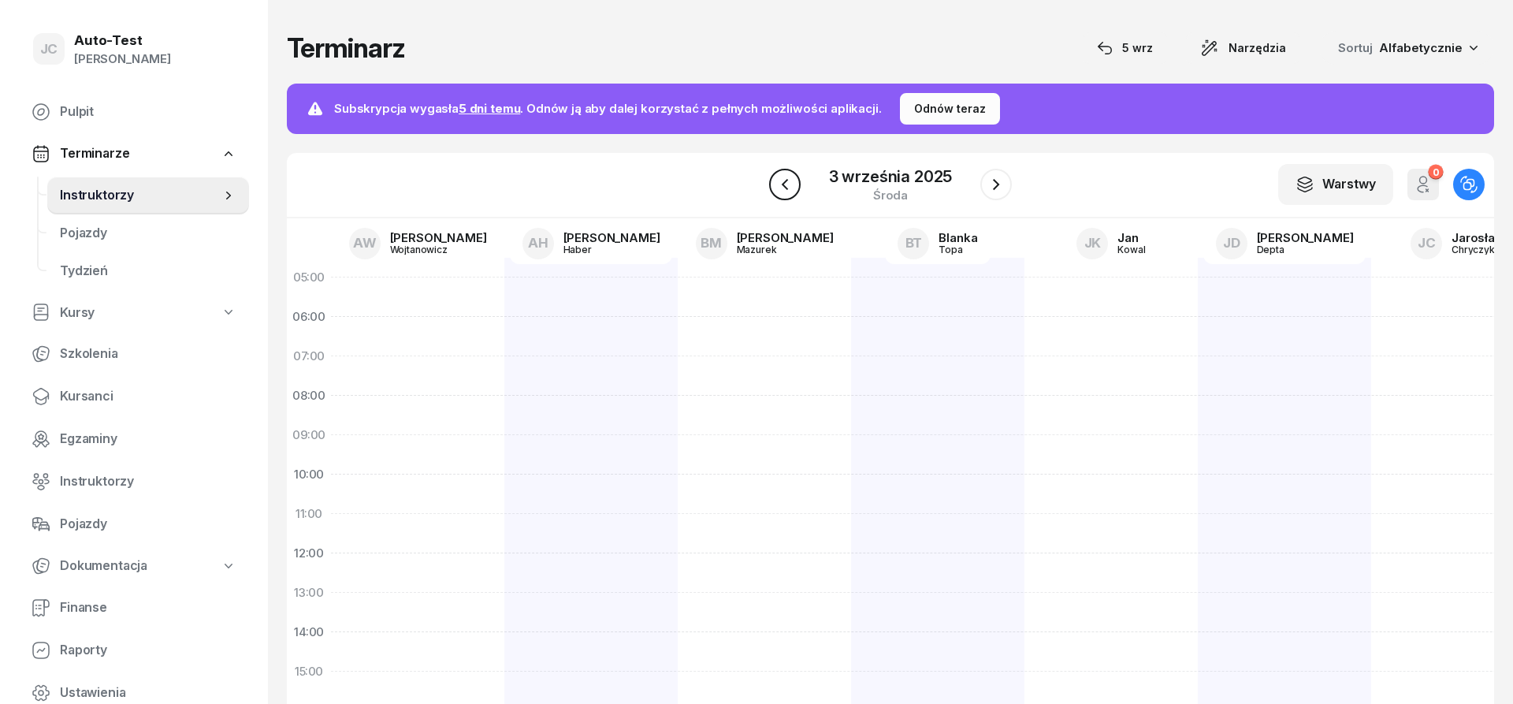
click at [776, 185] on icon "button" at bounding box center [785, 184] width 19 height 19
click at [841, 187] on div "2 września 2025 wtorek" at bounding box center [891, 185] width 124 height 32
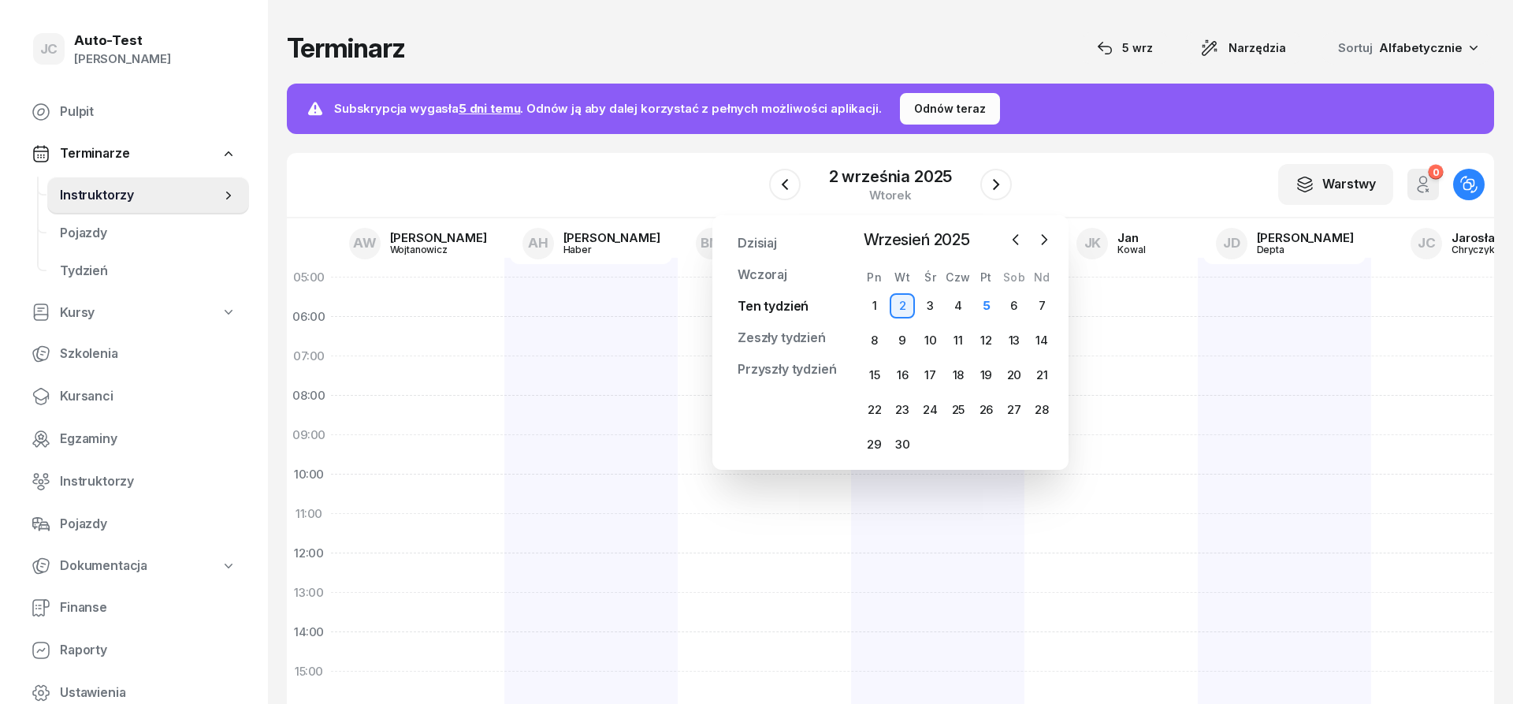
click at [782, 314] on link "Ten tydzień" at bounding box center [773, 307] width 96 height 32
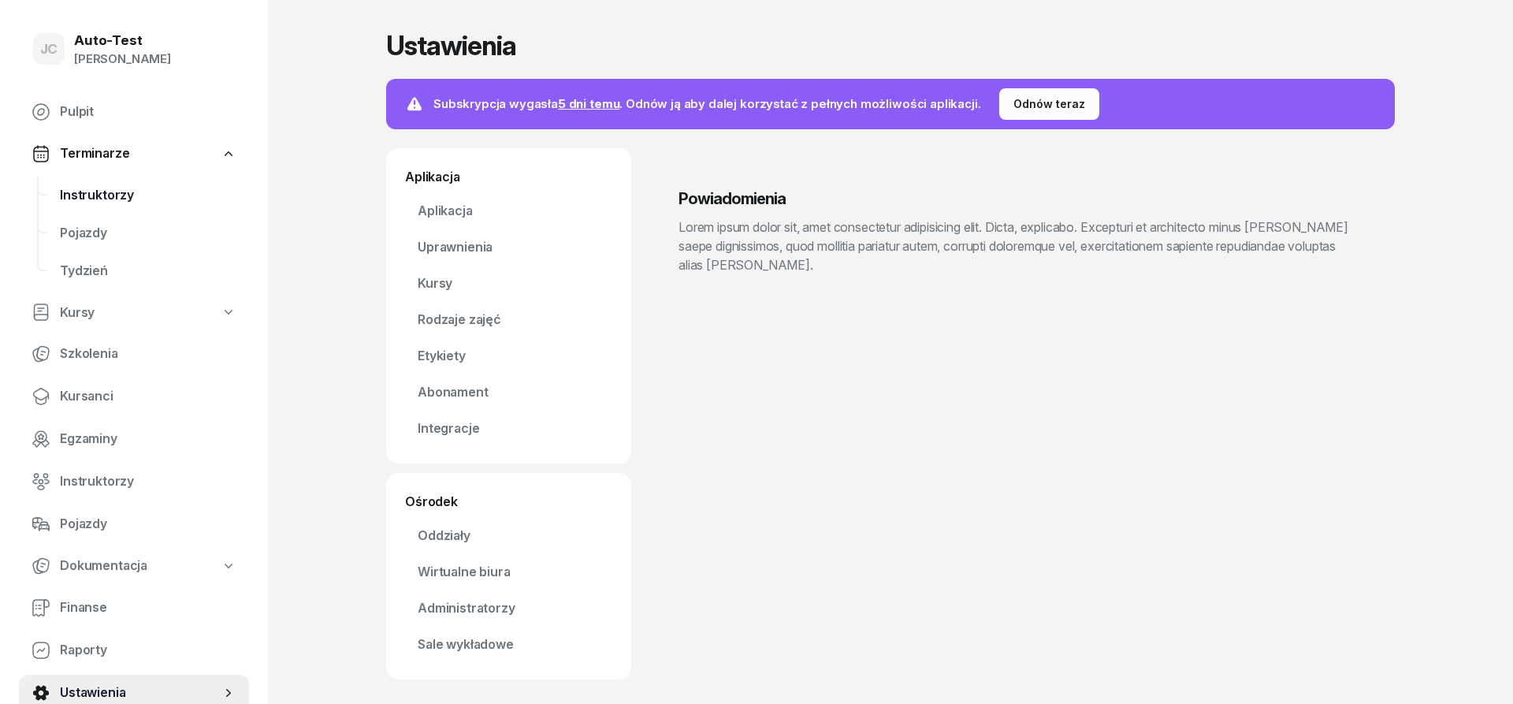
click at [152, 180] on link "Instruktorzy" at bounding box center [148, 196] width 202 height 38
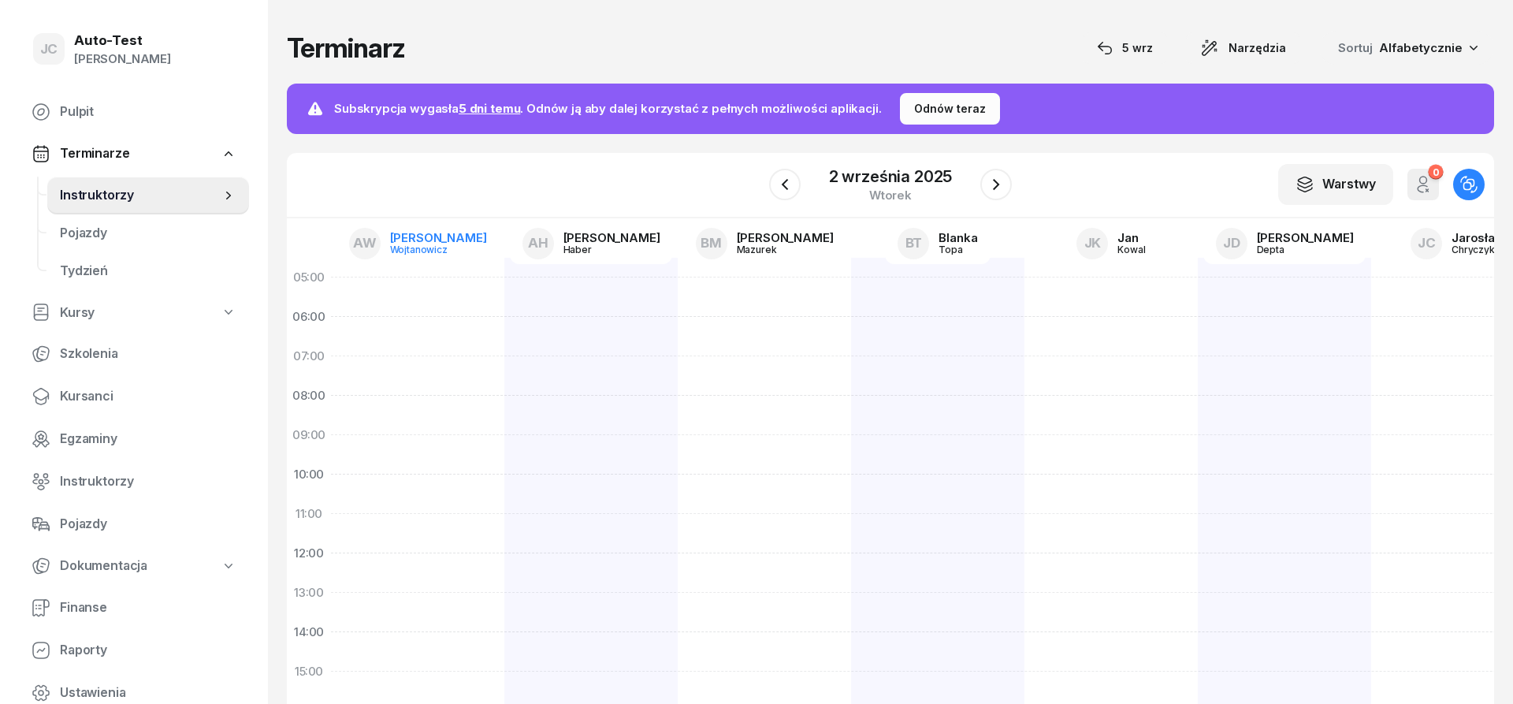
click at [424, 243] on div "Anna" at bounding box center [438, 238] width 97 height 12
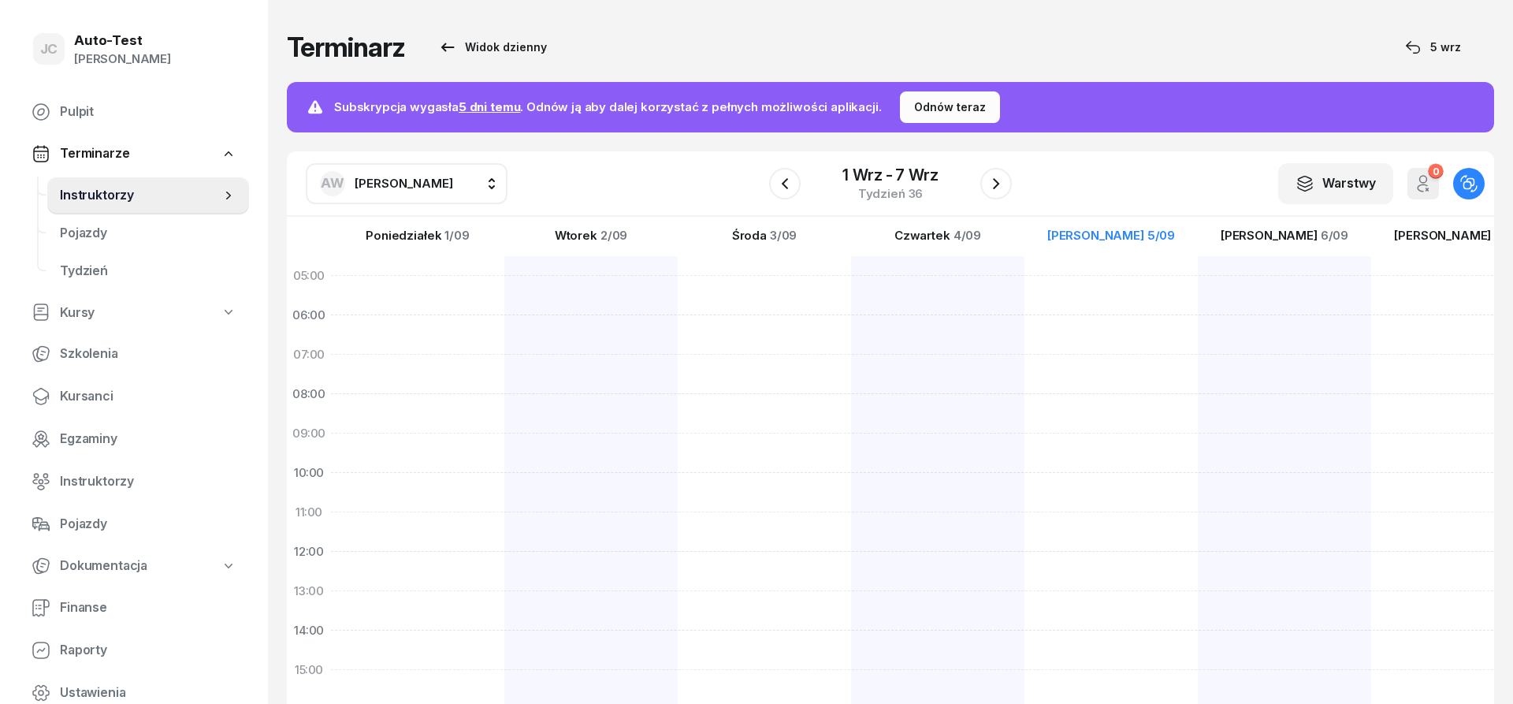
click at [415, 181] on span "Anna Wojtanowicz" at bounding box center [404, 183] width 99 height 15
type input "dut"
click at [433, 290] on span "Sławomir Dutkiewicz" at bounding box center [411, 287] width 97 height 20
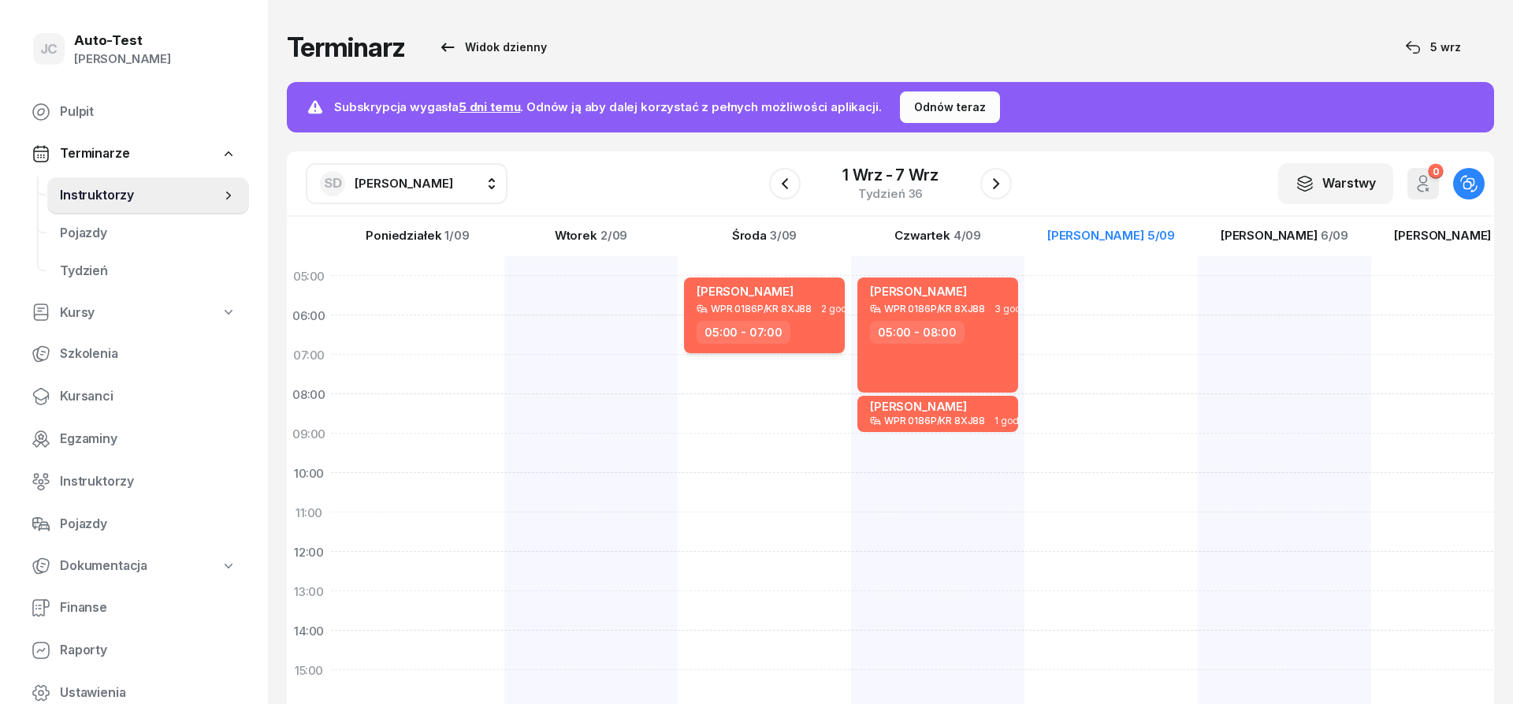
click at [775, 311] on div "WPR 0186P/KR 8XJ88" at bounding box center [761, 308] width 101 height 10
select select "05"
select select "07"
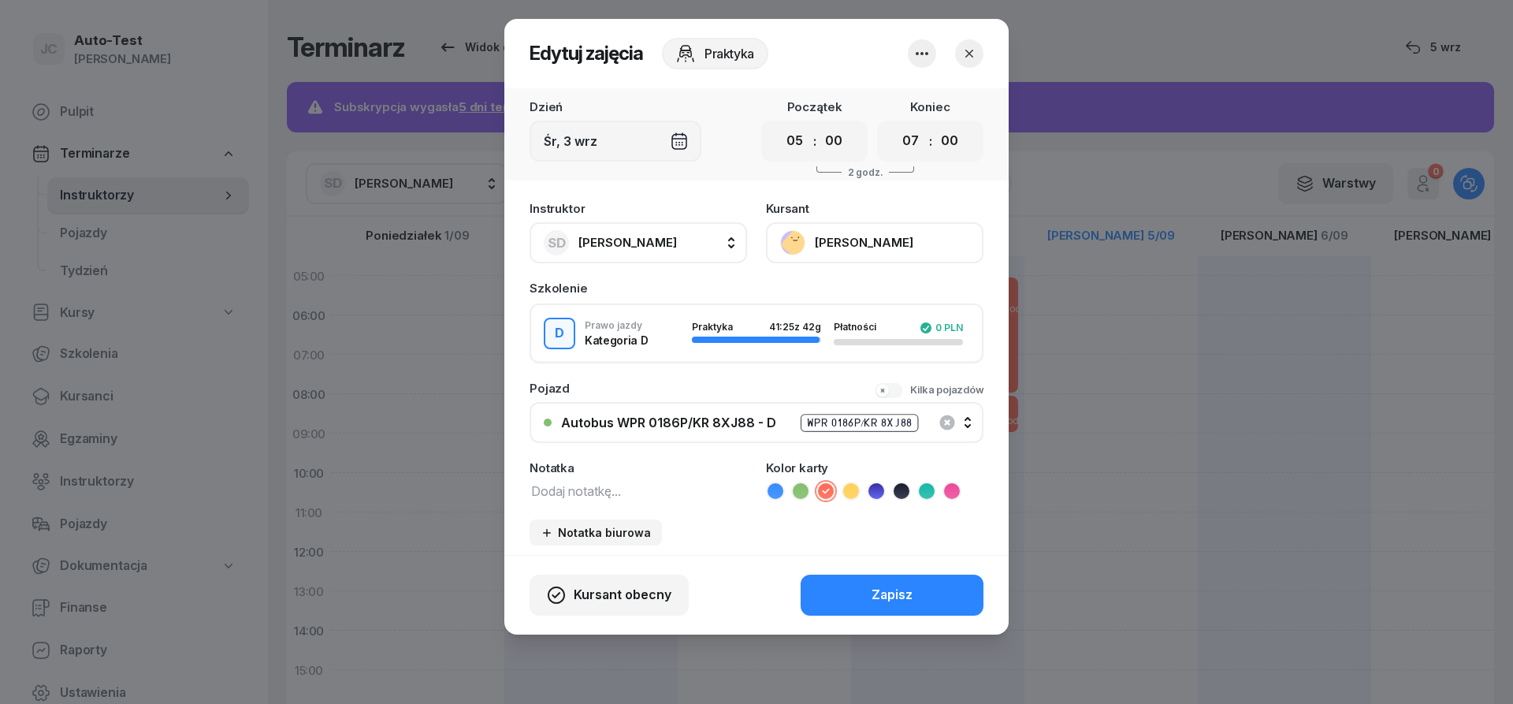
click at [972, 55] on icon "button" at bounding box center [970, 54] width 8 height 8
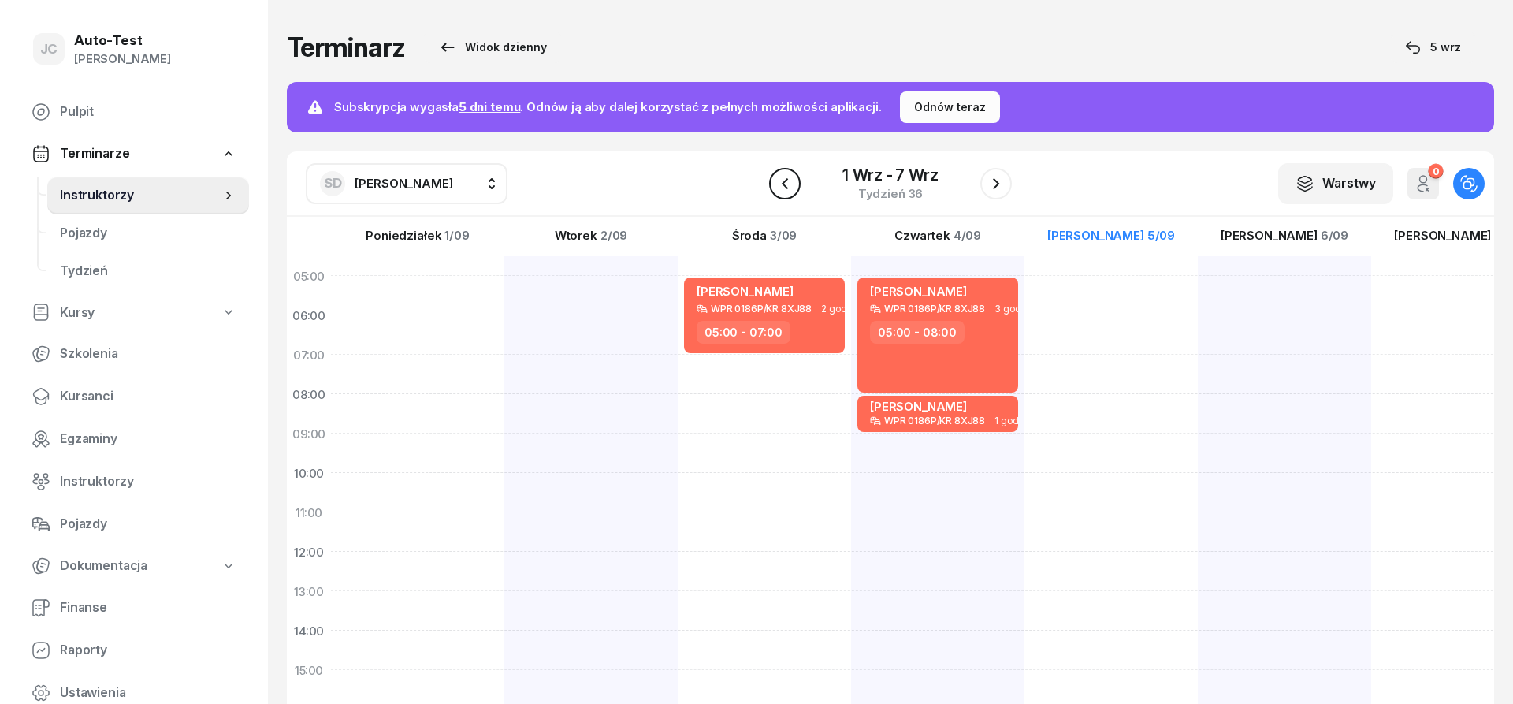
click at [784, 188] on icon "button" at bounding box center [785, 183] width 19 height 19
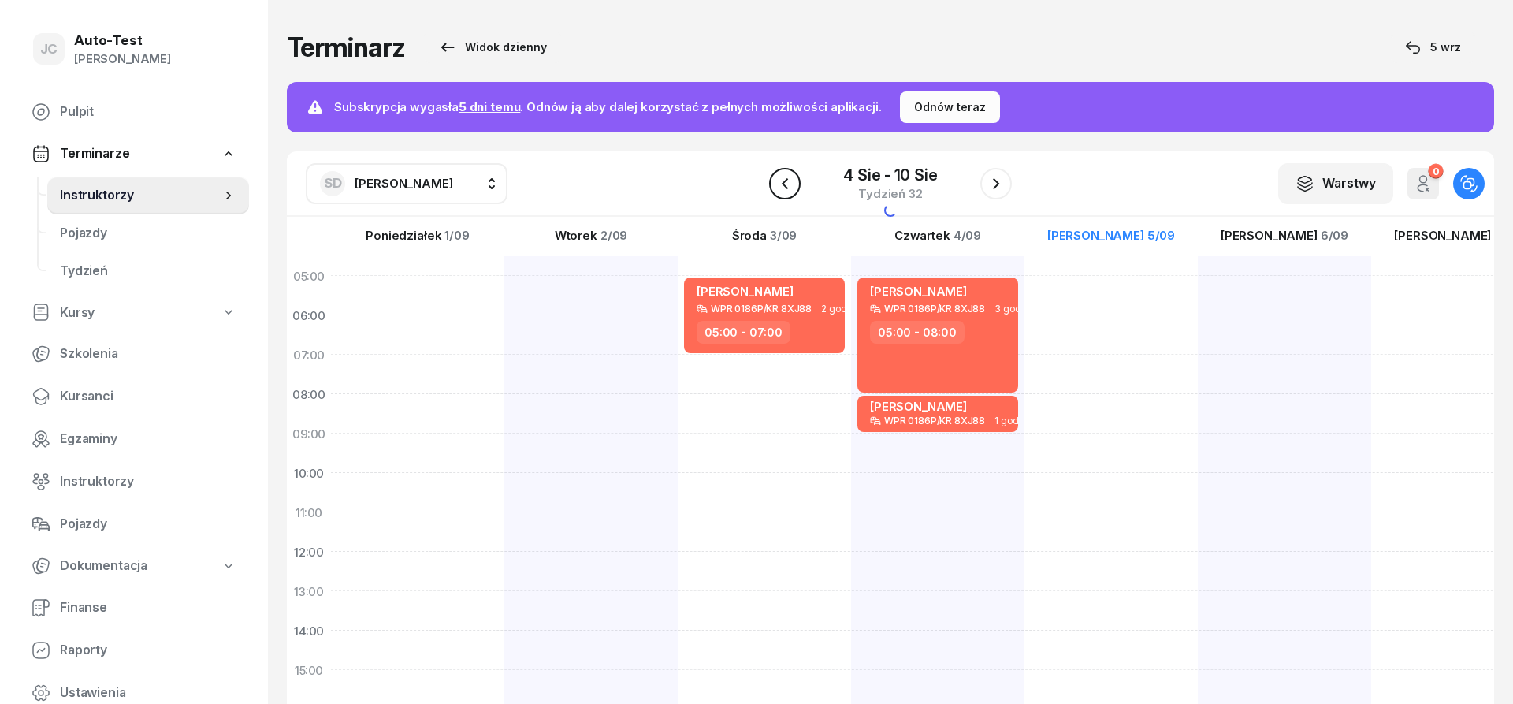
click at [784, 188] on icon "button" at bounding box center [785, 183] width 19 height 19
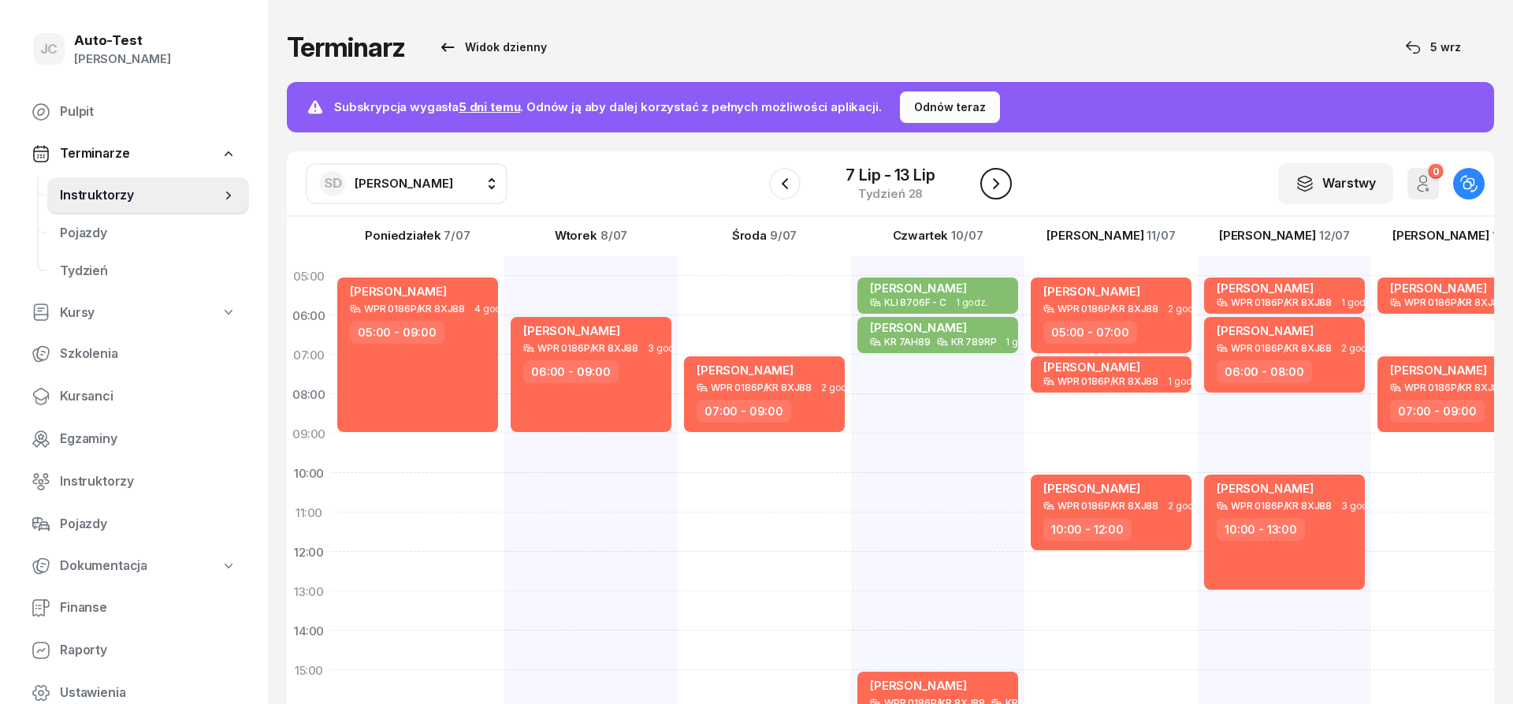
click at [992, 180] on icon "button" at bounding box center [996, 183] width 19 height 19
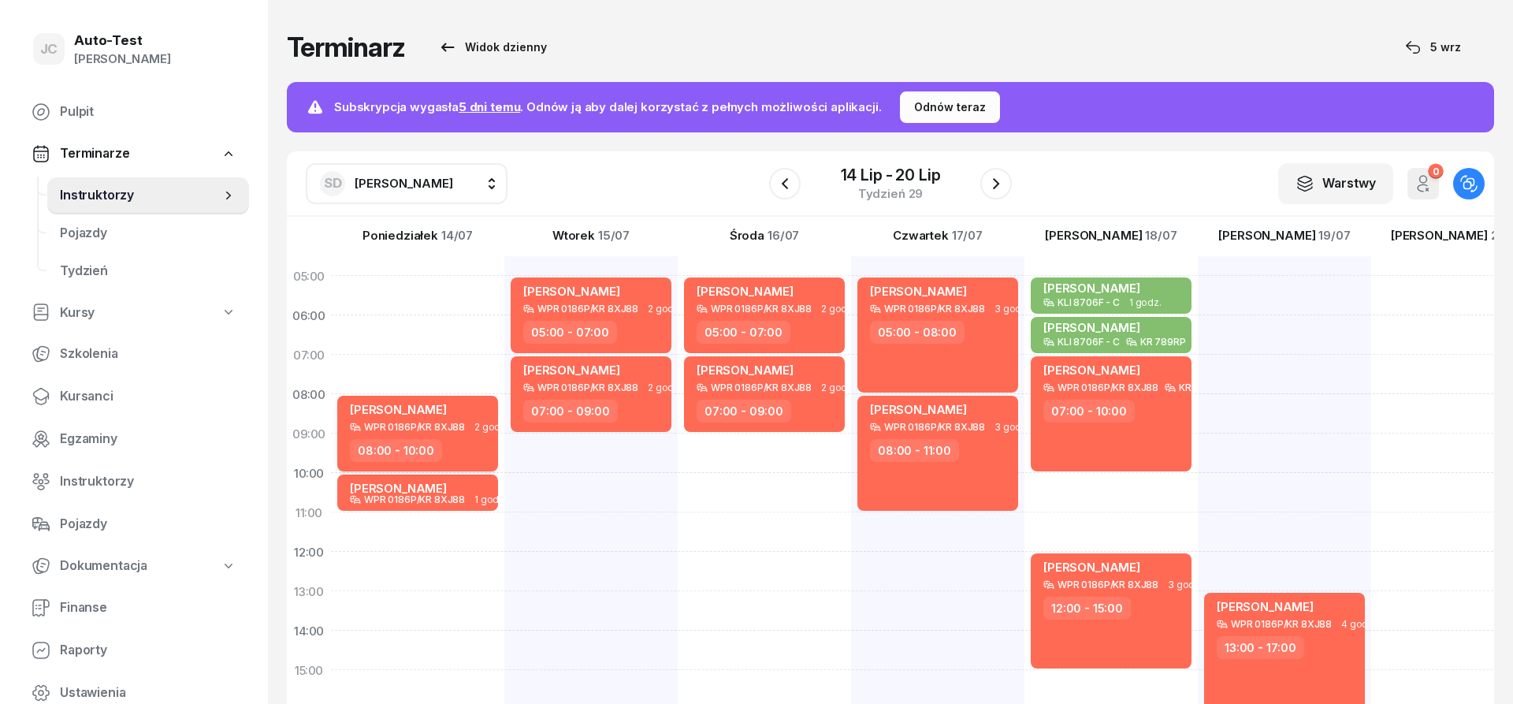
click at [469, 445] on div "08:00 - 10:00" at bounding box center [419, 450] width 139 height 23
select select "08"
select select "10"
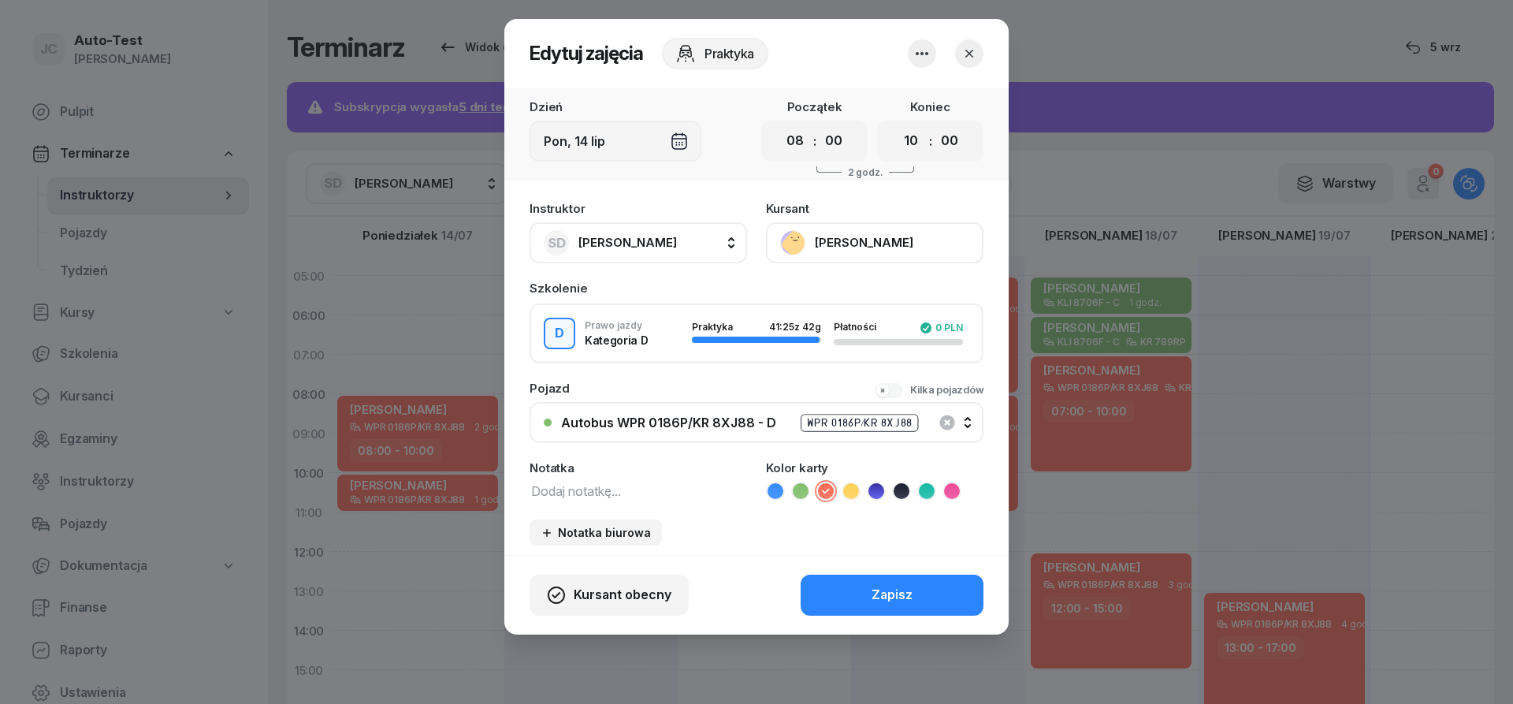
click at [974, 53] on icon "button" at bounding box center [970, 54] width 16 height 16
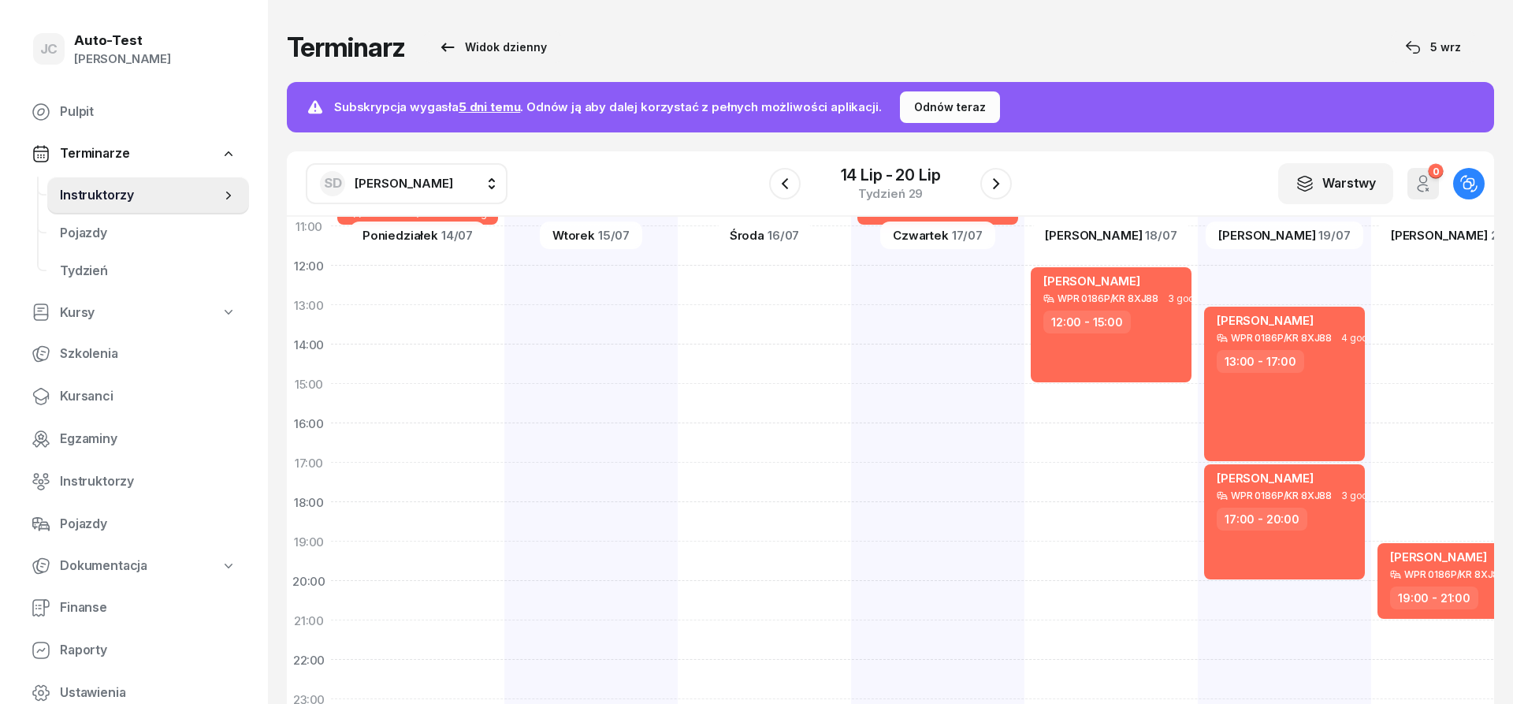
scroll to position [307, 0]
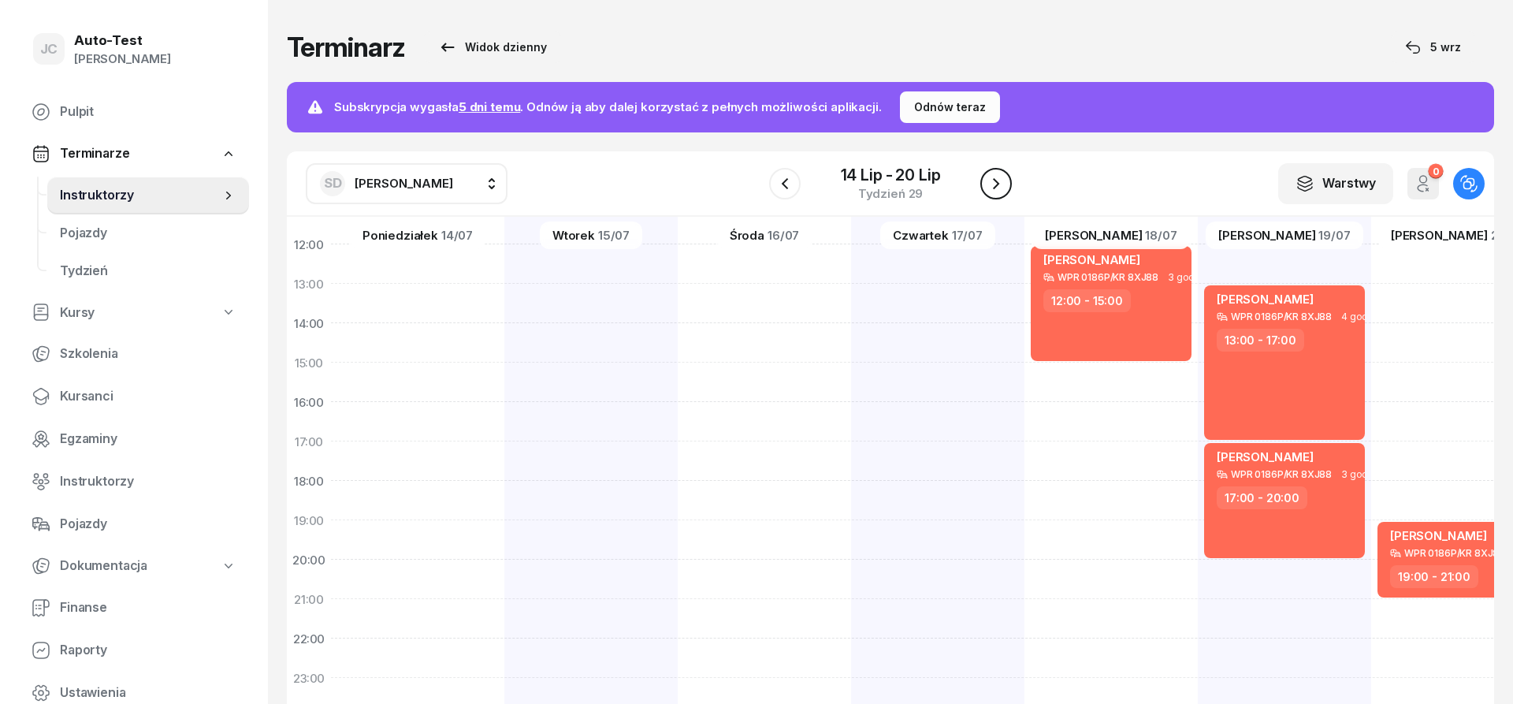
click at [994, 191] on icon "button" at bounding box center [996, 183] width 19 height 19
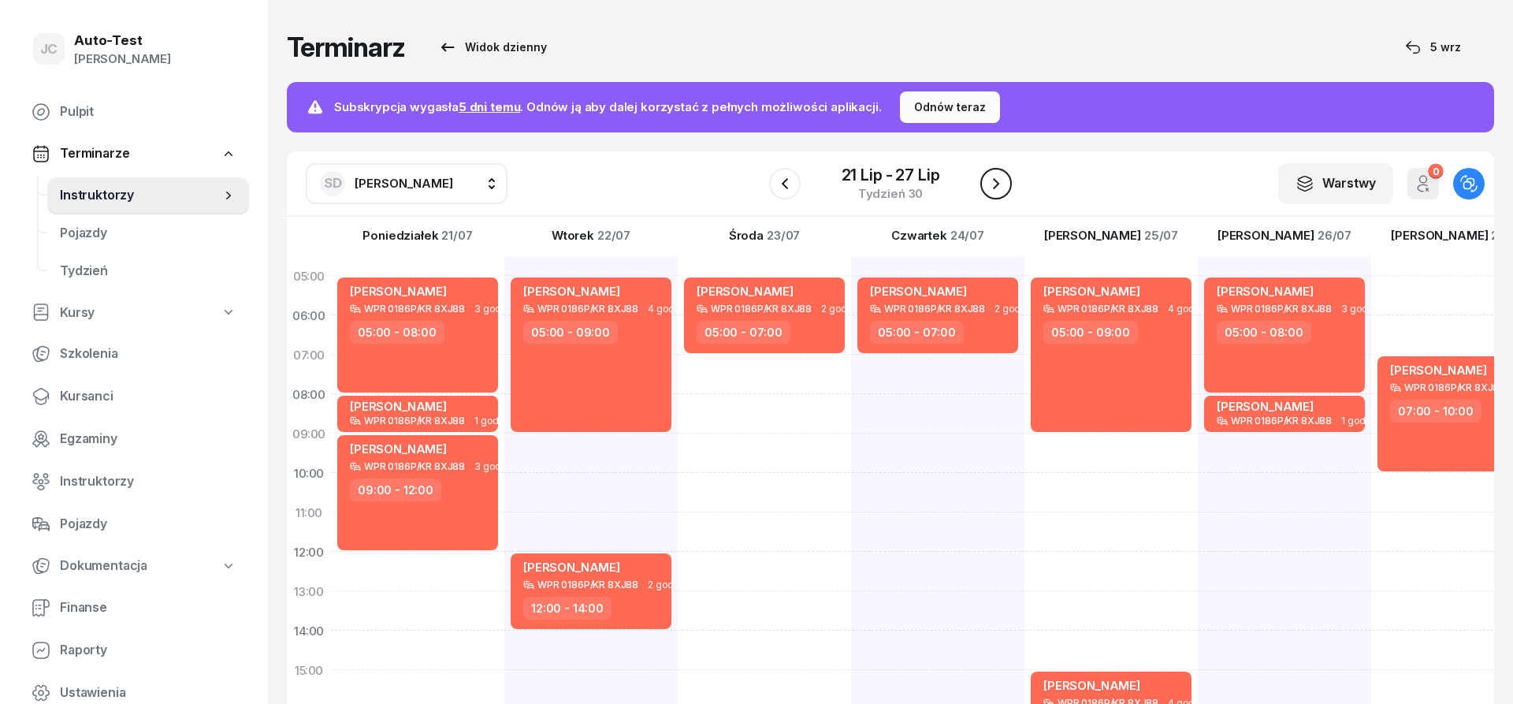
click at [993, 186] on icon "button" at bounding box center [996, 183] width 19 height 19
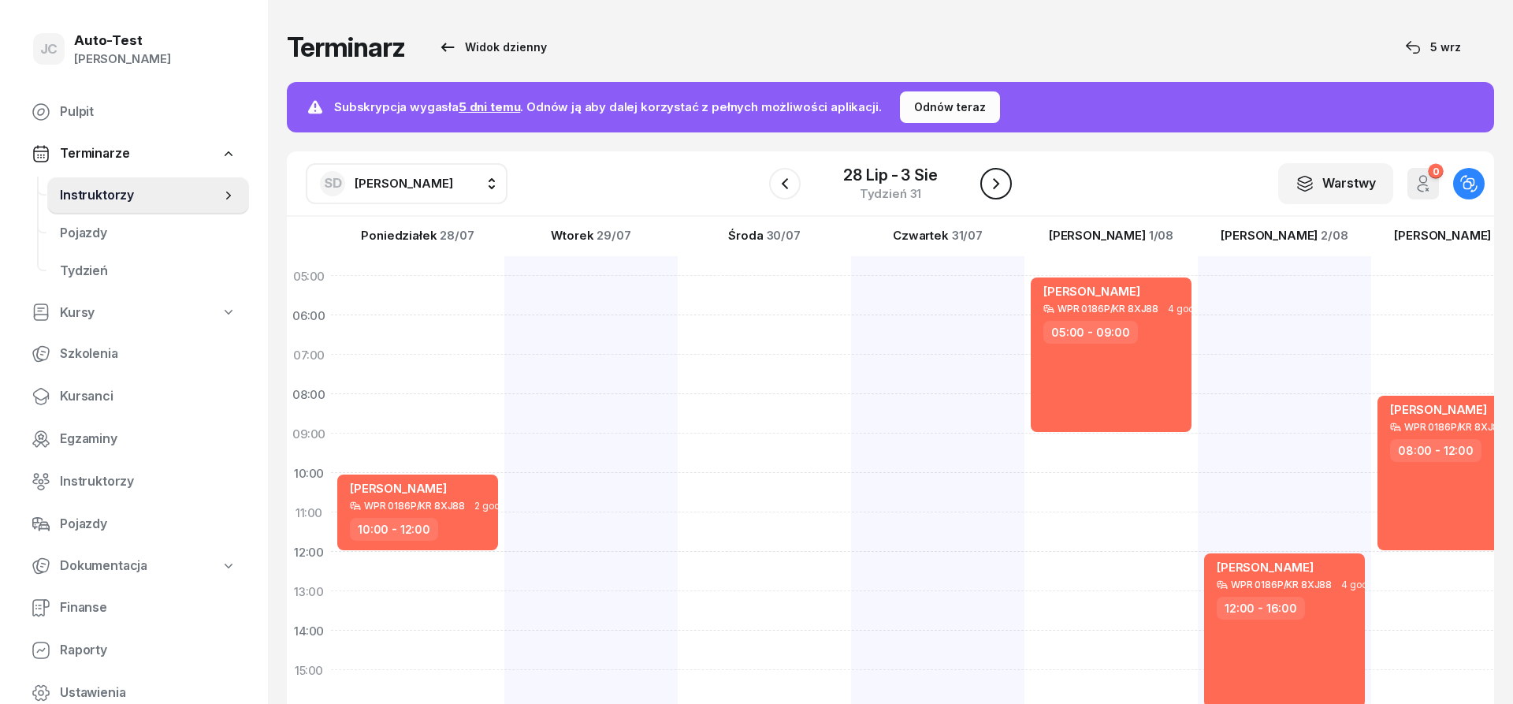
click at [997, 181] on icon "button" at bounding box center [996, 183] width 19 height 19
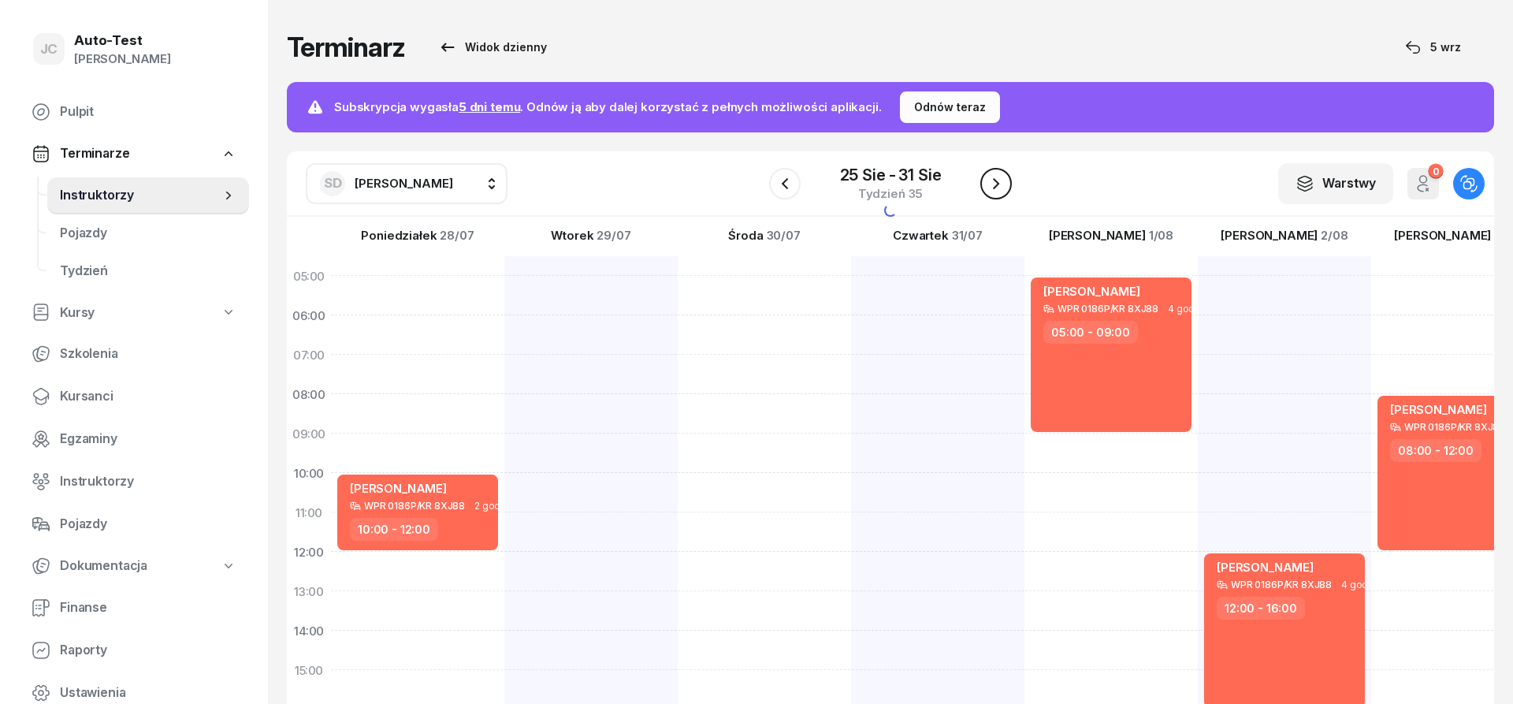
click at [997, 181] on icon "button" at bounding box center [996, 183] width 19 height 19
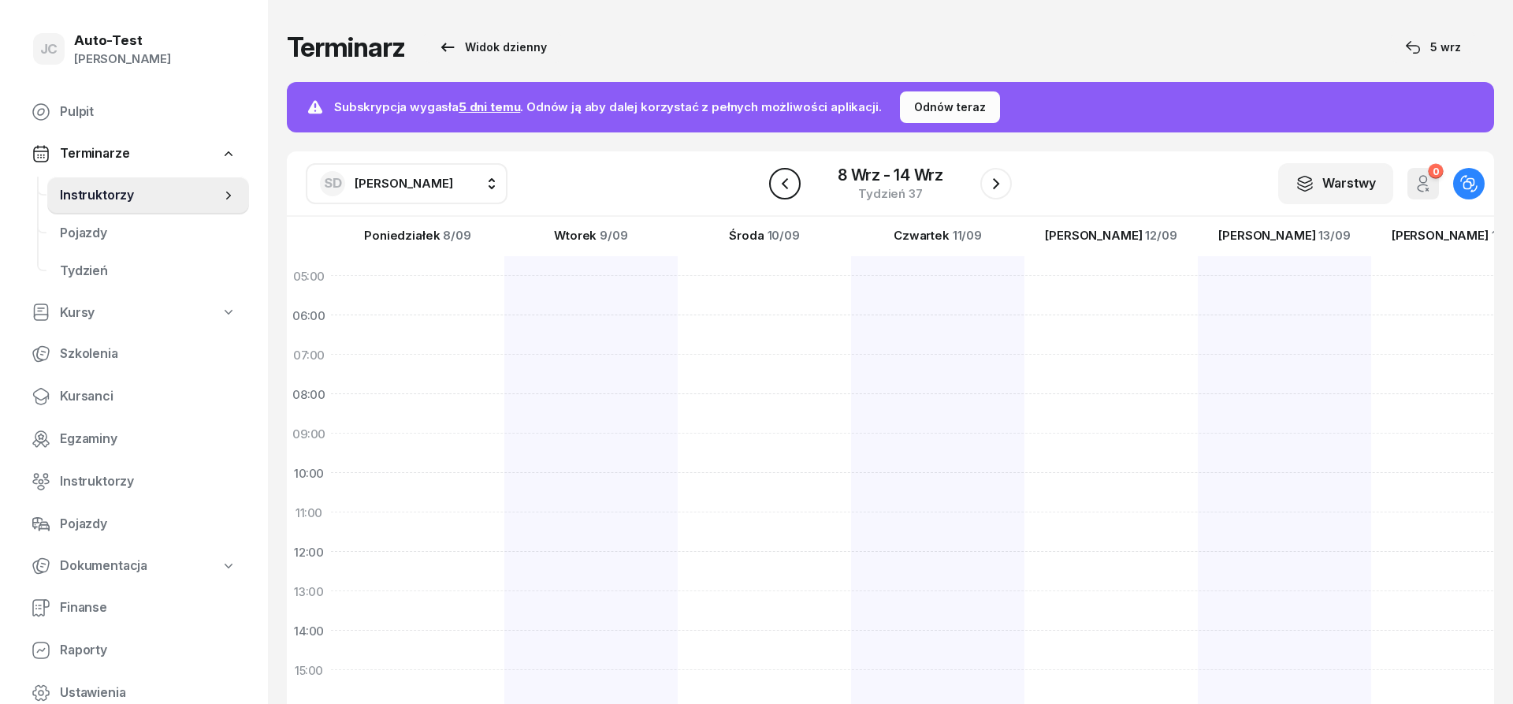
click at [776, 188] on icon "button" at bounding box center [785, 183] width 19 height 19
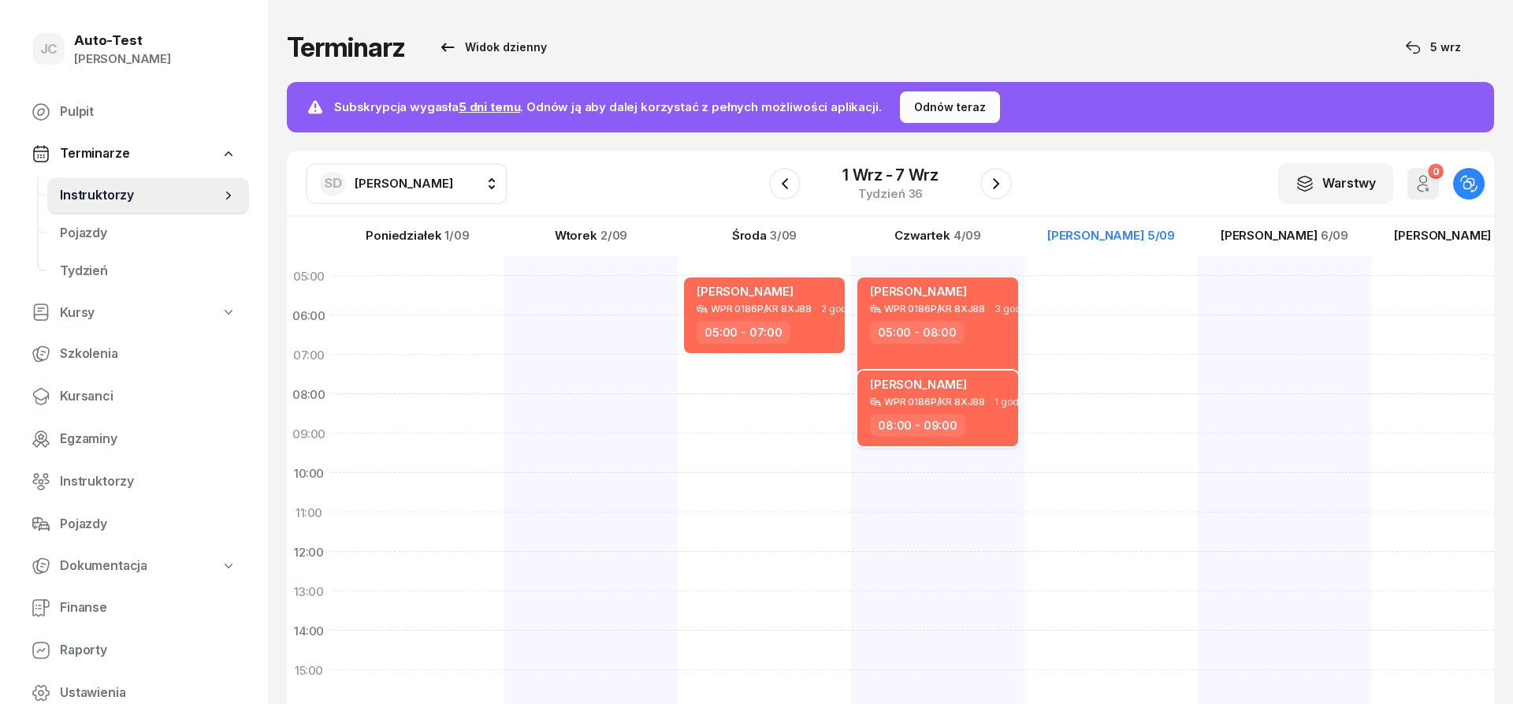
click at [977, 430] on div "08:00 - 09:00" at bounding box center [939, 425] width 139 height 23
select select "08"
select select "09"
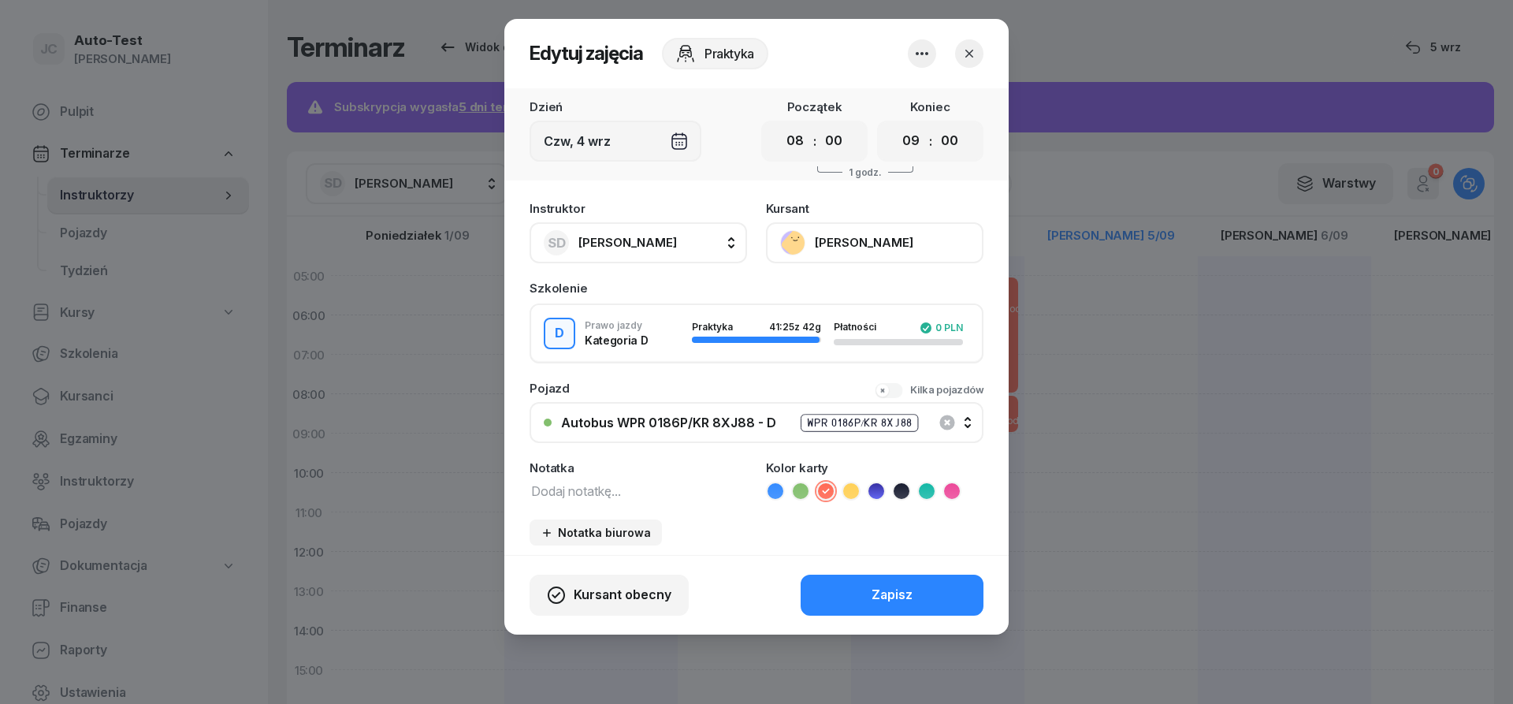
click at [975, 54] on icon "button" at bounding box center [970, 54] width 16 height 16
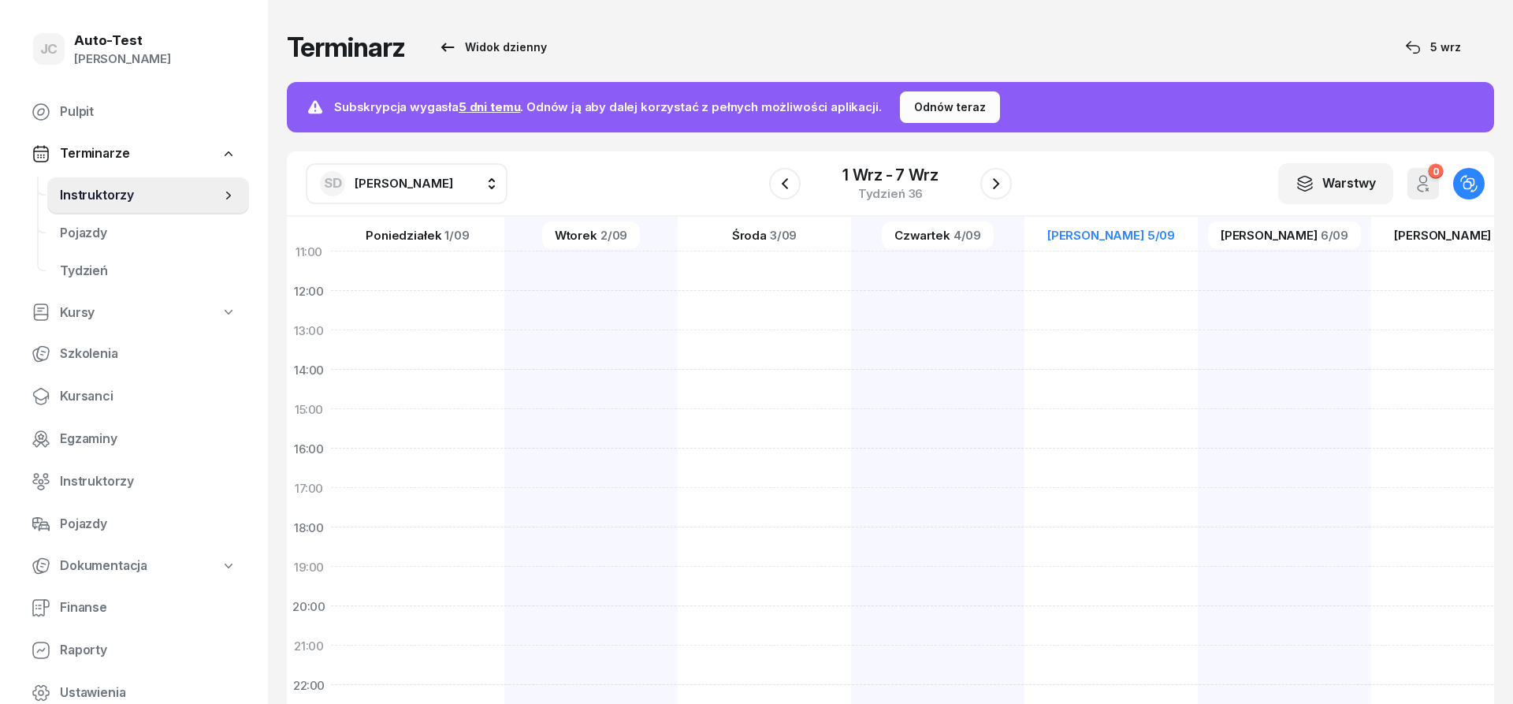
scroll to position [307, 0]
